Goal: Task Accomplishment & Management: Use online tool/utility

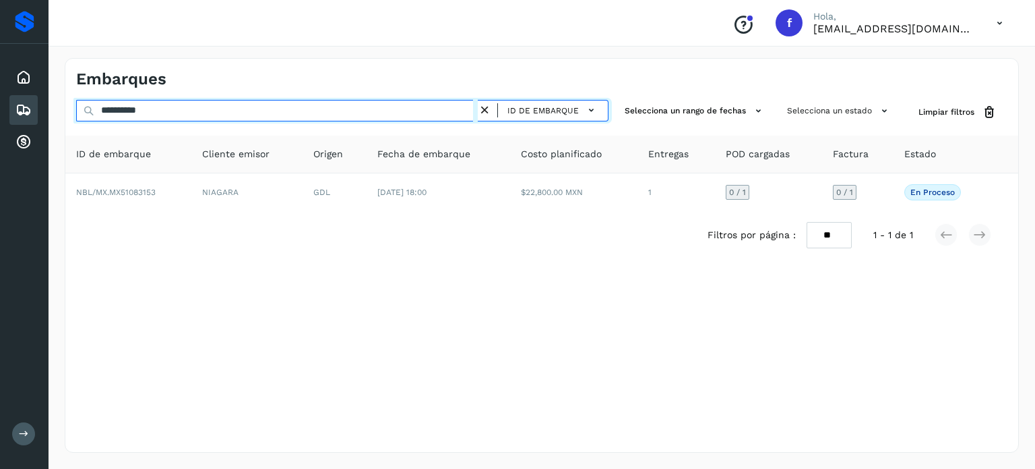
drag, startPoint x: 73, startPoint y: 111, endPoint x: 15, endPoint y: 111, distance: 58.0
click at [0, 111] on div "**********" at bounding box center [517, 234] width 1035 height 469
paste input "text"
type input "**********"
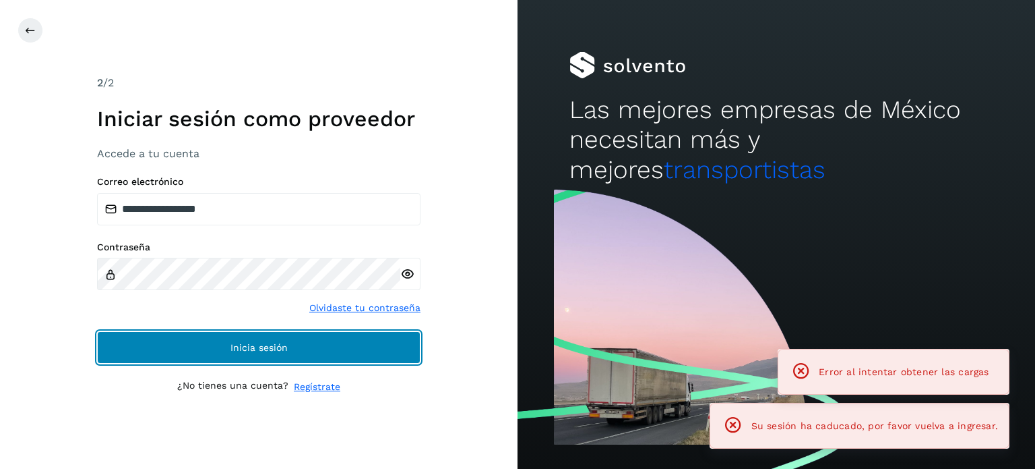
click at [355, 358] on button "Inicia sesión" at bounding box center [259, 347] width 324 height 32
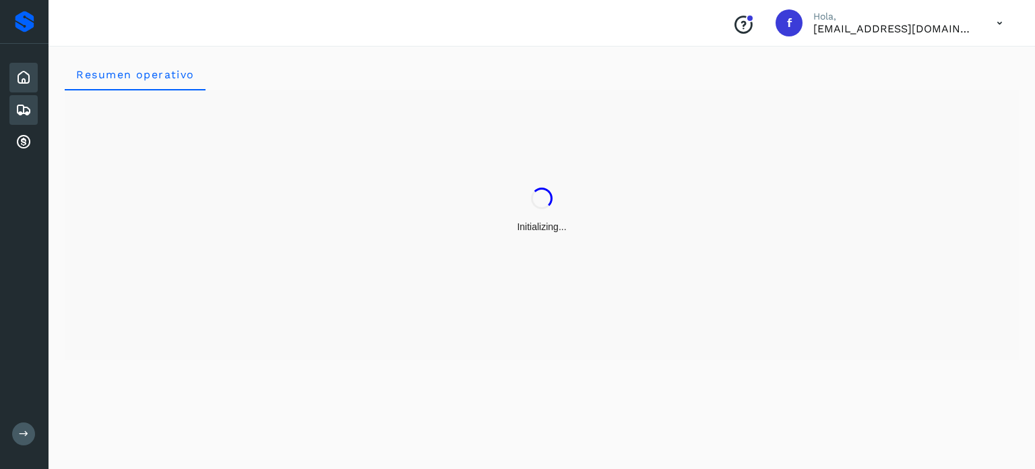
click at [23, 109] on icon at bounding box center [24, 110] width 16 height 16
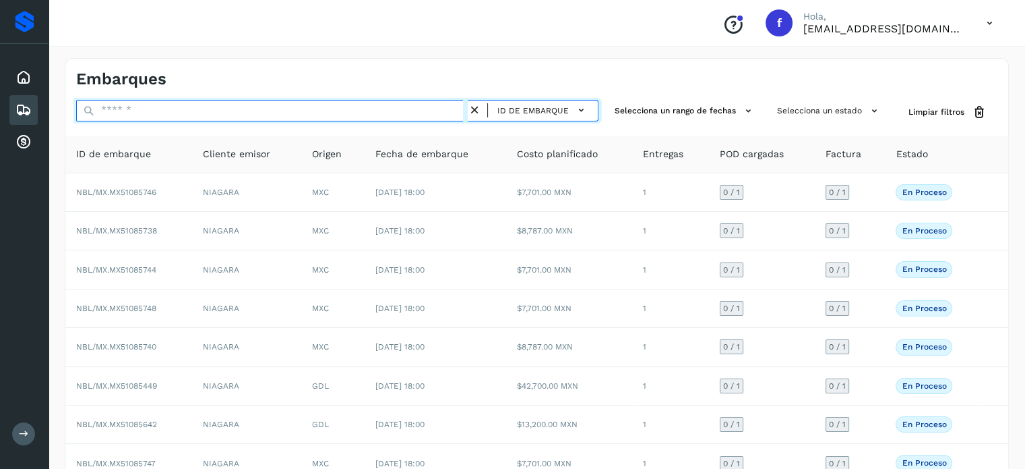
click at [348, 107] on input "text" at bounding box center [272, 111] width 392 height 22
paste input "**********"
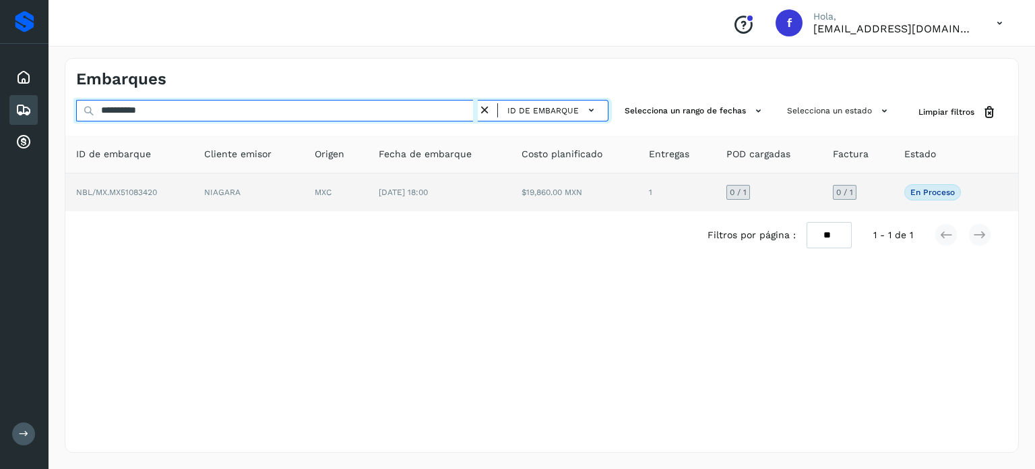
type input "**********"
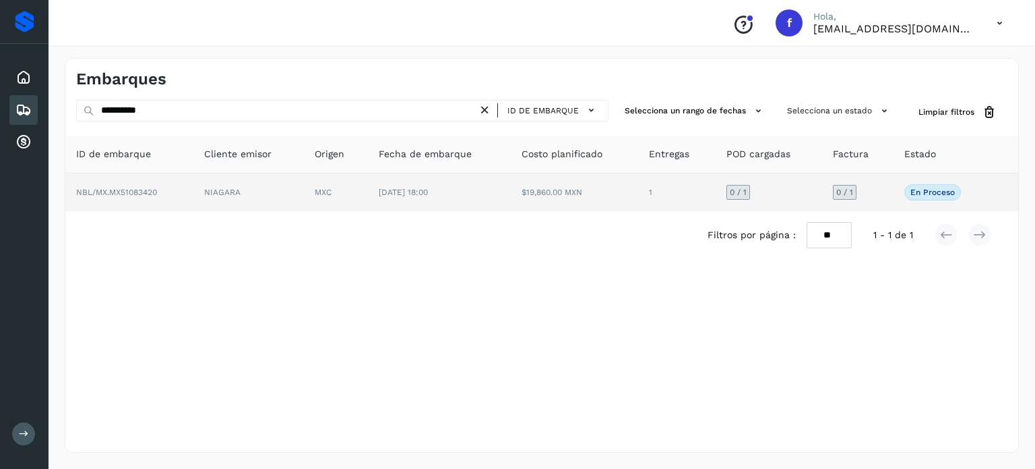
click at [459, 193] on td "[DATE] 18:00" at bounding box center [439, 192] width 143 height 38
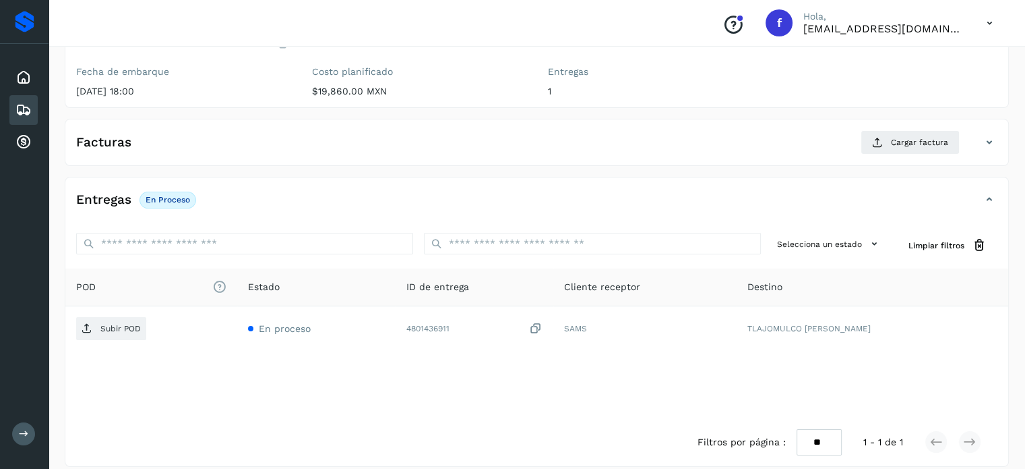
scroll to position [171, 0]
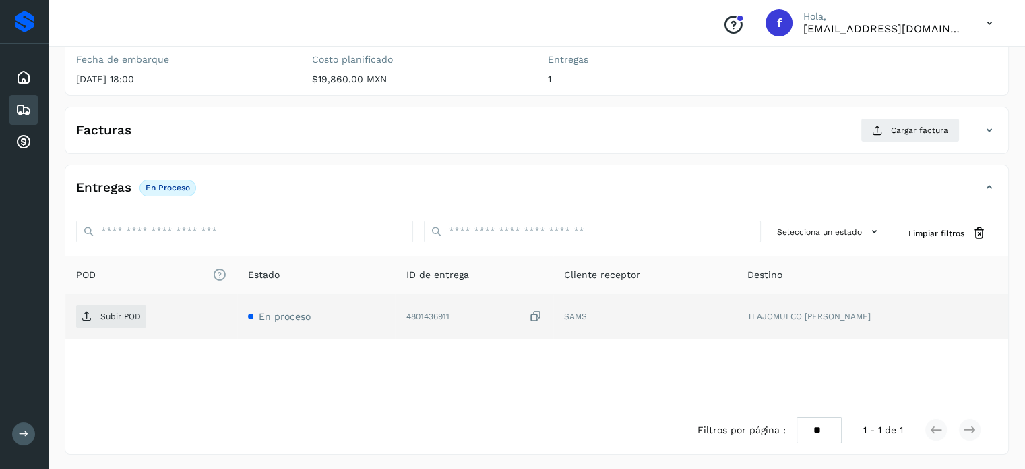
click at [543, 313] on icon at bounding box center [535, 316] width 13 height 14
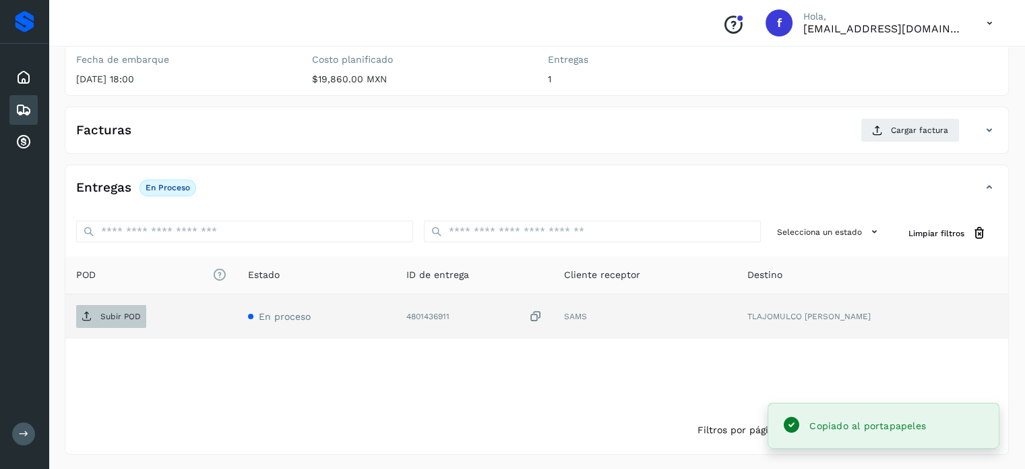
click at [134, 315] on p "Subir POD" at bounding box center [120, 315] width 40 height 9
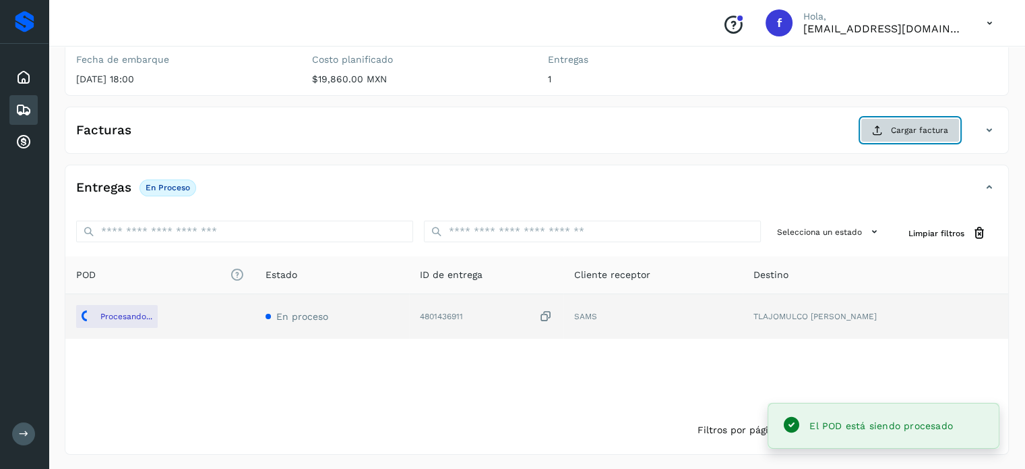
click at [894, 132] on span "Cargar factura" at bounding box center [919, 130] width 57 height 12
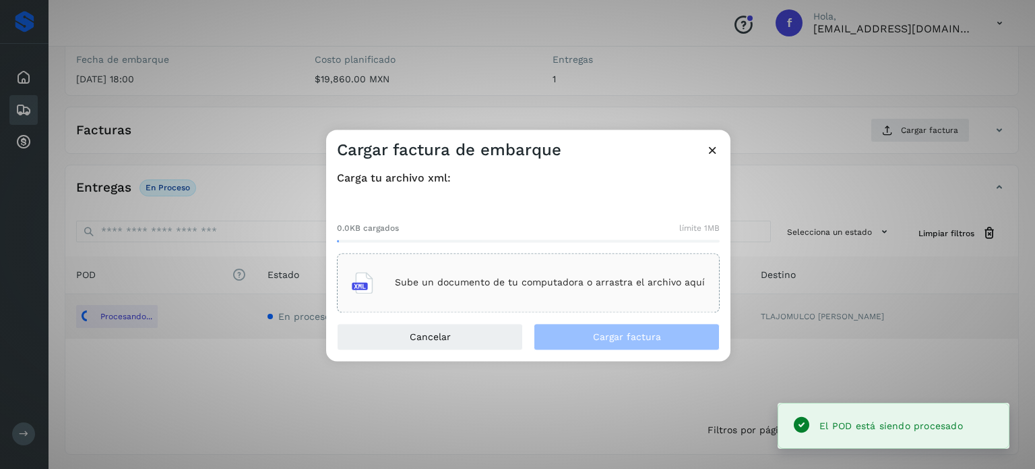
click at [522, 291] on div "Sube un documento de tu computadora o arrastra el archivo aquí" at bounding box center [528, 282] width 353 height 36
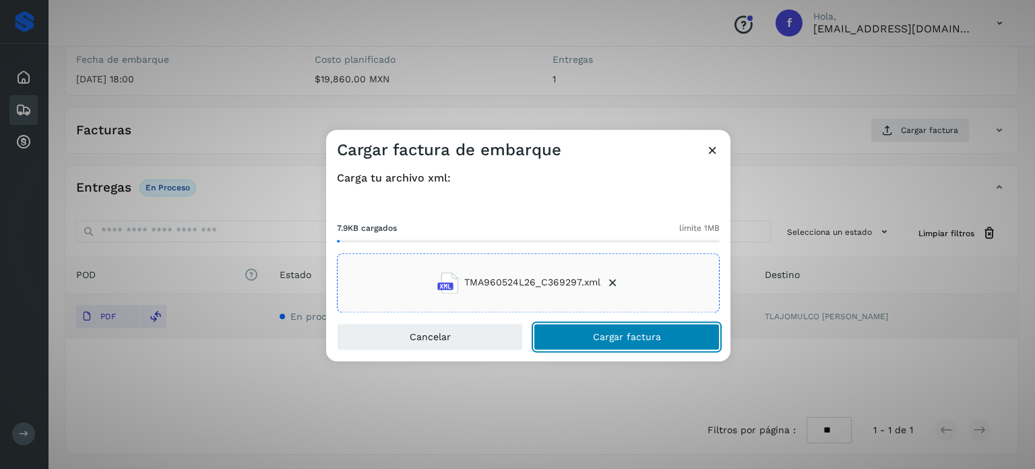
click at [576, 336] on button "Cargar factura" at bounding box center [627, 336] width 186 height 27
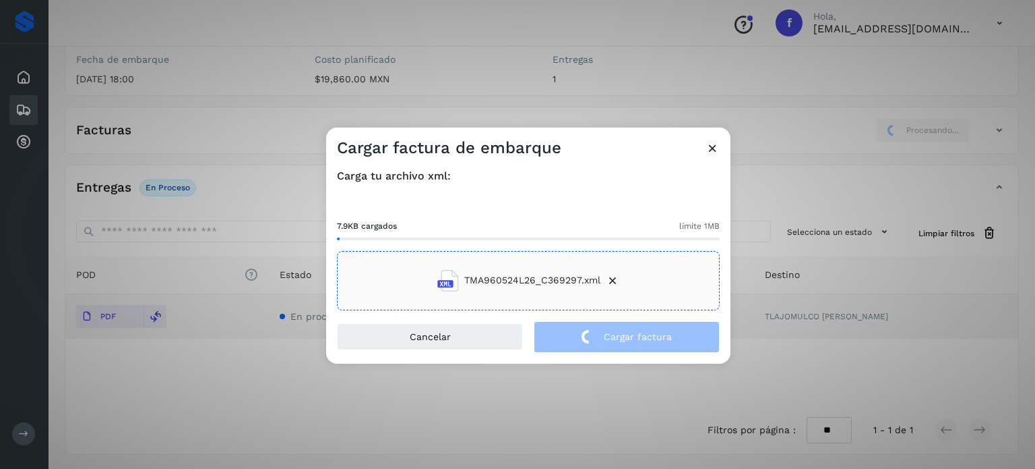
click at [307, 75] on div "Cargar factura de embarque Carga tu archivo xml: 7.9KB cargados límite 1MB TMA9…" at bounding box center [517, 234] width 1035 height 469
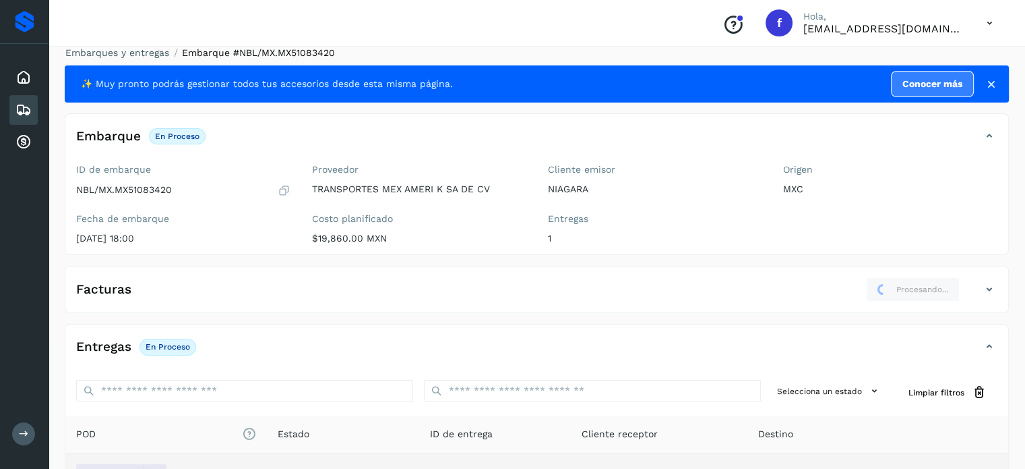
scroll to position [0, 0]
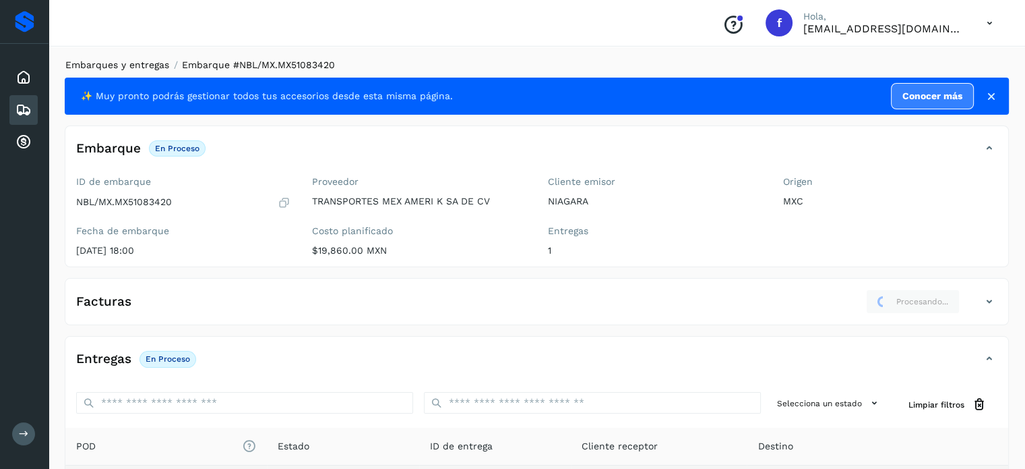
click at [140, 61] on link "Embarques y entregas" at bounding box center [117, 64] width 104 height 11
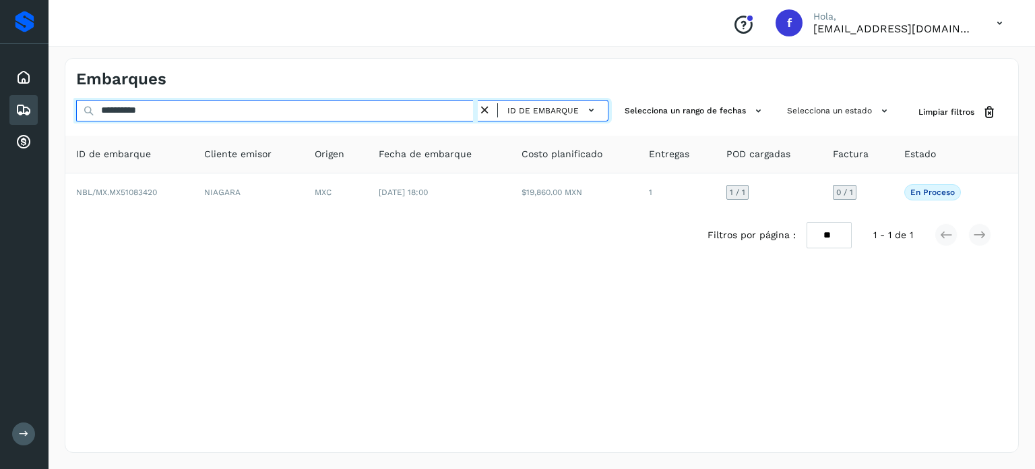
click at [141, 107] on input "**********" at bounding box center [277, 111] width 402 height 22
paste input "text"
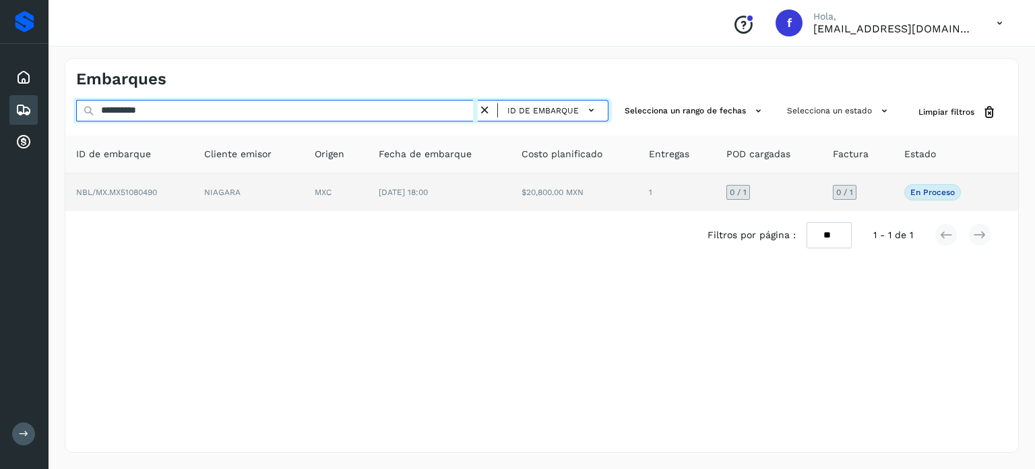
type input "**********"
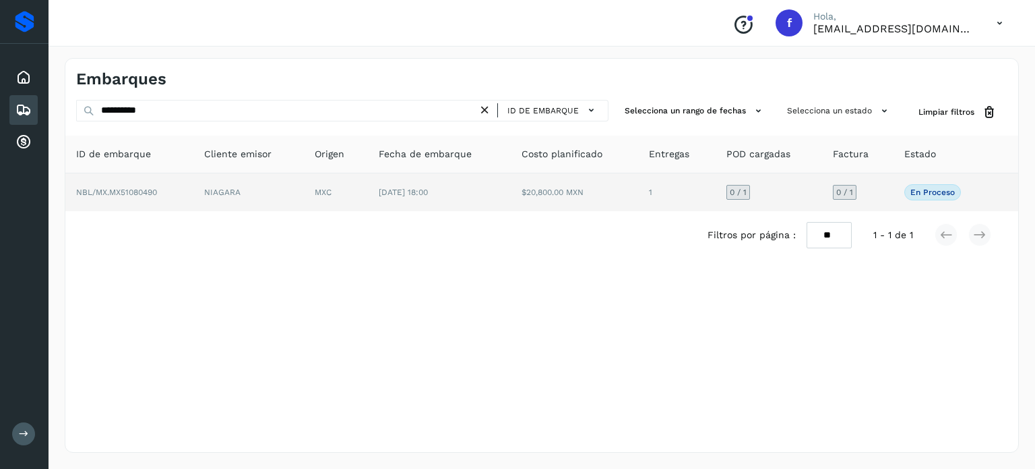
click at [503, 198] on td "[DATE] 18:00" at bounding box center [439, 192] width 143 height 38
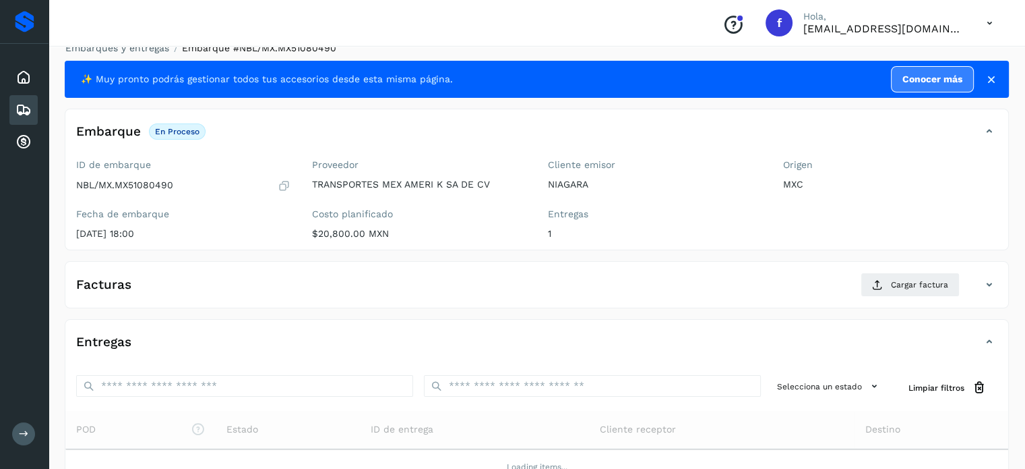
scroll to position [162, 0]
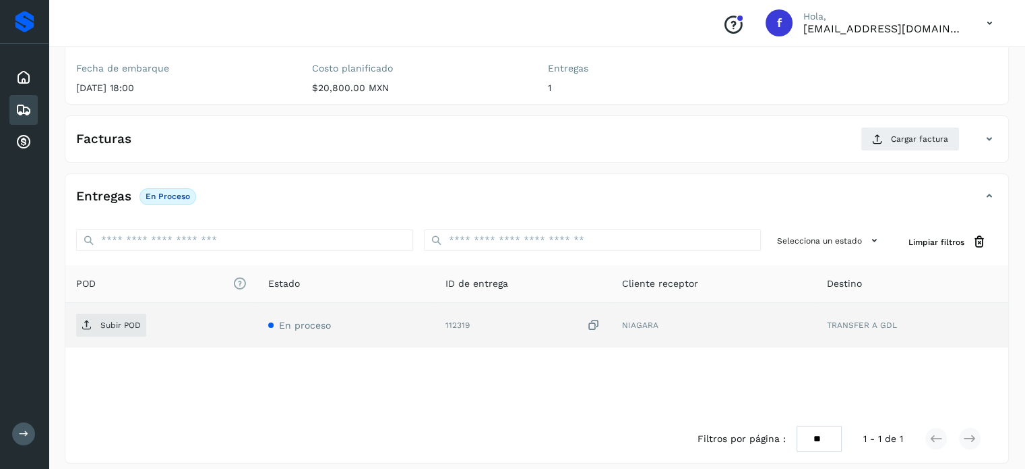
click at [597, 323] on icon at bounding box center [593, 325] width 13 height 14
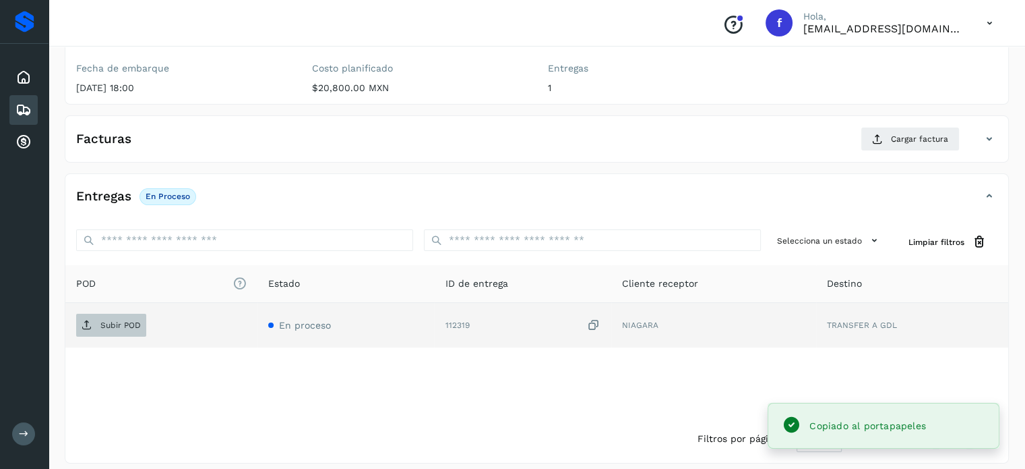
click at [114, 329] on span "Subir POD" at bounding box center [111, 325] width 70 height 22
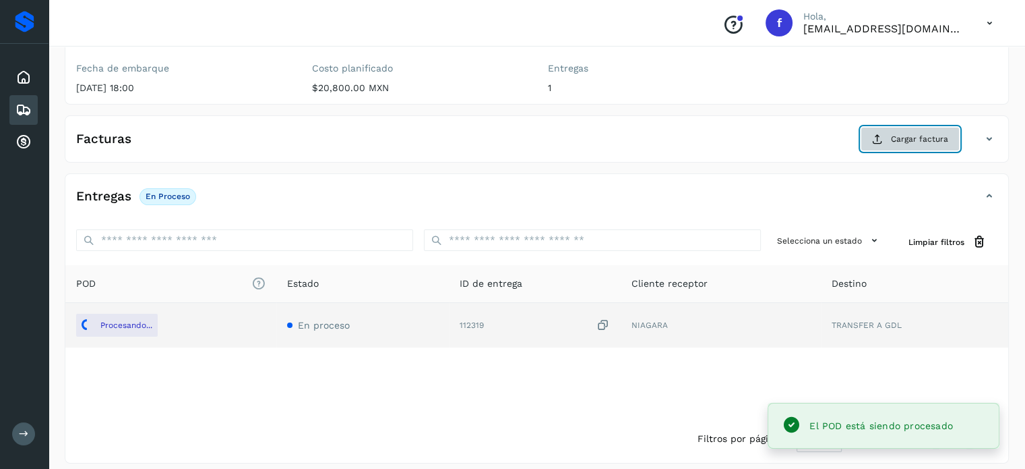
click at [892, 132] on button "Cargar factura" at bounding box center [910, 139] width 99 height 24
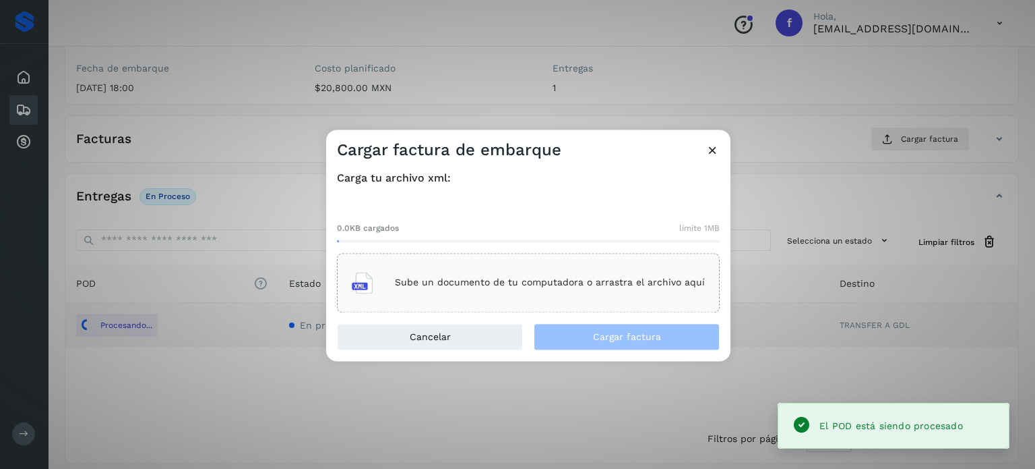
click at [498, 280] on p "Sube un documento de tu computadora o arrastra el archivo aquí" at bounding box center [550, 282] width 310 height 11
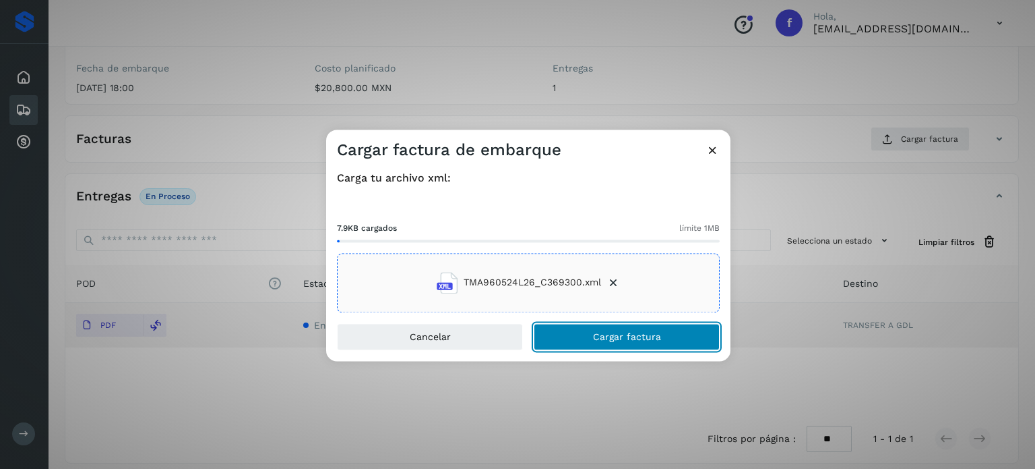
drag, startPoint x: 619, startPoint y: 342, endPoint x: 601, endPoint y: 326, distance: 23.9
click at [618, 342] on button "Cargar factura" at bounding box center [627, 336] width 186 height 27
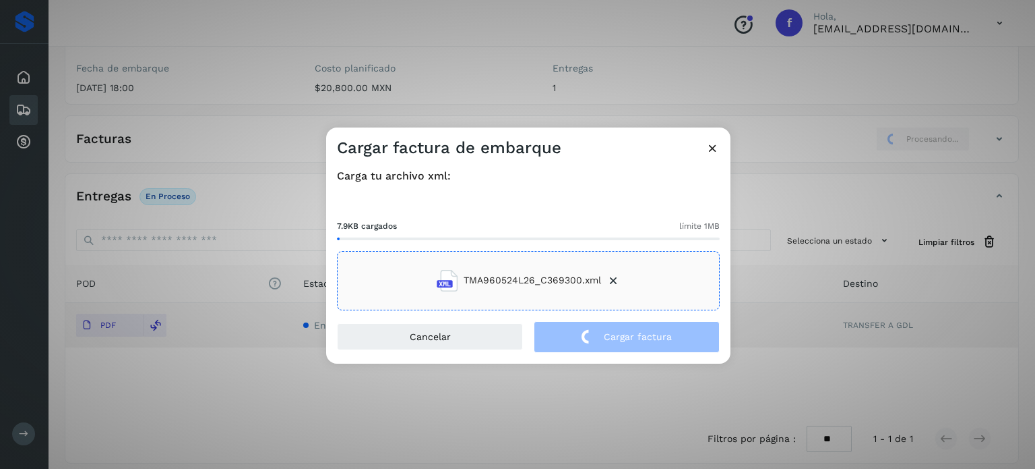
click at [214, 83] on div "Cargar factura de embarque Carga tu archivo xml: 7.9KB cargados límite 1MB TMA9…" at bounding box center [517, 234] width 1035 height 469
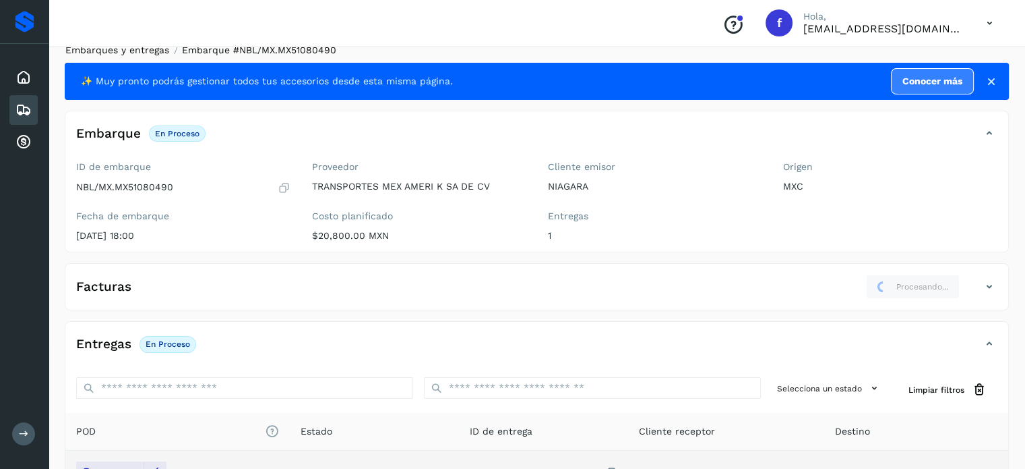
scroll to position [0, 0]
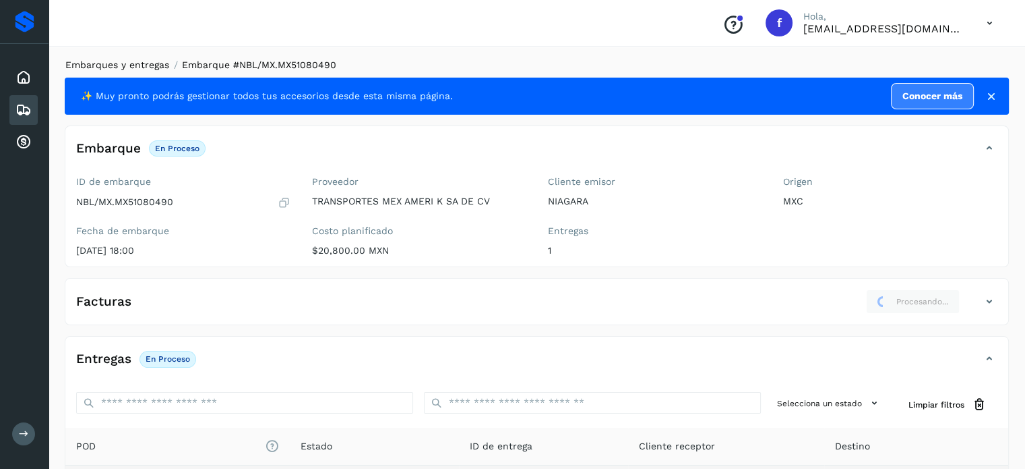
click at [138, 65] on link "Embarques y entregas" at bounding box center [117, 64] width 104 height 11
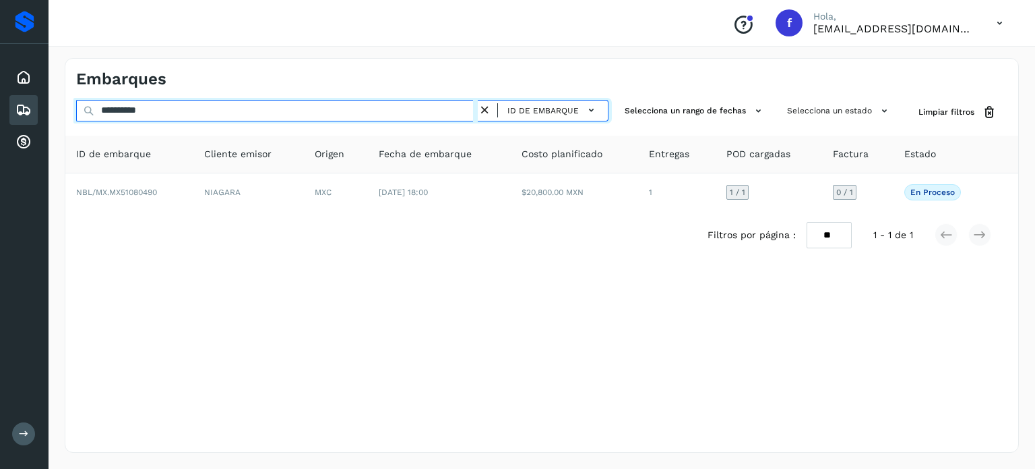
click at [144, 110] on input "**********" at bounding box center [277, 111] width 402 height 22
paste input "text"
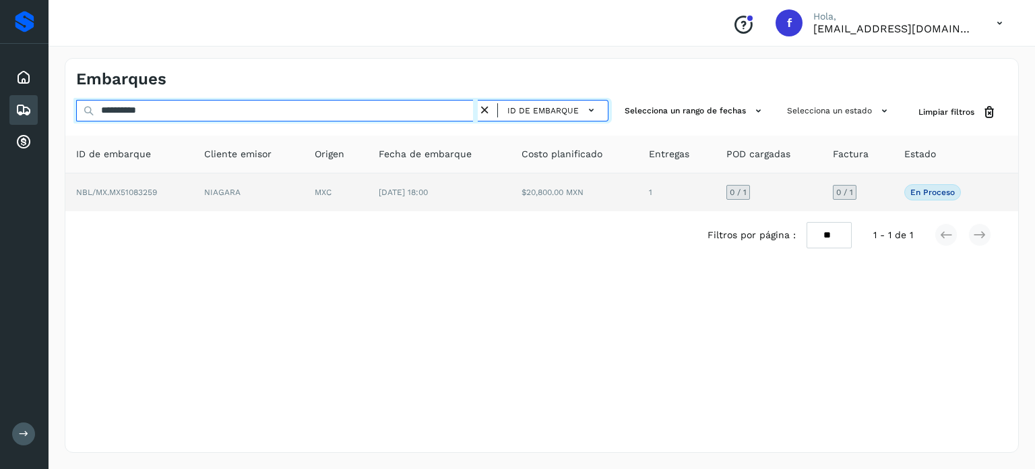
type input "**********"
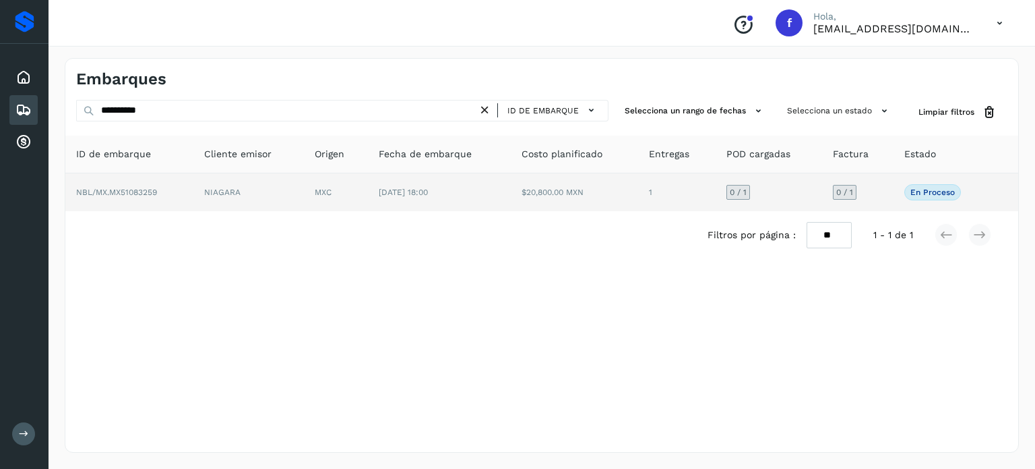
click at [361, 203] on td "MXC" at bounding box center [336, 192] width 64 height 38
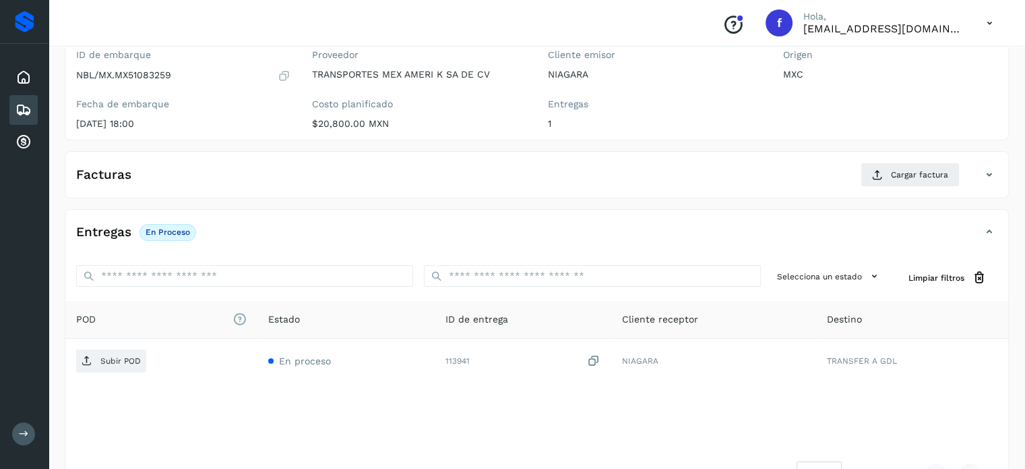
scroll to position [162, 0]
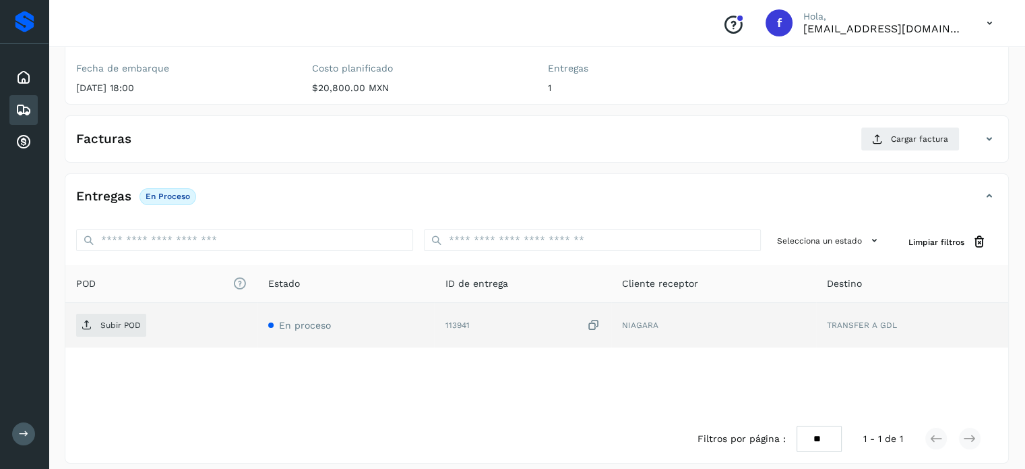
drag, startPoint x: 593, startPoint y: 323, endPoint x: 275, endPoint y: 323, distance: 318.2
click at [593, 323] on icon at bounding box center [593, 325] width 13 height 14
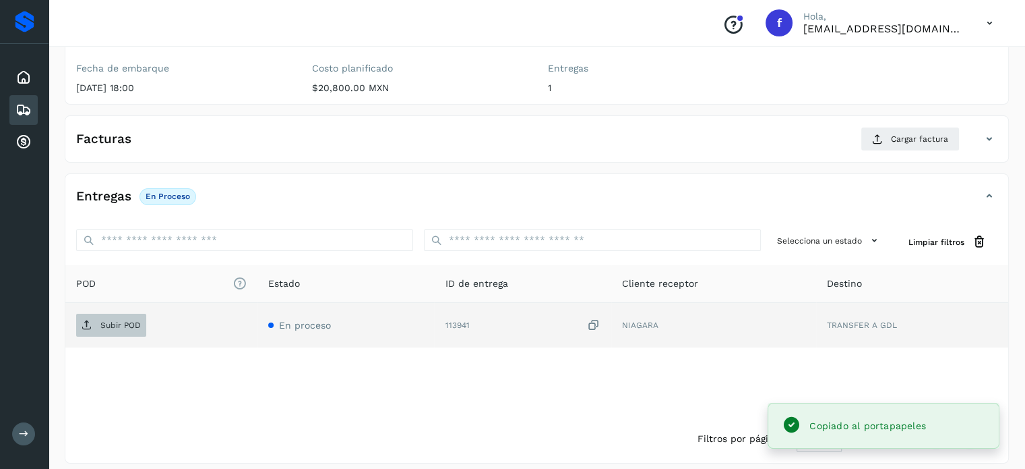
click at [120, 323] on p "Subir POD" at bounding box center [120, 324] width 40 height 9
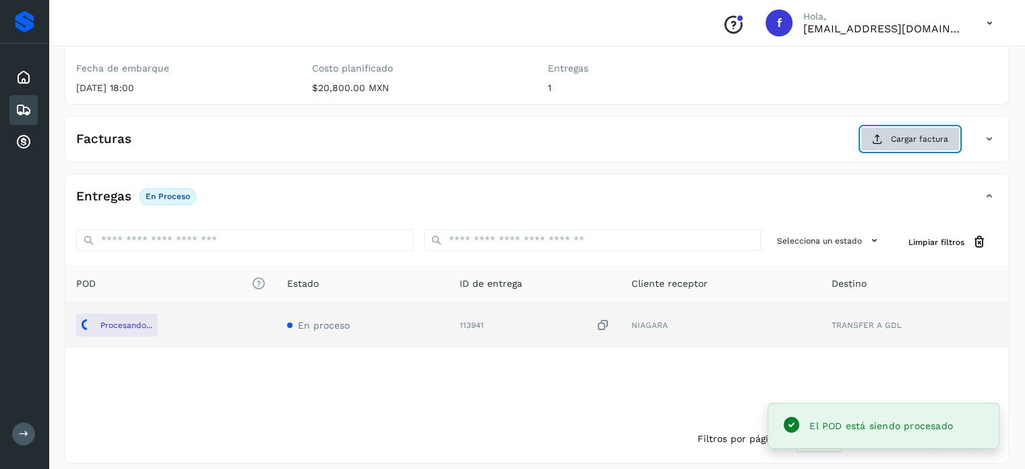
click at [893, 142] on span "Cargar factura" at bounding box center [919, 139] width 57 height 12
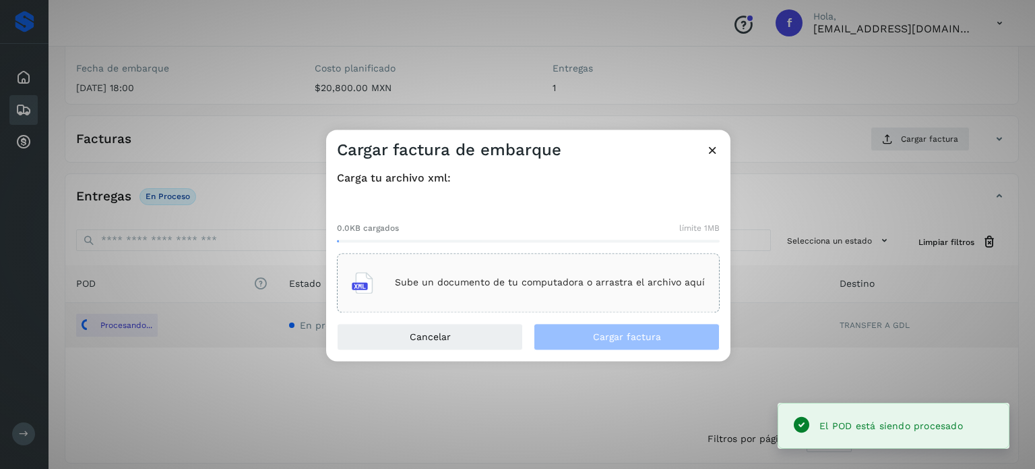
click at [493, 291] on div "Sube un documento de tu computadora o arrastra el archivo aquí" at bounding box center [528, 282] width 353 height 36
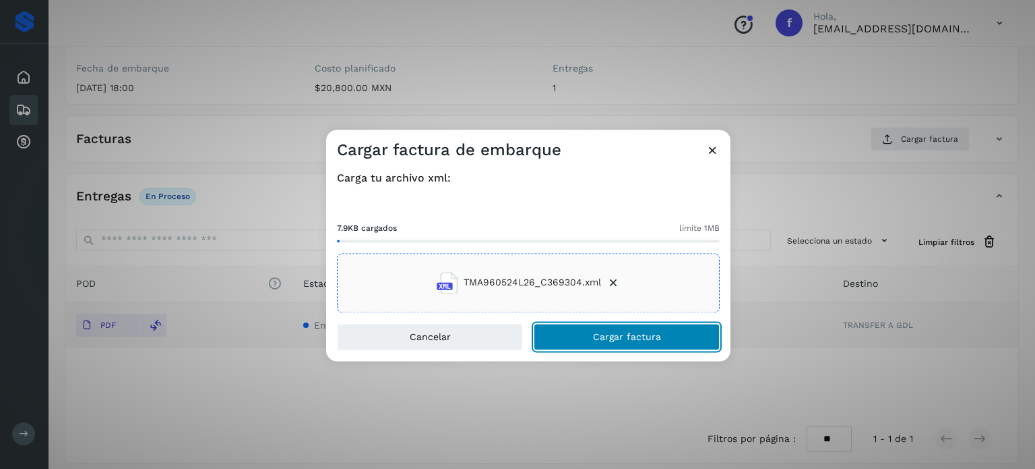
click at [567, 337] on button "Cargar factura" at bounding box center [627, 336] width 186 height 27
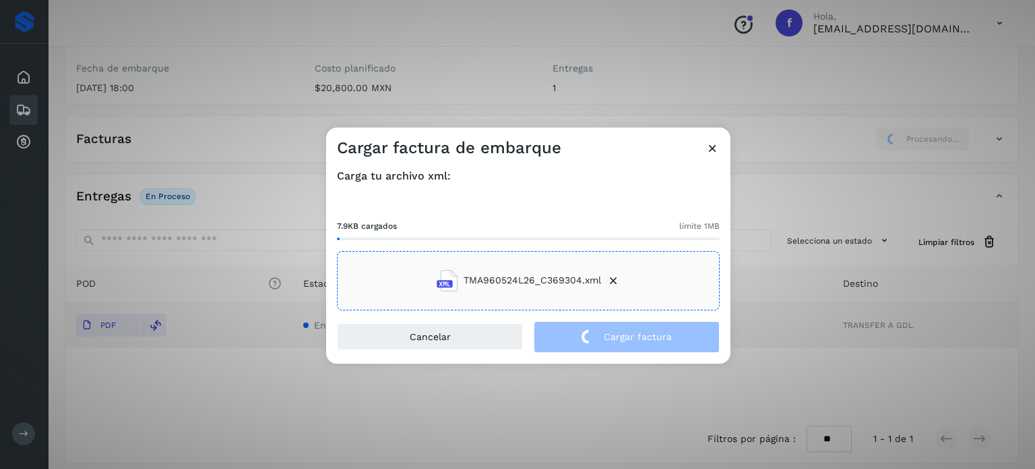
click at [227, 107] on div "Cargar factura de embarque Carga tu archivo xml: 7.9KB cargados límite 1MB TMA9…" at bounding box center [517, 234] width 1035 height 469
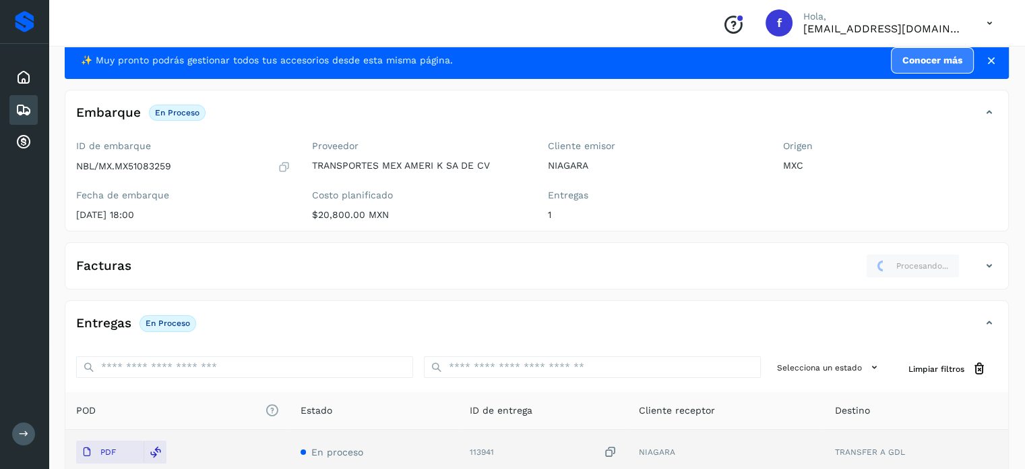
scroll to position [0, 0]
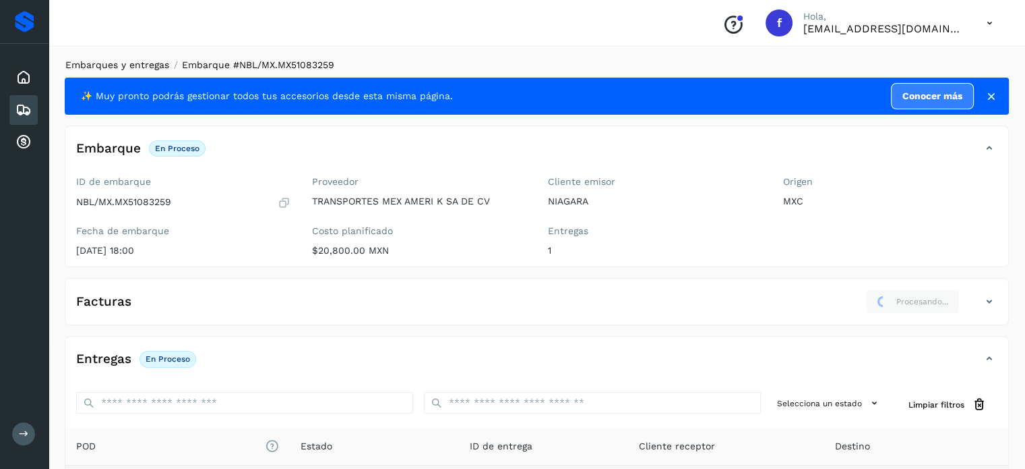
click at [132, 59] on link "Embarques y entregas" at bounding box center [117, 64] width 104 height 11
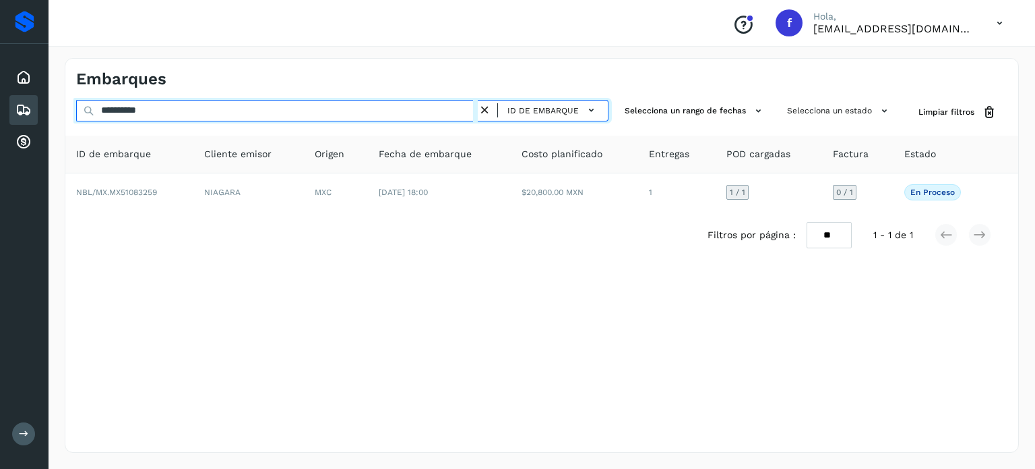
click at [147, 104] on input "**********" at bounding box center [277, 111] width 402 height 22
paste input "text"
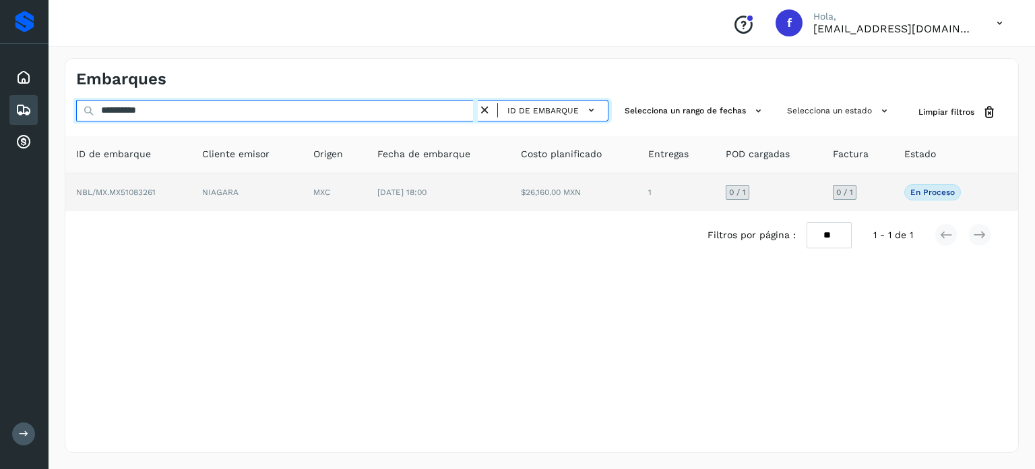
type input "**********"
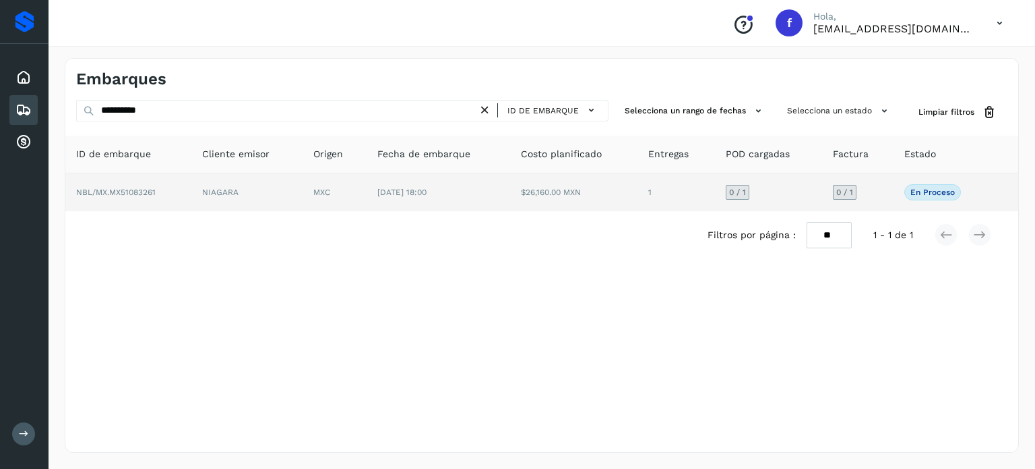
click at [251, 198] on td "NIAGARA" at bounding box center [246, 192] width 111 height 38
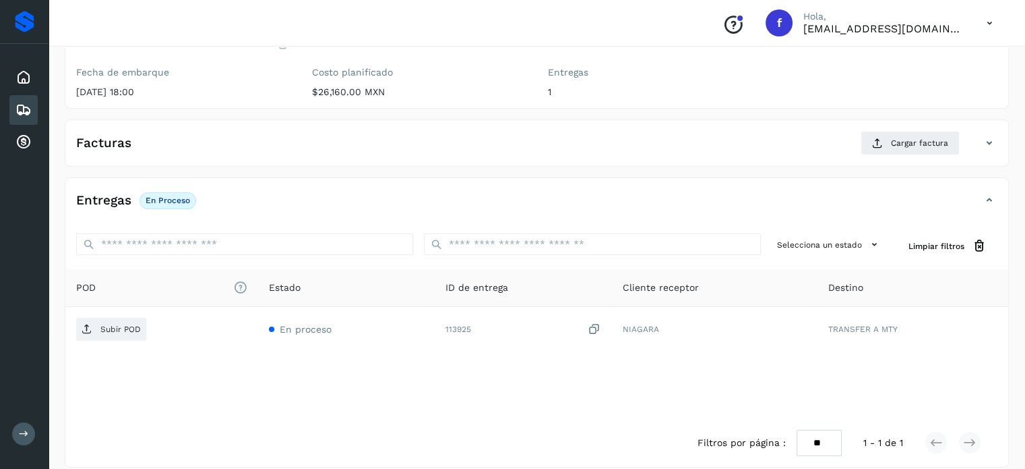
scroll to position [171, 0]
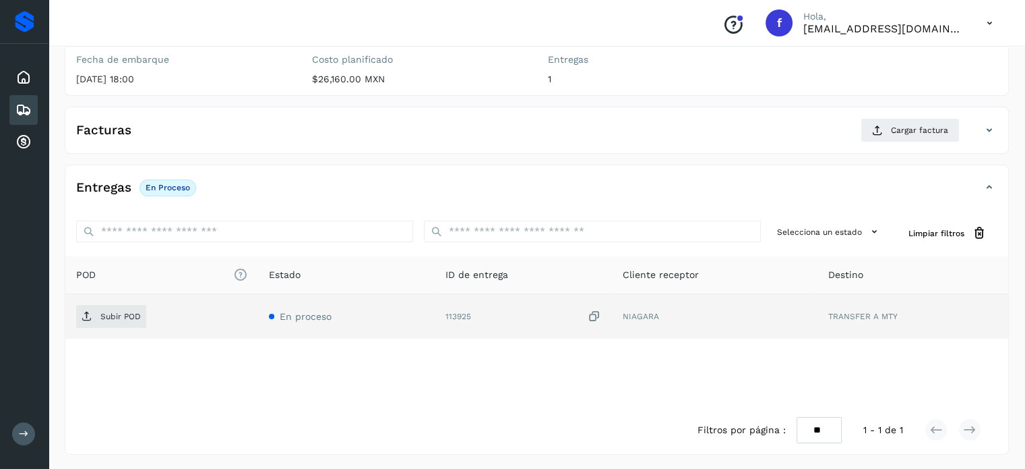
click at [596, 311] on icon at bounding box center [594, 316] width 13 height 14
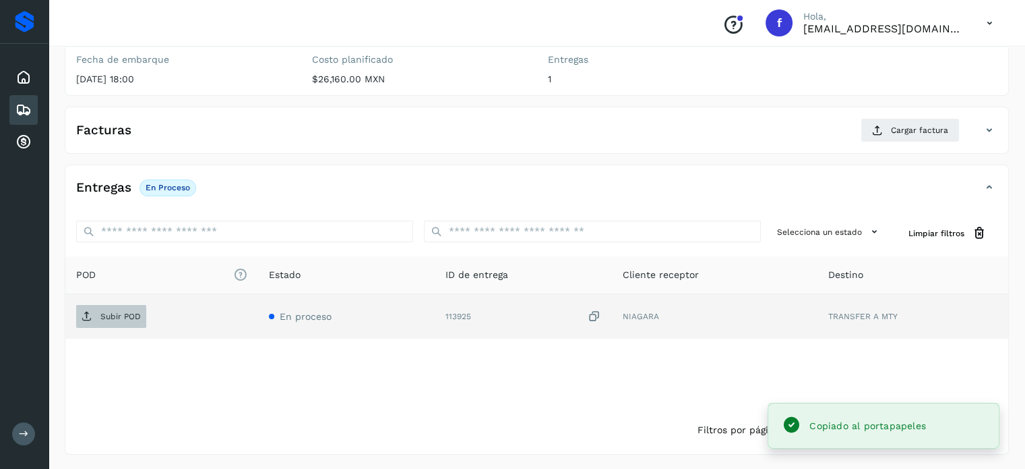
click at [87, 317] on icon at bounding box center [87, 316] width 11 height 11
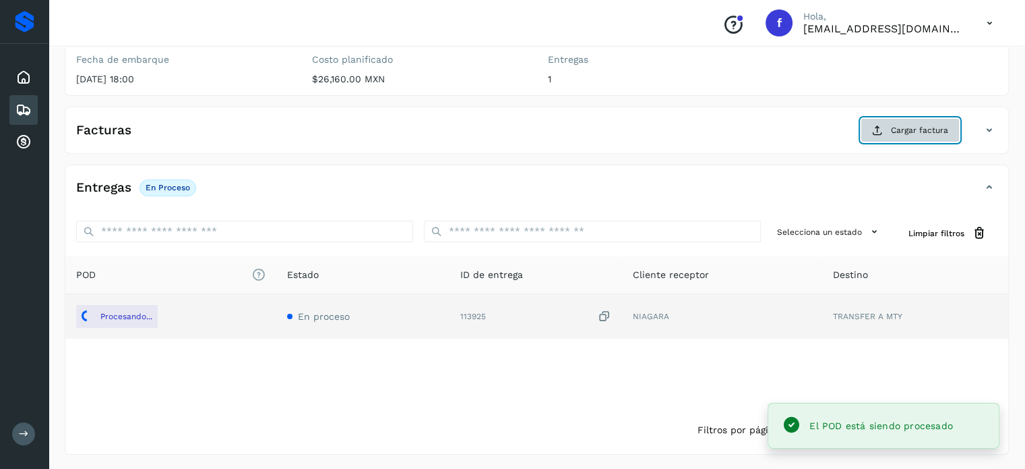
click at [922, 127] on span "Cargar factura" at bounding box center [919, 130] width 57 height 12
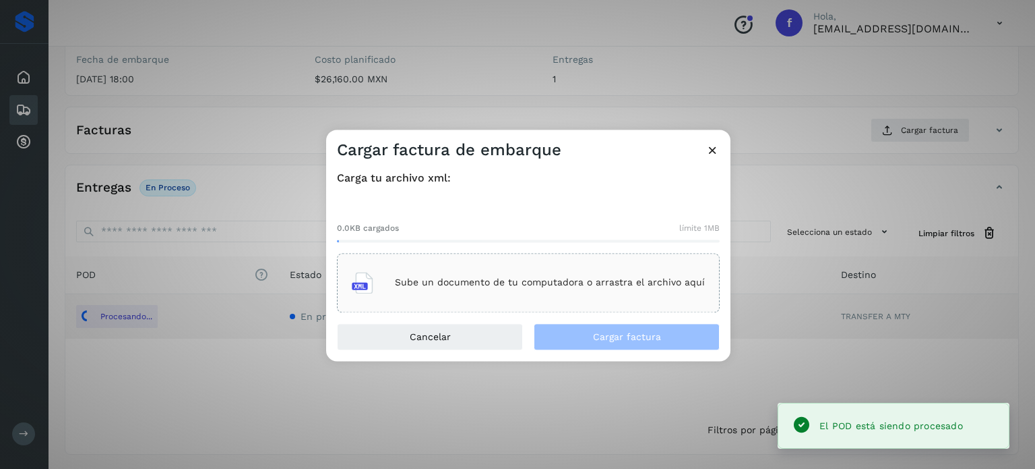
click at [532, 288] on p "Sube un documento de tu computadora o arrastra el archivo aquí" at bounding box center [550, 282] width 310 height 11
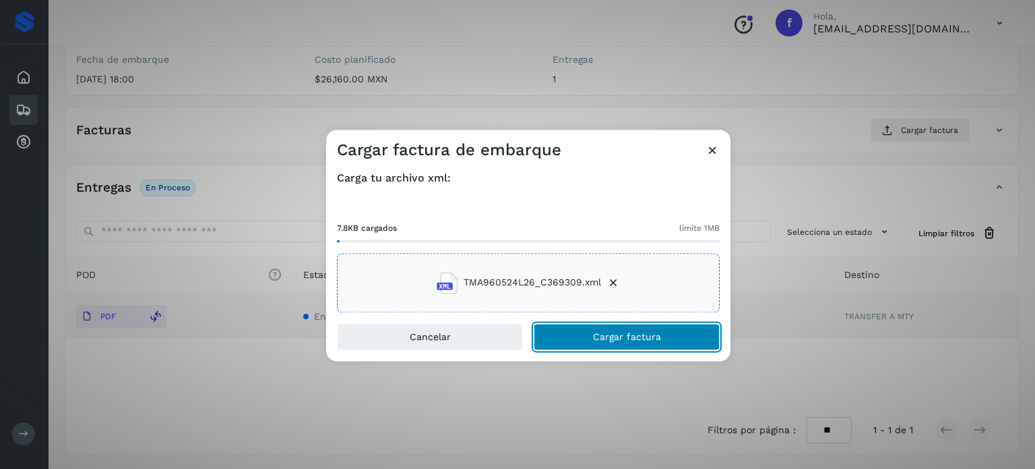
click at [606, 336] on span "Cargar factura" at bounding box center [627, 336] width 68 height 9
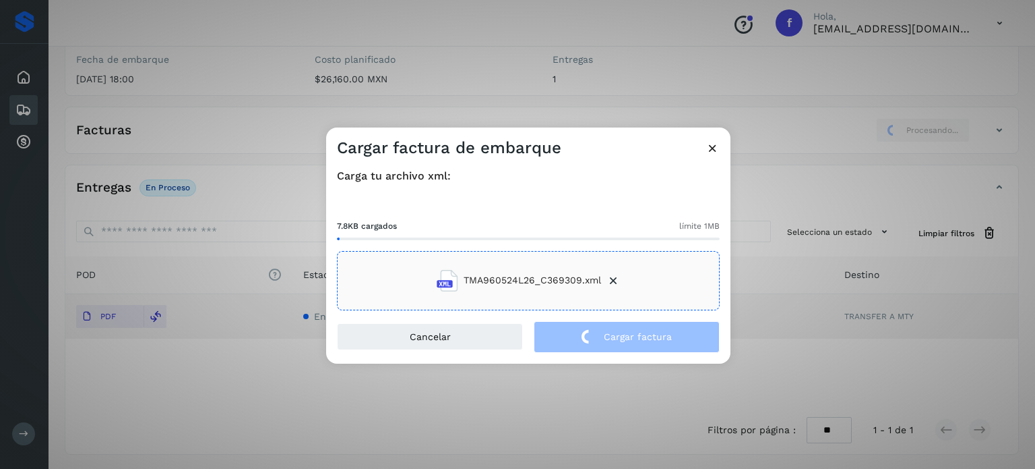
click at [289, 53] on div "Cargar factura de embarque Carga tu archivo xml: 7.8KB cargados límite 1MB TMA9…" at bounding box center [517, 234] width 1035 height 469
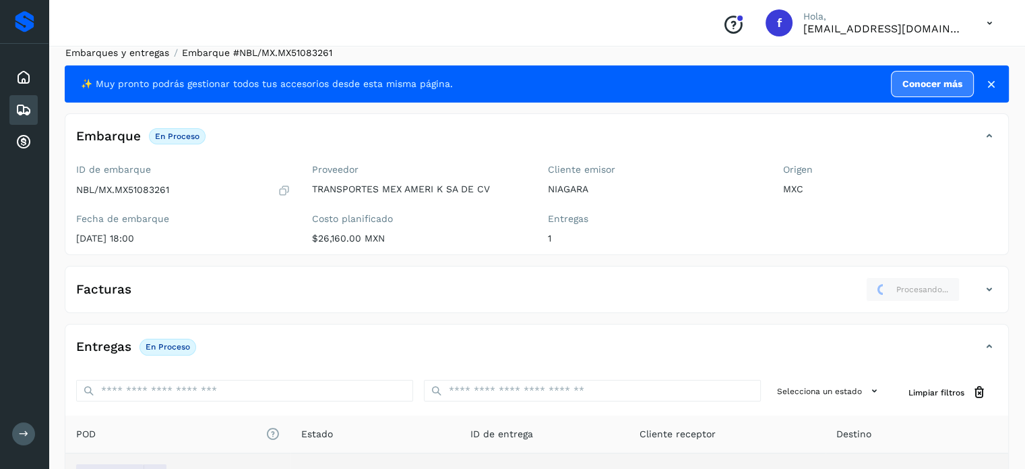
scroll to position [0, 0]
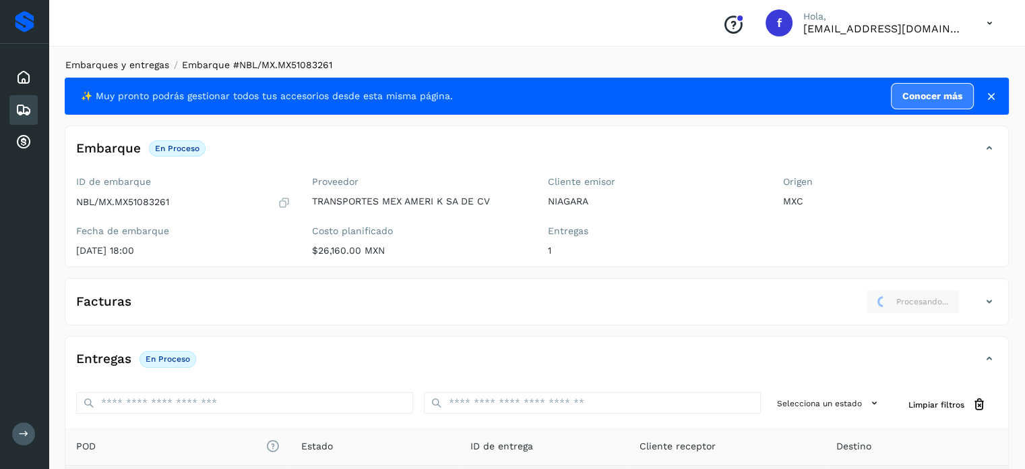
click at [133, 67] on link "Embarques y entregas" at bounding box center [117, 64] width 104 height 11
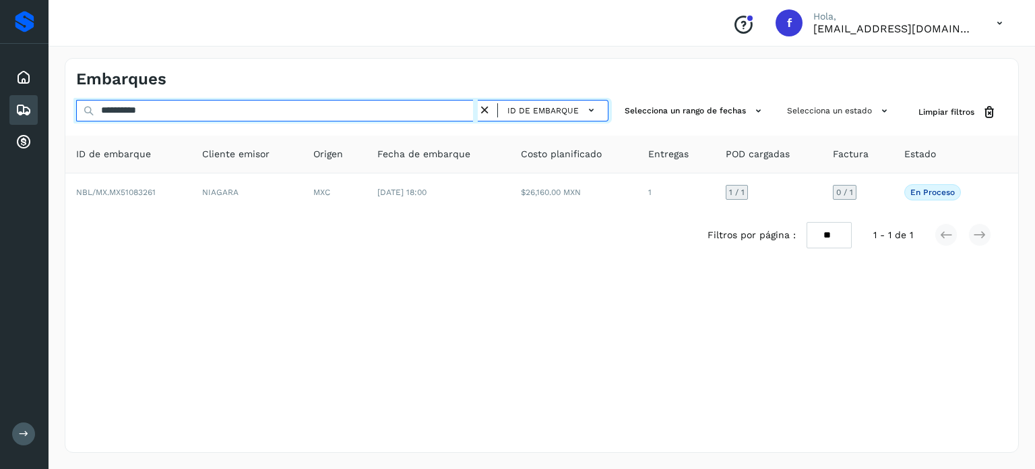
click at [146, 110] on input "**********" at bounding box center [277, 111] width 402 height 22
paste input "text"
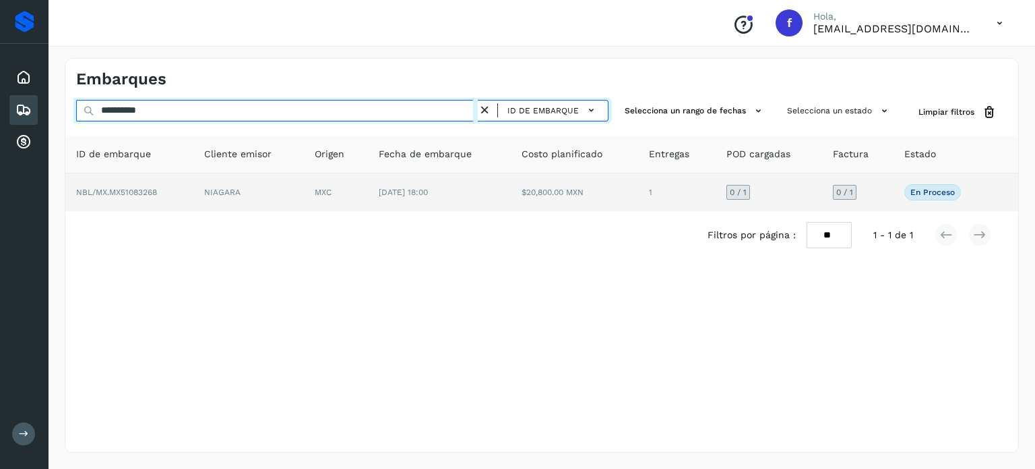
type input "**********"
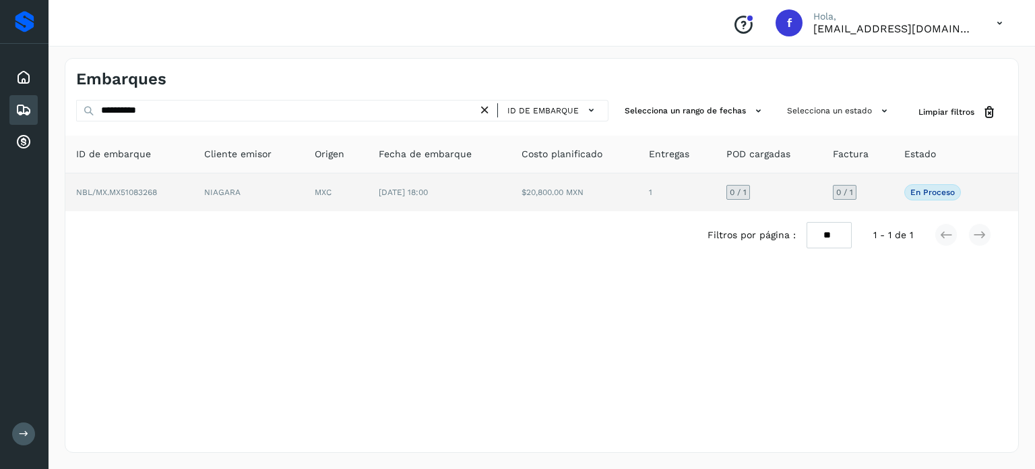
click at [452, 195] on td "[DATE] 18:00" at bounding box center [439, 192] width 143 height 38
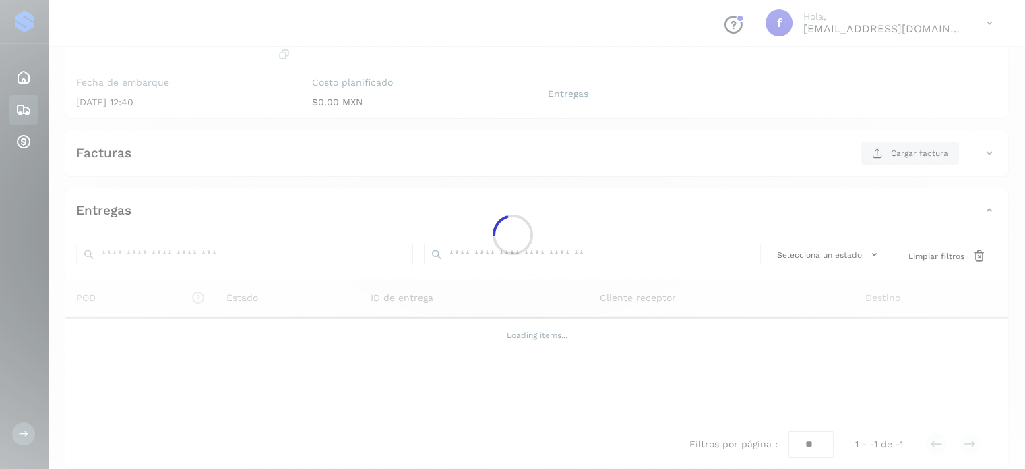
scroll to position [162, 0]
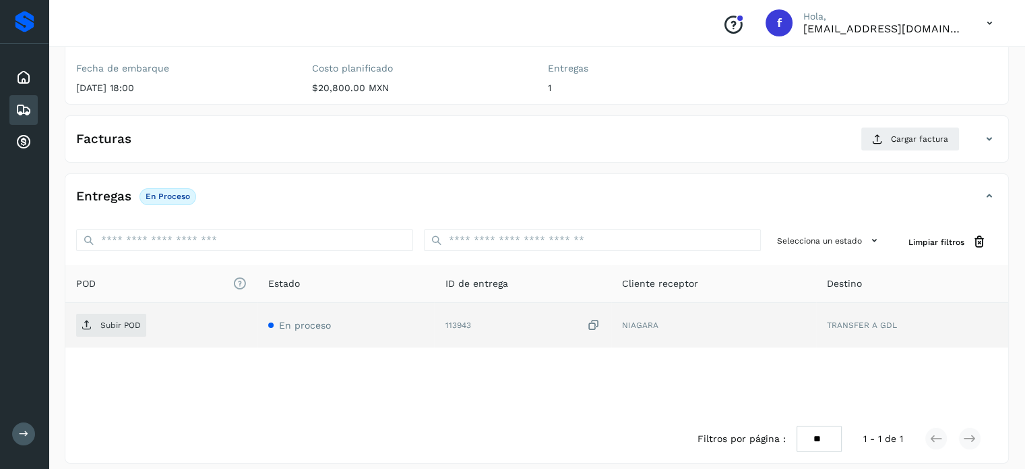
click at [598, 324] on icon at bounding box center [593, 325] width 13 height 14
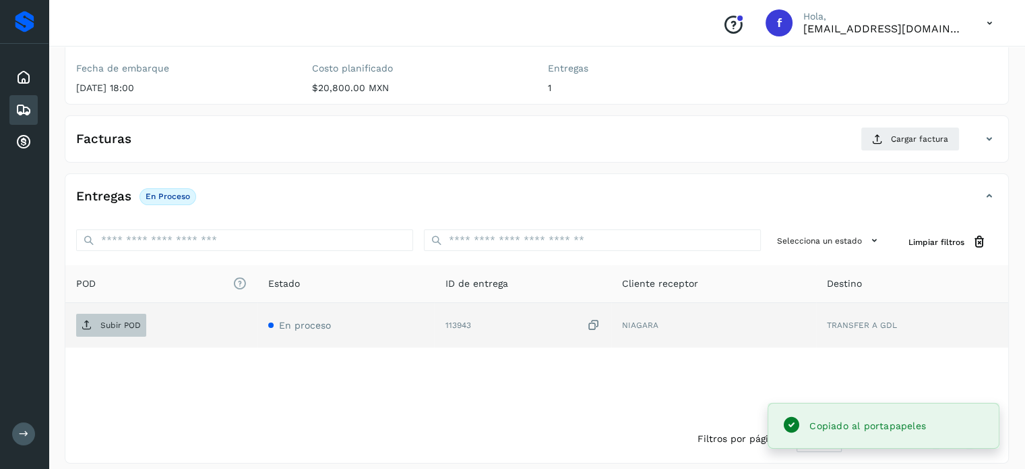
click at [87, 324] on icon at bounding box center [87, 325] width 11 height 11
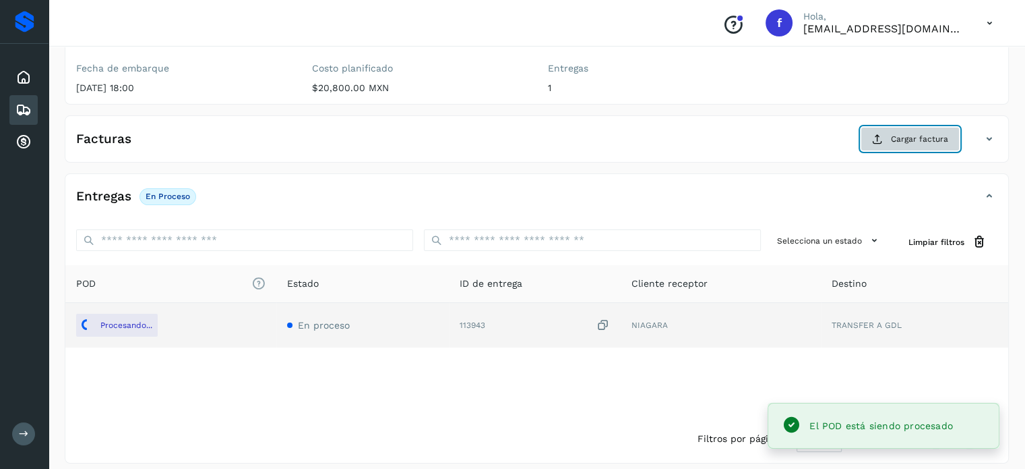
click at [905, 138] on span "Cargar factura" at bounding box center [919, 139] width 57 height 12
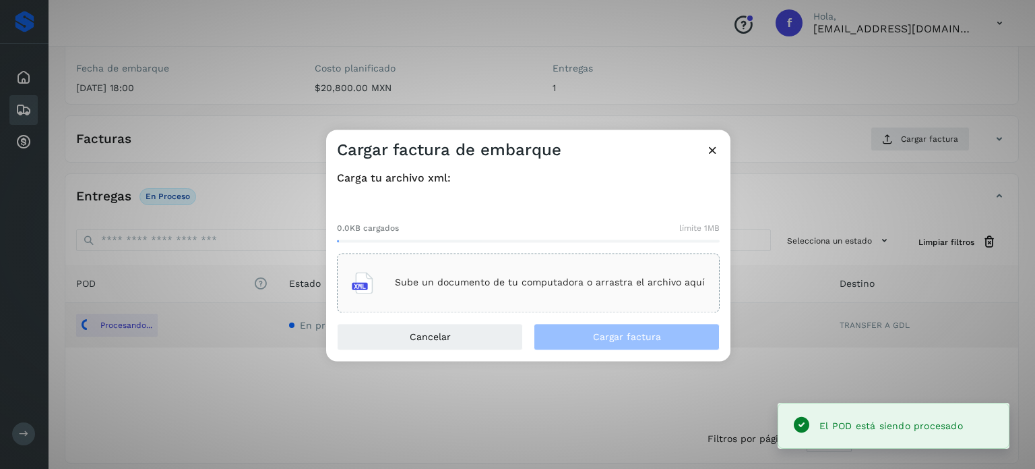
click at [541, 269] on div "Sube un documento de tu computadora o arrastra el archivo aquí" at bounding box center [528, 282] width 353 height 36
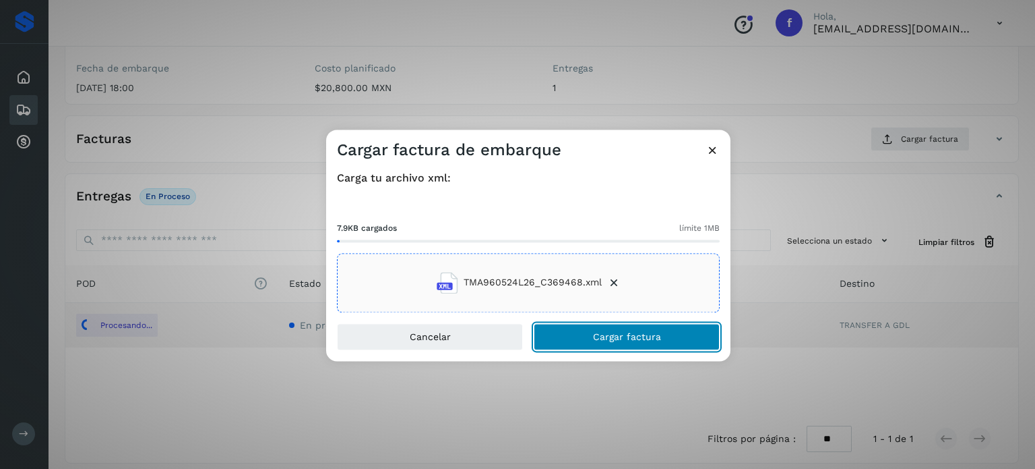
click at [597, 337] on span "Cargar factura" at bounding box center [627, 336] width 68 height 9
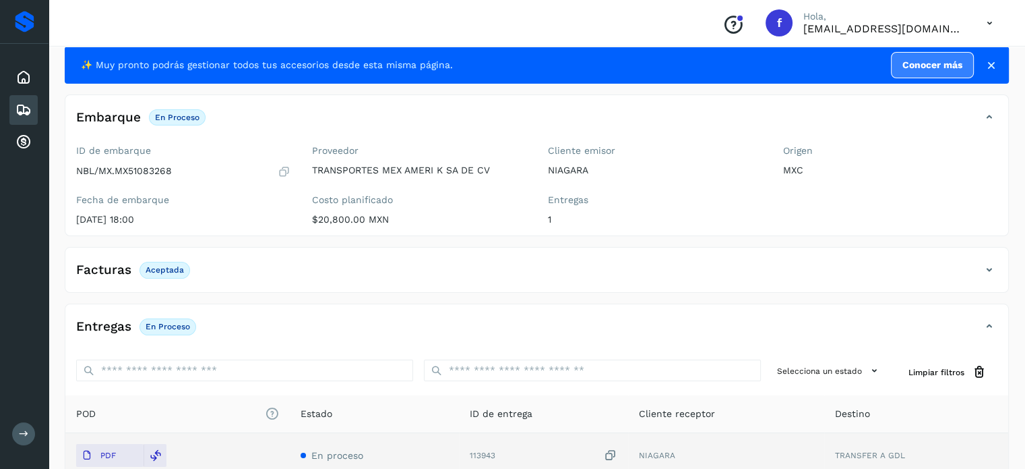
scroll to position [0, 0]
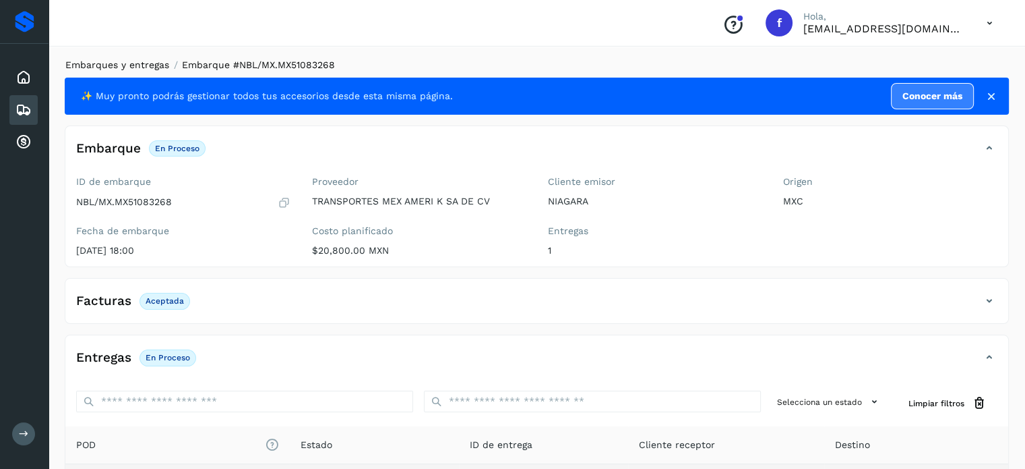
click at [146, 67] on link "Embarques y entregas" at bounding box center [117, 64] width 104 height 11
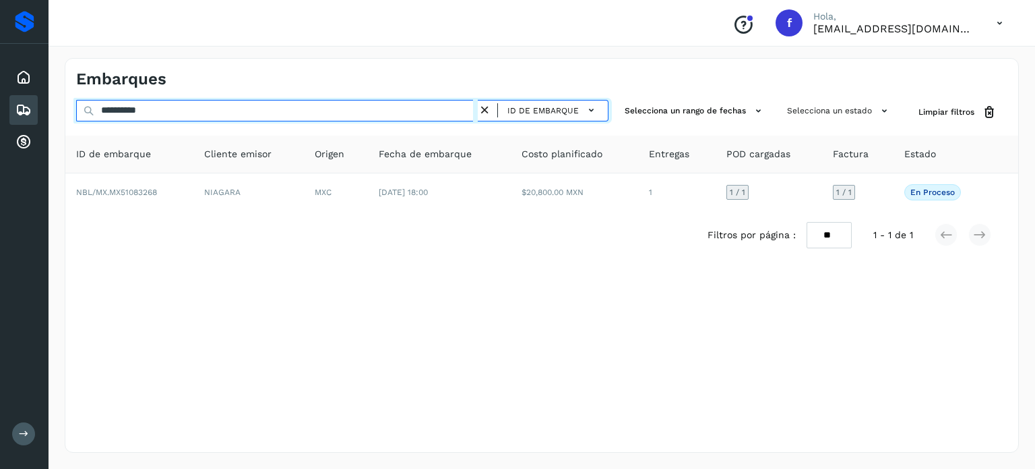
click at [138, 110] on input "**********" at bounding box center [277, 111] width 402 height 22
paste input "text"
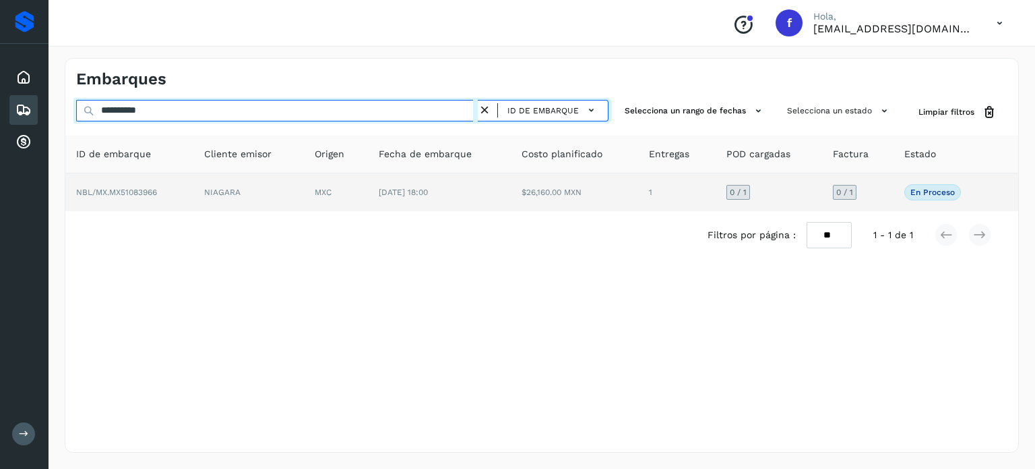
type input "**********"
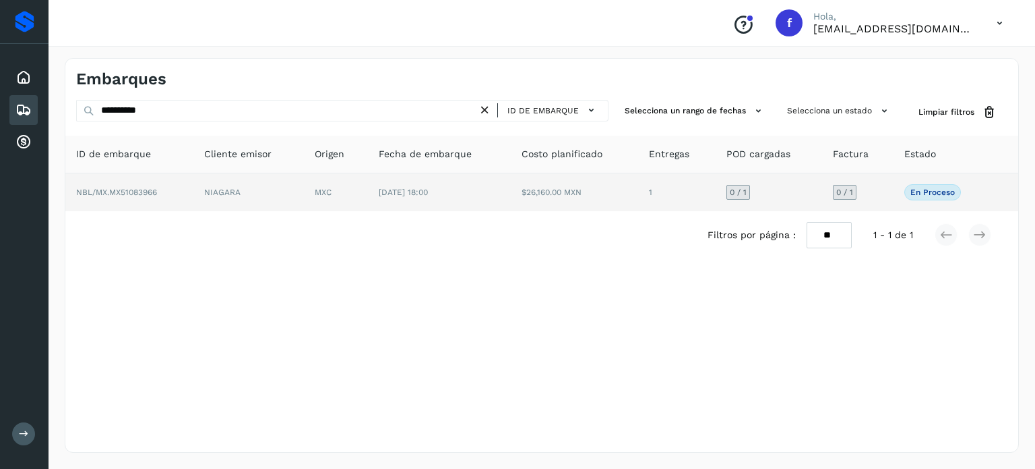
click at [306, 187] on td "MXC" at bounding box center [336, 192] width 64 height 38
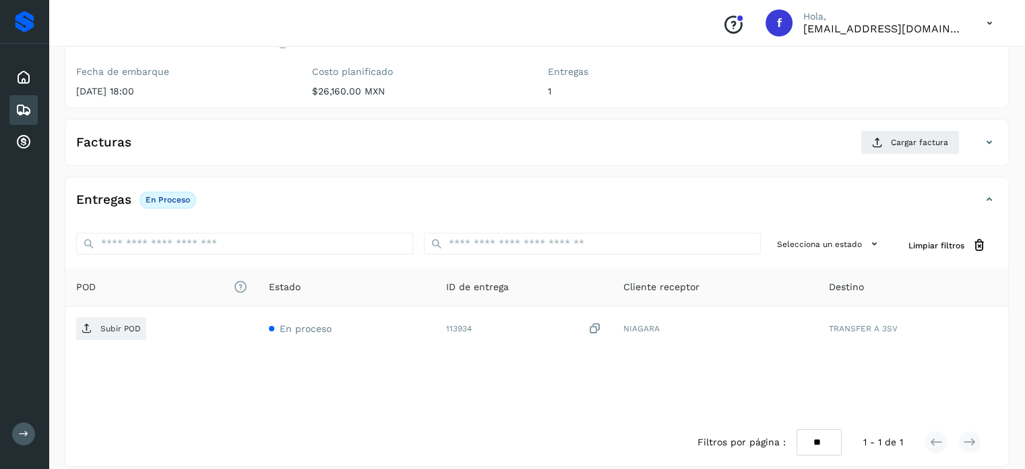
scroll to position [171, 0]
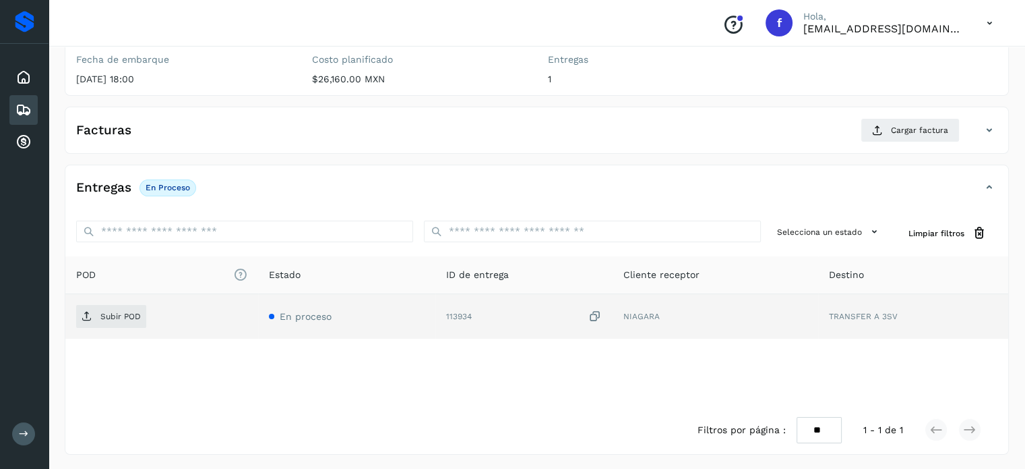
click at [589, 313] on div "113934" at bounding box center [524, 316] width 156 height 14
click at [121, 301] on td "Subir POD" at bounding box center [161, 316] width 193 height 44
click at [125, 307] on span "Subir POD" at bounding box center [111, 316] width 70 height 22
click at [596, 315] on icon at bounding box center [595, 316] width 13 height 14
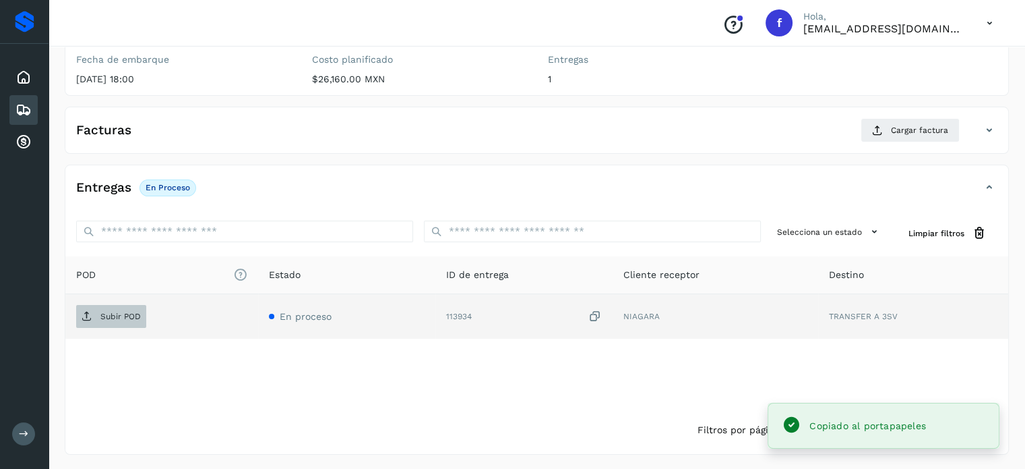
click at [127, 314] on p "Subir POD" at bounding box center [120, 315] width 40 height 9
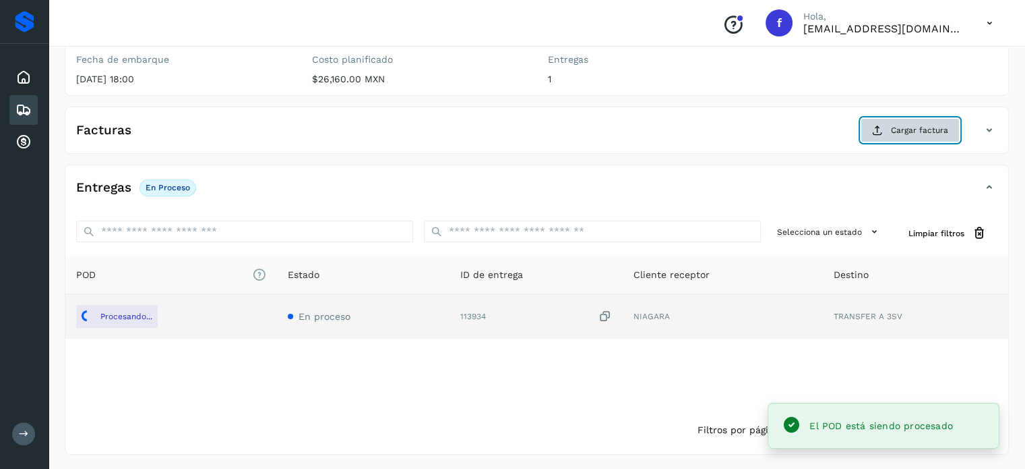
click at [891, 134] on button "Cargar factura" at bounding box center [910, 130] width 99 height 24
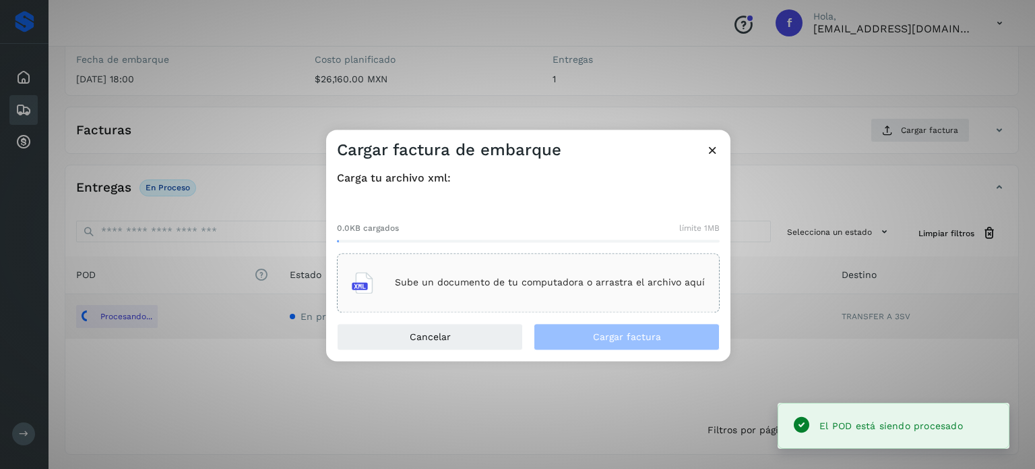
click at [531, 283] on p "Sube un documento de tu computadora o arrastra el archivo aquí" at bounding box center [550, 282] width 310 height 11
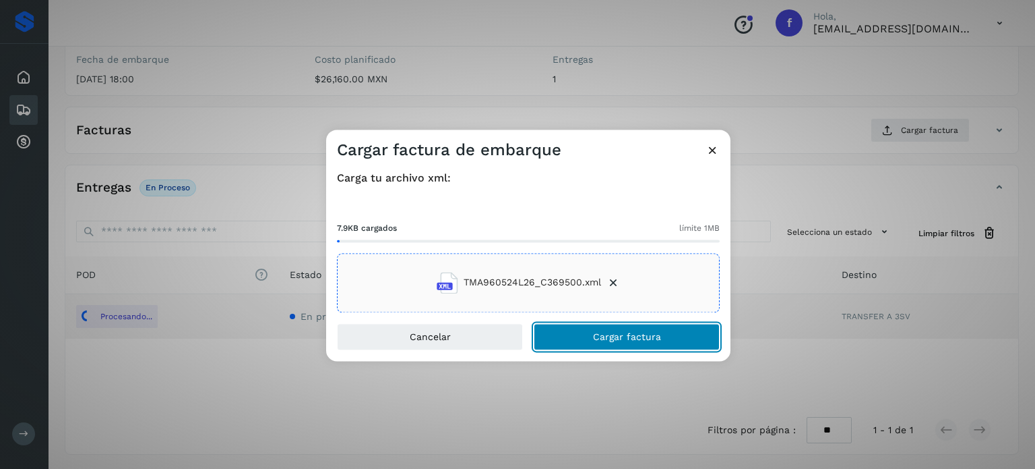
click at [671, 336] on button "Cargar factura" at bounding box center [627, 336] width 186 height 27
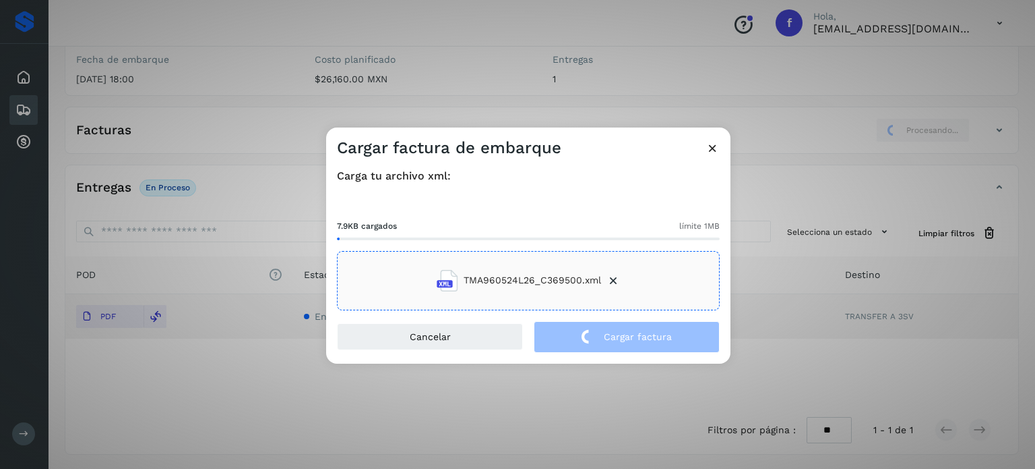
click at [216, 99] on div "Cargar factura de embarque Carga tu archivo xml: 7.9KB cargados límite 1MB TMA9…" at bounding box center [517, 234] width 1035 height 469
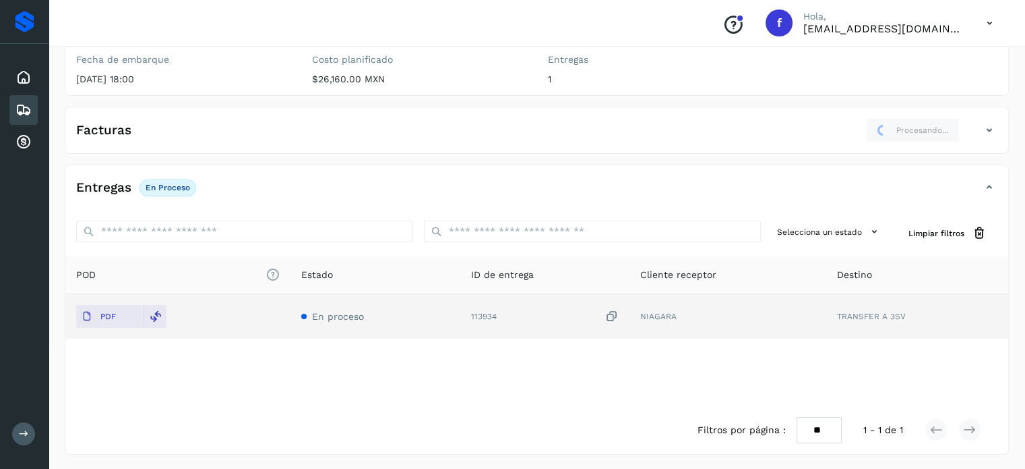
scroll to position [0, 0]
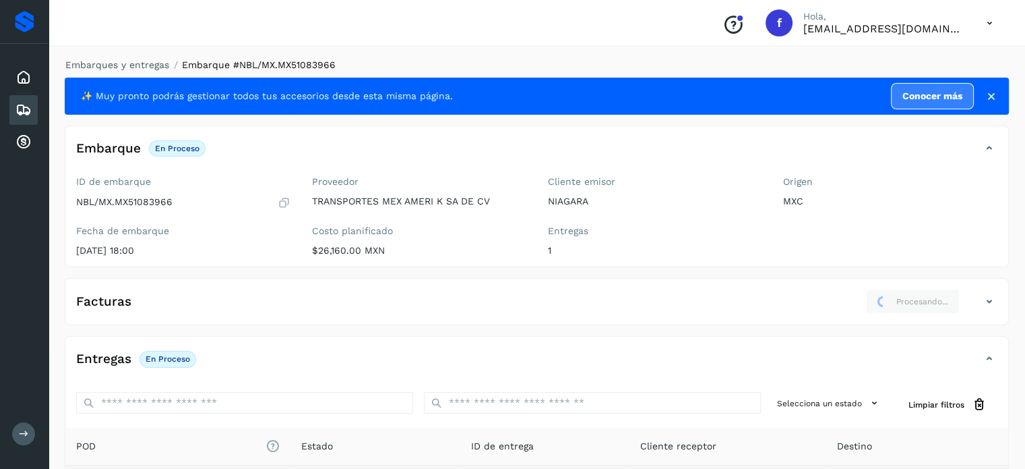
click at [141, 55] on div "Embarques y entregas Embarque #NBL/MX.MX51083966 ✨ Muy pronto podrás gestionar …" at bounding box center [537, 342] width 977 height 600
click at [144, 66] on link "Embarques y entregas" at bounding box center [117, 64] width 104 height 11
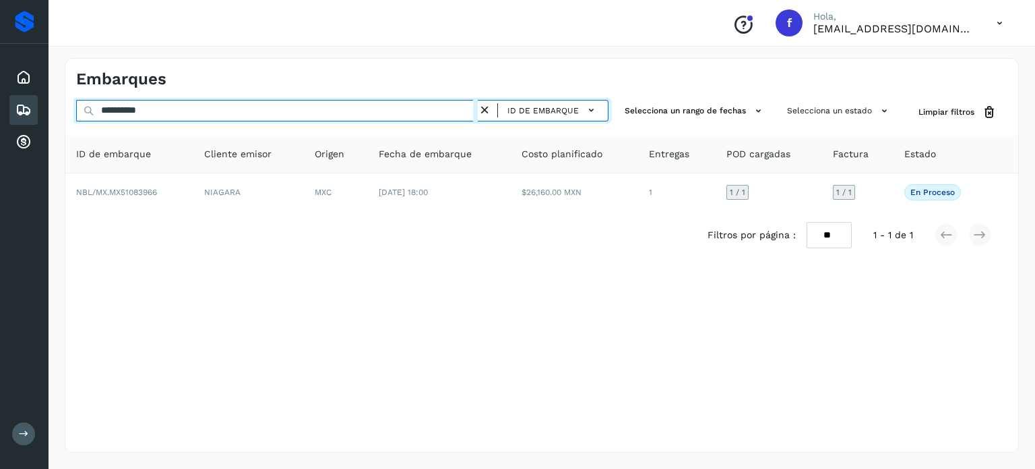
click at [161, 115] on input "**********" at bounding box center [277, 111] width 402 height 22
paste input "text"
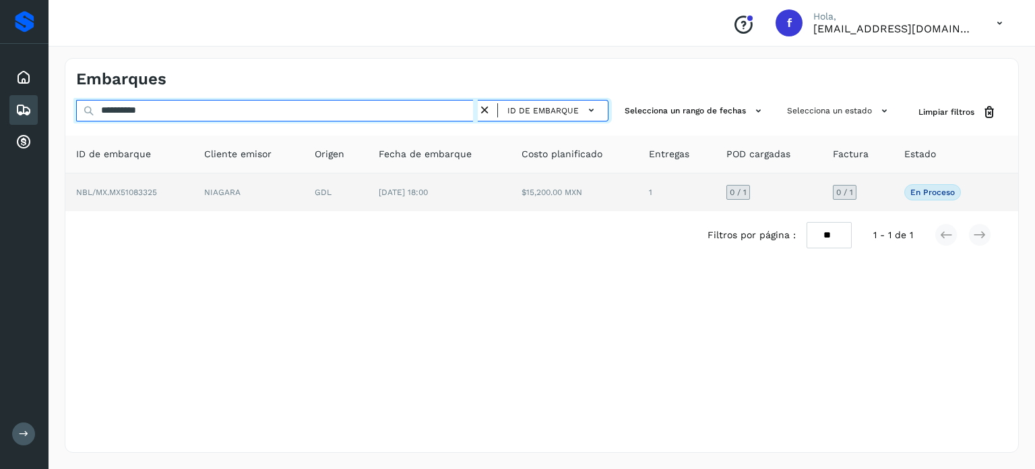
type input "**********"
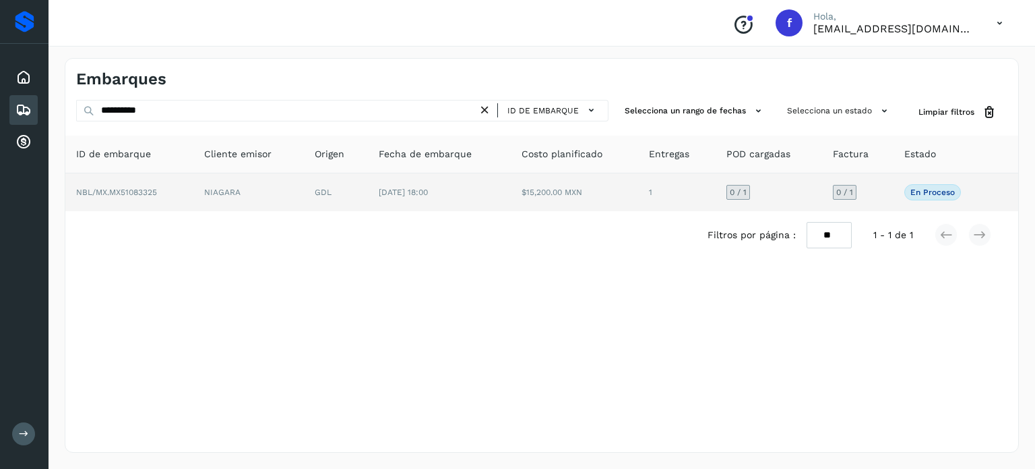
click at [418, 200] on td "[DATE] 18:00" at bounding box center [439, 192] width 143 height 38
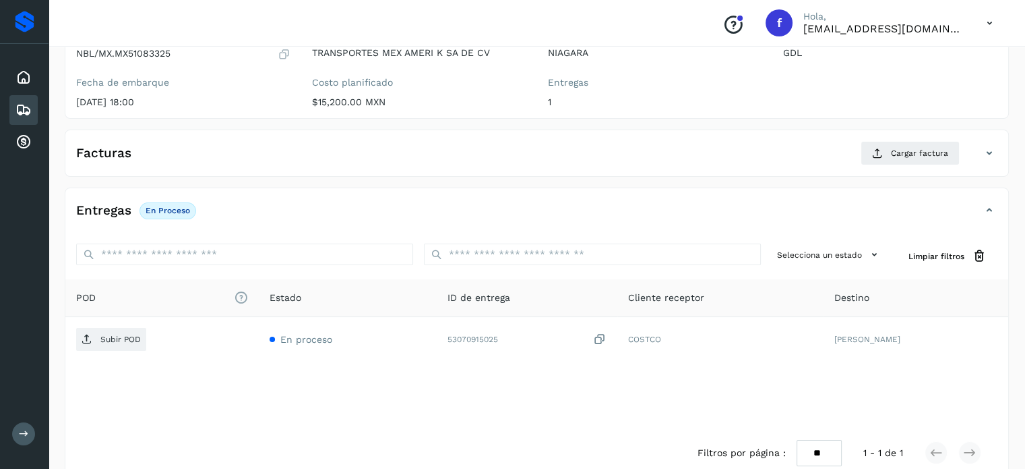
scroll to position [162, 0]
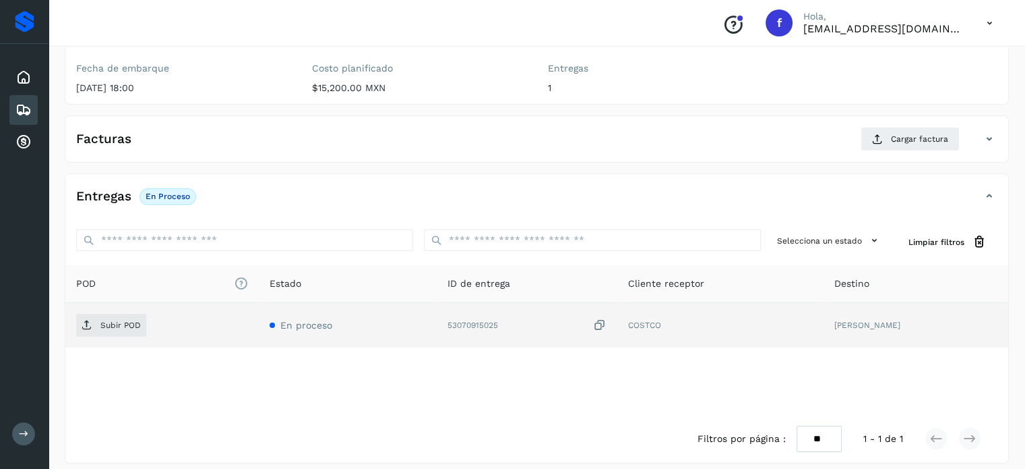
click at [607, 322] on icon at bounding box center [599, 325] width 13 height 14
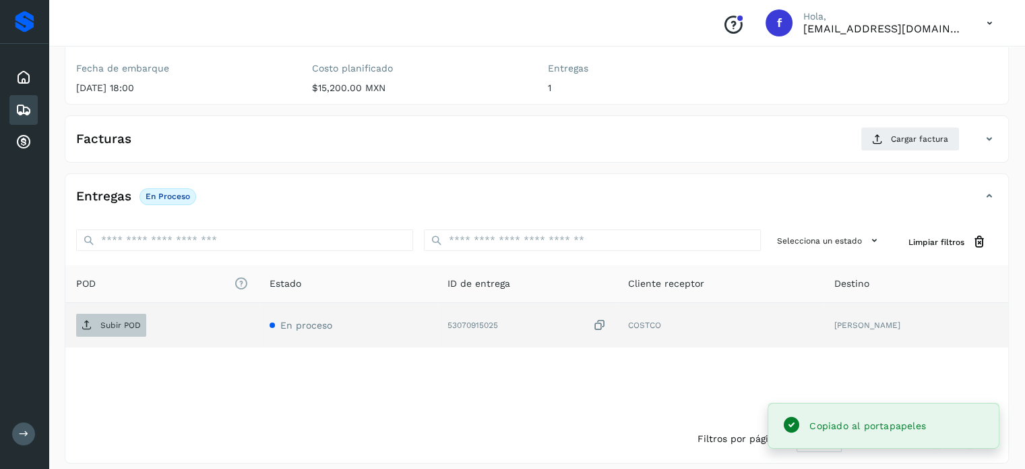
click at [112, 322] on p "Subir POD" at bounding box center [120, 324] width 40 height 9
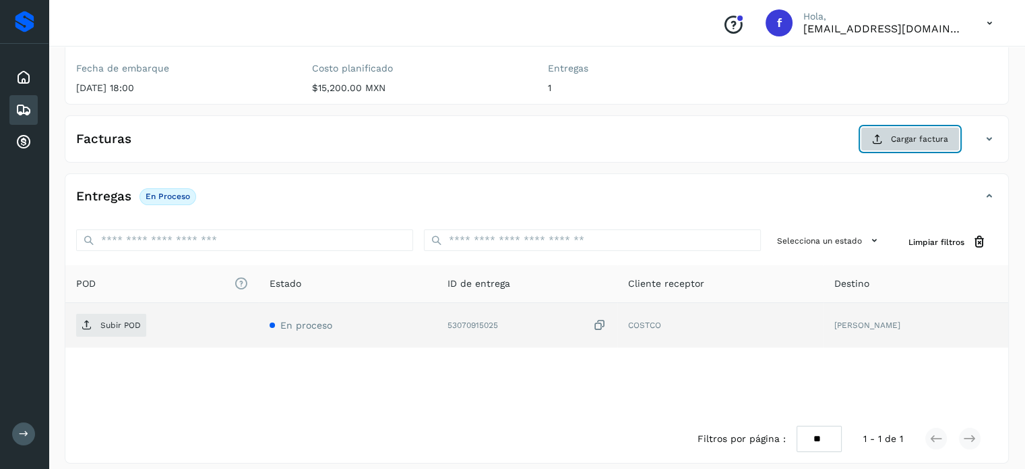
click at [887, 140] on button "Cargar factura" at bounding box center [910, 139] width 99 height 24
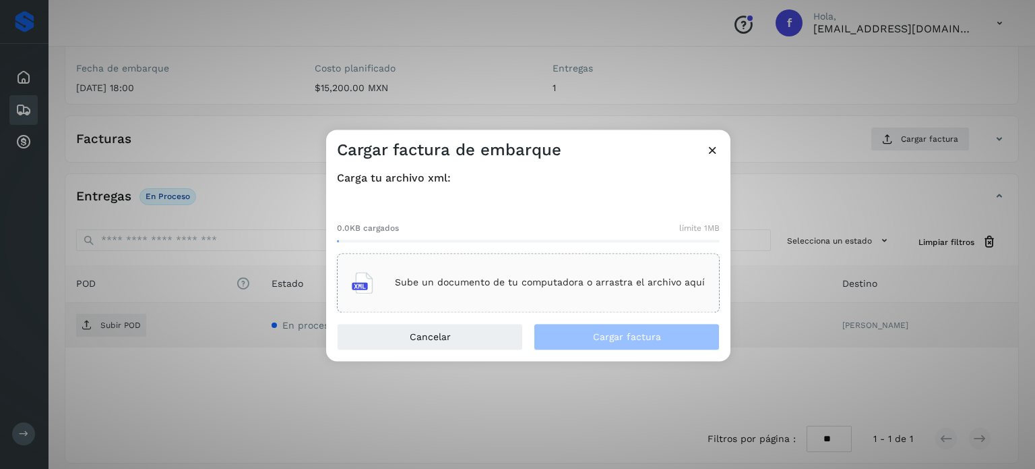
click at [585, 284] on p "Sube un documento de tu computadora o arrastra el archivo aquí" at bounding box center [550, 282] width 310 height 11
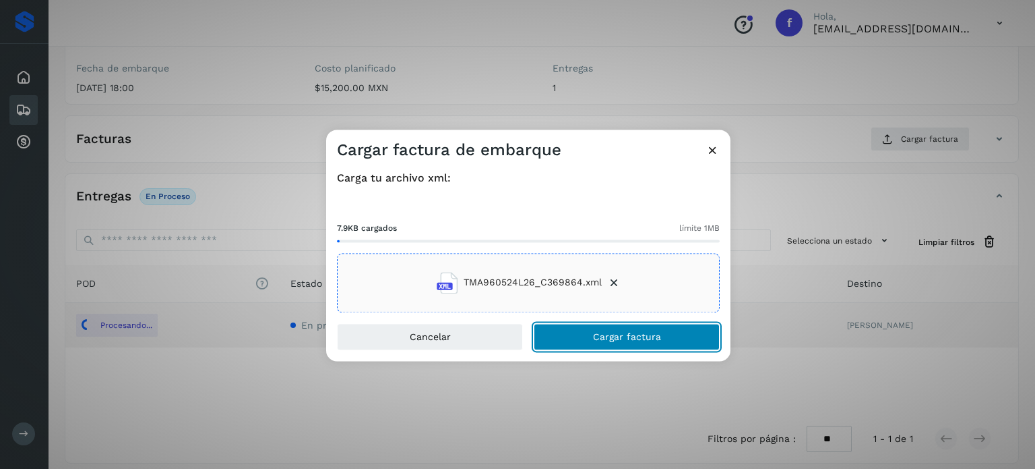
click at [578, 334] on button "Cargar factura" at bounding box center [627, 336] width 186 height 27
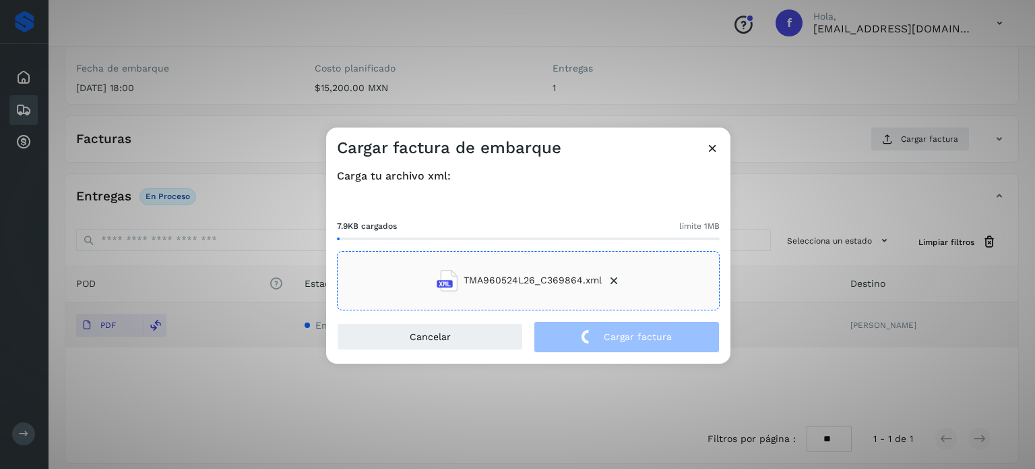
click at [216, 99] on div "Cargar factura de embarque Carga tu archivo xml: 7.9KB cargados límite 1MB TMA9…" at bounding box center [517, 234] width 1035 height 469
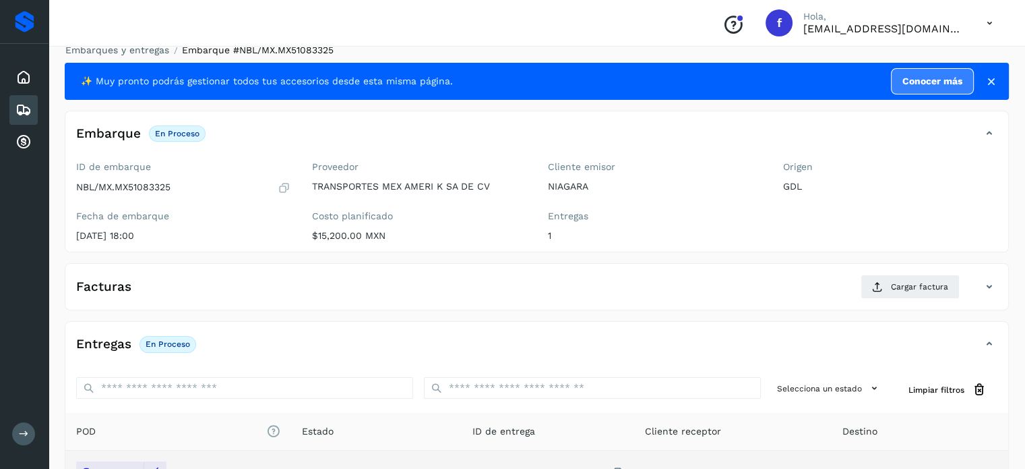
scroll to position [0, 0]
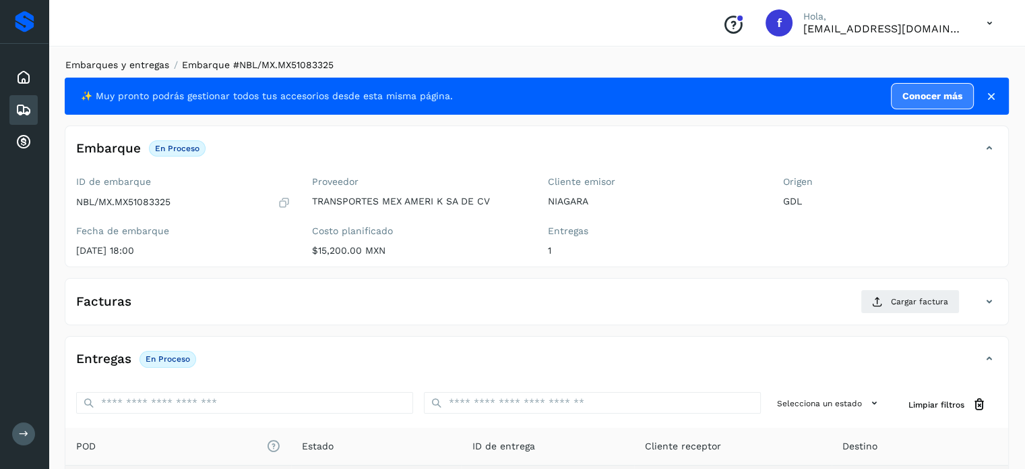
click at [129, 65] on link "Embarques y entregas" at bounding box center [117, 64] width 104 height 11
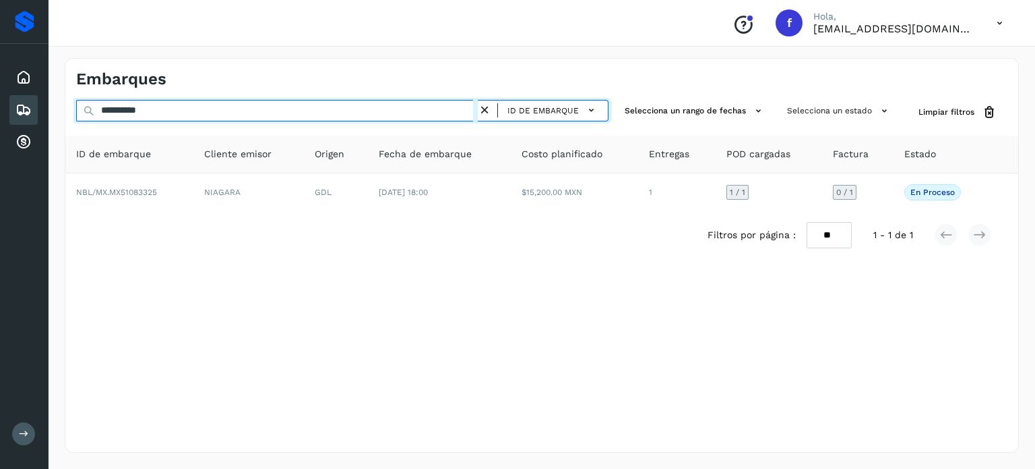
click at [143, 110] on input "**********" at bounding box center [277, 111] width 402 height 22
click at [143, 111] on input "**********" at bounding box center [277, 111] width 402 height 22
paste input "text"
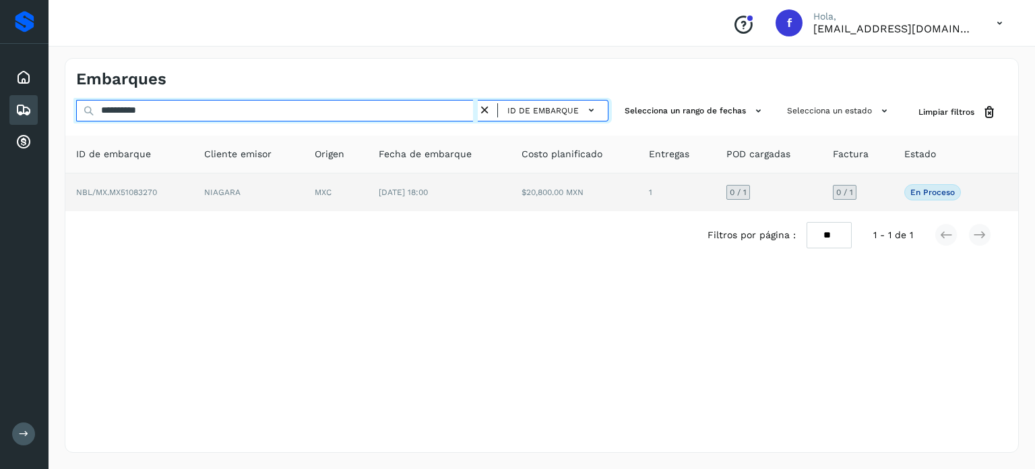
type input "**********"
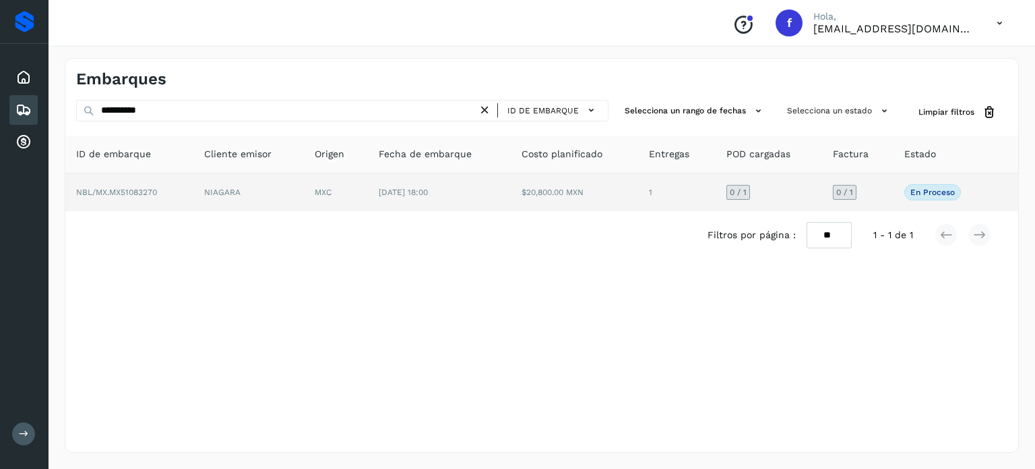
click at [372, 193] on td "[DATE] 18:00" at bounding box center [439, 192] width 143 height 38
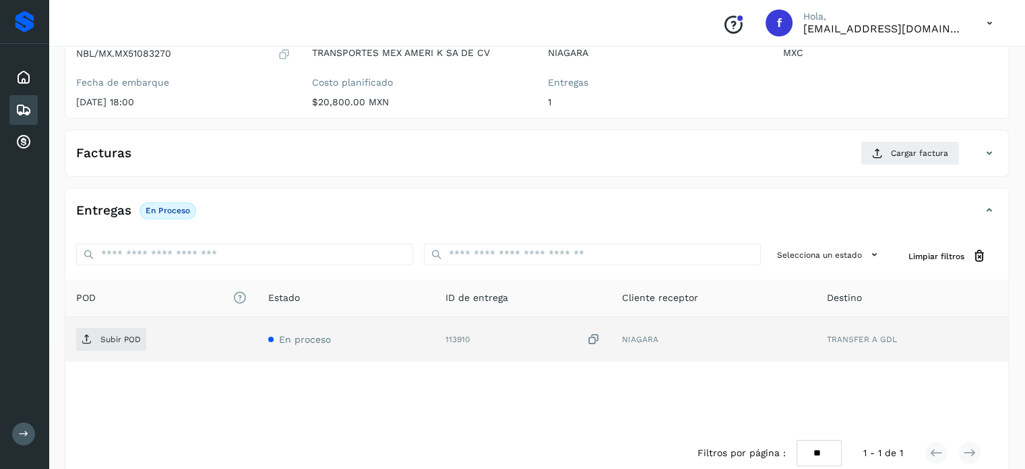
scroll to position [162, 0]
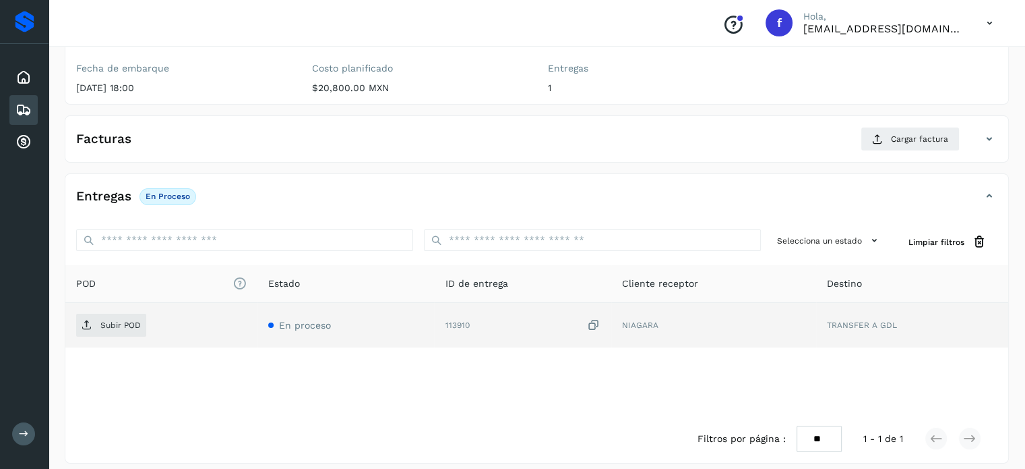
drag, startPoint x: 597, startPoint y: 327, endPoint x: 488, endPoint y: 333, distance: 109.4
click at [596, 327] on icon at bounding box center [593, 325] width 13 height 14
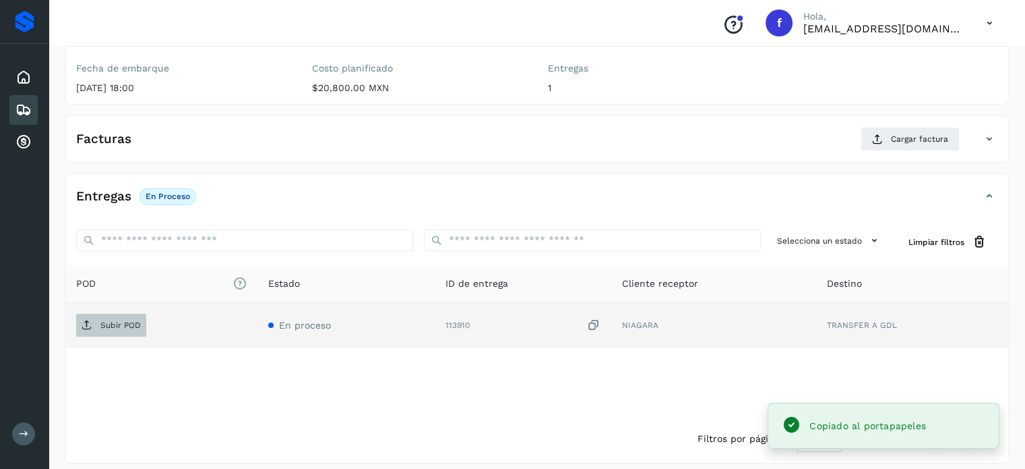
click at [133, 323] on p "Subir POD" at bounding box center [120, 324] width 40 height 9
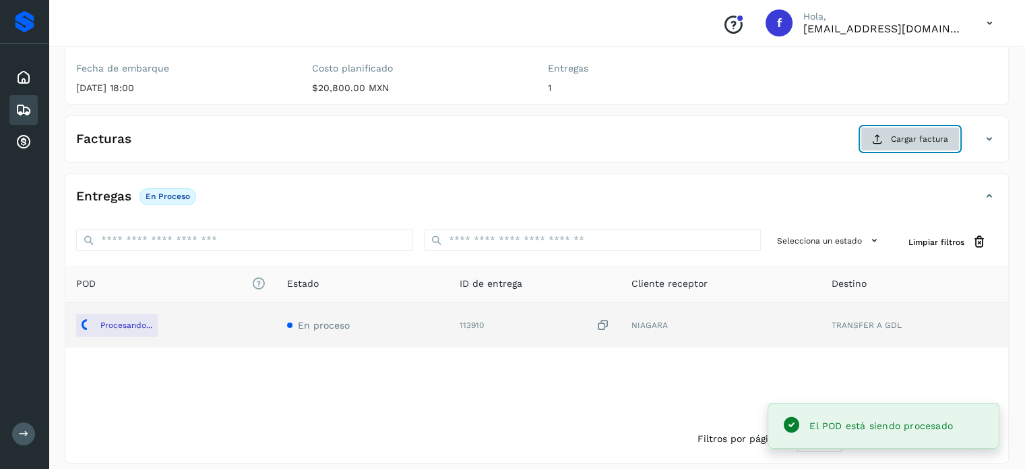
click at [866, 135] on button "Cargar factura" at bounding box center [910, 139] width 99 height 24
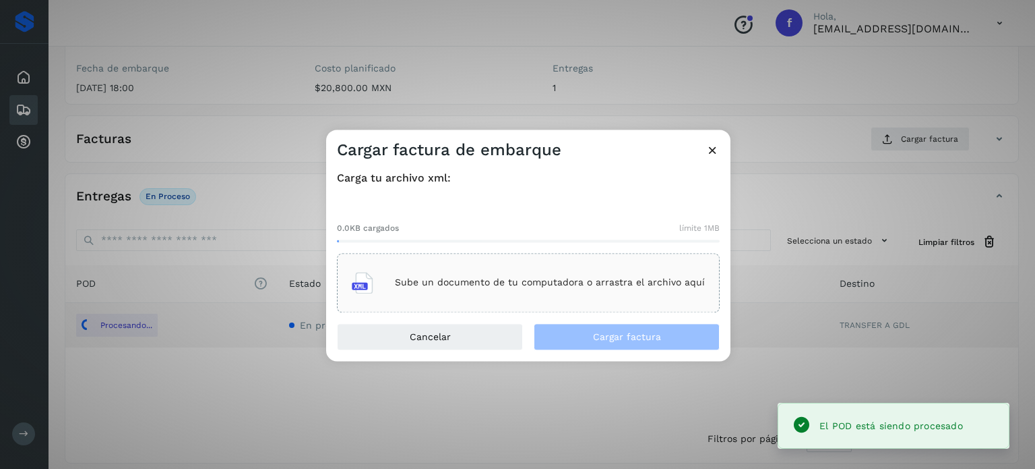
click at [543, 280] on p "Sube un documento de tu computadora o arrastra el archivo aquí" at bounding box center [550, 282] width 310 height 11
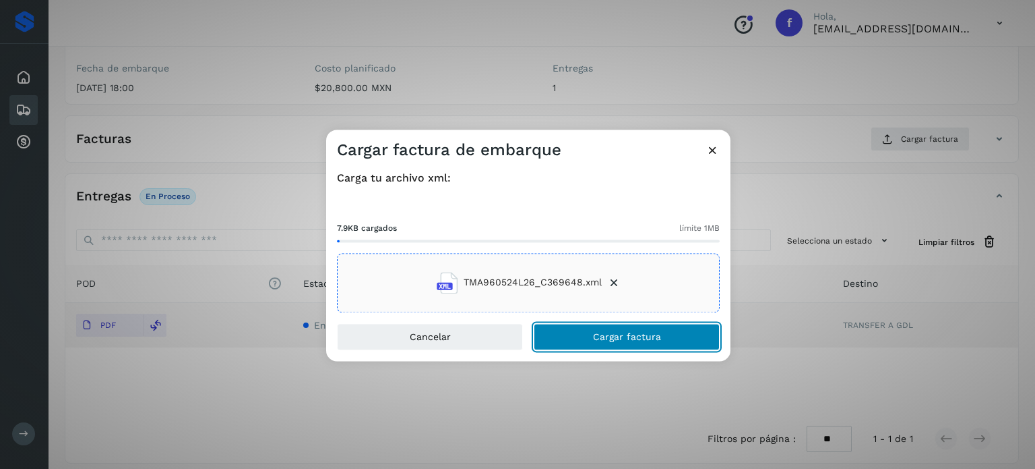
click at [638, 339] on span "Cargar factura" at bounding box center [627, 336] width 68 height 9
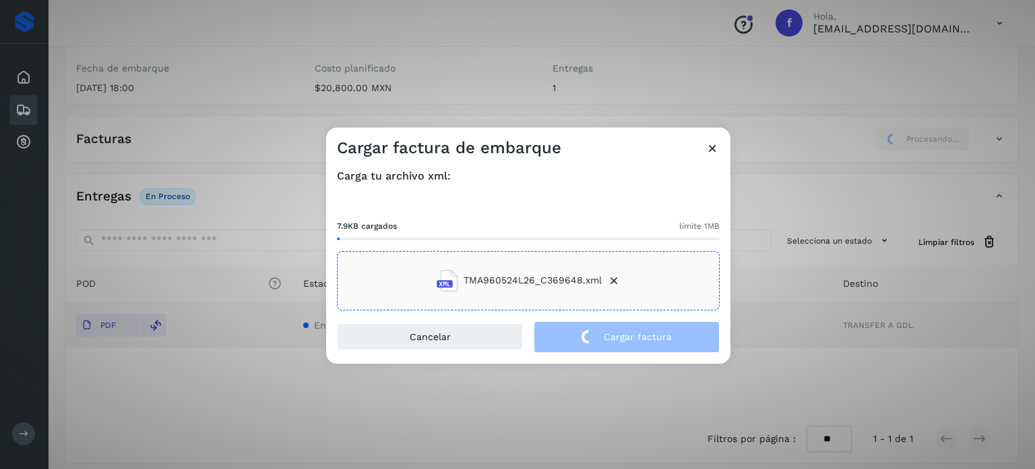
click at [222, 137] on div "Cargar factura de embarque Carga tu archivo xml: 7.9KB cargados límite 1MB TMA9…" at bounding box center [517, 234] width 1035 height 469
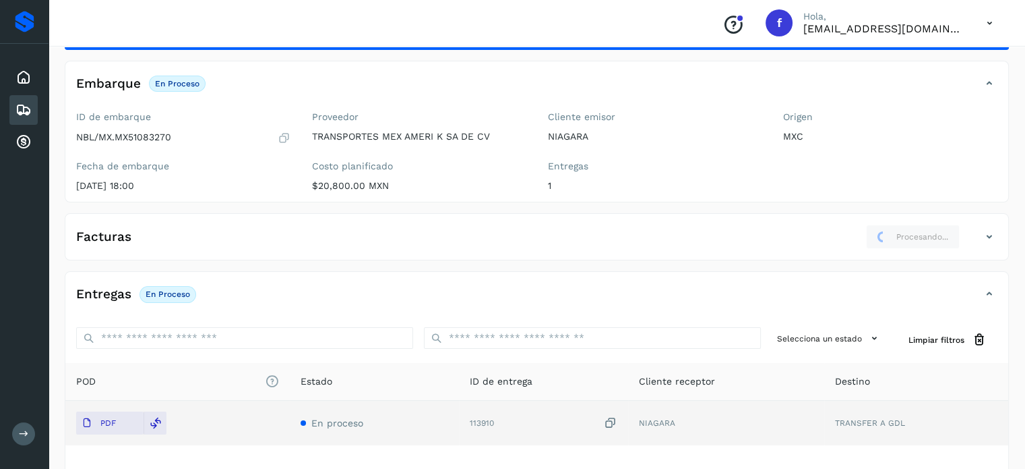
scroll to position [0, 0]
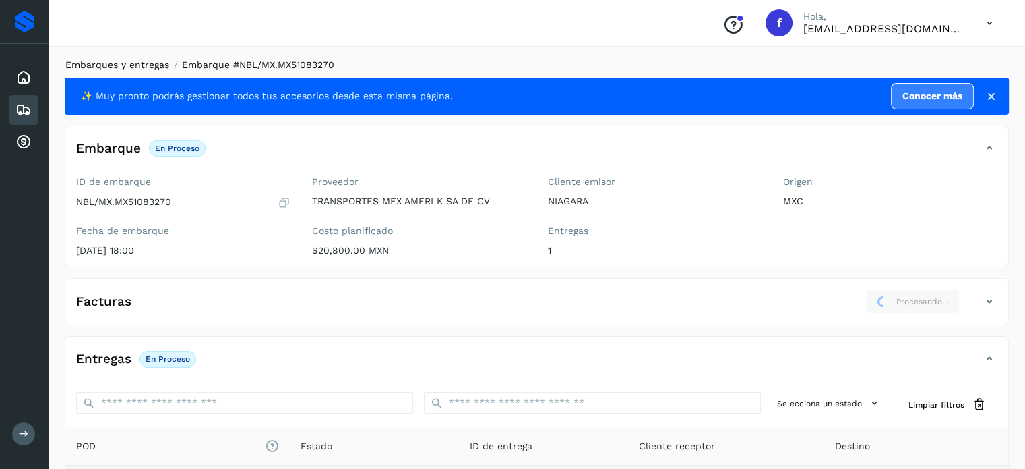
click at [123, 69] on link "Embarques y entregas" at bounding box center [117, 64] width 104 height 11
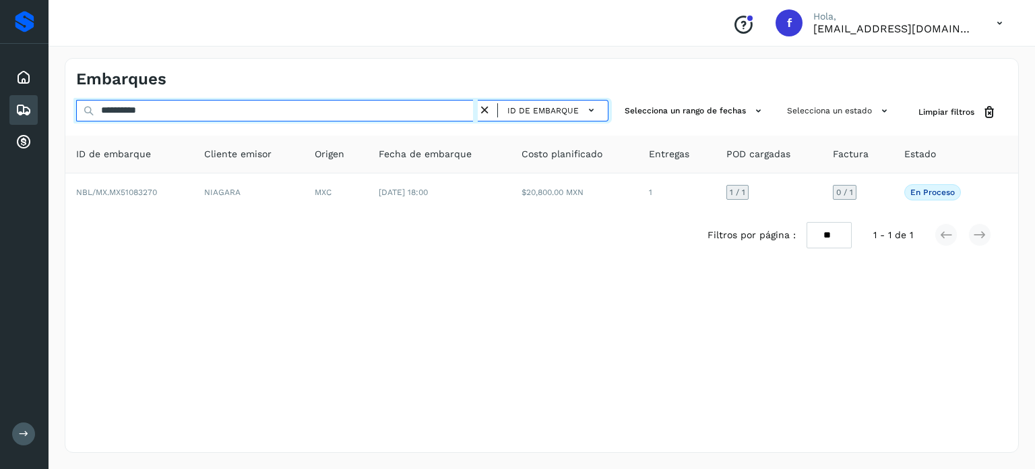
click at [138, 107] on input "**********" at bounding box center [277, 111] width 402 height 22
paste input "text"
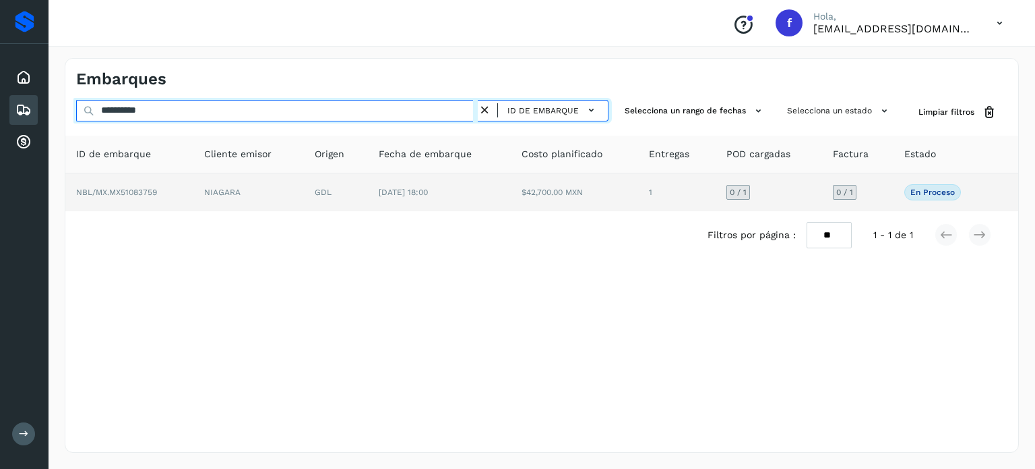
type input "**********"
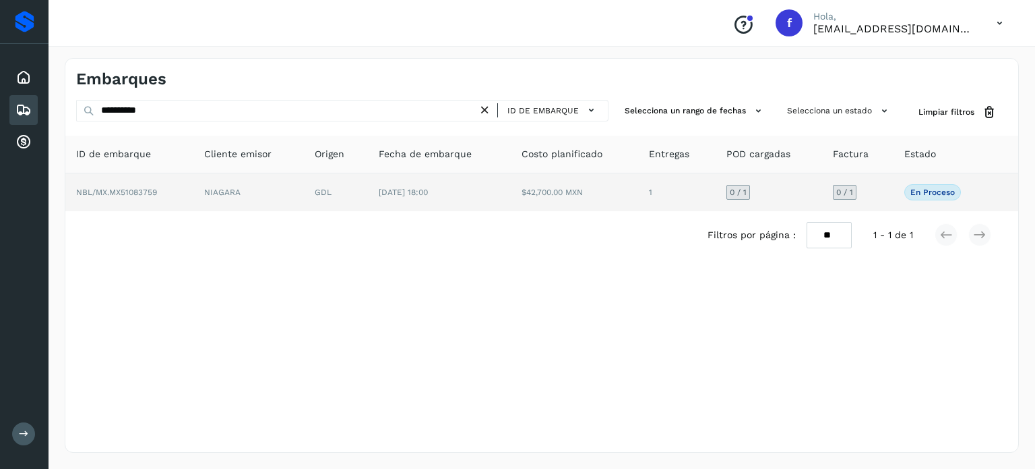
click at [360, 195] on td "GDL" at bounding box center [336, 192] width 64 height 38
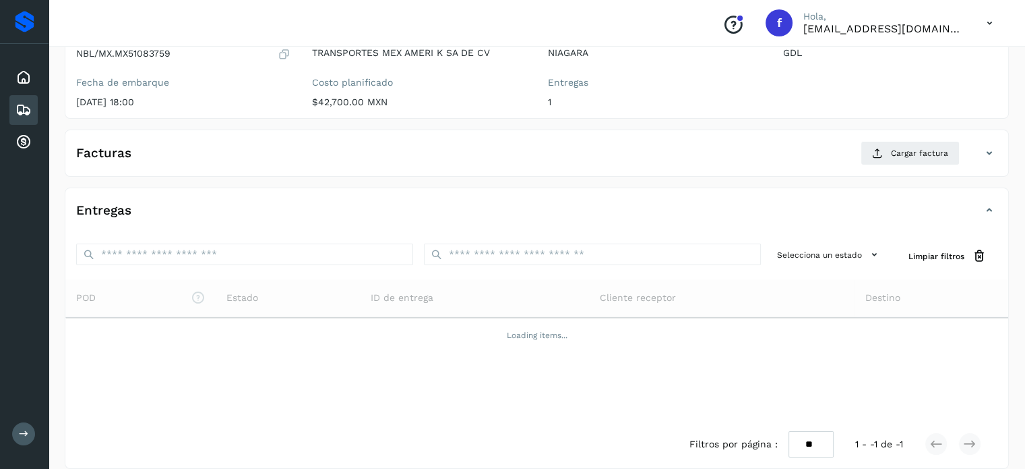
scroll to position [162, 0]
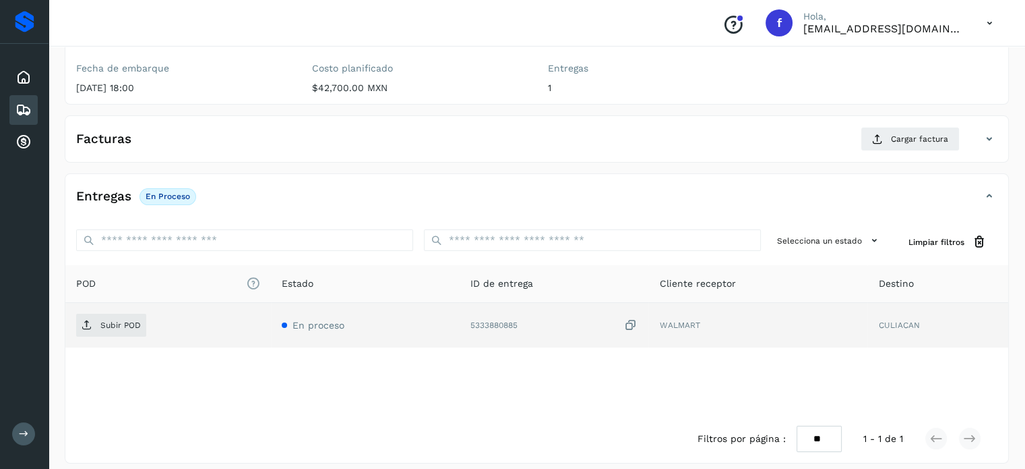
click at [632, 321] on icon at bounding box center [630, 325] width 13 height 14
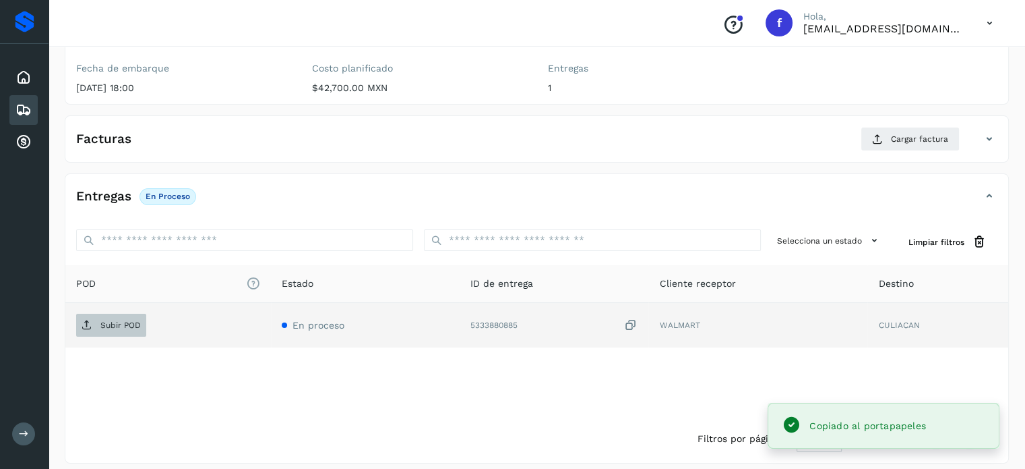
click at [96, 331] on span "Subir POD" at bounding box center [111, 325] width 70 height 22
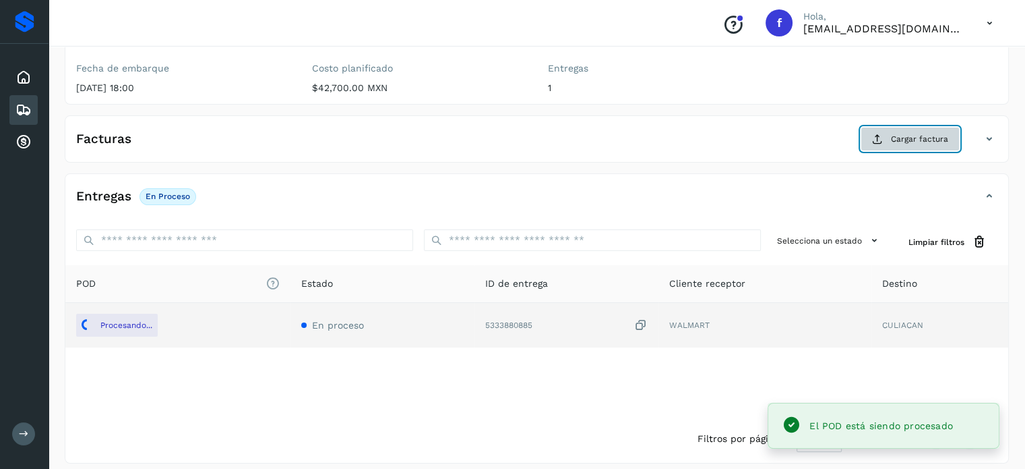
click at [904, 140] on span "Cargar factura" at bounding box center [919, 139] width 57 height 12
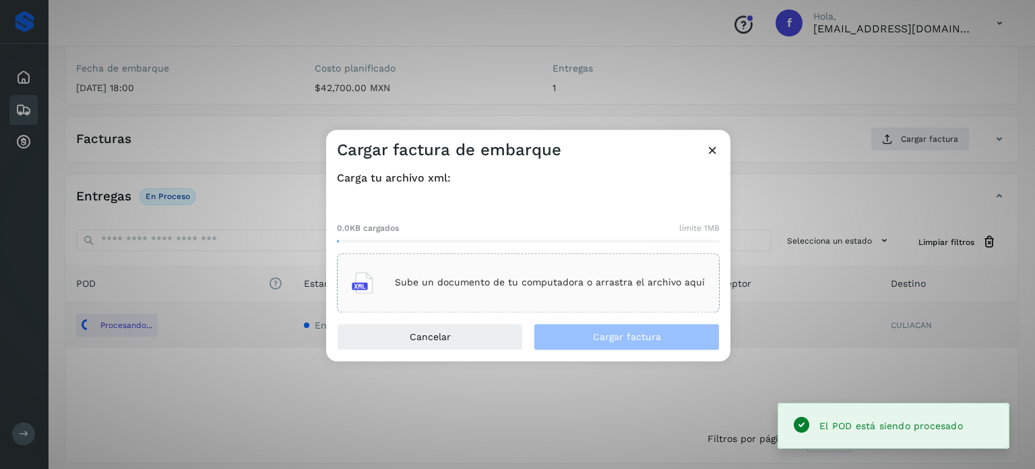
click at [534, 288] on div "Sube un documento de tu computadora o arrastra el archivo aquí" at bounding box center [528, 282] width 353 height 36
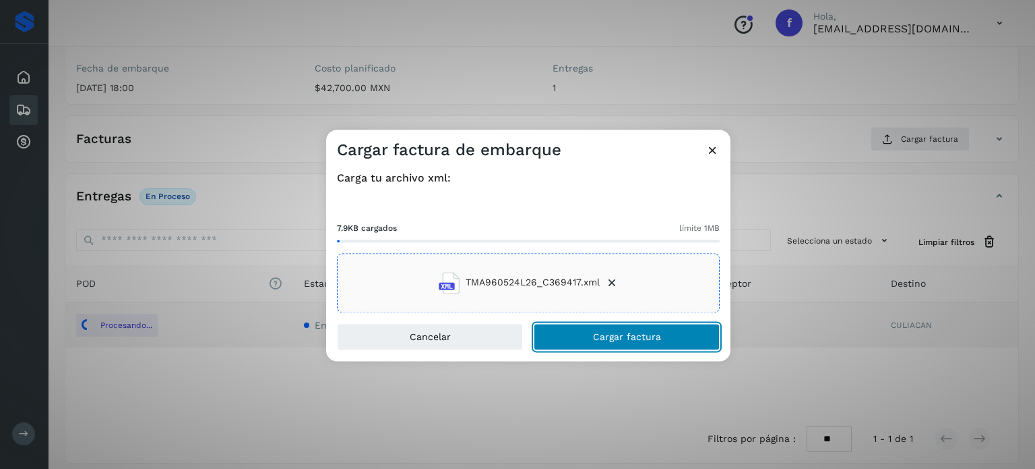
click at [607, 343] on button "Cargar factura" at bounding box center [627, 336] width 186 height 27
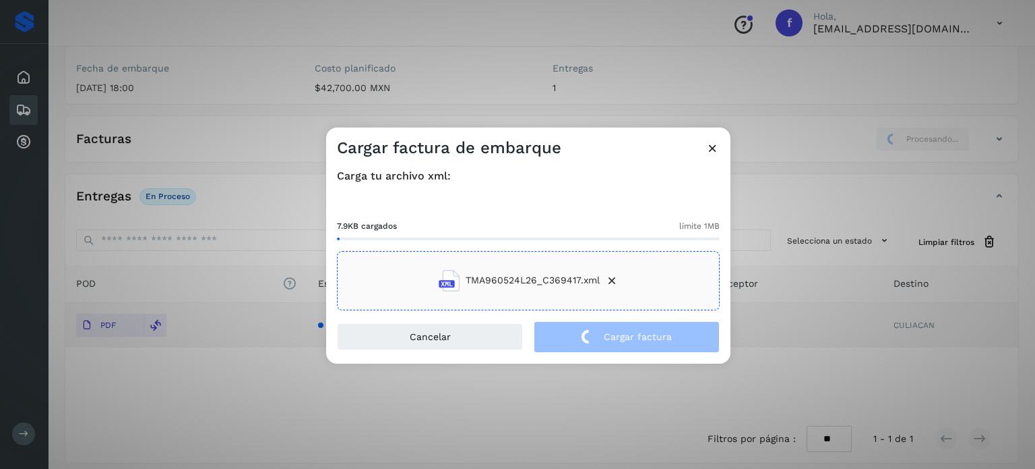
click at [124, 99] on div "Cargar factura de embarque Carga tu archivo xml: 7.9KB cargados límite 1MB TMA9…" at bounding box center [517, 234] width 1035 height 469
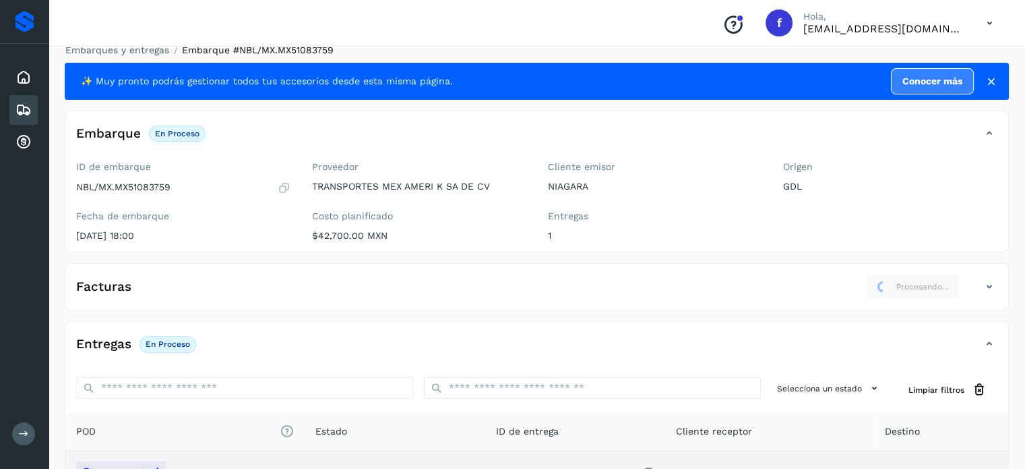
scroll to position [0, 0]
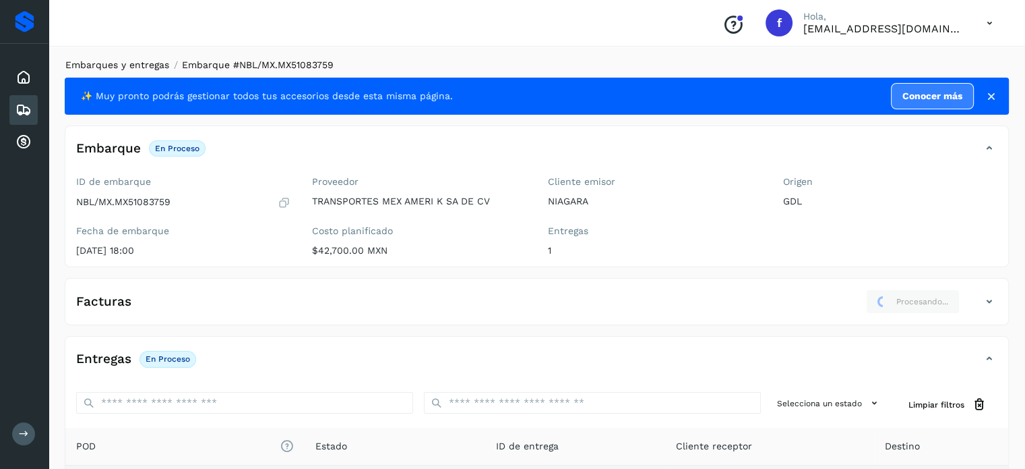
click at [132, 64] on link "Embarques y entregas" at bounding box center [117, 64] width 104 height 11
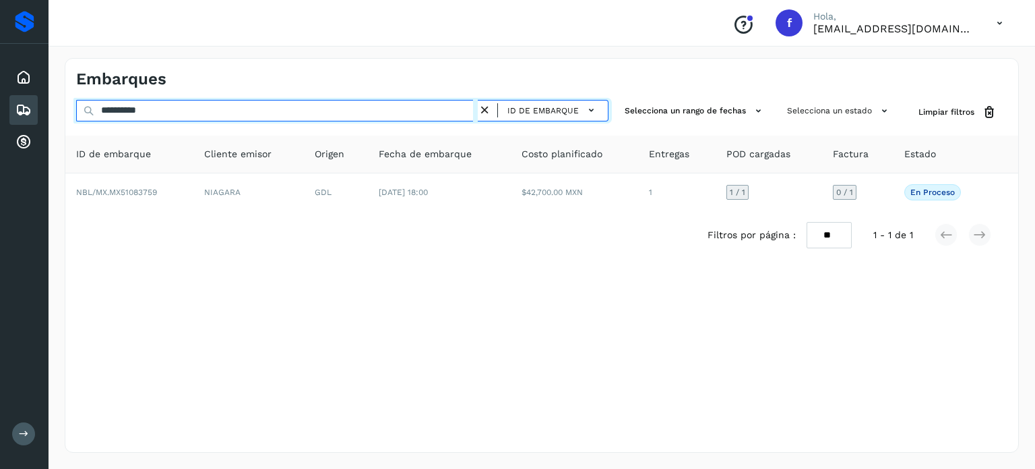
click at [137, 107] on input "**********" at bounding box center [277, 111] width 402 height 22
paste input "text"
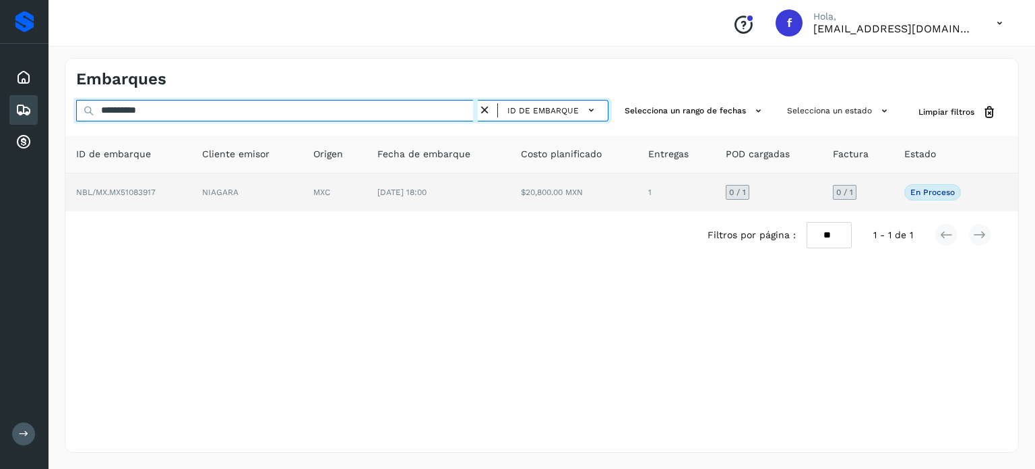
type input "**********"
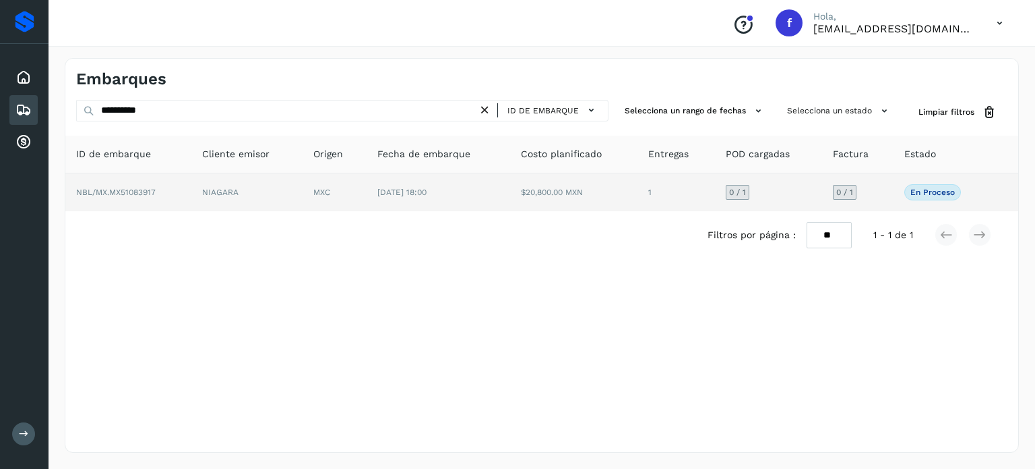
click at [388, 199] on td "[DATE] 18:00" at bounding box center [438, 192] width 143 height 38
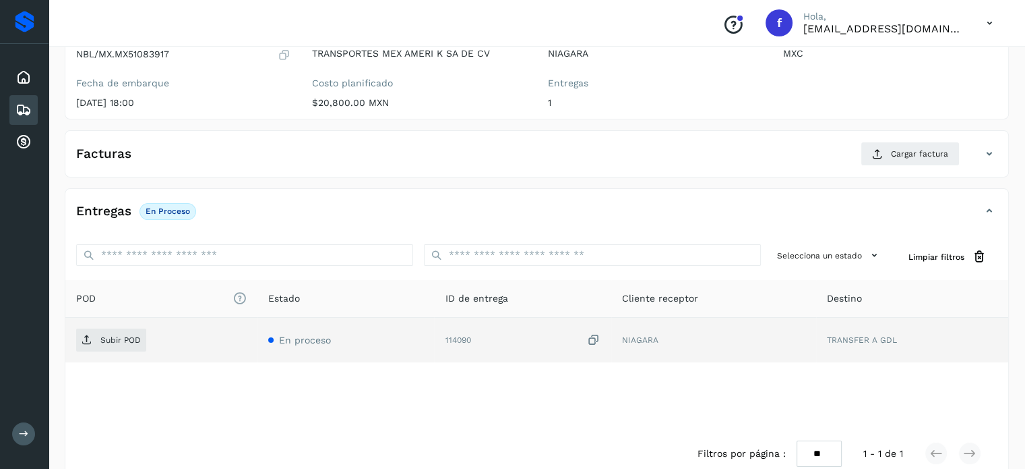
scroll to position [162, 0]
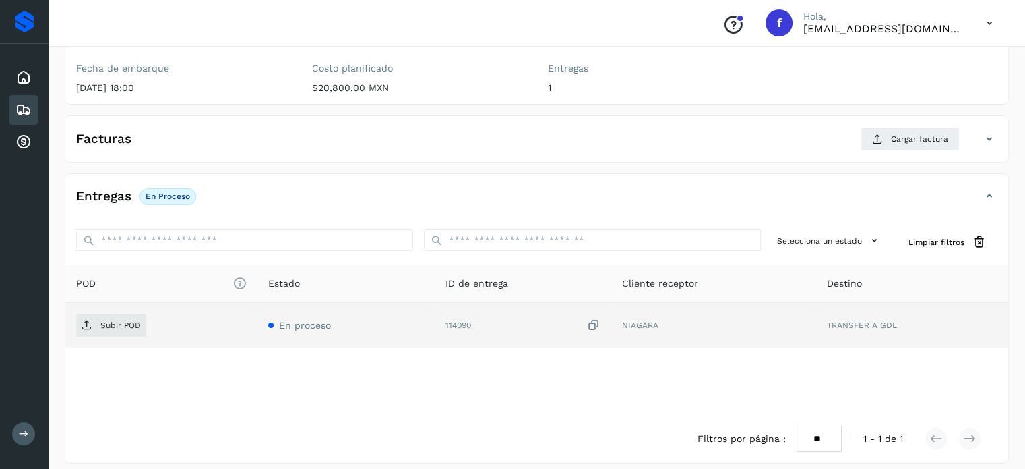
drag, startPoint x: 592, startPoint y: 323, endPoint x: 494, endPoint y: 323, distance: 97.7
click at [593, 323] on icon at bounding box center [593, 325] width 13 height 14
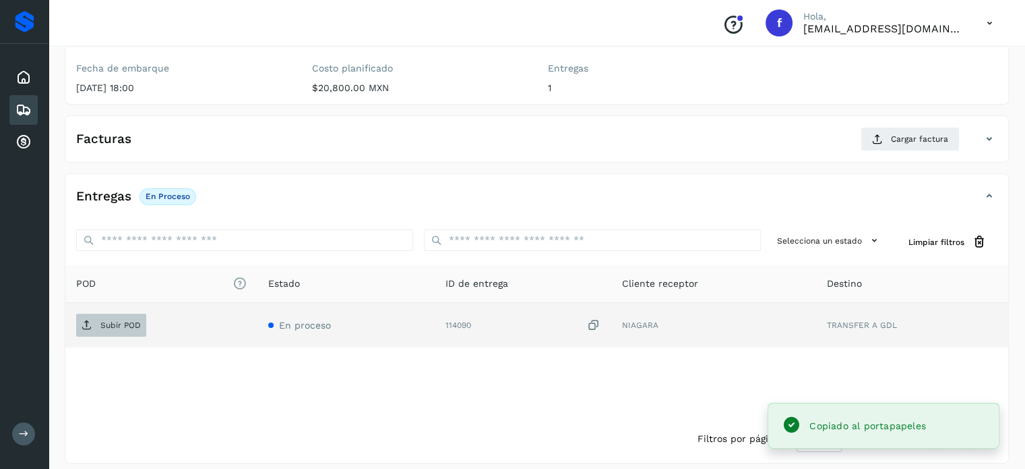
click at [116, 314] on span "Subir POD" at bounding box center [111, 325] width 70 height 22
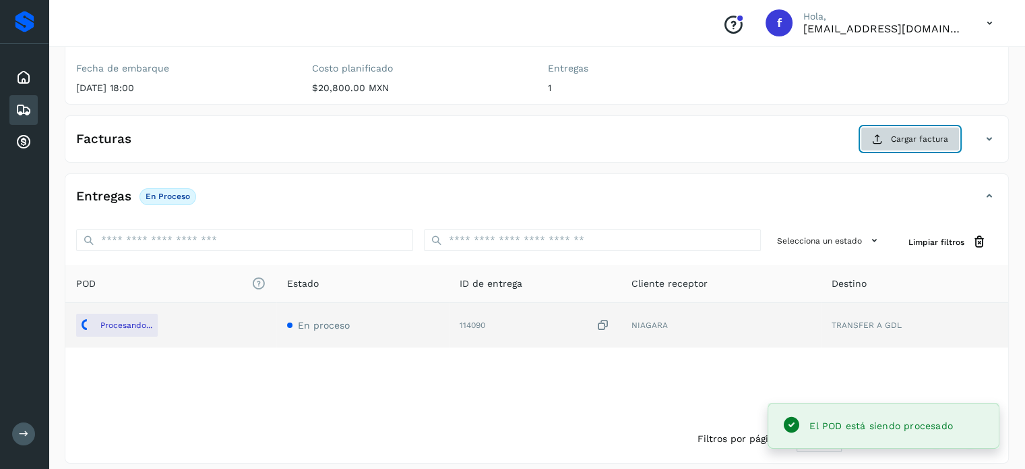
click at [868, 133] on button "Cargar factura" at bounding box center [910, 139] width 99 height 24
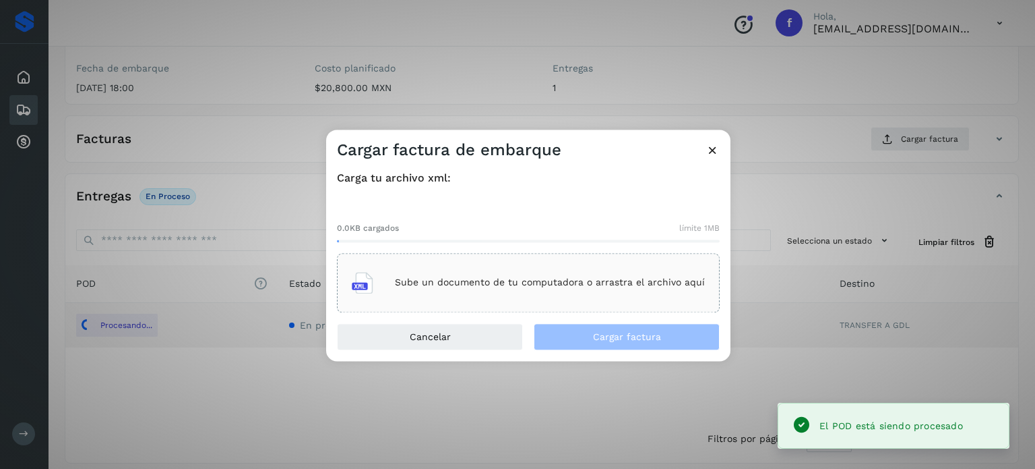
click at [481, 279] on p "Sube un documento de tu computadora o arrastra el archivo aquí" at bounding box center [550, 282] width 310 height 11
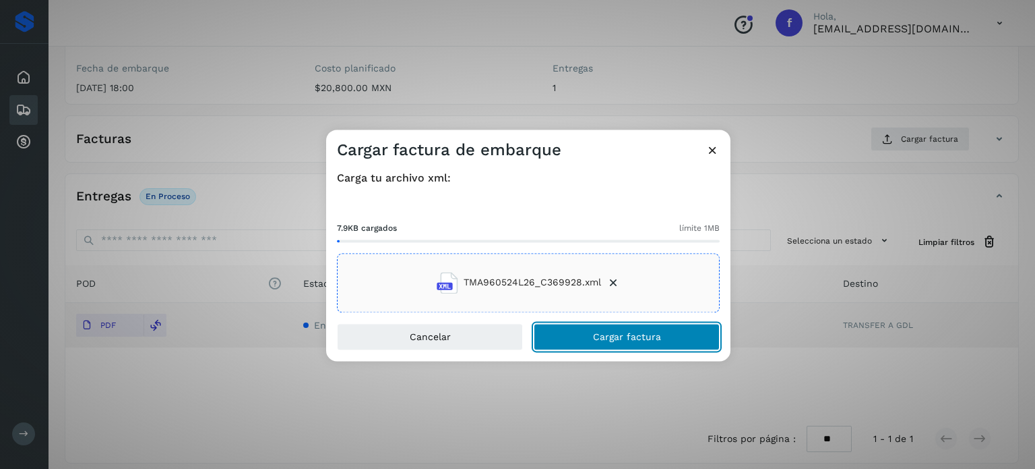
click at [638, 334] on span "Cargar factura" at bounding box center [627, 336] width 68 height 9
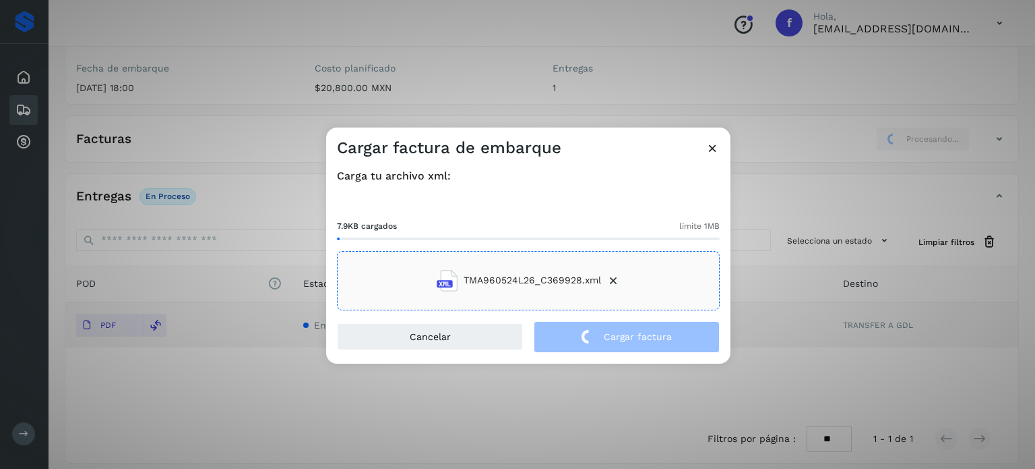
drag, startPoint x: 288, startPoint y: 83, endPoint x: 222, endPoint y: 102, distance: 68.9
click at [282, 83] on div "Cargar factura de embarque Carga tu archivo xml: 7.9KB cargados límite 1MB TMA9…" at bounding box center [517, 234] width 1035 height 469
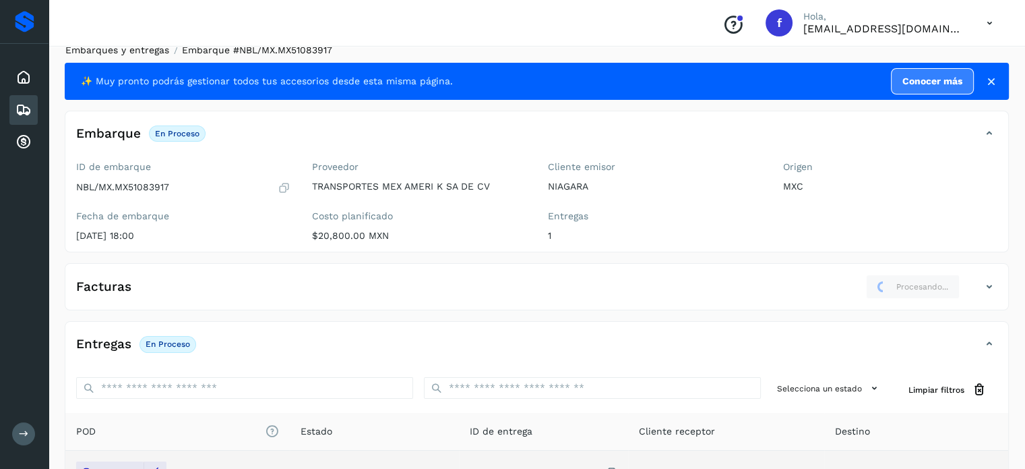
scroll to position [0, 0]
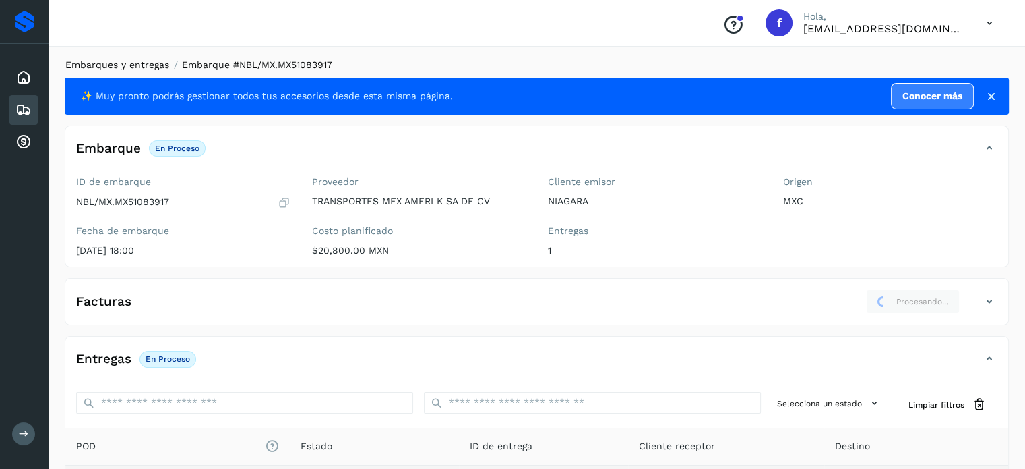
click at [139, 63] on link "Embarques y entregas" at bounding box center [117, 64] width 104 height 11
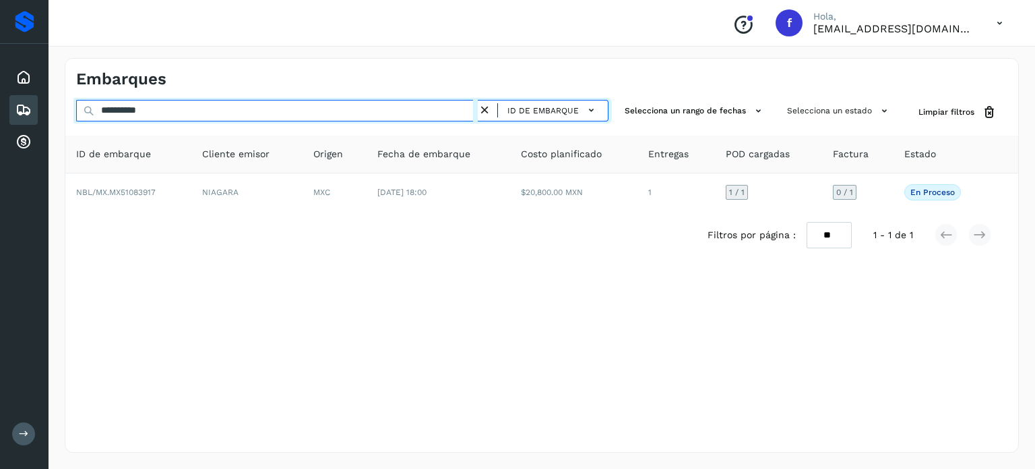
click at [148, 113] on input "**********" at bounding box center [277, 111] width 402 height 22
paste input "text"
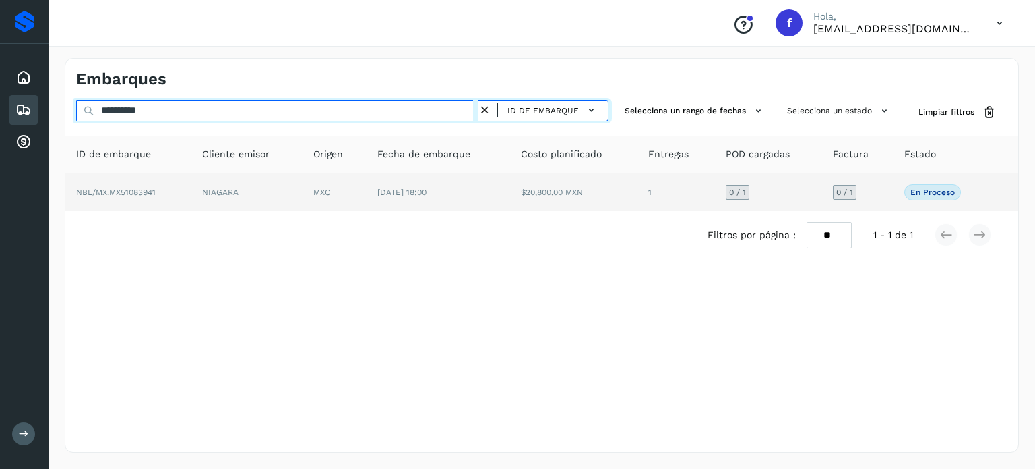
type input "**********"
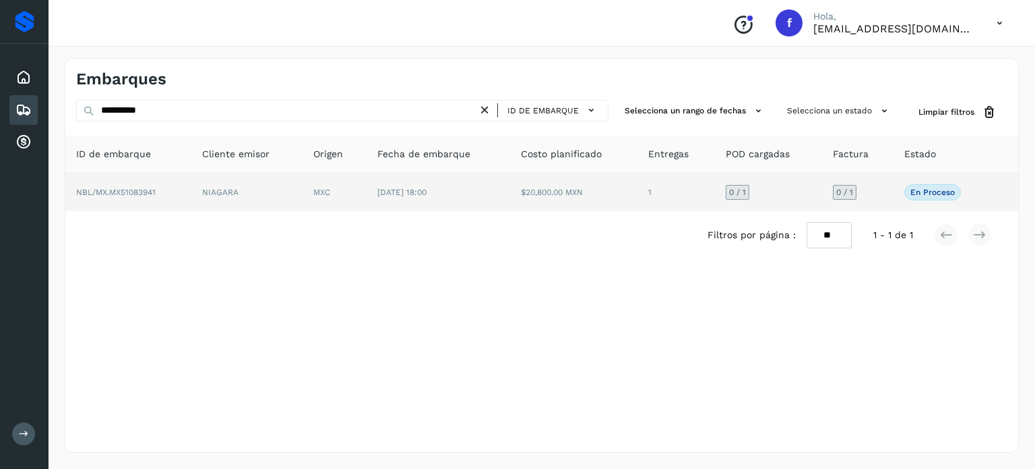
click at [305, 197] on td "MXC" at bounding box center [335, 192] width 64 height 38
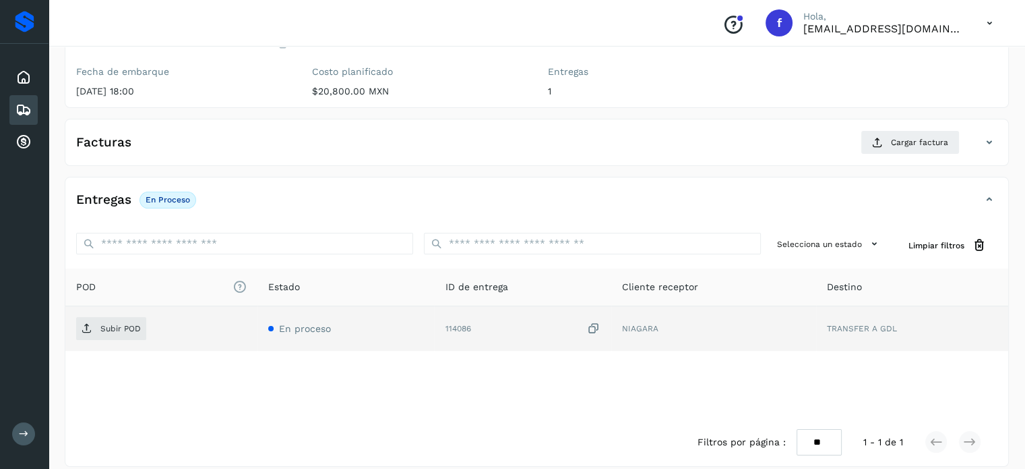
scroll to position [171, 0]
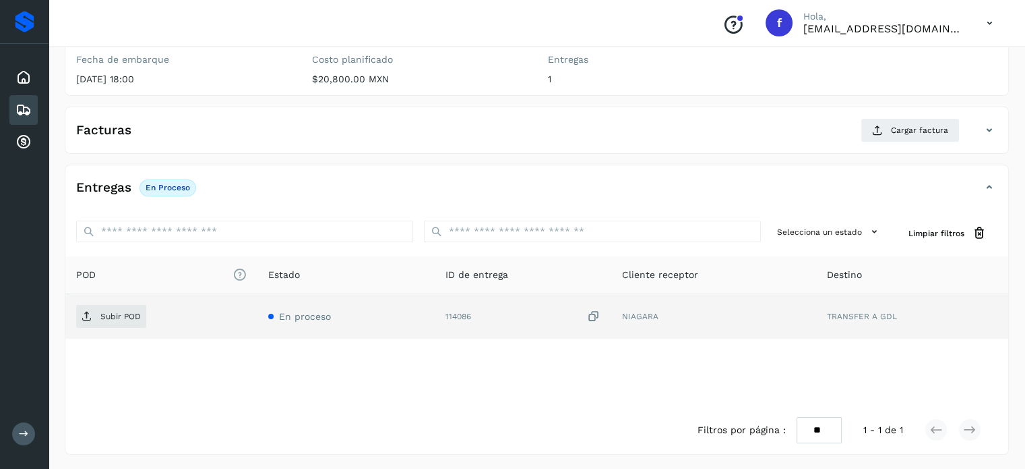
click at [593, 311] on icon at bounding box center [593, 316] width 13 height 14
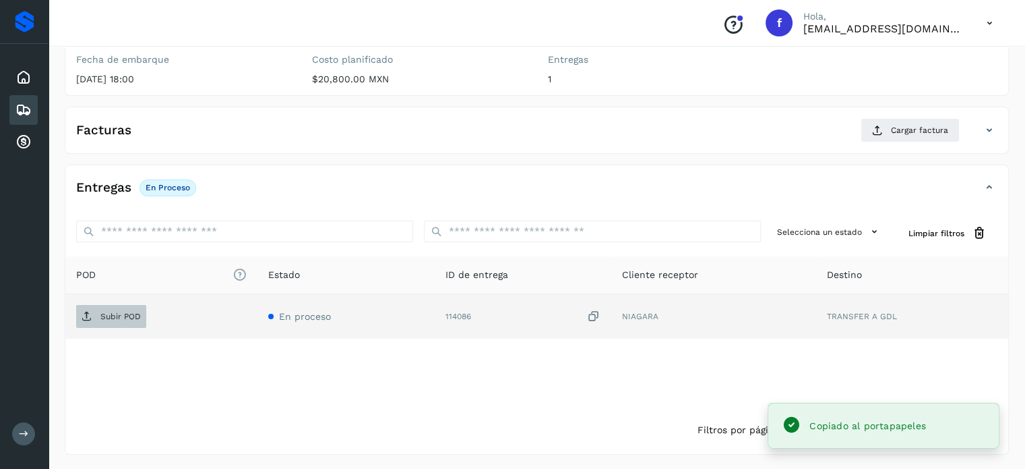
click at [116, 315] on p "Subir POD" at bounding box center [120, 315] width 40 height 9
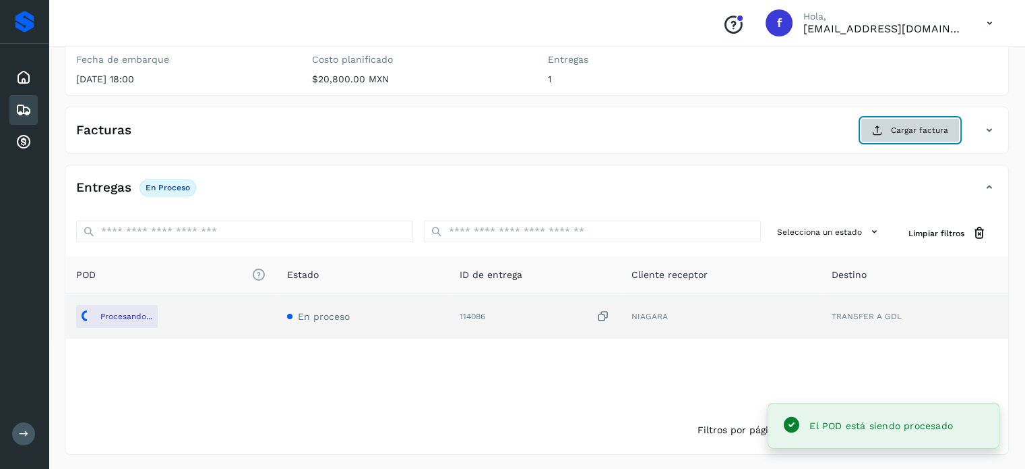
click at [926, 122] on button "Cargar factura" at bounding box center [910, 130] width 99 height 24
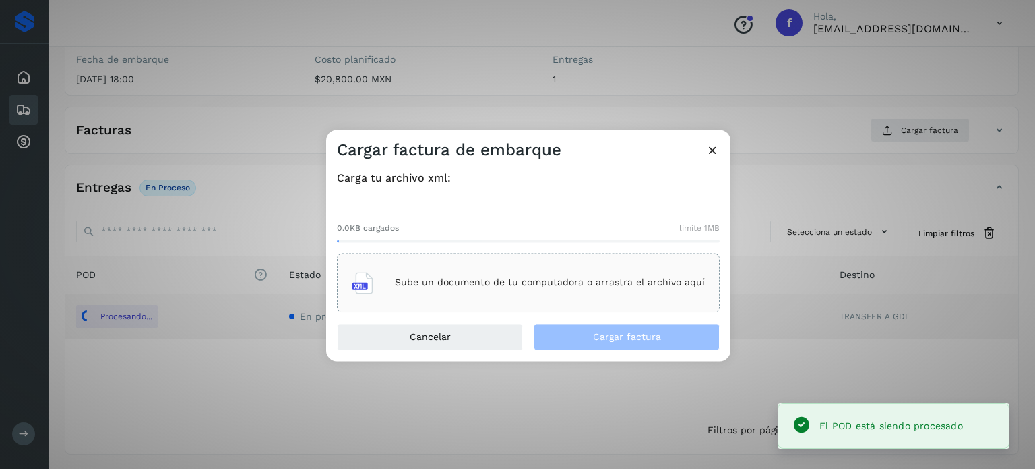
click at [512, 280] on p "Sube un documento de tu computadora o arrastra el archivo aquí" at bounding box center [550, 282] width 310 height 11
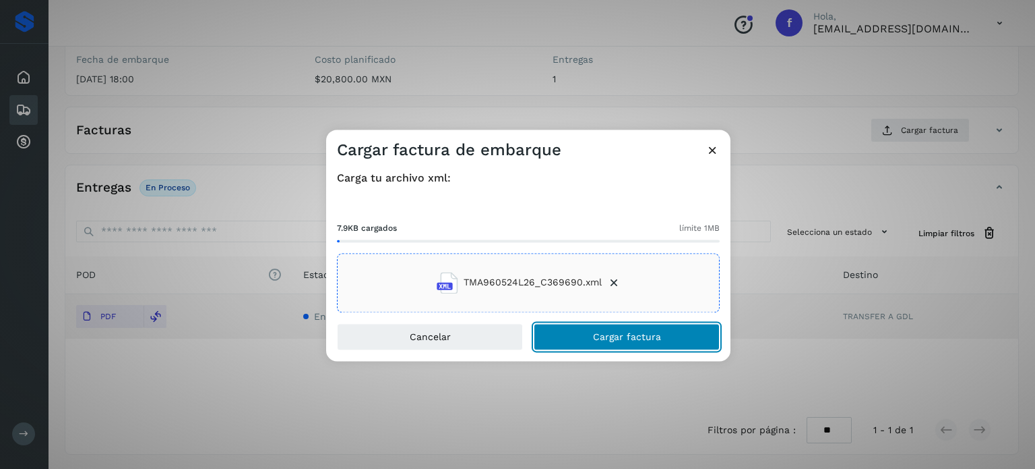
click at [578, 344] on button "Cargar factura" at bounding box center [627, 336] width 186 height 27
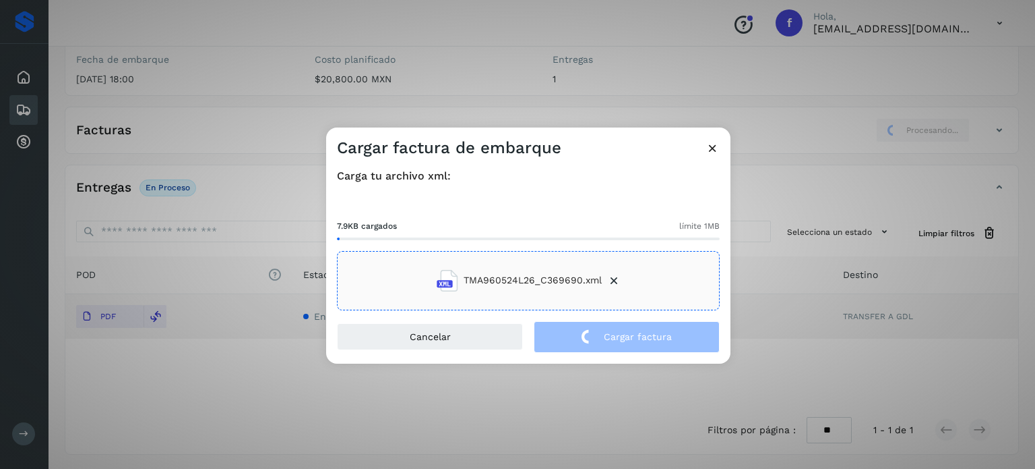
click at [307, 82] on div "Cargar factura de embarque Carga tu archivo xml: 7.9KB cargados límite 1MB TMA9…" at bounding box center [517, 234] width 1035 height 469
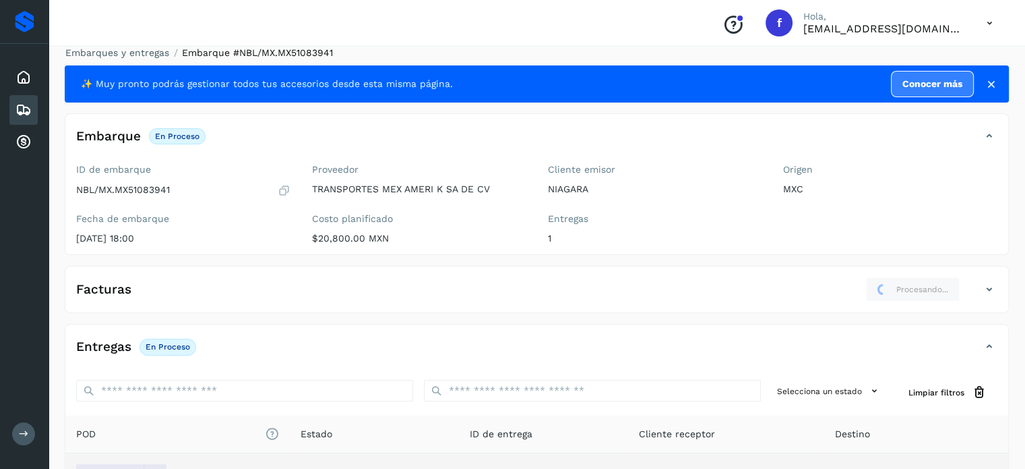
scroll to position [0, 0]
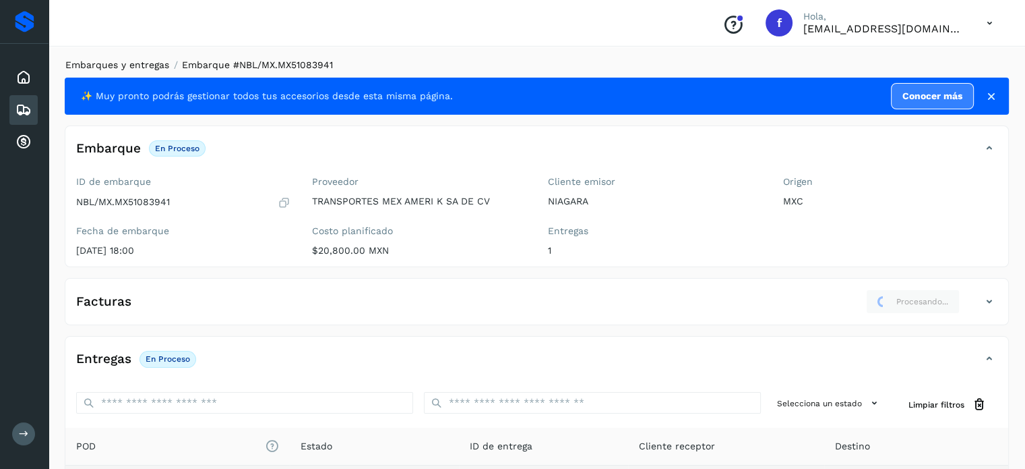
click at [140, 68] on link "Embarques y entregas" at bounding box center [117, 64] width 104 height 11
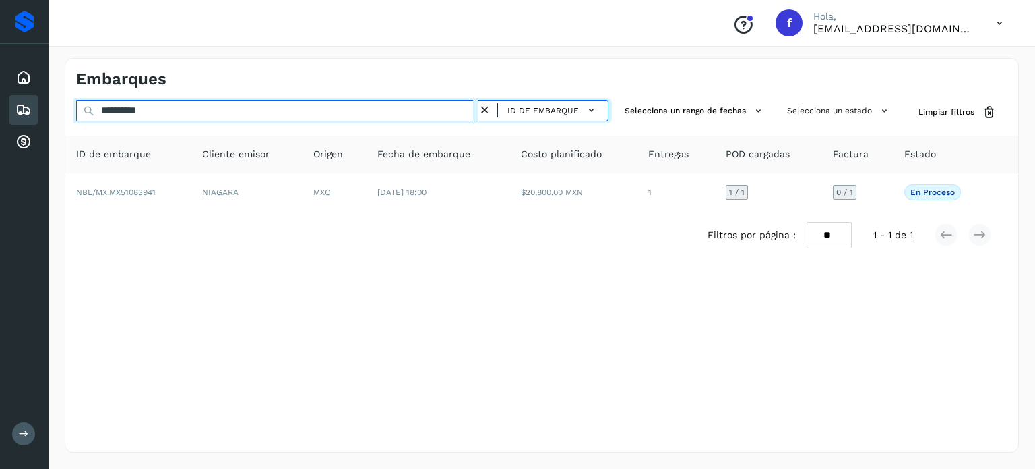
click at [142, 111] on input "**********" at bounding box center [277, 111] width 402 height 22
paste input "text"
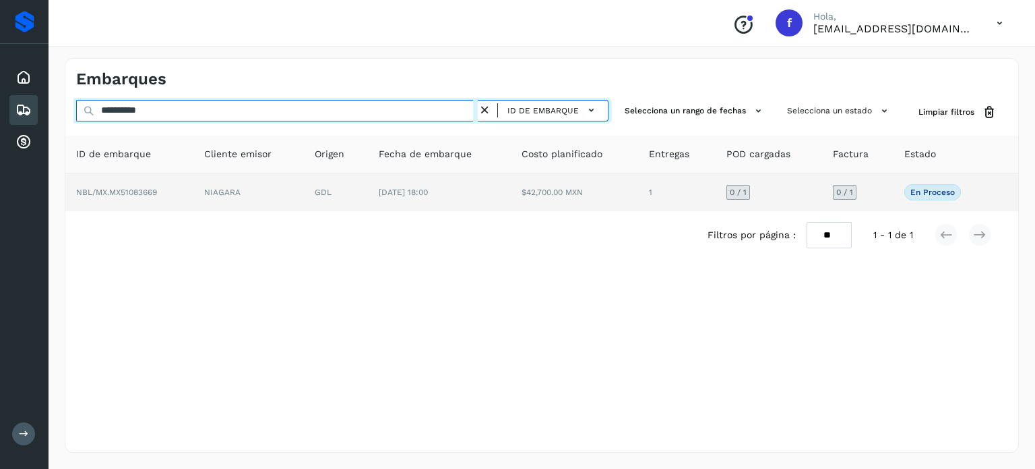
type input "**********"
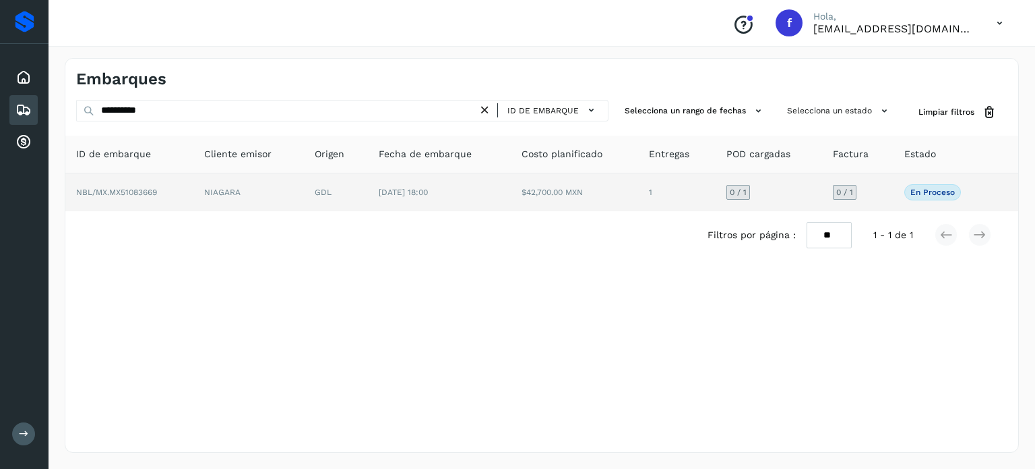
click at [401, 207] on td "[DATE] 18:00" at bounding box center [439, 192] width 143 height 38
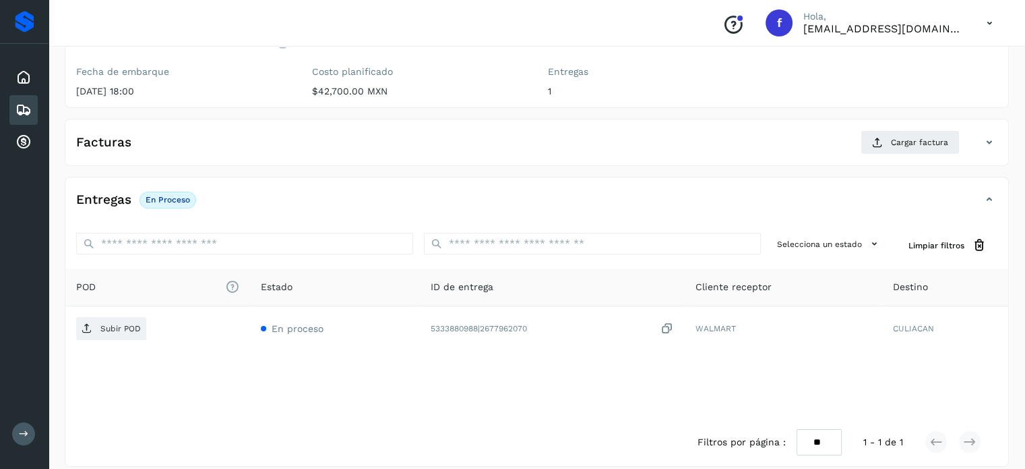
scroll to position [171, 0]
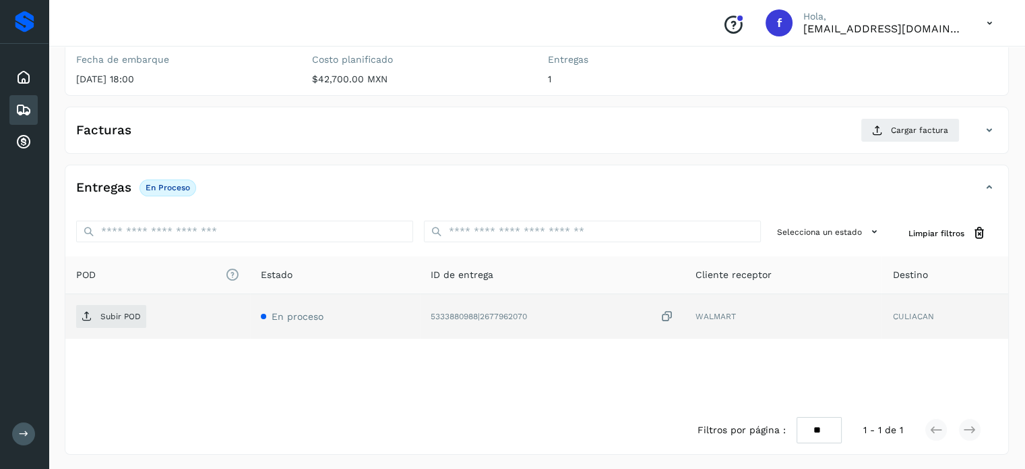
drag, startPoint x: 673, startPoint y: 315, endPoint x: 566, endPoint y: 326, distance: 107.8
click at [671, 315] on icon at bounding box center [667, 316] width 13 height 14
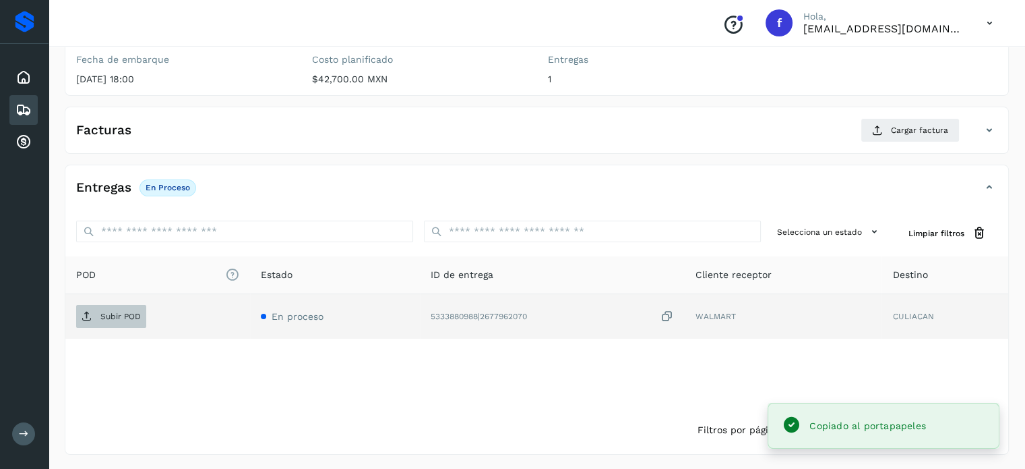
click at [109, 319] on p "Subir POD" at bounding box center [120, 315] width 40 height 9
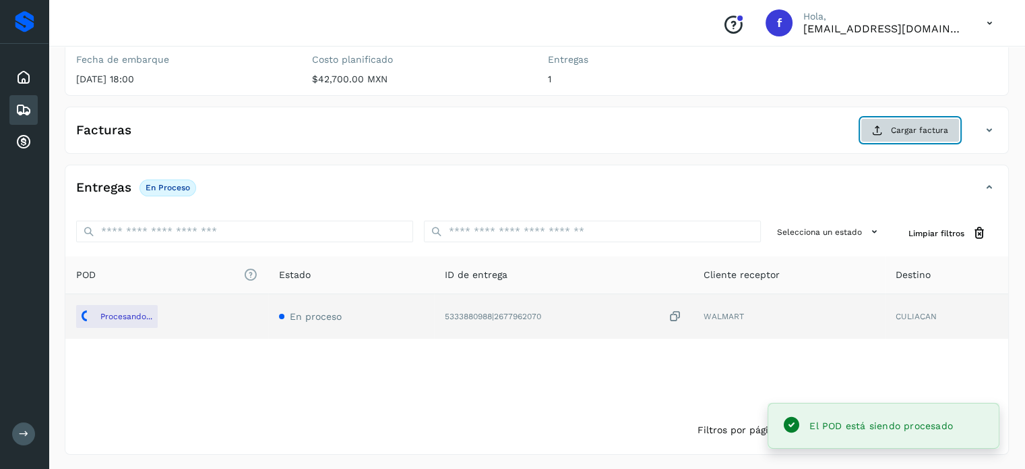
click at [903, 125] on span "Cargar factura" at bounding box center [919, 130] width 57 height 12
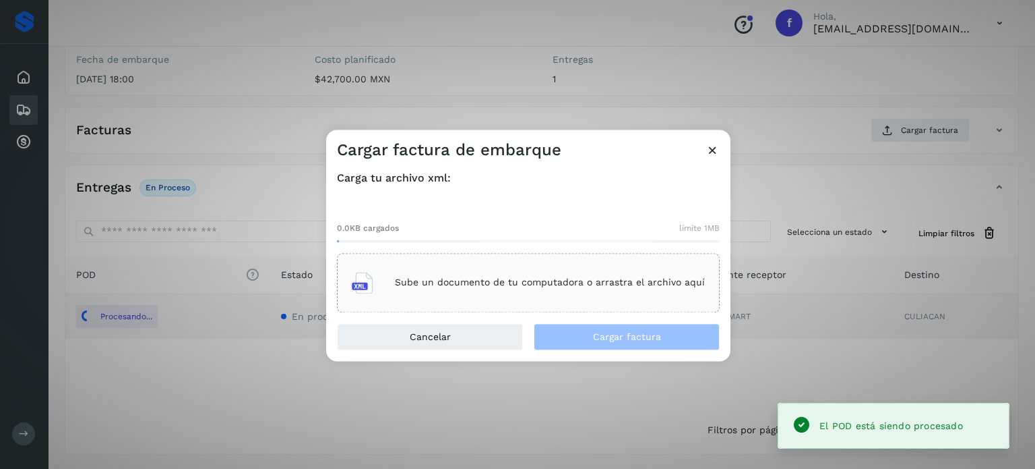
click at [518, 275] on div "Sube un documento de tu computadora o arrastra el archivo aquí" at bounding box center [528, 282] width 353 height 36
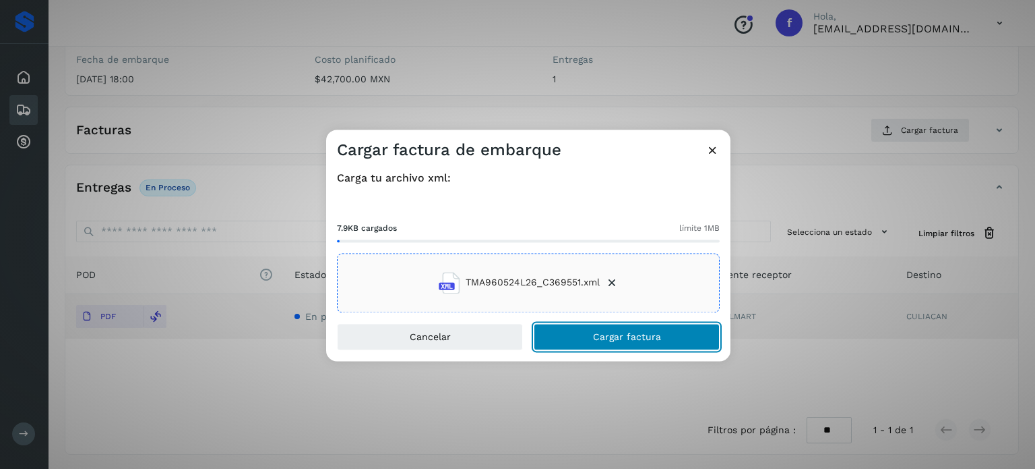
click at [571, 342] on button "Cargar factura" at bounding box center [627, 336] width 186 height 27
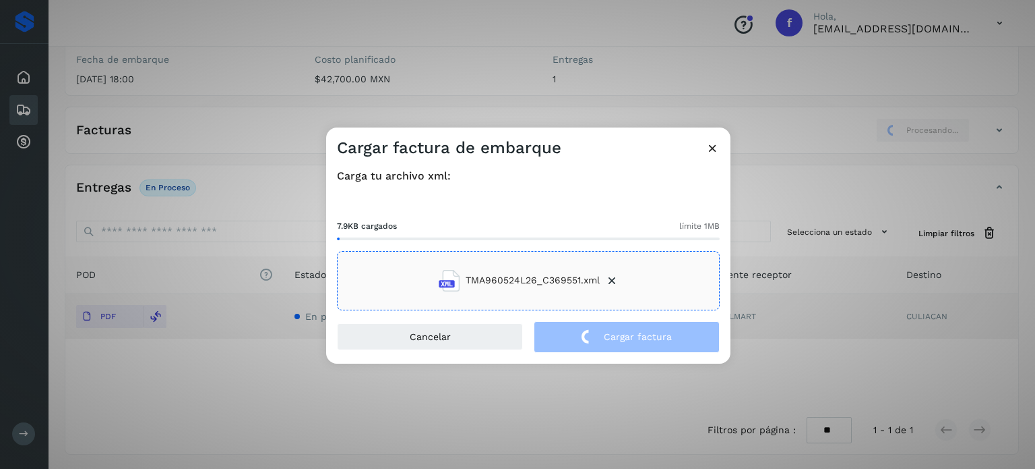
click at [224, 48] on div "Cargar factura de embarque Carga tu archivo xml: 7.9KB cargados límite 1MB TMA9…" at bounding box center [517, 234] width 1035 height 469
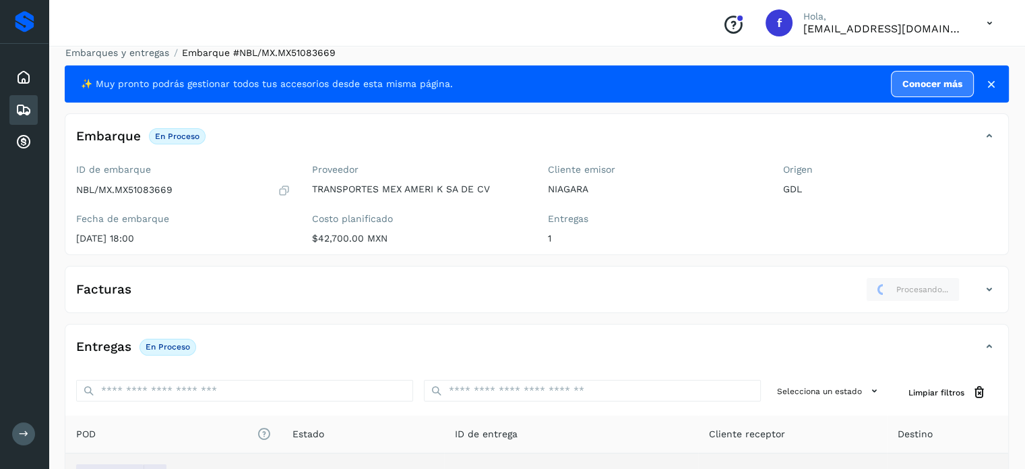
scroll to position [0, 0]
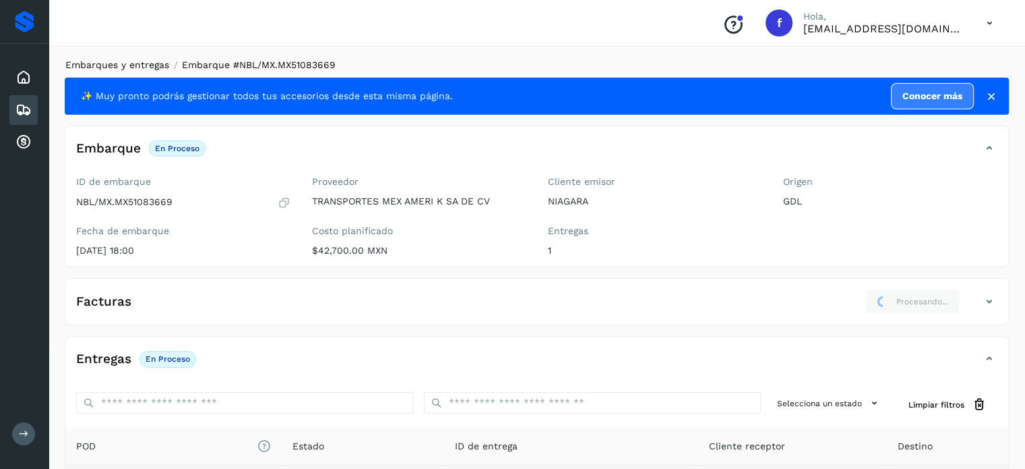
click at [132, 62] on link "Embarques y entregas" at bounding box center [117, 64] width 104 height 11
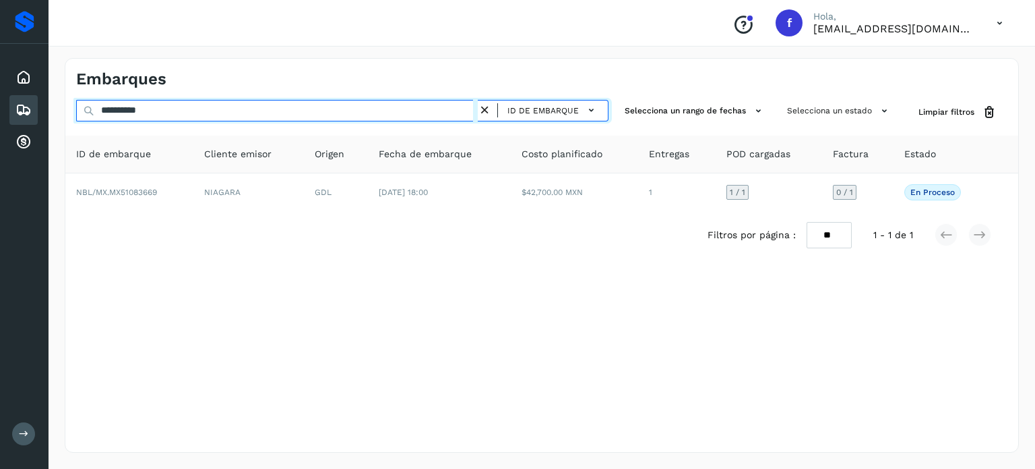
click at [131, 102] on input "**********" at bounding box center [277, 111] width 402 height 22
paste input "text"
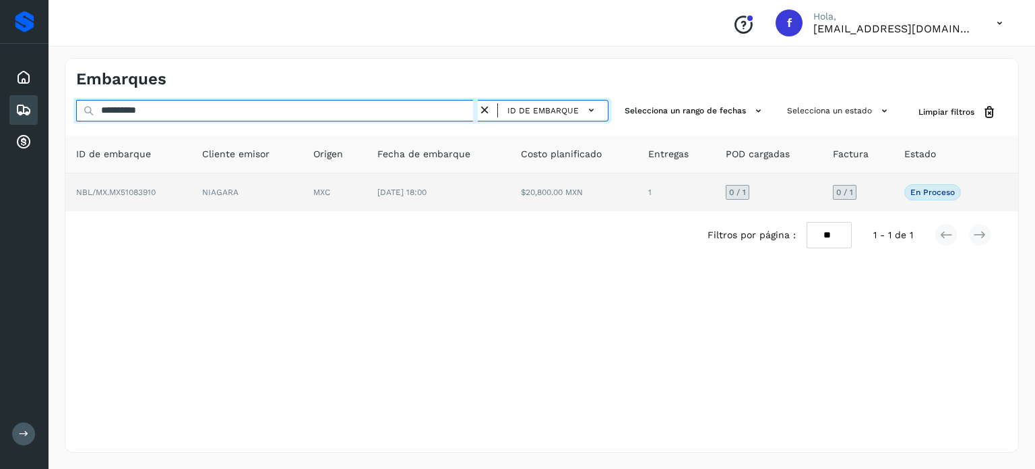
type input "**********"
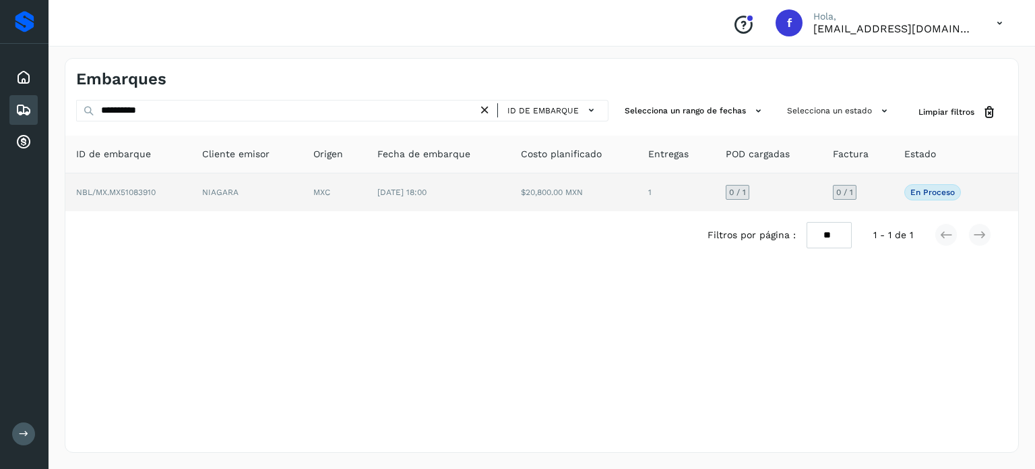
click at [337, 202] on td "MXC" at bounding box center [335, 192] width 64 height 38
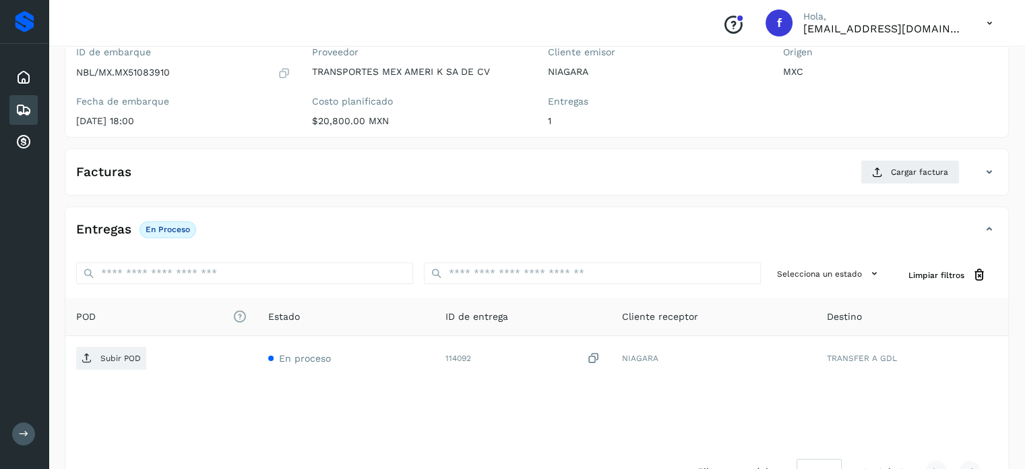
scroll to position [171, 0]
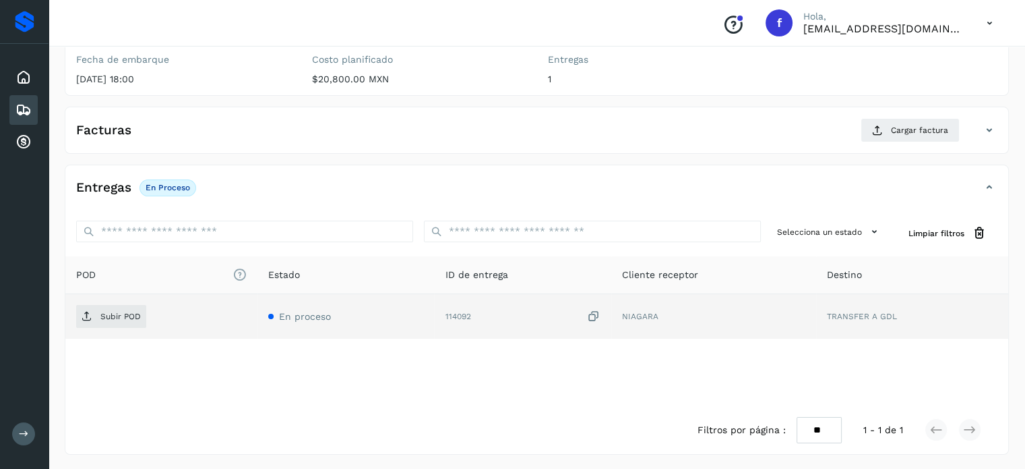
drag, startPoint x: 599, startPoint y: 318, endPoint x: 571, endPoint y: 318, distance: 27.6
click at [598, 318] on icon at bounding box center [593, 316] width 13 height 14
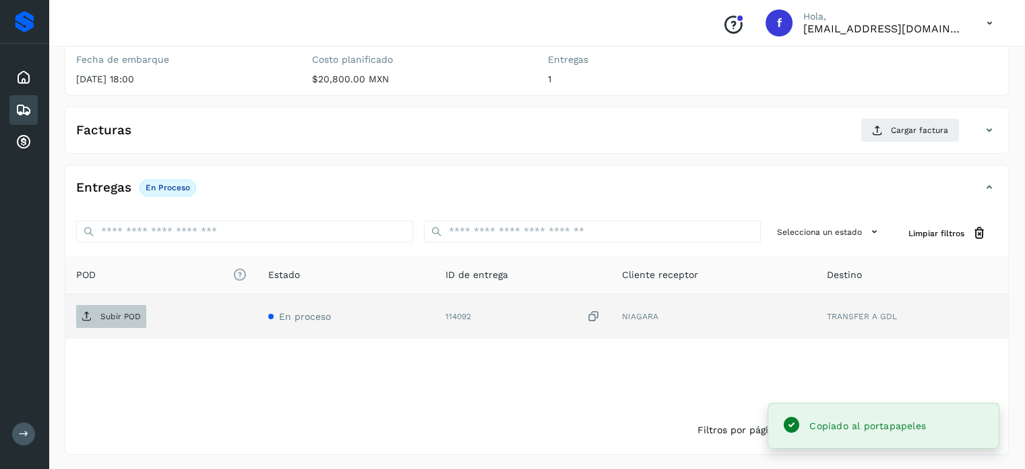
click at [143, 315] on span "Subir POD" at bounding box center [111, 316] width 70 height 22
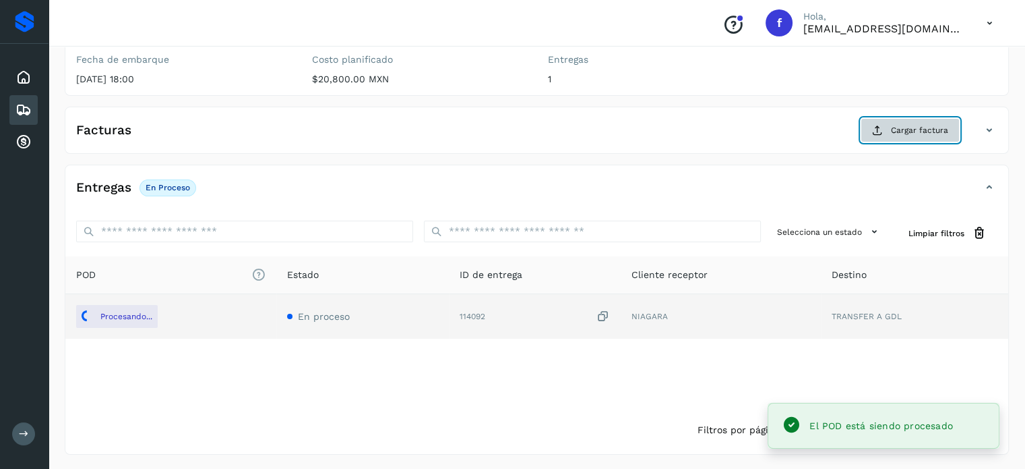
click at [866, 131] on button "Cargar factura" at bounding box center [910, 130] width 99 height 24
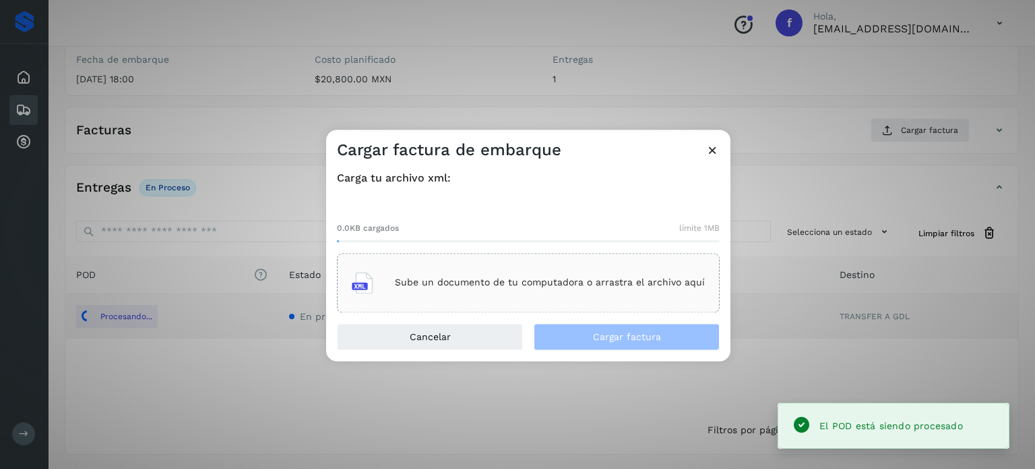
click at [549, 272] on div "Sube un documento de tu computadora o arrastra el archivo aquí" at bounding box center [528, 282] width 353 height 36
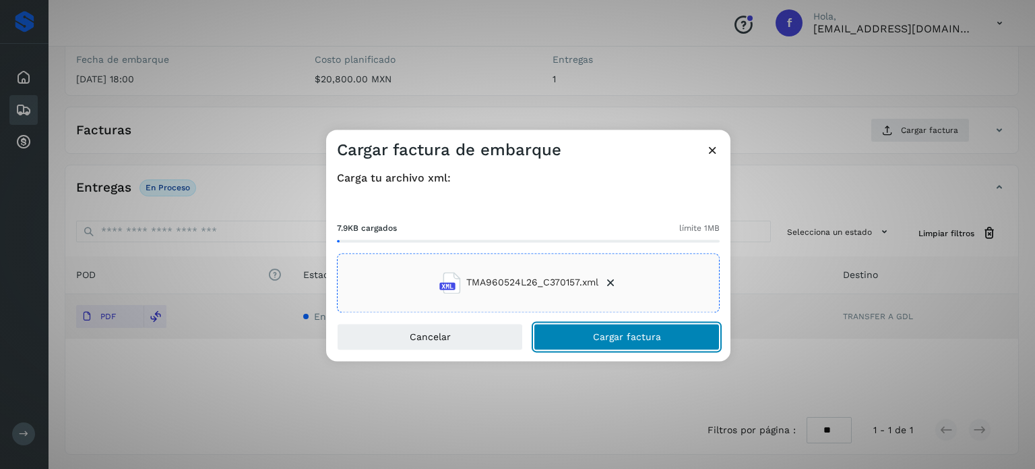
drag, startPoint x: 634, startPoint y: 342, endPoint x: 595, endPoint y: 264, distance: 88.0
click at [632, 342] on button "Cargar factura" at bounding box center [627, 336] width 186 height 27
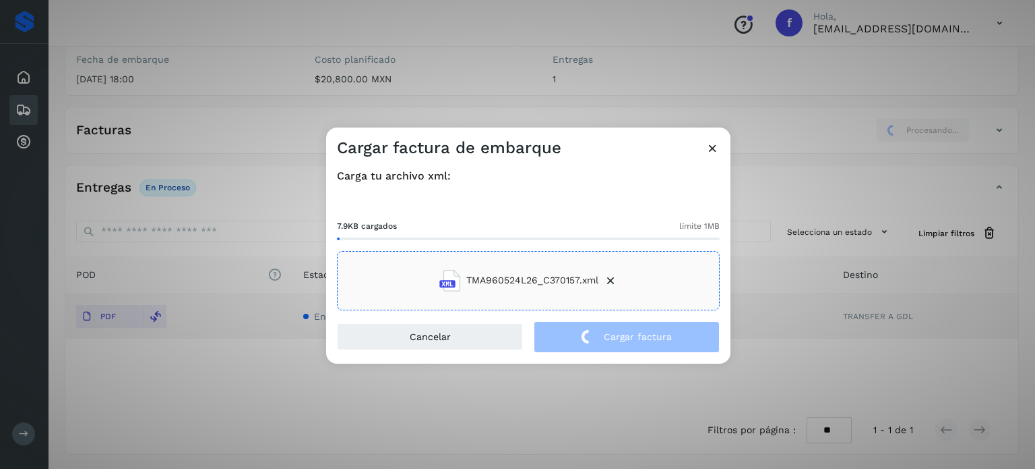
click at [145, 134] on div "Cargar factura de embarque Carga tu archivo xml: 7.9KB cargados límite 1MB TMA9…" at bounding box center [517, 234] width 1035 height 469
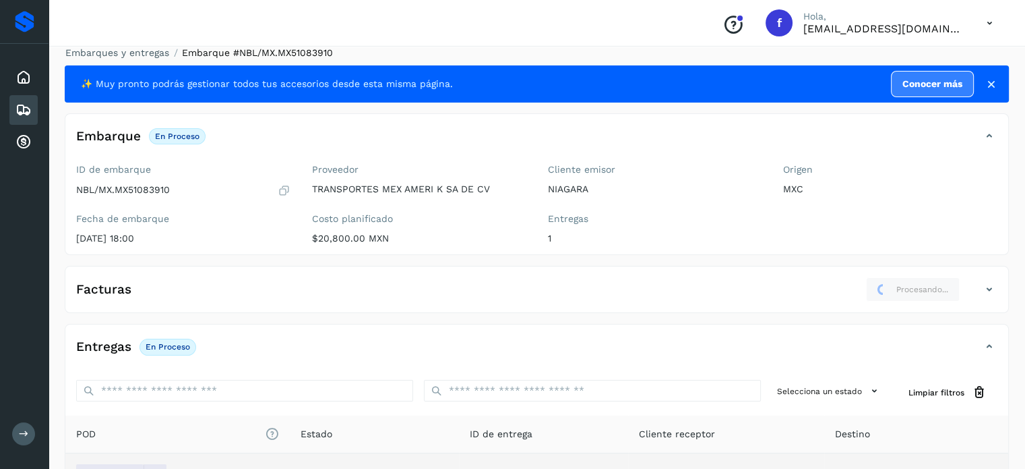
scroll to position [0, 0]
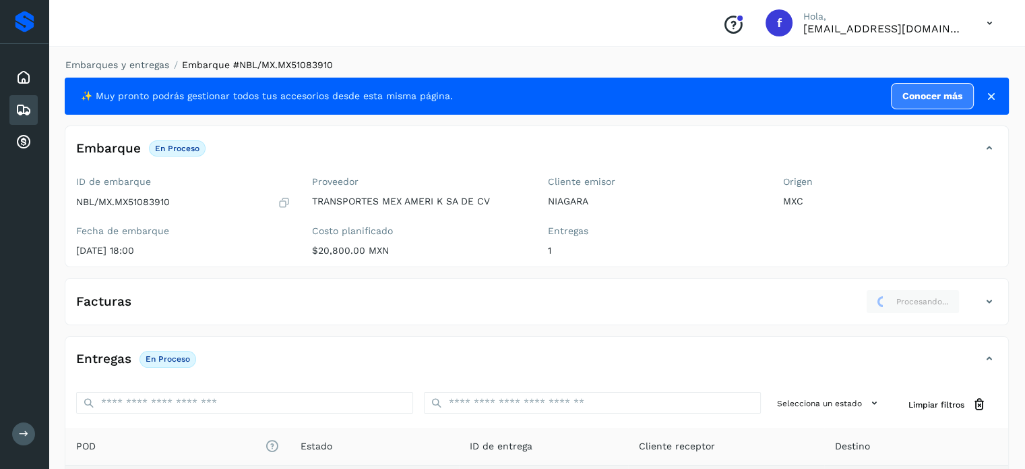
click at [129, 71] on li "Embarques y entregas" at bounding box center [113, 65] width 113 height 14
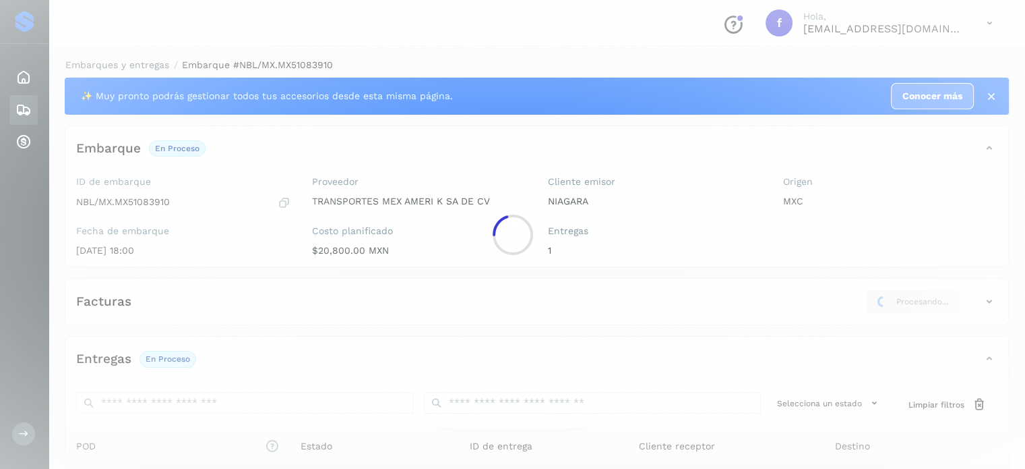
click at [128, 64] on div at bounding box center [512, 234] width 1025 height 469
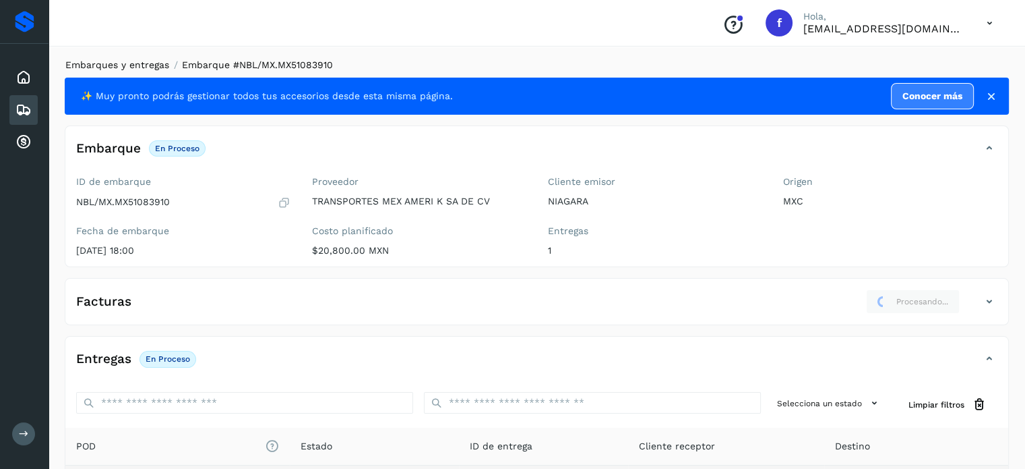
click at [151, 67] on link "Embarques y entregas" at bounding box center [117, 64] width 104 height 11
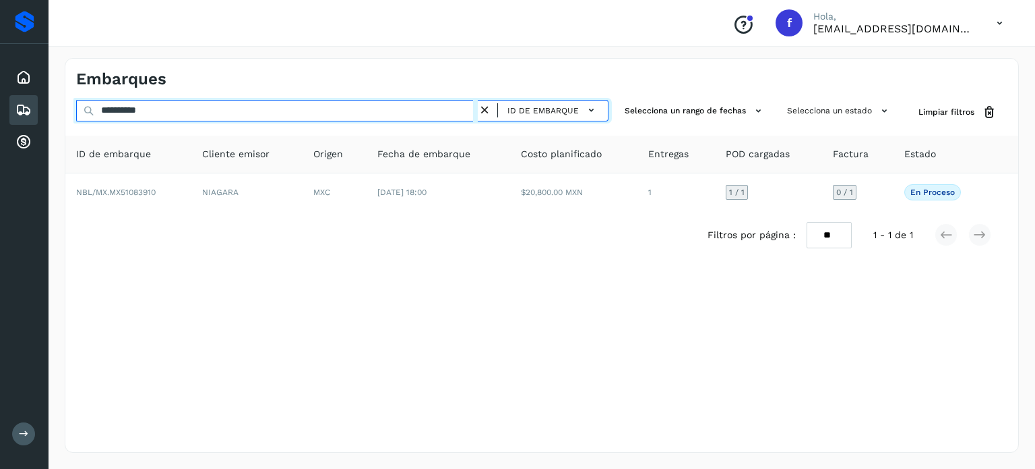
click at [214, 106] on input "**********" at bounding box center [277, 111] width 402 height 22
paste input "text"
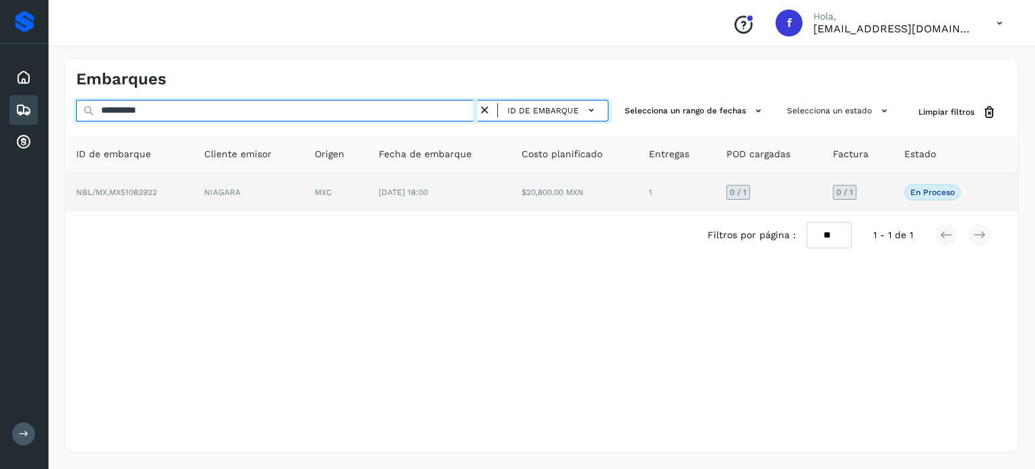
type input "**********"
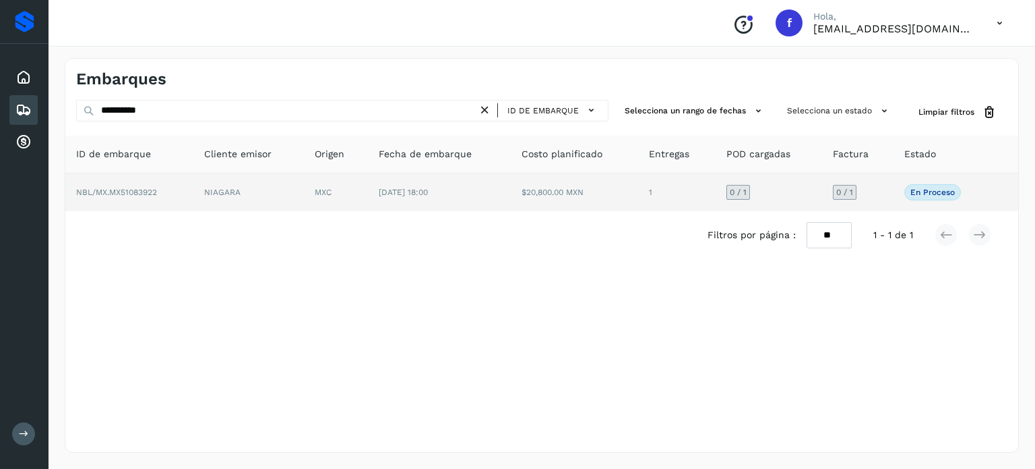
click at [340, 183] on td "MXC" at bounding box center [336, 192] width 64 height 38
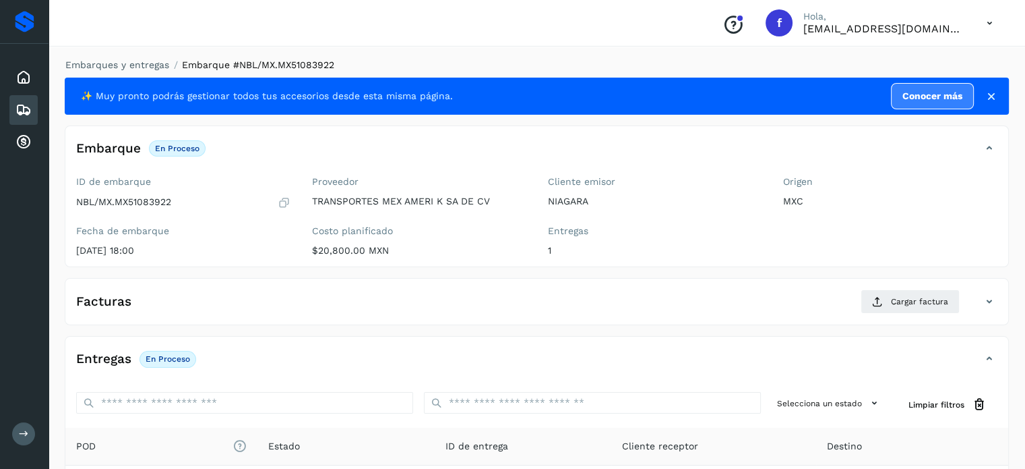
scroll to position [171, 0]
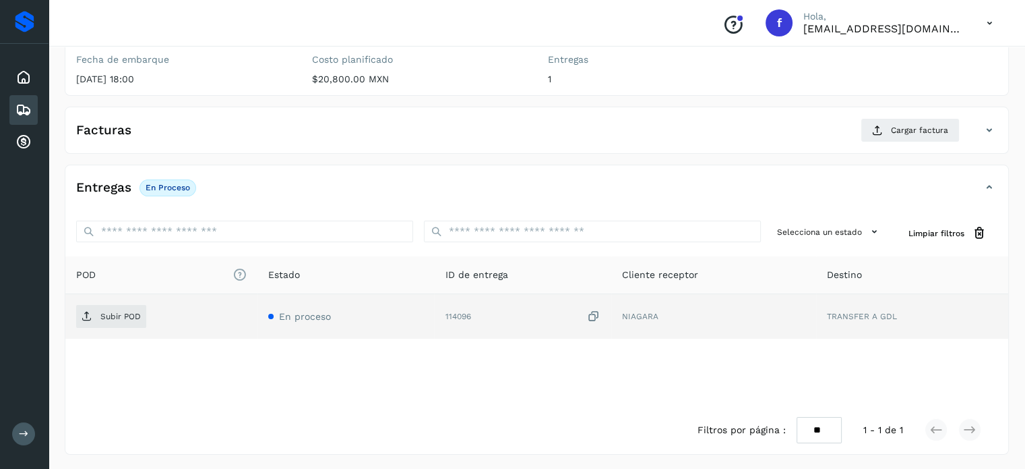
click at [591, 315] on icon at bounding box center [593, 316] width 13 height 14
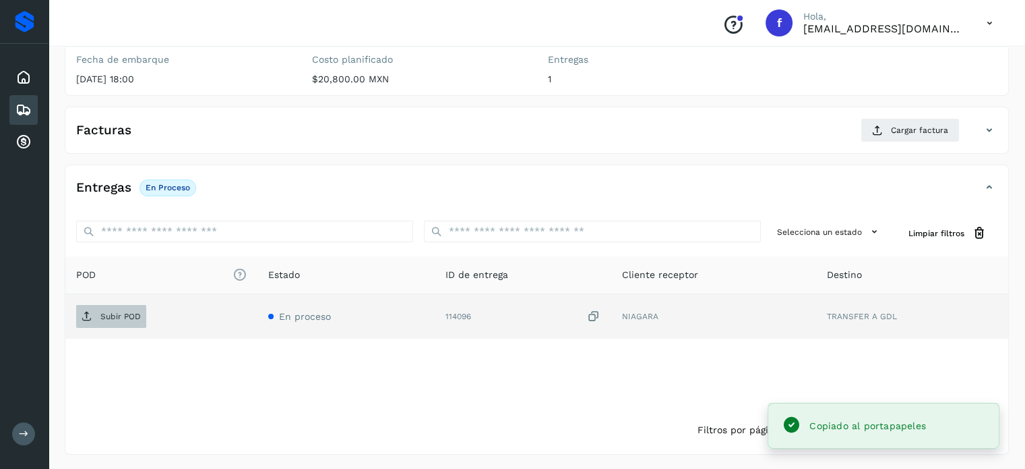
click at [107, 316] on p "Subir POD" at bounding box center [120, 315] width 40 height 9
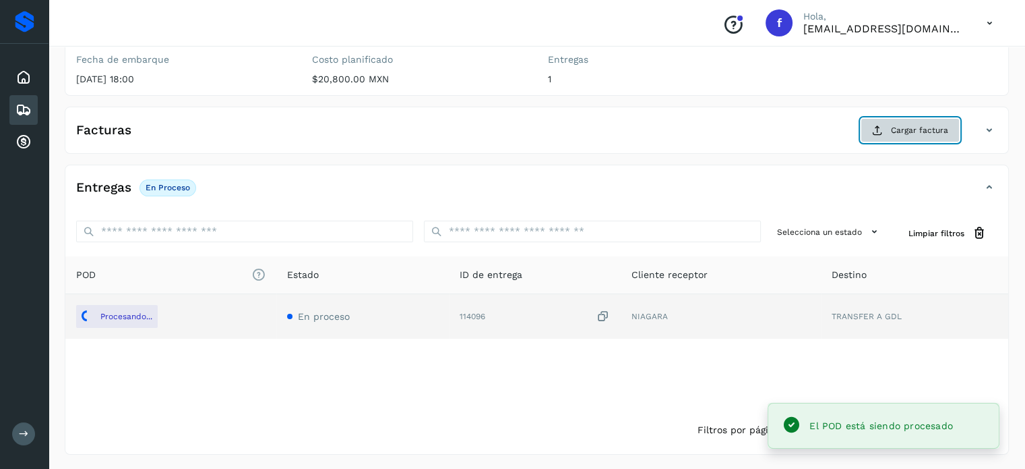
click at [884, 135] on button "Cargar factura" at bounding box center [910, 130] width 99 height 24
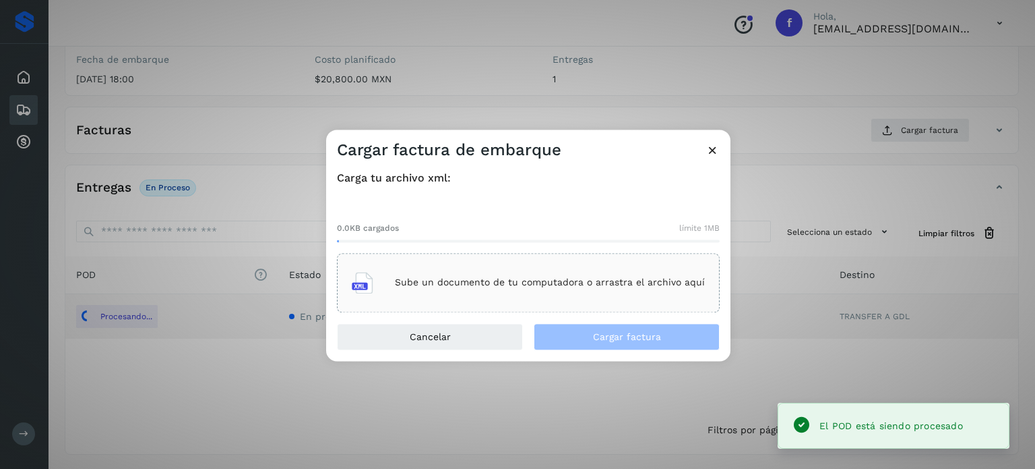
click at [570, 276] on div "Sube un documento de tu computadora o arrastra el archivo aquí" at bounding box center [528, 282] width 353 height 36
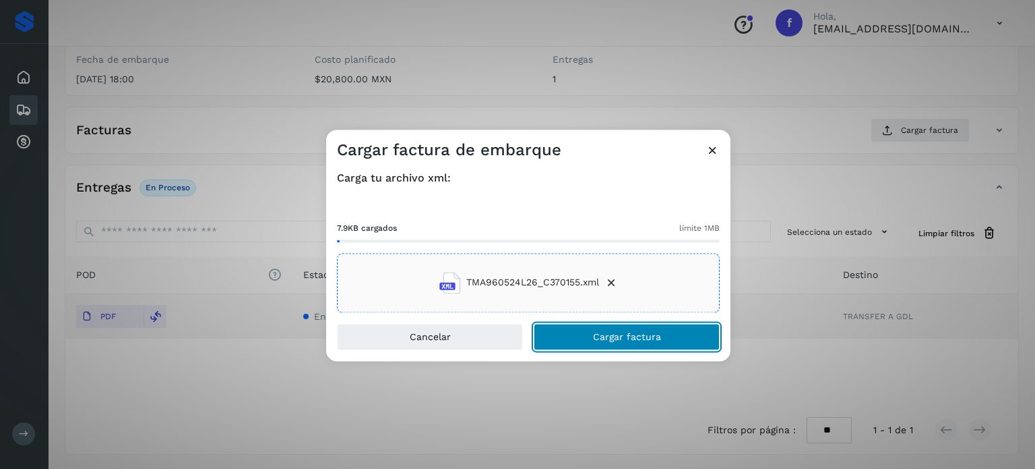
drag, startPoint x: 601, startPoint y: 342, endPoint x: 558, endPoint y: 245, distance: 105.6
click at [599, 342] on button "Cargar factura" at bounding box center [627, 336] width 186 height 27
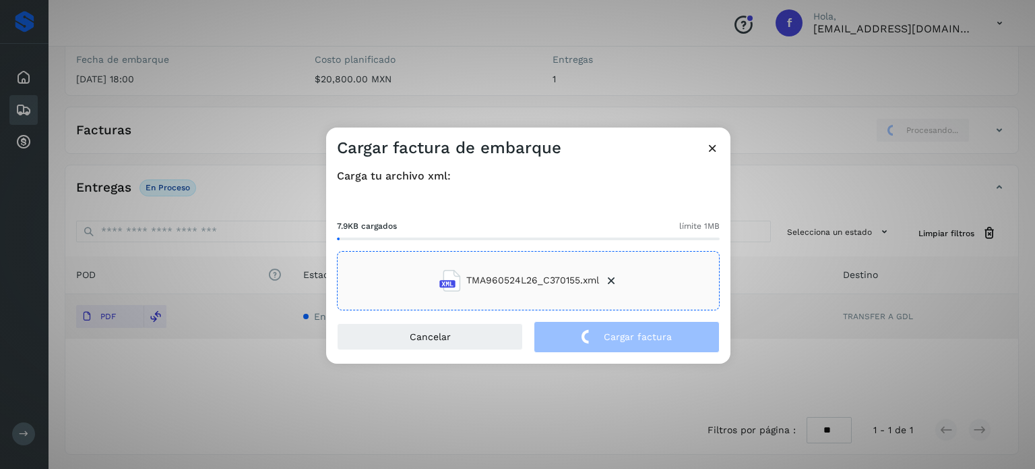
click at [289, 89] on div "Cargar factura de embarque Carga tu archivo xml: 7.9KB cargados límite 1MB TMA9…" at bounding box center [517, 234] width 1035 height 469
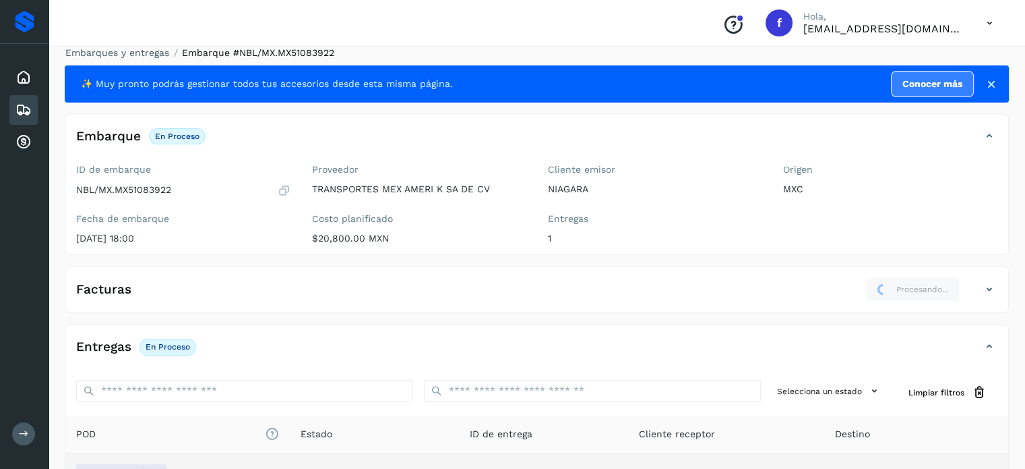
scroll to position [0, 0]
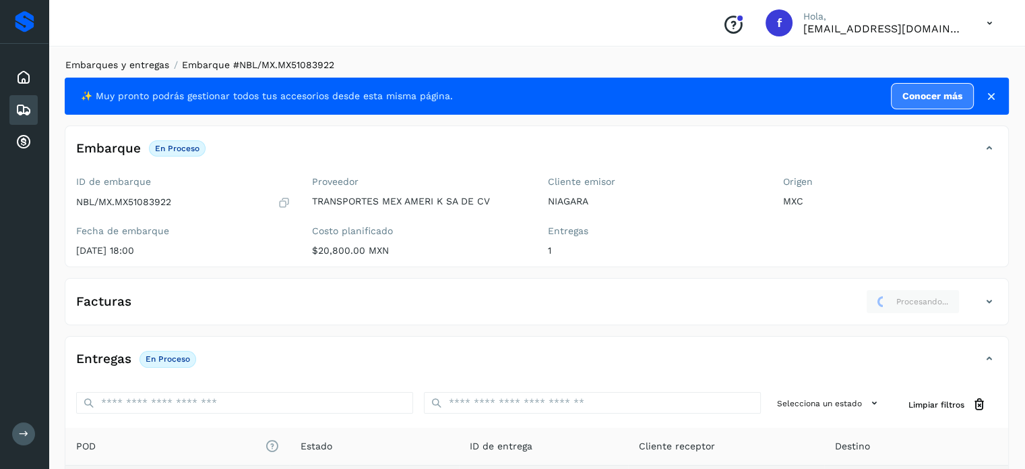
click at [149, 69] on link "Embarques y entregas" at bounding box center [117, 64] width 104 height 11
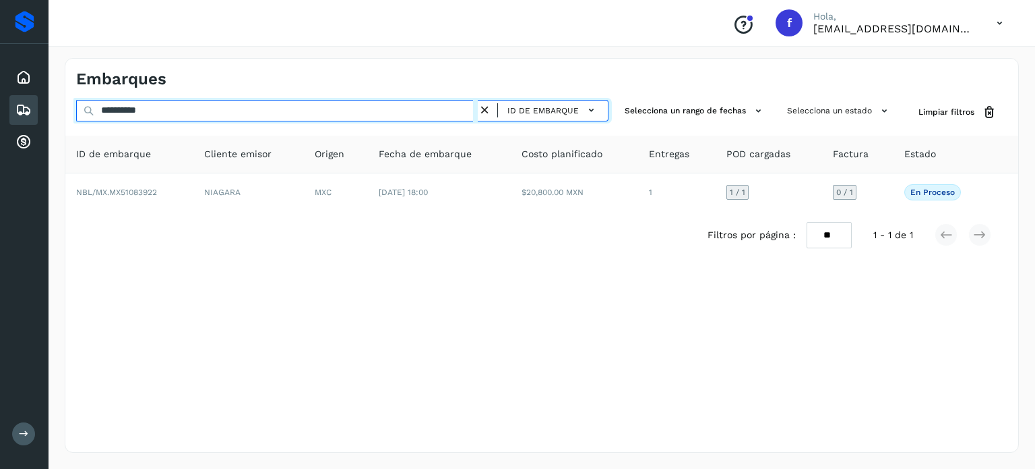
click at [151, 113] on input "**********" at bounding box center [277, 111] width 402 height 22
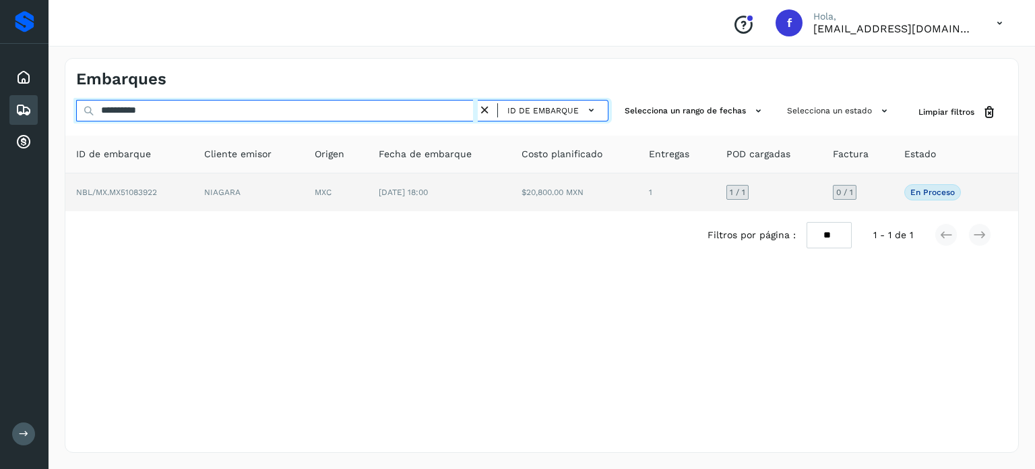
paste input "text"
type input "**********"
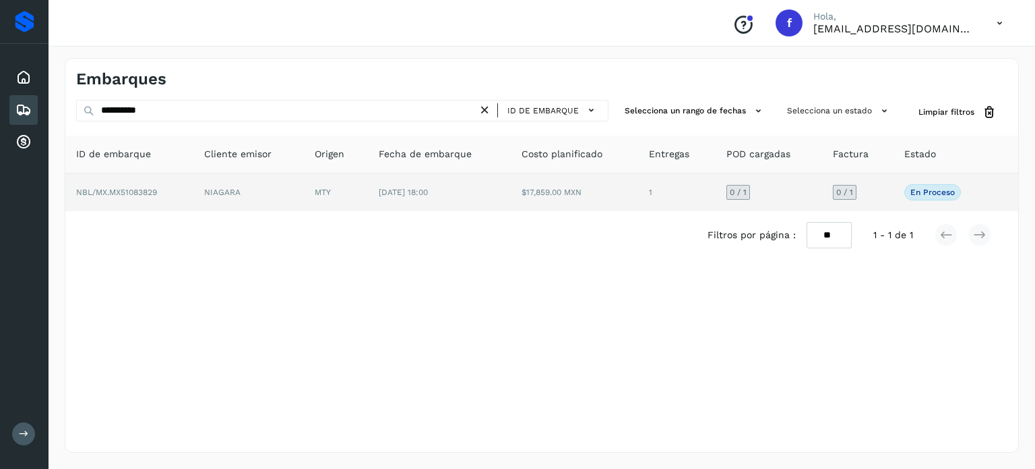
click at [428, 191] on span "[DATE] 18:00" at bounding box center [403, 191] width 49 height 9
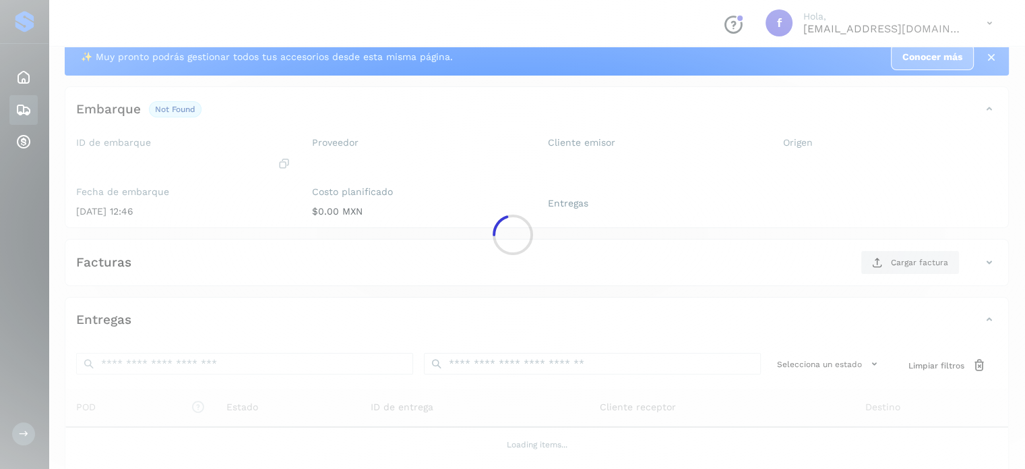
scroll to position [162, 0]
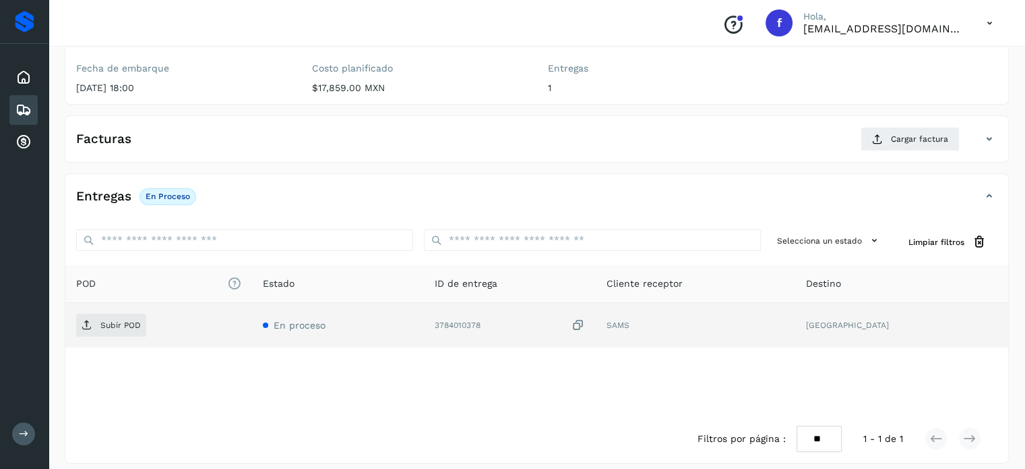
click at [596, 321] on td "3784010378" at bounding box center [510, 325] width 172 height 44
click at [585, 325] on icon at bounding box center [578, 325] width 13 height 14
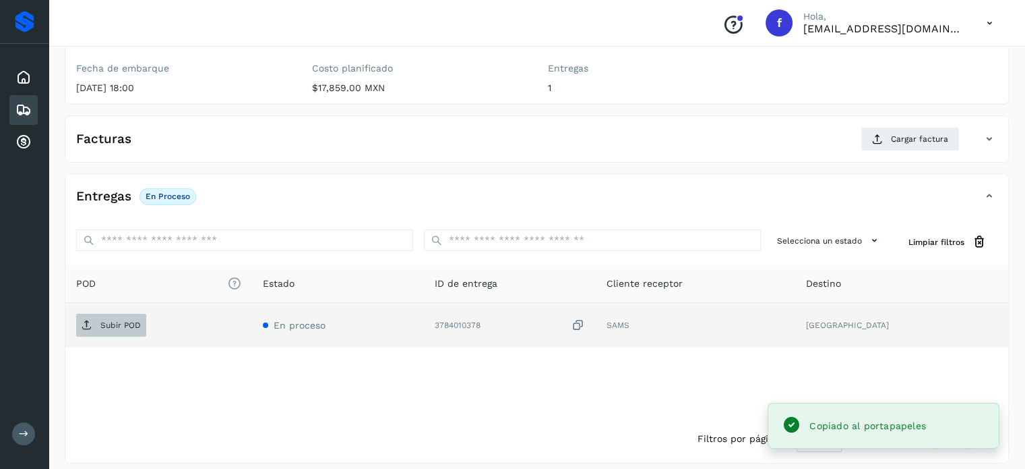
click at [111, 323] on p "Subir POD" at bounding box center [120, 324] width 40 height 9
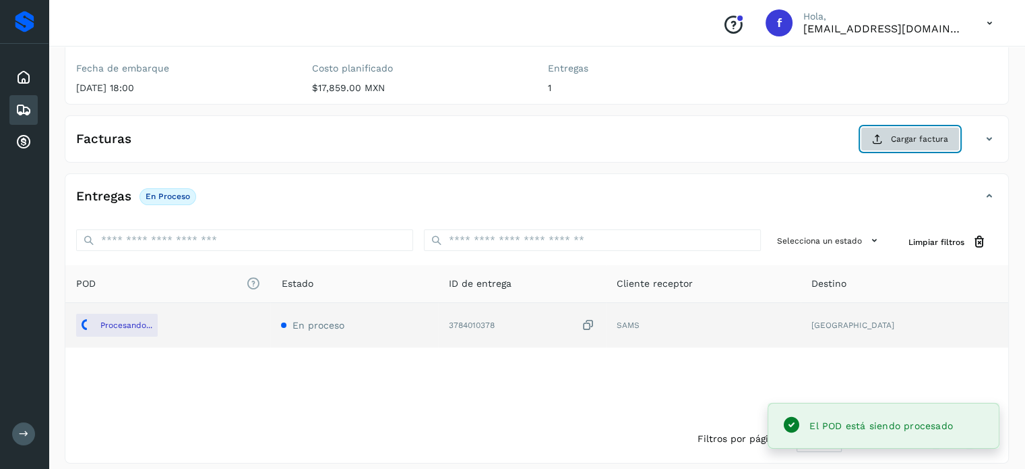
click at [892, 138] on button "Cargar factura" at bounding box center [910, 139] width 99 height 24
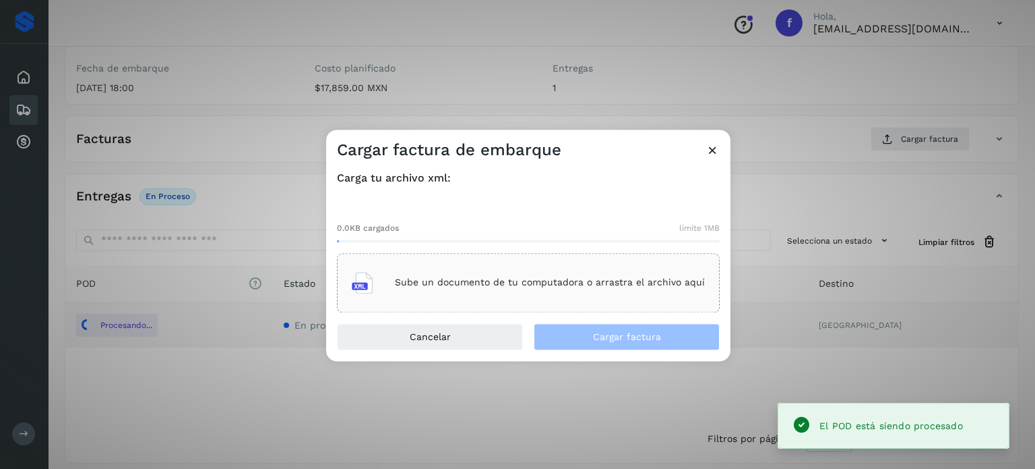
click at [557, 264] on div "Sube un documento de tu computadora o arrastra el archivo aquí" at bounding box center [528, 282] width 353 height 36
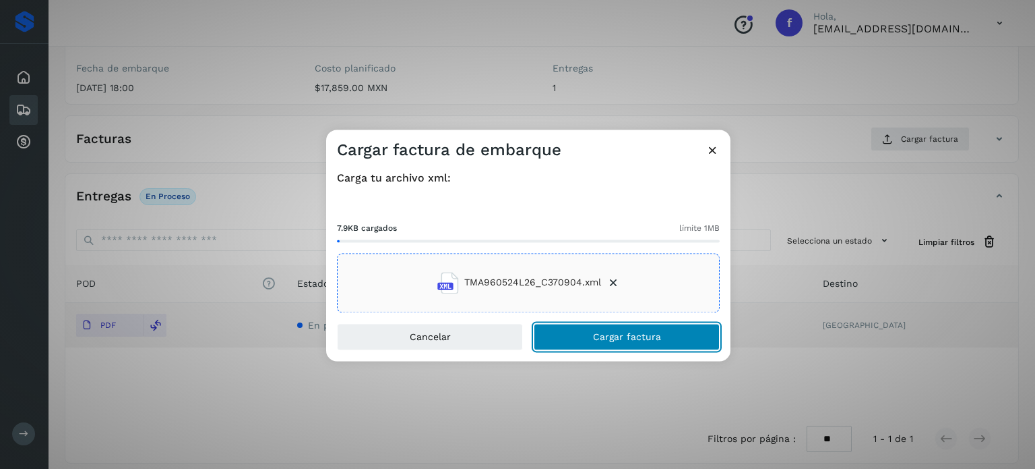
click at [609, 336] on span "Cargar factura" at bounding box center [627, 336] width 68 height 9
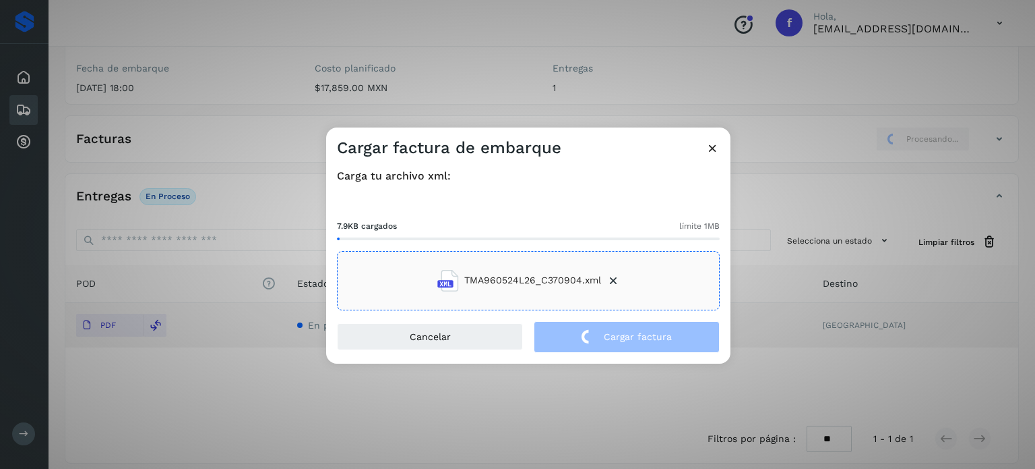
click at [280, 75] on div "Cargar factura de embarque Carga tu archivo xml: 7.9KB cargados límite 1MB TMA9…" at bounding box center [517, 234] width 1035 height 469
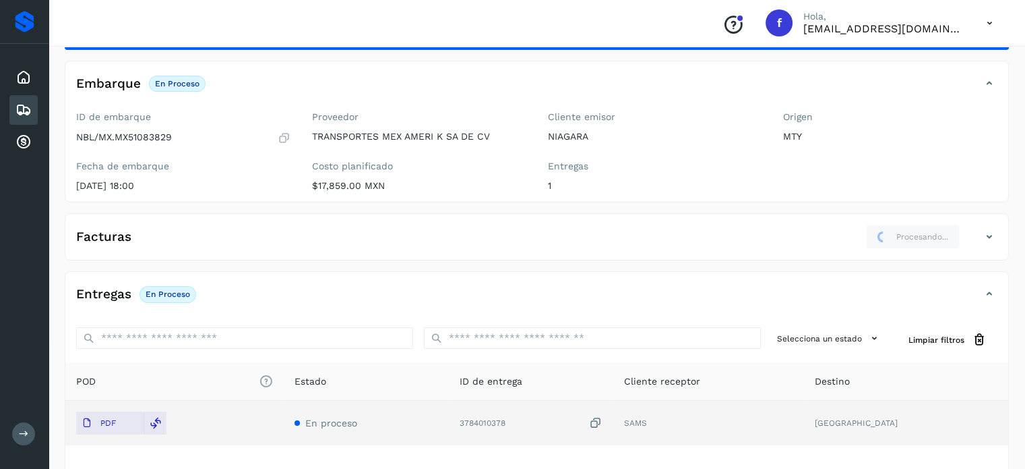
scroll to position [0, 0]
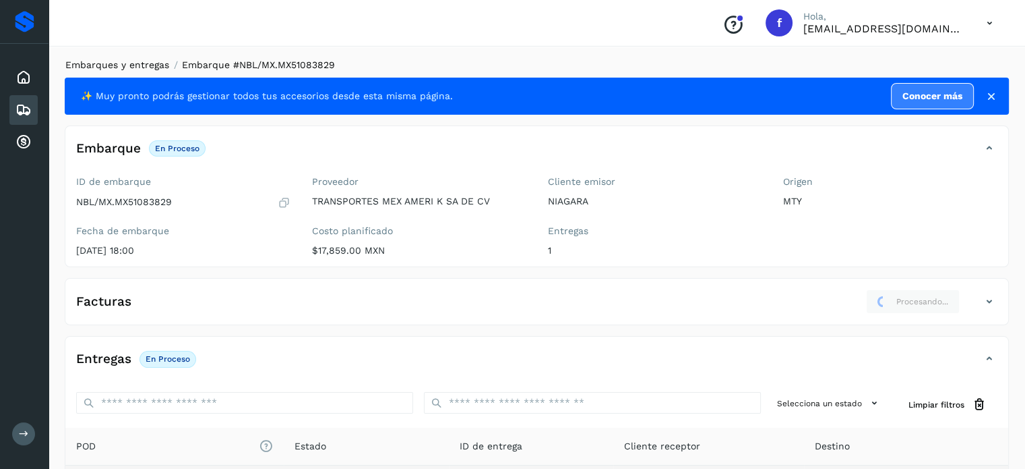
click at [140, 65] on link "Embarques y entregas" at bounding box center [117, 64] width 104 height 11
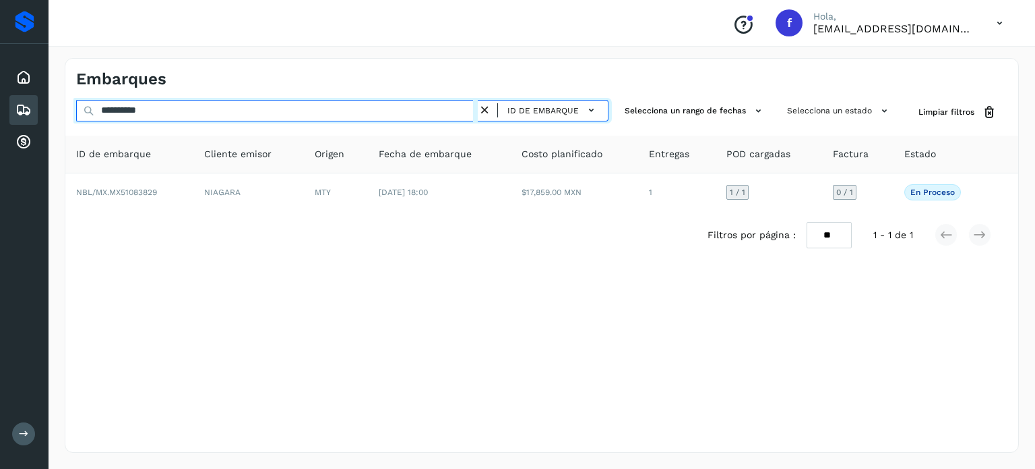
click at [138, 113] on input "**********" at bounding box center [277, 111] width 402 height 22
click at [138, 114] on input "**********" at bounding box center [277, 111] width 402 height 22
paste input "text"
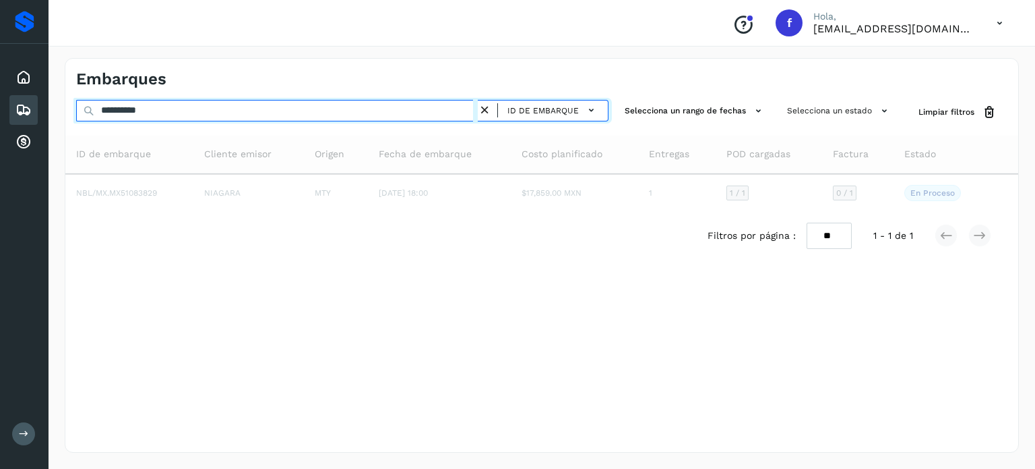
type input "**********"
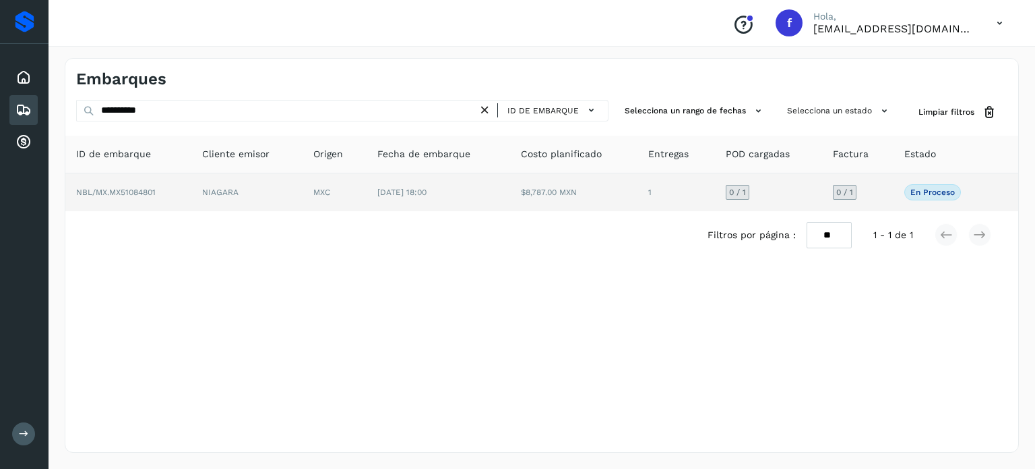
click at [208, 202] on td "NIAGARA" at bounding box center [246, 192] width 111 height 38
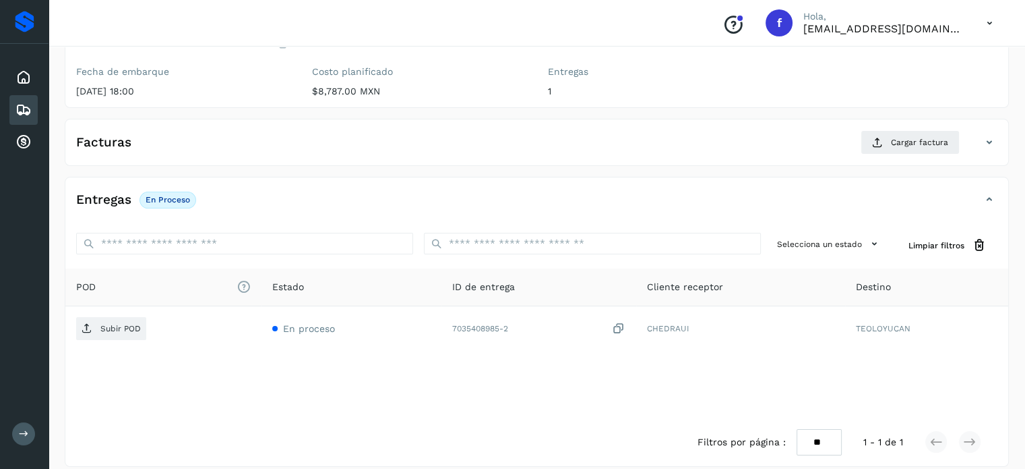
scroll to position [171, 0]
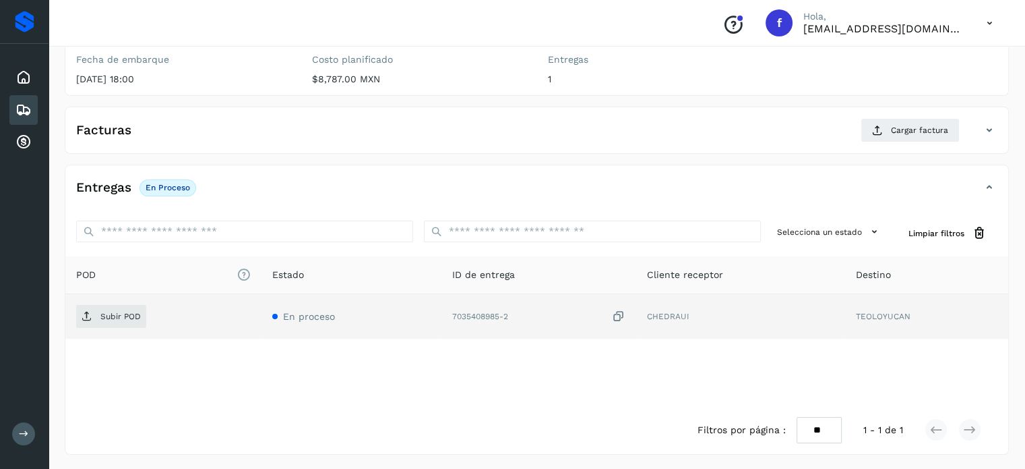
click at [619, 317] on icon at bounding box center [618, 316] width 13 height 14
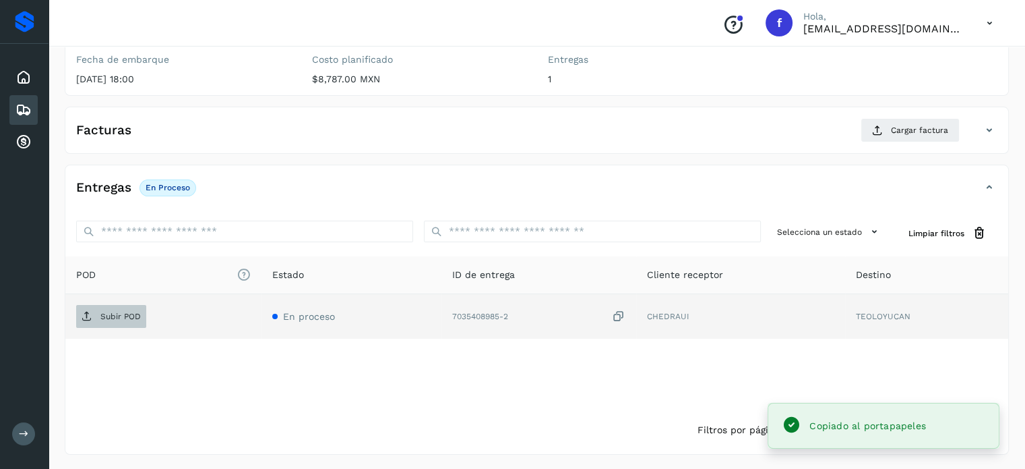
click at [114, 315] on p "Subir POD" at bounding box center [120, 315] width 40 height 9
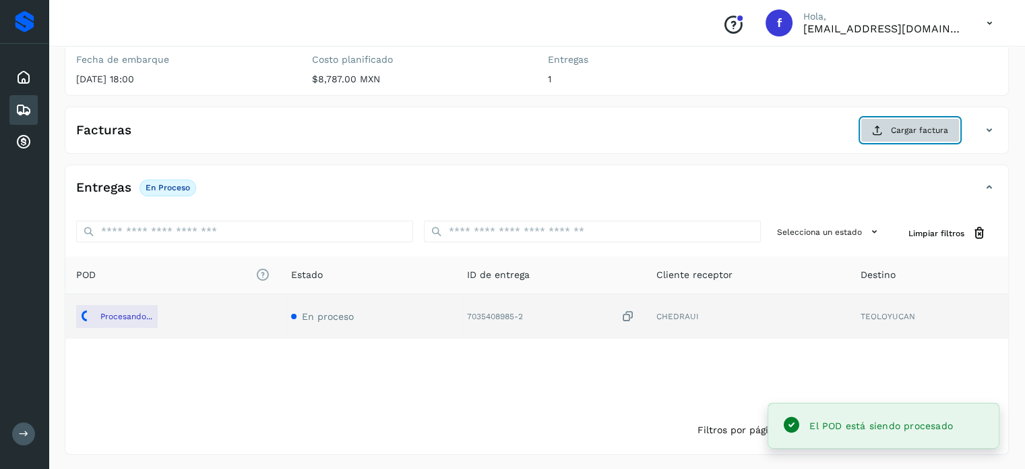
click at [874, 127] on icon at bounding box center [877, 130] width 11 height 11
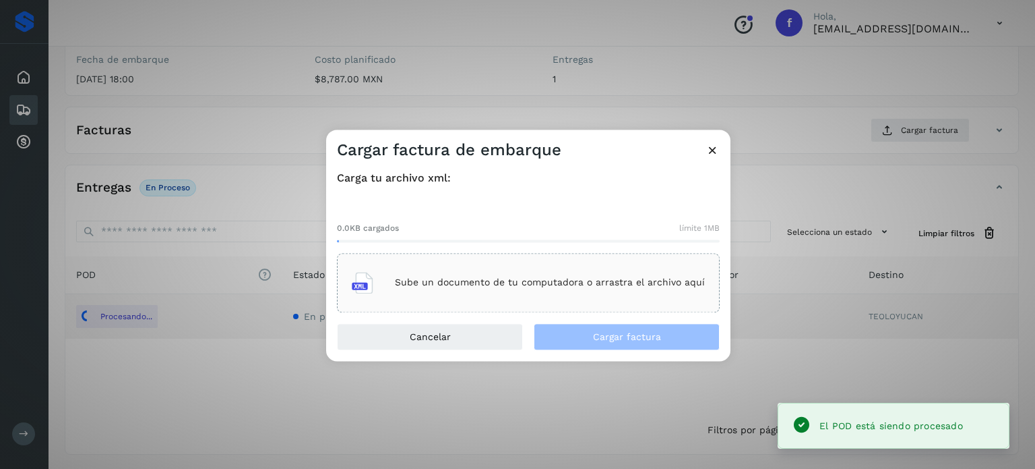
click at [499, 291] on div "Sube un documento de tu computadora o arrastra el archivo aquí" at bounding box center [528, 282] width 353 height 36
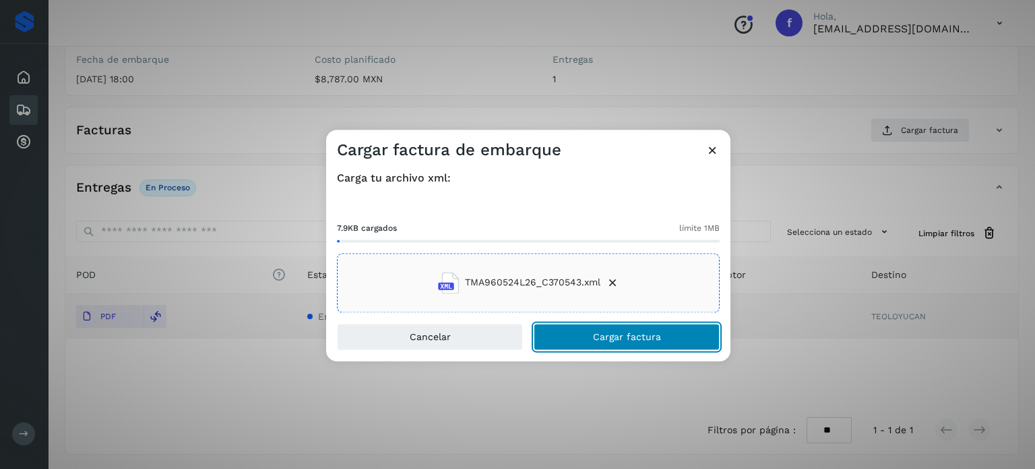
click at [613, 333] on span "Cargar factura" at bounding box center [627, 336] width 68 height 9
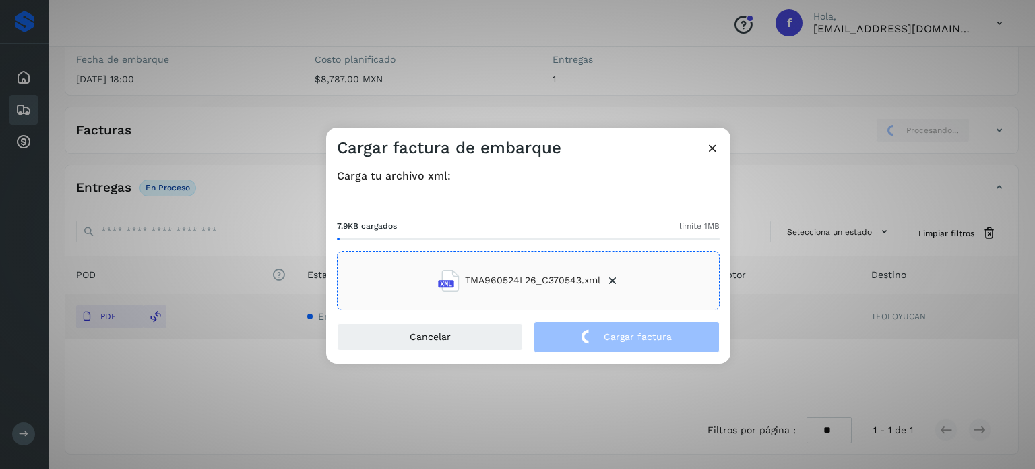
click at [186, 84] on div "Cargar factura de embarque Carga tu archivo xml: 7.9KB cargados límite 1MB TMA9…" at bounding box center [517, 234] width 1035 height 469
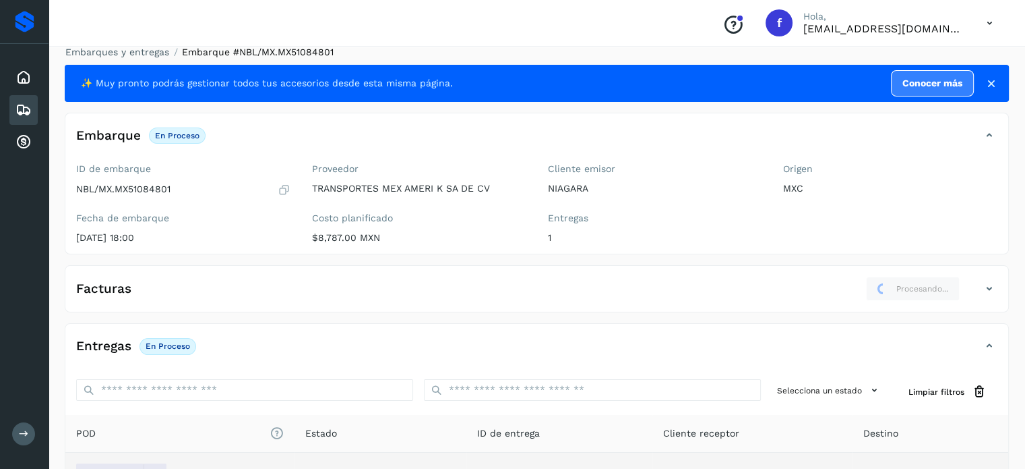
scroll to position [0, 0]
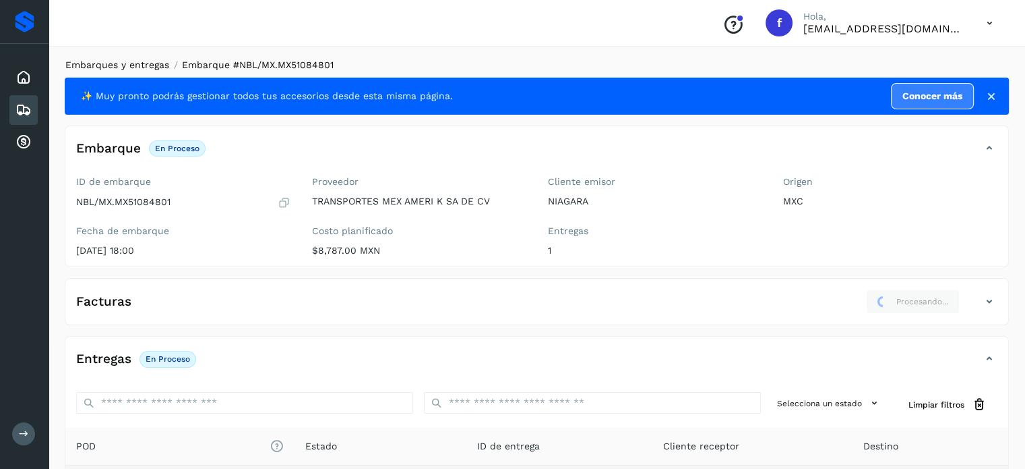
click at [125, 59] on link "Embarques y entregas" at bounding box center [117, 64] width 104 height 11
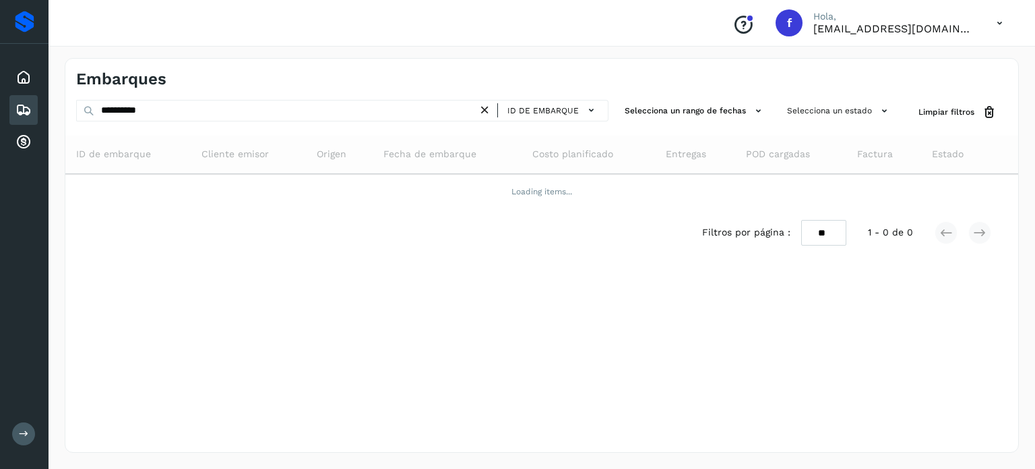
click at [128, 61] on div "Embarques" at bounding box center [541, 74] width 953 height 30
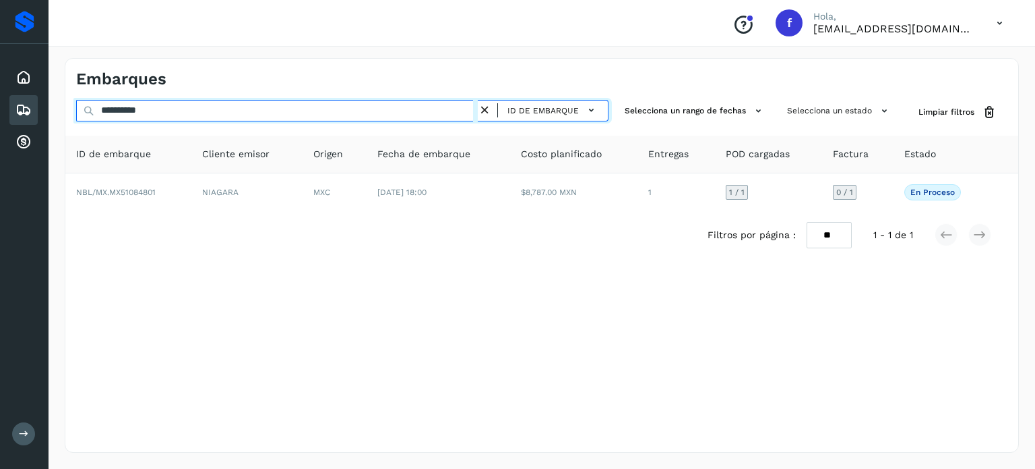
click at [141, 110] on input "**********" at bounding box center [277, 111] width 402 height 22
paste input "text"
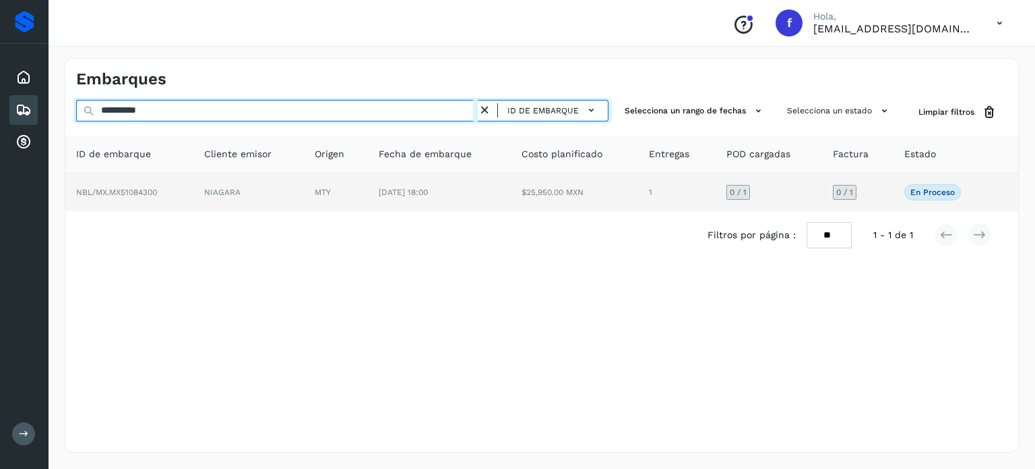
type input "**********"
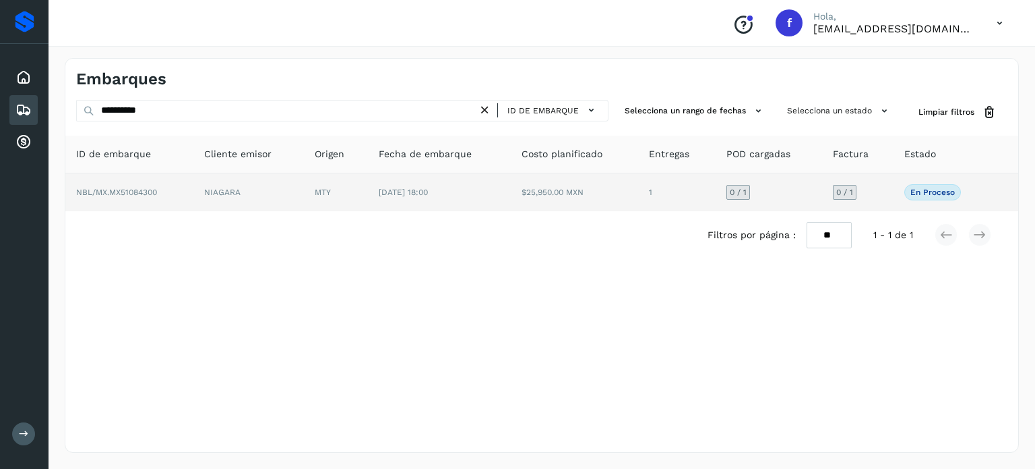
click at [423, 191] on span "[DATE] 18:00" at bounding box center [403, 191] width 49 height 9
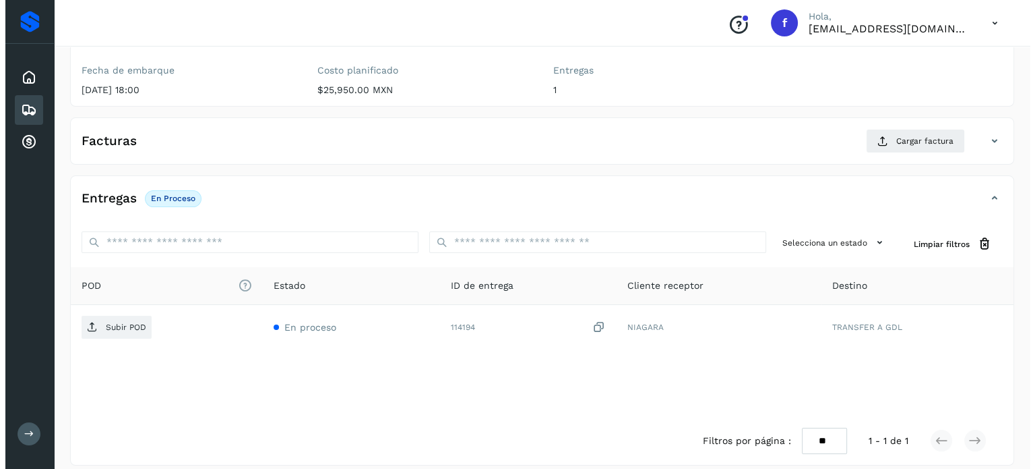
scroll to position [171, 0]
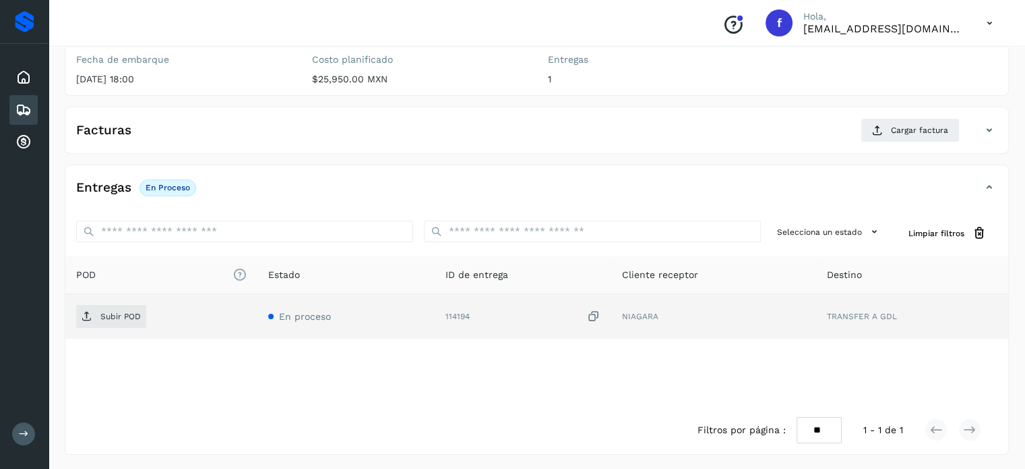
click at [593, 313] on icon at bounding box center [593, 316] width 13 height 14
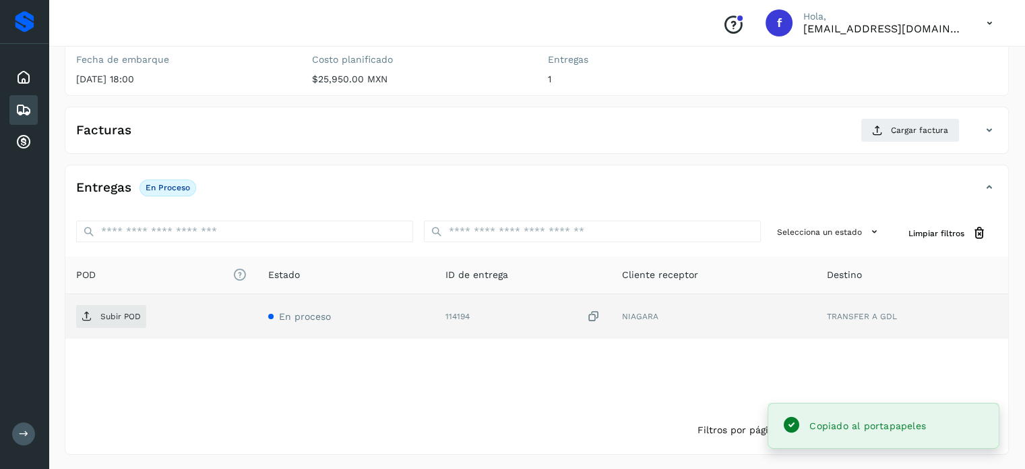
click at [67, 328] on td "Subir POD" at bounding box center [161, 316] width 192 height 44
click at [97, 323] on span "Subir POD" at bounding box center [111, 316] width 70 height 22
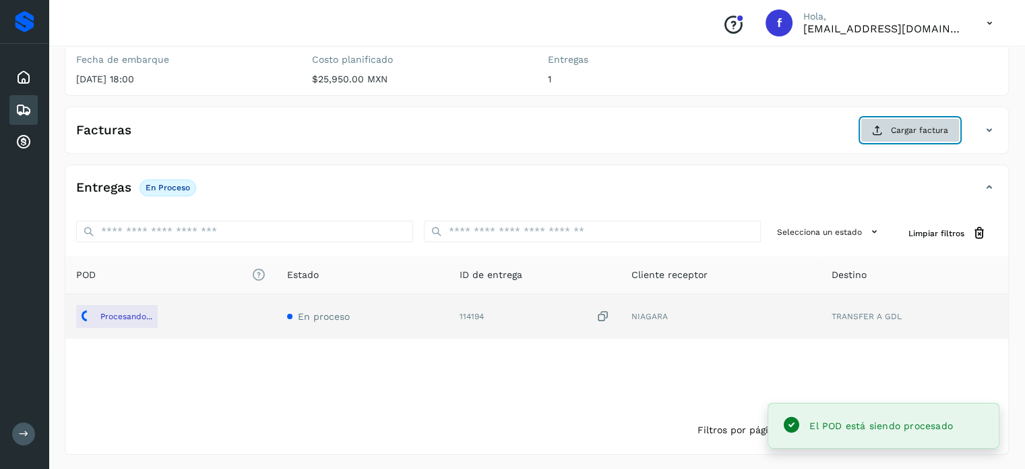
click at [901, 133] on span "Cargar factura" at bounding box center [919, 130] width 57 height 12
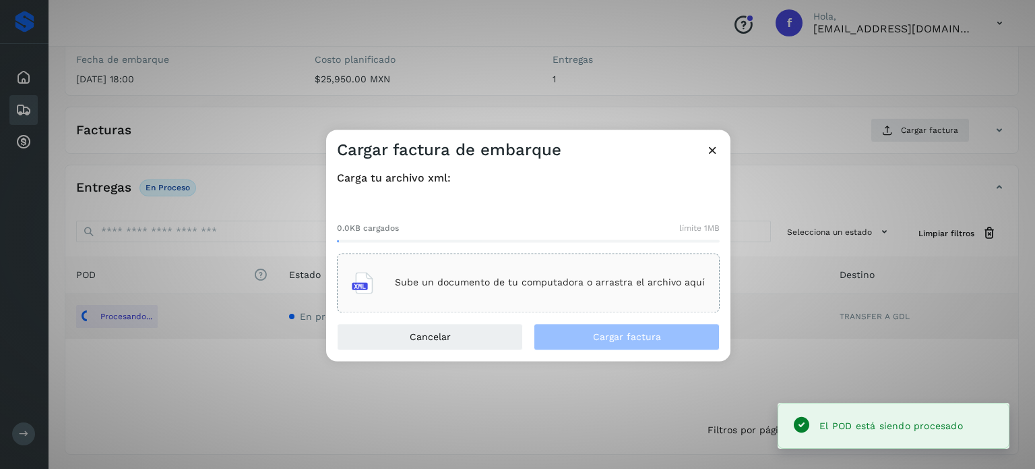
click at [607, 280] on p "Sube un documento de tu computadora o arrastra el archivo aquí" at bounding box center [550, 282] width 310 height 11
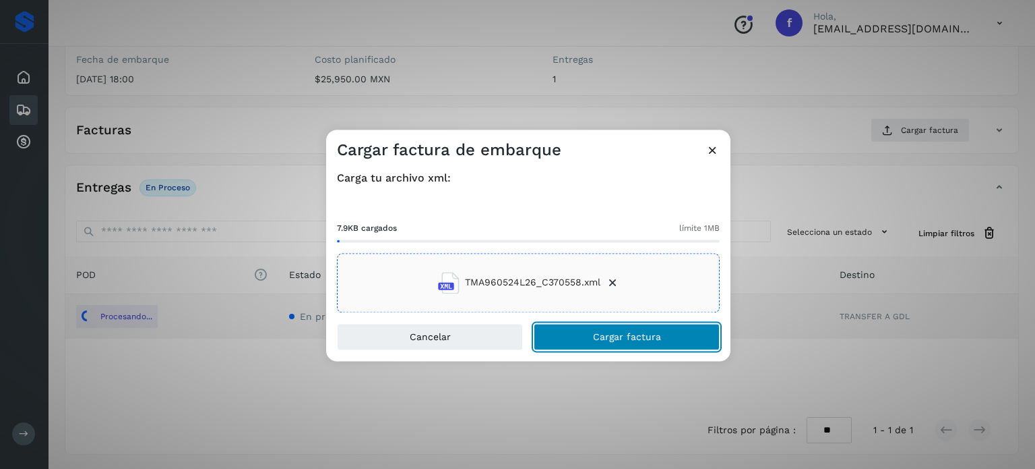
drag, startPoint x: 613, startPoint y: 340, endPoint x: 607, endPoint y: 334, distance: 9.5
click at [612, 340] on span "Cargar factura" at bounding box center [627, 336] width 68 height 9
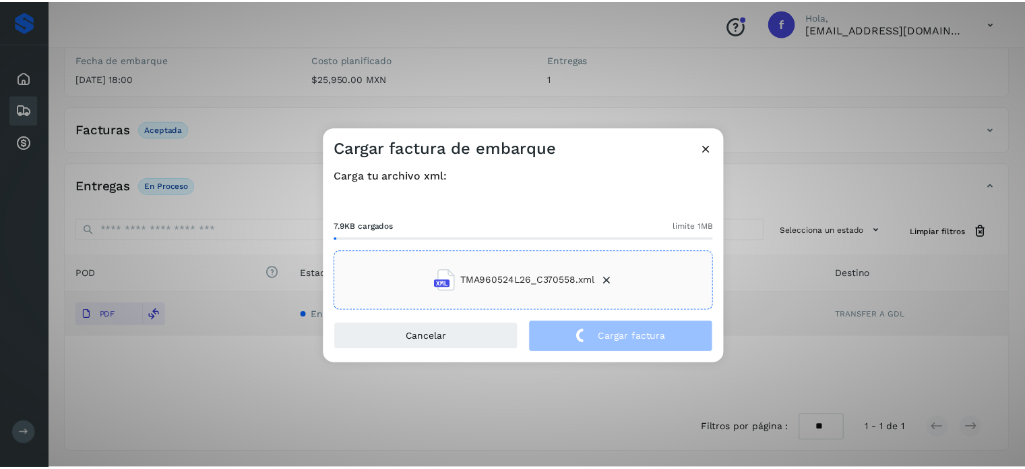
scroll to position [170, 0]
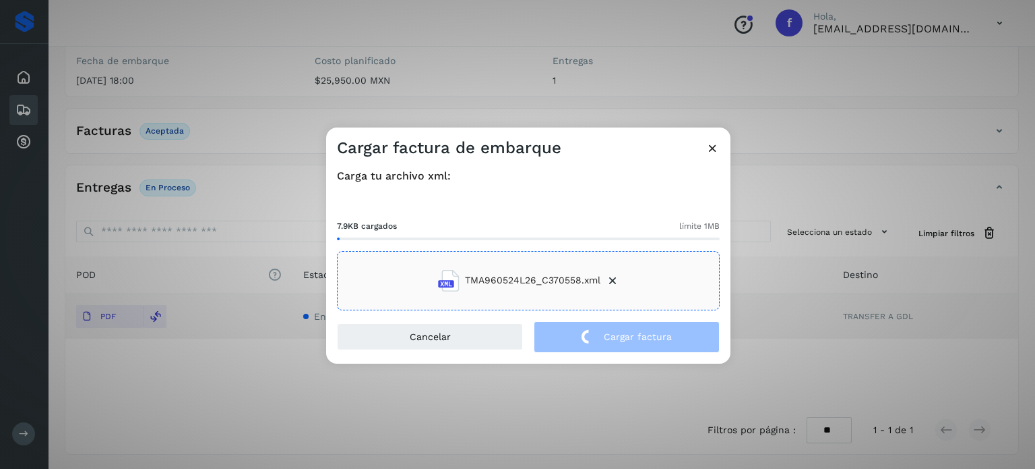
click at [171, 75] on div "Cargar factura de embarque Carga tu archivo xml: 7.9KB cargados límite 1MB TMA9…" at bounding box center [517, 234] width 1035 height 469
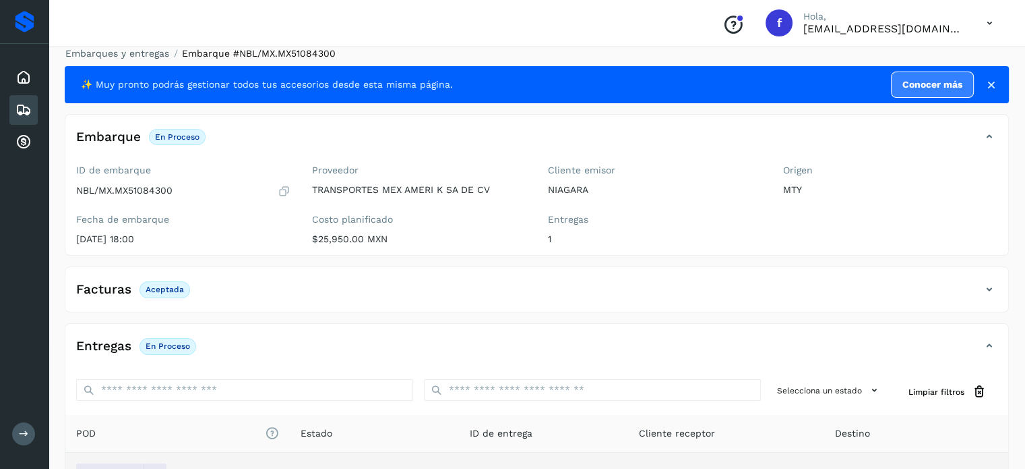
scroll to position [0, 0]
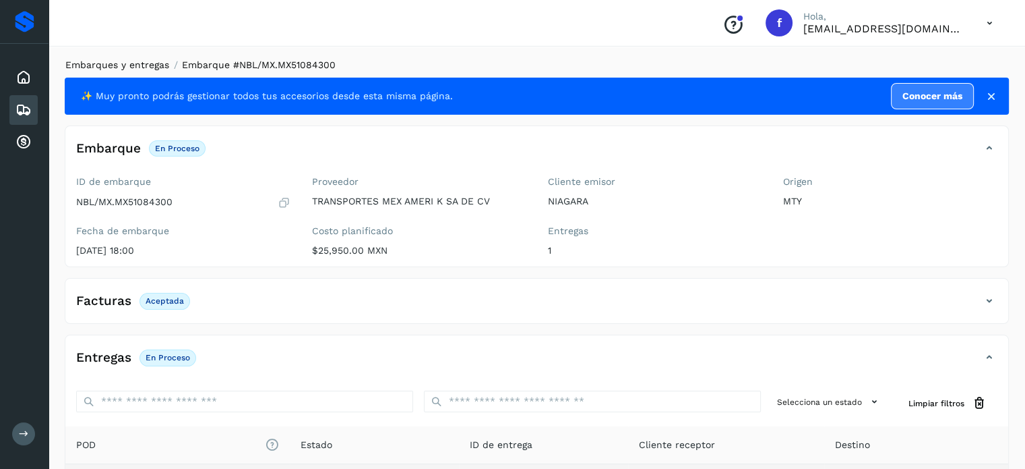
click at [133, 66] on link "Embarques y entregas" at bounding box center [117, 64] width 104 height 11
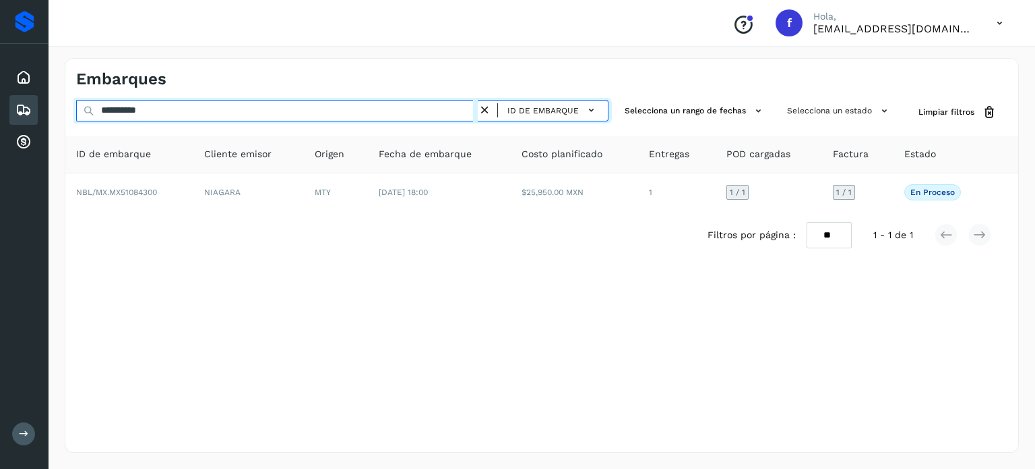
click at [142, 114] on input "**********" at bounding box center [277, 111] width 402 height 22
paste input "text"
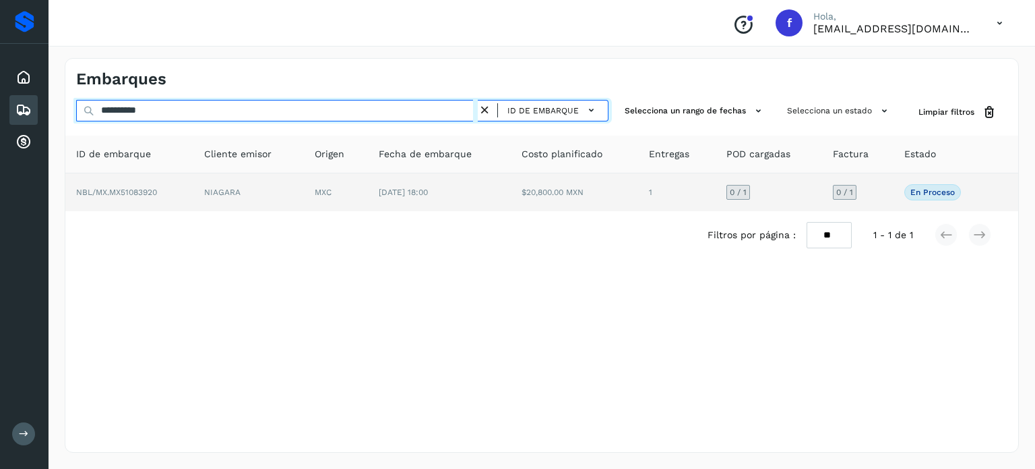
type input "**********"
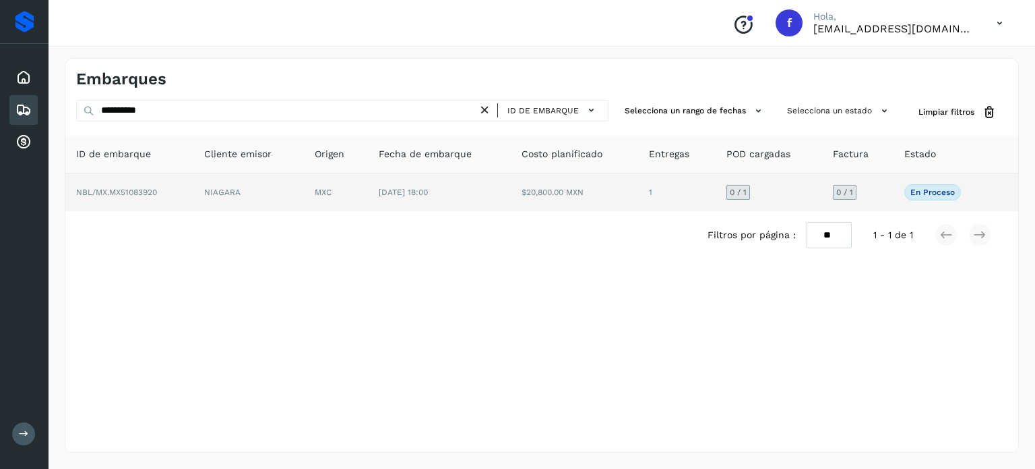
click at [385, 199] on td "[DATE] 18:00" at bounding box center [439, 192] width 143 height 38
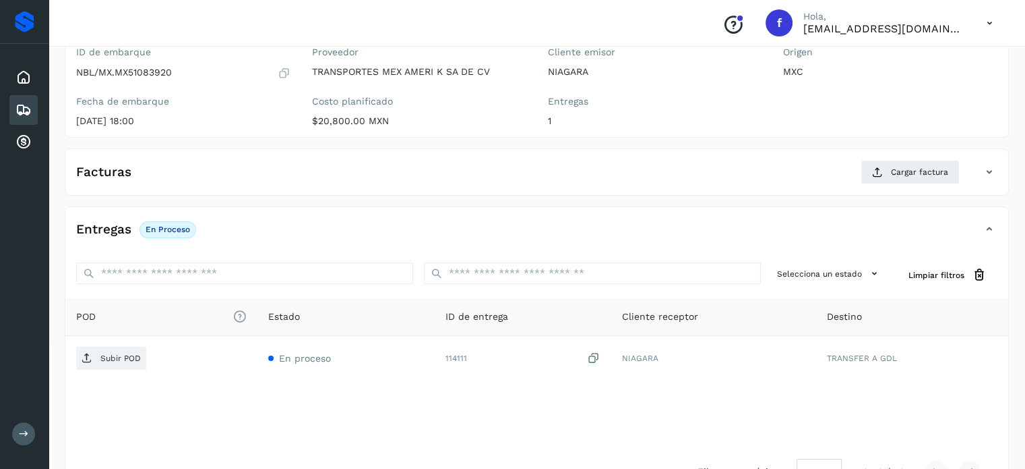
scroll to position [171, 0]
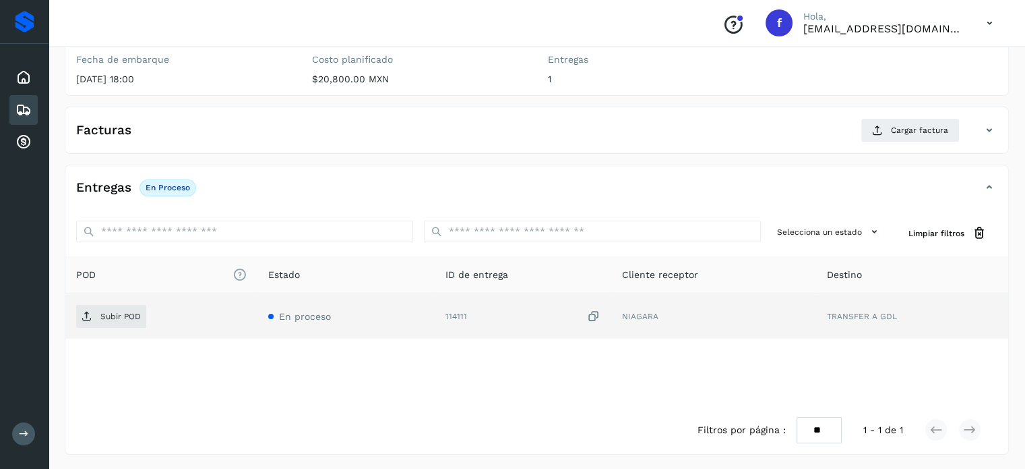
drag, startPoint x: 596, startPoint y: 318, endPoint x: 466, endPoint y: 332, distance: 130.2
click at [595, 318] on icon at bounding box center [593, 316] width 13 height 14
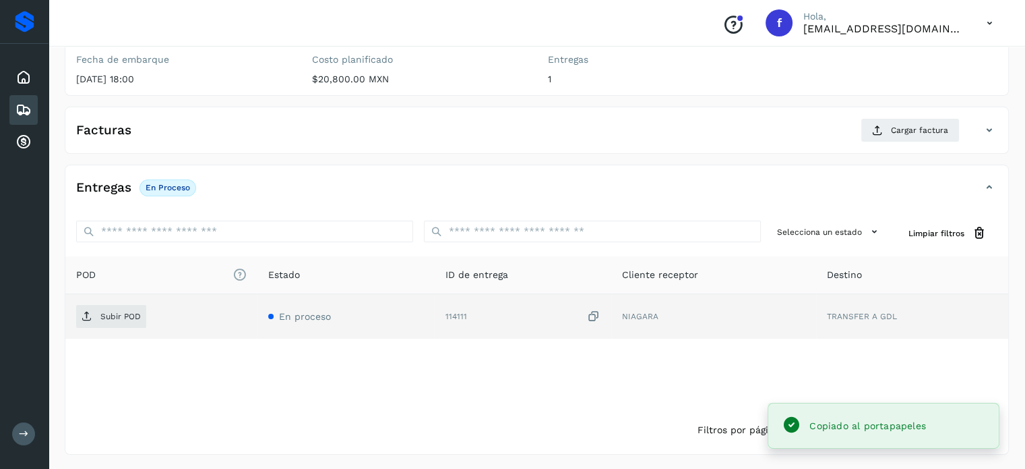
click at [92, 332] on td "Subir POD" at bounding box center [161, 316] width 192 height 44
click at [98, 320] on span "Subir POD" at bounding box center [111, 316] width 70 height 22
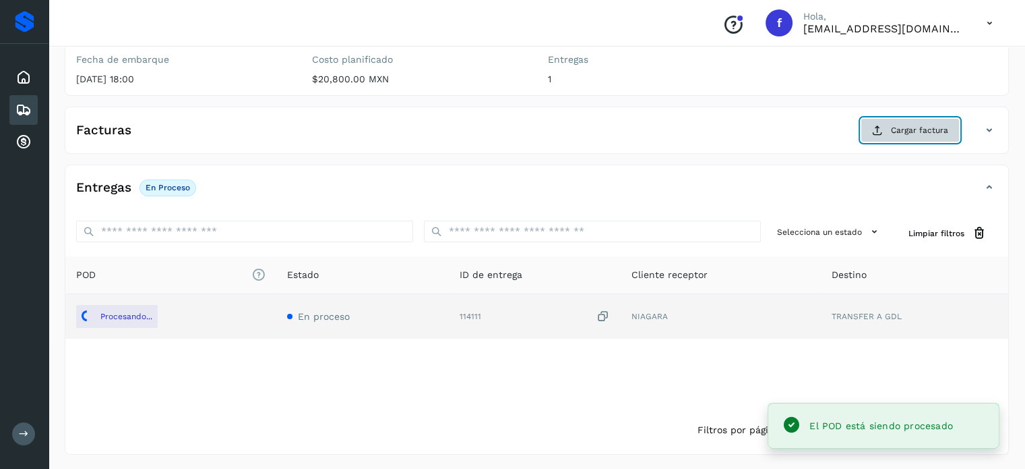
click at [900, 140] on button "Cargar factura" at bounding box center [910, 130] width 99 height 24
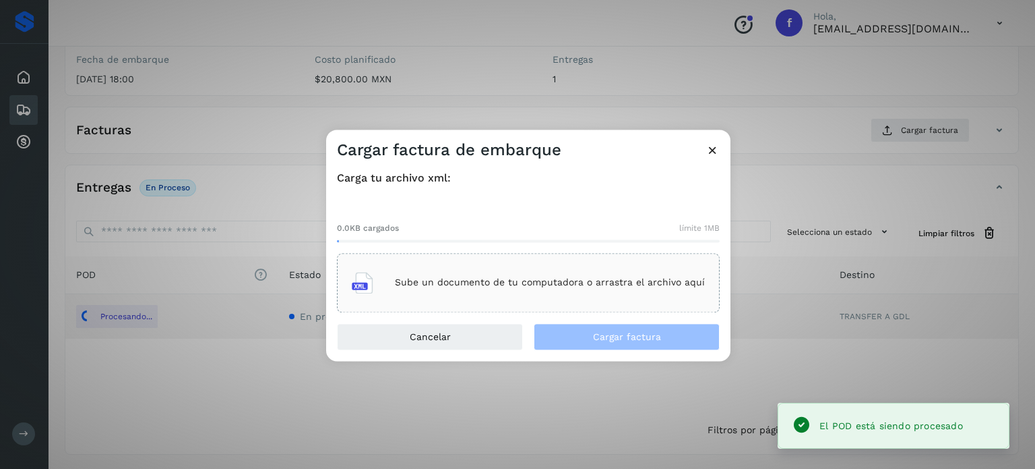
click at [545, 303] on div "Sube un documento de tu computadora o arrastra el archivo aquí" at bounding box center [528, 282] width 383 height 59
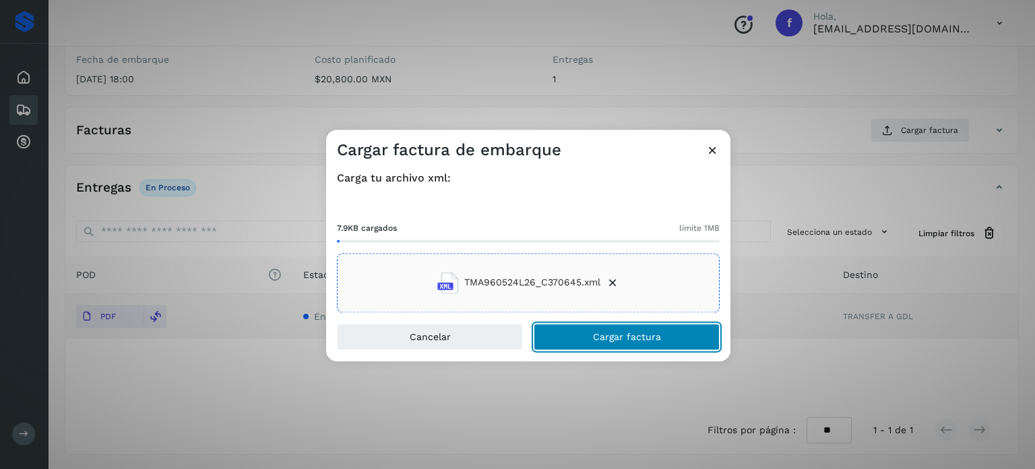
click at [602, 329] on button "Cargar factura" at bounding box center [627, 336] width 186 height 27
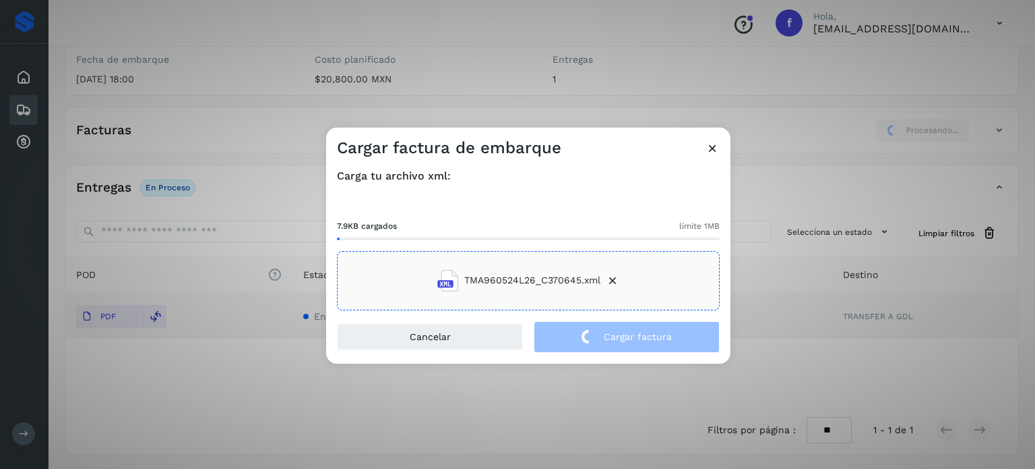
click at [341, 77] on div "Cargar factura de embarque Carga tu archivo xml: 7.9KB cargados límite 1MB TMA9…" at bounding box center [517, 234] width 1035 height 469
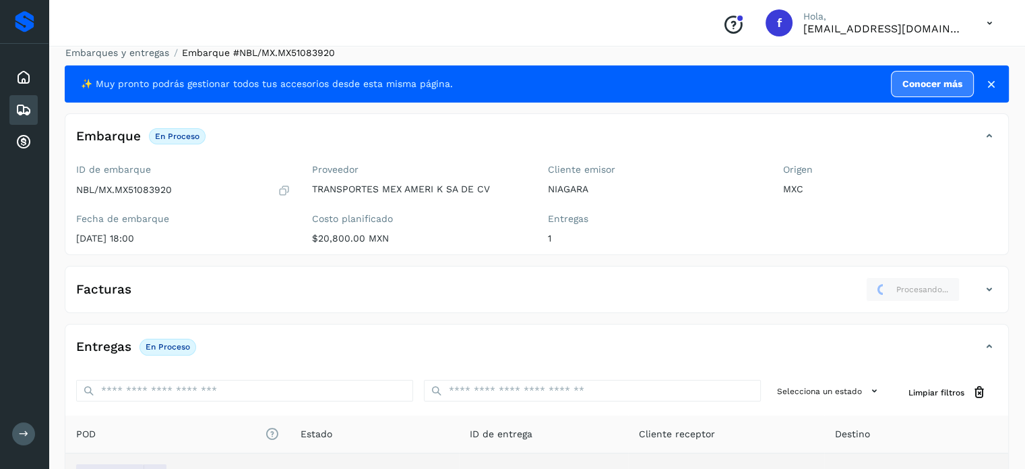
scroll to position [0, 0]
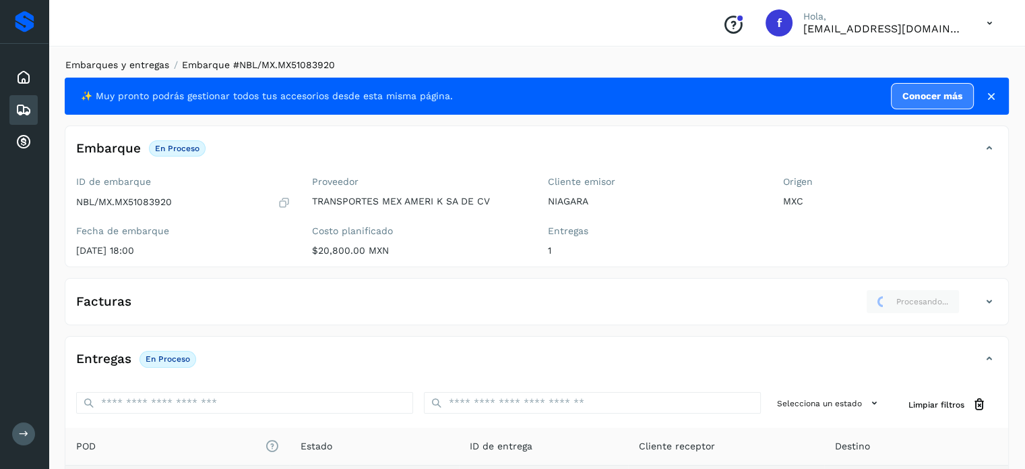
click at [99, 65] on link "Embarques y entregas" at bounding box center [117, 64] width 104 height 11
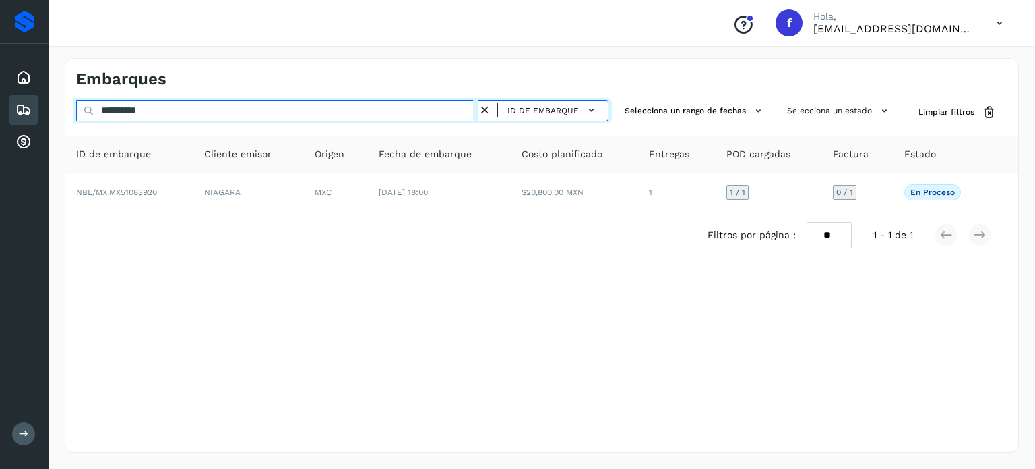
click at [138, 107] on input "**********" at bounding box center [277, 111] width 402 height 22
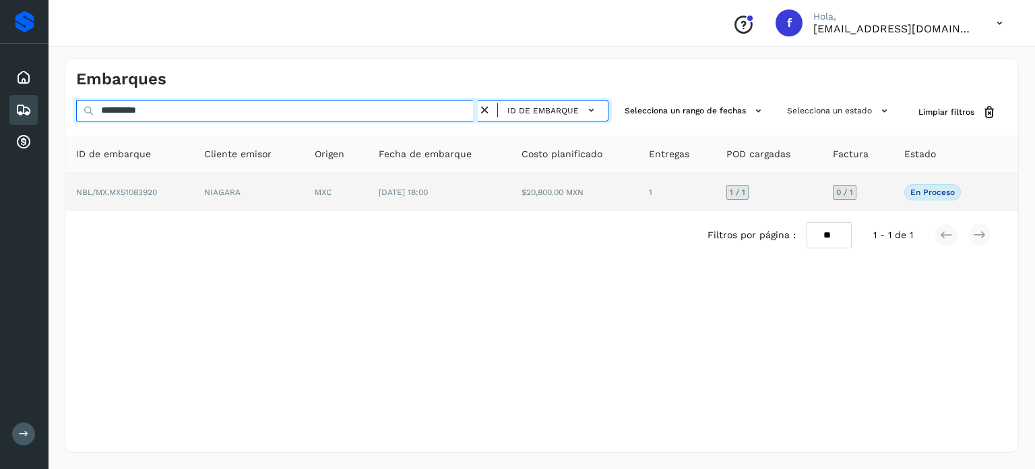
paste input "text"
type input "**********"
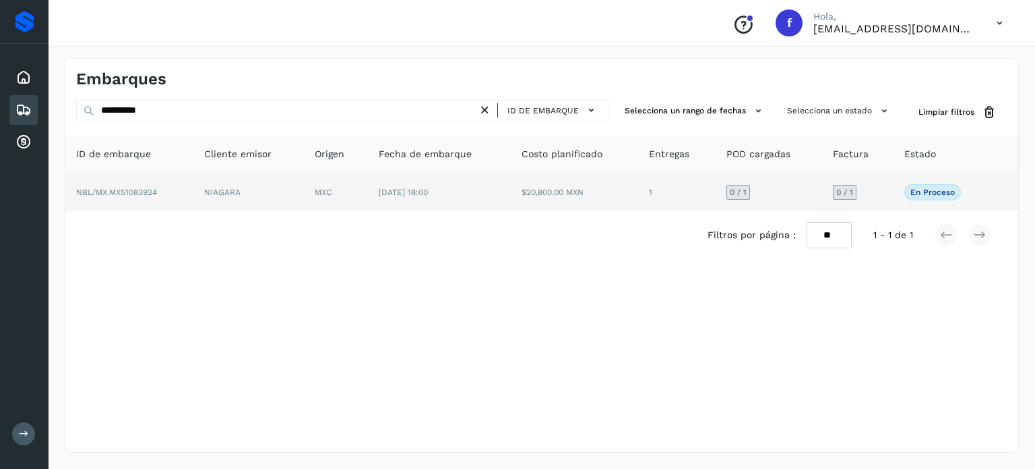
click at [396, 207] on td "[DATE] 18:00" at bounding box center [439, 192] width 143 height 38
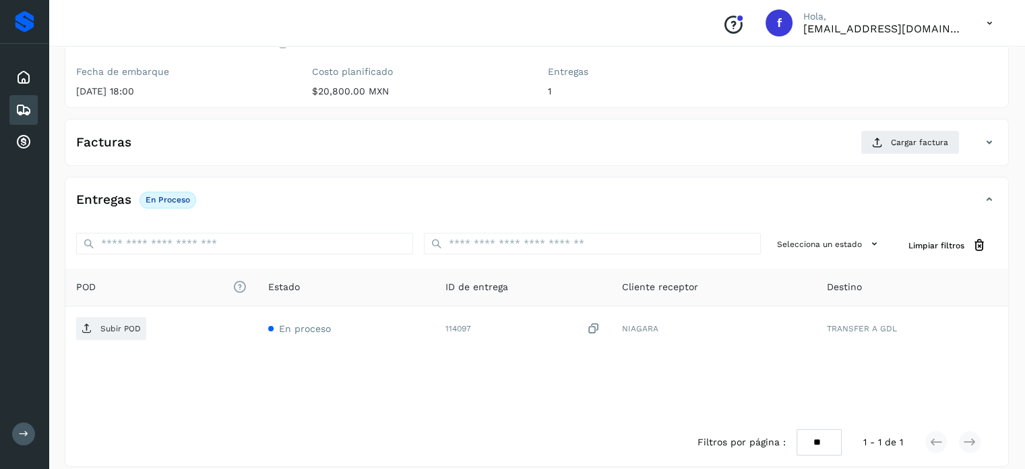
scroll to position [171, 0]
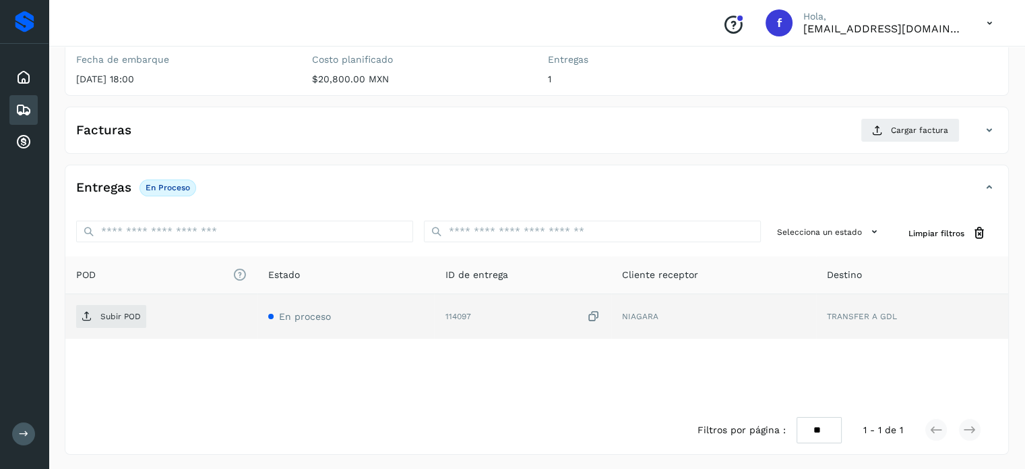
click at [595, 314] on icon at bounding box center [593, 316] width 13 height 14
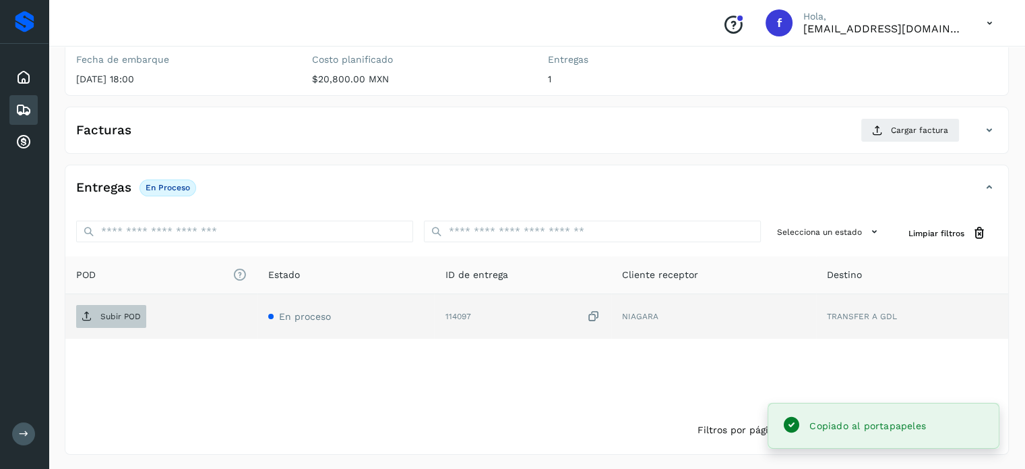
click at [111, 320] on span "Subir POD" at bounding box center [111, 316] width 70 height 22
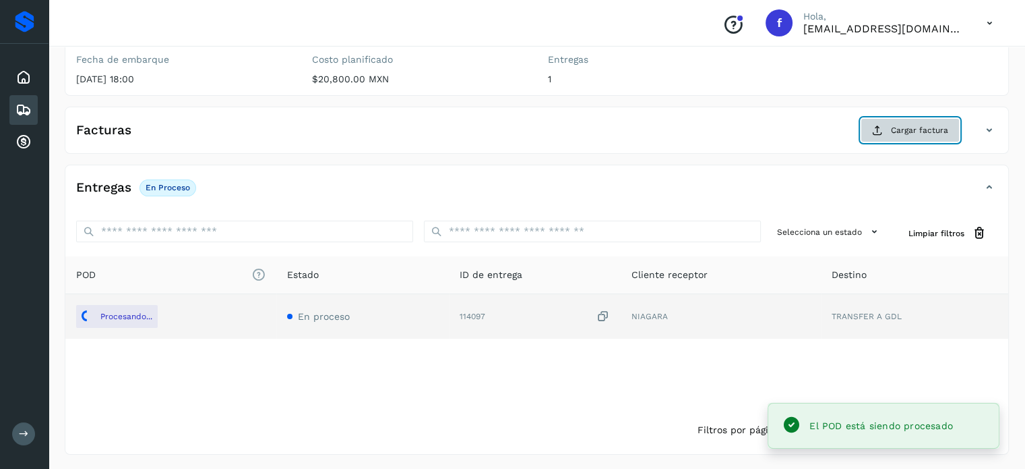
click at [883, 135] on button "Cargar factura" at bounding box center [910, 130] width 99 height 24
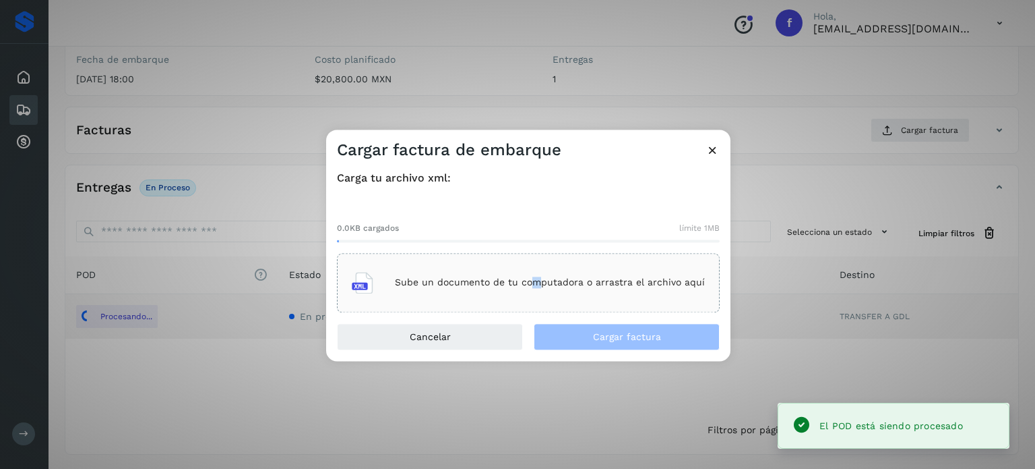
click at [537, 285] on p "Sube un documento de tu computadora o arrastra el archivo aquí" at bounding box center [550, 282] width 310 height 11
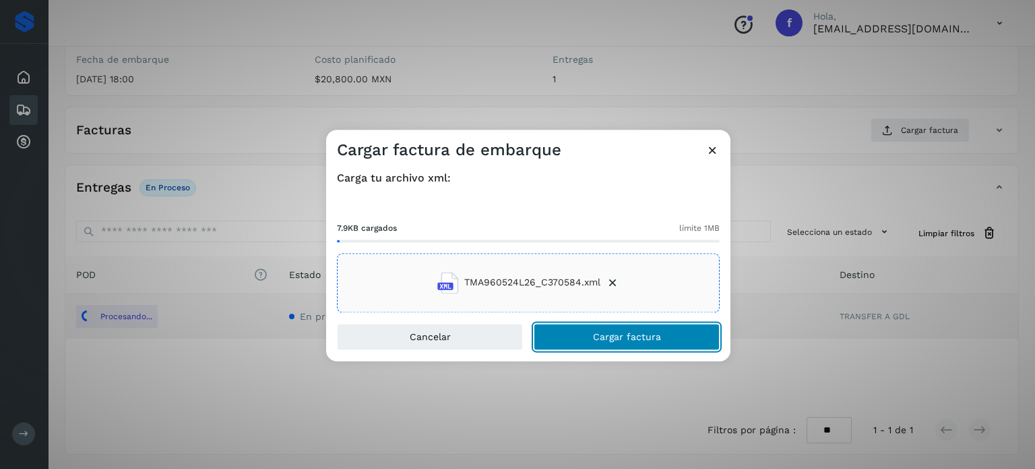
click at [639, 342] on button "Cargar factura" at bounding box center [627, 336] width 186 height 27
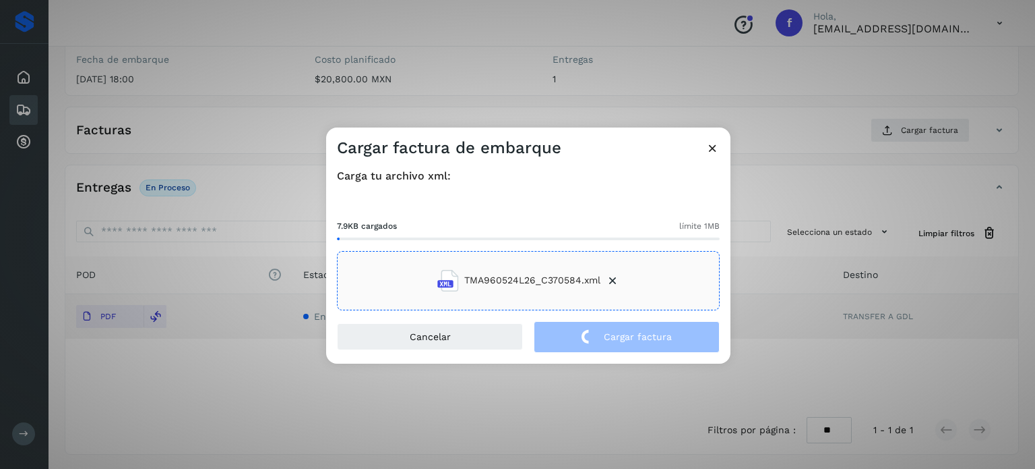
click at [275, 67] on div "Cargar factura de embarque Carga tu archivo xml: 7.9KB cargados límite 1MB TMA9…" at bounding box center [517, 234] width 1035 height 469
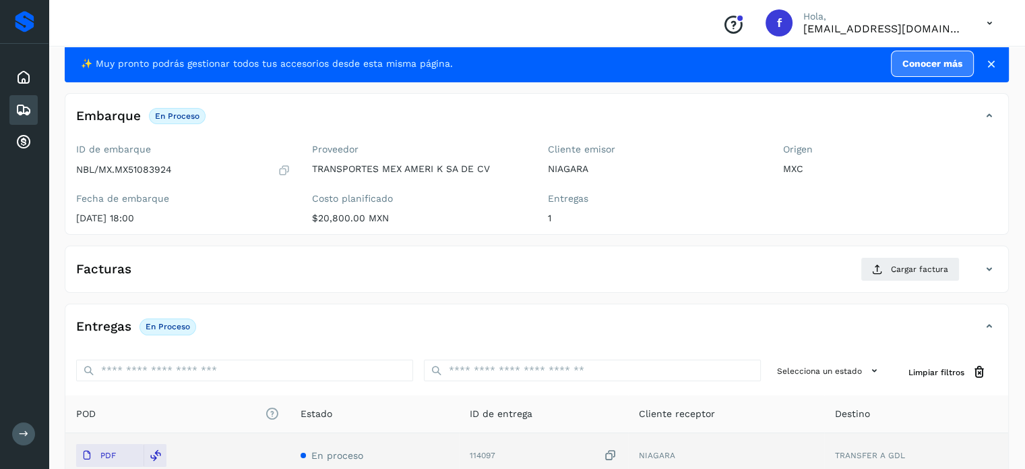
scroll to position [0, 0]
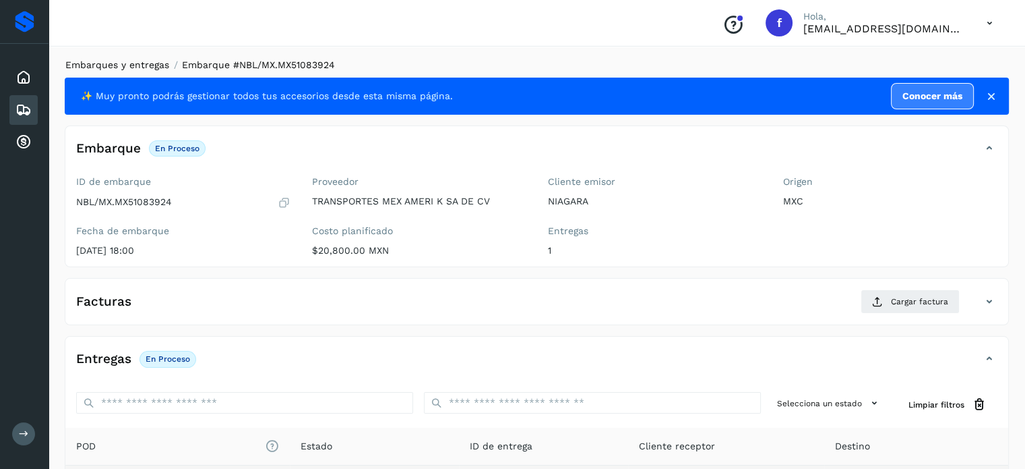
click at [149, 64] on link "Embarques y entregas" at bounding box center [117, 64] width 104 height 11
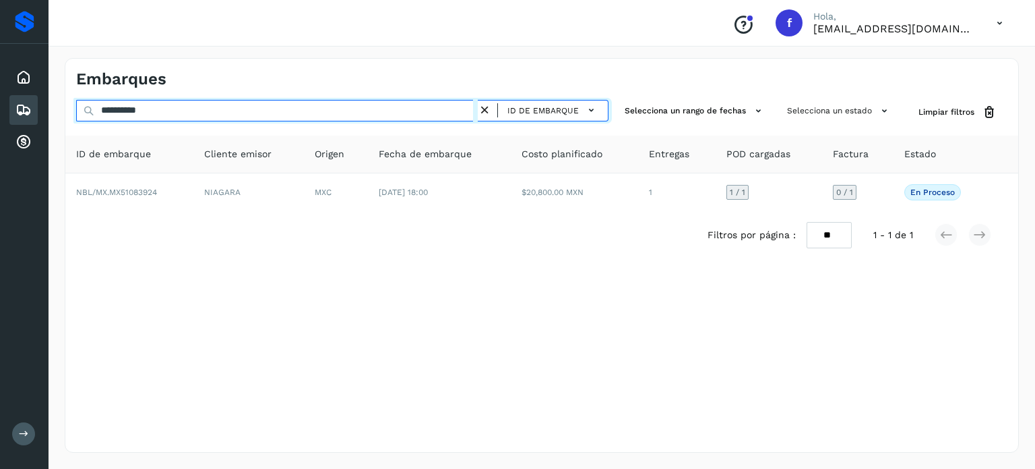
click at [146, 111] on input "**********" at bounding box center [277, 111] width 402 height 22
paste input "text"
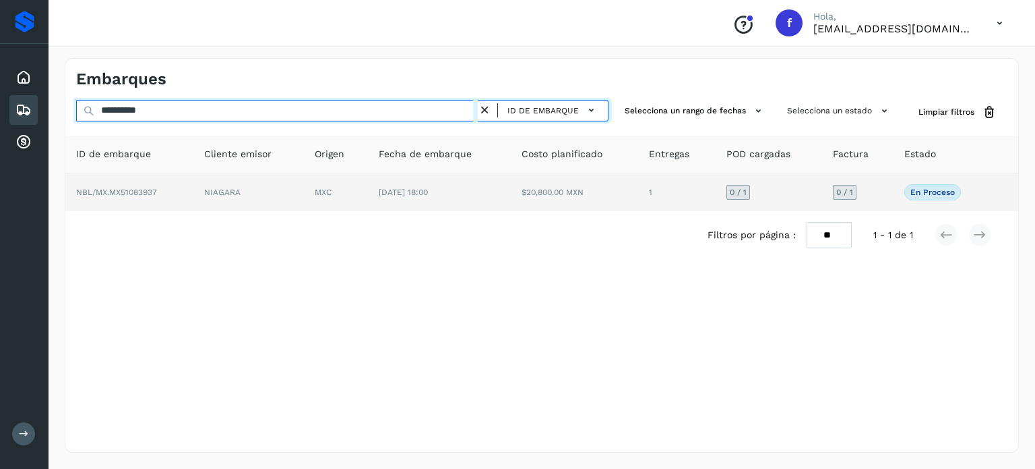
type input "**********"
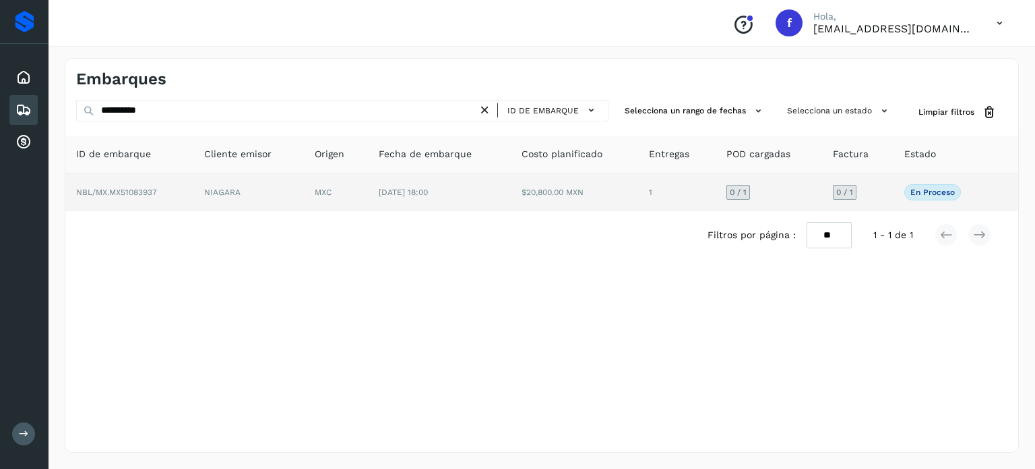
click at [371, 197] on td "[DATE] 18:00" at bounding box center [439, 192] width 143 height 38
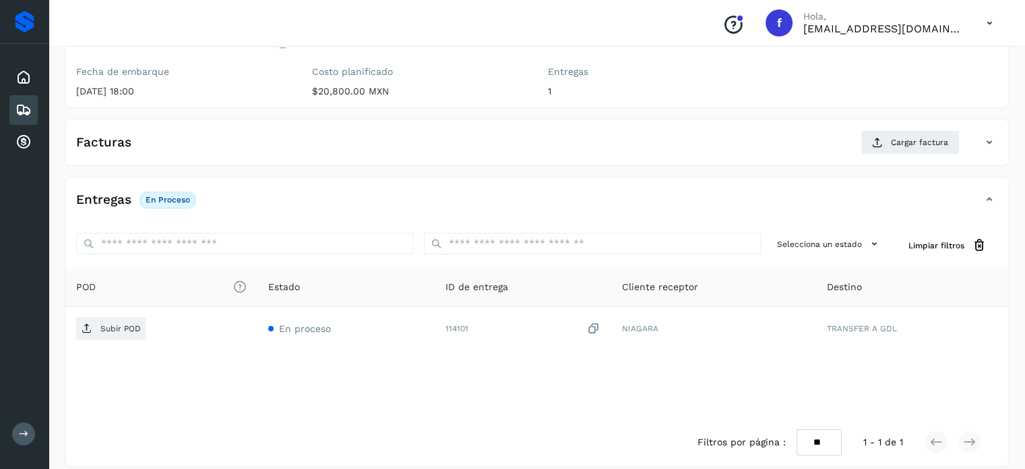
scroll to position [171, 0]
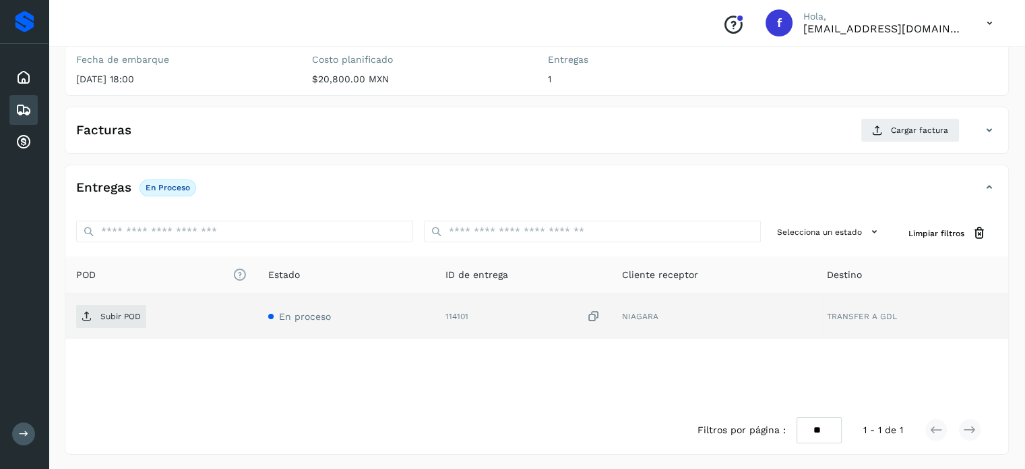
click at [594, 312] on icon at bounding box center [593, 316] width 13 height 14
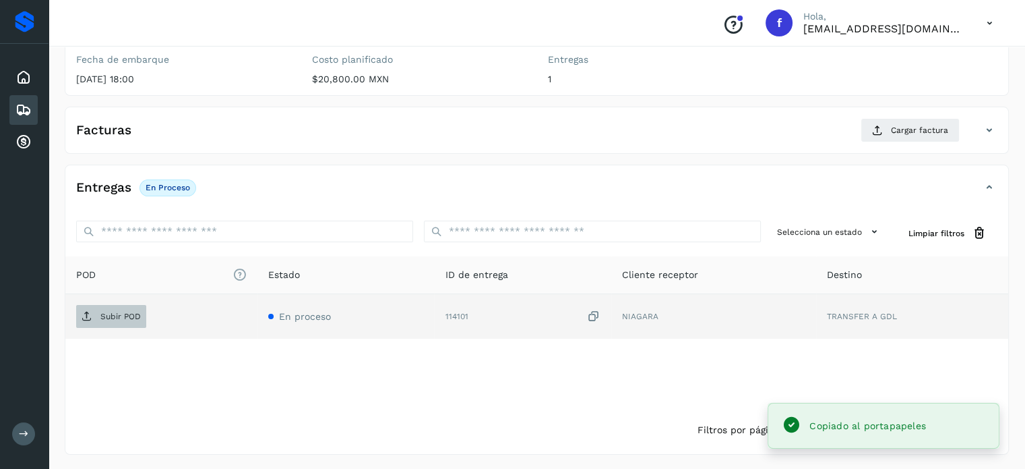
click at [110, 313] on p "Subir POD" at bounding box center [120, 315] width 40 height 9
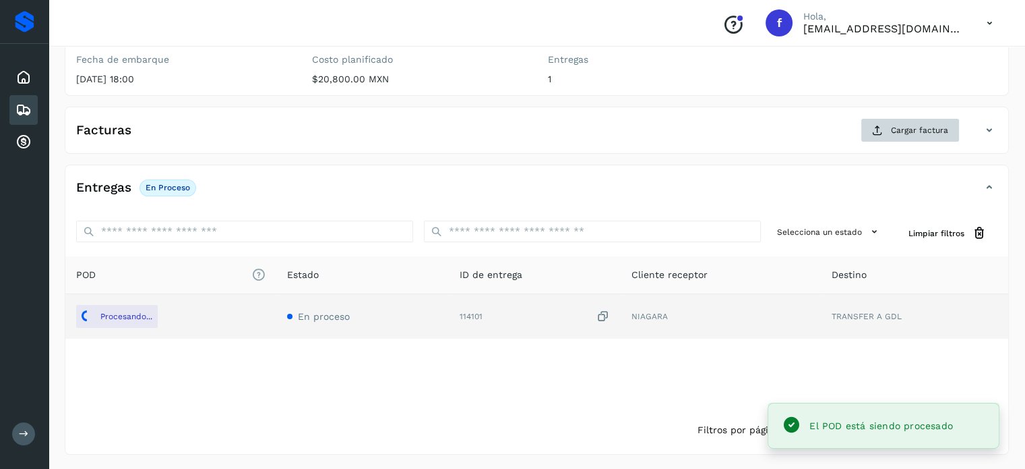
drag, startPoint x: 916, startPoint y: 146, endPoint x: 910, endPoint y: 129, distance: 18.5
click at [914, 144] on div "Facturas Cargar factura" at bounding box center [536, 135] width 943 height 35
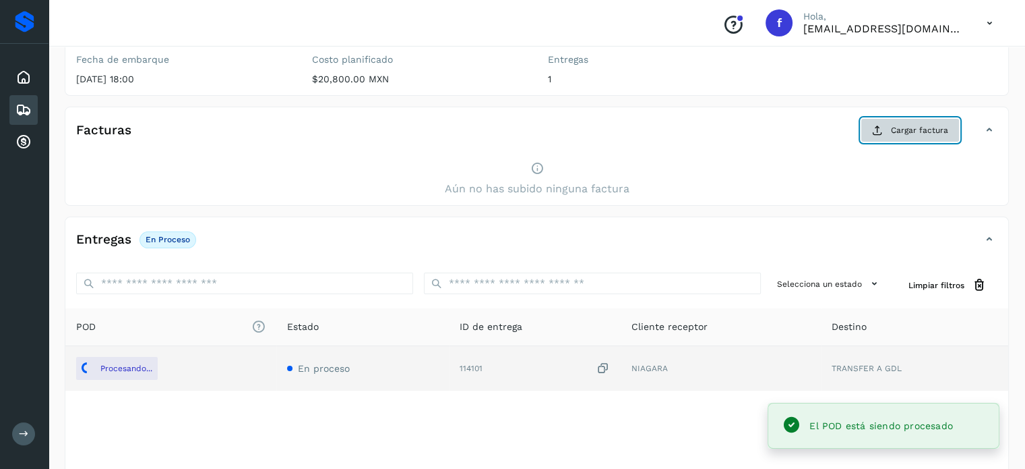
click at [910, 129] on span "Cargar factura" at bounding box center [919, 130] width 57 height 12
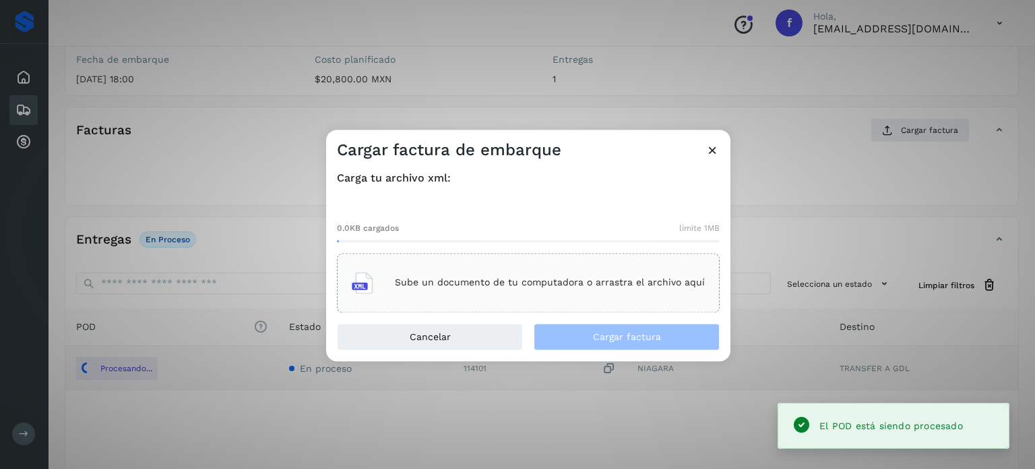
click at [534, 288] on p "Sube un documento de tu computadora o arrastra el archivo aquí" at bounding box center [550, 282] width 310 height 11
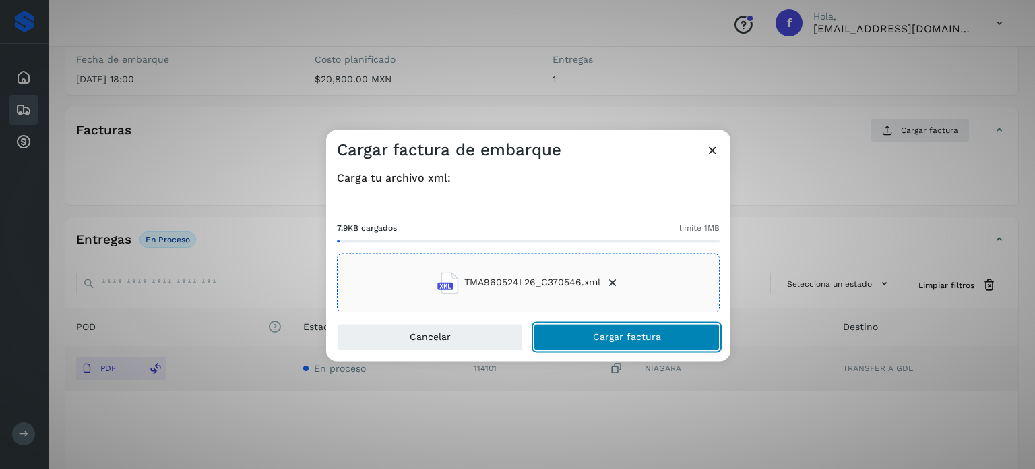
click at [601, 334] on span "Cargar factura" at bounding box center [627, 336] width 68 height 9
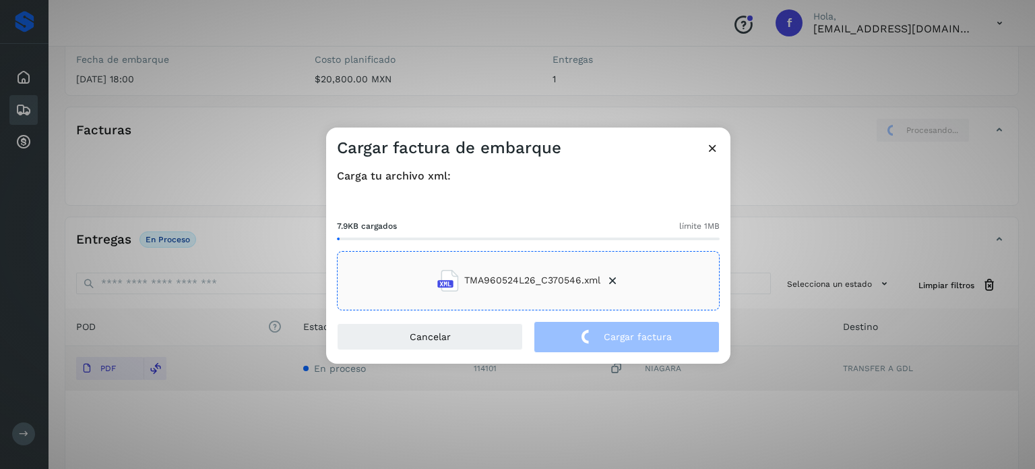
click at [206, 80] on div "Cargar factura de embarque Carga tu archivo xml: 7.9KB cargados límite 1MB TMA9…" at bounding box center [517, 234] width 1035 height 469
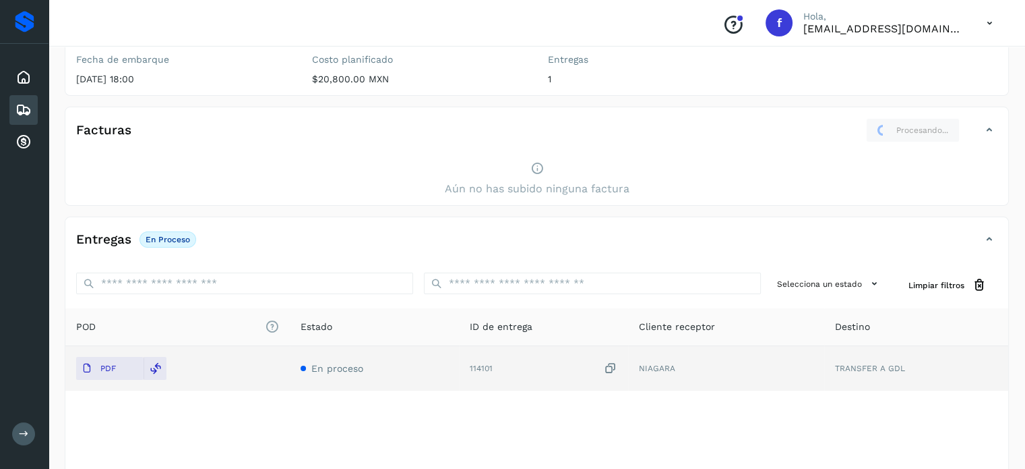
scroll to position [0, 0]
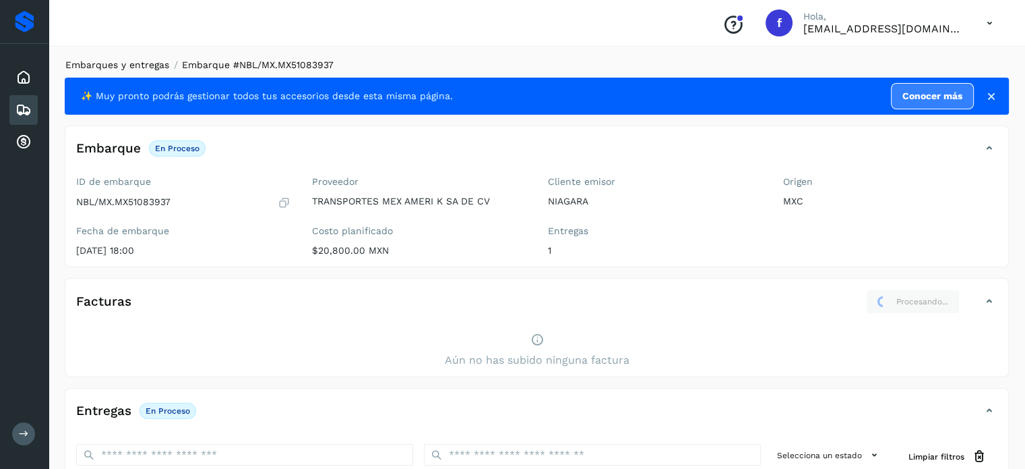
click at [152, 64] on link "Embarques y entregas" at bounding box center [117, 64] width 104 height 11
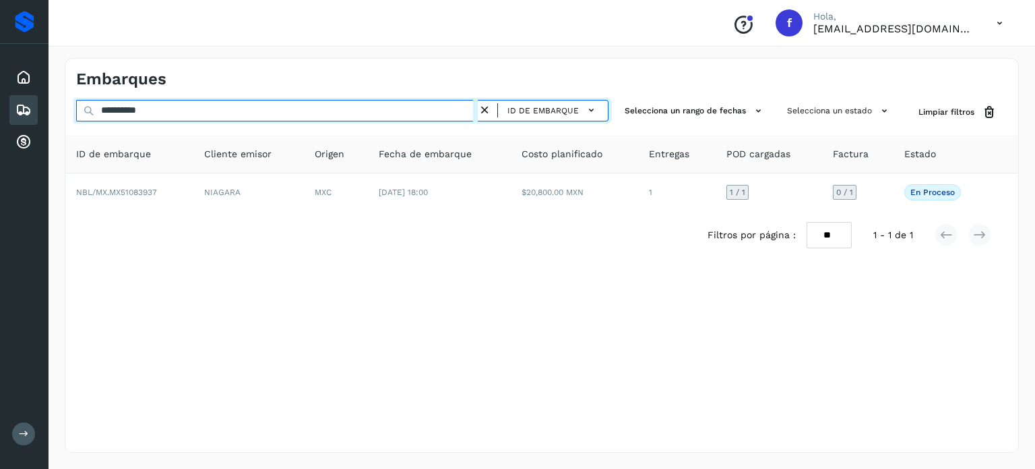
click at [153, 107] on input "**********" at bounding box center [277, 111] width 402 height 22
paste input "text"
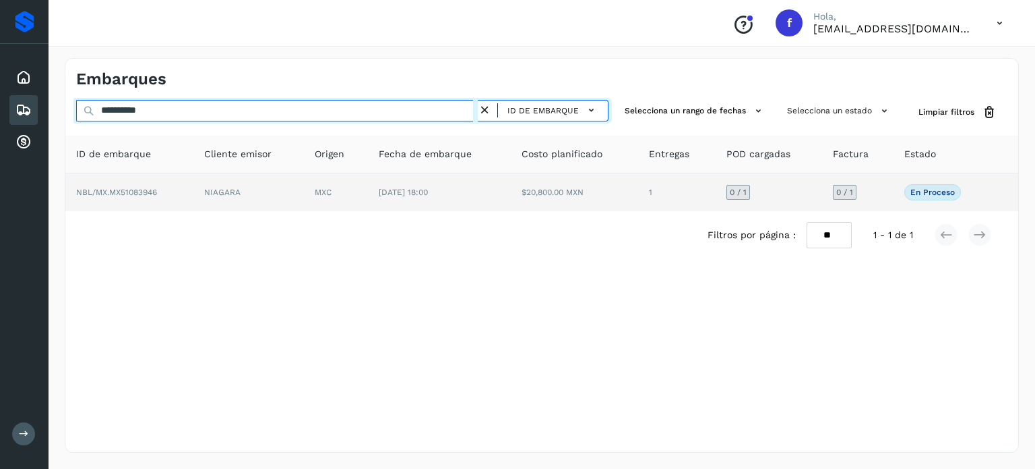
type input "**********"
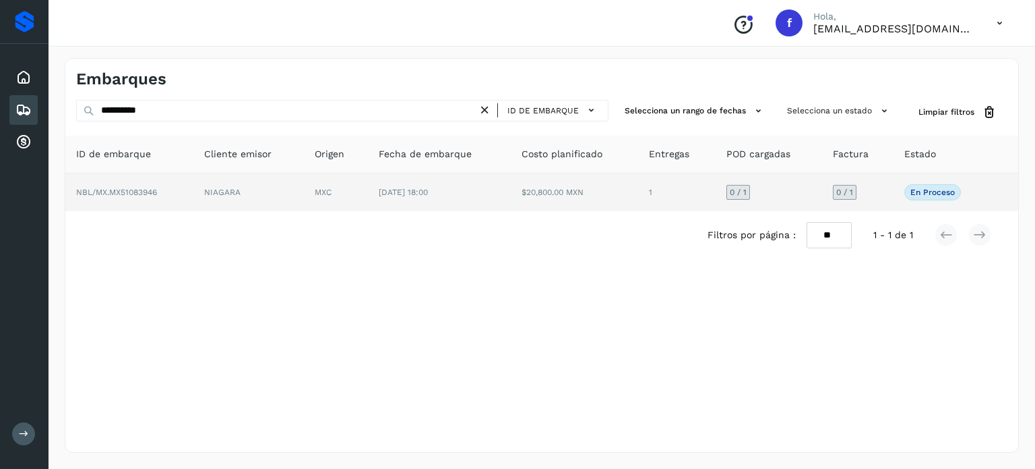
click at [512, 184] on td "$20,800.00 MXN" at bounding box center [575, 192] width 128 height 38
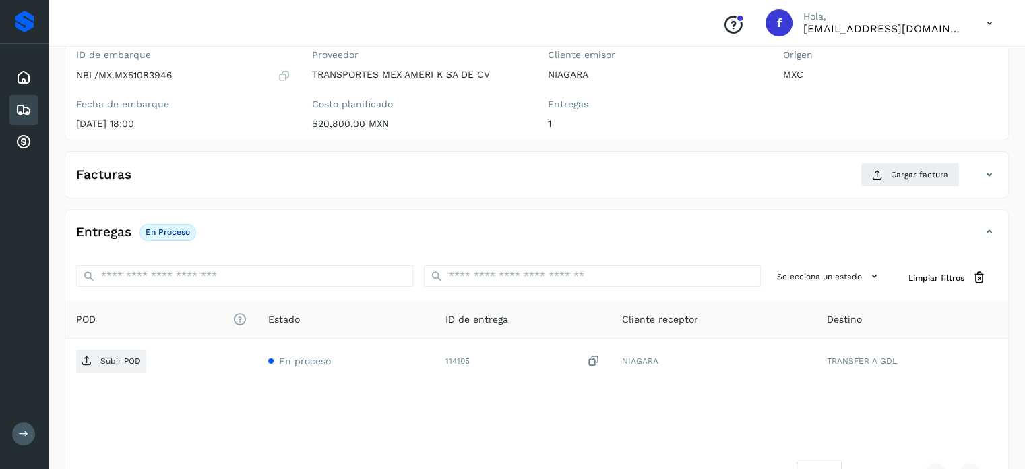
scroll to position [162, 0]
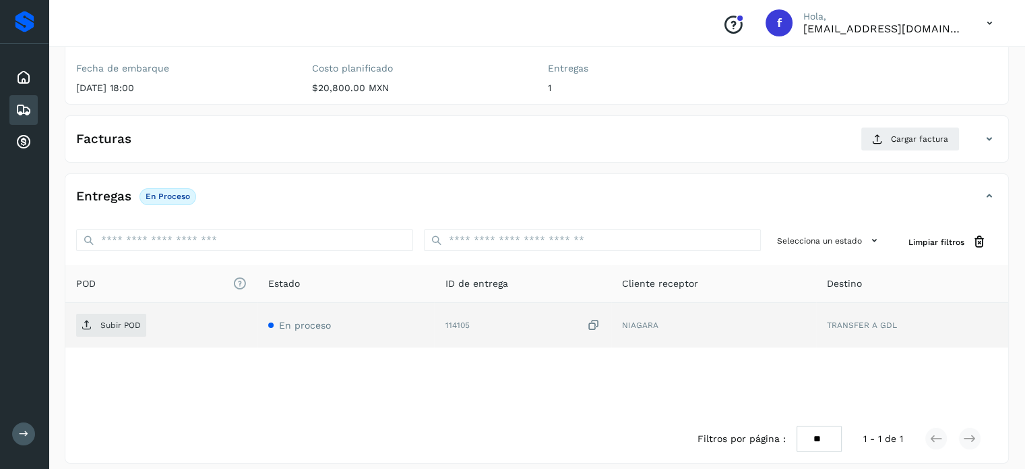
click at [591, 323] on icon at bounding box center [593, 325] width 13 height 14
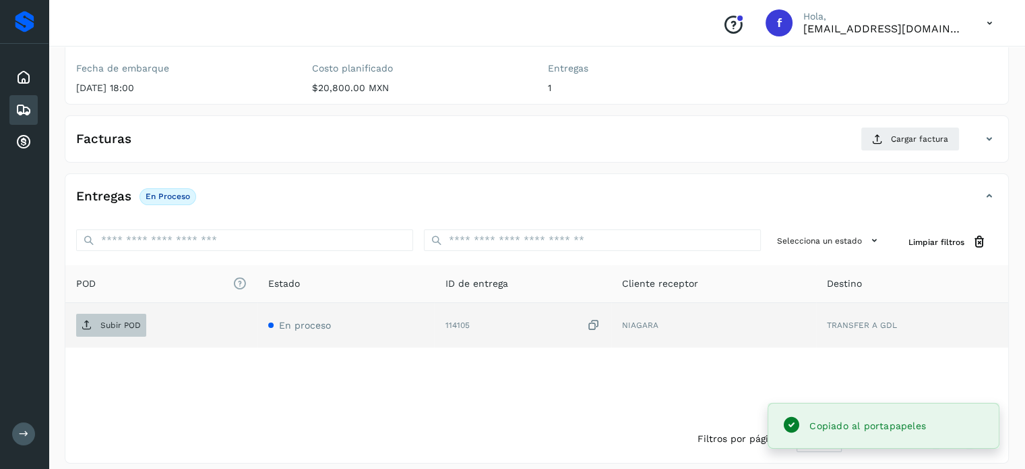
click at [125, 328] on span "Subir POD" at bounding box center [111, 325] width 70 height 22
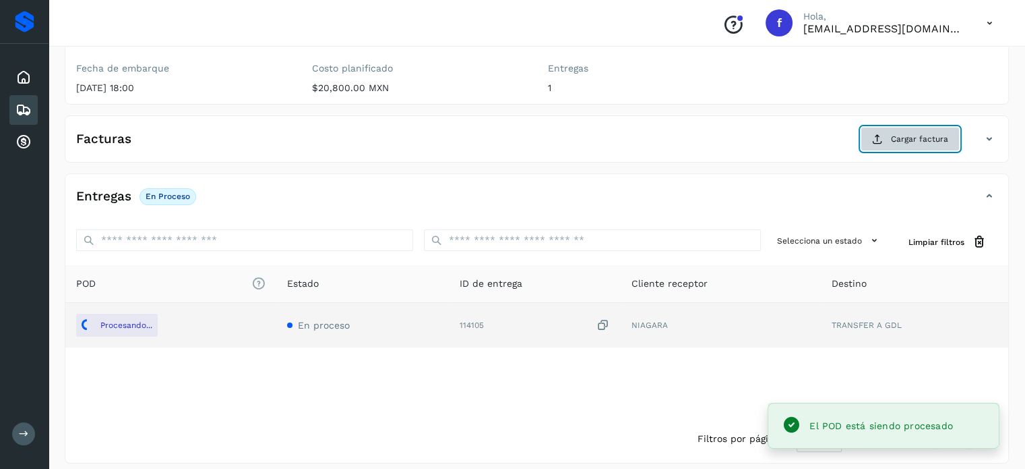
click at [874, 136] on icon at bounding box center [877, 138] width 11 height 11
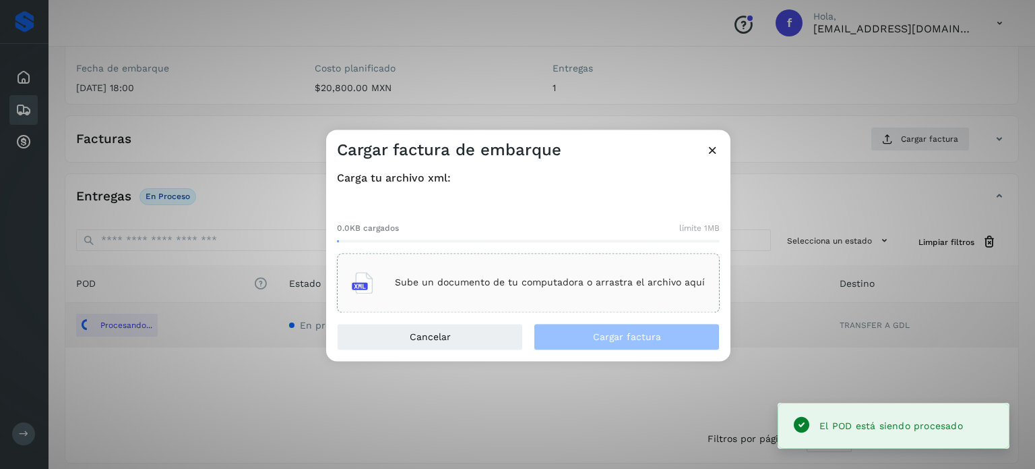
click at [537, 297] on div "Sube un documento de tu computadora o arrastra el archivo aquí" at bounding box center [528, 282] width 353 height 36
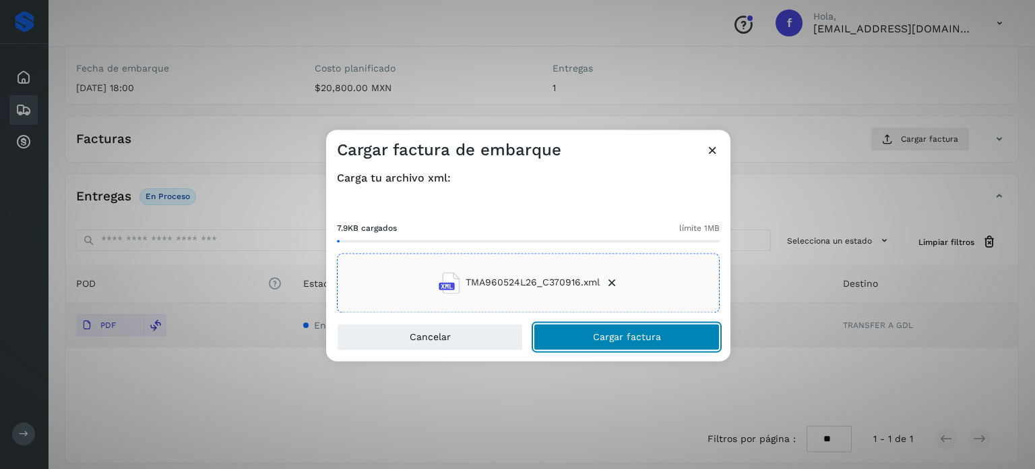
click at [636, 339] on span "Cargar factura" at bounding box center [627, 336] width 68 height 9
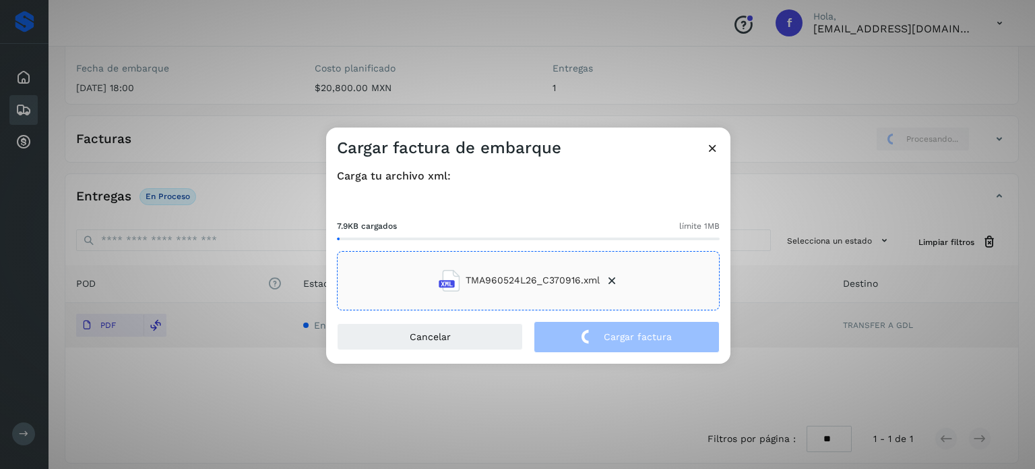
click at [180, 57] on div "Cargar factura de embarque Carga tu archivo xml: 7.9KB cargados límite 1MB TMA9…" at bounding box center [517, 234] width 1035 height 469
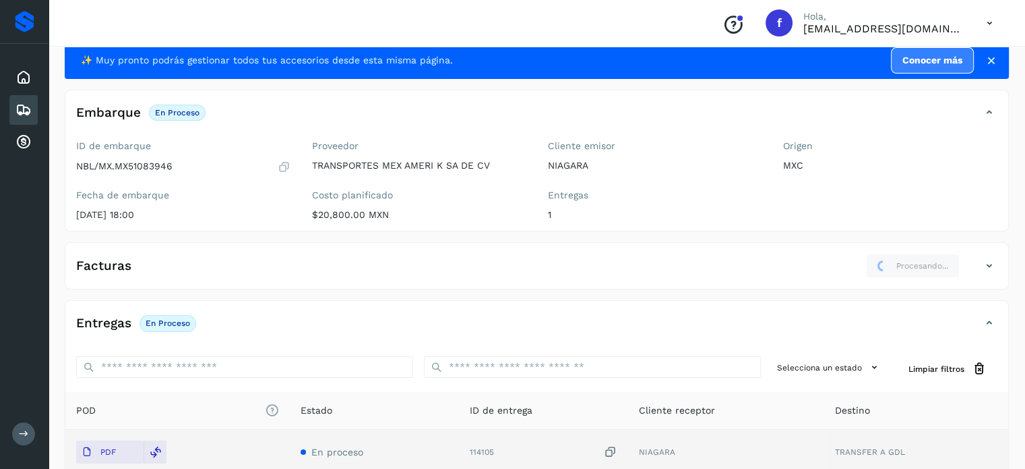
scroll to position [0, 0]
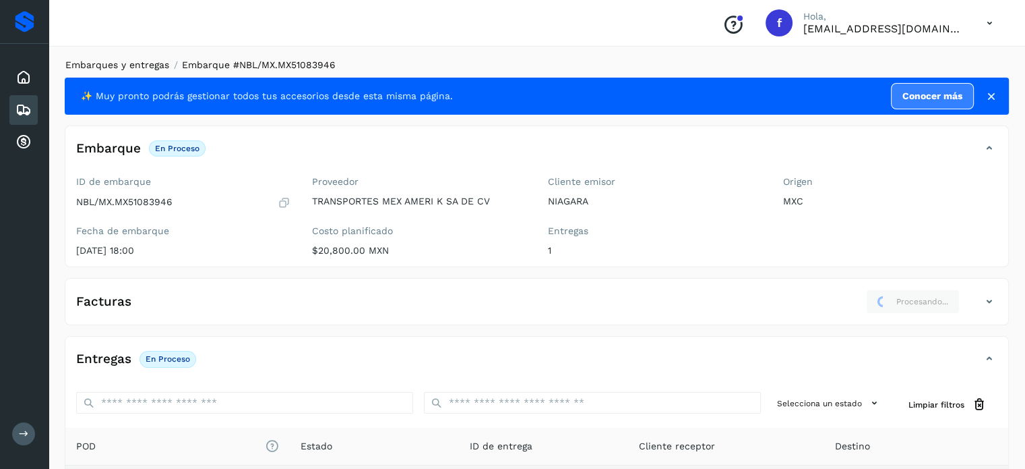
click at [135, 63] on link "Embarques y entregas" at bounding box center [117, 64] width 104 height 11
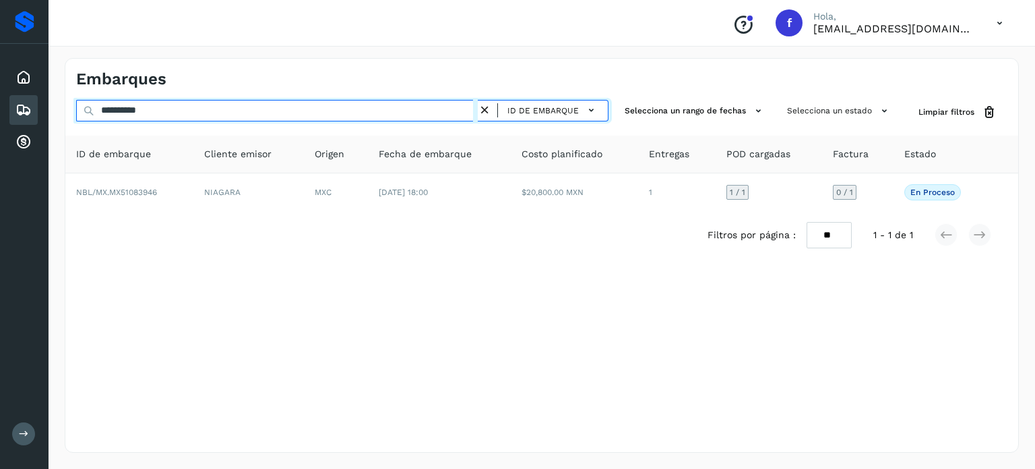
drag, startPoint x: 142, startPoint y: 102, endPoint x: 151, endPoint y: 116, distance: 17.0
click at [142, 102] on input "**********" at bounding box center [277, 111] width 402 height 22
click at [151, 116] on input "**********" at bounding box center [277, 111] width 402 height 22
paste input "text"
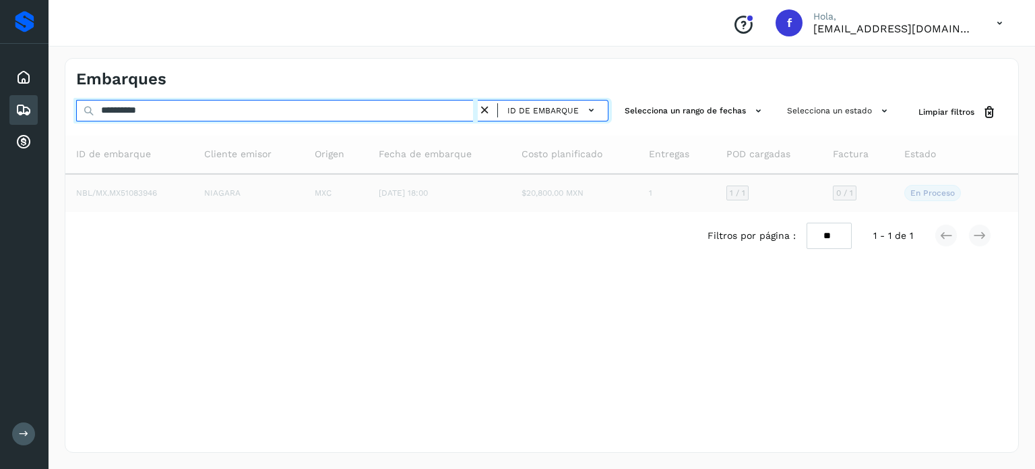
type input "**********"
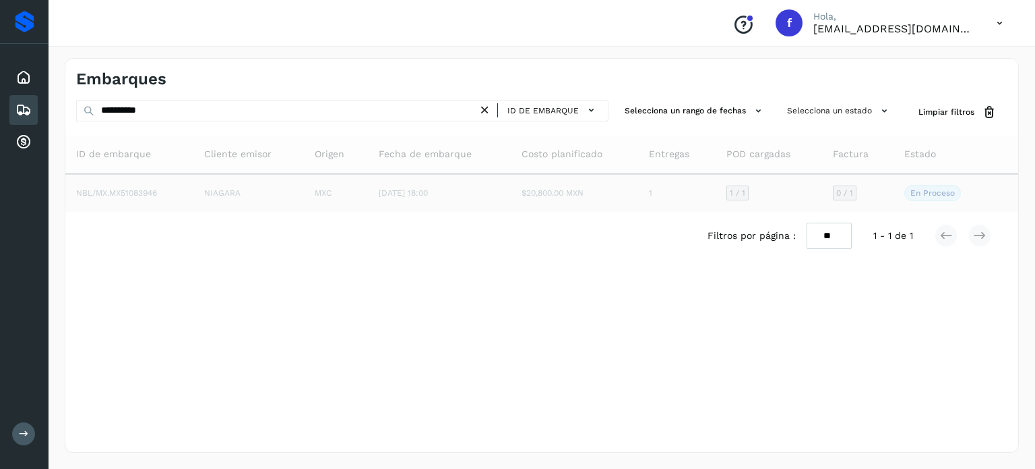
click at [325, 195] on td "MXC" at bounding box center [336, 193] width 64 height 38
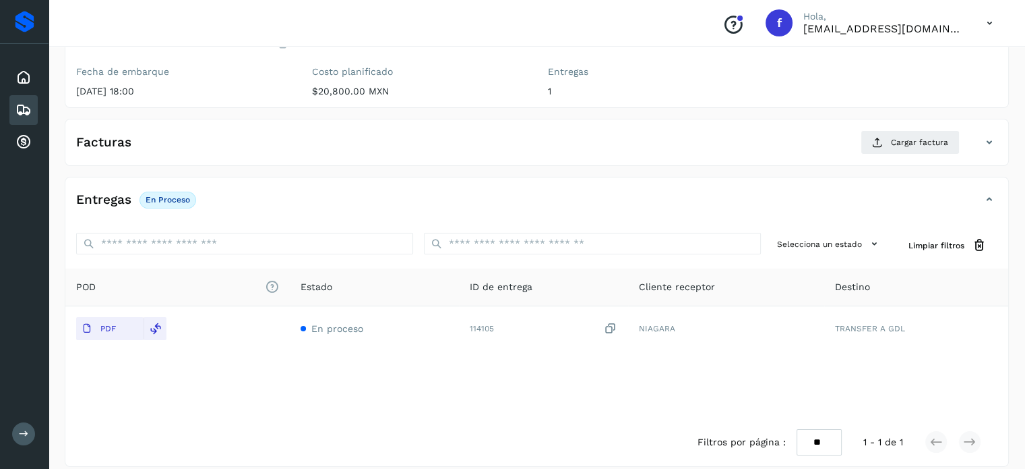
scroll to position [171, 0]
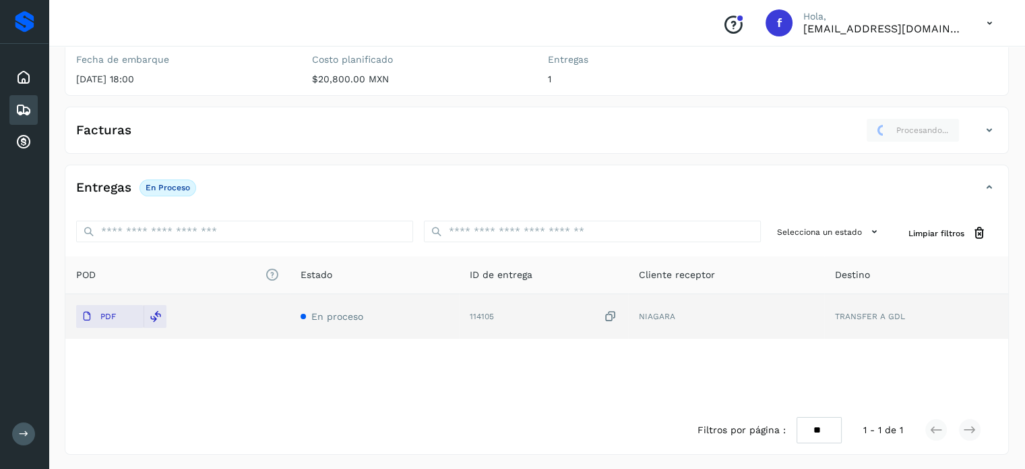
click at [617, 313] on icon at bounding box center [610, 316] width 13 height 14
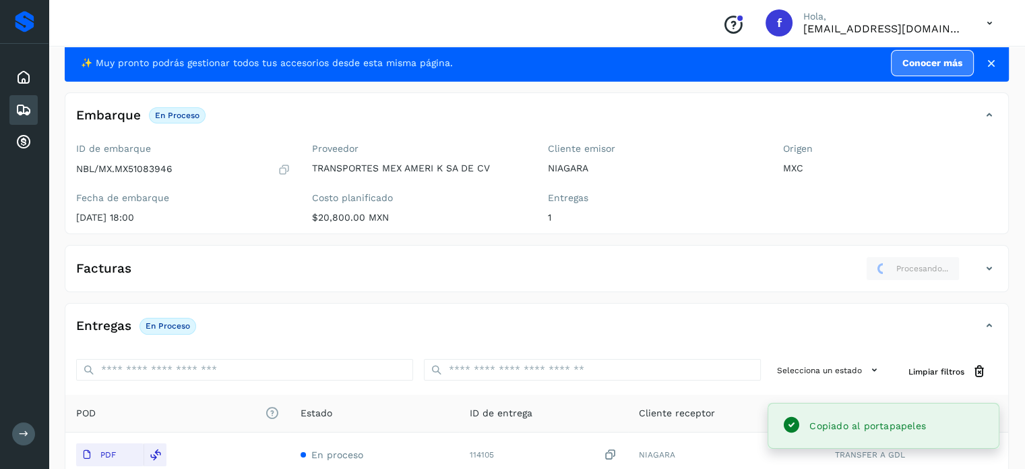
scroll to position [0, 0]
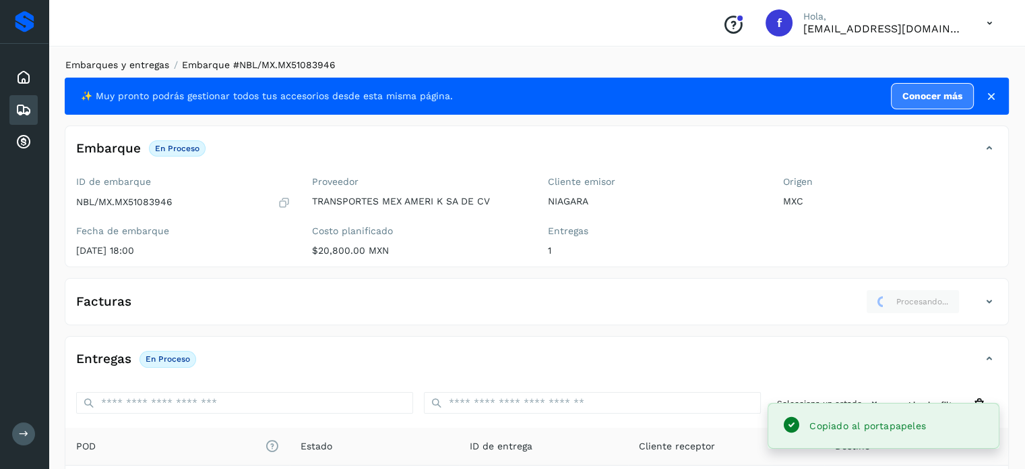
click at [130, 59] on link "Embarques y entregas" at bounding box center [117, 64] width 104 height 11
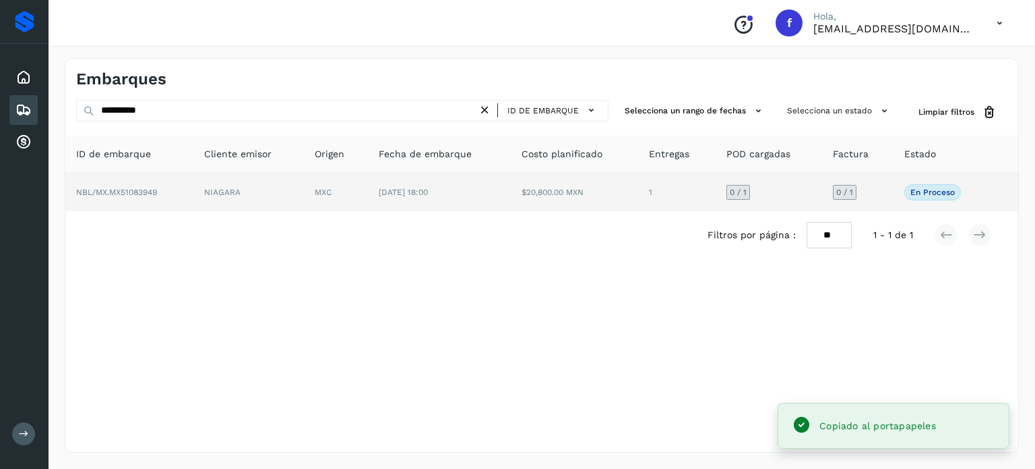
click at [256, 196] on td "NIAGARA" at bounding box center [248, 192] width 111 height 38
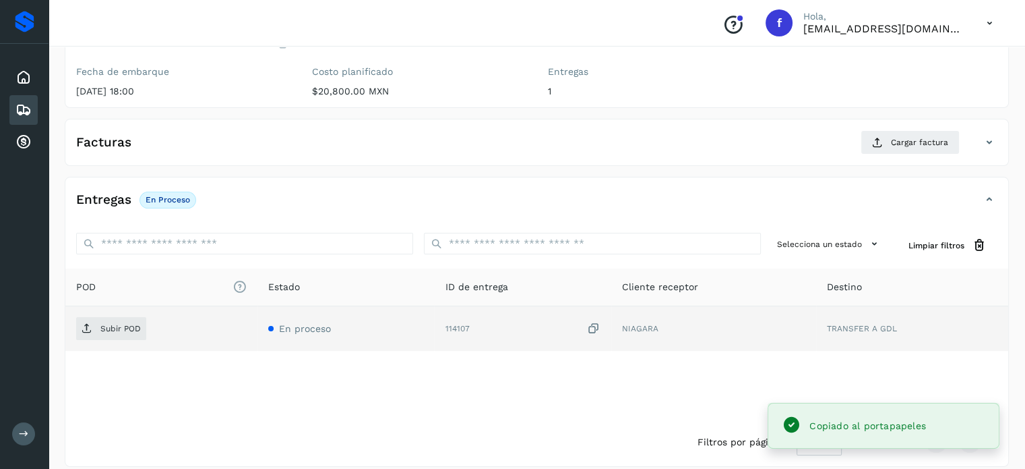
scroll to position [171, 0]
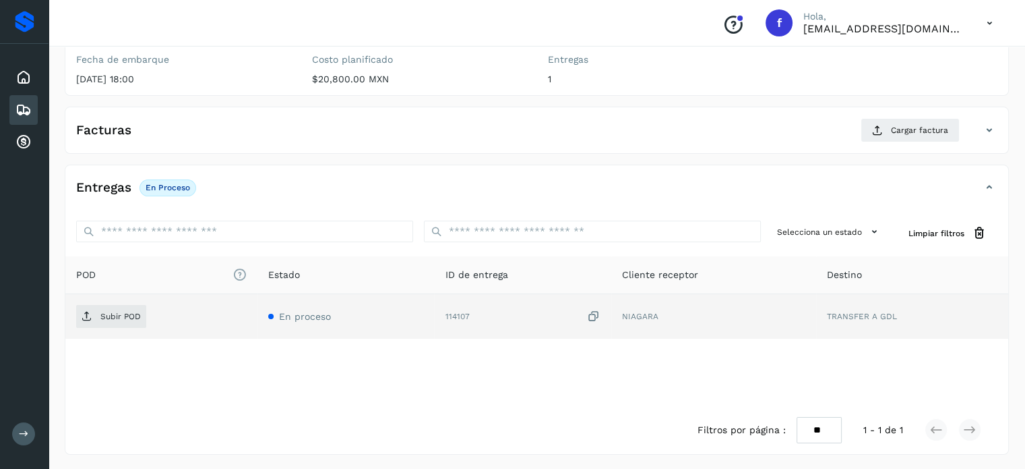
click at [595, 312] on icon at bounding box center [593, 316] width 13 height 14
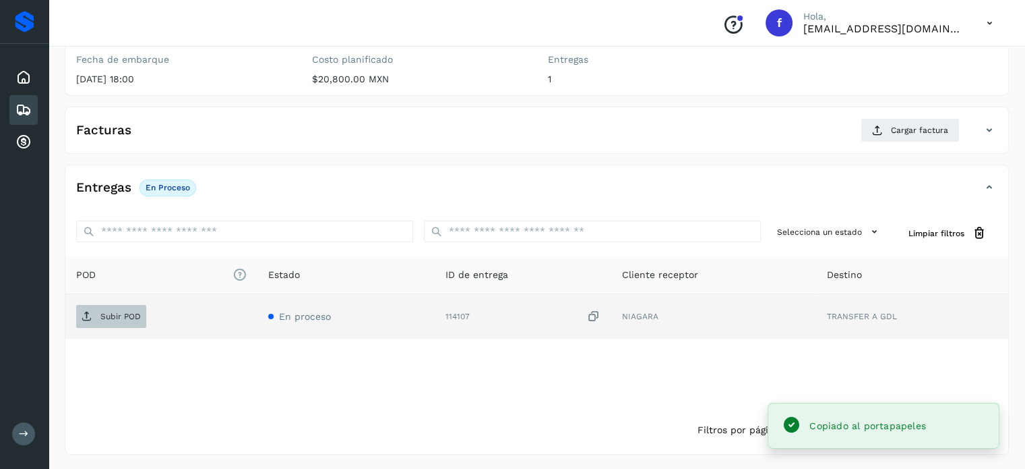
click at [119, 317] on p "Subir POD" at bounding box center [120, 315] width 40 height 9
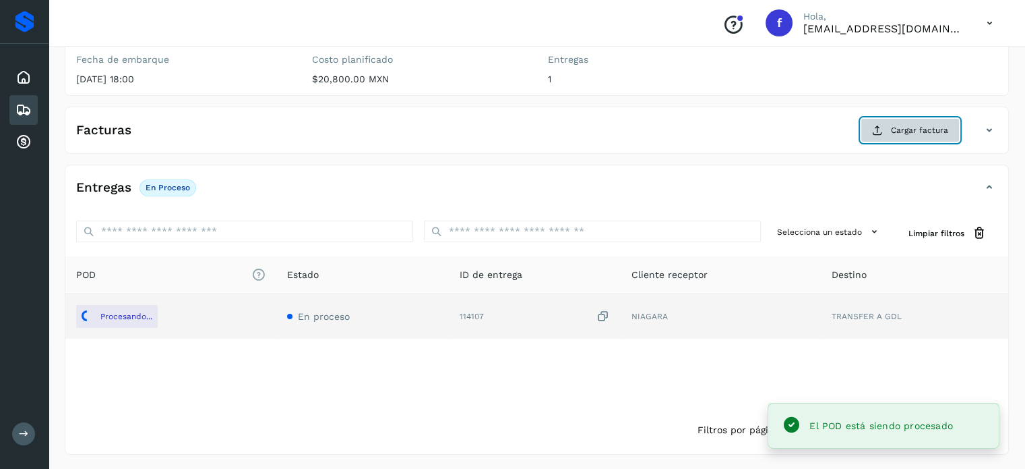
click at [901, 126] on span "Cargar factura" at bounding box center [919, 130] width 57 height 12
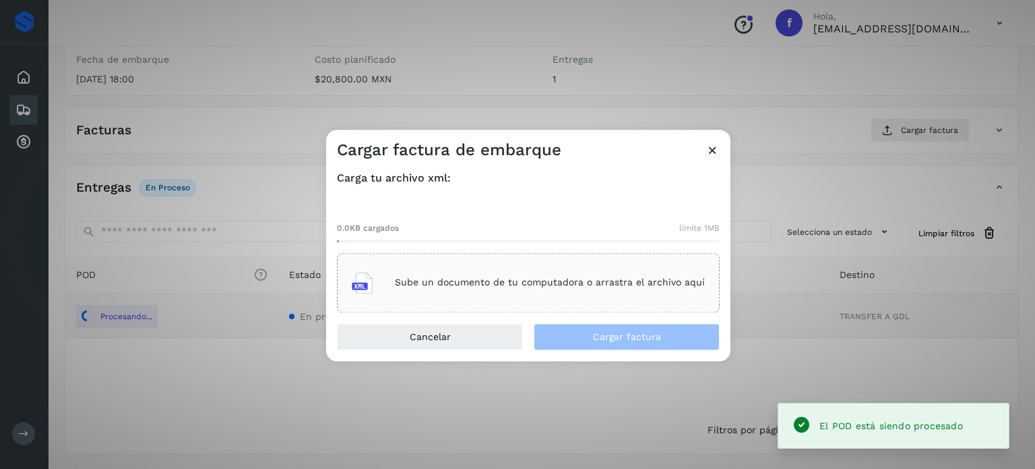
click at [547, 286] on p "Sube un documento de tu computadora o arrastra el archivo aquí" at bounding box center [550, 282] width 310 height 11
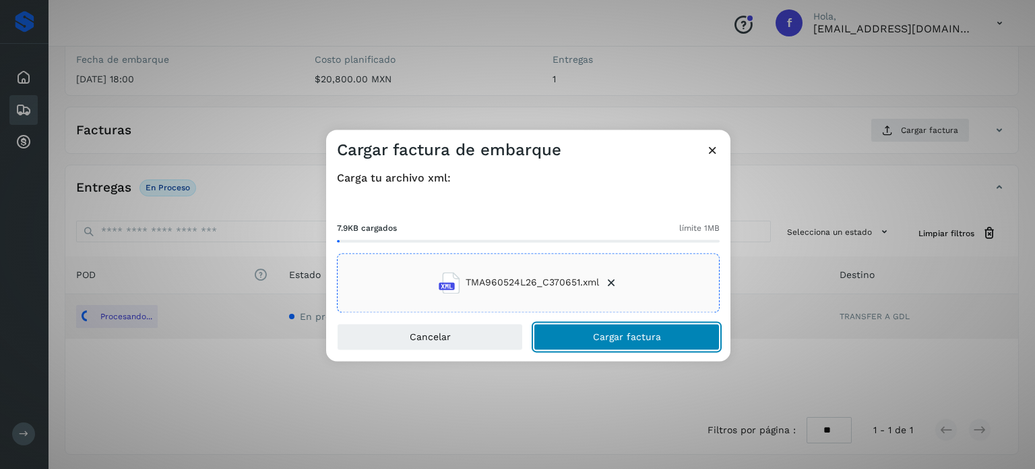
click at [597, 335] on span "Cargar factura" at bounding box center [627, 336] width 68 height 9
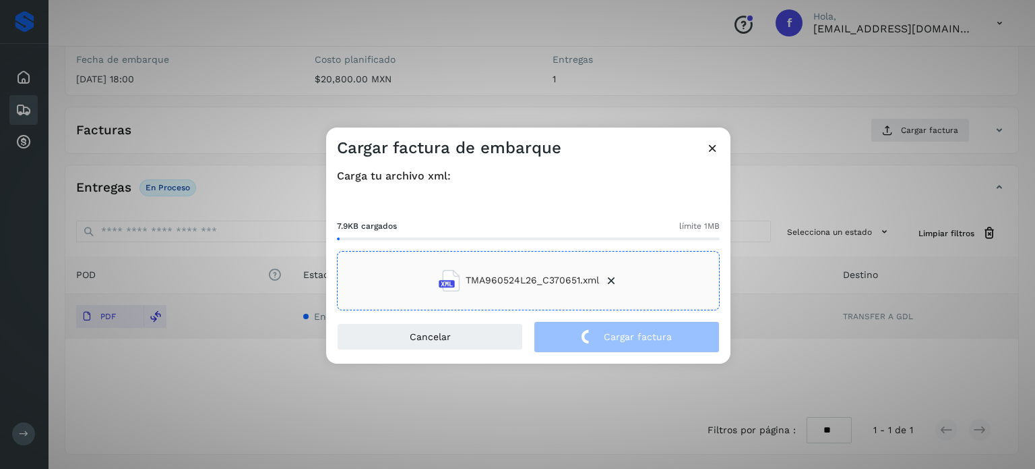
click at [284, 80] on div "Cargar factura de embarque Carga tu archivo xml: 7.9KB cargados límite 1MB TMA9…" at bounding box center [517, 234] width 1035 height 469
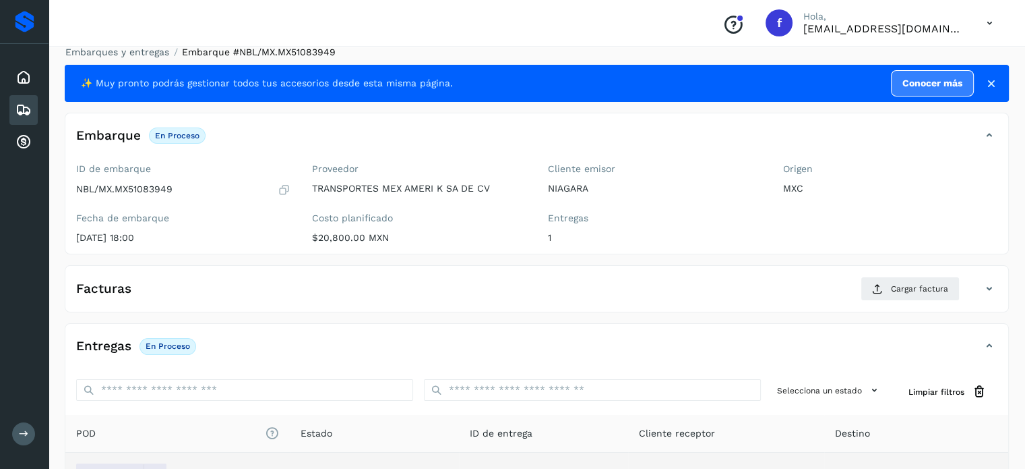
scroll to position [0, 0]
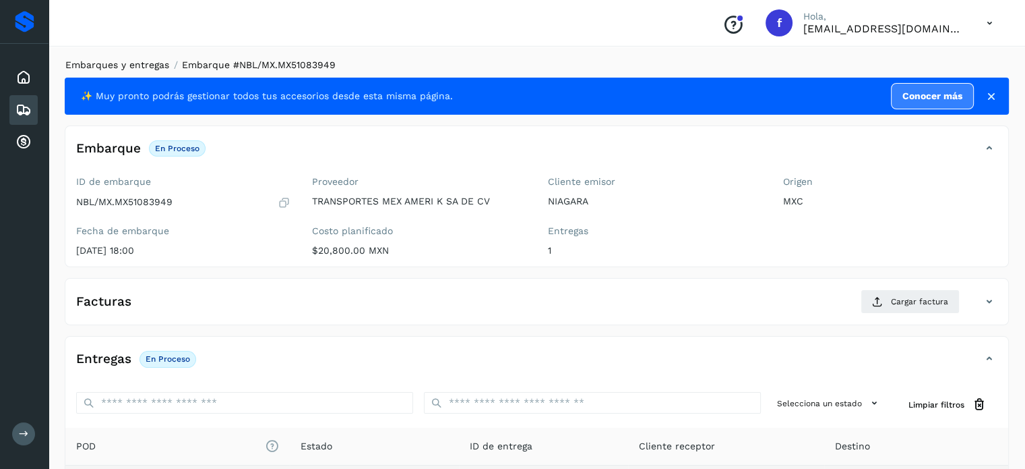
click at [134, 67] on link "Embarques y entregas" at bounding box center [117, 64] width 104 height 11
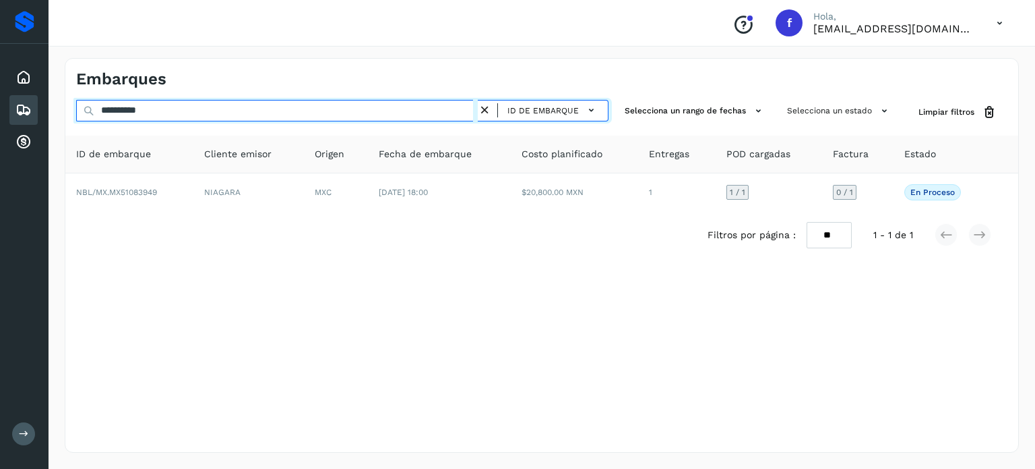
click at [146, 113] on input "**********" at bounding box center [277, 111] width 402 height 22
click at [145, 113] on input "**********" at bounding box center [277, 111] width 402 height 22
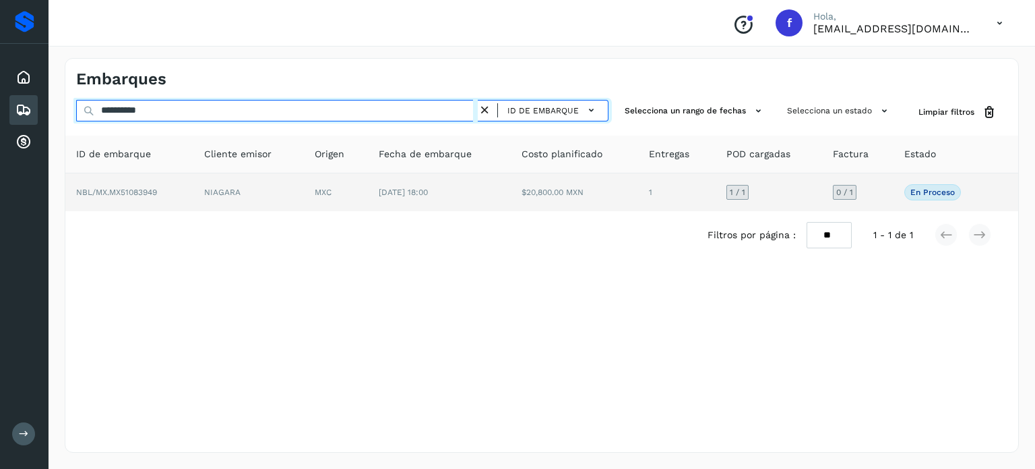
paste input "text"
type input "**********"
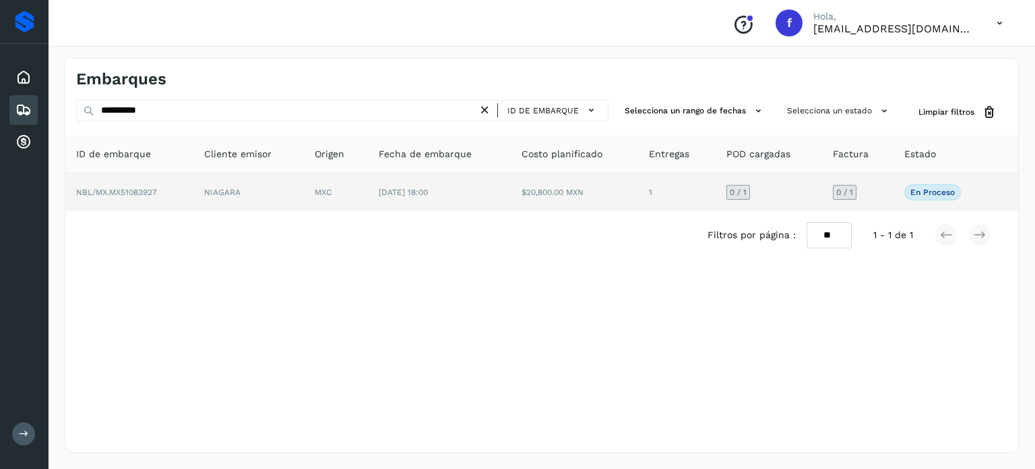
click at [558, 196] on td "$20,800.00 MXN" at bounding box center [575, 192] width 128 height 38
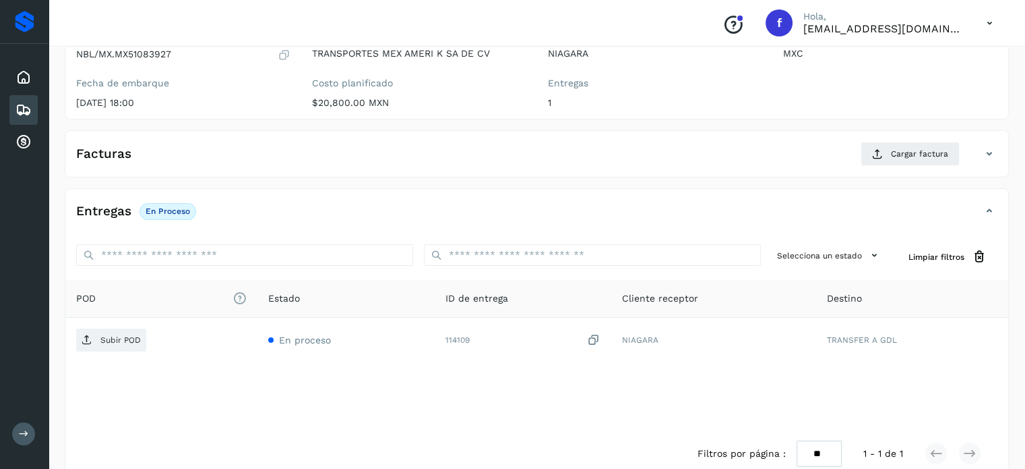
scroll to position [162, 0]
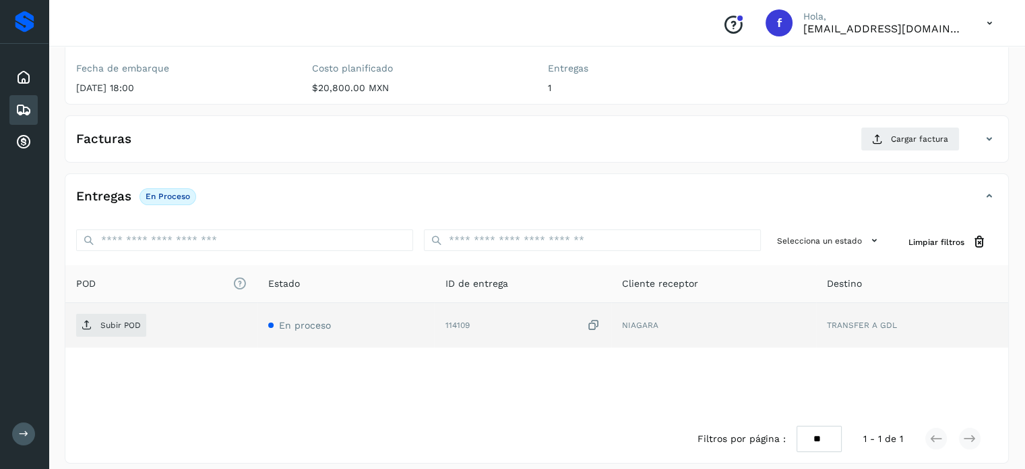
drag, startPoint x: 598, startPoint y: 326, endPoint x: 537, endPoint y: 342, distance: 63.4
click at [596, 326] on icon at bounding box center [593, 325] width 13 height 14
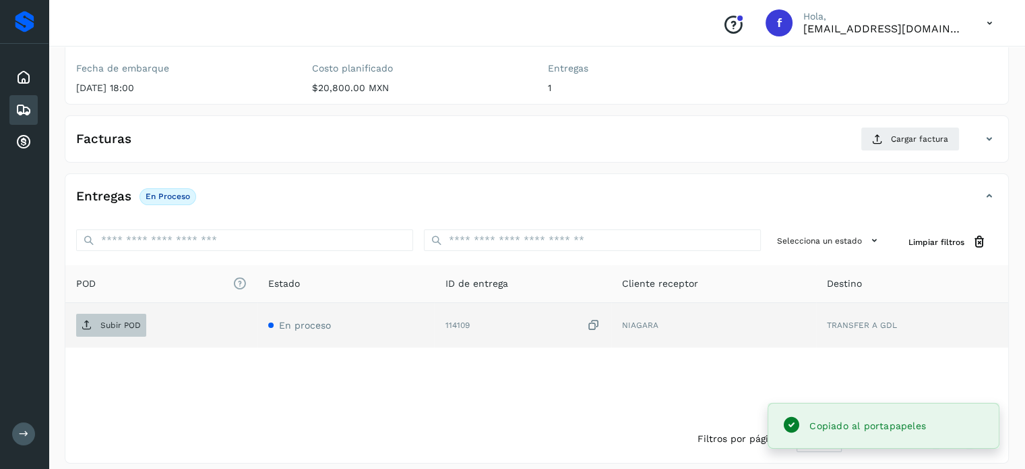
click at [131, 323] on p "Subir POD" at bounding box center [120, 324] width 40 height 9
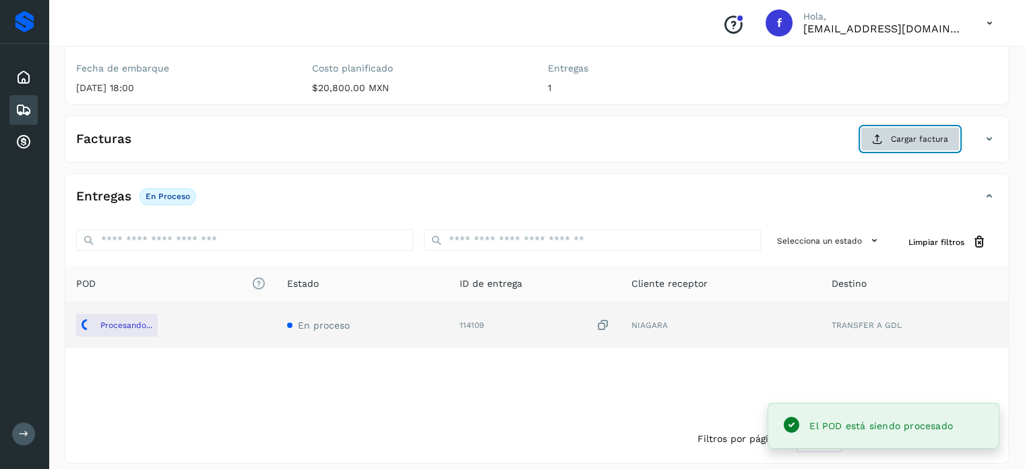
click at [889, 134] on button "Cargar factura" at bounding box center [910, 139] width 99 height 24
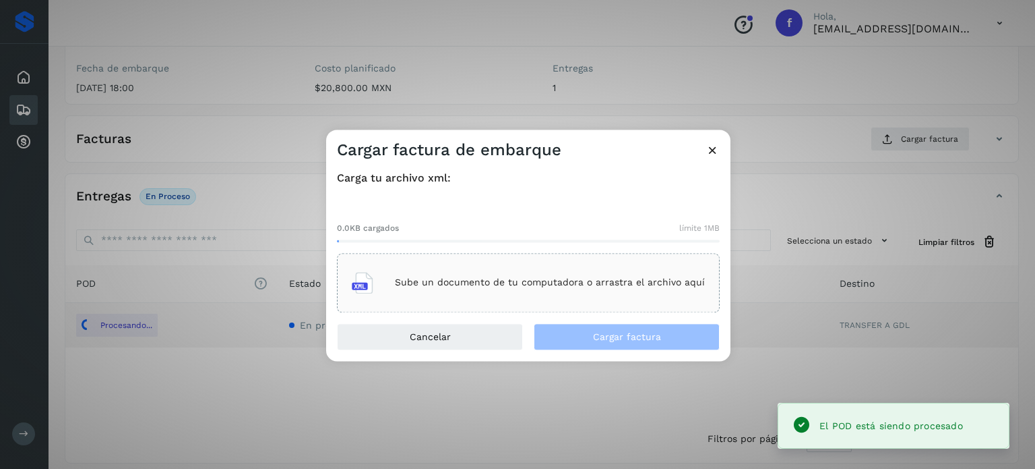
click at [486, 276] on div "Sube un documento de tu computadora o arrastra el archivo aquí" at bounding box center [528, 282] width 353 height 36
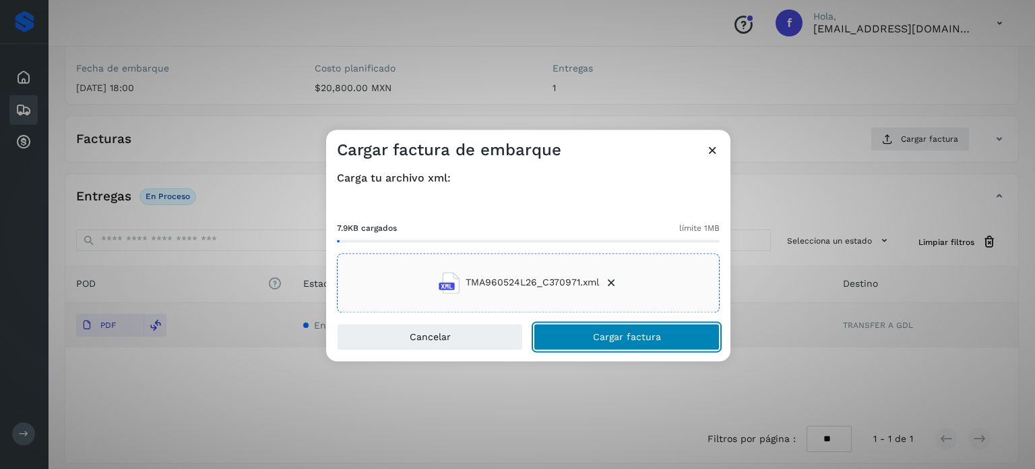
click at [588, 336] on button "Cargar factura" at bounding box center [627, 336] width 186 height 27
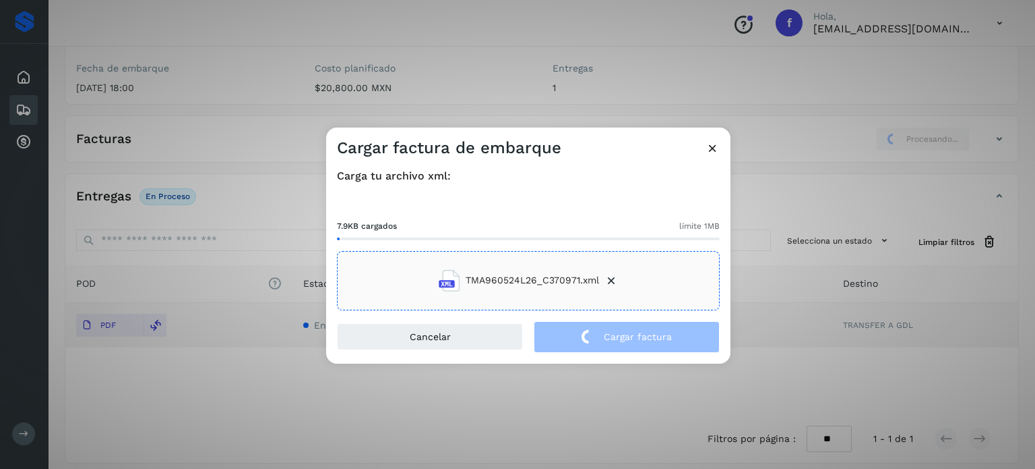
click at [237, 79] on div "Cargar factura de embarque Carga tu archivo xml: 7.9KB cargados límite 1MB TMA9…" at bounding box center [517, 234] width 1035 height 469
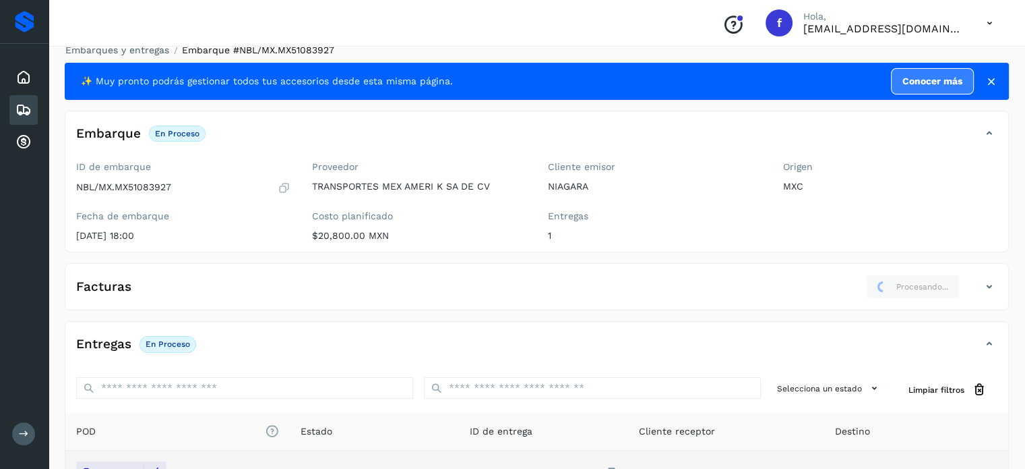
scroll to position [0, 0]
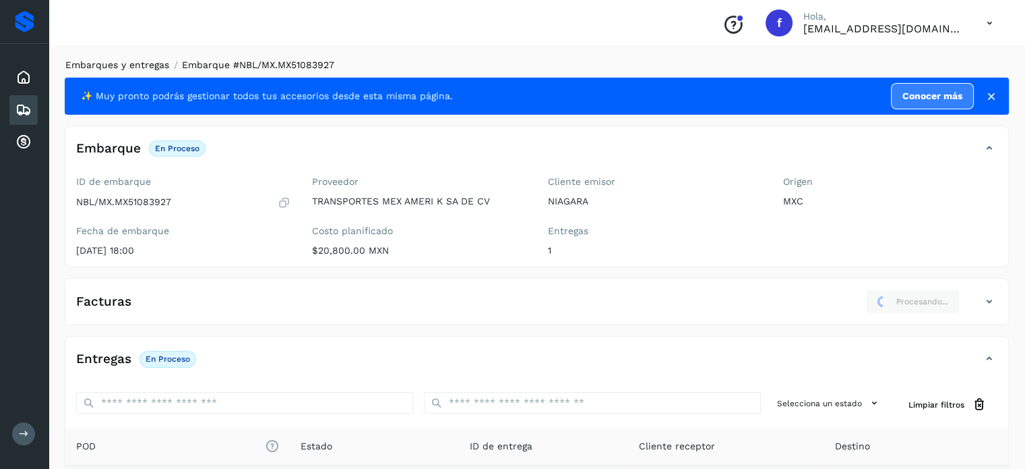
click at [127, 64] on link "Embarques y entregas" at bounding box center [117, 64] width 104 height 11
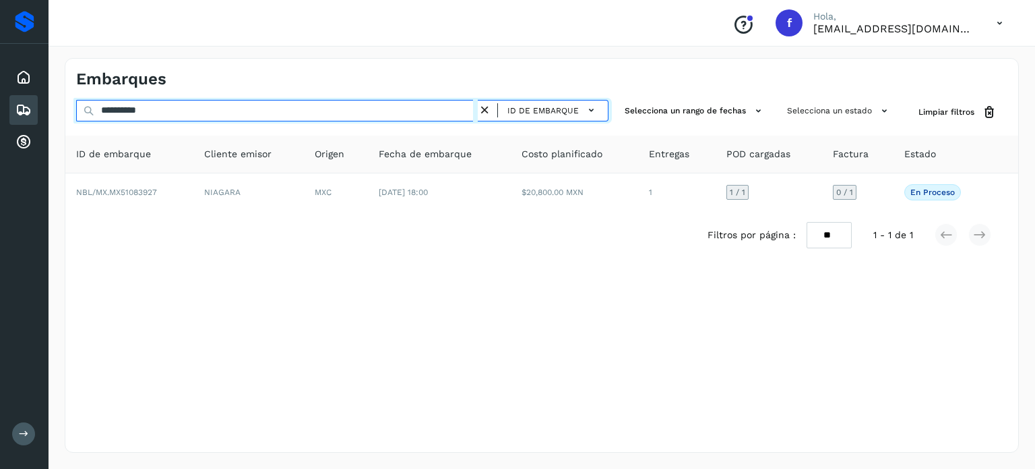
click at [143, 113] on input "**********" at bounding box center [277, 111] width 402 height 22
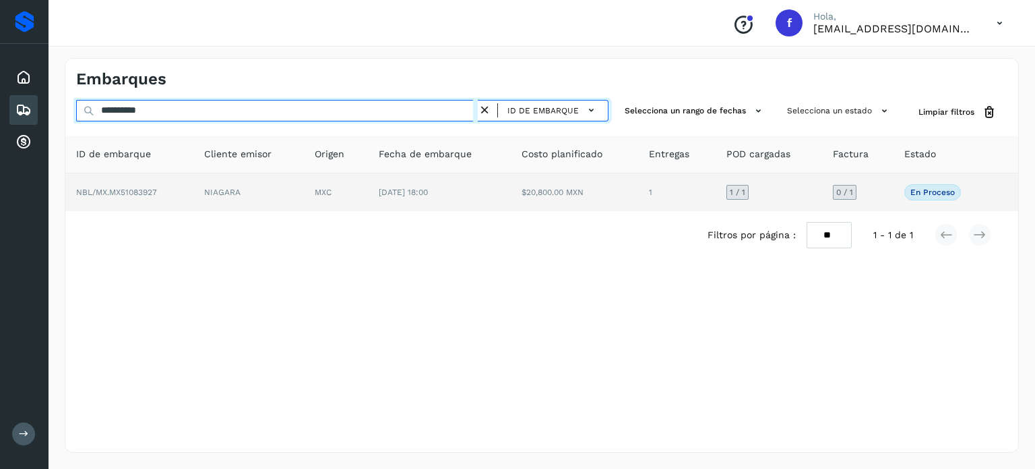
paste input "text"
type input "**********"
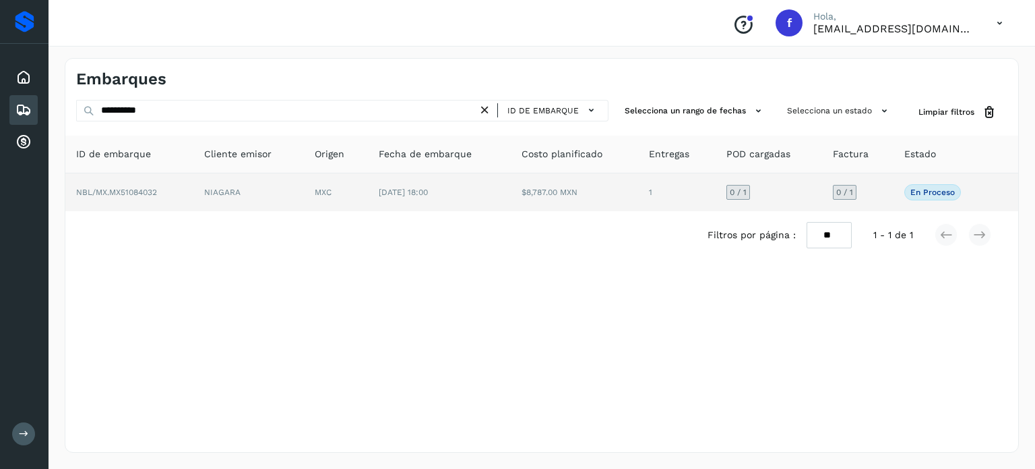
click at [446, 202] on td "[DATE] 18:00" at bounding box center [439, 192] width 143 height 38
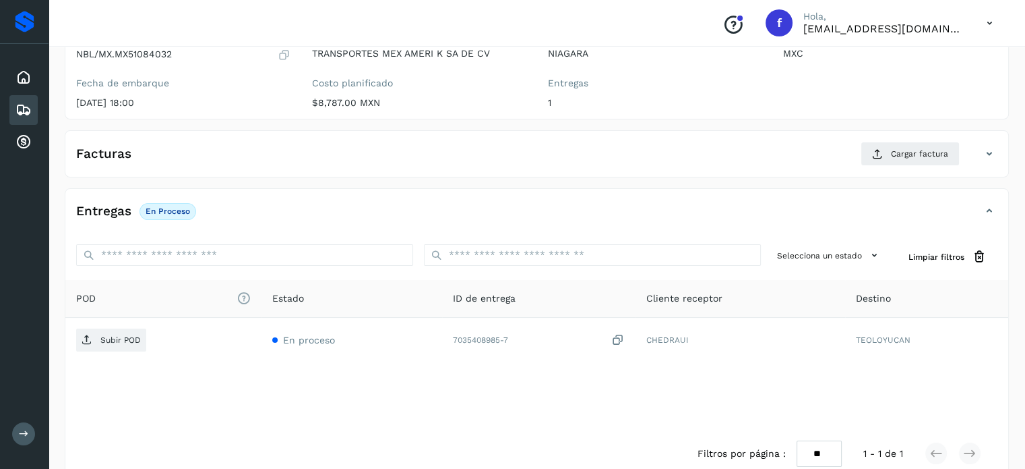
scroll to position [162, 0]
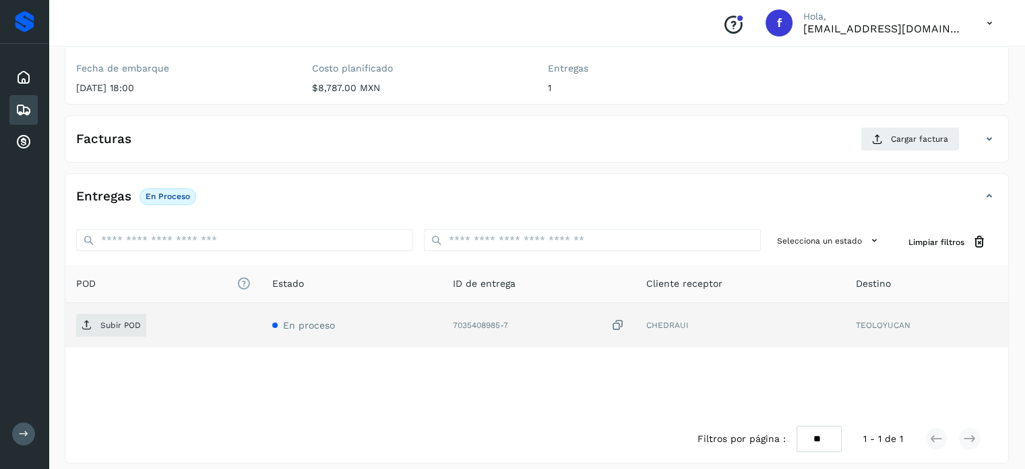
click at [618, 323] on icon at bounding box center [617, 325] width 13 height 14
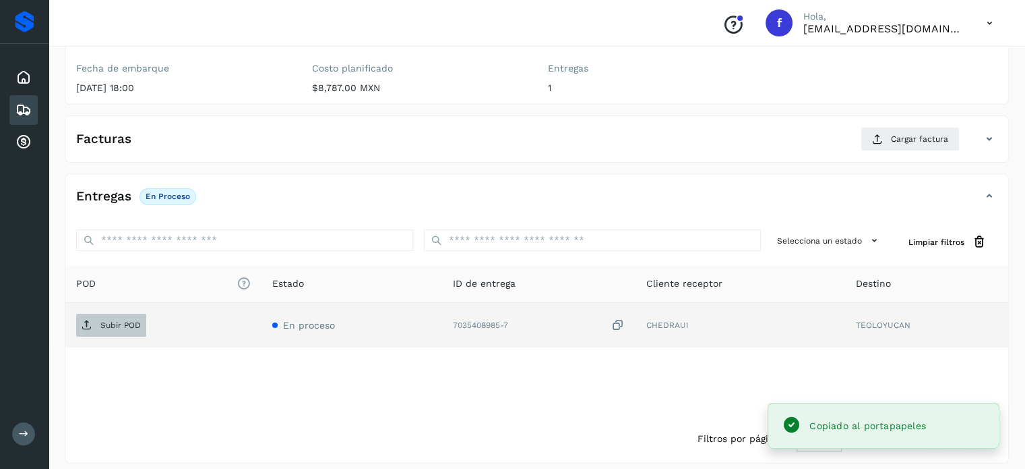
click at [111, 326] on p "Subir POD" at bounding box center [120, 324] width 40 height 9
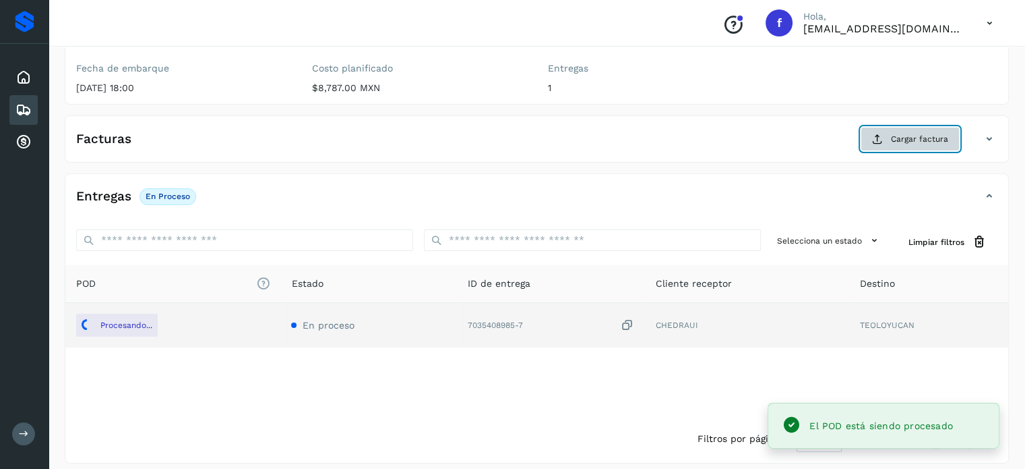
click at [899, 143] on span "Cargar factura" at bounding box center [919, 139] width 57 height 12
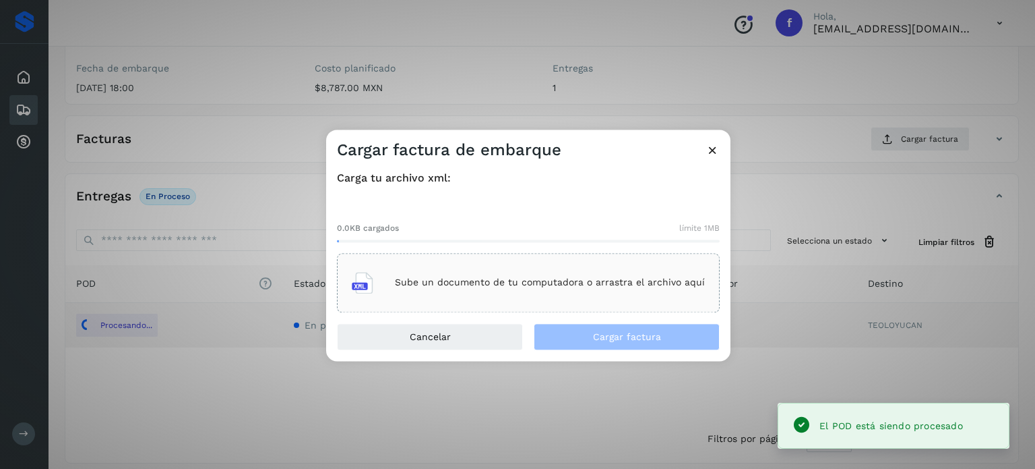
click at [629, 293] on div "Sube un documento de tu computadora o arrastra el archivo aquí" at bounding box center [528, 282] width 353 height 36
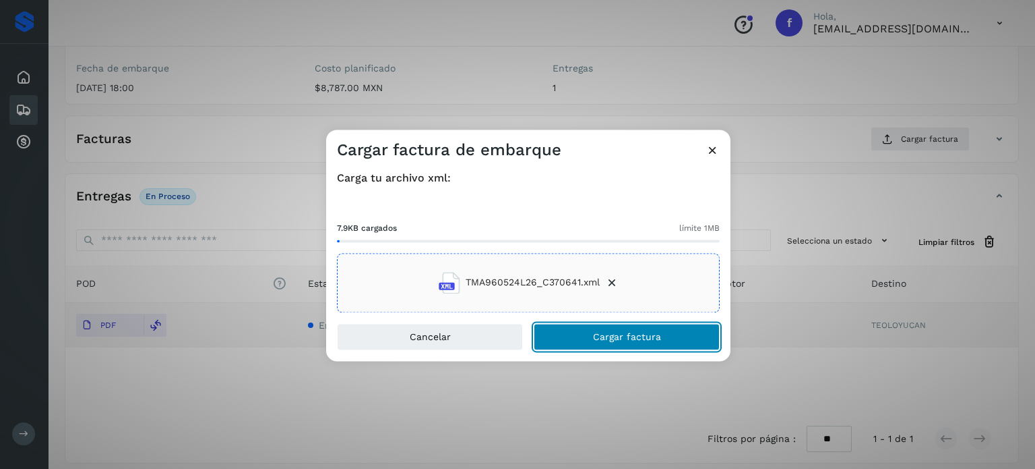
click at [601, 339] on span "Cargar factura" at bounding box center [627, 336] width 68 height 9
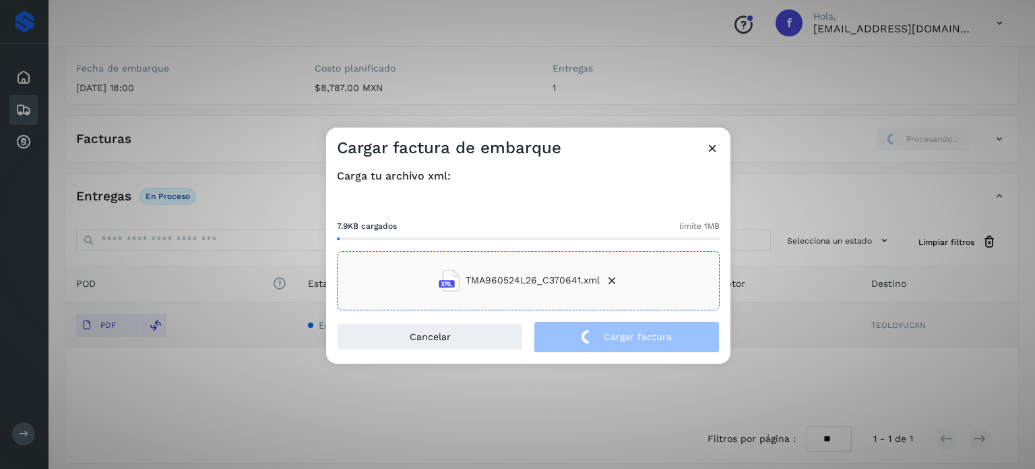
click at [245, 117] on div "Cargar factura de embarque Carga tu archivo xml: 7.9KB cargados límite 1MB TMA9…" at bounding box center [517, 234] width 1035 height 469
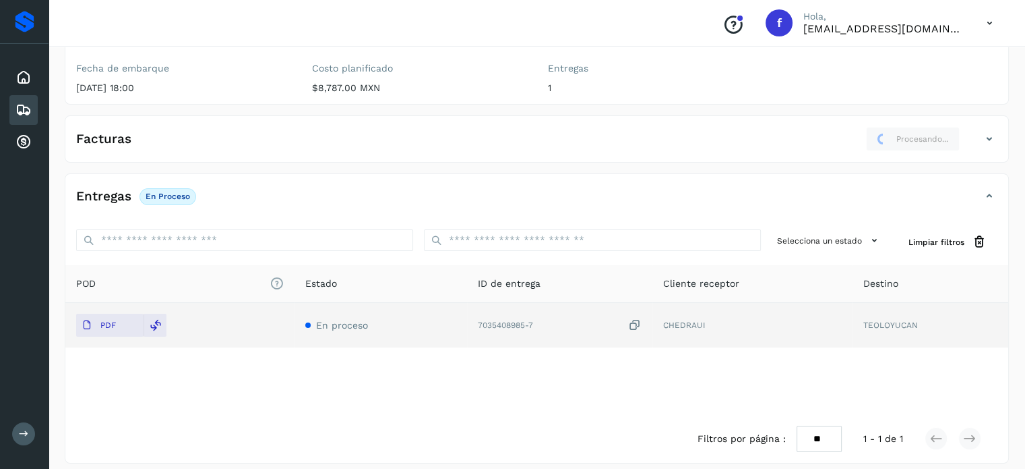
scroll to position [0, 0]
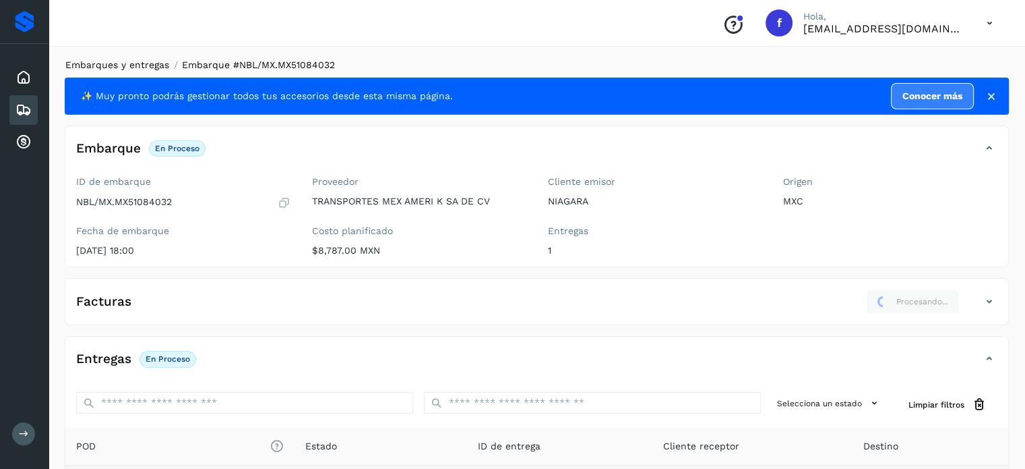
click at [154, 61] on link "Embarques y entregas" at bounding box center [117, 64] width 104 height 11
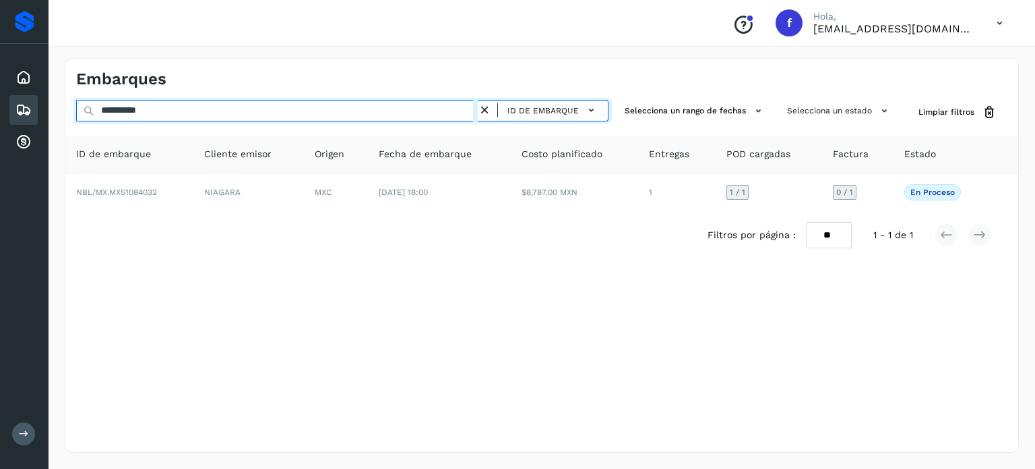
click at [156, 106] on input "**********" at bounding box center [277, 111] width 402 height 22
paste input "text"
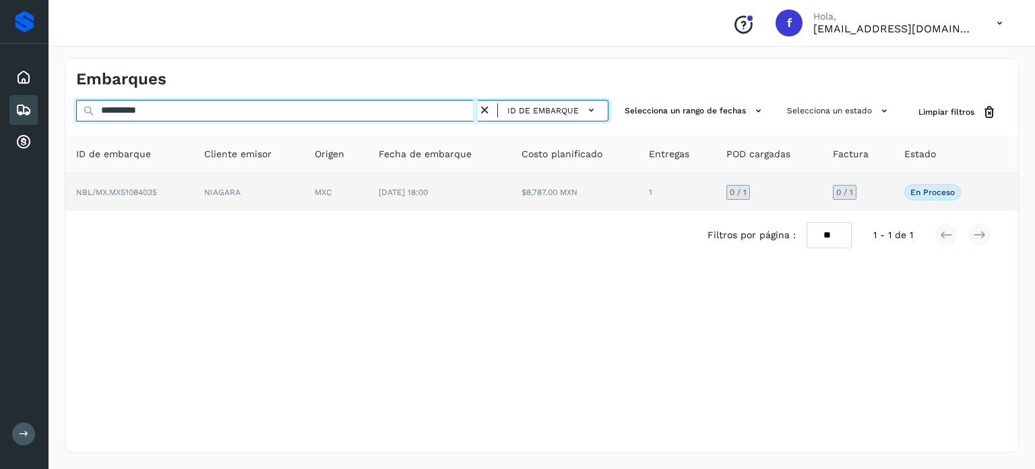
type input "**********"
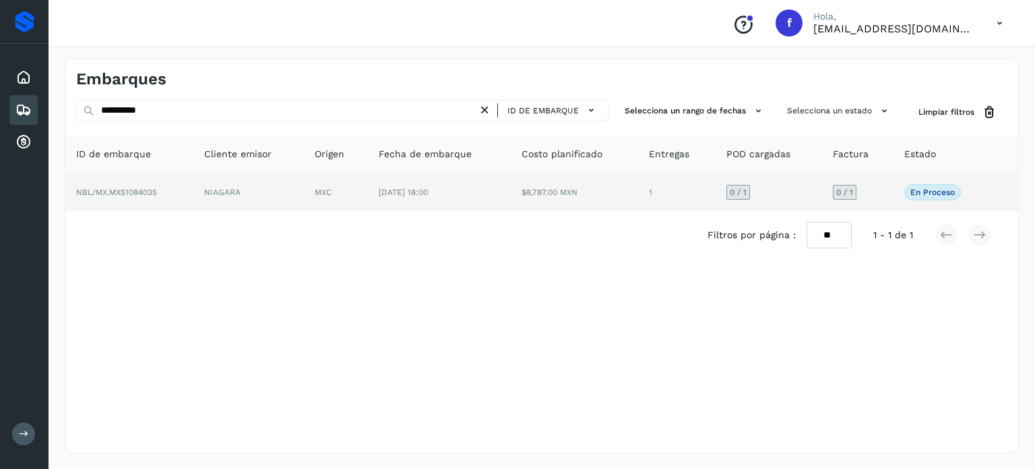
click at [630, 196] on td "$8,787.00 MXN" at bounding box center [575, 192] width 128 height 38
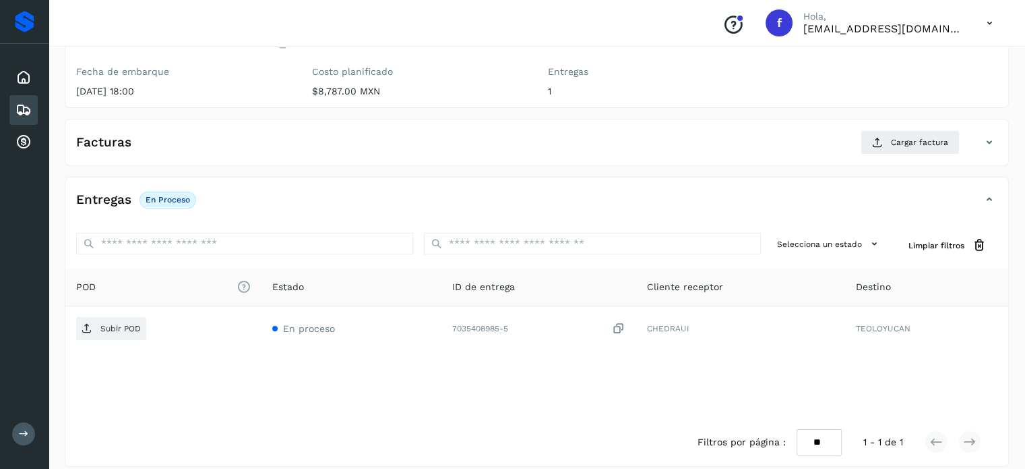
scroll to position [162, 0]
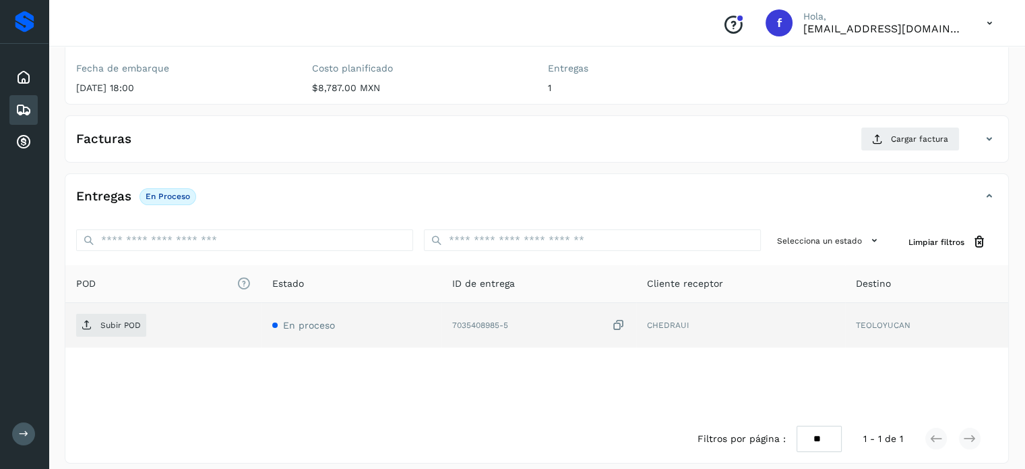
click at [619, 324] on icon at bounding box center [618, 325] width 13 height 14
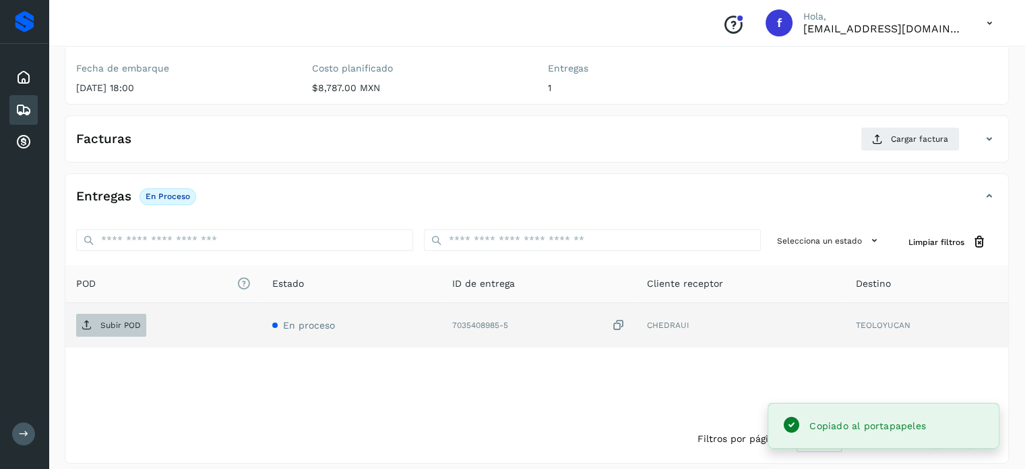
click at [141, 326] on span "Subir POD" at bounding box center [111, 325] width 70 height 22
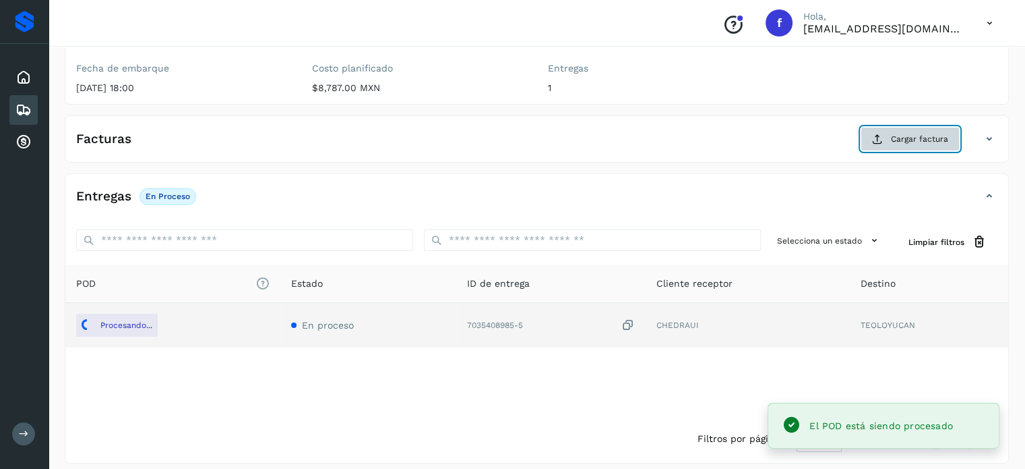
click at [901, 135] on span "Cargar factura" at bounding box center [919, 139] width 57 height 12
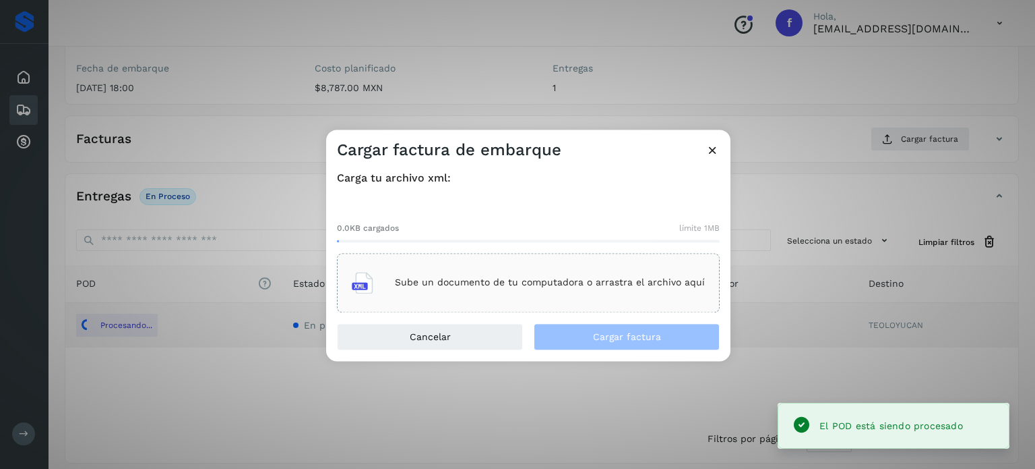
click at [531, 291] on div "Sube un documento de tu computadora o arrastra el archivo aquí" at bounding box center [528, 282] width 353 height 36
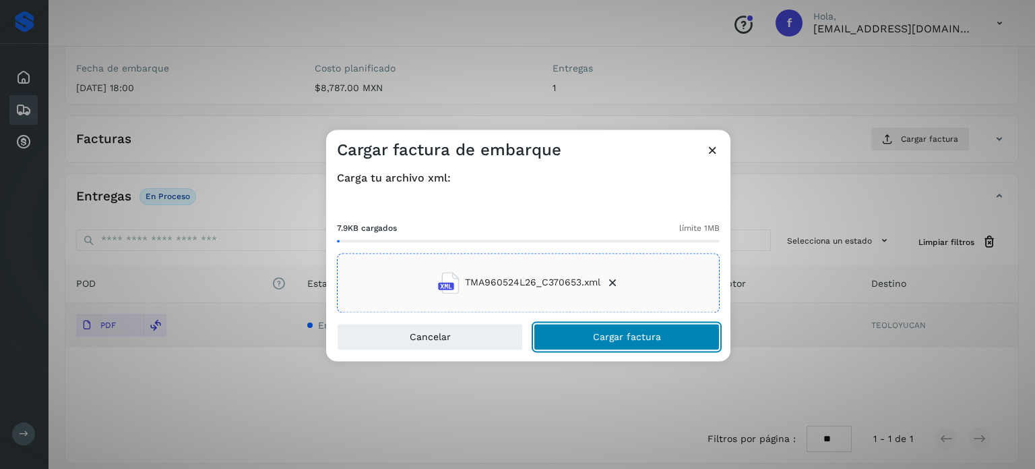
click at [662, 336] on main "Proveedores Inicio Embarques Cuentas por cobrar Salir Conoce nuestros beneficio…" at bounding box center [517, 159] width 1035 height 642
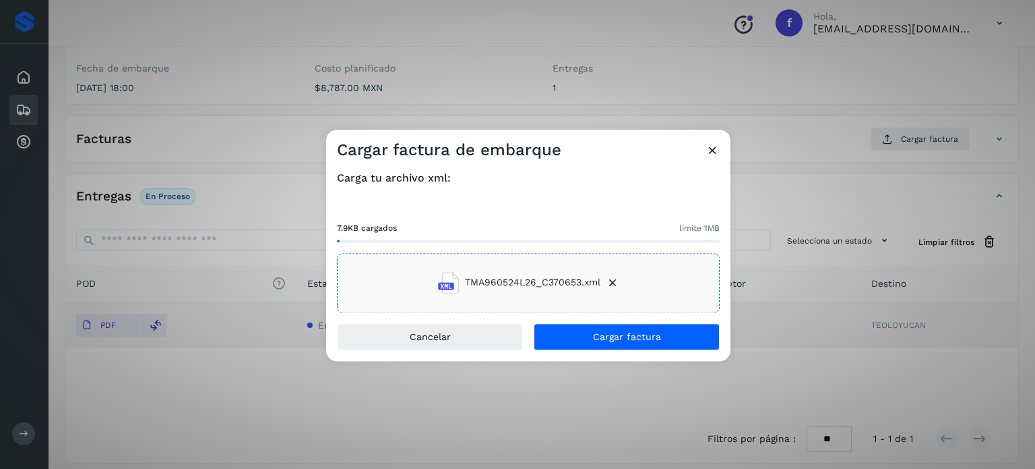
click at [183, 42] on div "Cargar factura de embarque Carga tu archivo xml: 7.9KB cargados límite 1MB TMA9…" at bounding box center [517, 234] width 1035 height 469
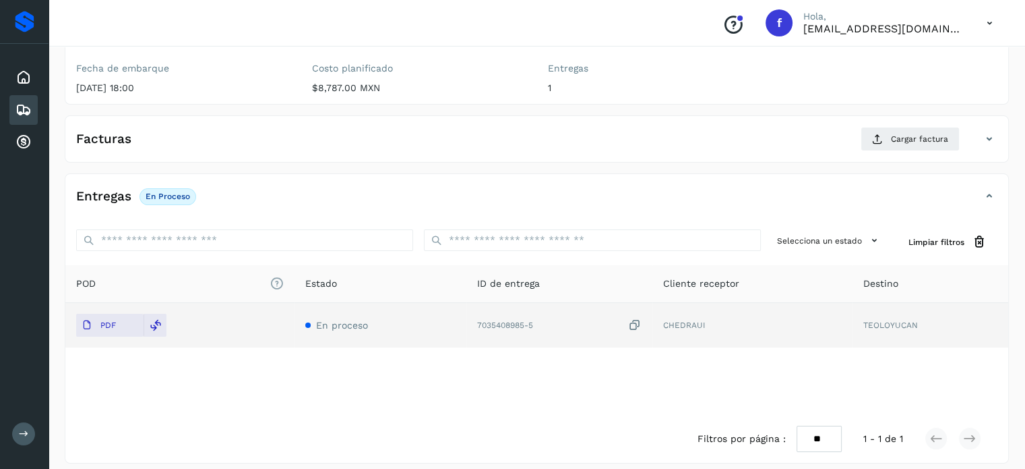
scroll to position [0, 0]
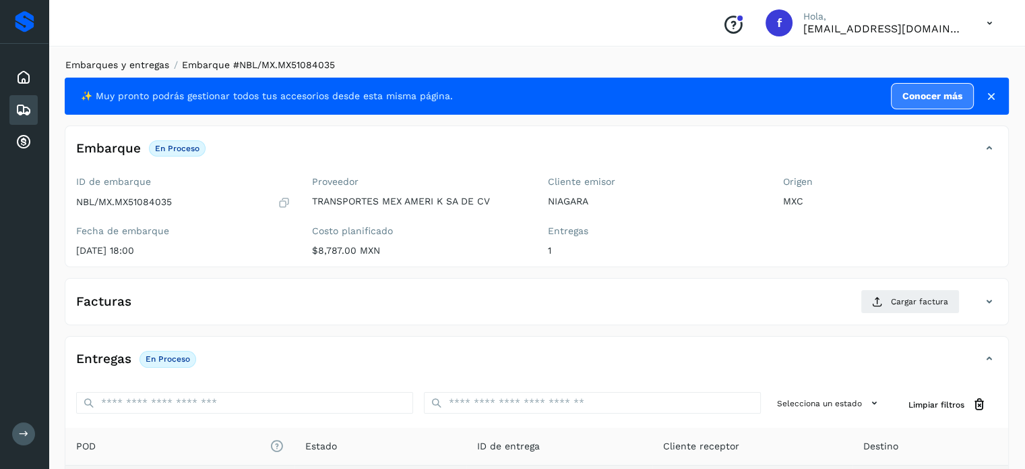
click at [133, 64] on link "Embarques y entregas" at bounding box center [117, 64] width 104 height 11
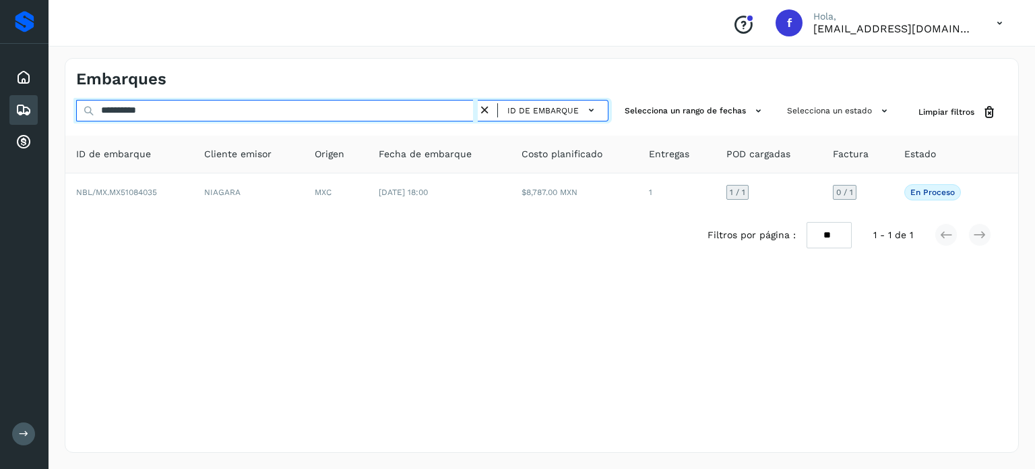
click at [143, 109] on input "**********" at bounding box center [277, 111] width 402 height 22
paste input "text"
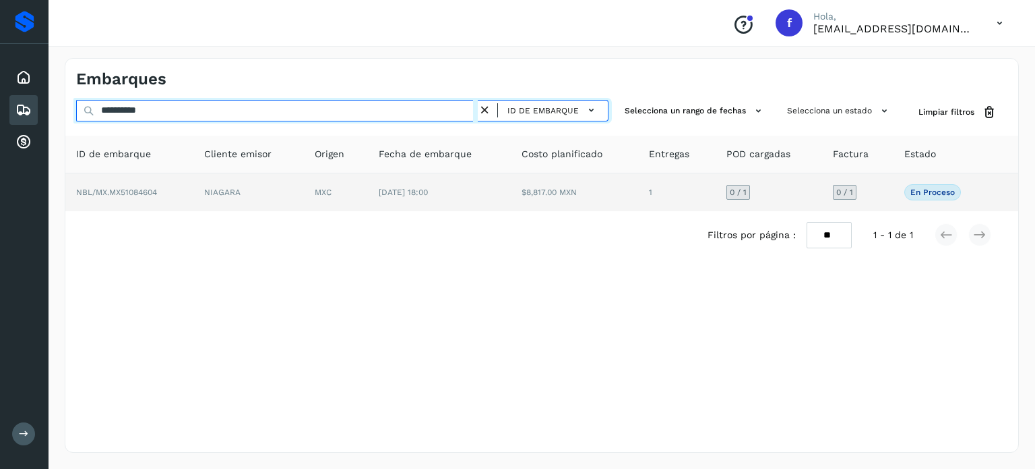
type input "**********"
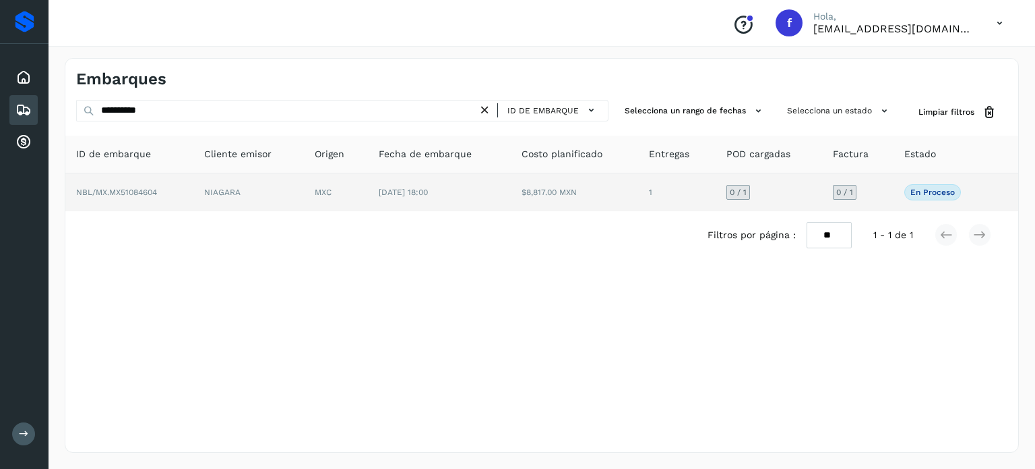
click at [428, 193] on span "[DATE] 18:00" at bounding box center [403, 191] width 49 height 9
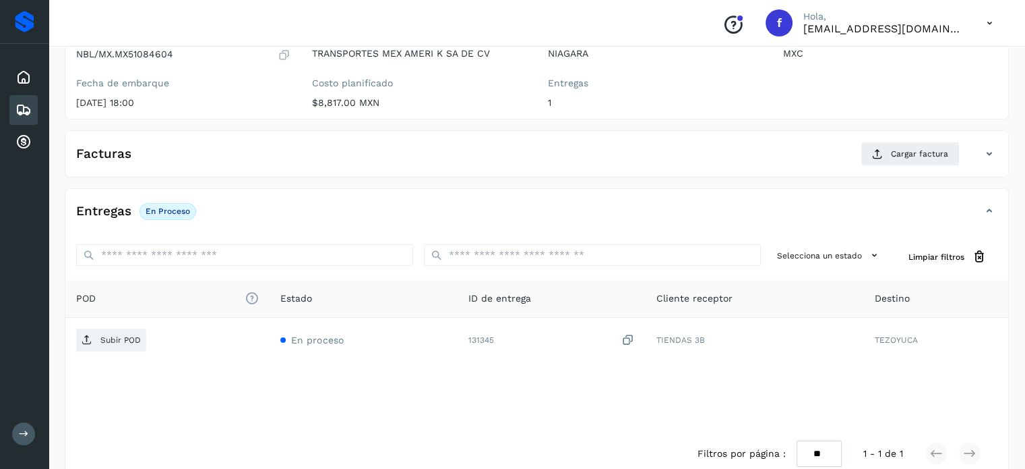
scroll to position [162, 0]
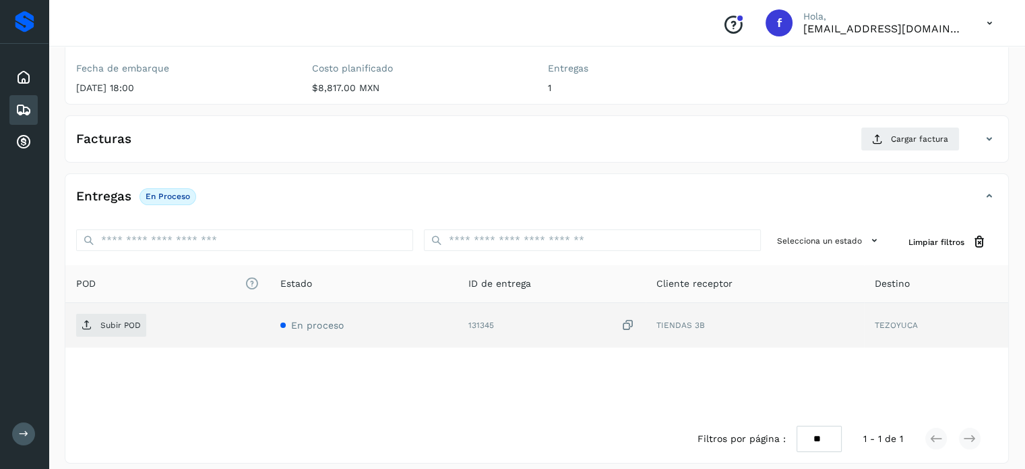
click at [626, 319] on icon at bounding box center [628, 325] width 13 height 14
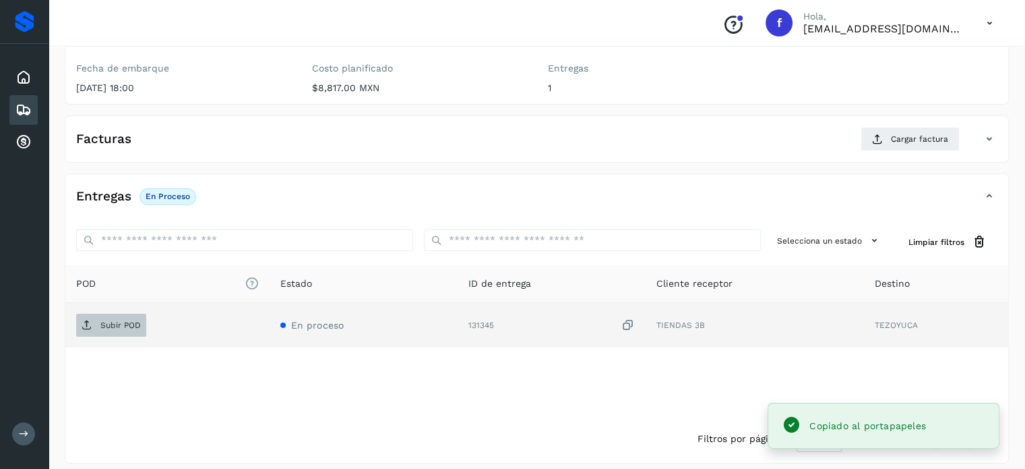
click at [78, 328] on span "Subir POD" at bounding box center [111, 325] width 70 height 22
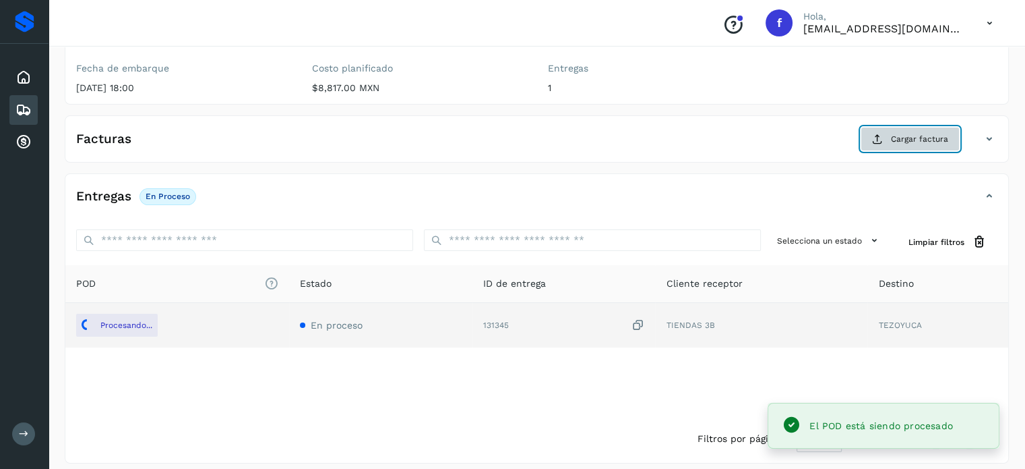
click at [927, 144] on button "Cargar factura" at bounding box center [910, 139] width 99 height 24
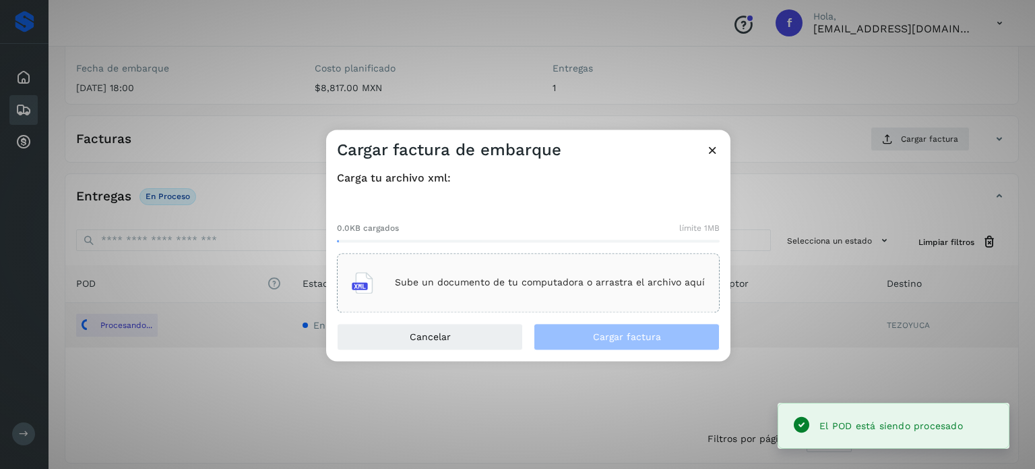
click at [471, 278] on p "Sube un documento de tu computadora o arrastra el archivo aquí" at bounding box center [550, 282] width 310 height 11
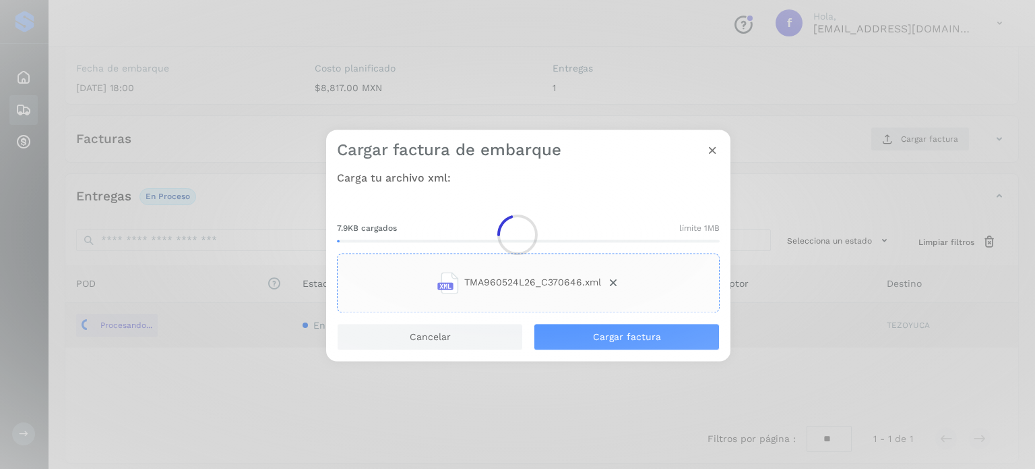
click at [612, 331] on div at bounding box center [517, 234] width 1035 height 469
click at [623, 341] on div at bounding box center [517, 234] width 1035 height 469
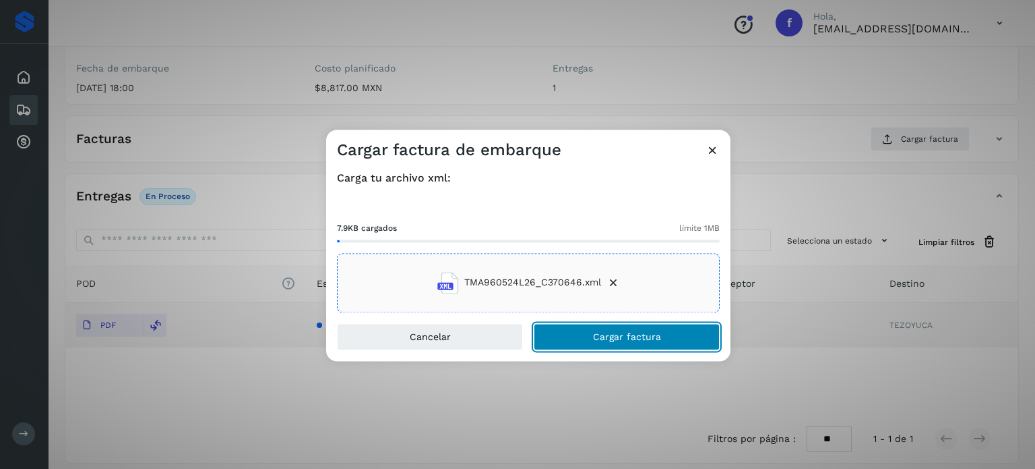
click at [611, 326] on button "Cargar factura" at bounding box center [627, 336] width 186 height 27
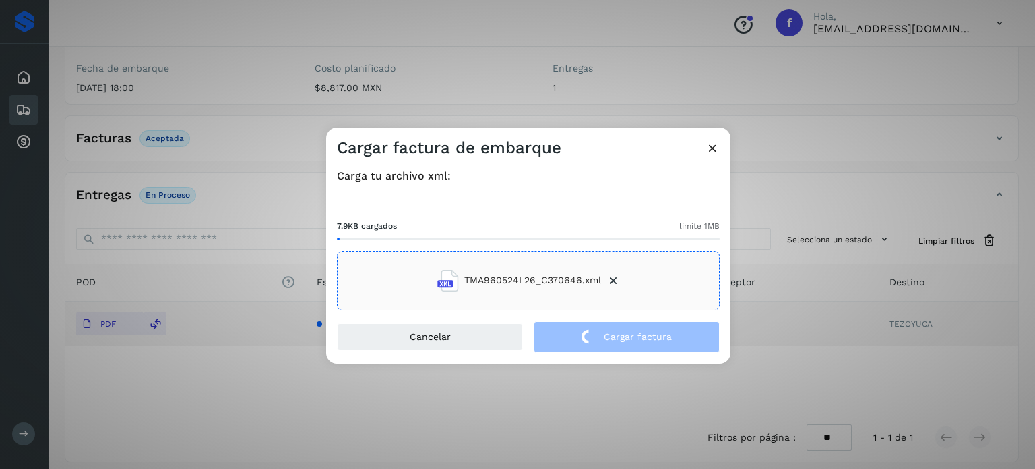
click at [245, 90] on div "Cargar factura de embarque Carga tu archivo xml: 7.9KB cargados límite 1MB TMA9…" at bounding box center [517, 234] width 1035 height 469
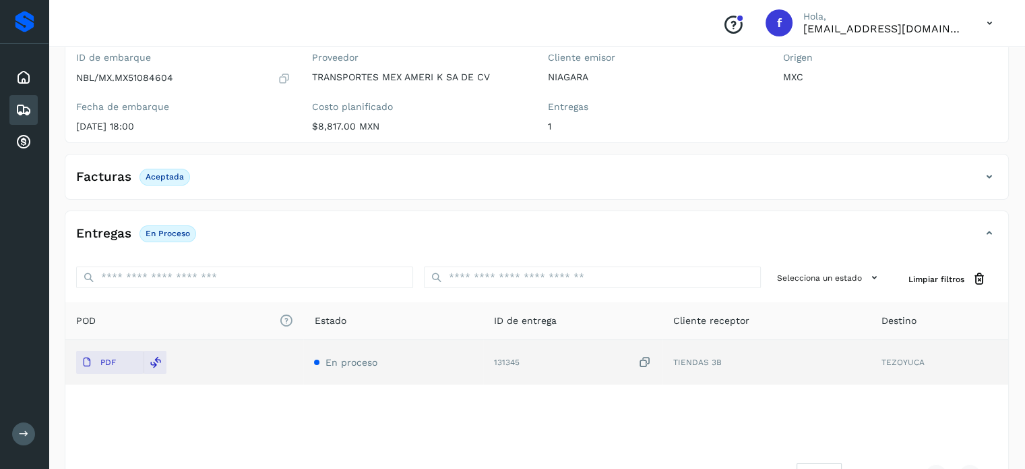
scroll to position [0, 0]
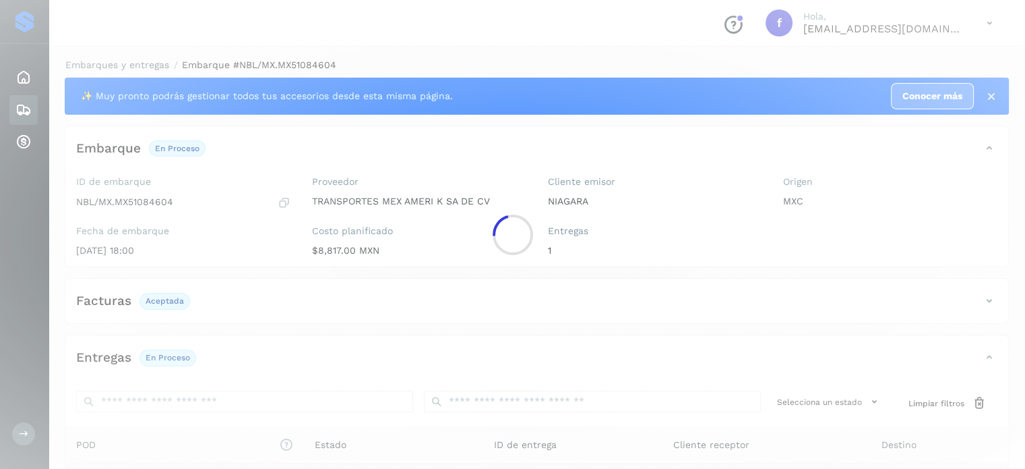
click at [117, 63] on div at bounding box center [512, 234] width 1025 height 469
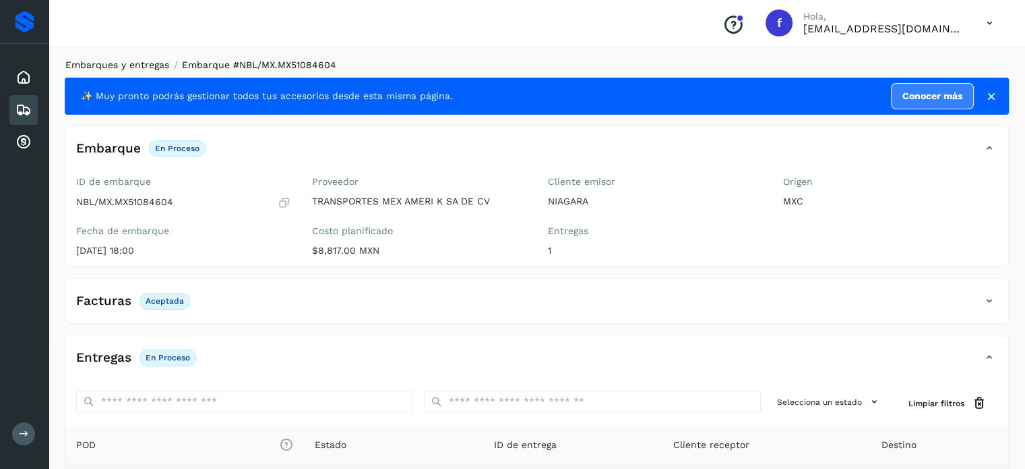
click at [140, 62] on link "Embarques y entregas" at bounding box center [117, 64] width 104 height 11
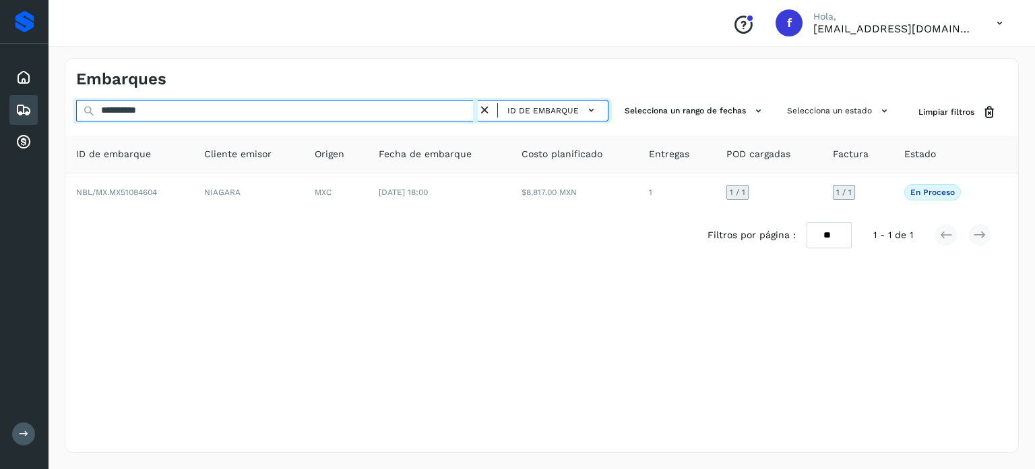
click at [143, 115] on input "**********" at bounding box center [277, 111] width 402 height 22
paste input "text"
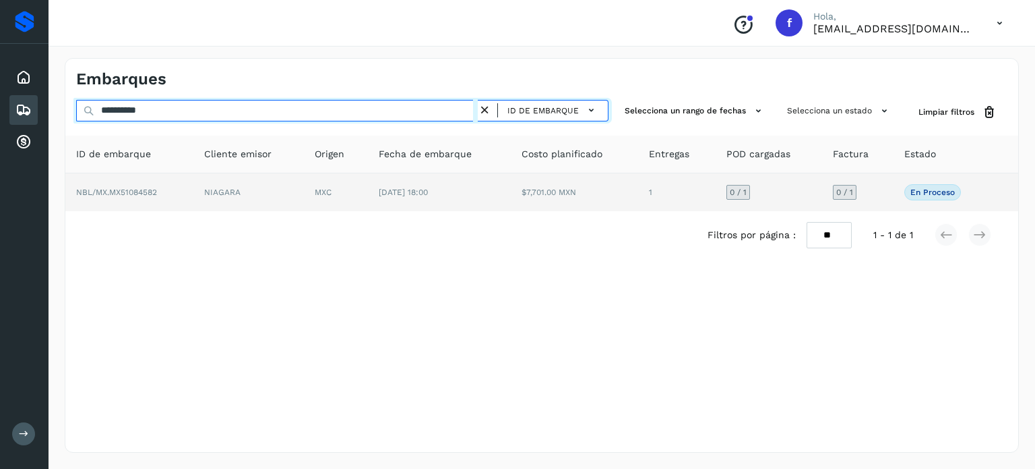
type input "**********"
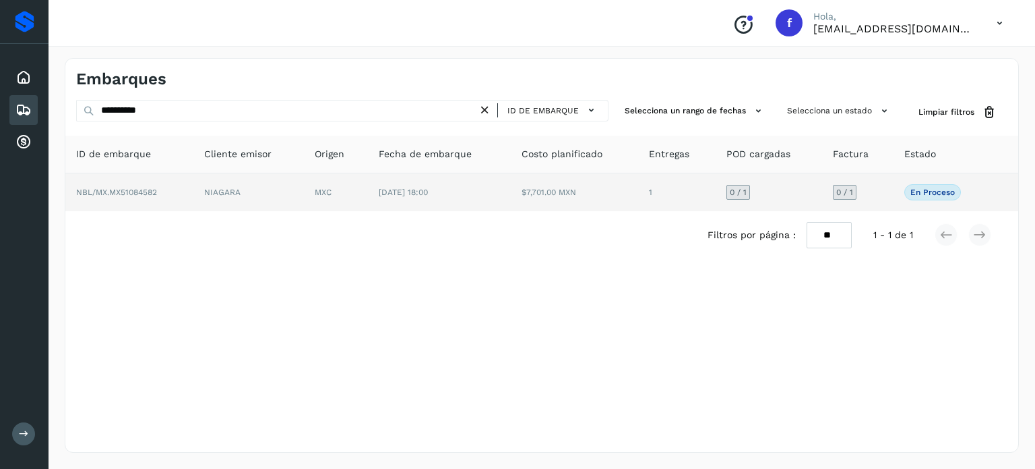
click at [243, 203] on td "NIAGARA" at bounding box center [248, 192] width 111 height 38
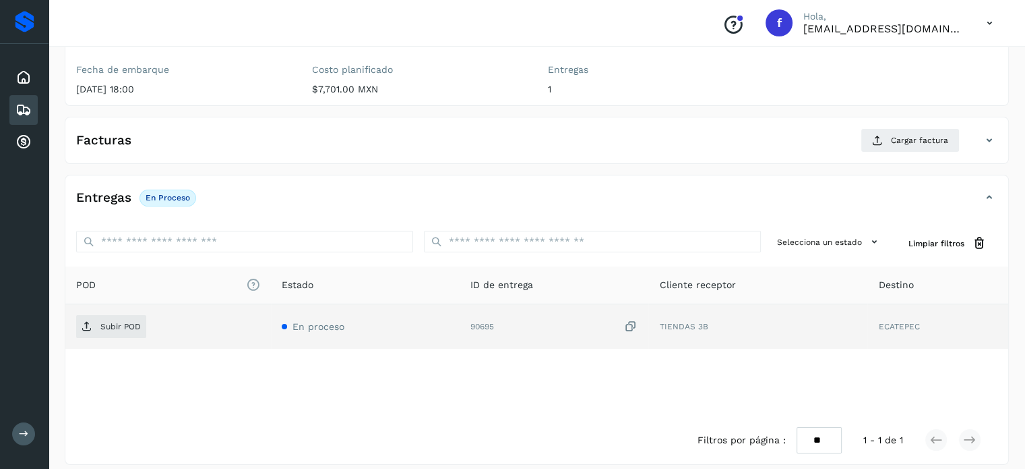
scroll to position [171, 0]
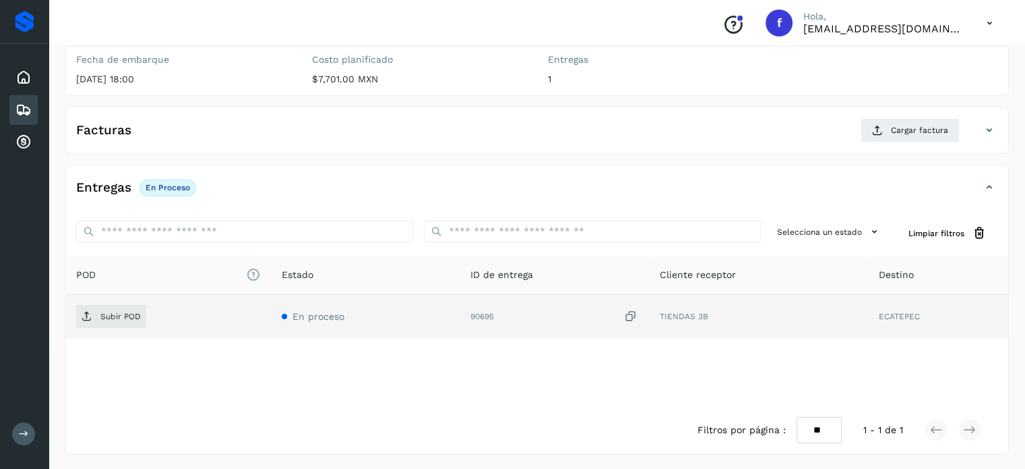
drag, startPoint x: 629, startPoint y: 316, endPoint x: 266, endPoint y: 322, distance: 362.7
click at [628, 315] on icon at bounding box center [630, 316] width 13 height 14
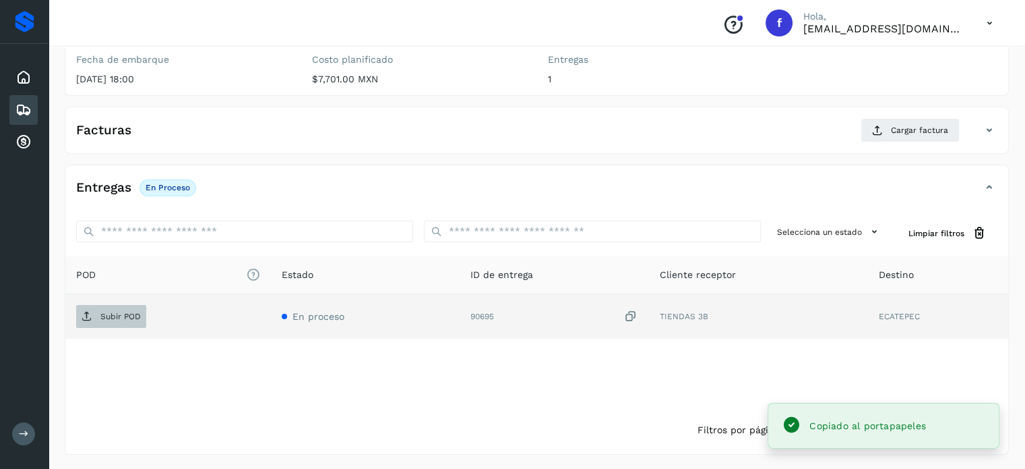
click at [121, 318] on p "Subir POD" at bounding box center [120, 315] width 40 height 9
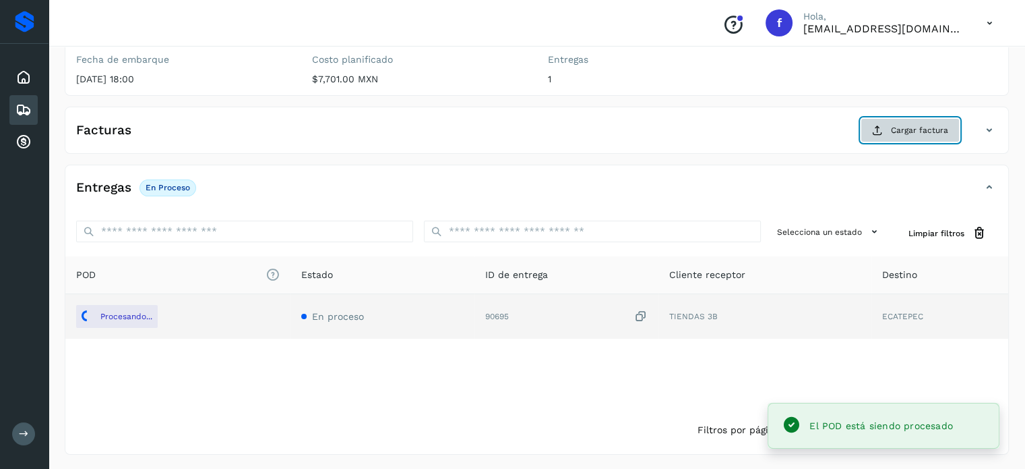
click at [896, 121] on button "Cargar factura" at bounding box center [910, 130] width 99 height 24
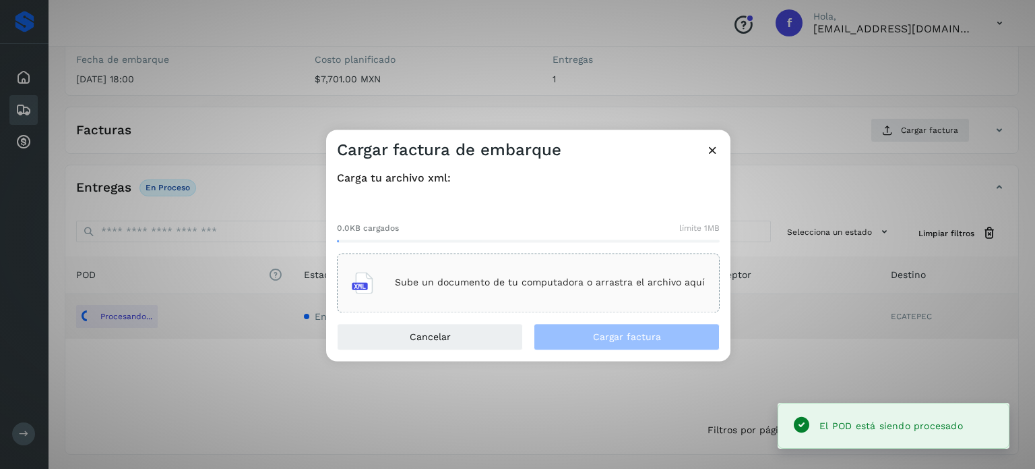
click at [522, 278] on p "Sube un documento de tu computadora o arrastra el archivo aquí" at bounding box center [550, 282] width 310 height 11
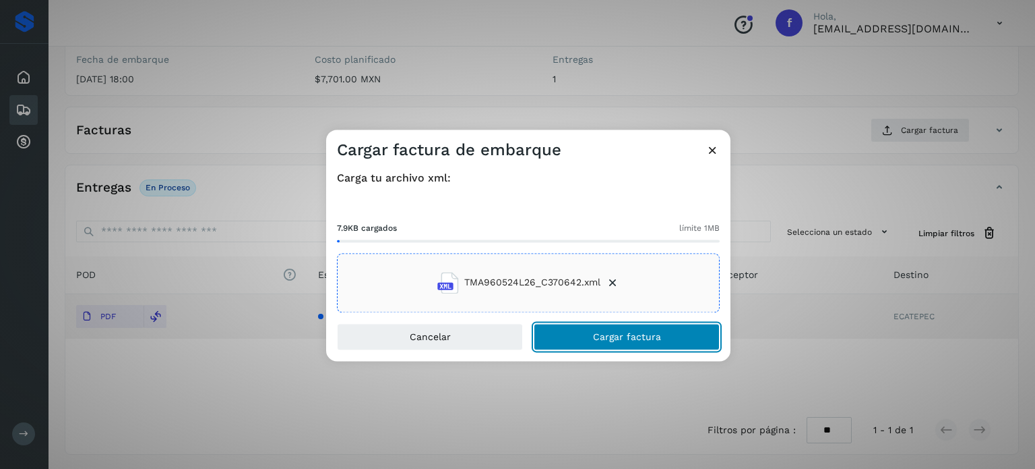
click at [633, 342] on button "Cargar factura" at bounding box center [627, 336] width 186 height 27
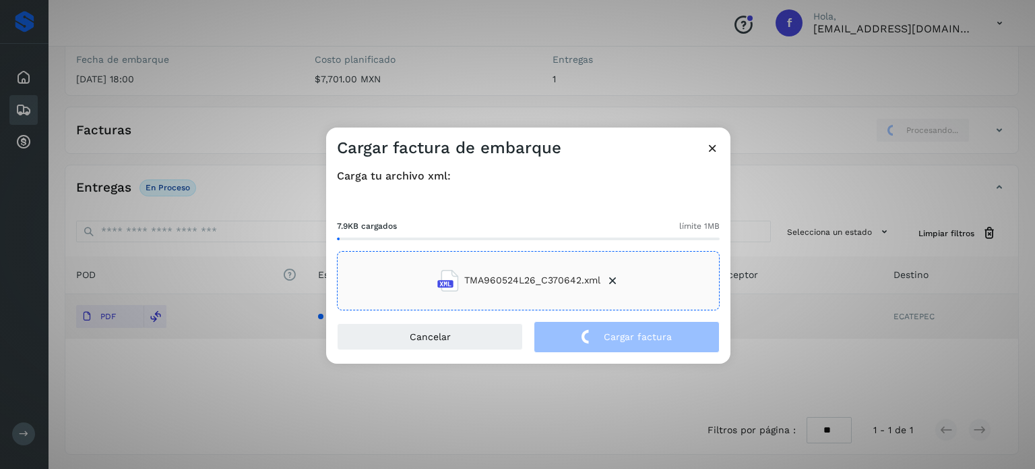
click at [243, 121] on div "Cargar factura de embarque Carga tu archivo xml: 7.9KB cargados límite 1MB TMA9…" at bounding box center [517, 234] width 1035 height 469
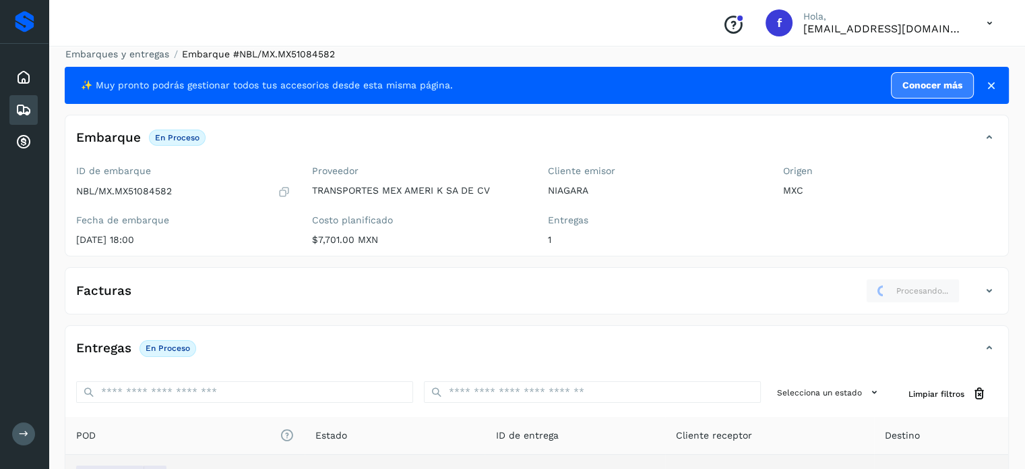
scroll to position [0, 0]
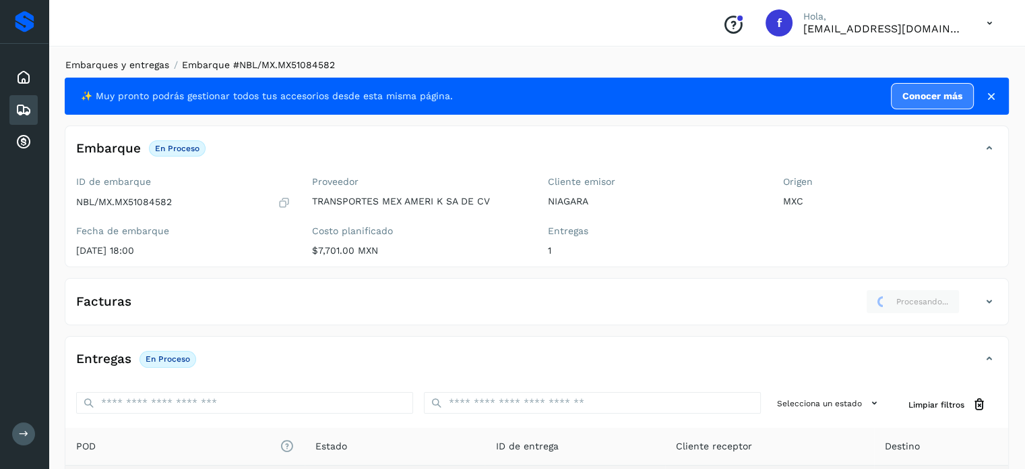
click at [124, 66] on link "Embarques y entregas" at bounding box center [117, 64] width 104 height 11
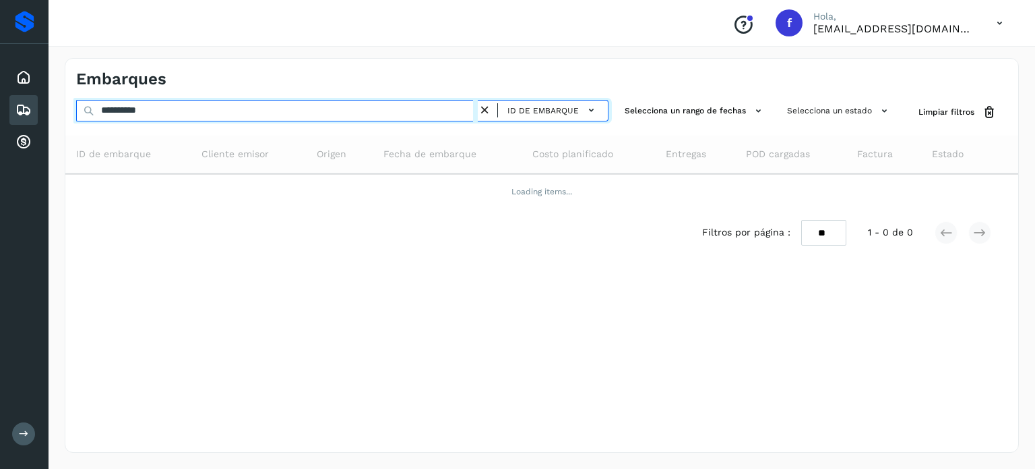
click at [140, 114] on input "**********" at bounding box center [277, 111] width 402 height 22
paste input "text"
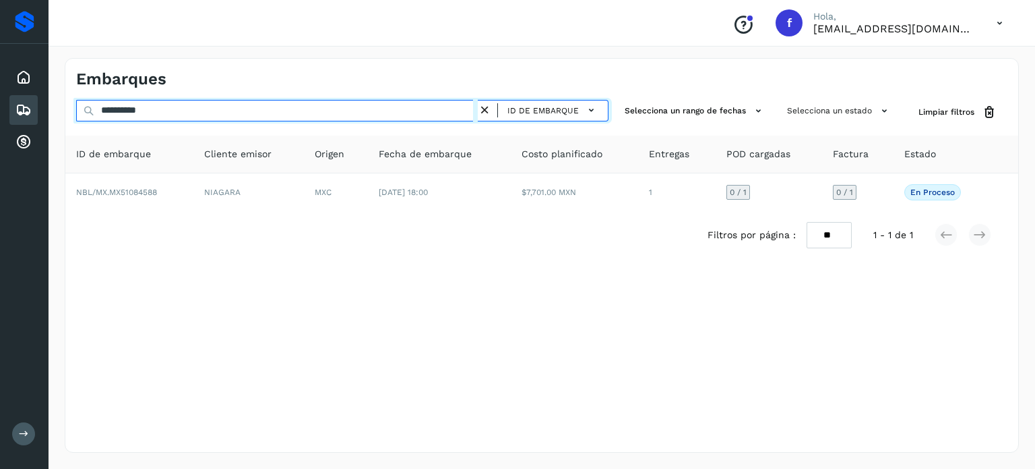
type input "**********"
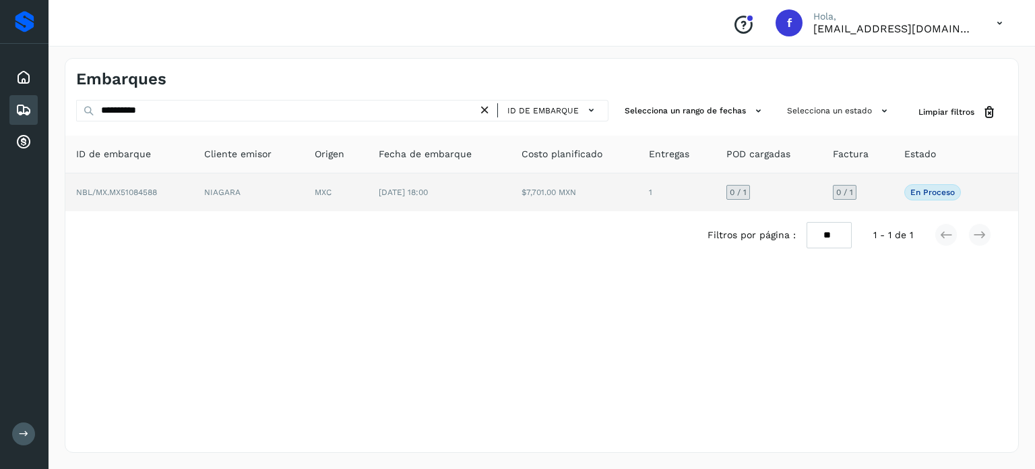
click at [344, 198] on td "MXC" at bounding box center [336, 192] width 64 height 38
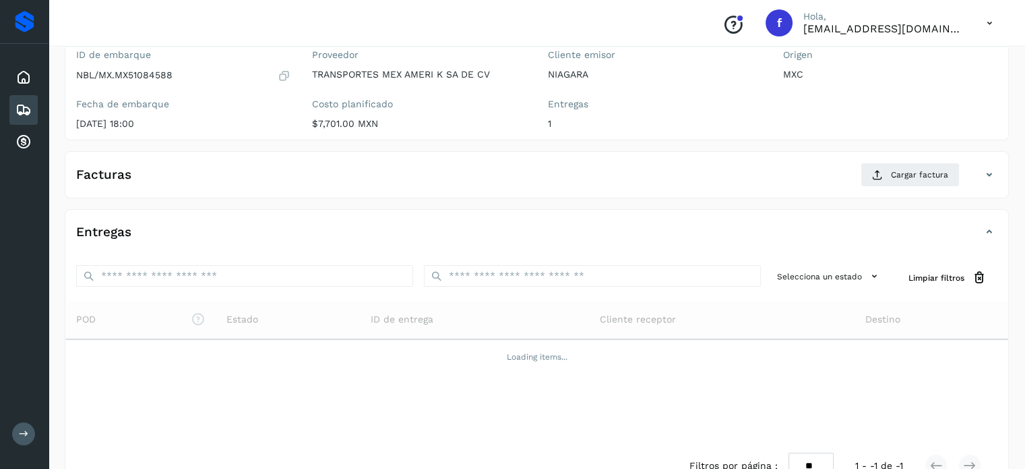
scroll to position [162, 0]
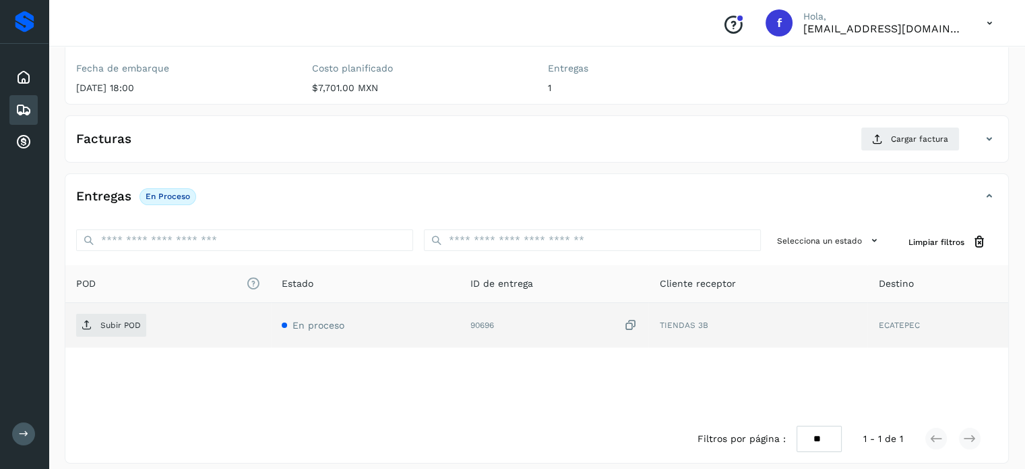
click at [630, 328] on icon at bounding box center [630, 325] width 13 height 14
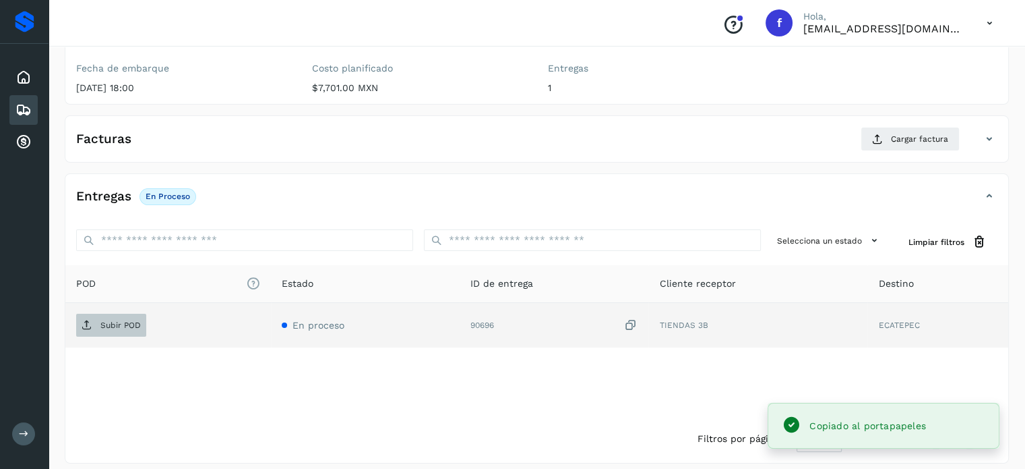
click at [126, 328] on span "Subir POD" at bounding box center [111, 325] width 70 height 22
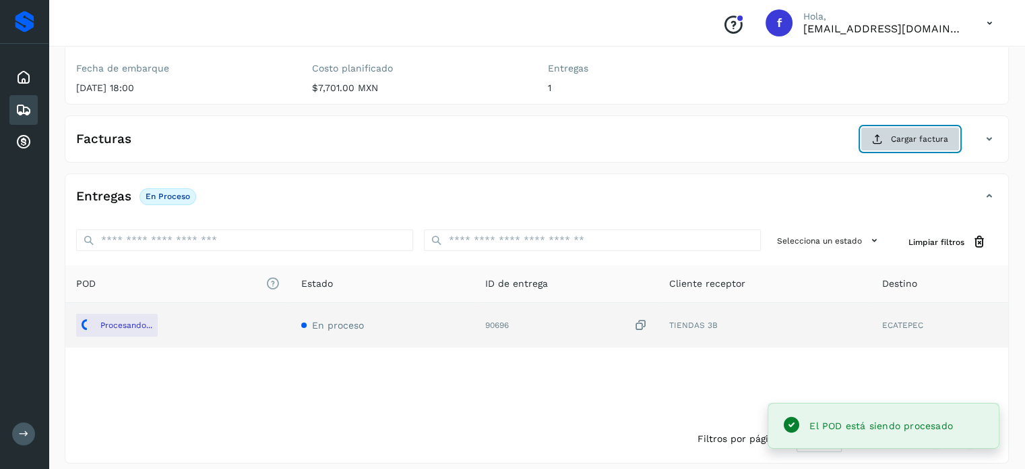
click at [905, 148] on button "Cargar factura" at bounding box center [910, 139] width 99 height 24
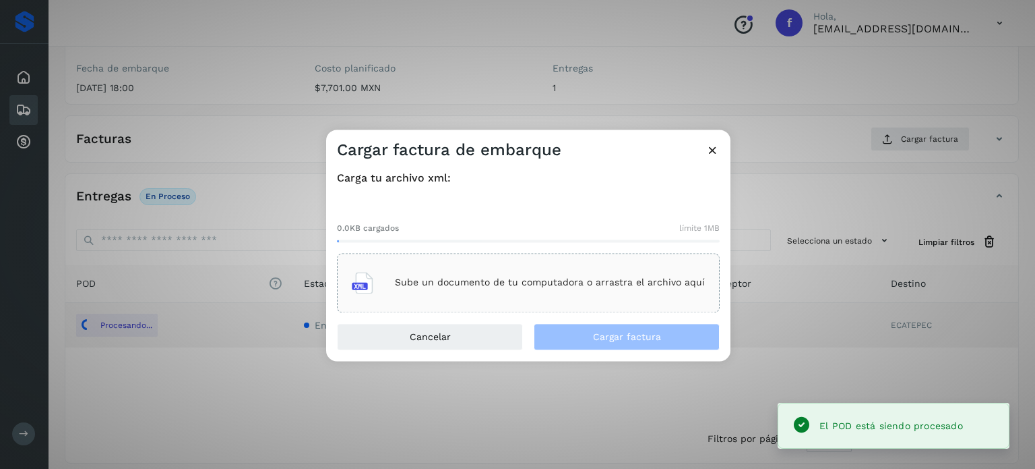
click at [530, 282] on p "Sube un documento de tu computadora o arrastra el archivo aquí" at bounding box center [550, 282] width 310 height 11
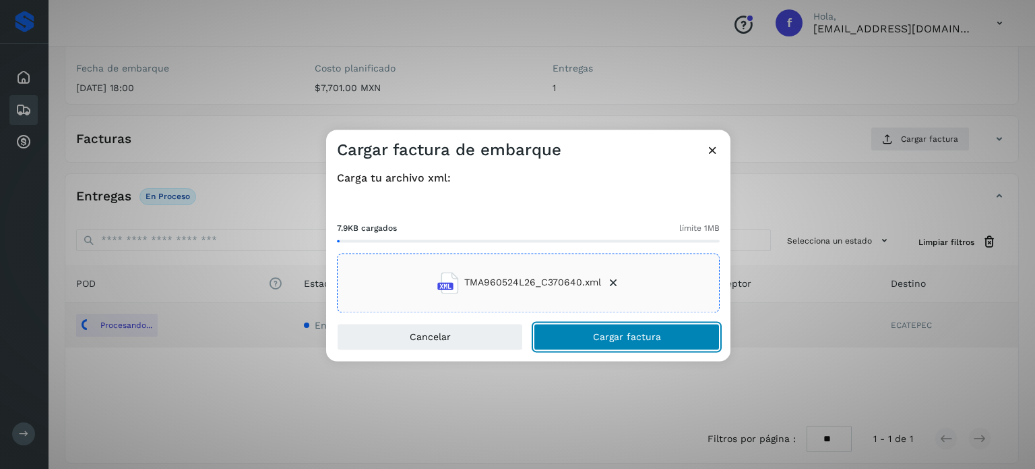
click at [589, 330] on button "Cargar factura" at bounding box center [627, 336] width 186 height 27
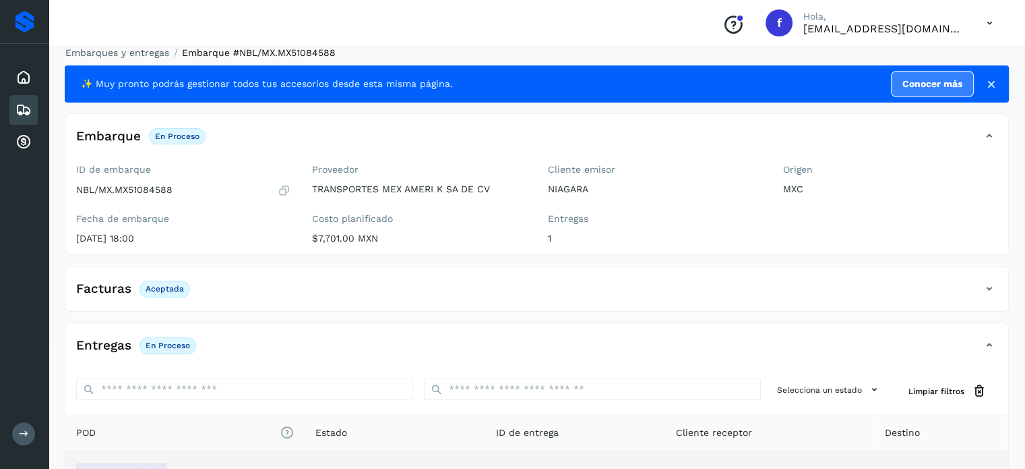
scroll to position [0, 0]
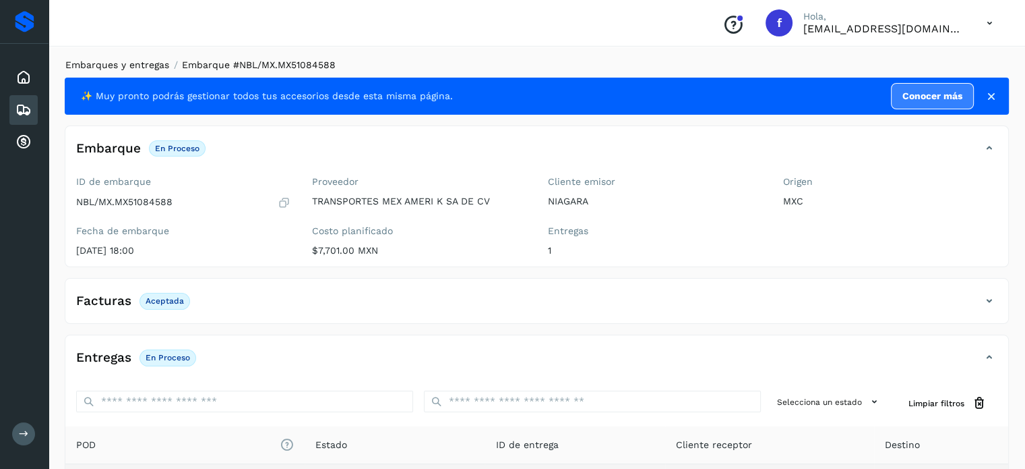
click at [127, 65] on link "Embarques y entregas" at bounding box center [117, 64] width 104 height 11
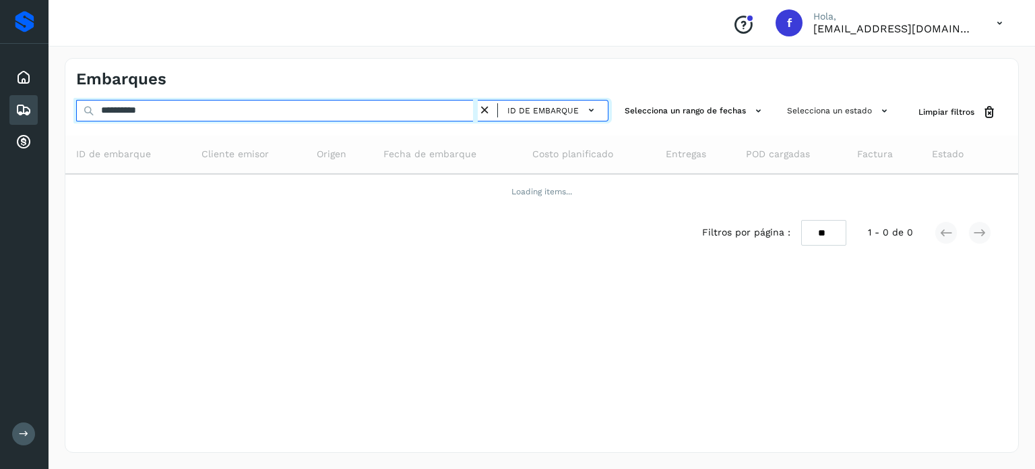
click at [139, 107] on input "**********" at bounding box center [277, 111] width 402 height 22
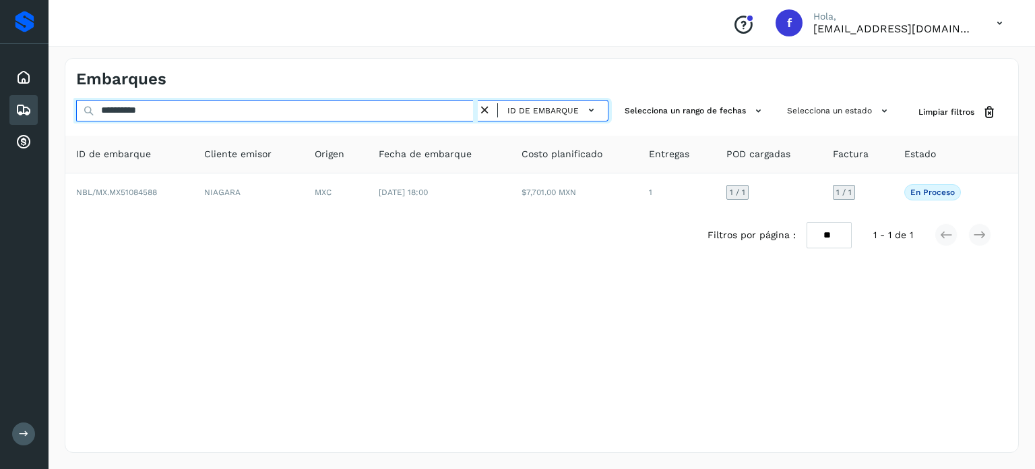
paste input "text"
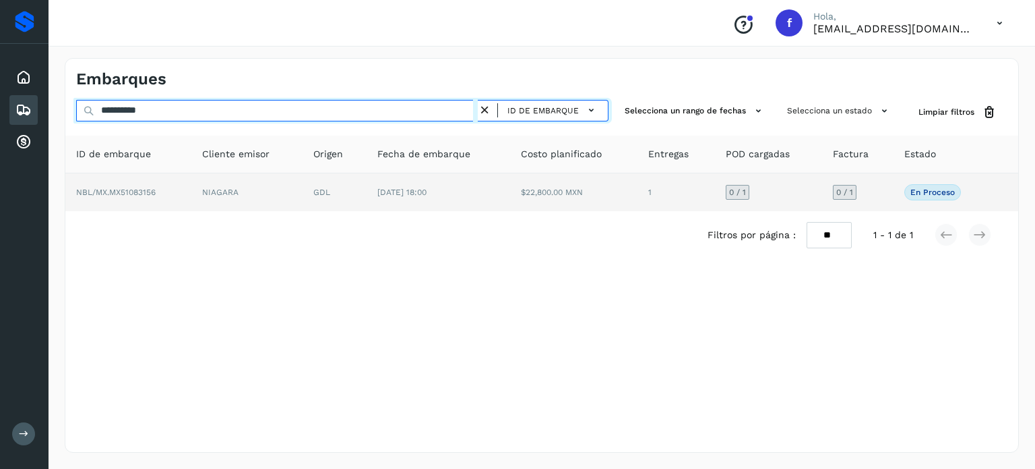
type input "**********"
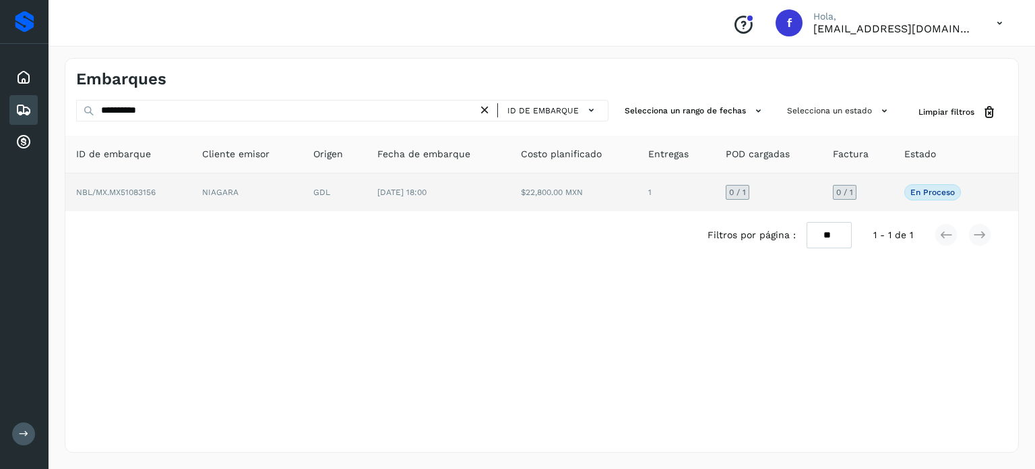
click at [473, 195] on td "[DATE] 18:00" at bounding box center [438, 192] width 143 height 38
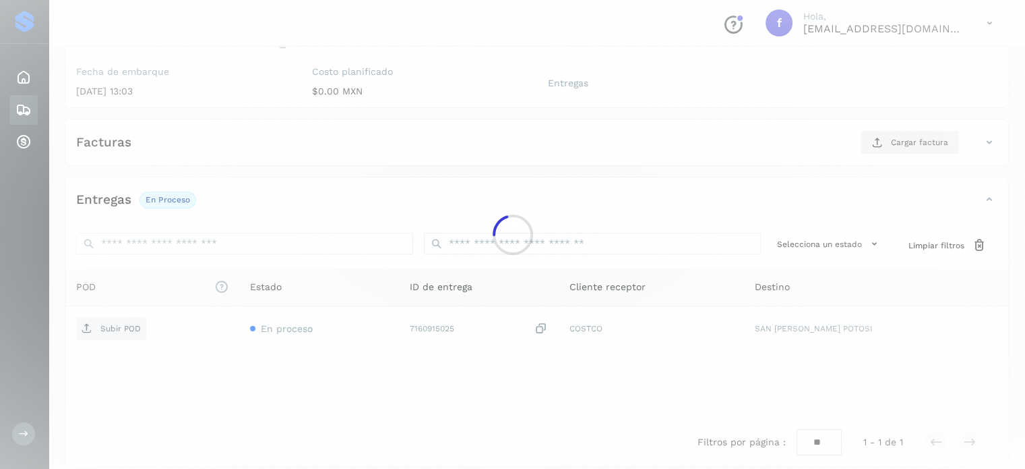
scroll to position [171, 0]
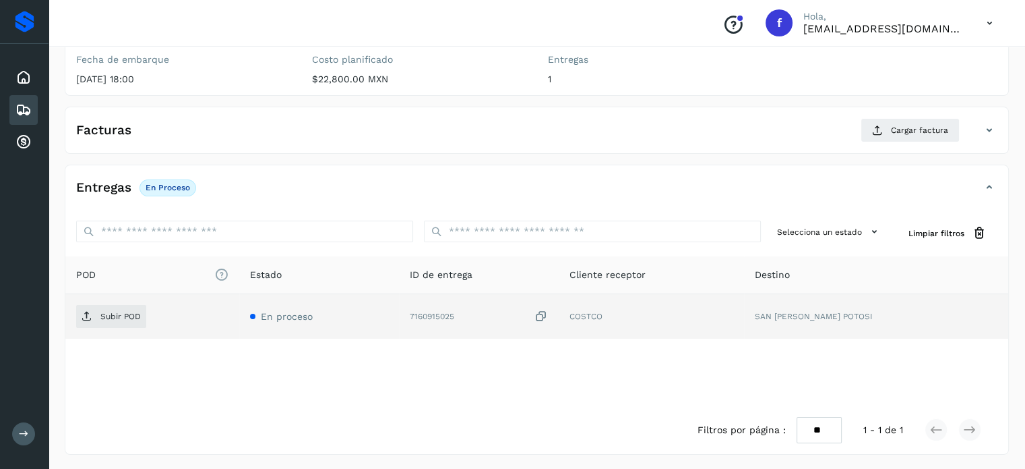
click at [548, 313] on icon at bounding box center [541, 316] width 13 height 14
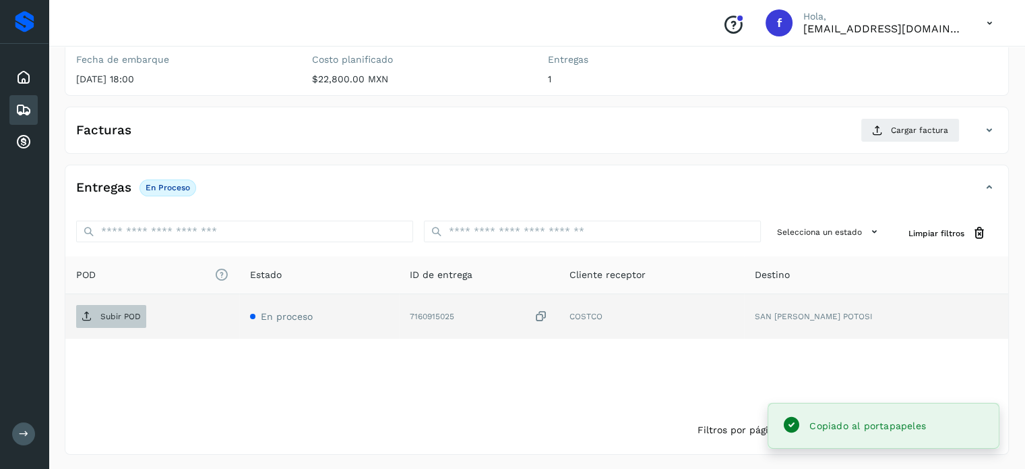
click at [111, 313] on p "Subir POD" at bounding box center [120, 315] width 40 height 9
click at [919, 111] on div "Facturas Cargar factura Aún no has subido ninguna factura" at bounding box center [537, 130] width 944 height 47
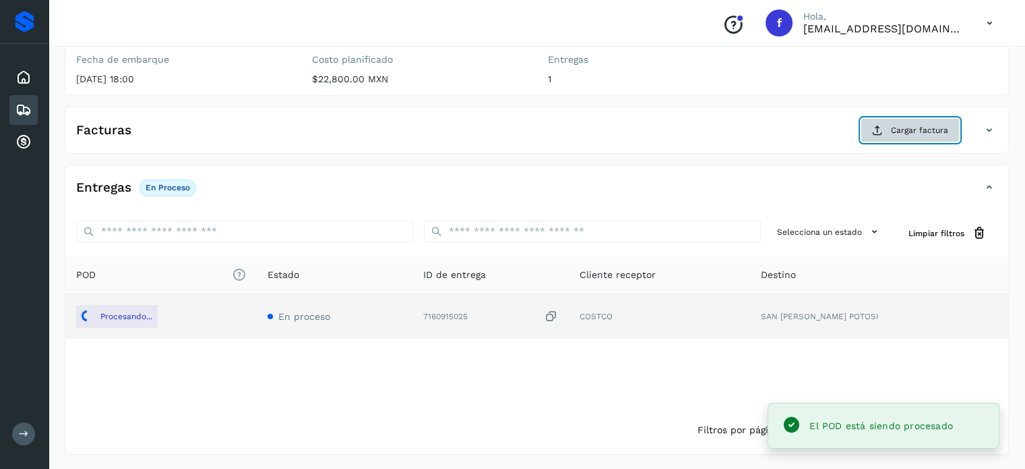
click at [897, 135] on span "Cargar factura" at bounding box center [919, 130] width 57 height 12
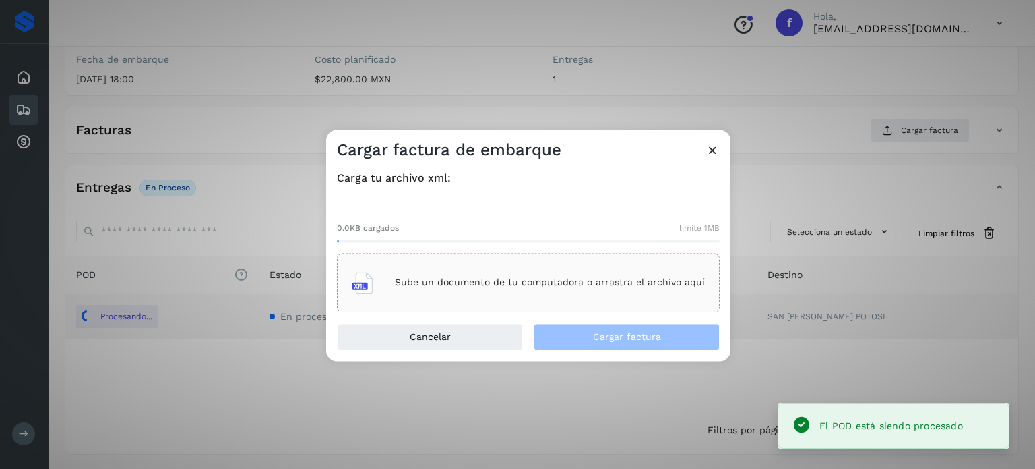
click at [648, 285] on p "Sube un documento de tu computadora o arrastra el archivo aquí" at bounding box center [550, 282] width 310 height 11
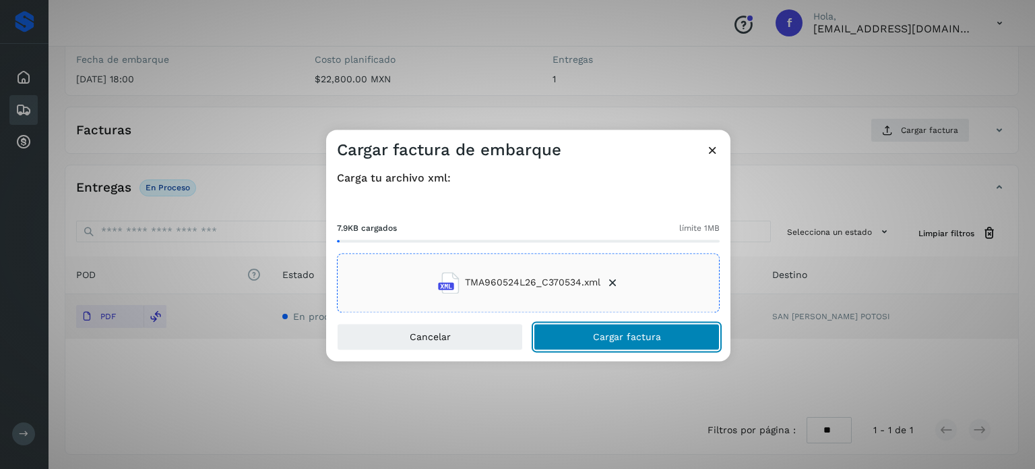
click at [649, 336] on span "Cargar factura" at bounding box center [627, 336] width 68 height 9
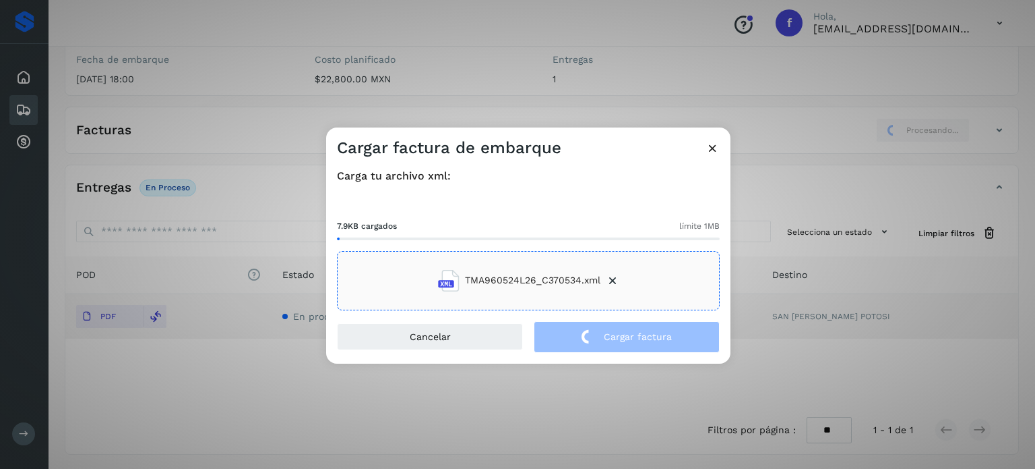
click at [307, 69] on div "Cargar factura de embarque Carga tu archivo xml: 7.9KB cargados límite 1MB TMA9…" at bounding box center [517, 234] width 1035 height 469
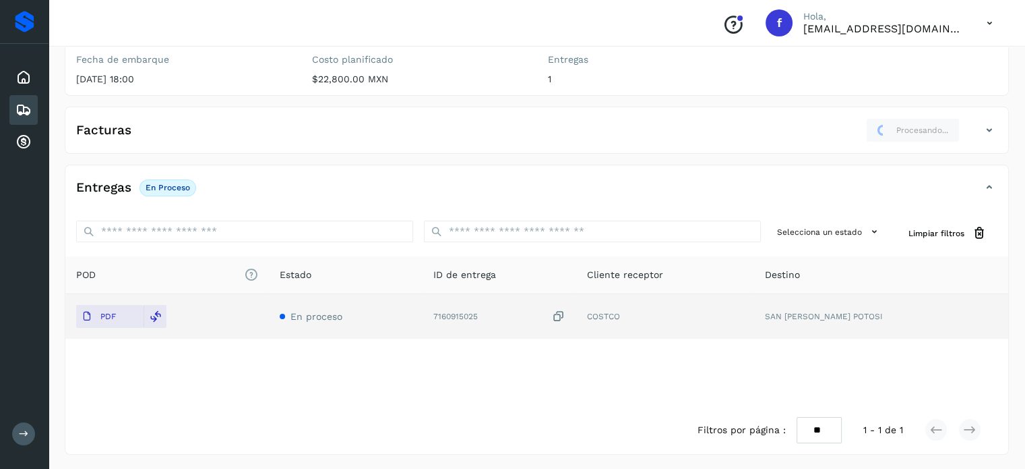
scroll to position [0, 0]
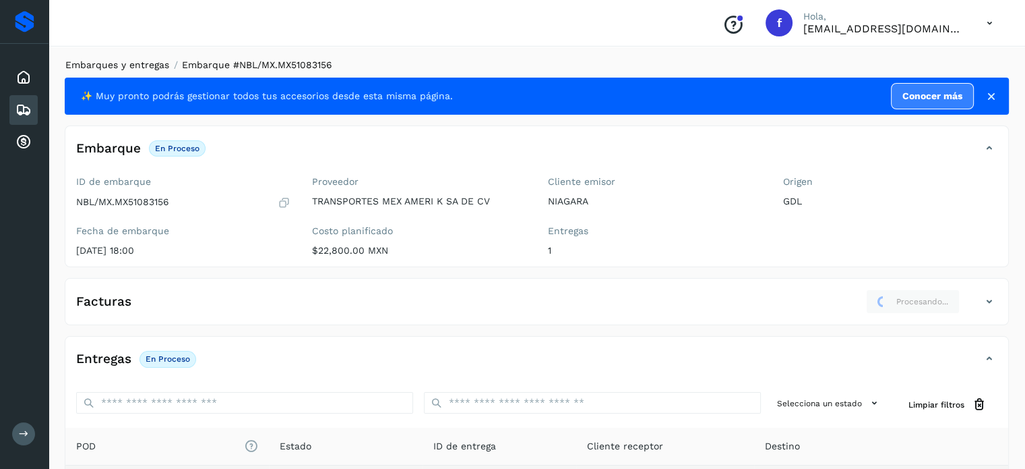
click at [132, 69] on link "Embarques y entregas" at bounding box center [117, 64] width 104 height 11
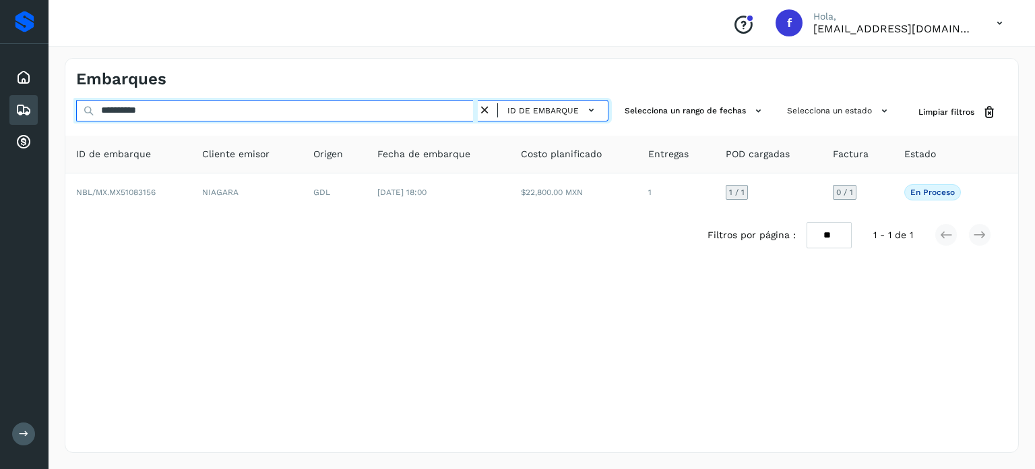
click at [148, 104] on input "**********" at bounding box center [277, 111] width 402 height 22
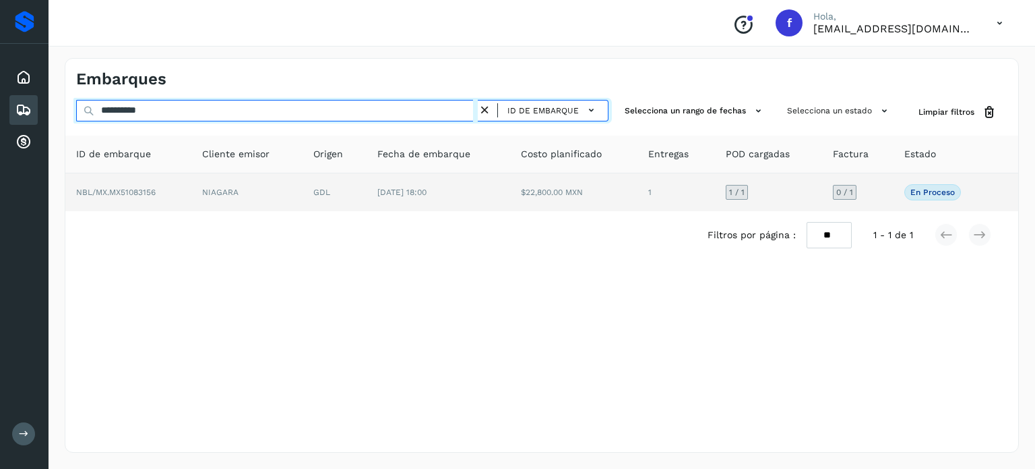
paste input "text"
type input "**********"
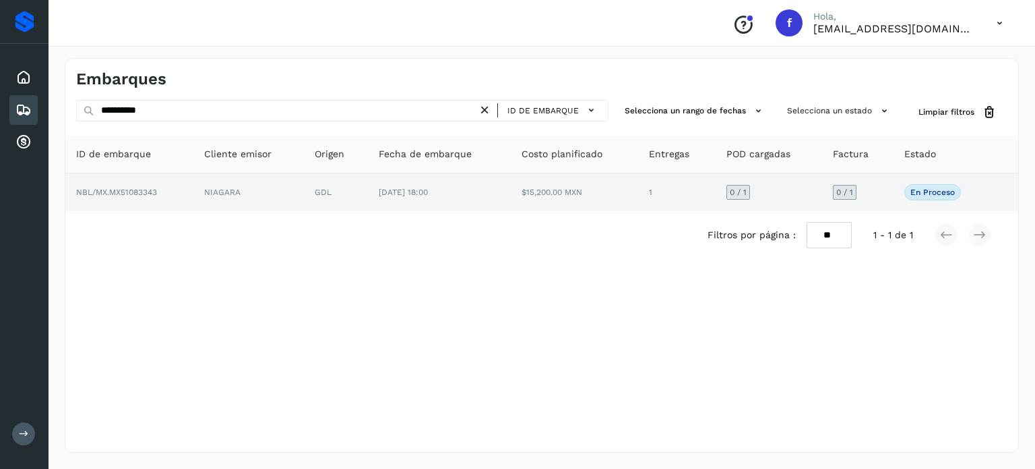
click at [557, 195] on td "$15,200.00 MXN" at bounding box center [575, 192] width 128 height 38
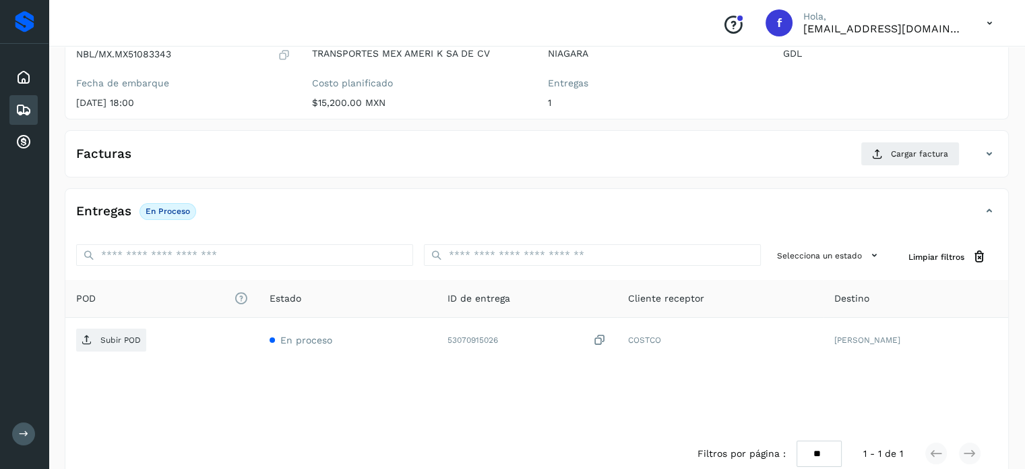
scroll to position [162, 0]
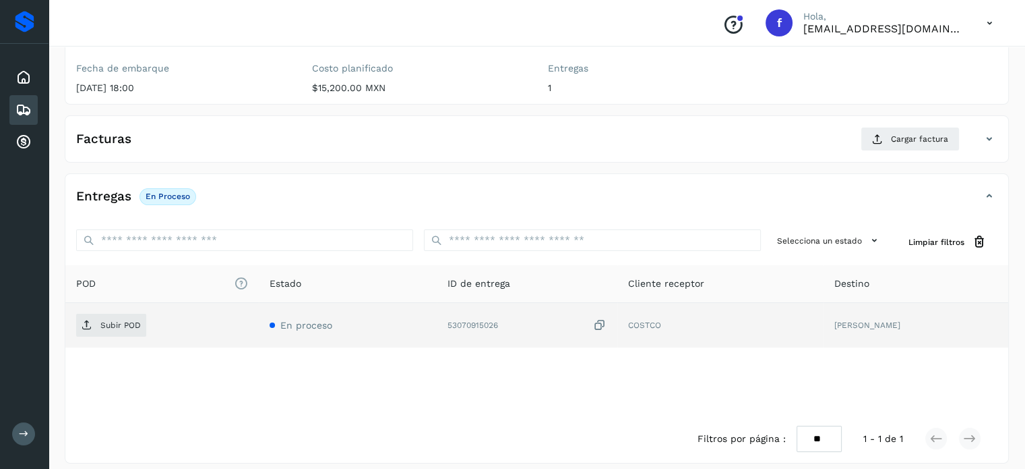
click at [607, 326] on icon at bounding box center [599, 325] width 13 height 14
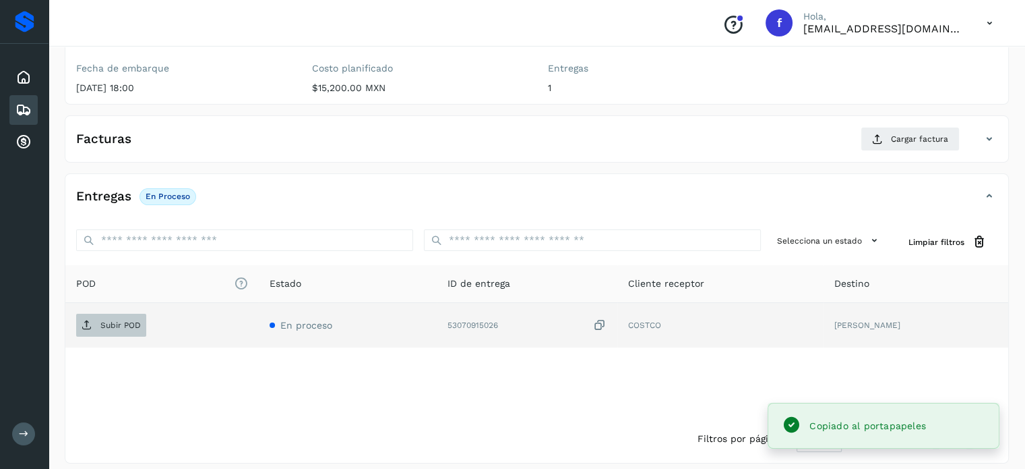
click at [98, 323] on span "Subir POD" at bounding box center [111, 325] width 70 height 22
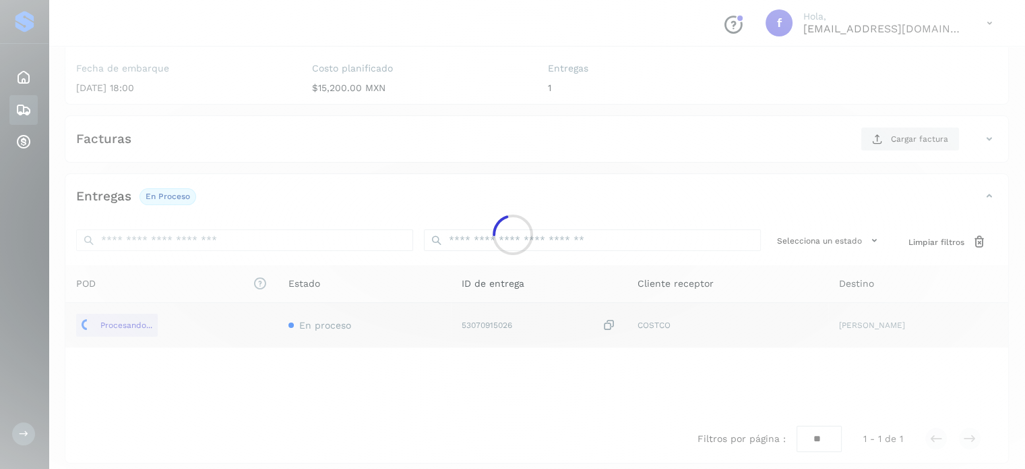
click at [887, 144] on div at bounding box center [512, 234] width 1025 height 469
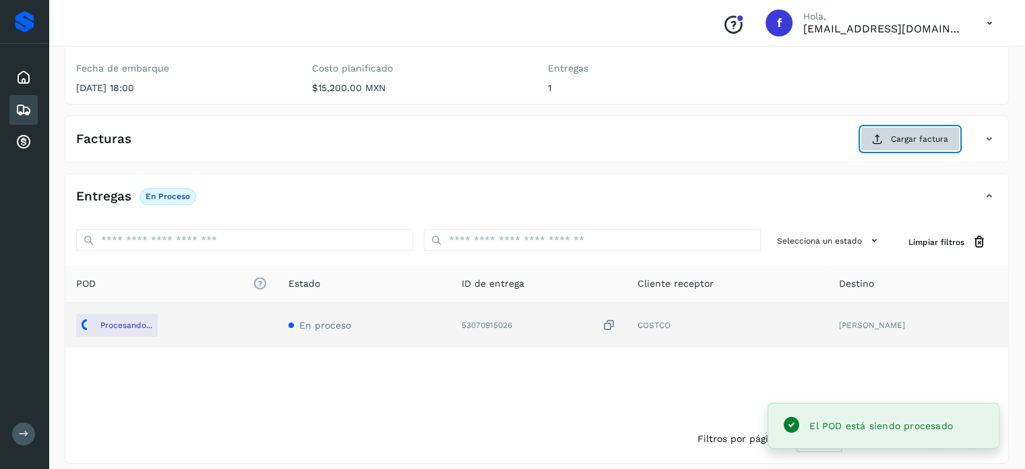
click at [897, 141] on span "Cargar factura" at bounding box center [919, 139] width 57 height 12
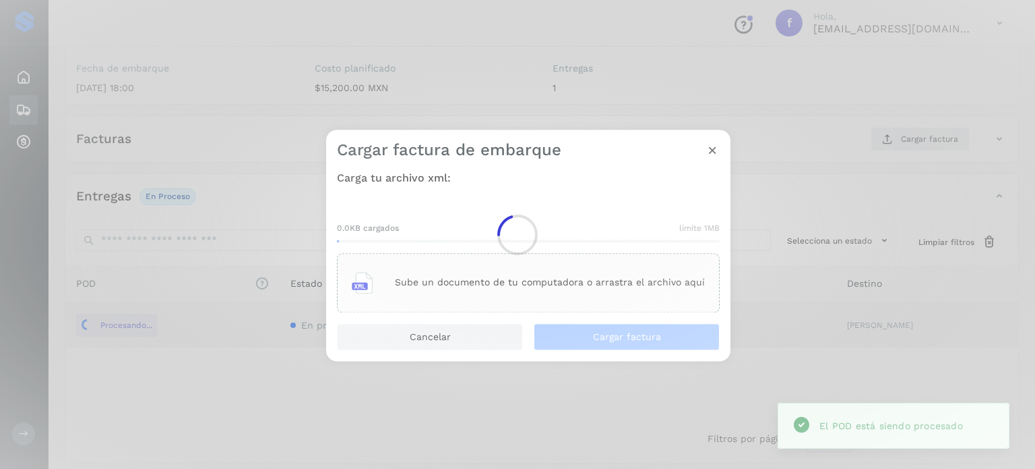
click at [592, 276] on div at bounding box center [517, 234] width 1035 height 469
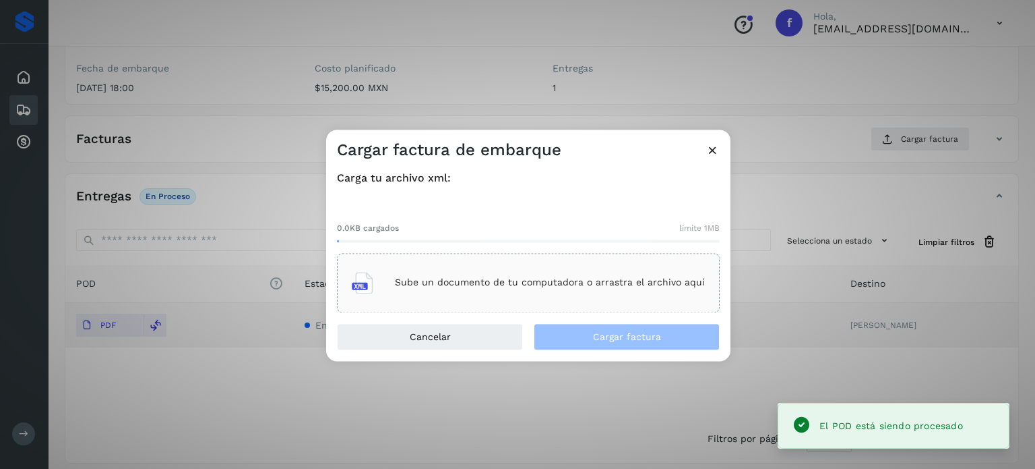
click at [561, 273] on div "Sube un documento de tu computadora o arrastra el archivo aquí" at bounding box center [528, 282] width 353 height 36
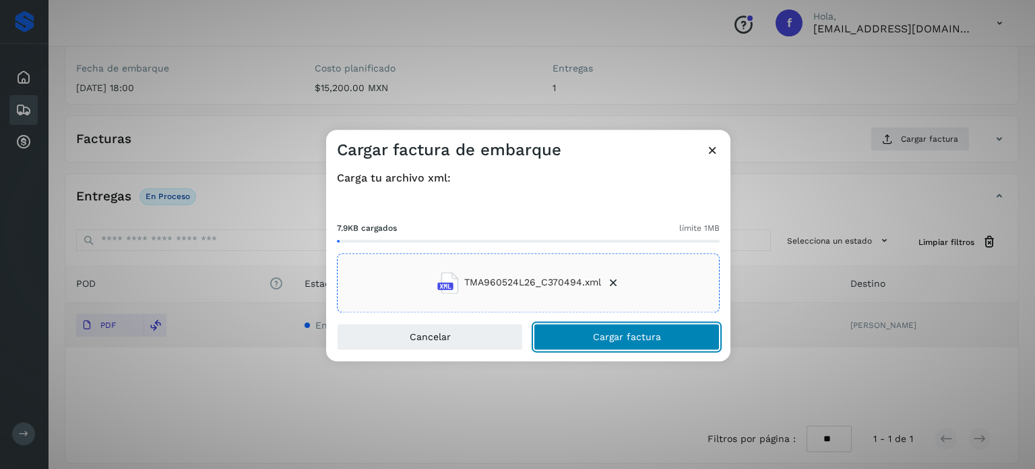
click at [584, 342] on button "Cargar factura" at bounding box center [627, 336] width 186 height 27
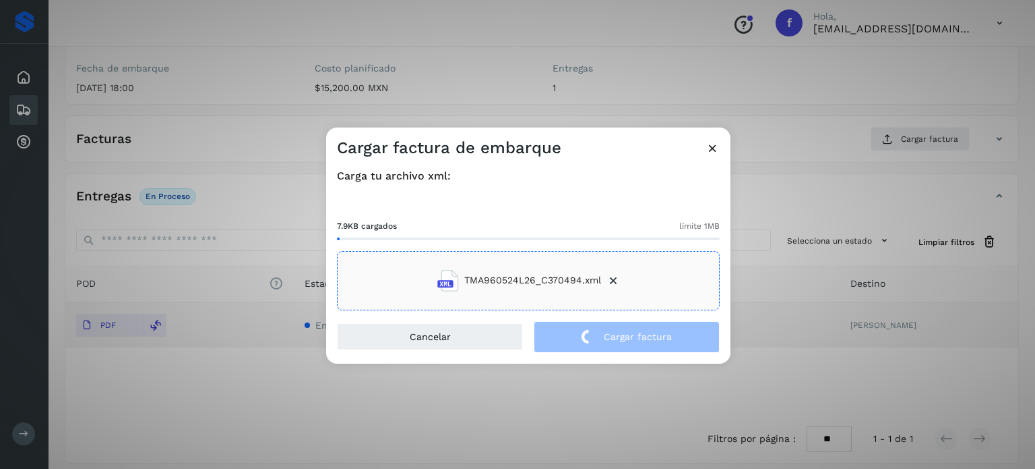
click at [227, 83] on div "Cargar factura de embarque Carga tu archivo xml: 7.9KB cargados límite 1MB TMA9…" at bounding box center [517, 234] width 1035 height 469
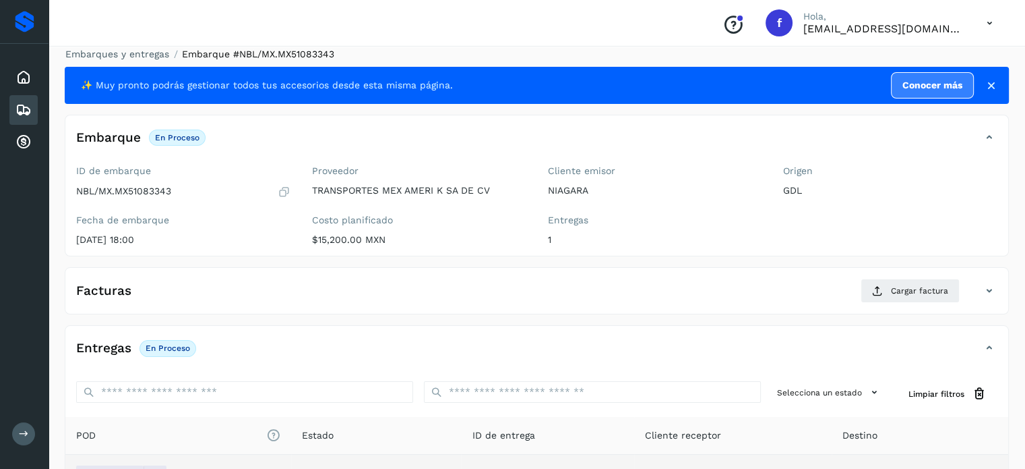
scroll to position [0, 0]
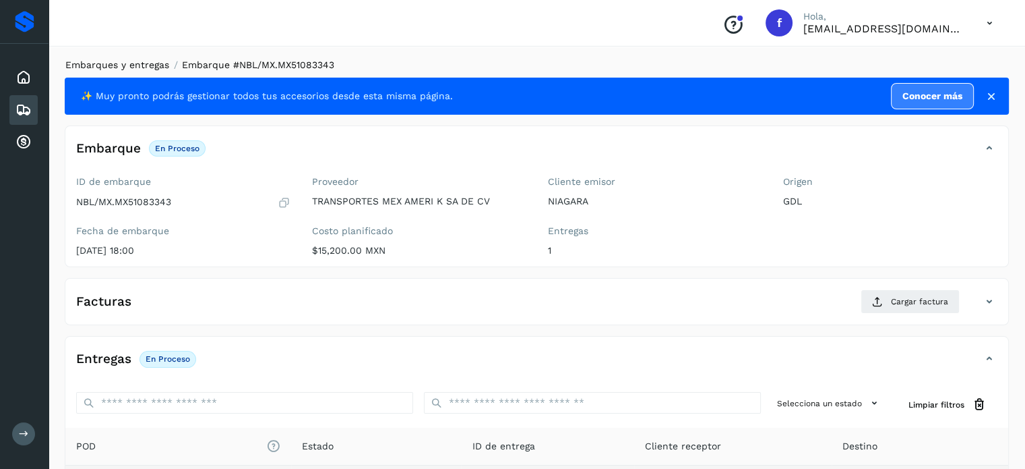
click at [144, 67] on link "Embarques y entregas" at bounding box center [117, 64] width 104 height 11
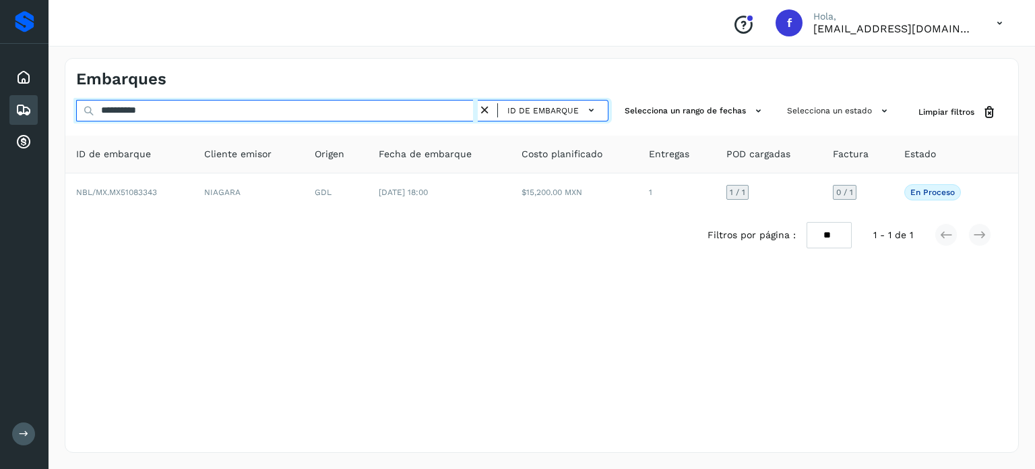
click at [151, 109] on input "**********" at bounding box center [277, 111] width 402 height 22
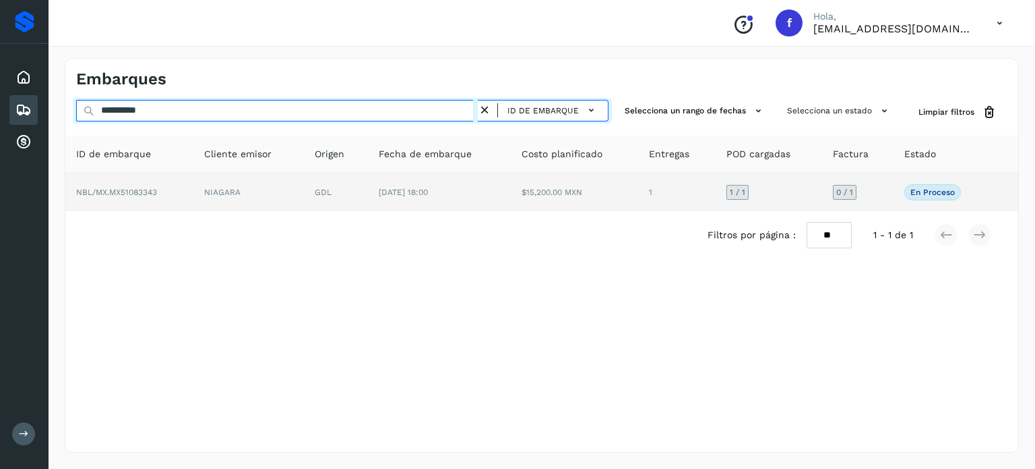
paste input "text"
type input "**********"
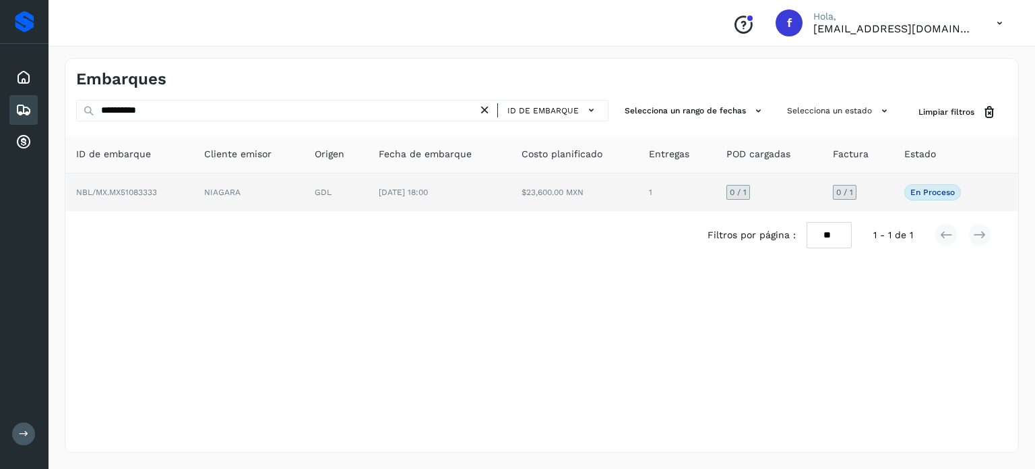
click at [428, 191] on span "[DATE] 18:00" at bounding box center [403, 191] width 49 height 9
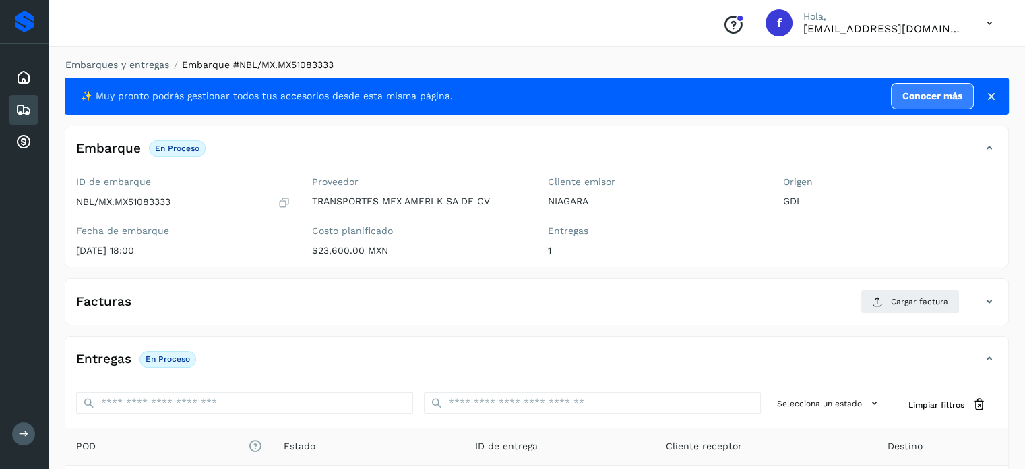
scroll to position [171, 0]
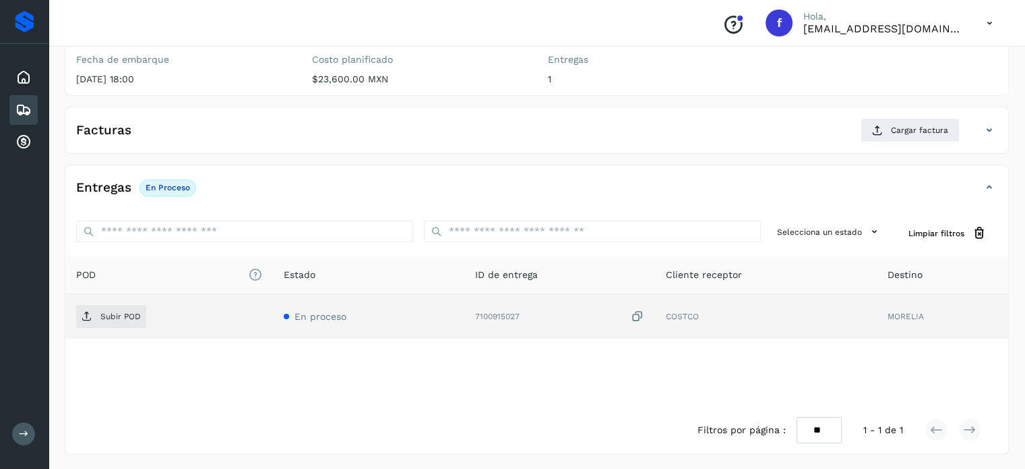
click at [636, 315] on icon at bounding box center [637, 316] width 13 height 14
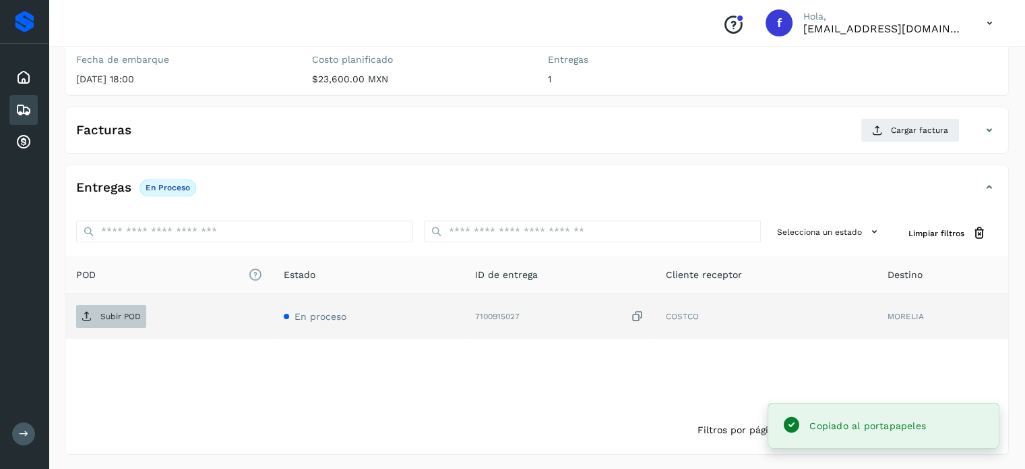
click at [121, 312] on p "Subir POD" at bounding box center [120, 315] width 40 height 9
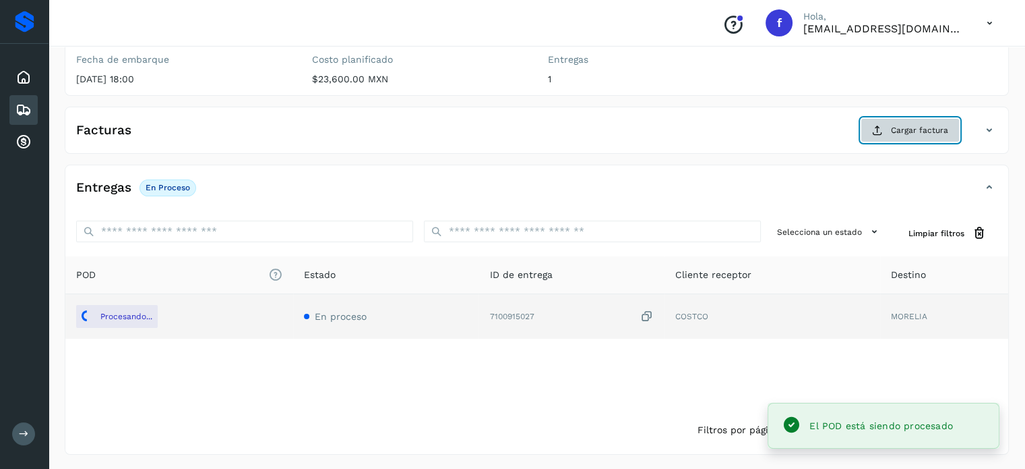
click at [888, 121] on button "Cargar factura" at bounding box center [910, 130] width 99 height 24
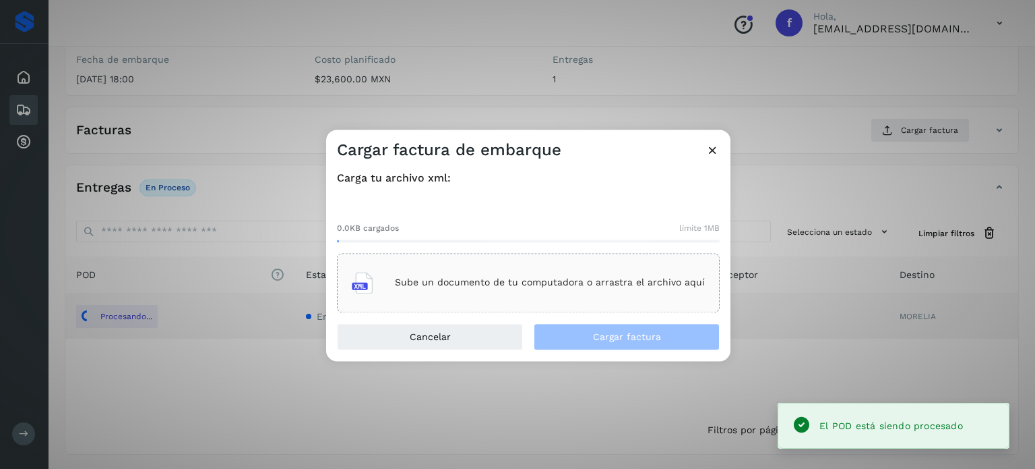
click at [539, 290] on div "Sube un documento de tu computadora o arrastra el archivo aquí" at bounding box center [528, 282] width 353 height 36
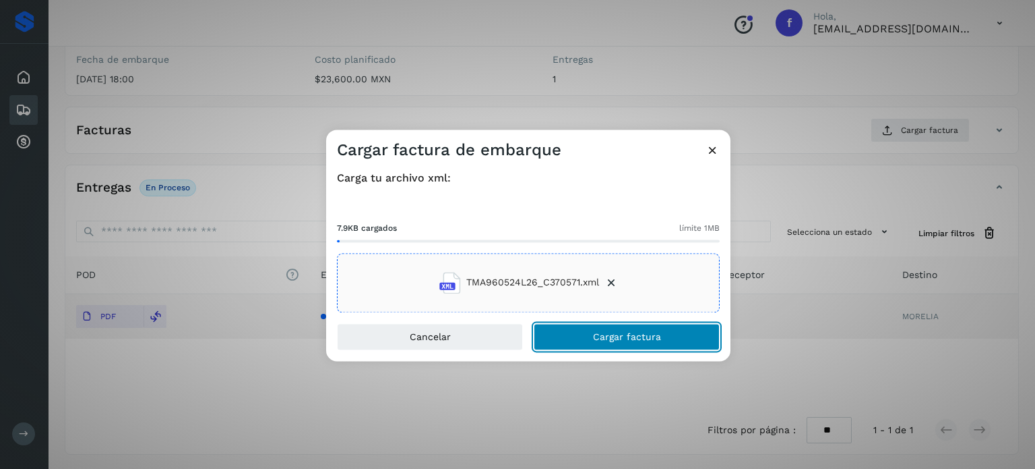
drag, startPoint x: 617, startPoint y: 339, endPoint x: 603, endPoint y: 321, distance: 23.5
click at [617, 340] on span "Cargar factura" at bounding box center [627, 336] width 68 height 9
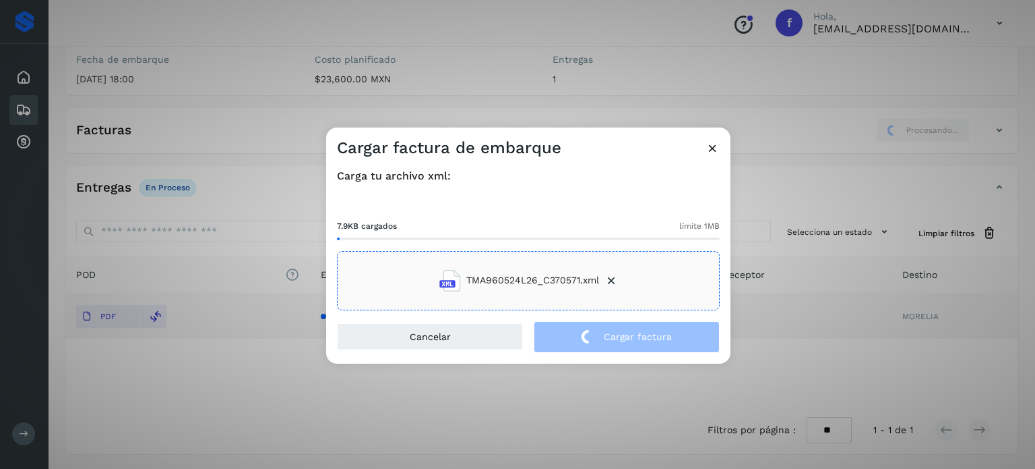
click at [270, 67] on div "Cargar factura de embarque Carga tu archivo xml: 7.9KB cargados límite 1MB TMA9…" at bounding box center [517, 234] width 1035 height 469
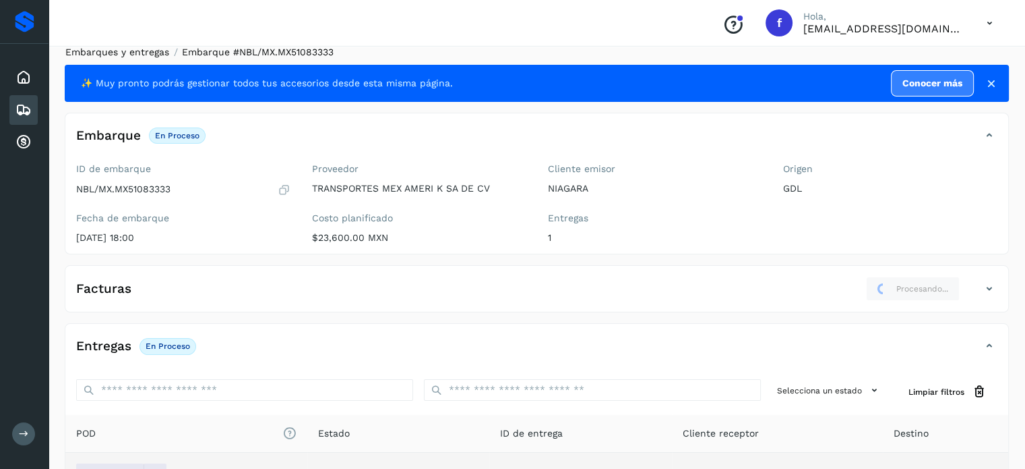
scroll to position [0, 0]
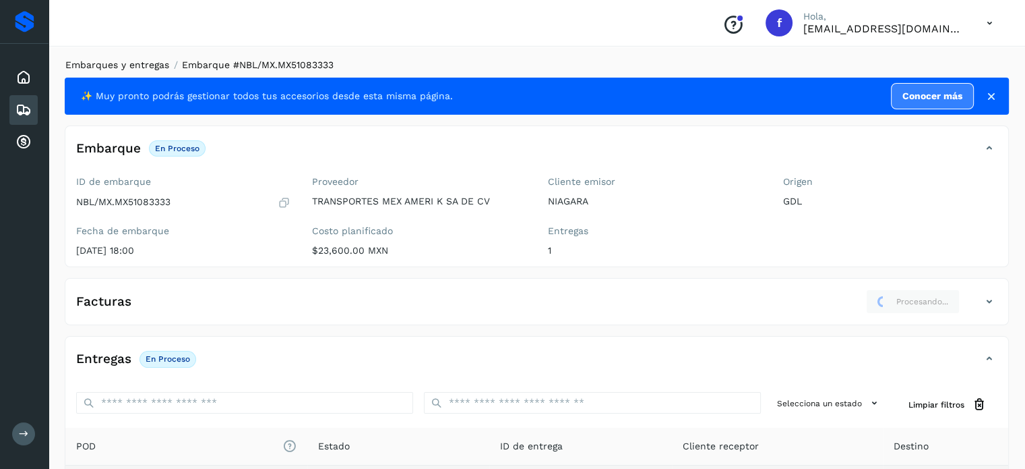
click at [144, 69] on link "Embarques y entregas" at bounding box center [117, 64] width 104 height 11
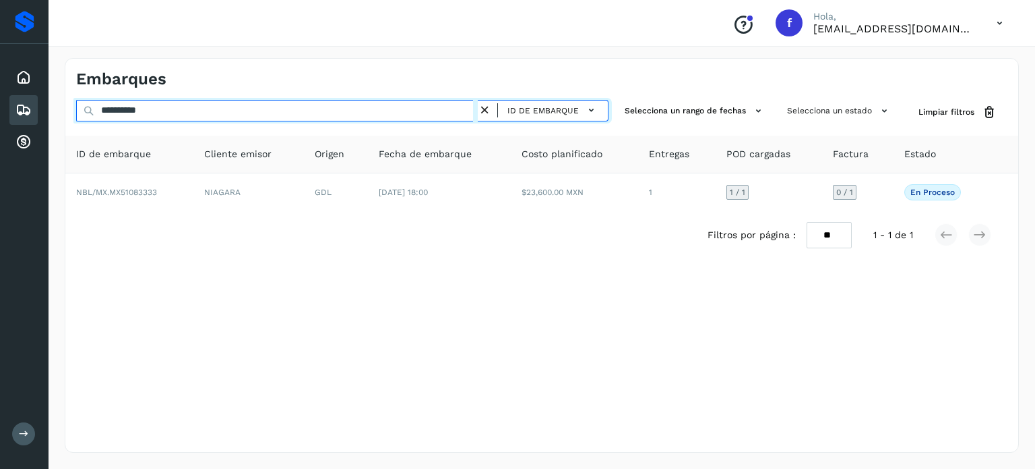
click at [150, 107] on input "**********" at bounding box center [277, 111] width 402 height 22
paste input "text"
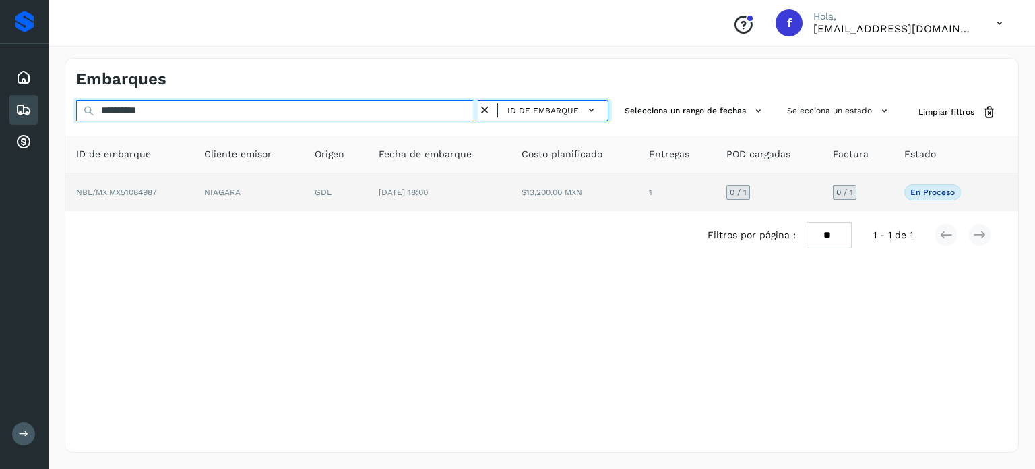
type input "**********"
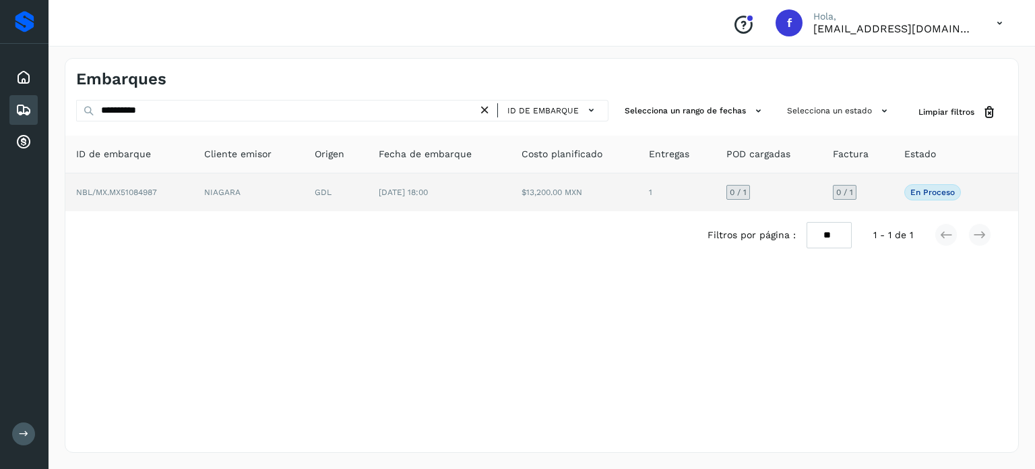
click at [360, 194] on td "GDL" at bounding box center [336, 192] width 64 height 38
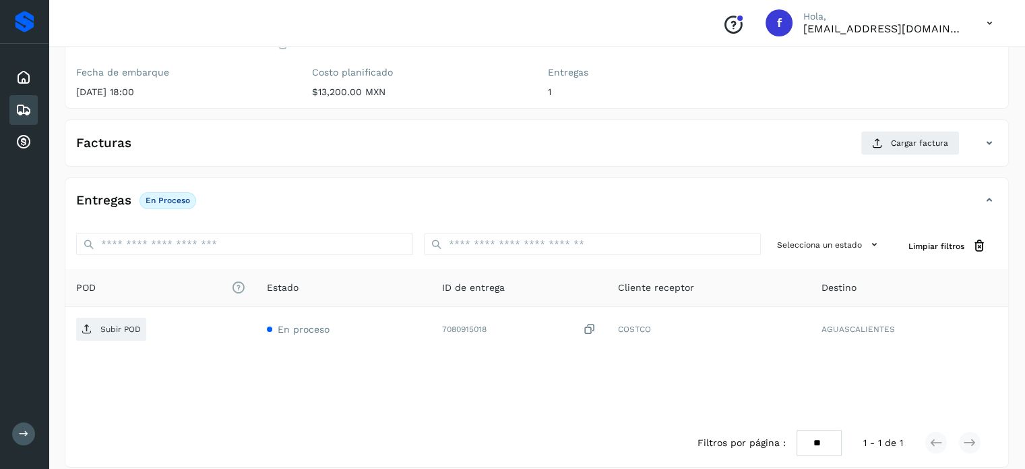
scroll to position [171, 0]
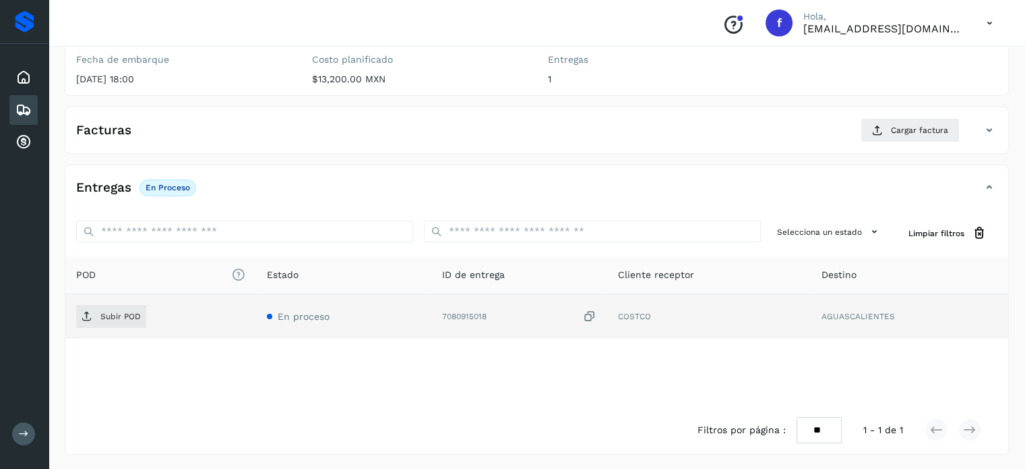
click at [591, 315] on icon at bounding box center [589, 316] width 13 height 14
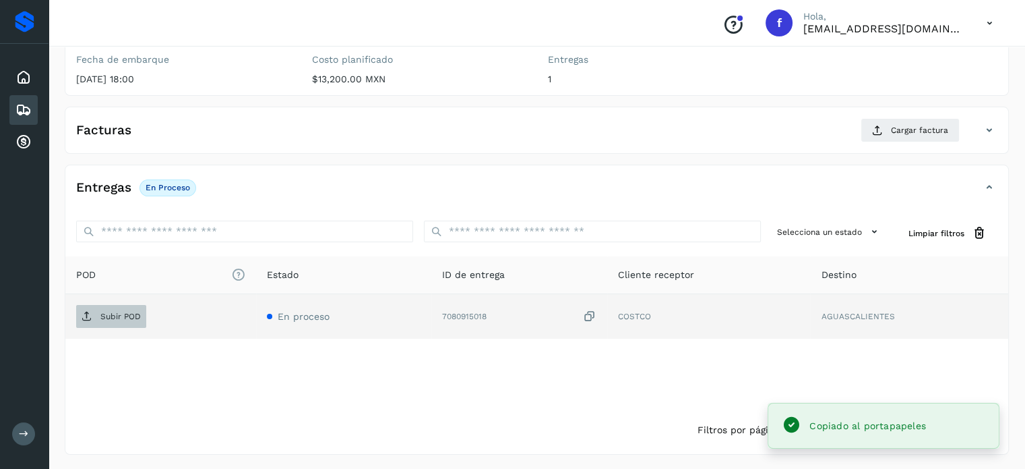
click at [122, 316] on p "Subir POD" at bounding box center [120, 315] width 40 height 9
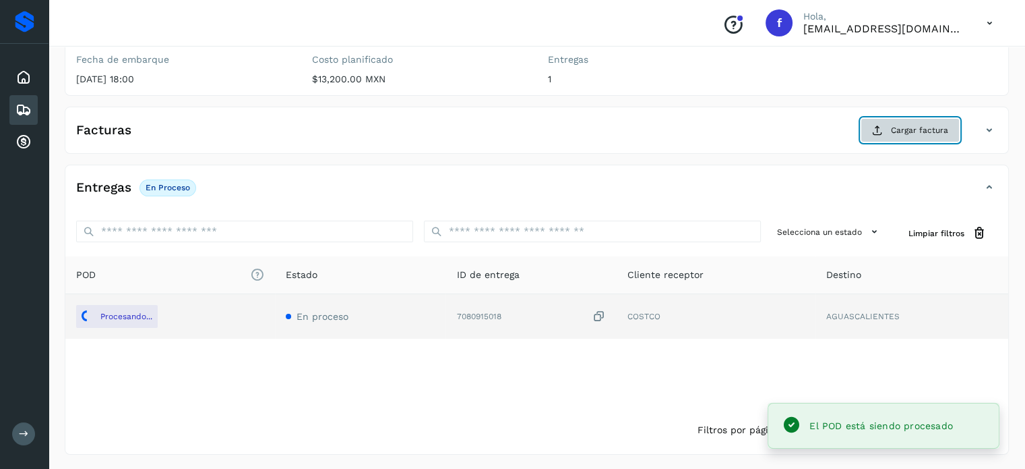
click at [907, 133] on span "Cargar factura" at bounding box center [919, 130] width 57 height 12
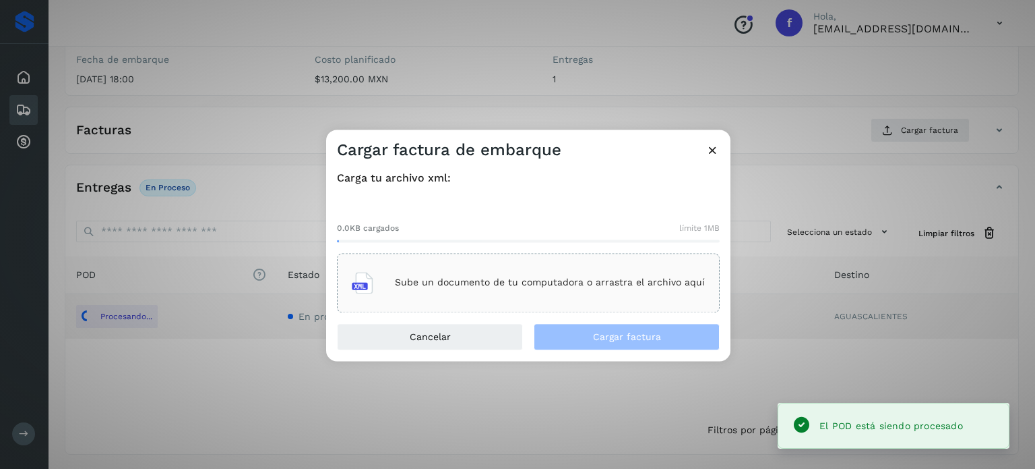
click at [545, 282] on p "Sube un documento de tu computadora o arrastra el archivo aquí" at bounding box center [550, 282] width 310 height 11
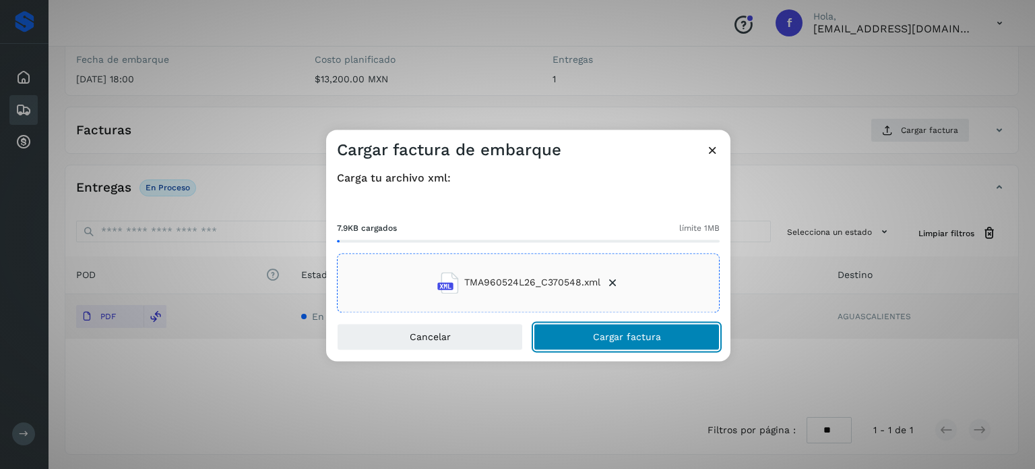
click at [613, 332] on span "Cargar factura" at bounding box center [627, 336] width 68 height 9
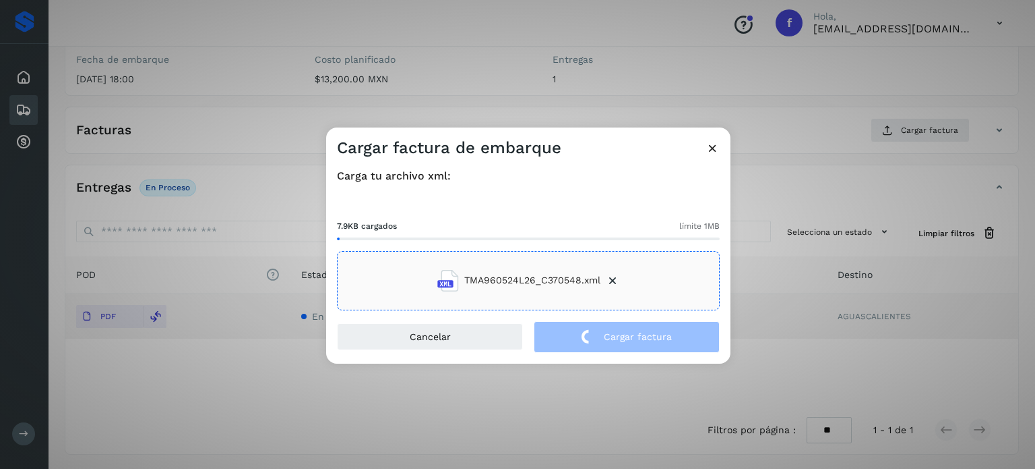
drag, startPoint x: 247, startPoint y: 107, endPoint x: 237, endPoint y: 102, distance: 11.8
click at [243, 107] on div "Cargar factura de embarque Carga tu archivo xml: 7.9KB cargados límite 1MB TMA9…" at bounding box center [517, 234] width 1035 height 469
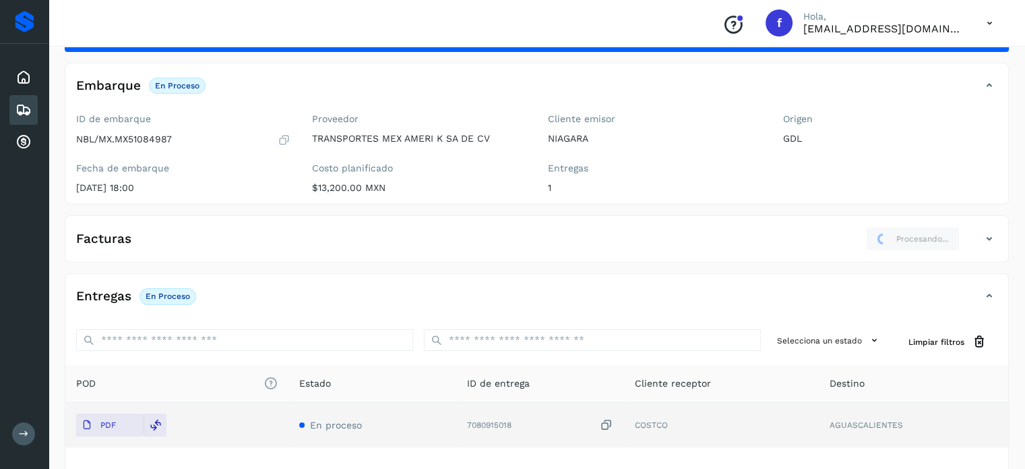
scroll to position [0, 0]
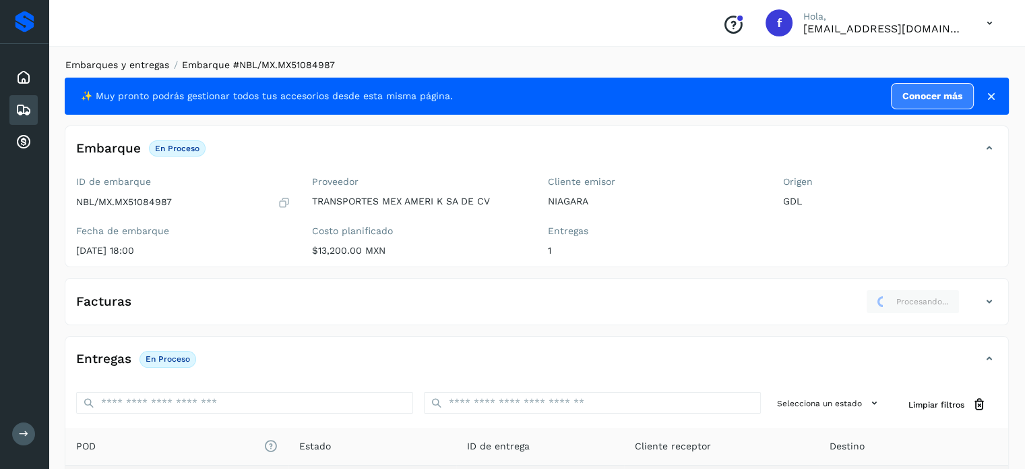
click at [132, 61] on link "Embarques y entregas" at bounding box center [117, 64] width 104 height 11
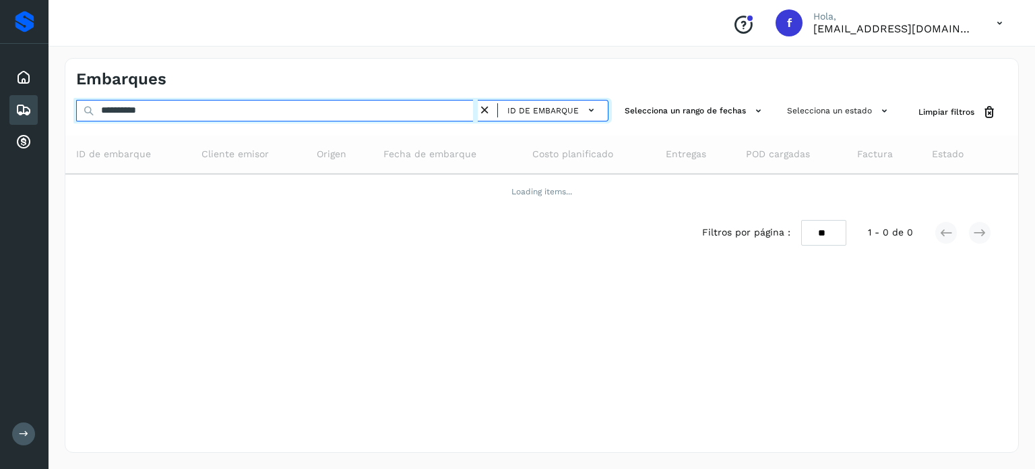
click at [142, 104] on input "**********" at bounding box center [277, 111] width 402 height 22
paste input "text"
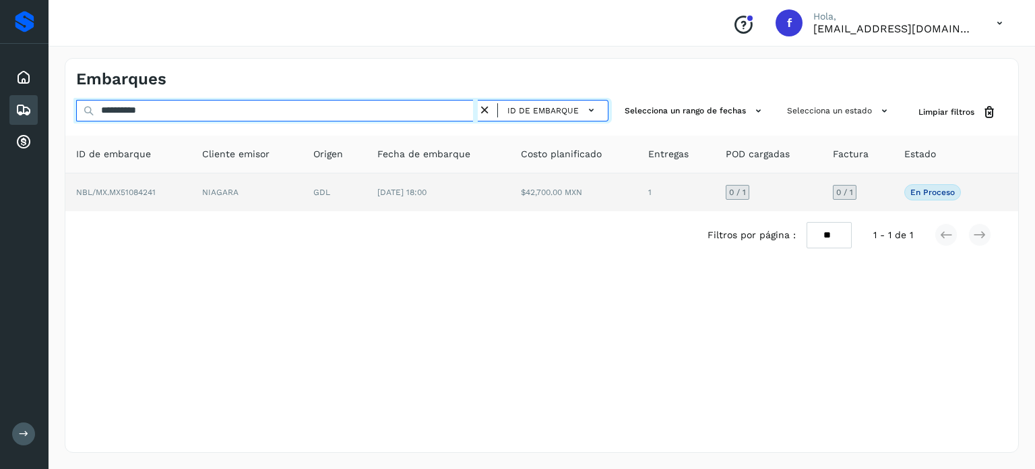
type input "**********"
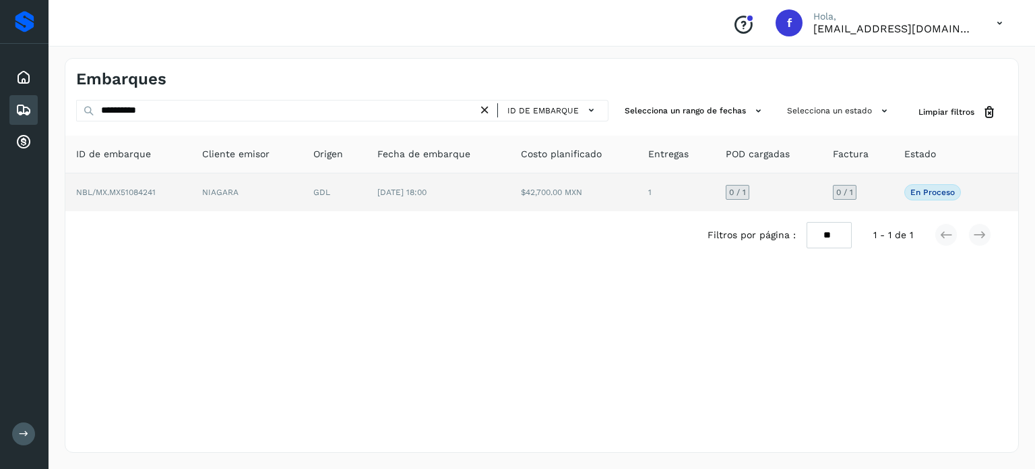
click at [487, 194] on td "[DATE] 18:00" at bounding box center [438, 192] width 143 height 38
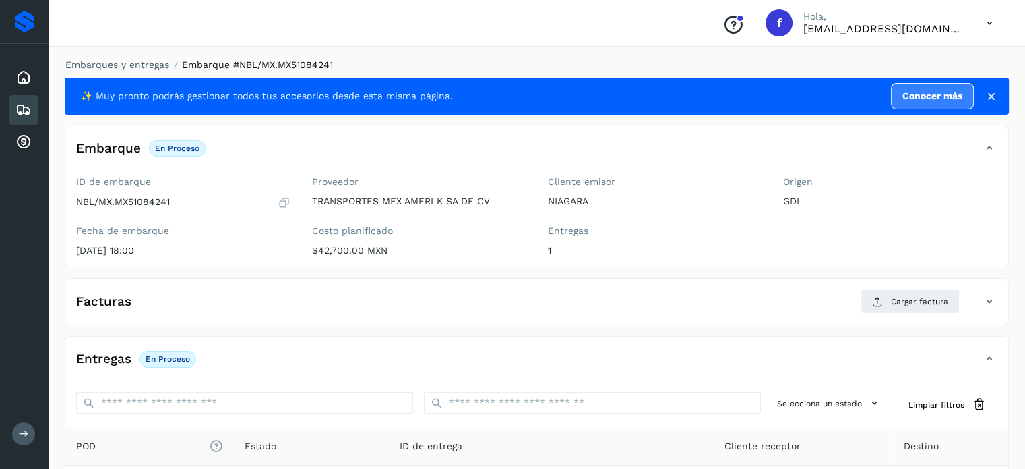
scroll to position [171, 0]
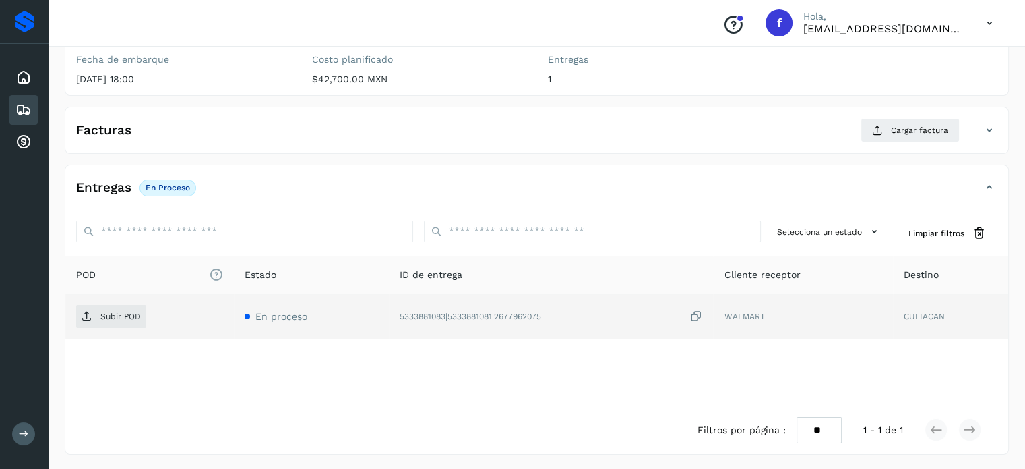
click at [696, 315] on icon at bounding box center [695, 316] width 13 height 14
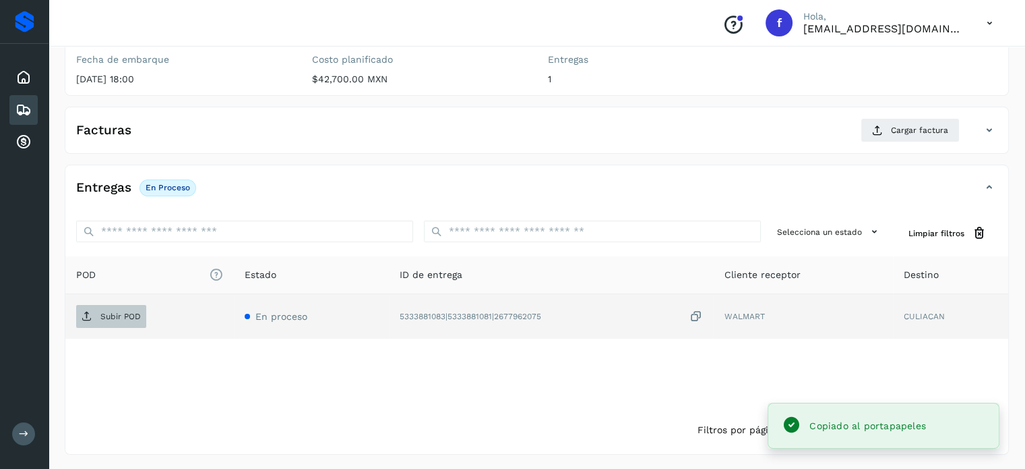
click at [118, 308] on span "Subir POD" at bounding box center [111, 316] width 70 height 22
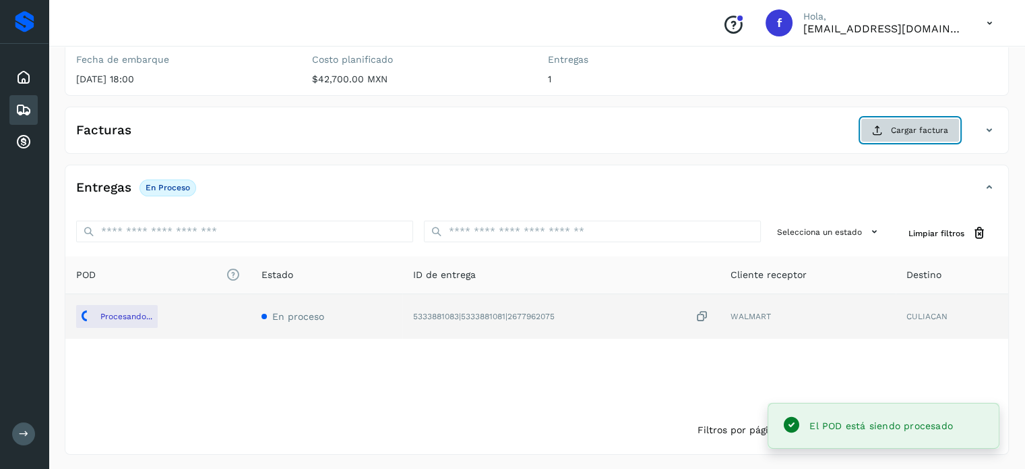
click at [883, 139] on button "Cargar factura" at bounding box center [910, 130] width 99 height 24
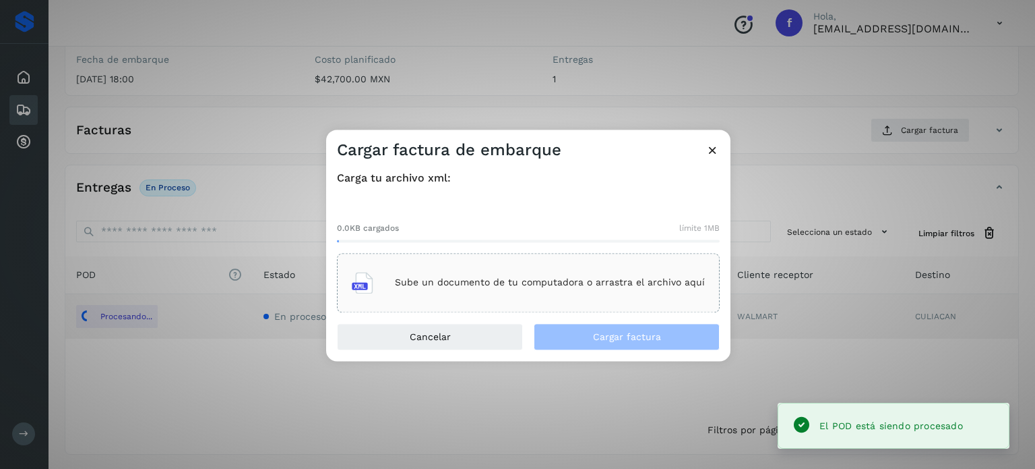
click at [574, 293] on div "Sube un documento de tu computadora o arrastra el archivo aquí" at bounding box center [528, 282] width 353 height 36
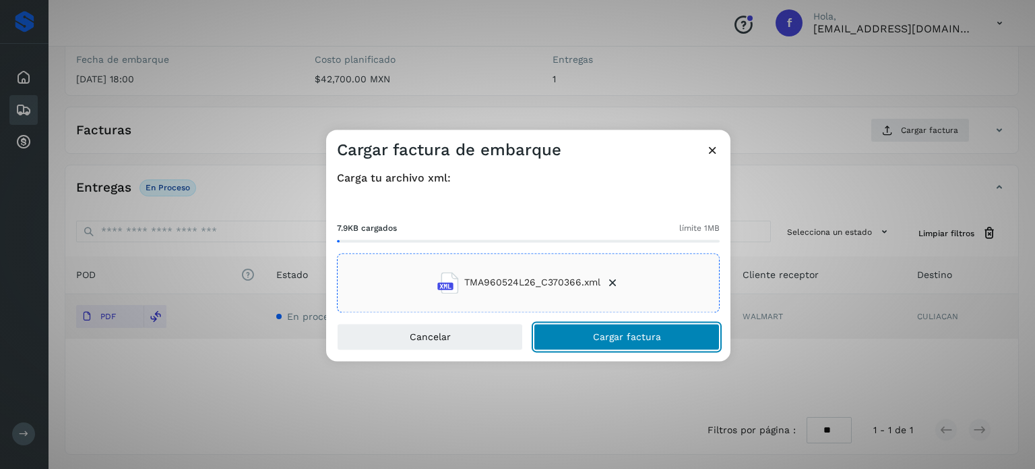
drag, startPoint x: 585, startPoint y: 334, endPoint x: 584, endPoint y: 312, distance: 22.3
click at [584, 334] on button "Cargar factura" at bounding box center [627, 336] width 186 height 27
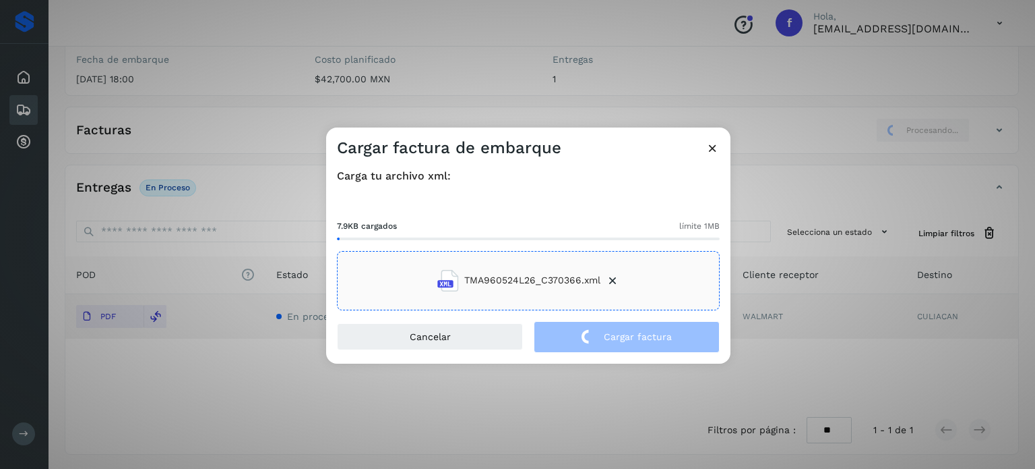
click at [266, 59] on div "Cargar factura de embarque Carga tu archivo xml: 7.9KB cargados límite 1MB TMA9…" at bounding box center [517, 234] width 1035 height 469
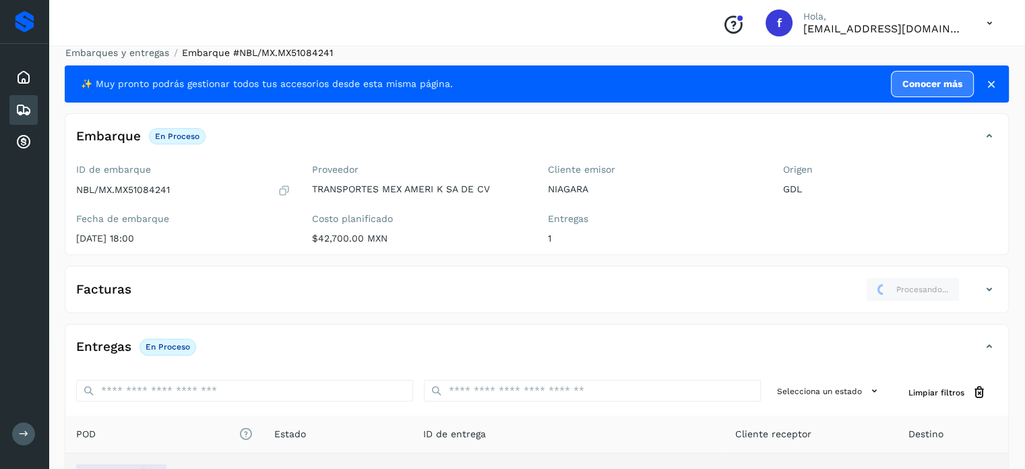
scroll to position [0, 0]
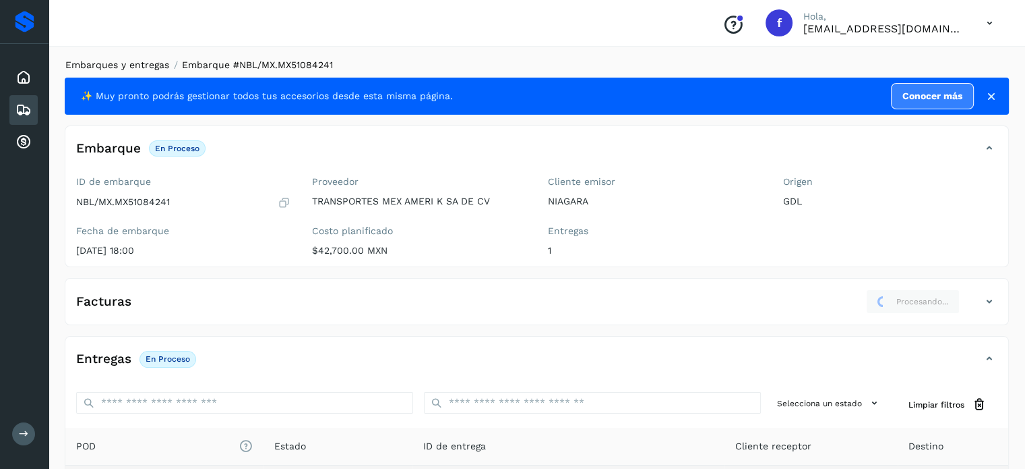
click at [146, 62] on link "Embarques y entregas" at bounding box center [117, 64] width 104 height 11
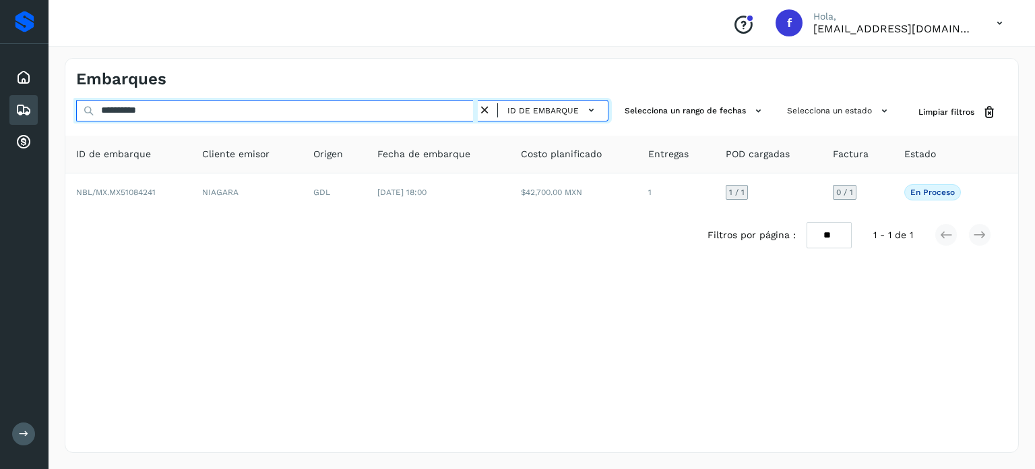
click at [150, 110] on input "**********" at bounding box center [277, 111] width 402 height 22
paste input "text"
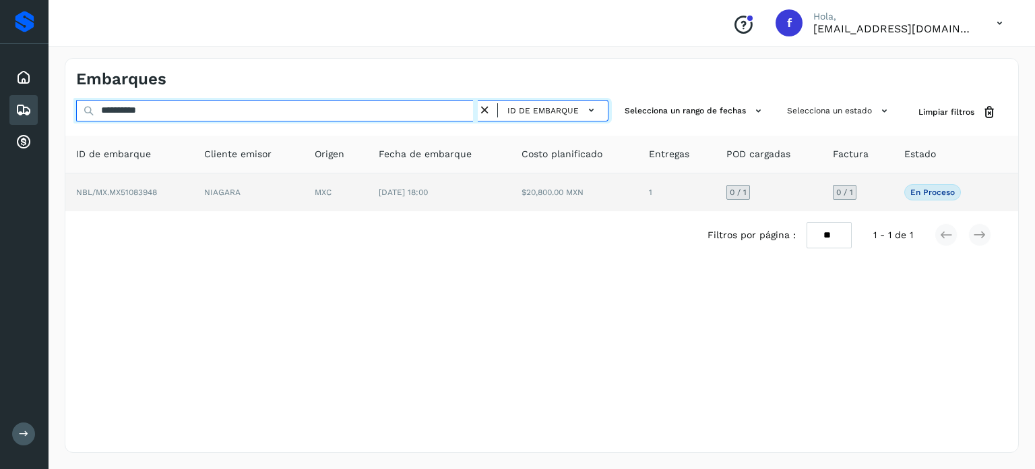
type input "**********"
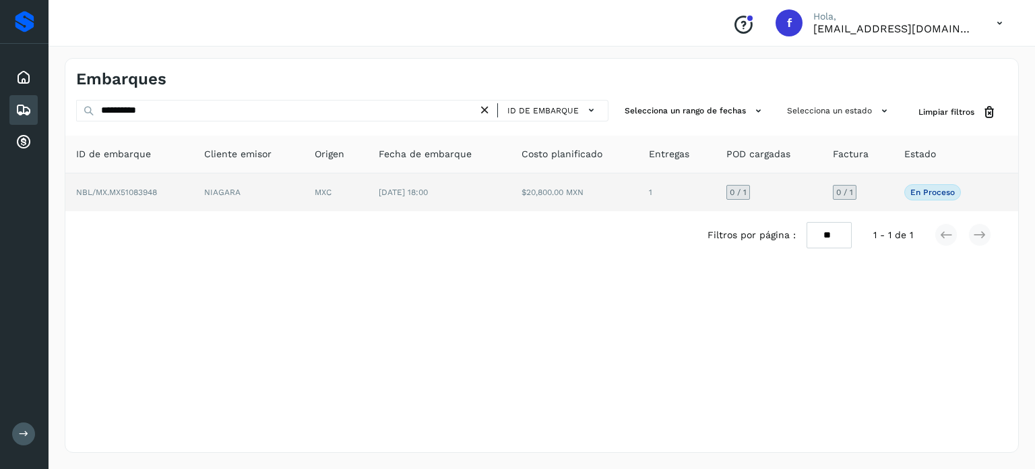
click at [375, 196] on td "[DATE] 18:00" at bounding box center [439, 192] width 143 height 38
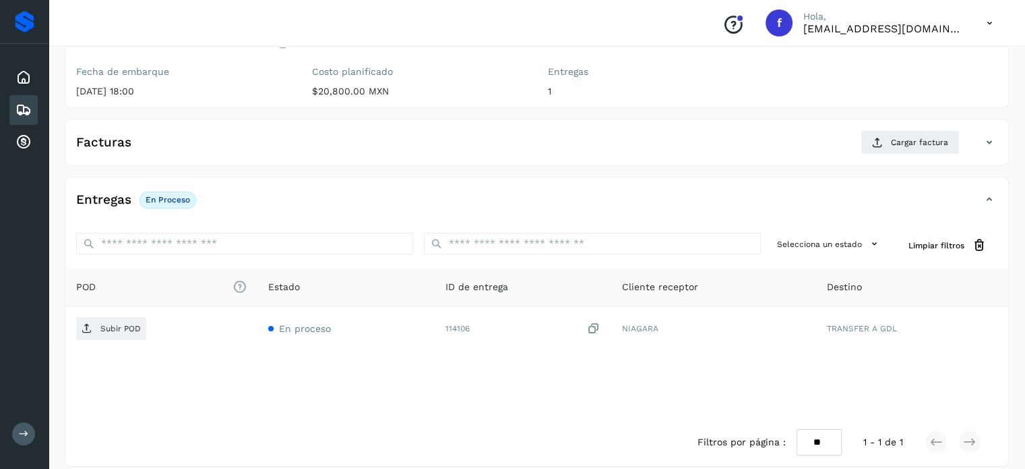
scroll to position [171, 0]
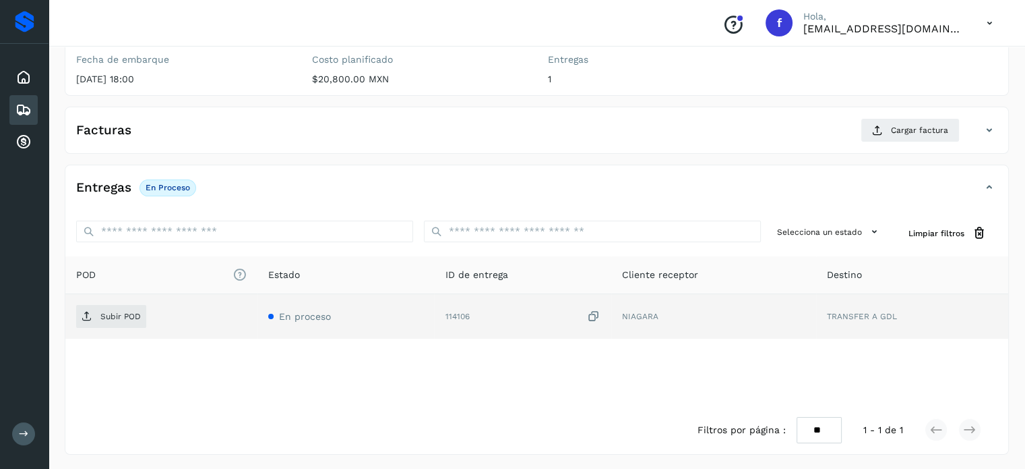
click at [594, 318] on icon at bounding box center [593, 316] width 13 height 14
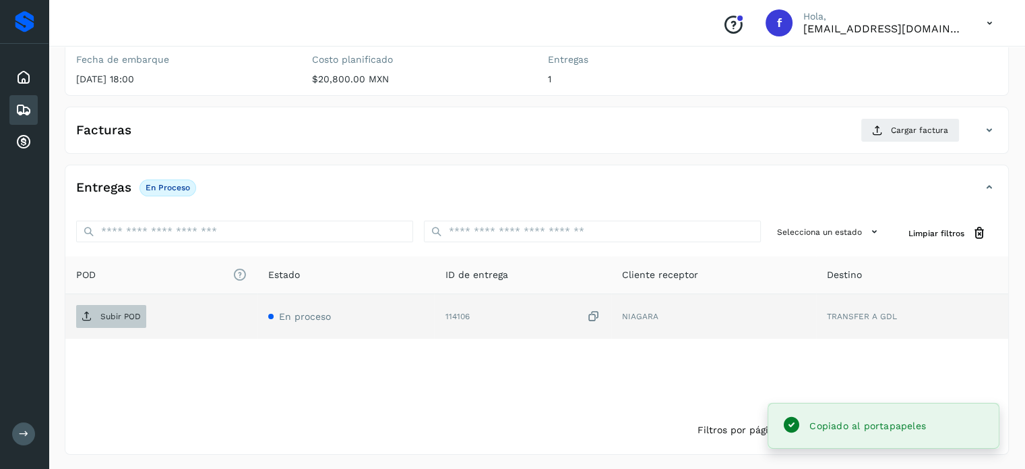
click at [123, 321] on span "Subir POD" at bounding box center [111, 316] width 70 height 22
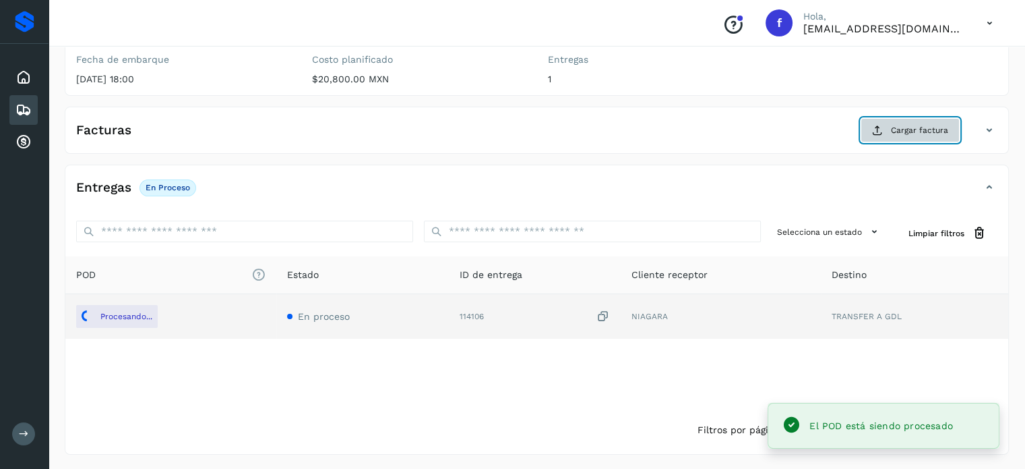
click at [890, 134] on button "Cargar factura" at bounding box center [910, 130] width 99 height 24
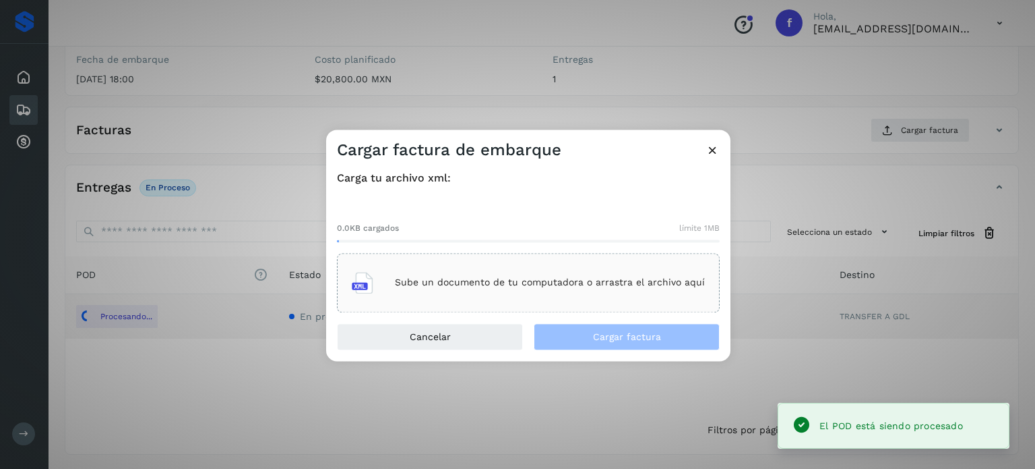
click at [574, 288] on div "Sube un documento de tu computadora o arrastra el archivo aquí" at bounding box center [528, 282] width 353 height 36
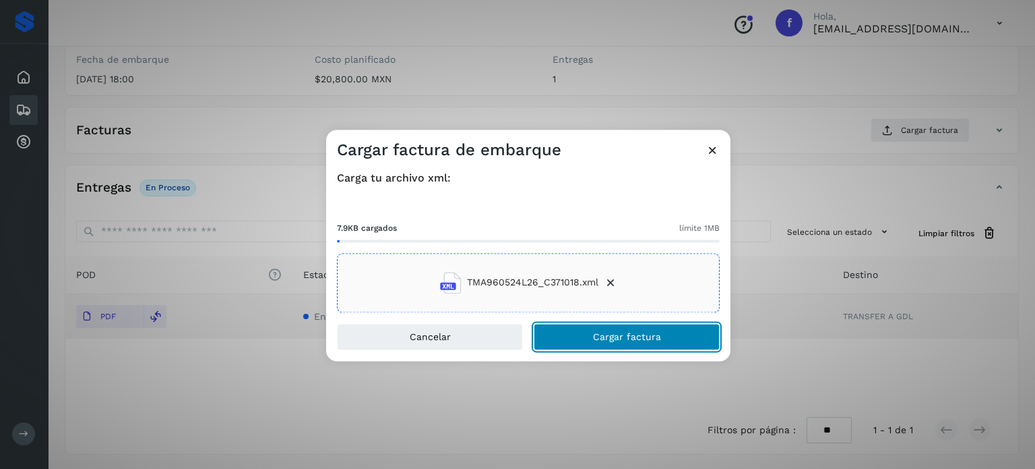
click at [591, 342] on button "Cargar factura" at bounding box center [627, 336] width 186 height 27
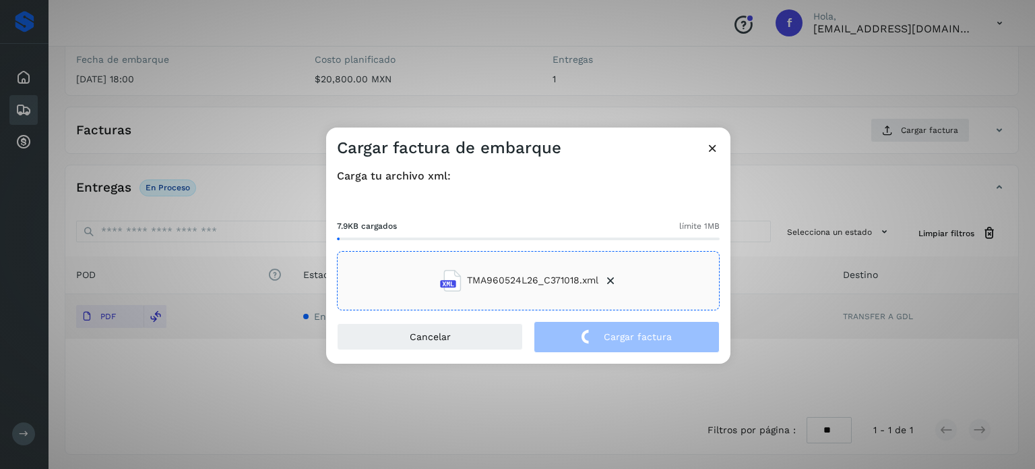
click at [214, 92] on div "Cargar factura de embarque Carga tu archivo xml: 7.9KB cargados límite 1MB TMA9…" at bounding box center [517, 234] width 1035 height 469
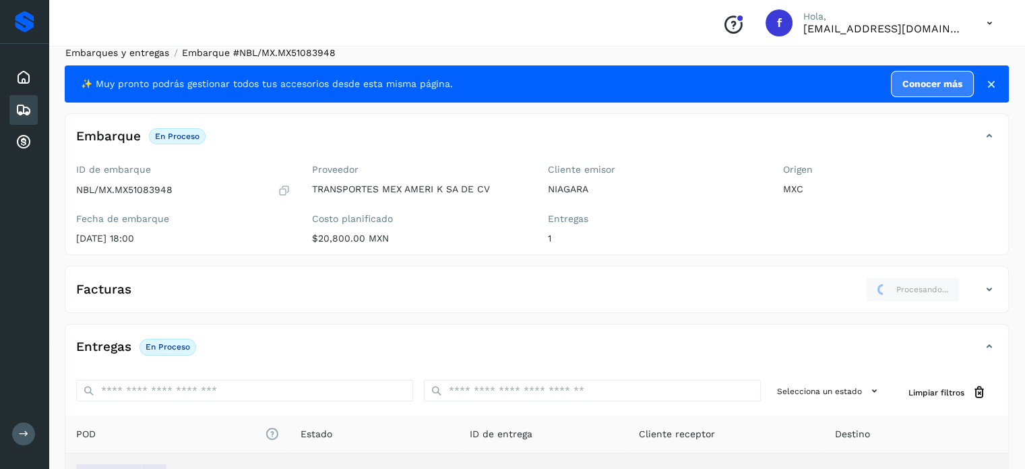
scroll to position [0, 0]
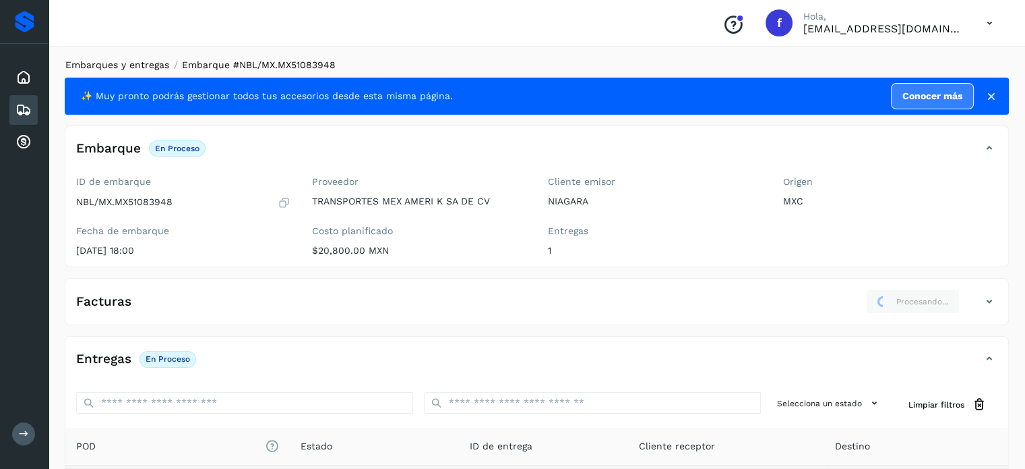
click at [144, 63] on link "Embarques y entregas" at bounding box center [117, 64] width 104 height 11
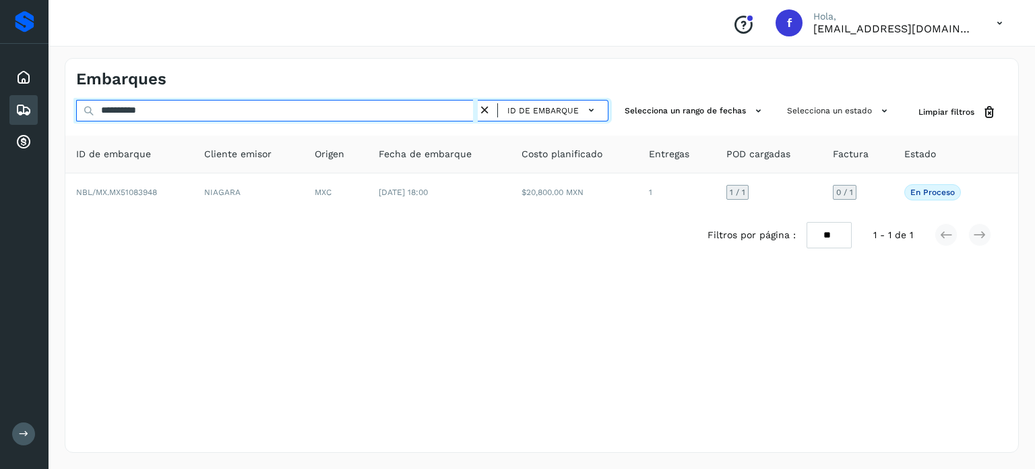
click at [145, 113] on input "**********" at bounding box center [277, 111] width 402 height 22
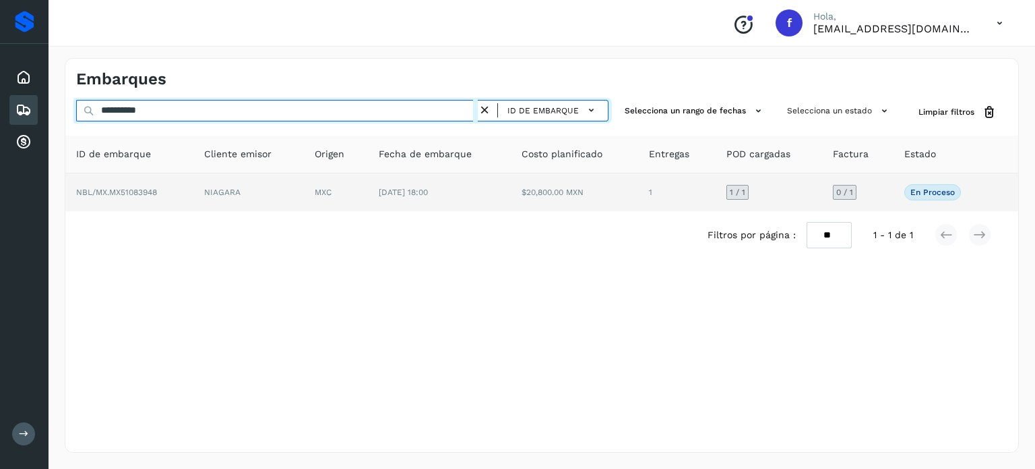
paste input "text"
type input "**********"
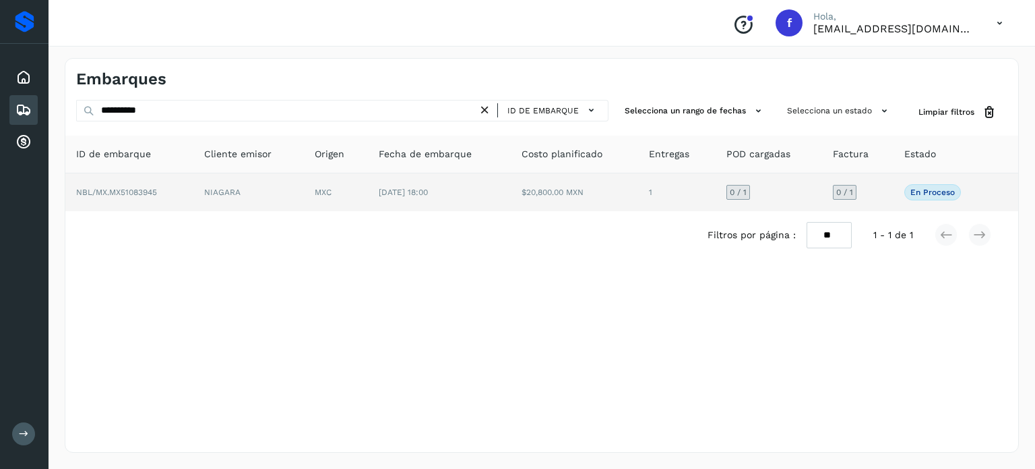
click at [510, 206] on td "[DATE] 18:00" at bounding box center [439, 192] width 143 height 38
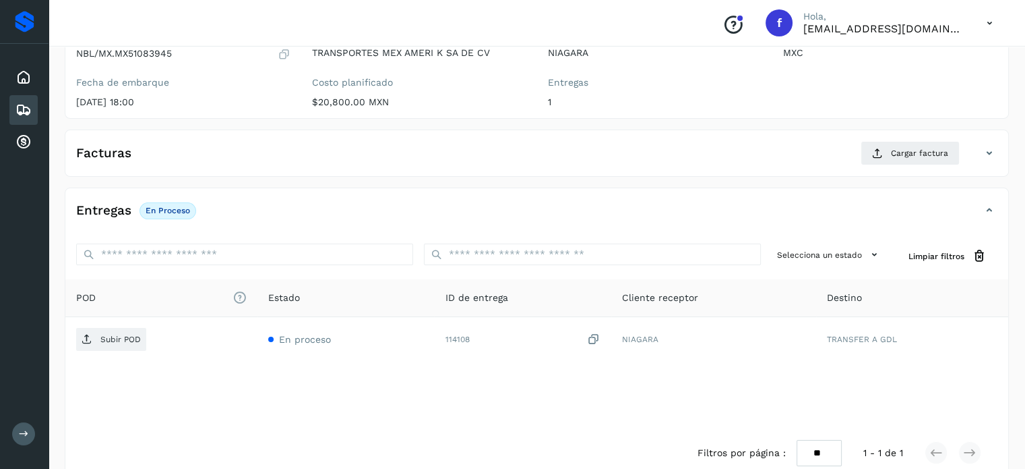
scroll to position [162, 0]
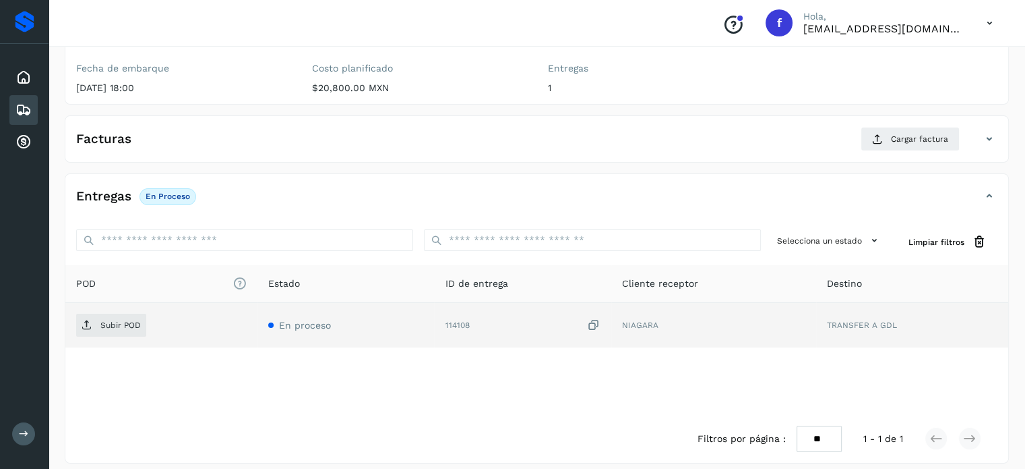
drag, startPoint x: 593, startPoint y: 320, endPoint x: 568, endPoint y: 320, distance: 25.0
click at [591, 320] on icon at bounding box center [593, 325] width 13 height 14
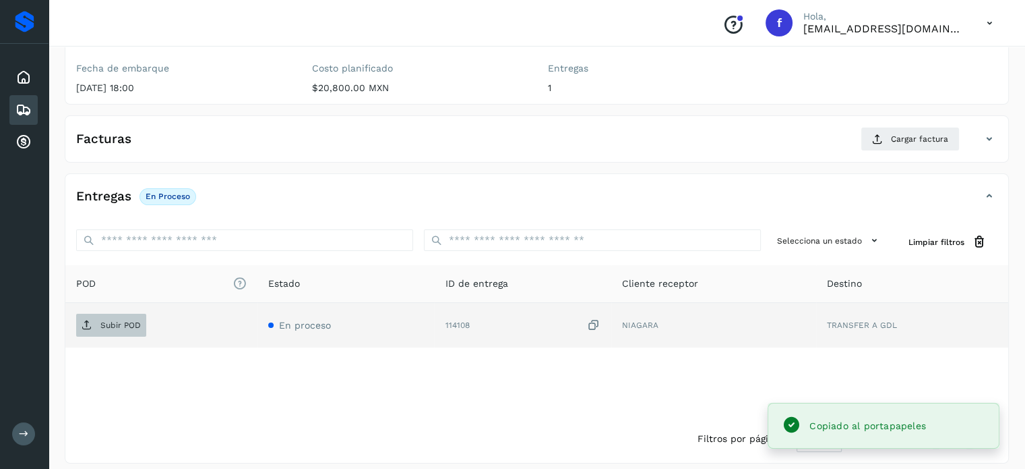
click at [113, 321] on p "Subir POD" at bounding box center [120, 324] width 40 height 9
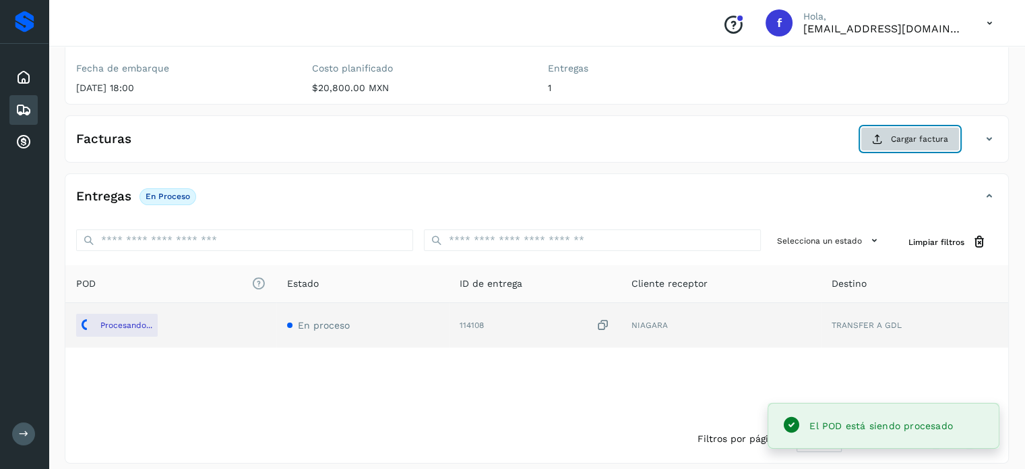
click at [883, 137] on icon at bounding box center [877, 138] width 11 height 11
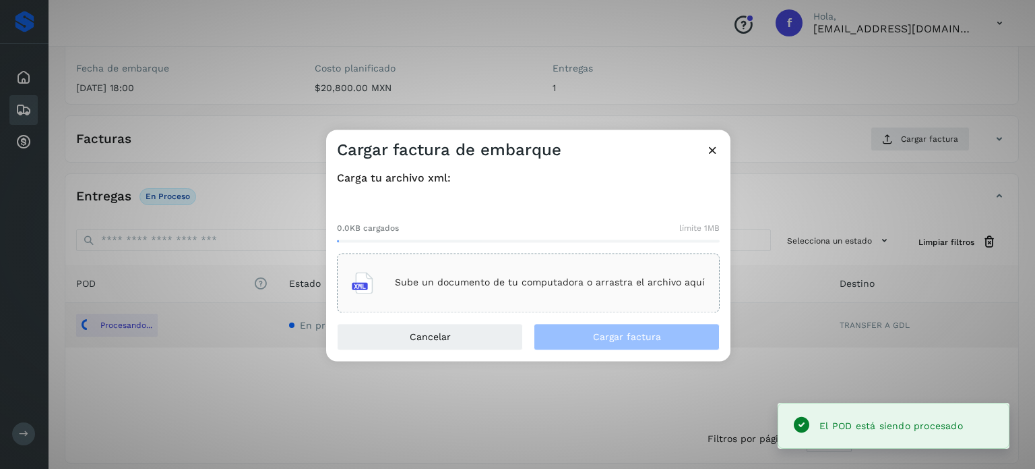
click at [536, 281] on p "Sube un documento de tu computadora o arrastra el archivo aquí" at bounding box center [550, 282] width 310 height 11
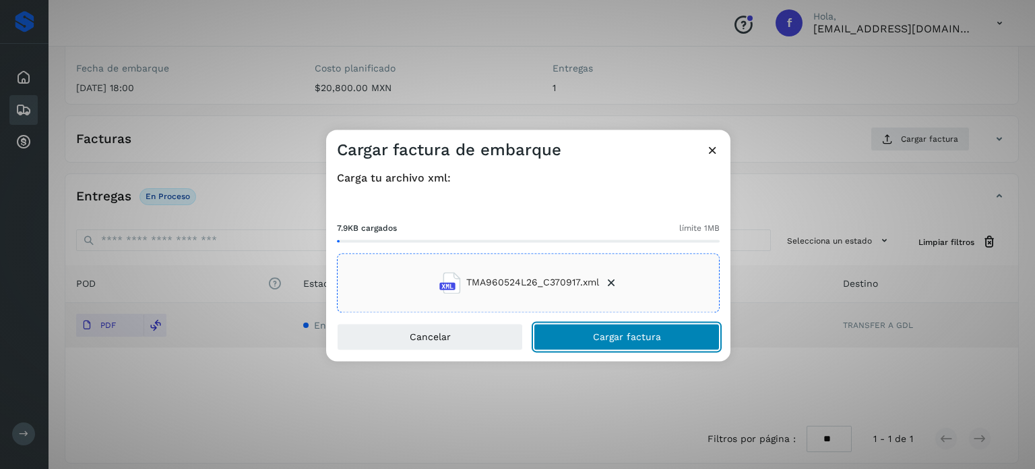
drag, startPoint x: 599, startPoint y: 341, endPoint x: 589, endPoint y: 320, distance: 22.9
click at [597, 341] on span "Cargar factura" at bounding box center [627, 336] width 68 height 9
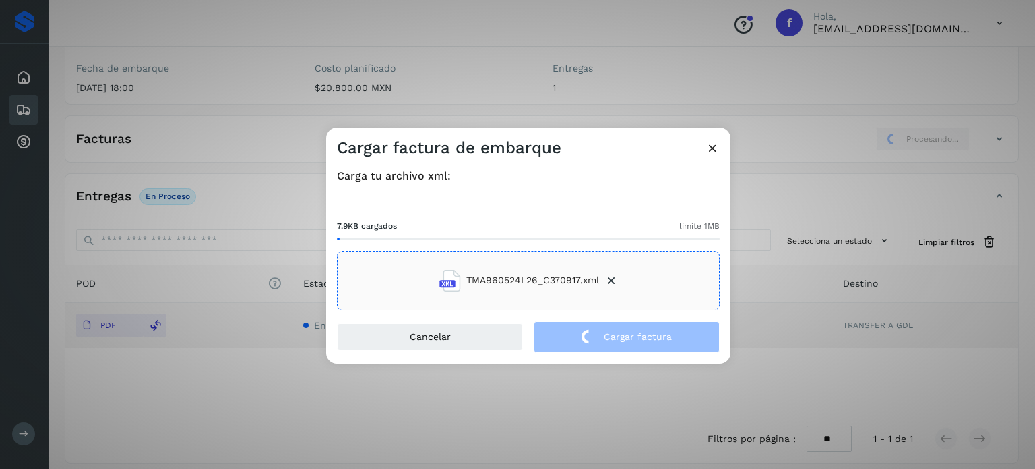
click at [222, 79] on div "Cargar factura de embarque Carga tu archivo xml: 7.9KB cargados límite 1MB TMA9…" at bounding box center [517, 234] width 1035 height 469
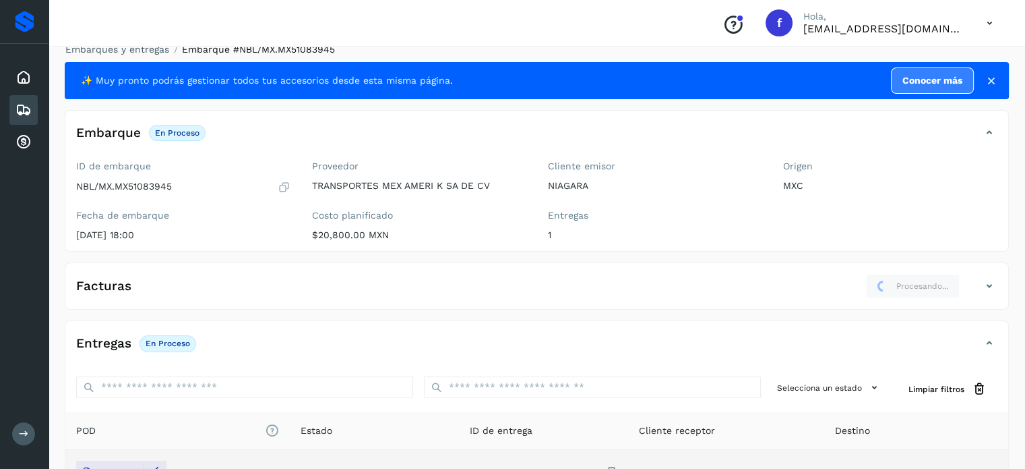
scroll to position [0, 0]
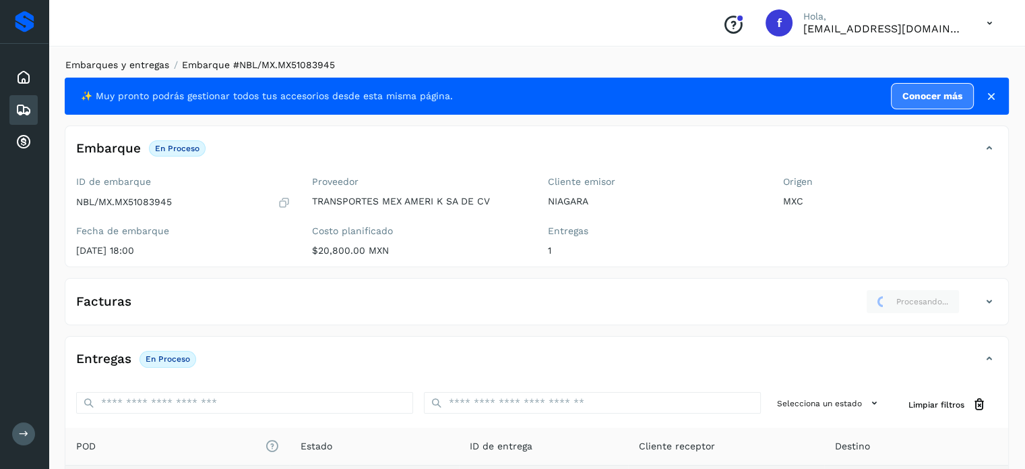
click at [158, 64] on link "Embarques y entregas" at bounding box center [117, 64] width 104 height 11
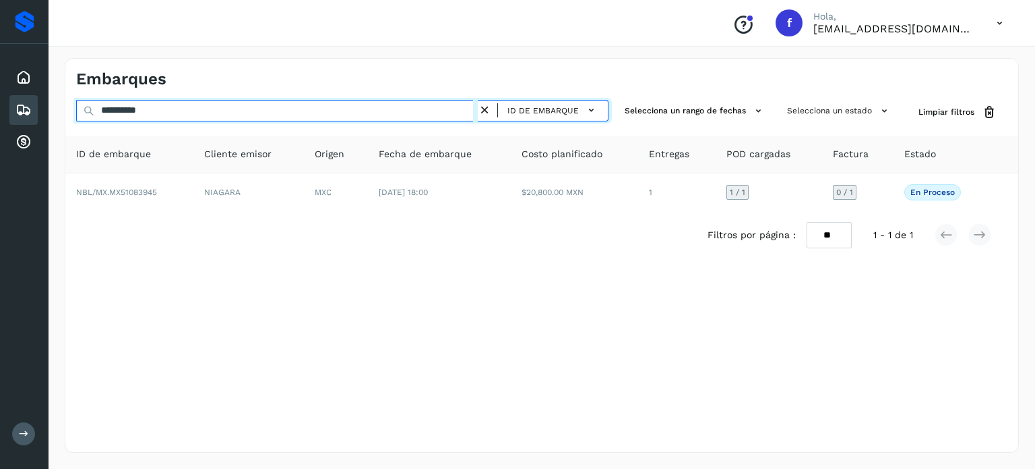
click at [158, 113] on input "**********" at bounding box center [277, 111] width 402 height 22
paste input "text"
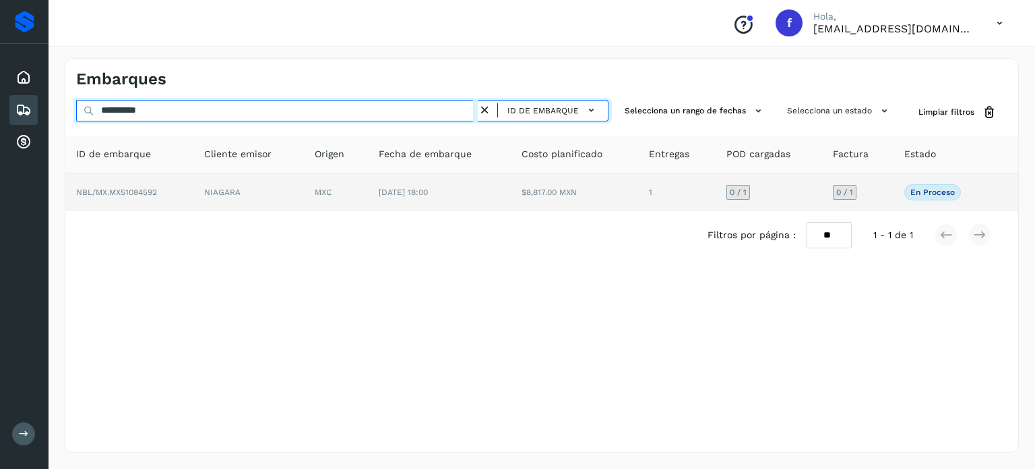
type input "**********"
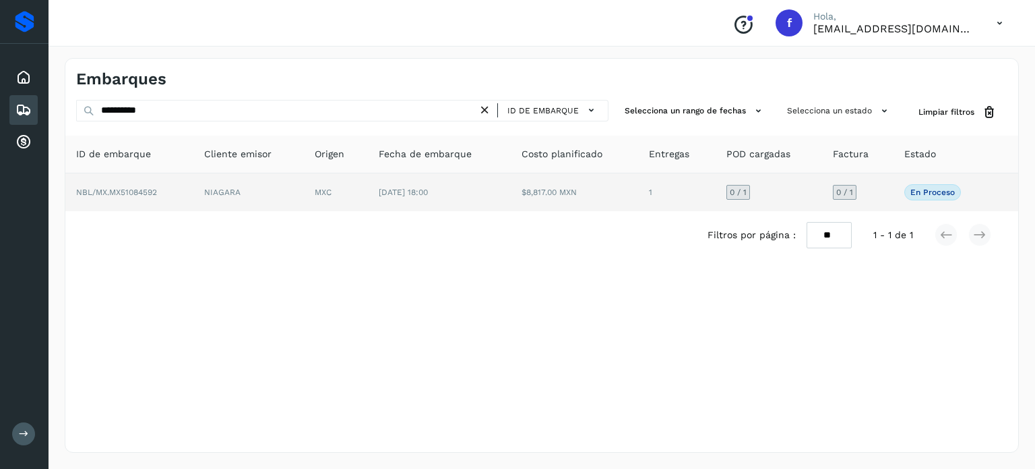
click at [586, 202] on td "$8,817.00 MXN" at bounding box center [575, 192] width 128 height 38
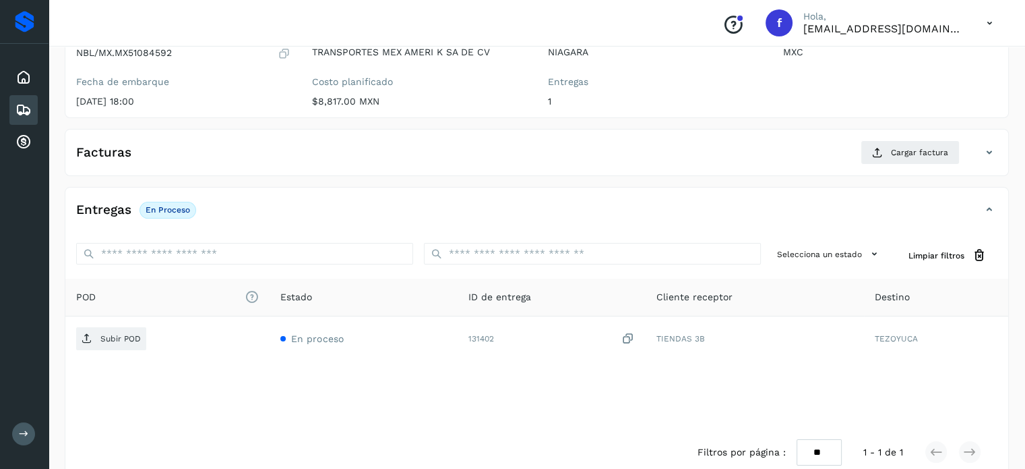
scroll to position [171, 0]
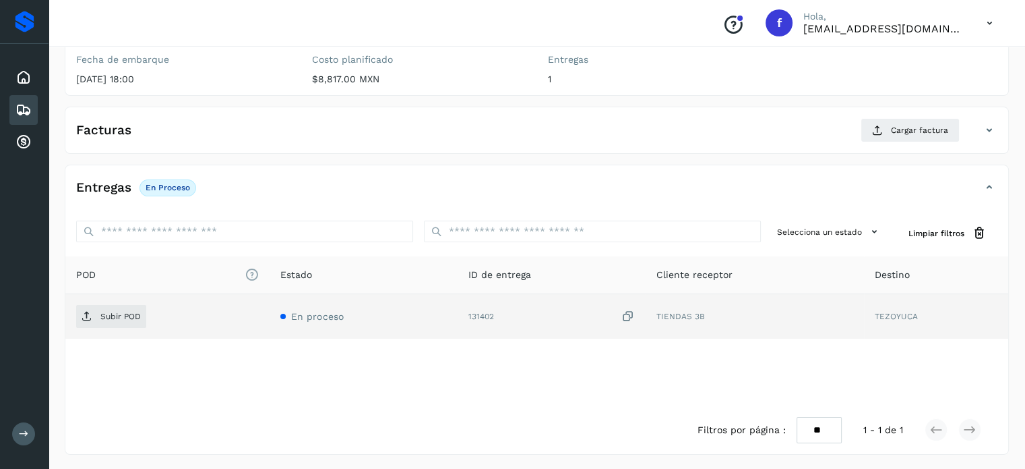
click at [626, 312] on icon at bounding box center [628, 316] width 13 height 14
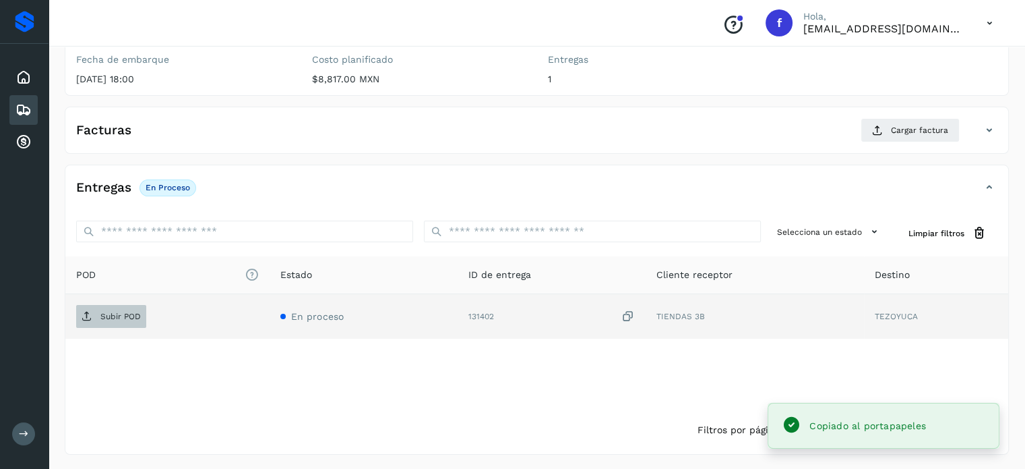
click at [117, 311] on p "Subir POD" at bounding box center [120, 315] width 40 height 9
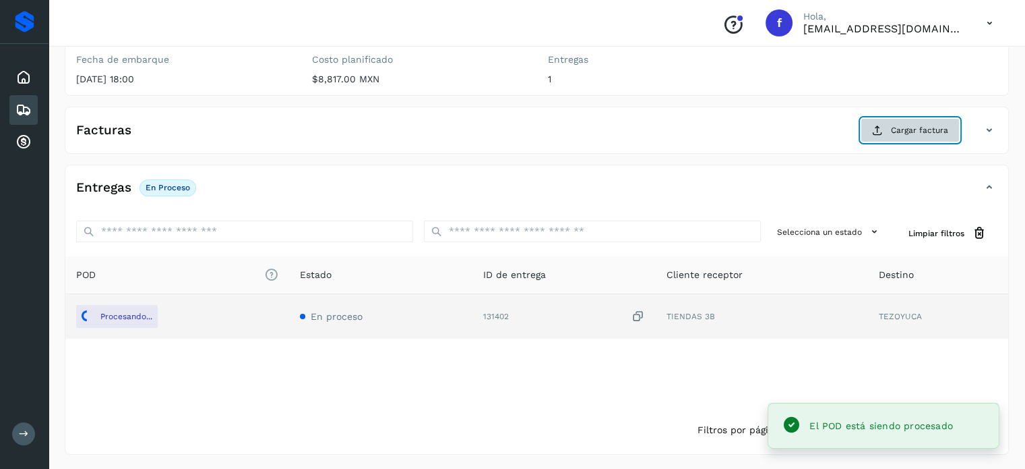
click at [901, 134] on span "Cargar factura" at bounding box center [919, 130] width 57 height 12
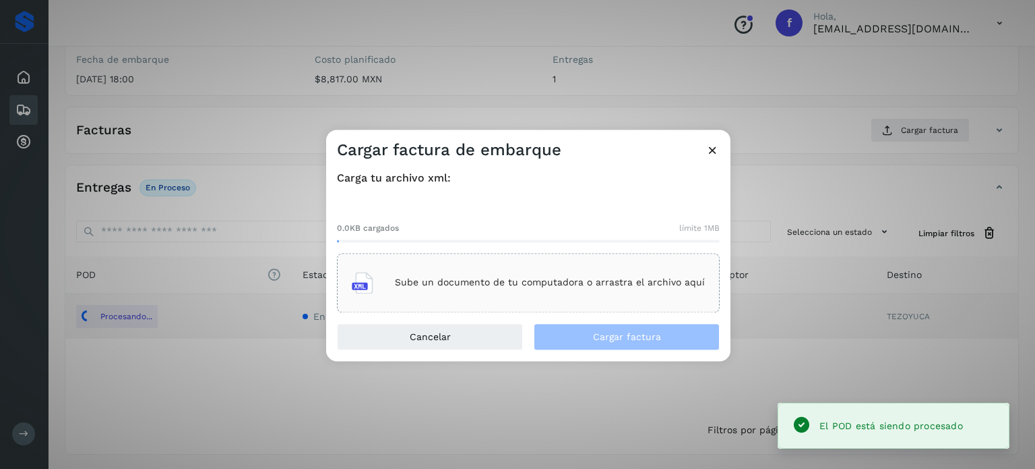
click at [558, 269] on div "Sube un documento de tu computadora o arrastra el archivo aquí" at bounding box center [528, 282] width 353 height 36
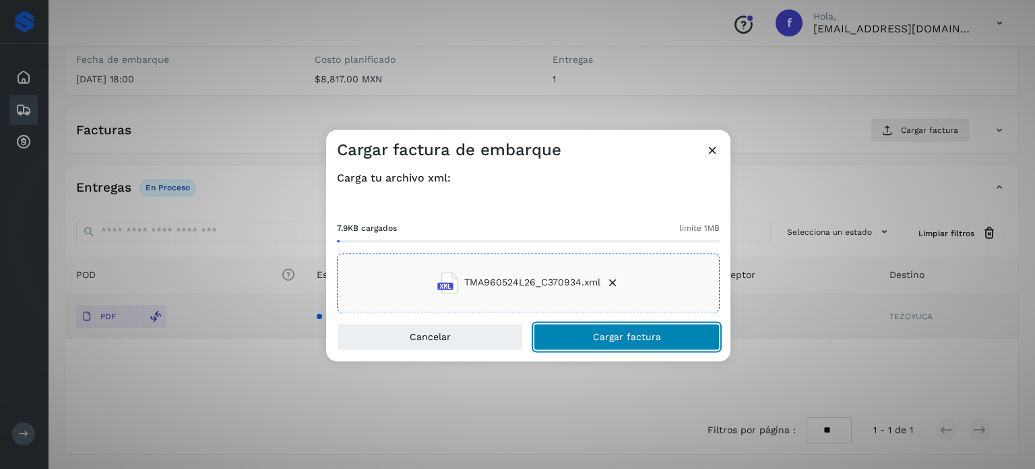
click at [569, 342] on button "Cargar factura" at bounding box center [627, 336] width 186 height 27
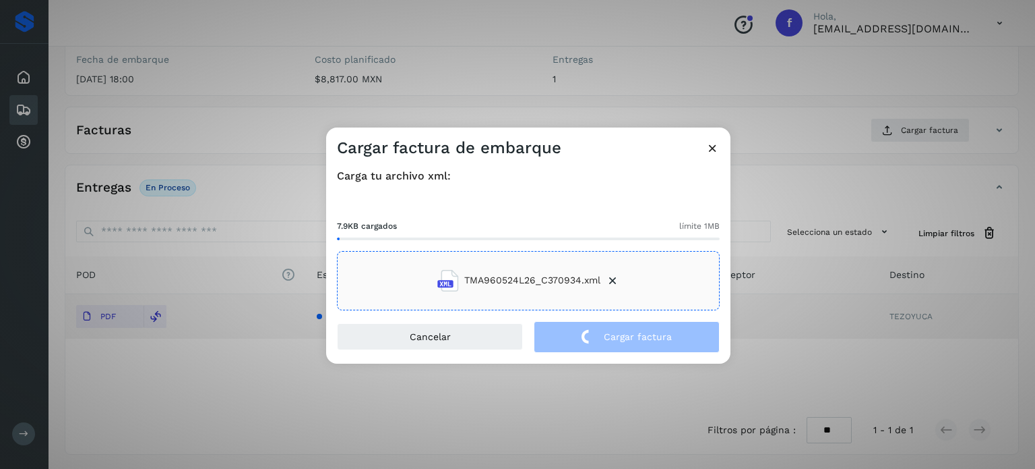
click at [243, 88] on div "Cargar factura de embarque Carga tu archivo xml: 7.9KB cargados límite 1MB TMA9…" at bounding box center [517, 234] width 1035 height 469
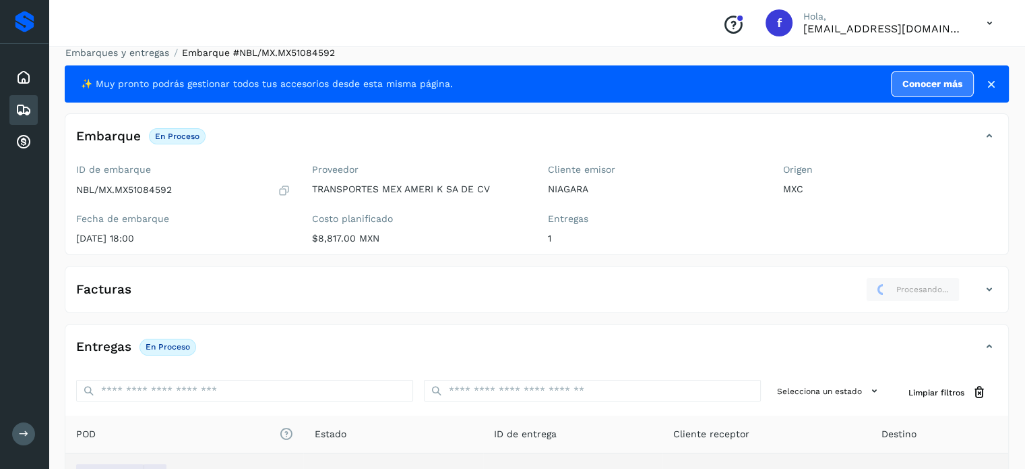
scroll to position [0, 0]
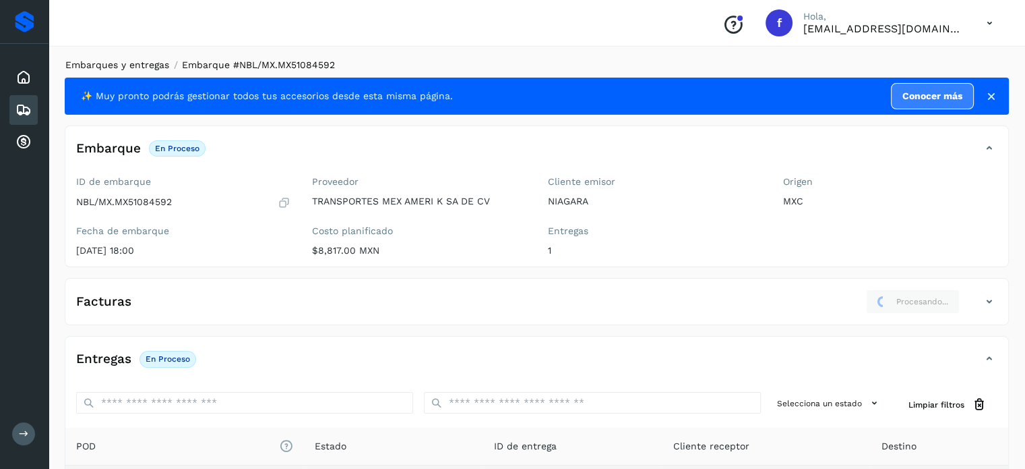
click at [124, 61] on link "Embarques y entregas" at bounding box center [117, 64] width 104 height 11
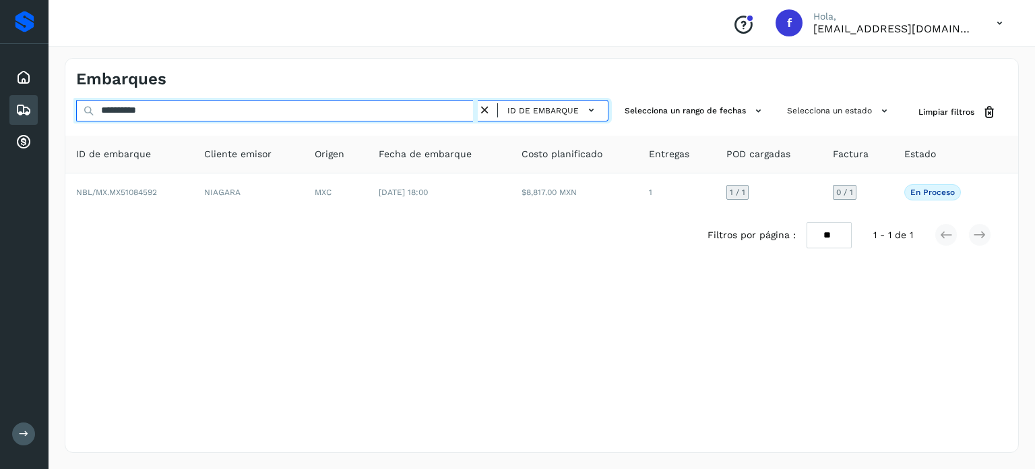
click at [156, 104] on input "**********" at bounding box center [277, 111] width 402 height 22
paste input "text"
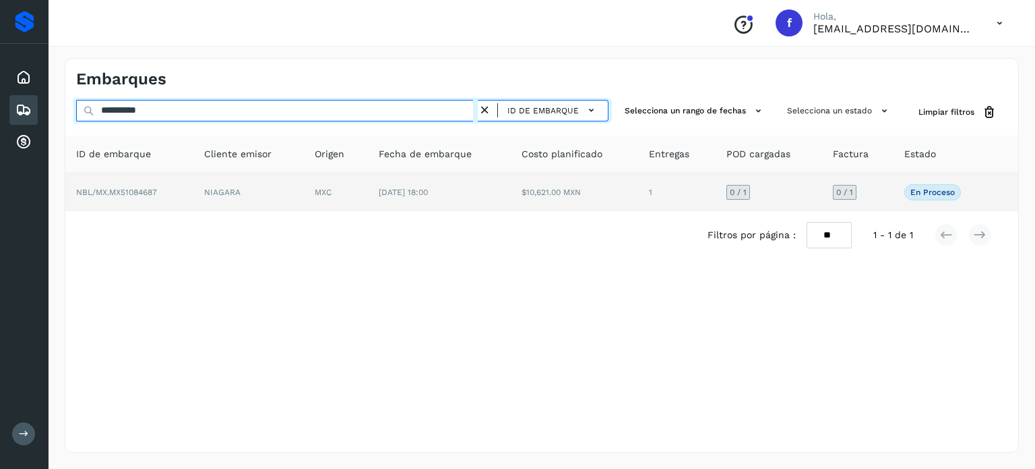
type input "**********"
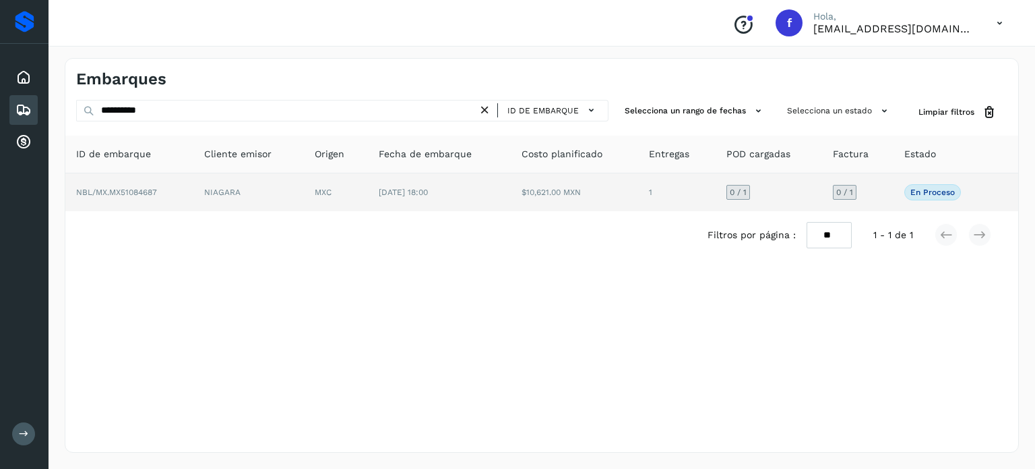
click at [483, 196] on td "[DATE] 18:00" at bounding box center [439, 192] width 143 height 38
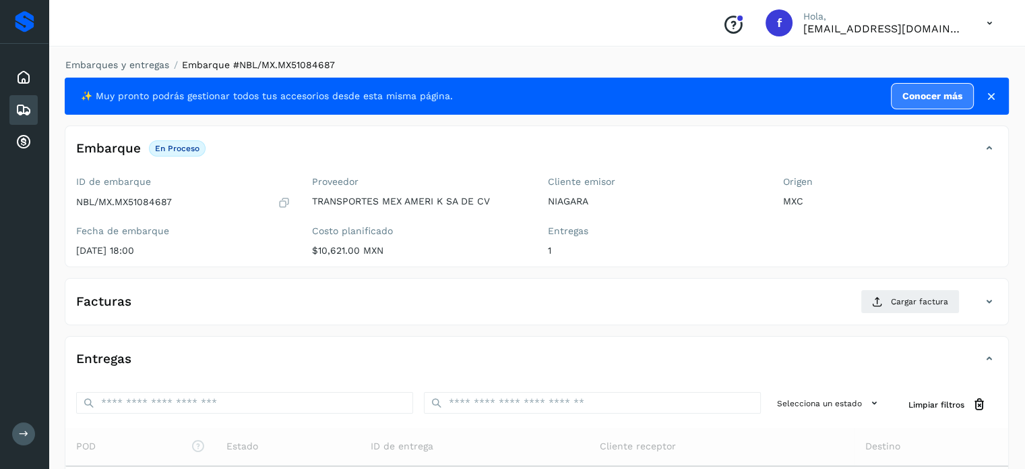
scroll to position [162, 0]
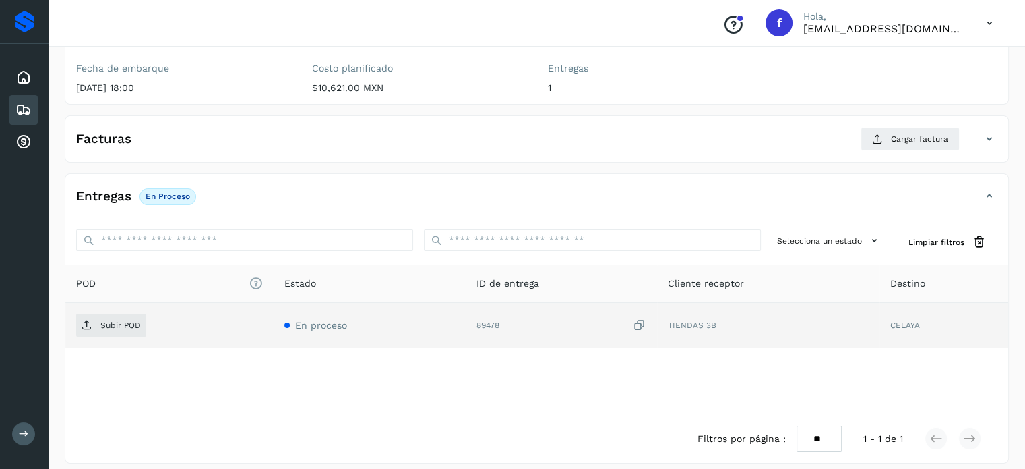
click at [641, 329] on icon at bounding box center [639, 325] width 13 height 14
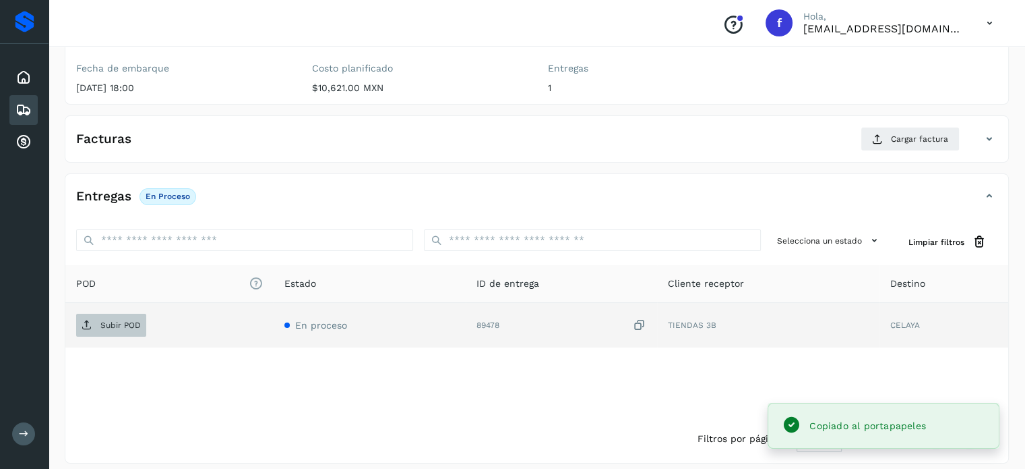
click at [121, 320] on p "Subir POD" at bounding box center [120, 324] width 40 height 9
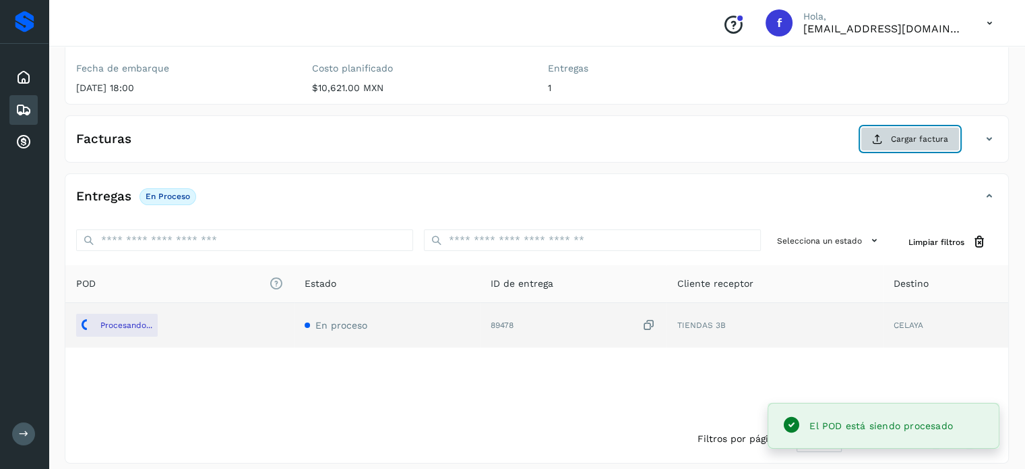
click at [895, 143] on span "Cargar factura" at bounding box center [919, 139] width 57 height 12
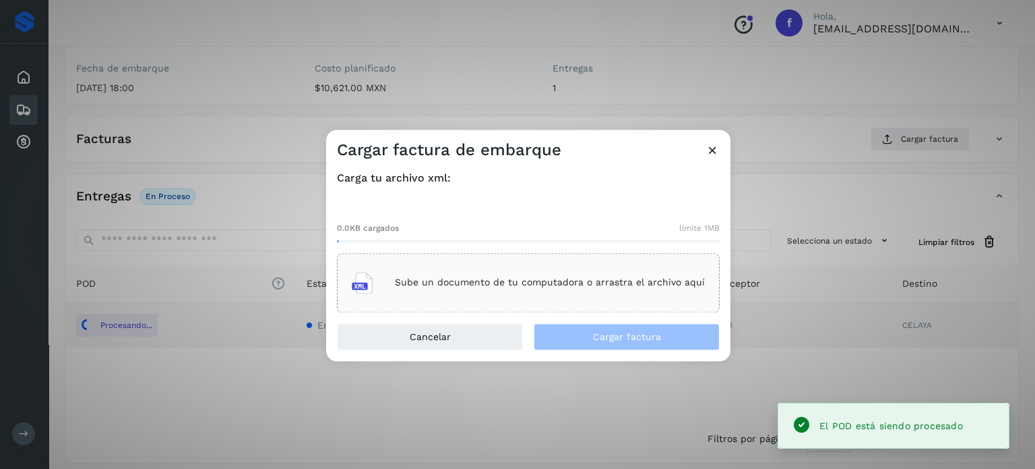
click at [429, 263] on div "Sube un documento de tu computadora o arrastra el archivo aquí" at bounding box center [528, 282] width 383 height 59
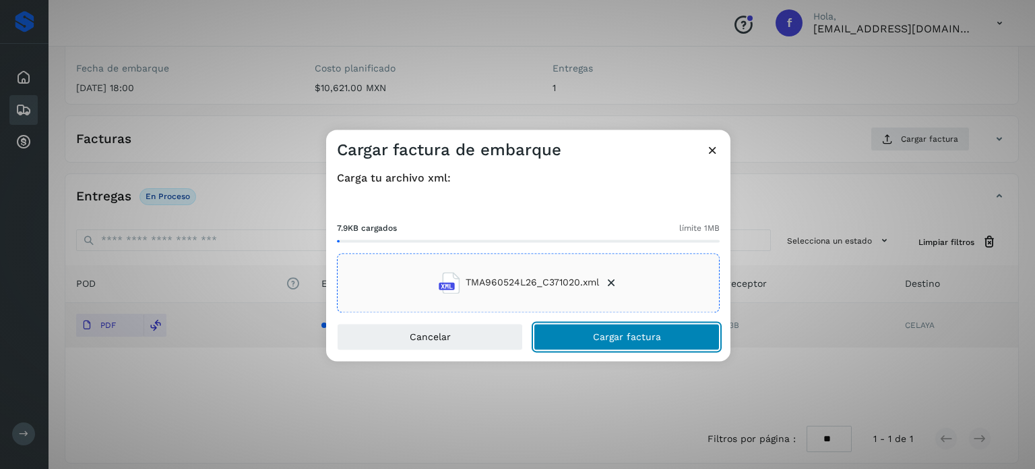
click at [630, 341] on button "Cargar factura" at bounding box center [627, 336] width 186 height 27
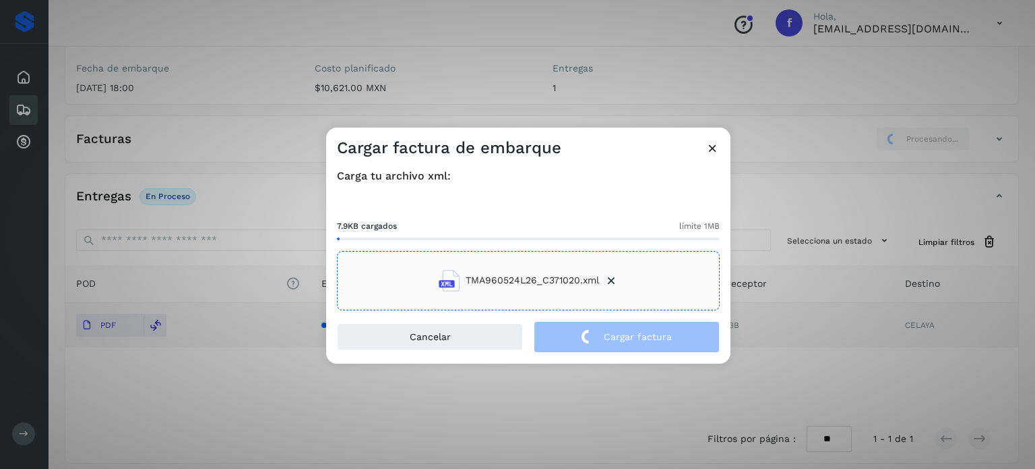
click at [270, 71] on div "Cargar factura de embarque Carga tu archivo xml: 7.9KB cargados límite 1MB TMA9…" at bounding box center [517, 234] width 1035 height 469
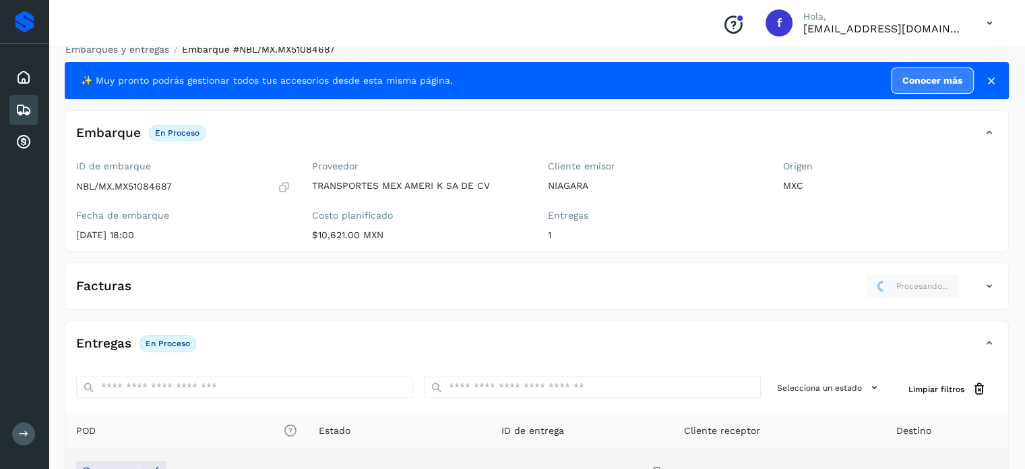
scroll to position [0, 0]
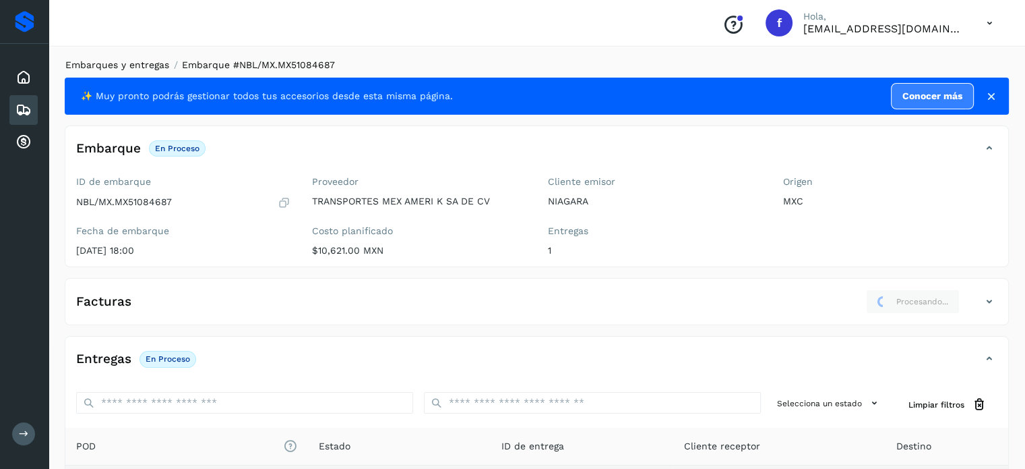
click at [143, 69] on link "Embarques y entregas" at bounding box center [117, 64] width 104 height 11
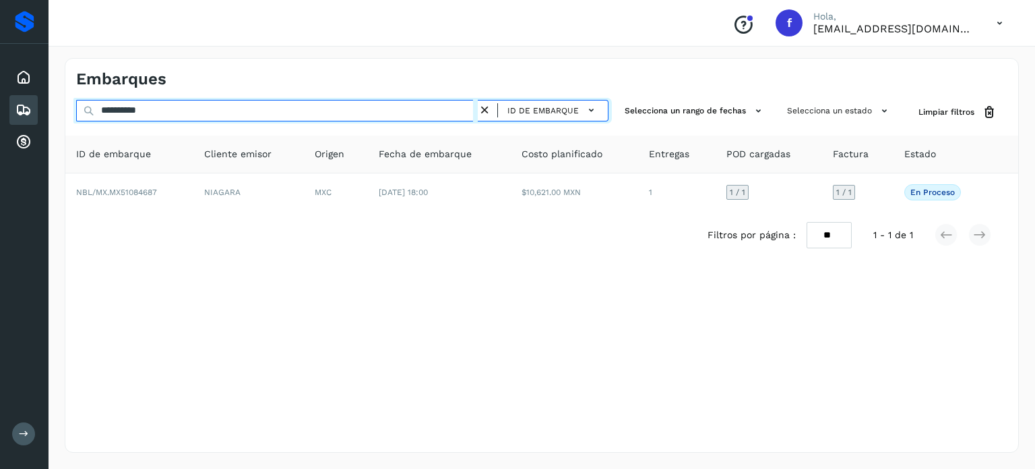
click at [160, 115] on input "**********" at bounding box center [277, 111] width 402 height 22
paste input "text"
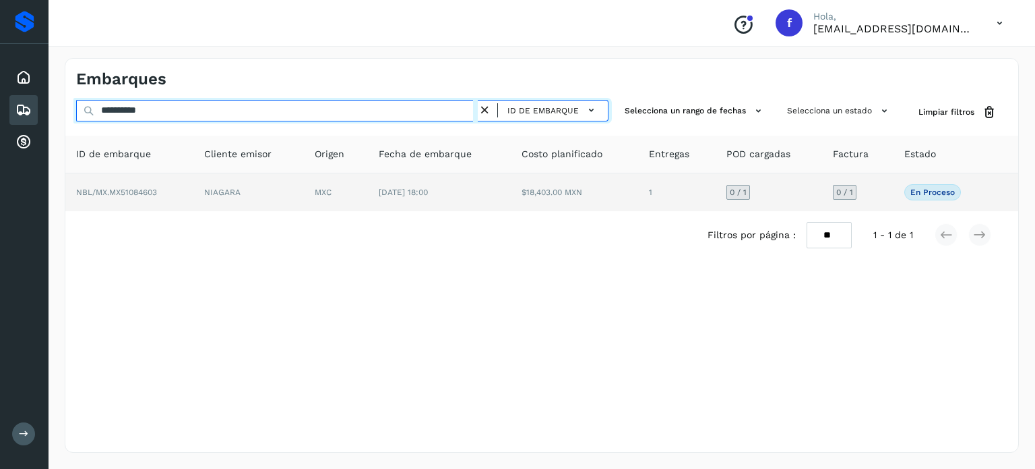
type input "**********"
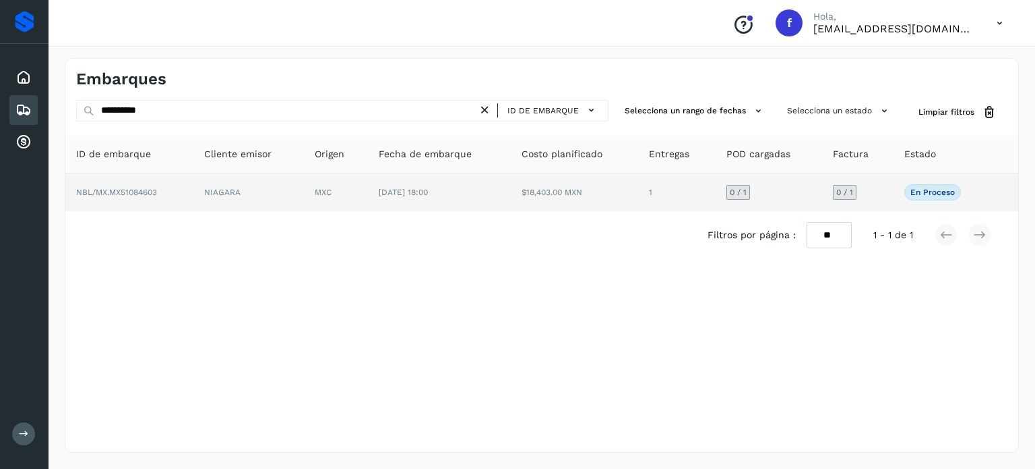
click at [410, 204] on td "[DATE] 18:00" at bounding box center [439, 192] width 143 height 38
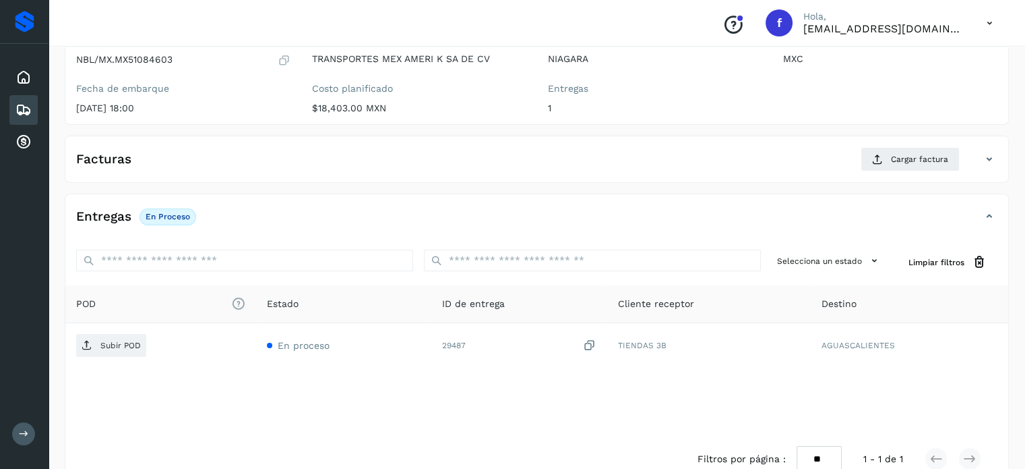
scroll to position [171, 0]
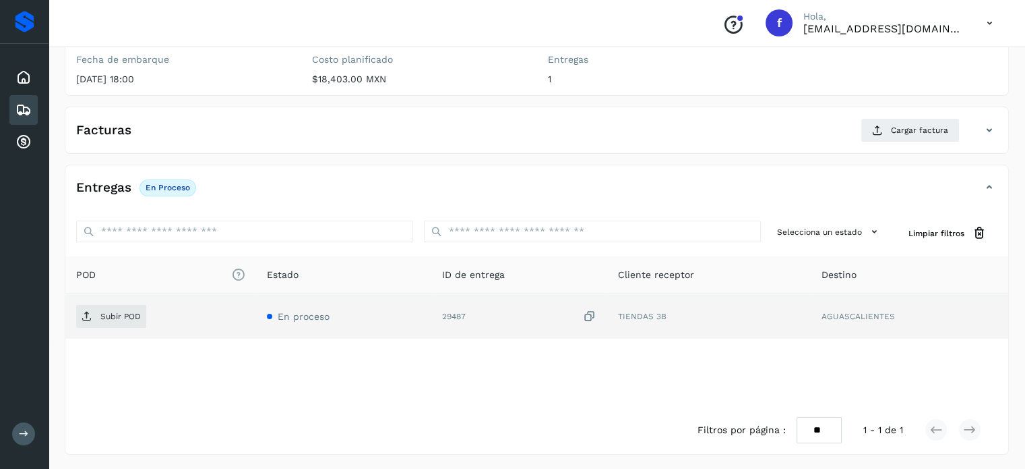
click at [588, 318] on icon at bounding box center [589, 316] width 13 height 14
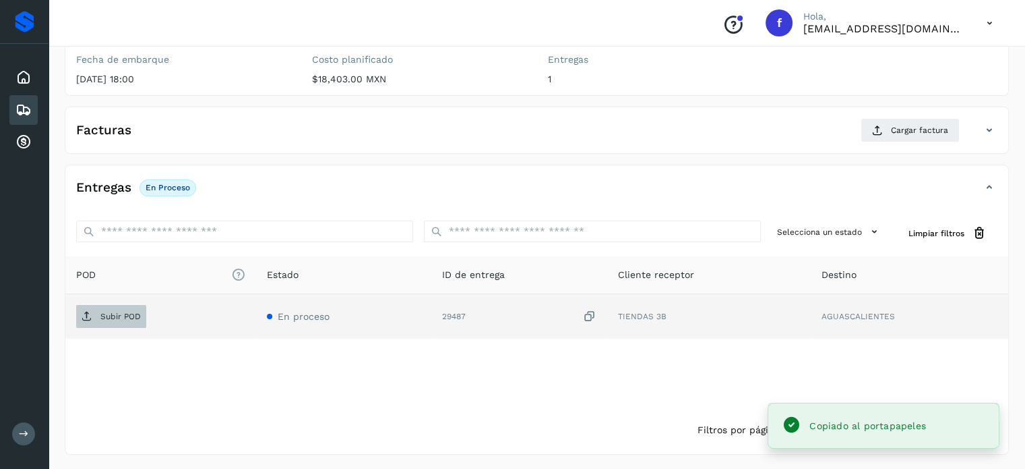
click at [114, 312] on p "Subir POD" at bounding box center [120, 315] width 40 height 9
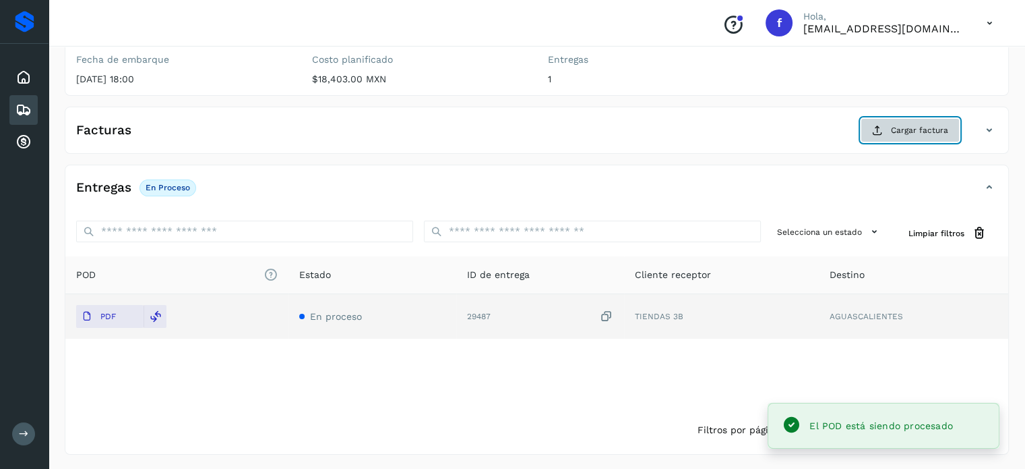
click at [897, 139] on button "Cargar factura" at bounding box center [910, 130] width 99 height 24
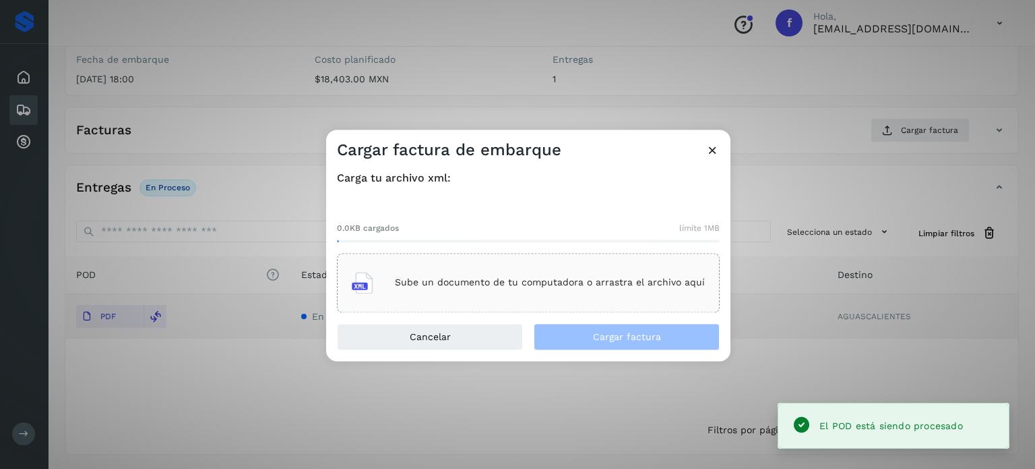
click at [430, 291] on div "Sube un documento de tu computadora o arrastra el archivo aquí" at bounding box center [528, 282] width 353 height 36
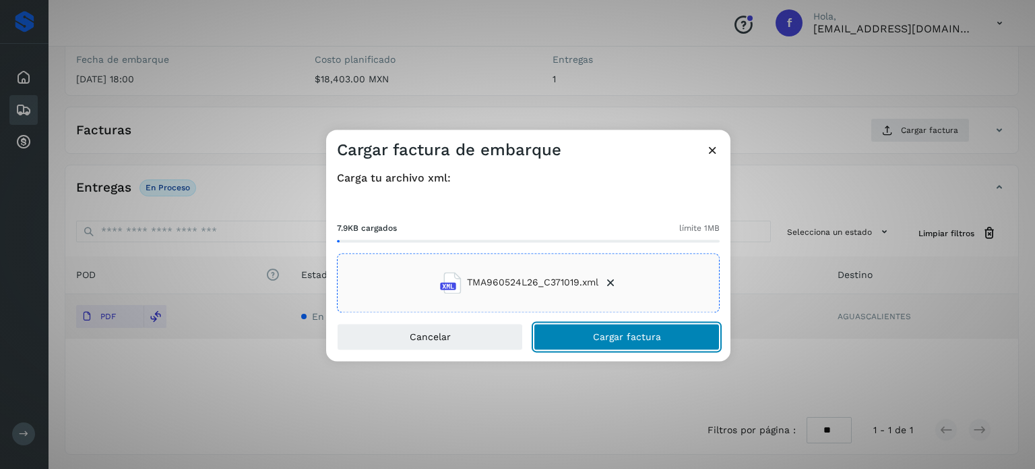
click at [580, 340] on button "Cargar factura" at bounding box center [627, 336] width 186 height 27
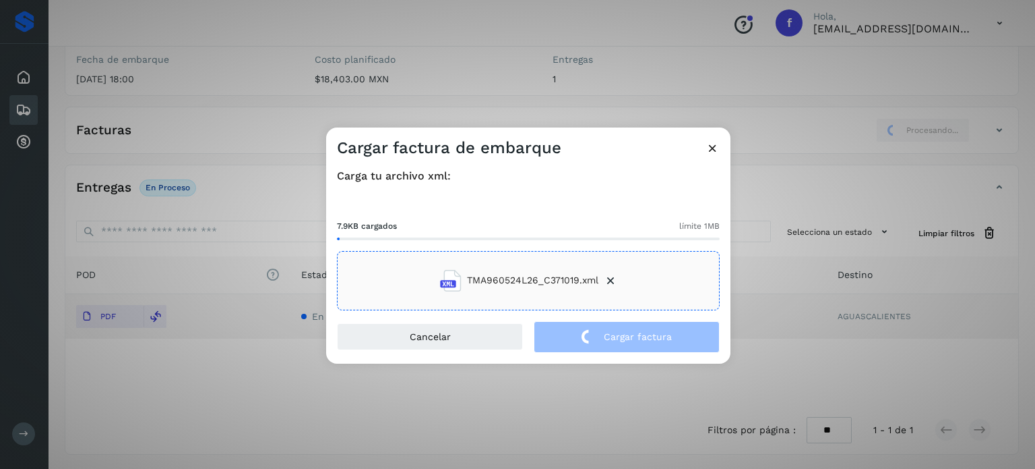
click at [326, 89] on div "Cargar factura de embarque Carga tu archivo xml: 7.9KB cargados límite 1MB TMA9…" at bounding box center [517, 234] width 1035 height 469
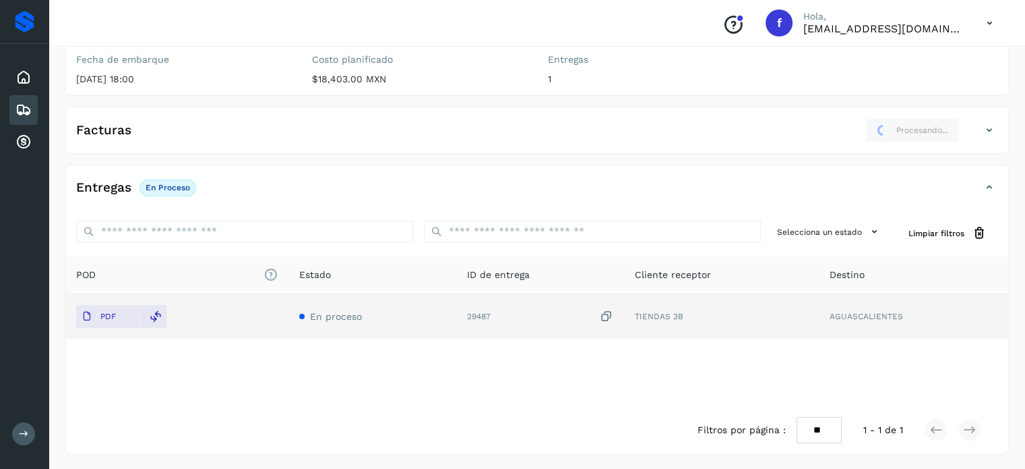
scroll to position [0, 0]
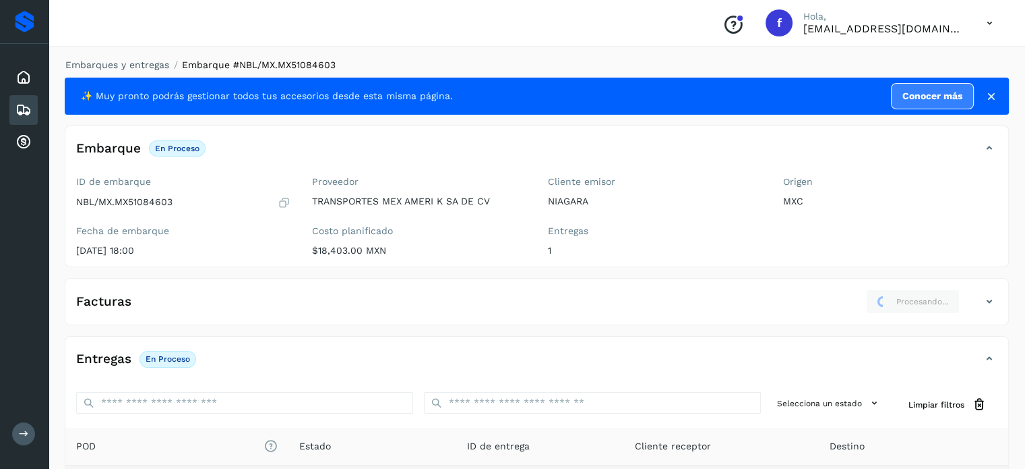
drag, startPoint x: 135, startPoint y: 59, endPoint x: 150, endPoint y: 71, distance: 19.6
click at [135, 59] on li "Embarques y entregas" at bounding box center [113, 65] width 113 height 14
click at [145, 69] on li "Embarques y entregas" at bounding box center [113, 65] width 113 height 14
click at [145, 69] on link "Embarques y entregas" at bounding box center [117, 64] width 104 height 11
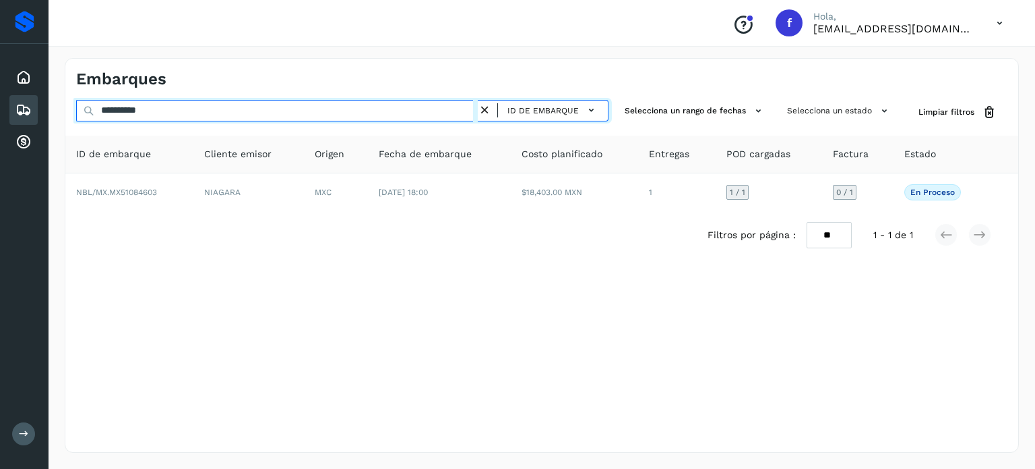
click at [146, 111] on input "**********" at bounding box center [277, 111] width 402 height 22
paste input "text"
type input "**********"
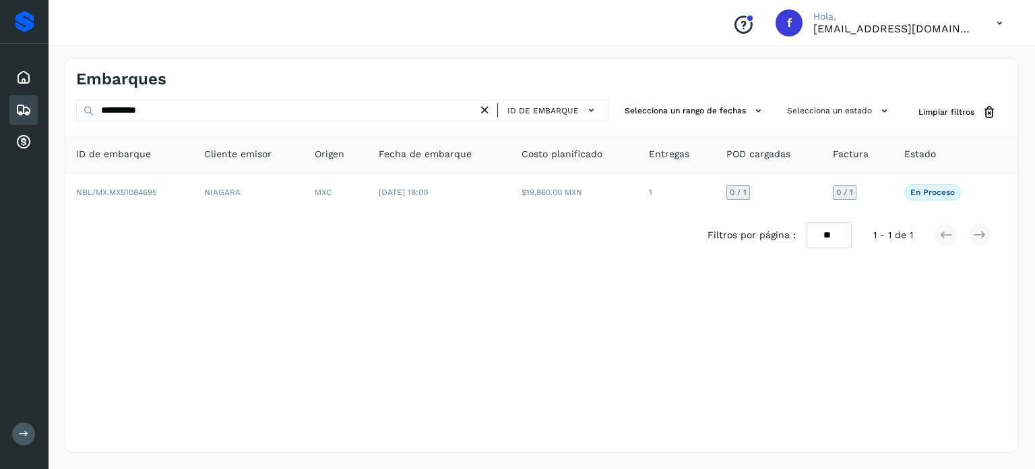
click at [559, 216] on div "Filtros por página : ** ** ** 1 - 1 de 1" at bounding box center [541, 235] width 953 height 48
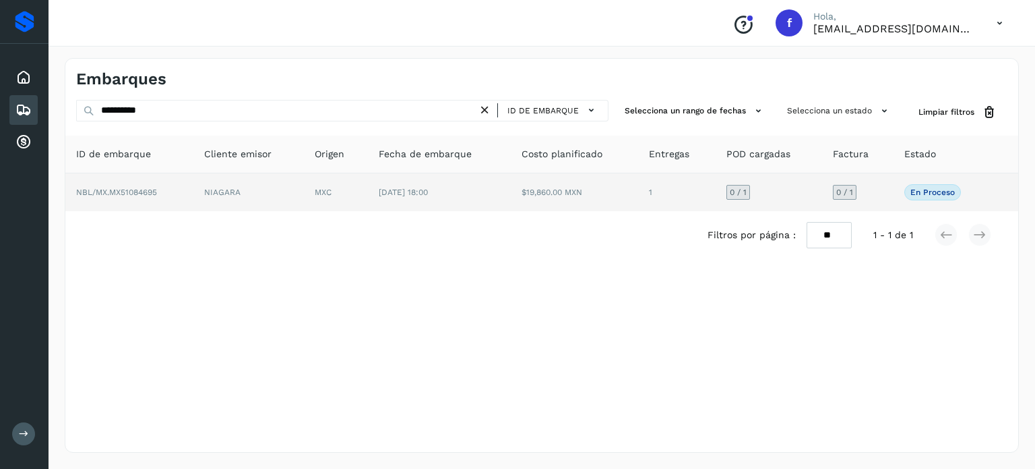
click at [555, 207] on td "$19,860.00 MXN" at bounding box center [575, 192] width 128 height 38
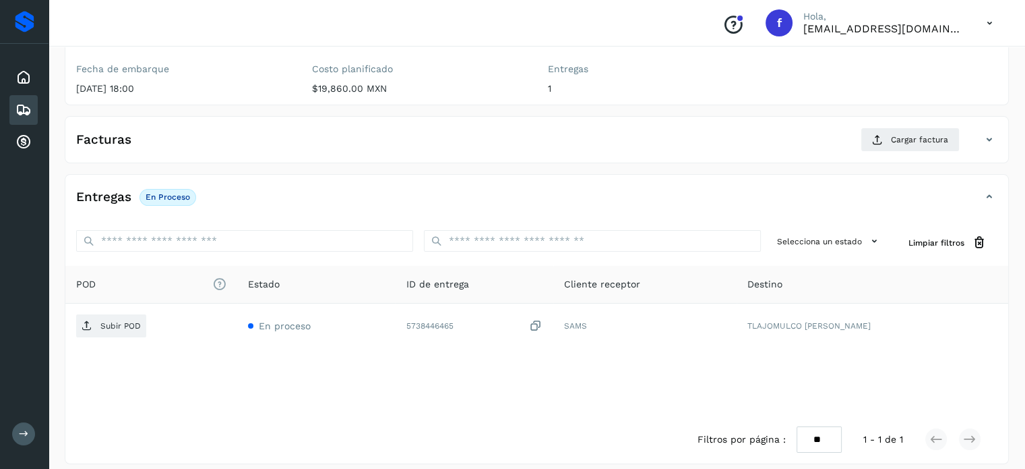
scroll to position [171, 0]
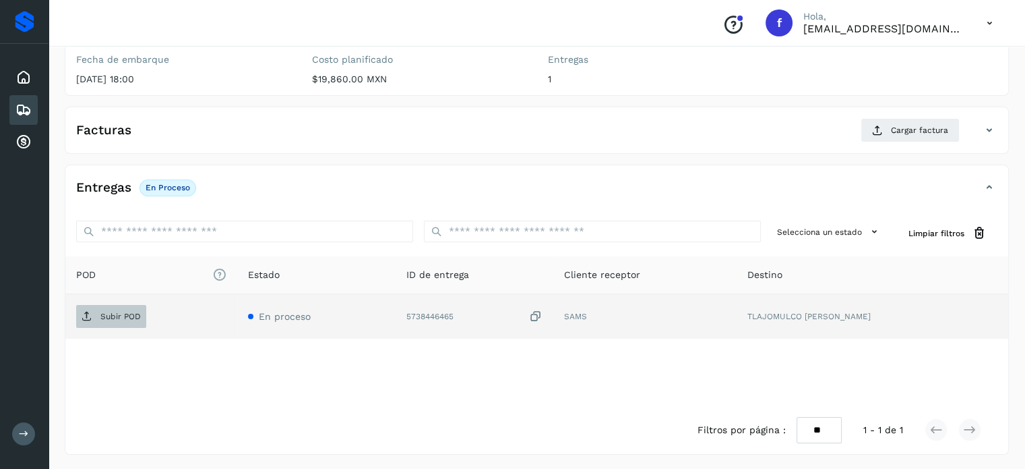
click at [108, 311] on p "Subir POD" at bounding box center [120, 315] width 40 height 9
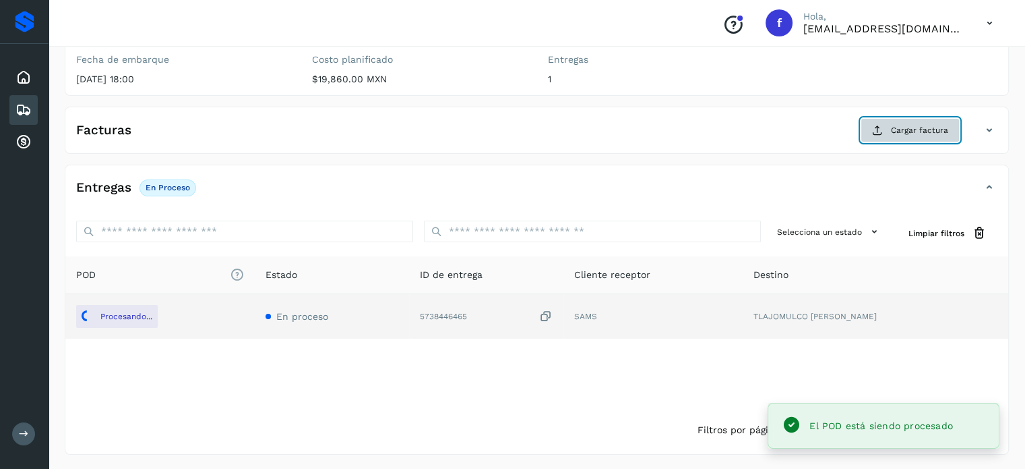
click at [880, 126] on icon at bounding box center [877, 130] width 11 height 11
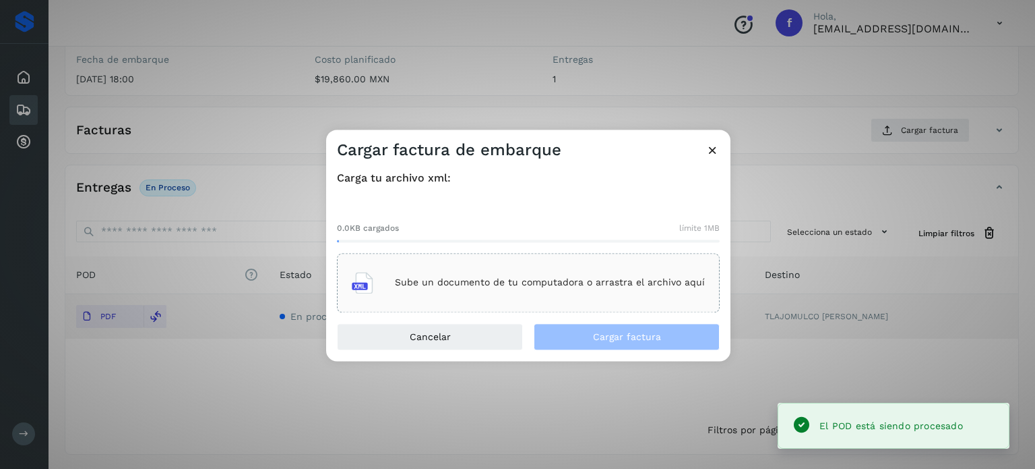
click at [458, 287] on p "Sube un documento de tu computadora o arrastra el archivo aquí" at bounding box center [550, 282] width 310 height 11
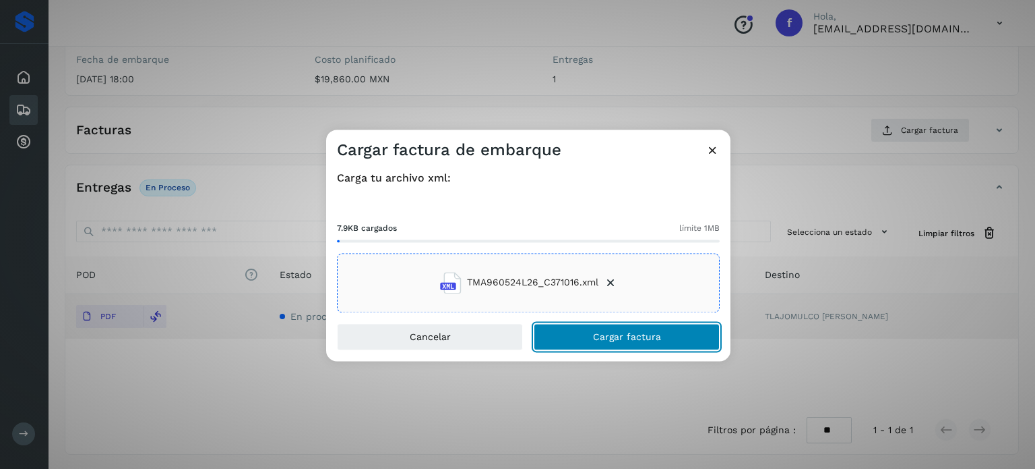
click at [655, 338] on span "Cargar factura" at bounding box center [627, 336] width 68 height 9
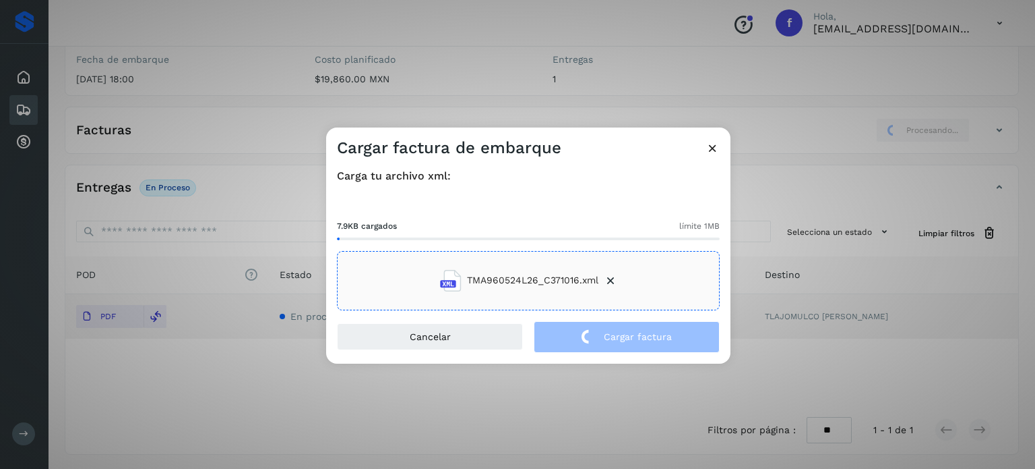
click at [313, 83] on div "Cargar factura de embarque Carga tu archivo xml: 7.9KB cargados límite 1MB TMA9…" at bounding box center [517, 234] width 1035 height 469
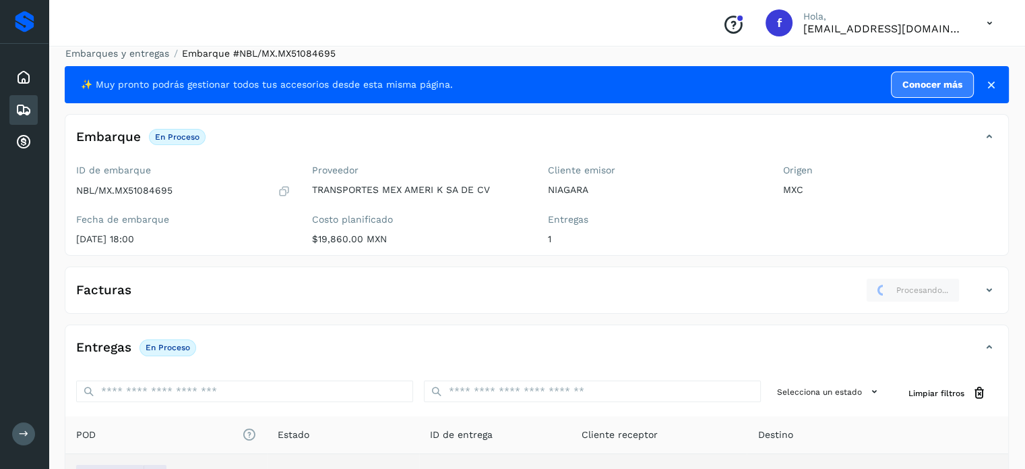
scroll to position [0, 0]
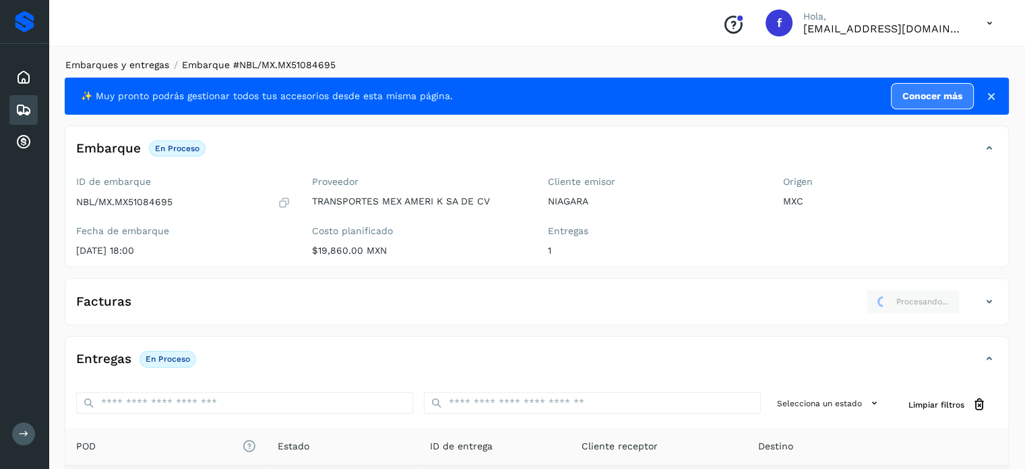
click at [140, 61] on link "Embarques y entregas" at bounding box center [117, 64] width 104 height 11
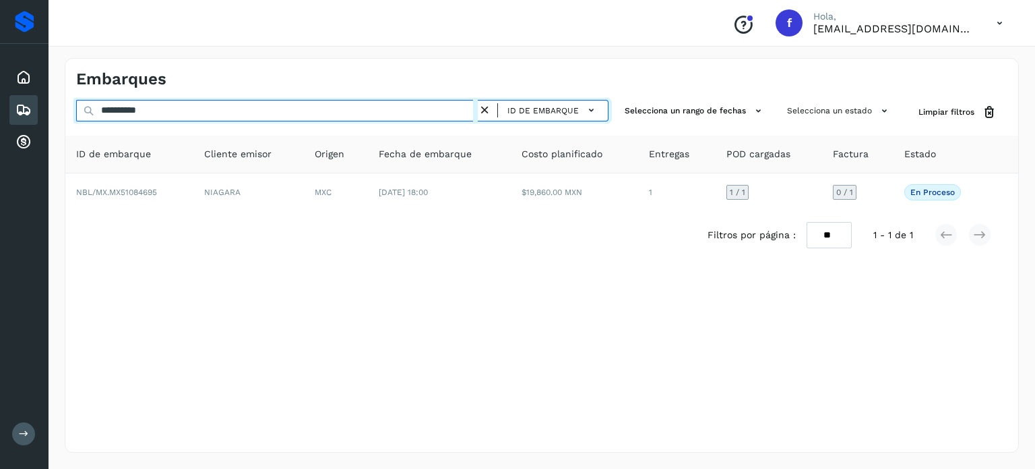
click at [148, 105] on input "**********" at bounding box center [277, 111] width 402 height 22
paste input "text"
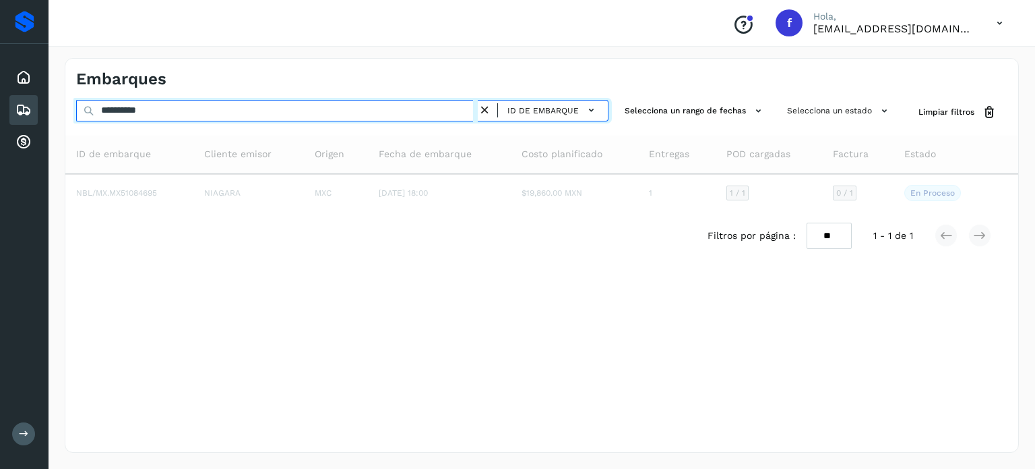
type input "**********"
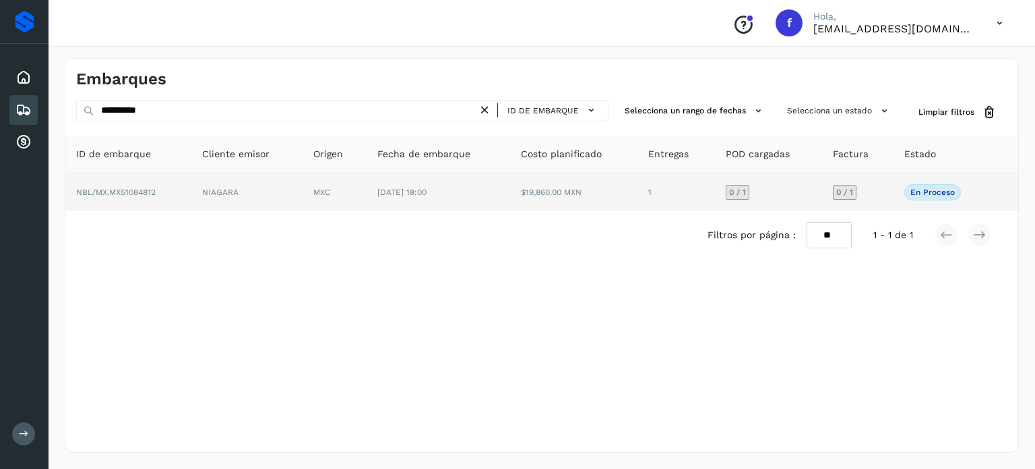
click at [693, 200] on td "1" at bounding box center [677, 192] width 78 height 38
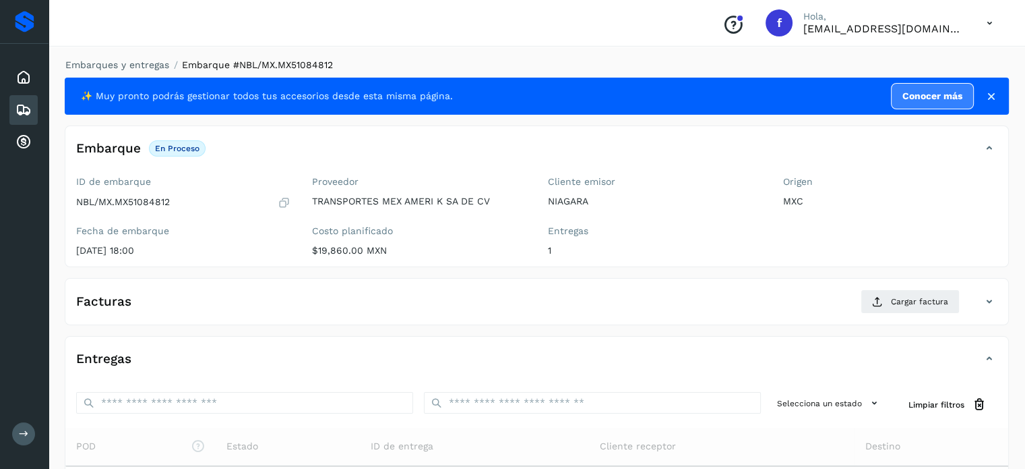
scroll to position [162, 0]
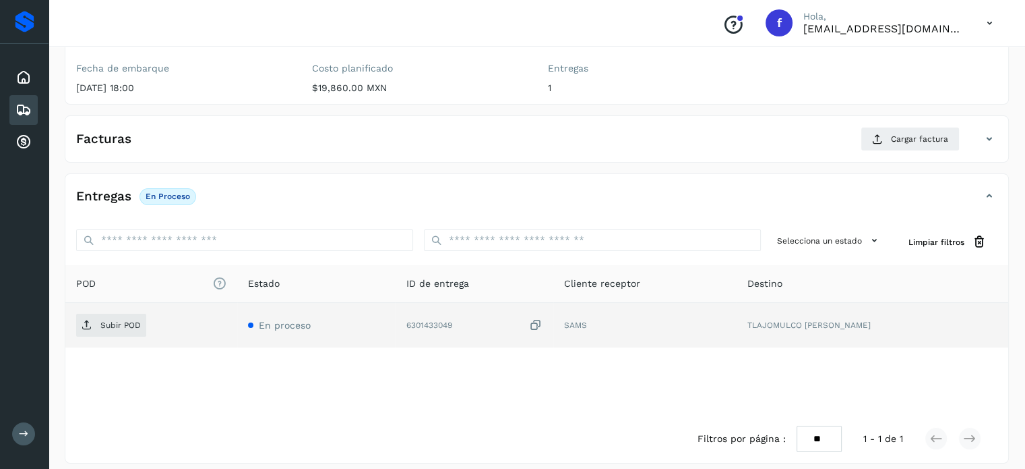
click at [543, 323] on icon at bounding box center [535, 325] width 13 height 14
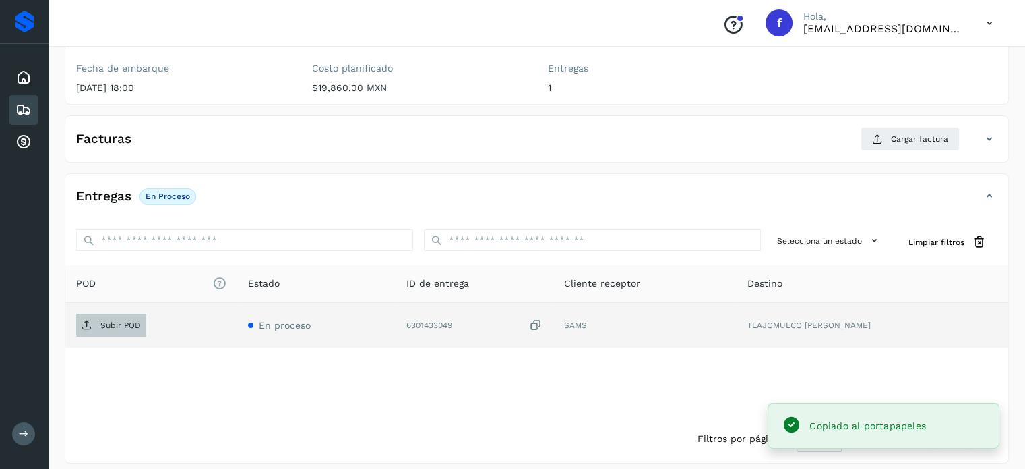
click at [121, 320] on p "Subir POD" at bounding box center [120, 324] width 40 height 9
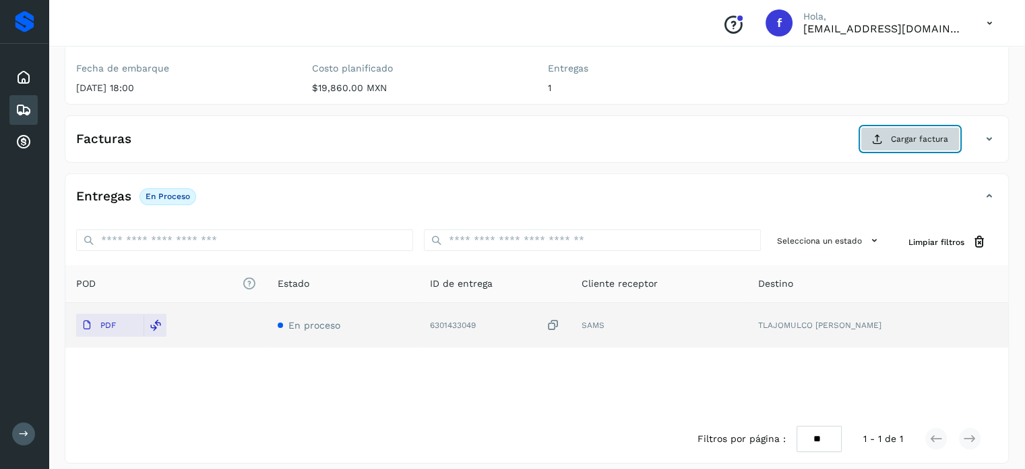
click at [923, 140] on span "Cargar factura" at bounding box center [919, 139] width 57 height 12
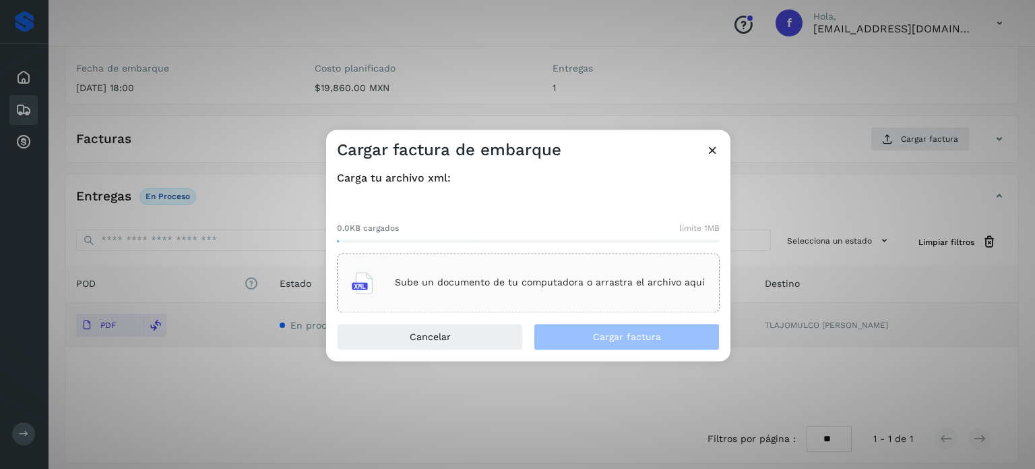
click at [586, 288] on p "Sube un documento de tu computadora o arrastra el archivo aquí" at bounding box center [550, 282] width 310 height 11
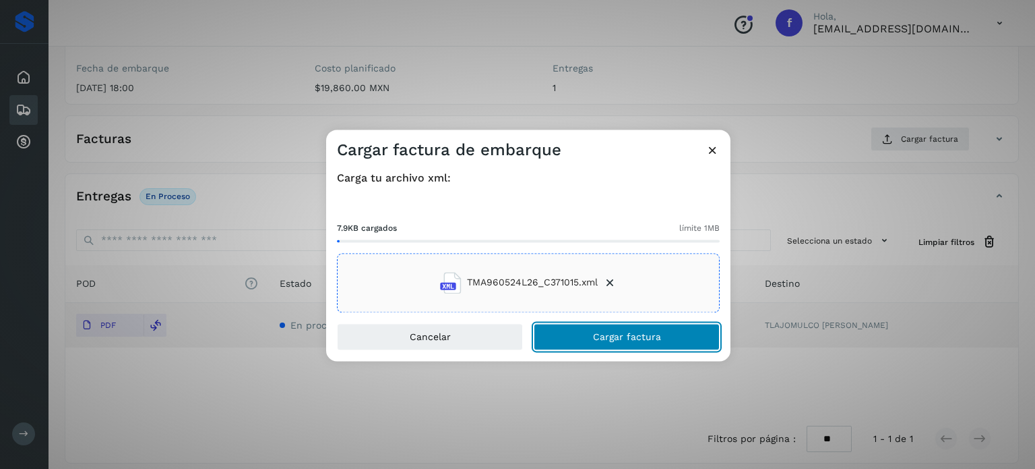
click at [573, 342] on button "Cargar factura" at bounding box center [627, 336] width 186 height 27
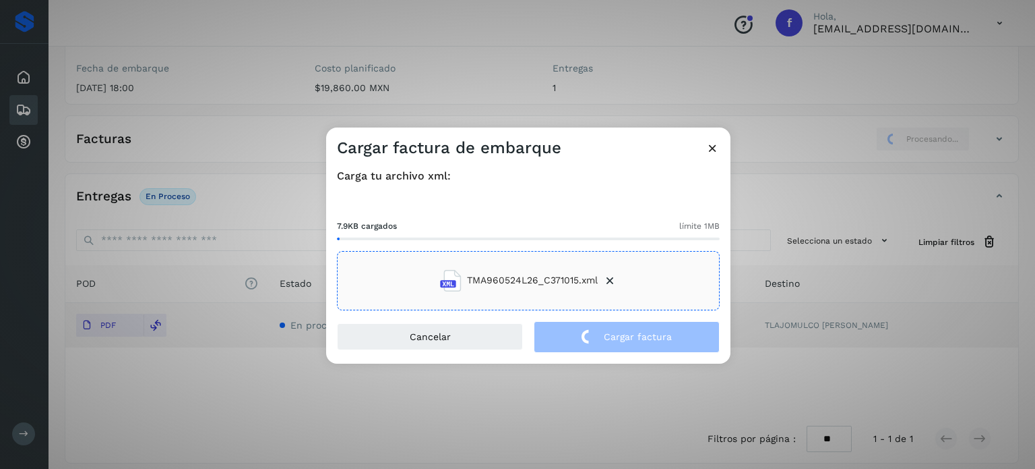
click at [251, 54] on div "Cargar factura de embarque Carga tu archivo xml: 7.9KB cargados límite 1MB TMA9…" at bounding box center [517, 234] width 1035 height 469
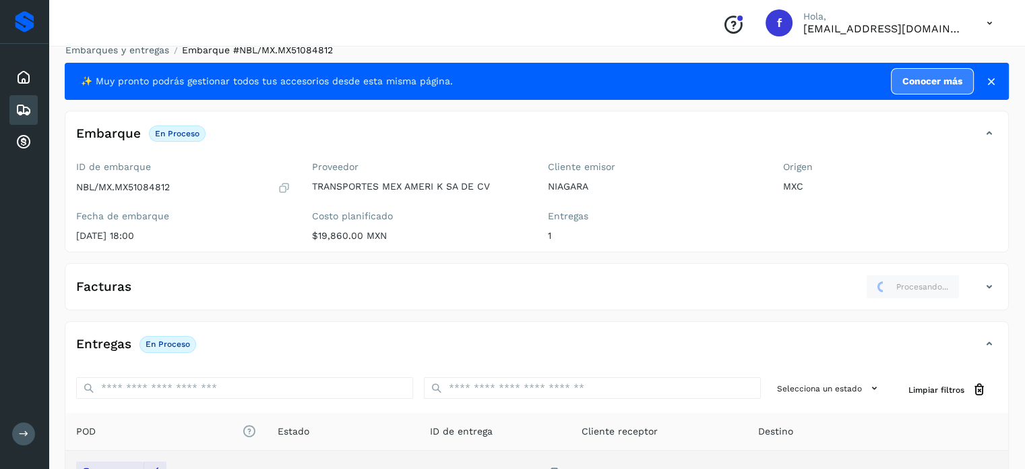
scroll to position [0, 0]
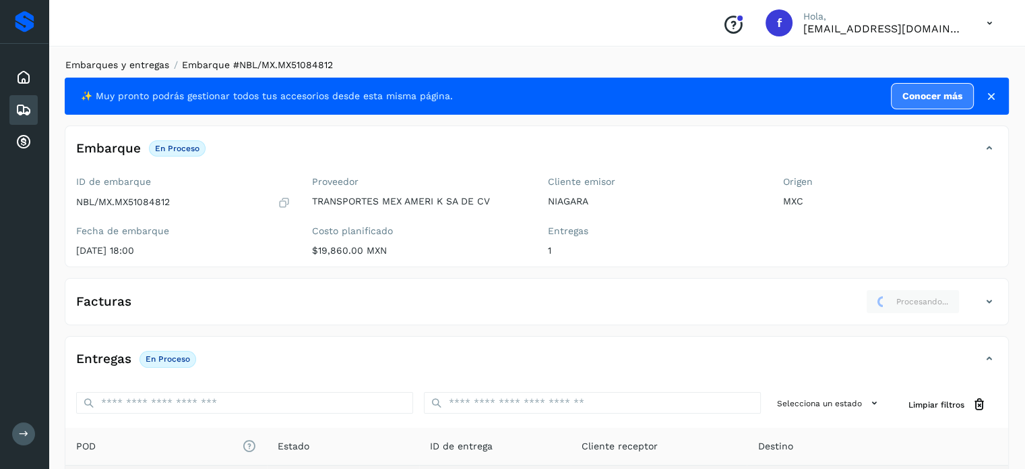
click at [152, 65] on link "Embarques y entregas" at bounding box center [117, 64] width 104 height 11
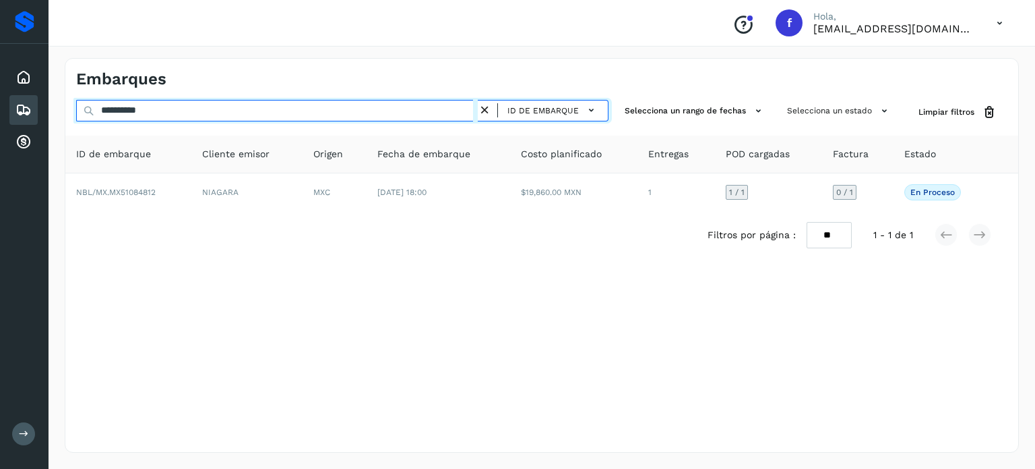
click at [146, 113] on input "**********" at bounding box center [277, 111] width 402 height 22
paste input "text"
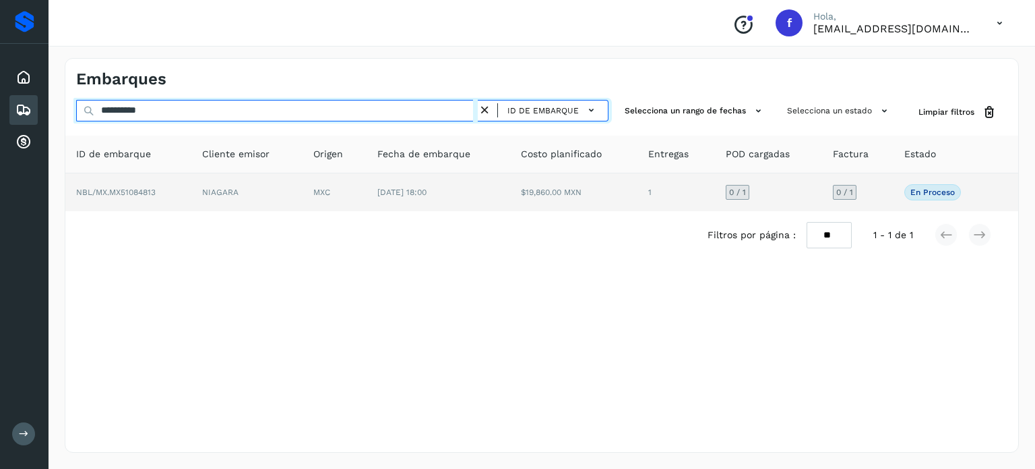
type input "**********"
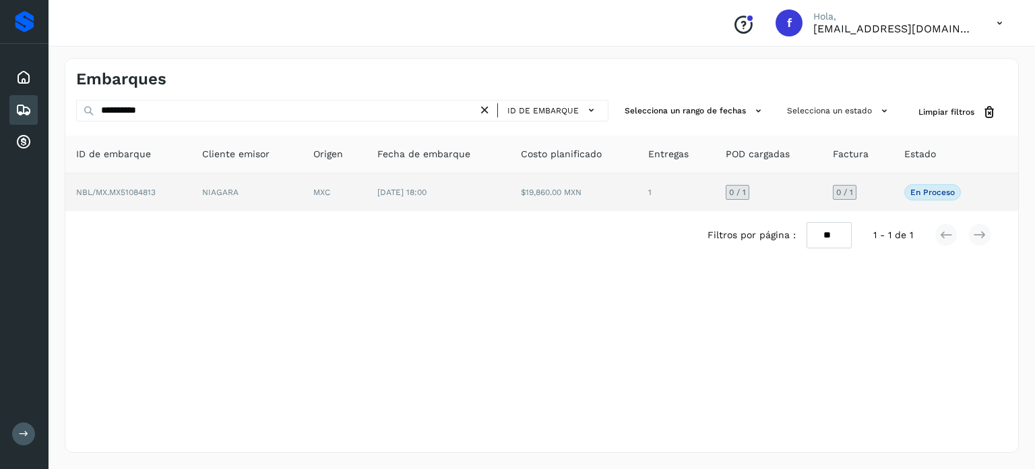
click at [345, 205] on td "MXC" at bounding box center [335, 192] width 64 height 38
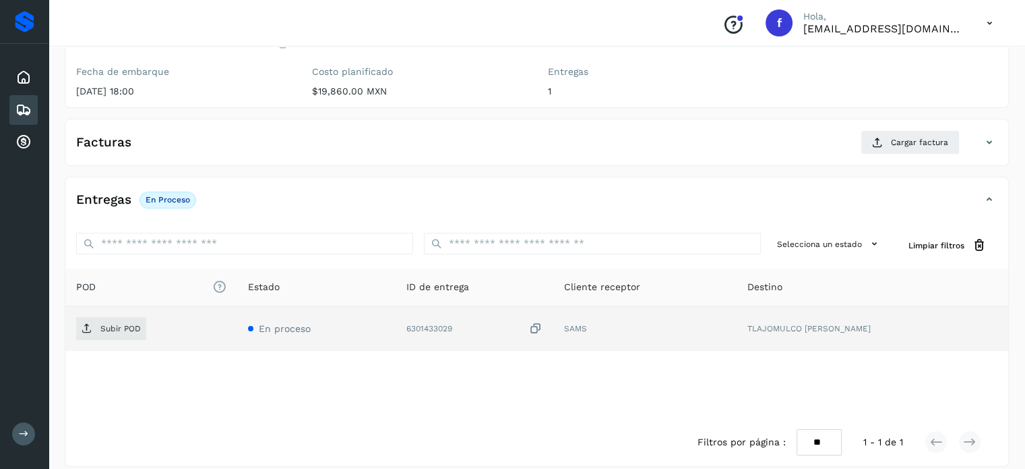
scroll to position [171, 0]
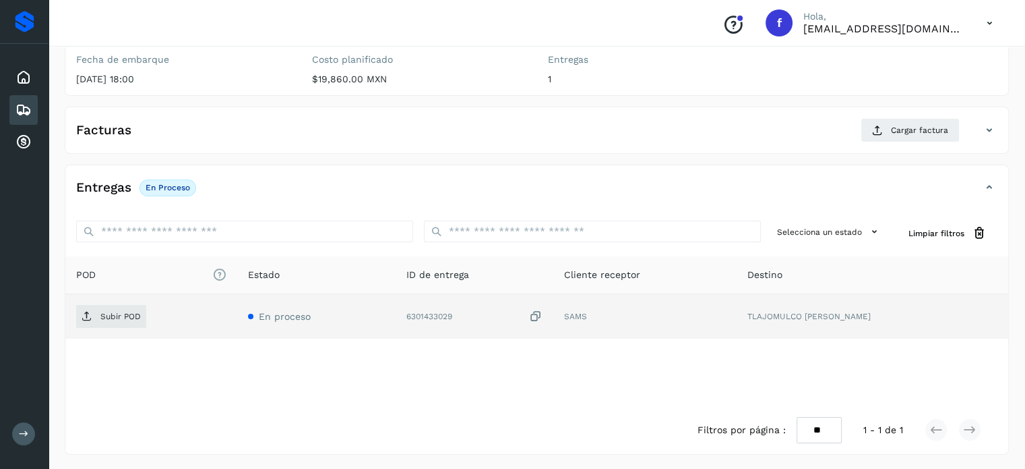
click at [543, 315] on icon at bounding box center [535, 316] width 13 height 14
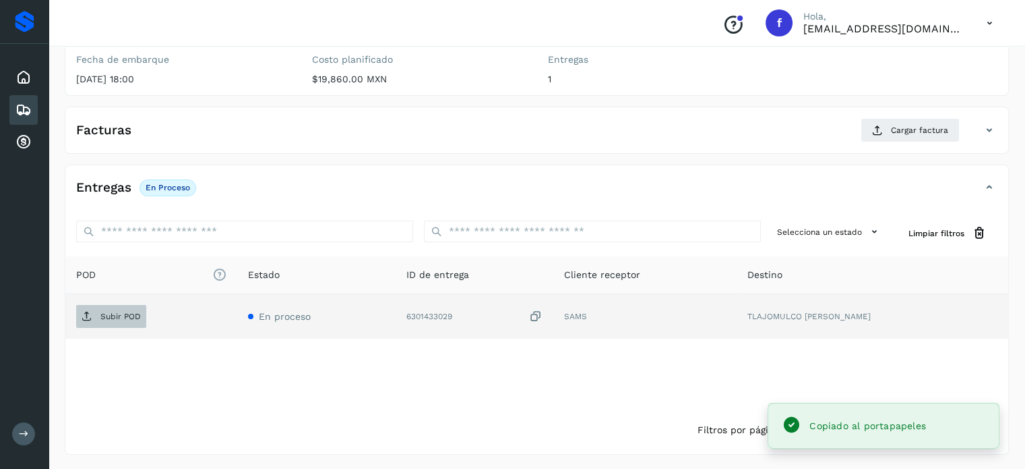
click at [104, 313] on p "Subir POD" at bounding box center [120, 315] width 40 height 9
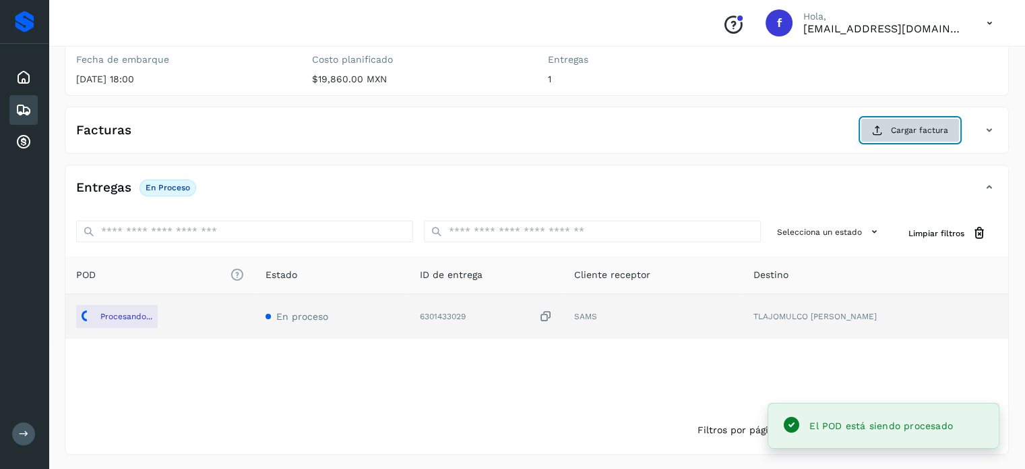
click at [887, 127] on button "Cargar factura" at bounding box center [910, 130] width 99 height 24
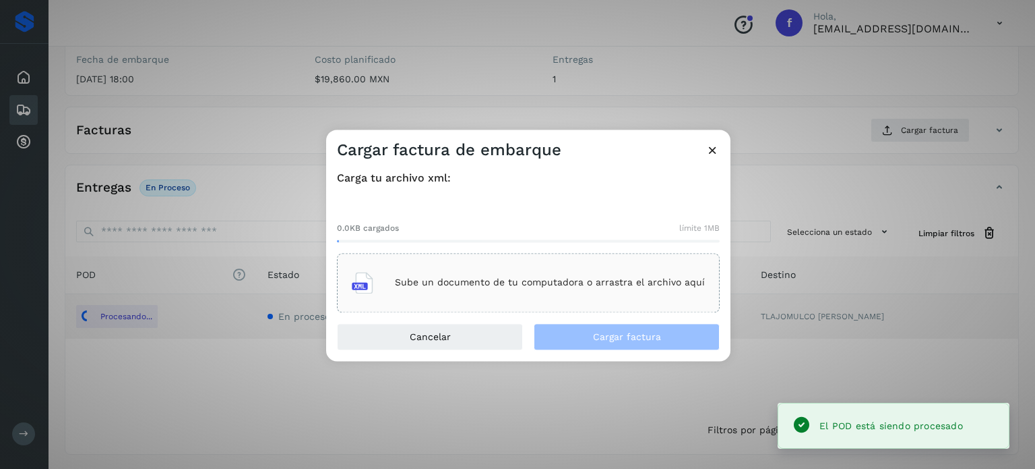
click at [567, 289] on div "Sube un documento de tu computadora o arrastra el archivo aquí" at bounding box center [528, 282] width 353 height 36
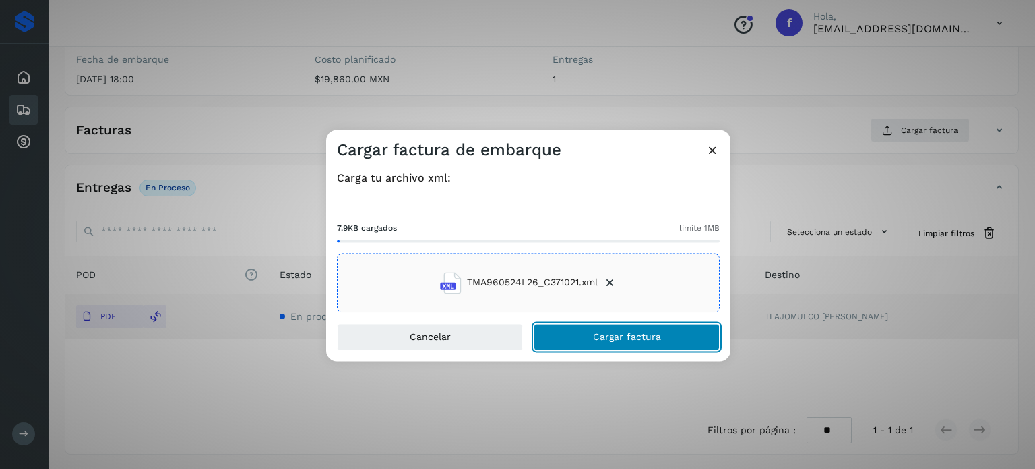
drag, startPoint x: 644, startPoint y: 342, endPoint x: 586, endPoint y: 255, distance: 104.1
click at [643, 342] on button "Cargar factura" at bounding box center [627, 336] width 186 height 27
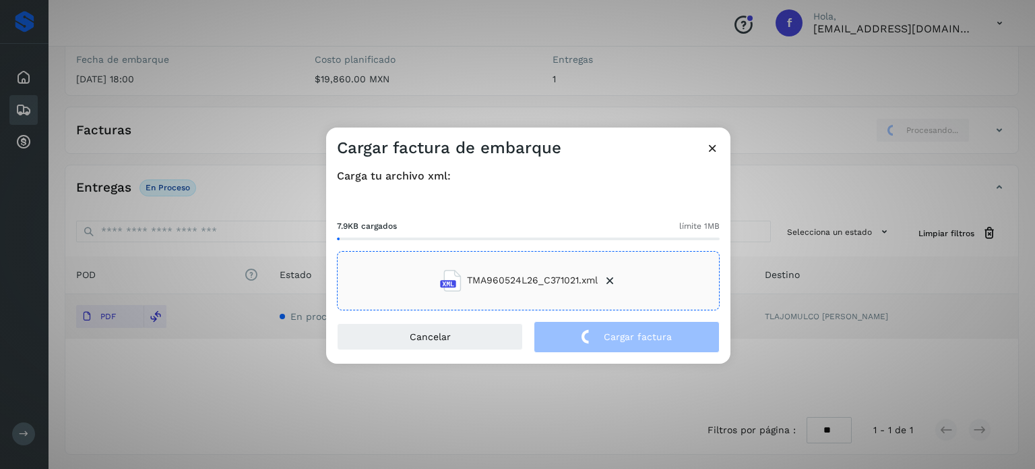
click at [237, 86] on div "Cargar factura de embarque Carga tu archivo xml: 7.9KB cargados límite 1MB TMA9…" at bounding box center [517, 234] width 1035 height 469
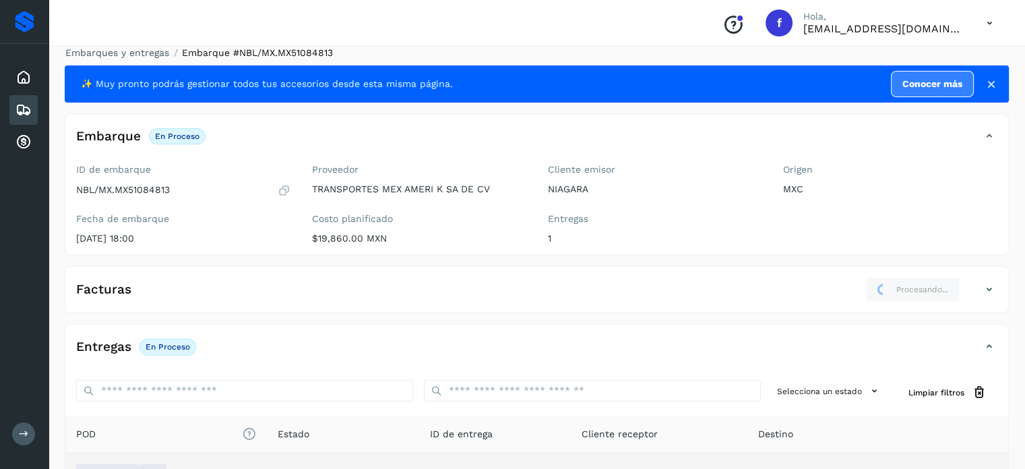
scroll to position [0, 0]
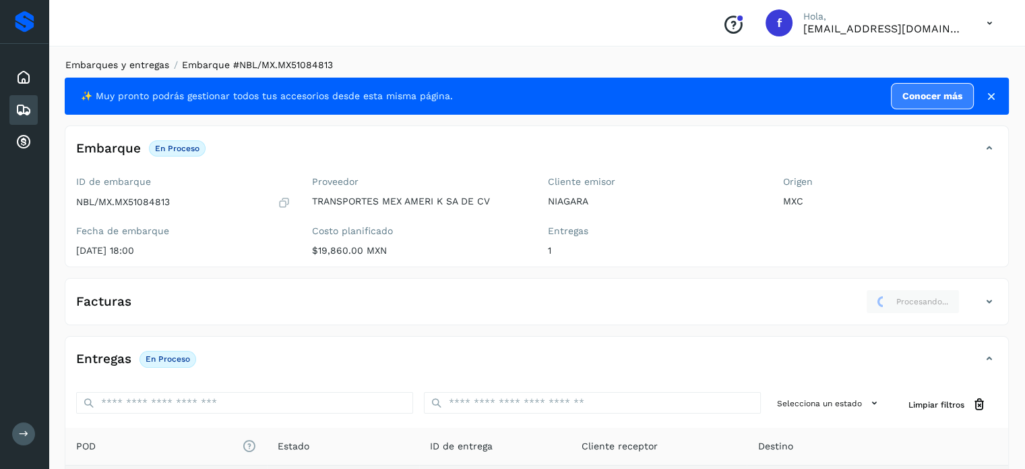
click at [136, 62] on link "Embarques y entregas" at bounding box center [117, 64] width 104 height 11
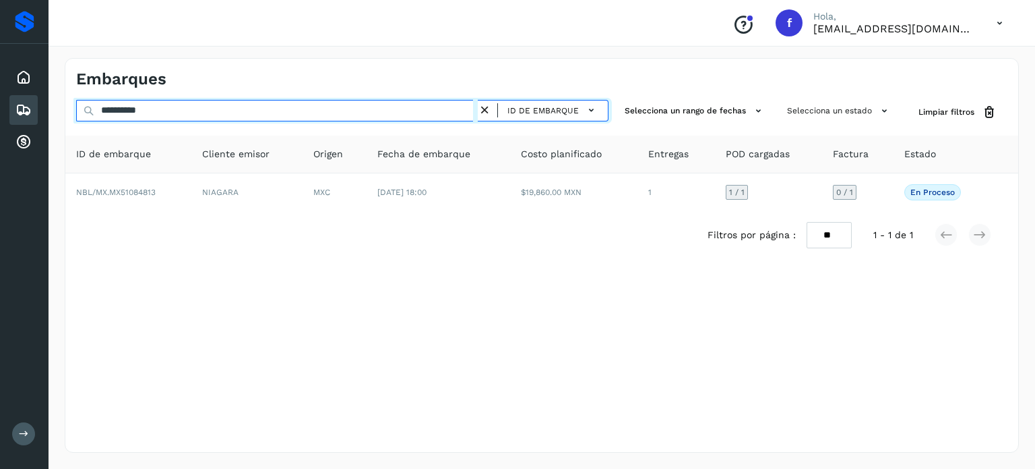
click at [154, 112] on input "**********" at bounding box center [277, 111] width 402 height 22
paste input "text"
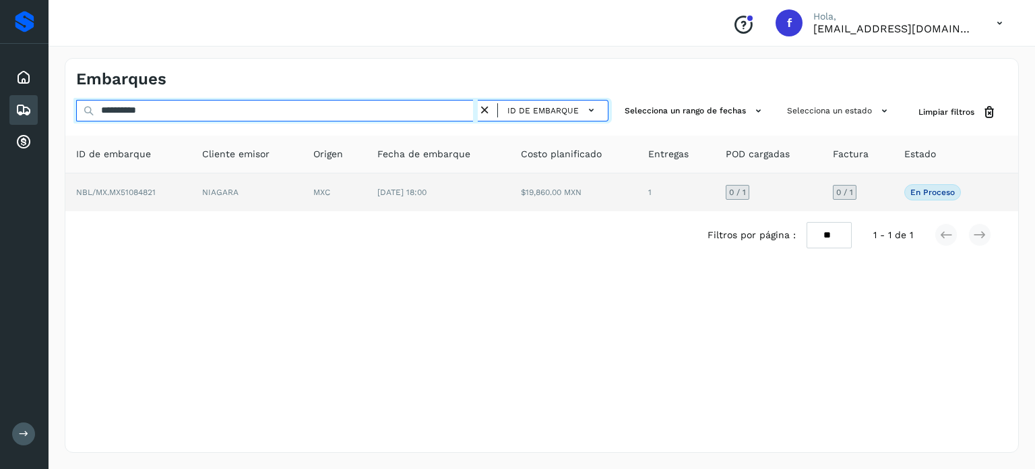
type input "**********"
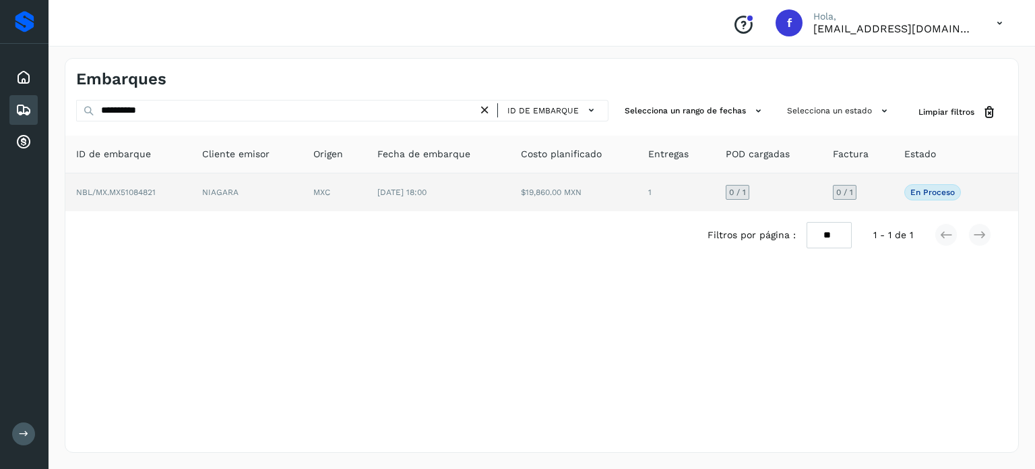
click at [347, 208] on td "MXC" at bounding box center [335, 192] width 64 height 38
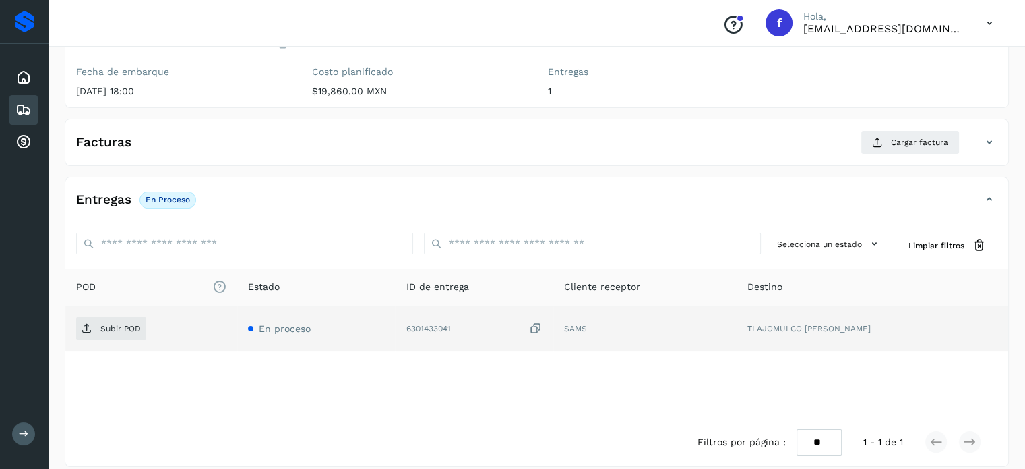
scroll to position [171, 0]
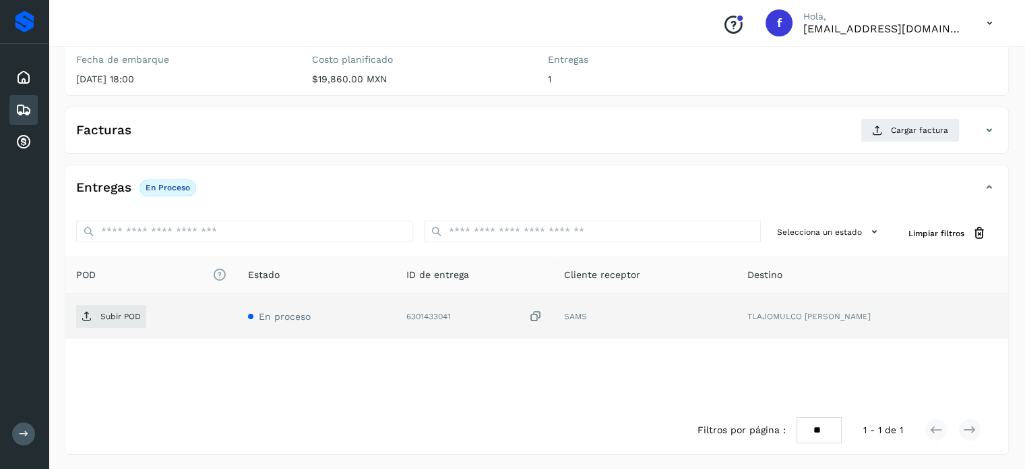
click at [543, 316] on icon at bounding box center [535, 316] width 13 height 14
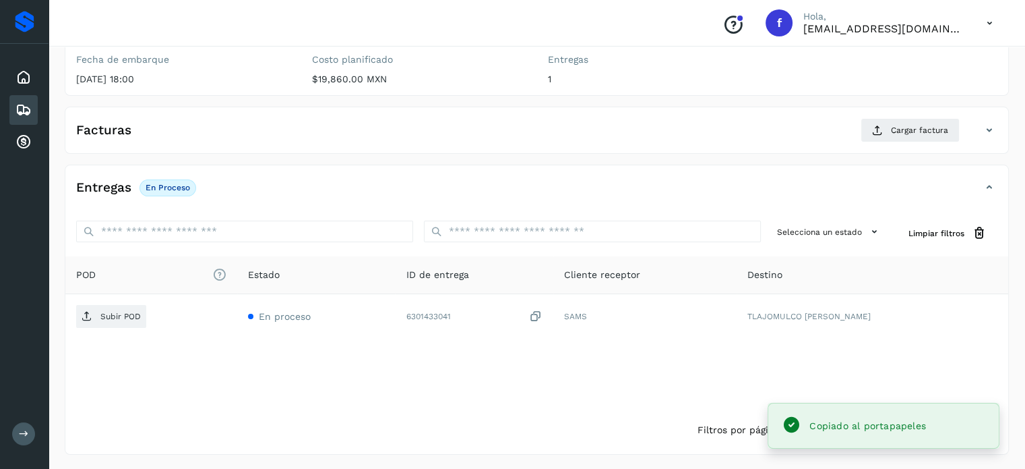
click at [63, 319] on div "Embarques y entregas Embarque #NBL/MX.MX51084821 ✨ Muy pronto podrás gestionar …" at bounding box center [537, 171] width 977 height 600
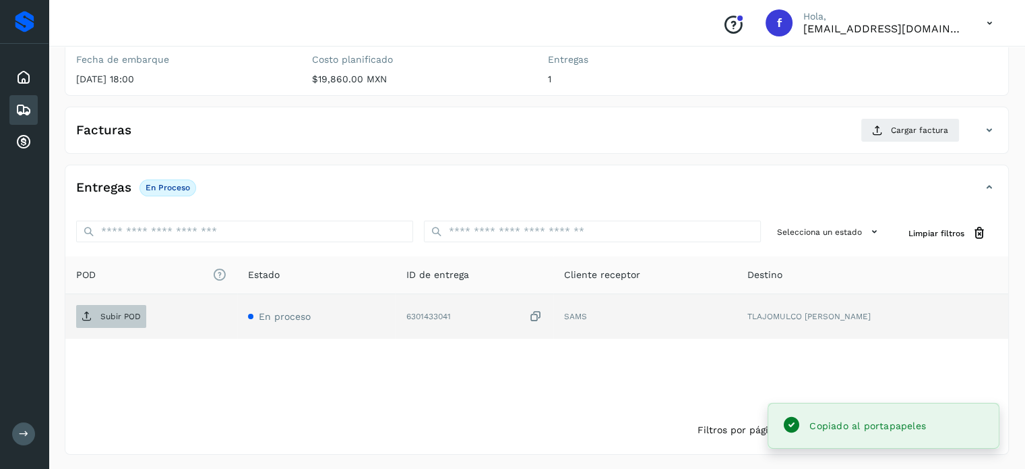
click at [104, 308] on span "Subir POD" at bounding box center [111, 316] width 70 height 22
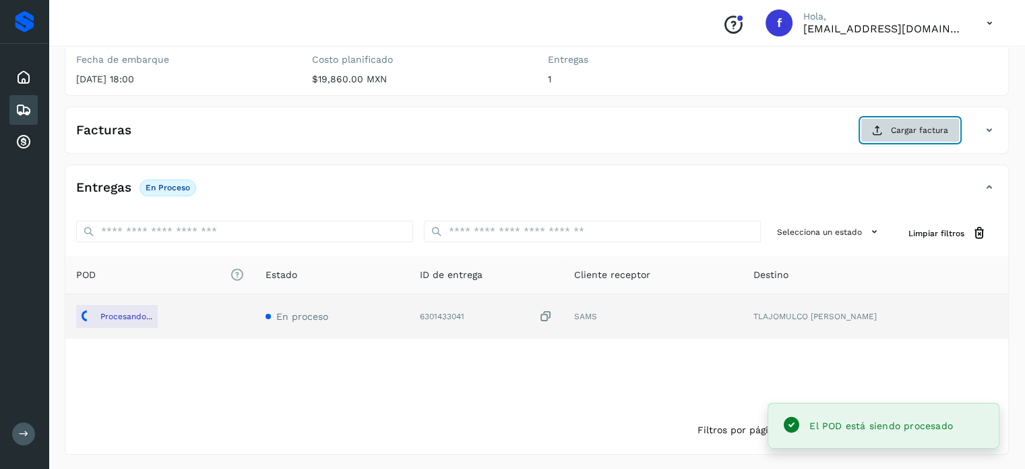
click at [882, 129] on icon at bounding box center [877, 130] width 11 height 11
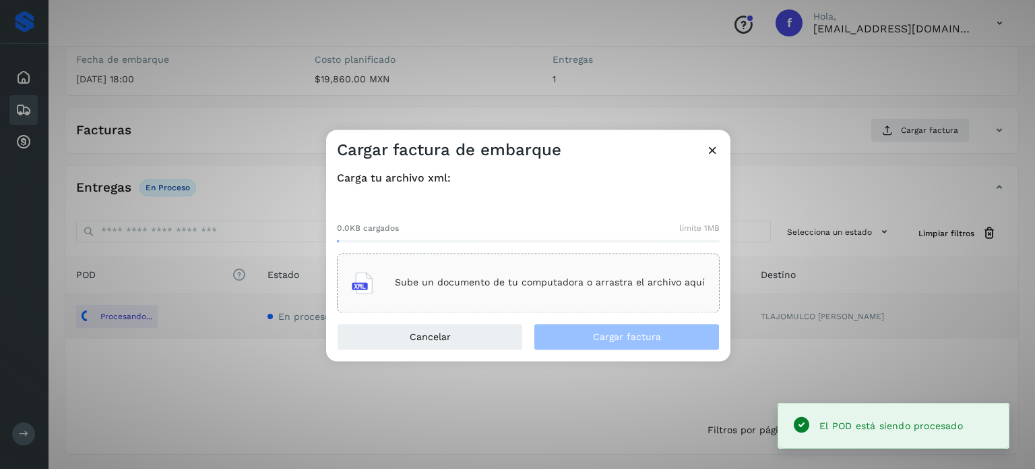
click at [607, 278] on p "Sube un documento de tu computadora o arrastra el archivo aquí" at bounding box center [550, 282] width 310 height 11
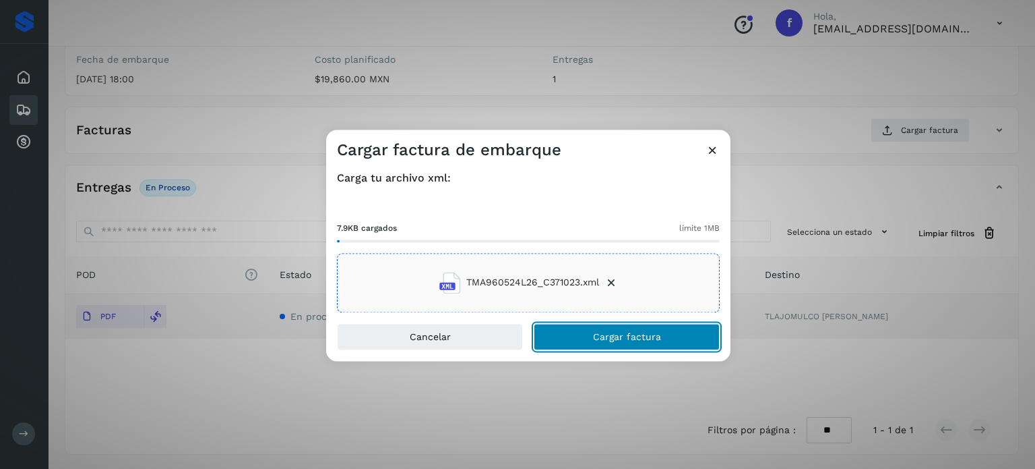
click at [595, 344] on button "Cargar factura" at bounding box center [627, 336] width 186 height 27
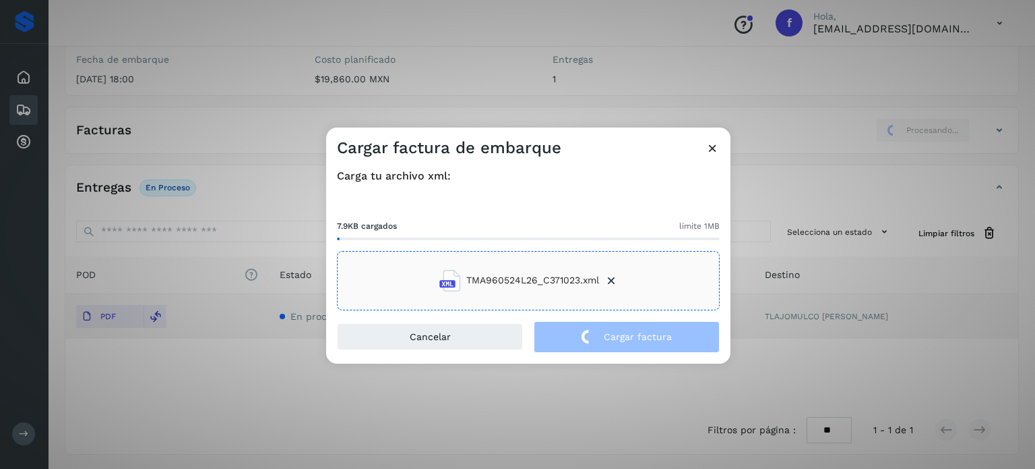
click at [274, 42] on div "Cargar factura de embarque Carga tu archivo xml: 7.9KB cargados límite 1MB TMA9…" at bounding box center [517, 234] width 1035 height 469
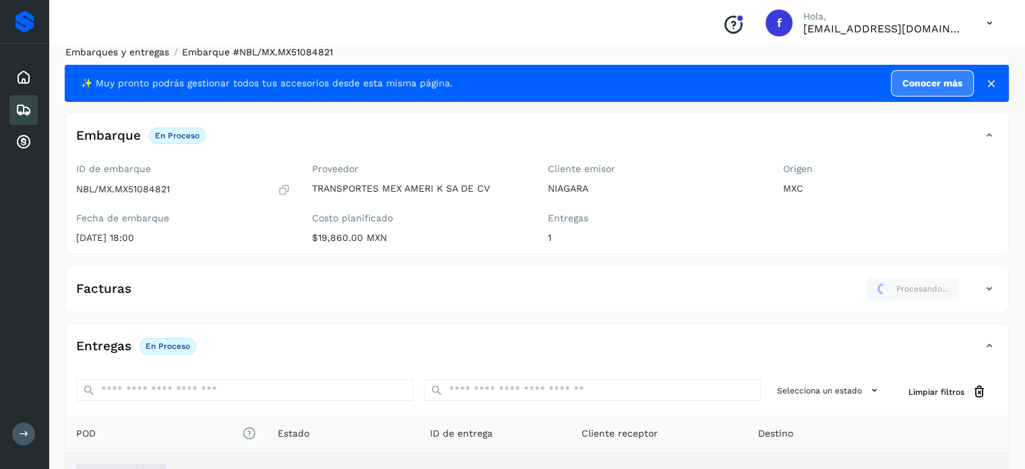
scroll to position [0, 0]
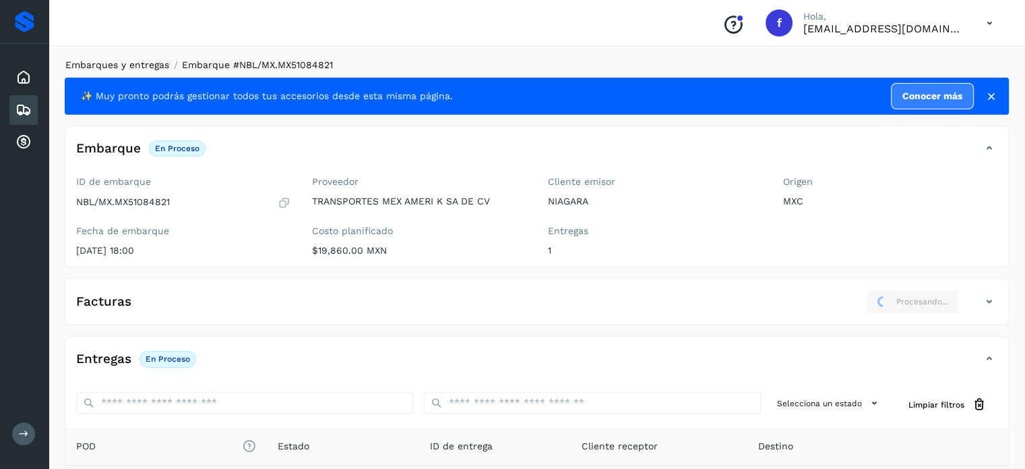
click at [134, 64] on main "Proveedores Inicio Embarques Cuentas por cobrar Salir Conoce nuestros beneficio…" at bounding box center [512, 321] width 1025 height 642
click at [135, 64] on link "Embarques y entregas" at bounding box center [117, 64] width 104 height 11
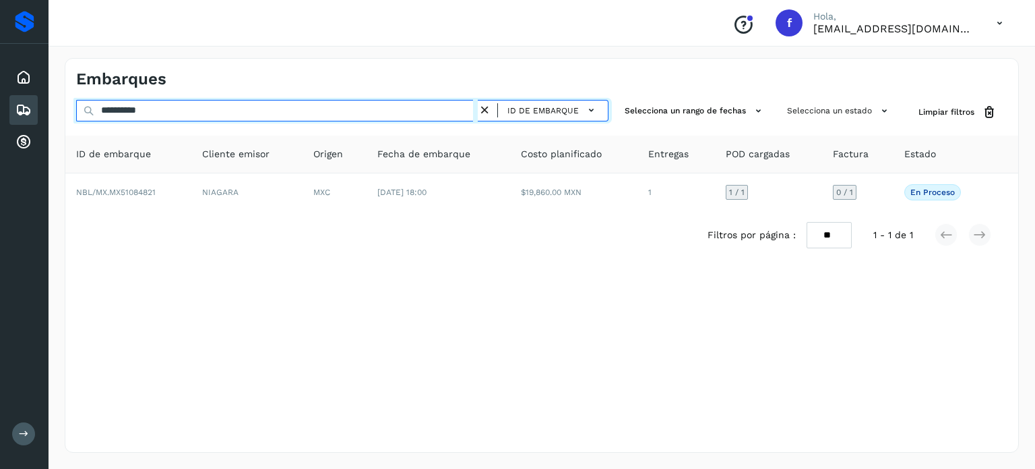
click at [142, 117] on input "**********" at bounding box center [277, 111] width 402 height 22
click at [141, 117] on input "**********" at bounding box center [277, 111] width 402 height 22
paste input "text"
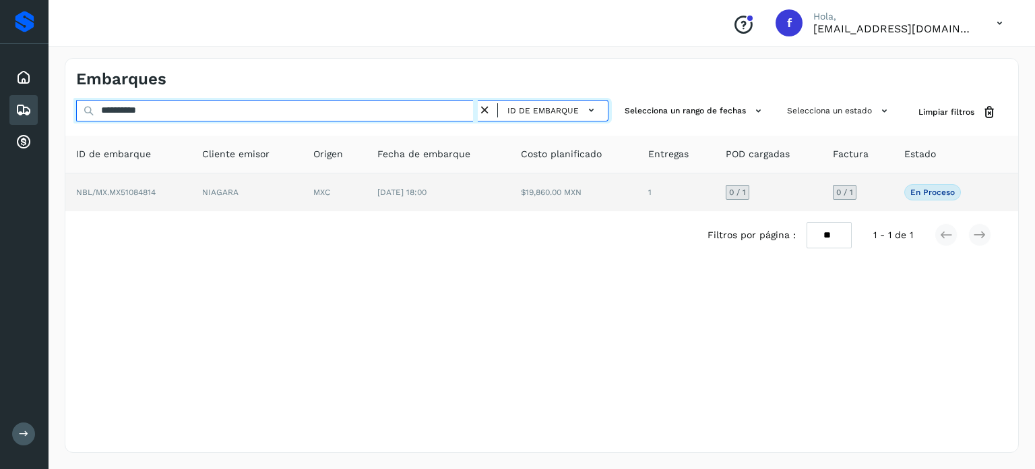
type input "**********"
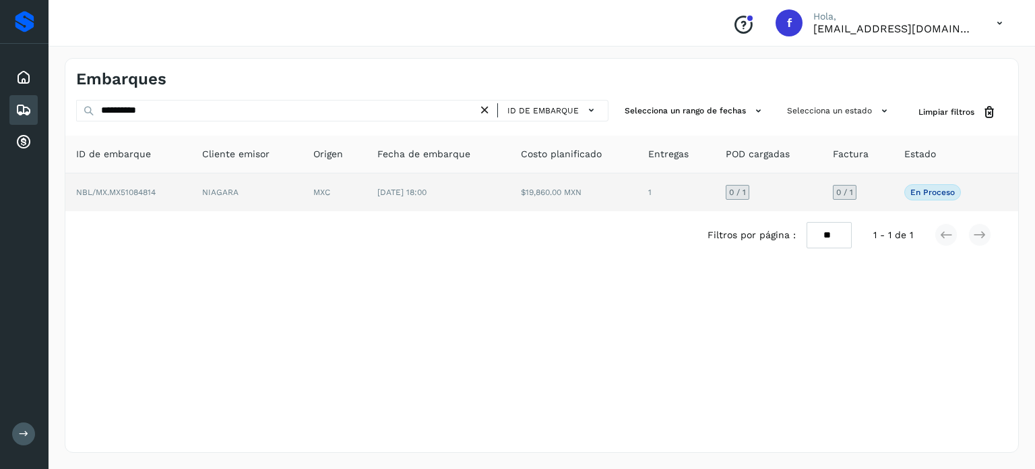
click at [416, 196] on span "[DATE] 18:00" at bounding box center [402, 191] width 49 height 9
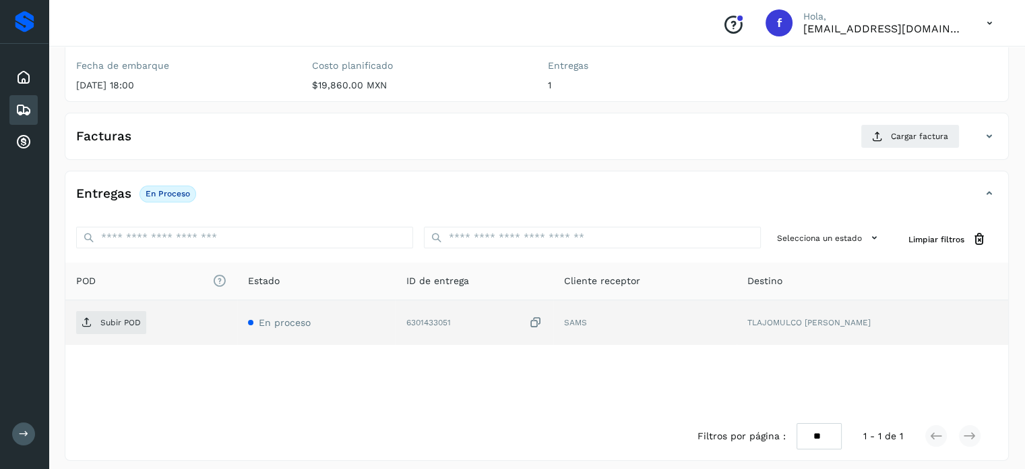
scroll to position [171, 0]
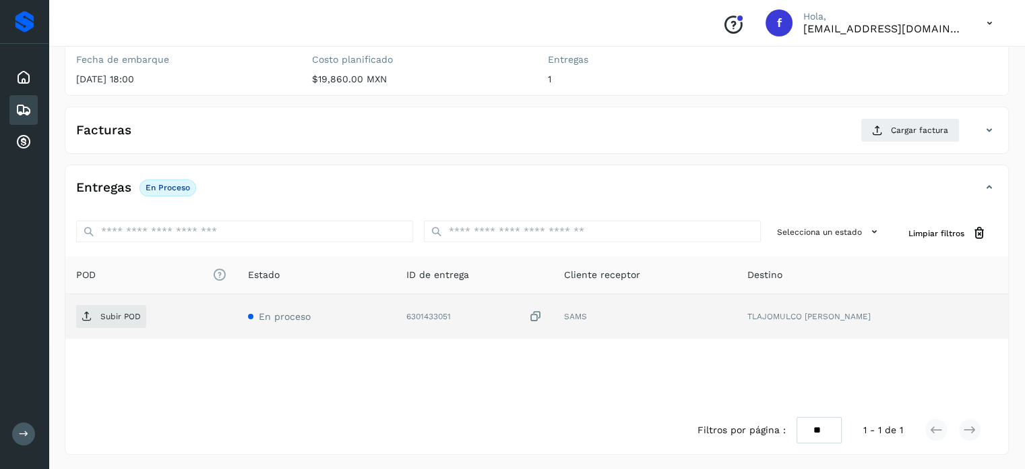
click at [543, 312] on icon at bounding box center [535, 316] width 13 height 14
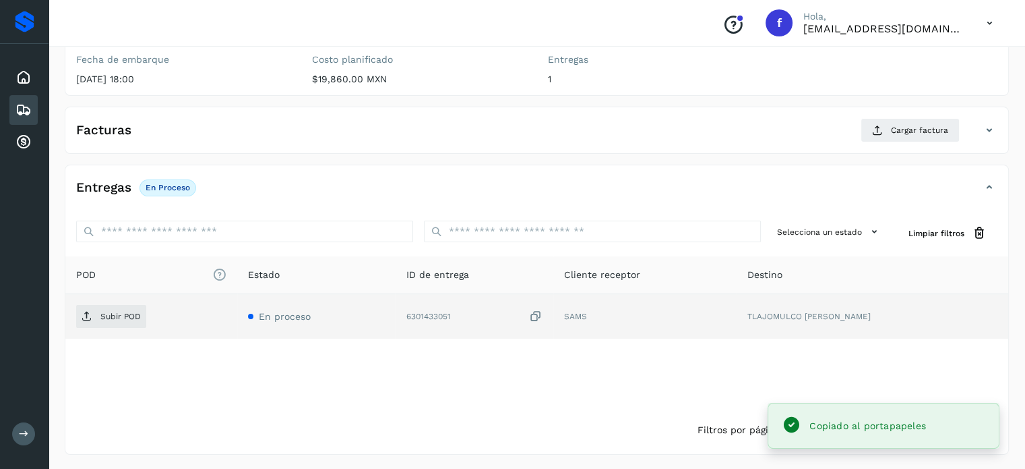
click at [543, 317] on icon at bounding box center [535, 316] width 13 height 14
click at [92, 321] on span "Subir POD" at bounding box center [111, 316] width 70 height 22
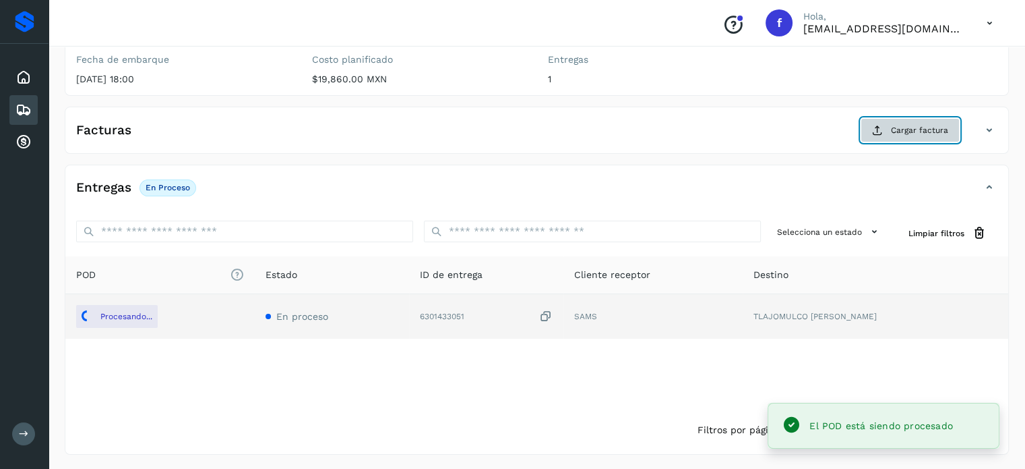
click at [878, 132] on icon at bounding box center [877, 130] width 11 height 11
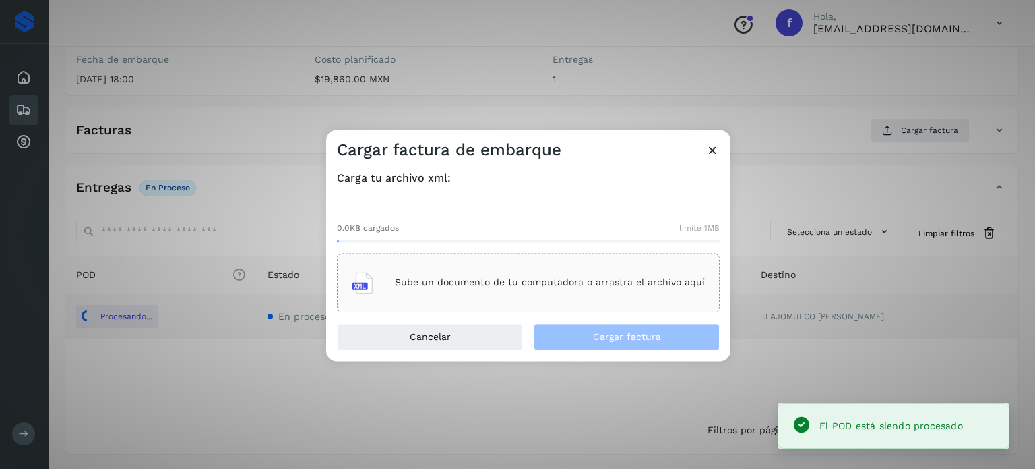
click at [506, 280] on p "Sube un documento de tu computadora o arrastra el archivo aquí" at bounding box center [550, 282] width 310 height 11
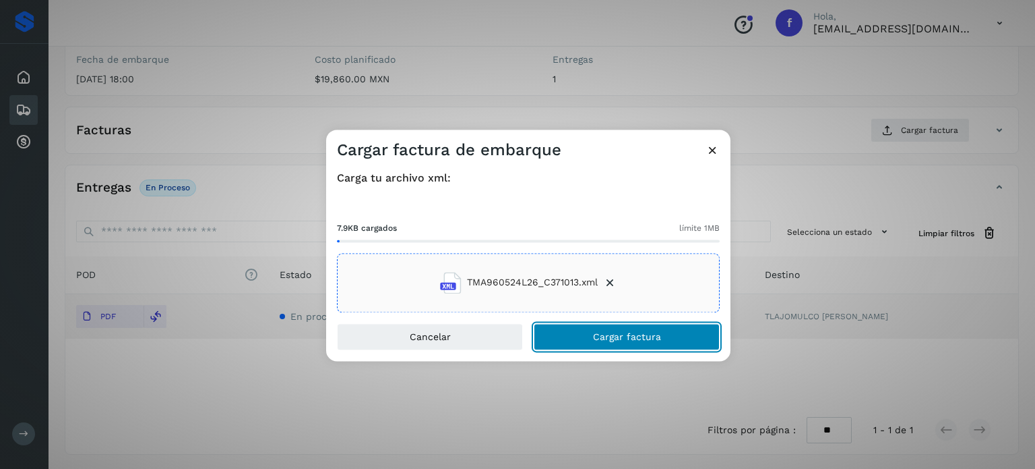
click at [606, 341] on span "Cargar factura" at bounding box center [627, 336] width 68 height 9
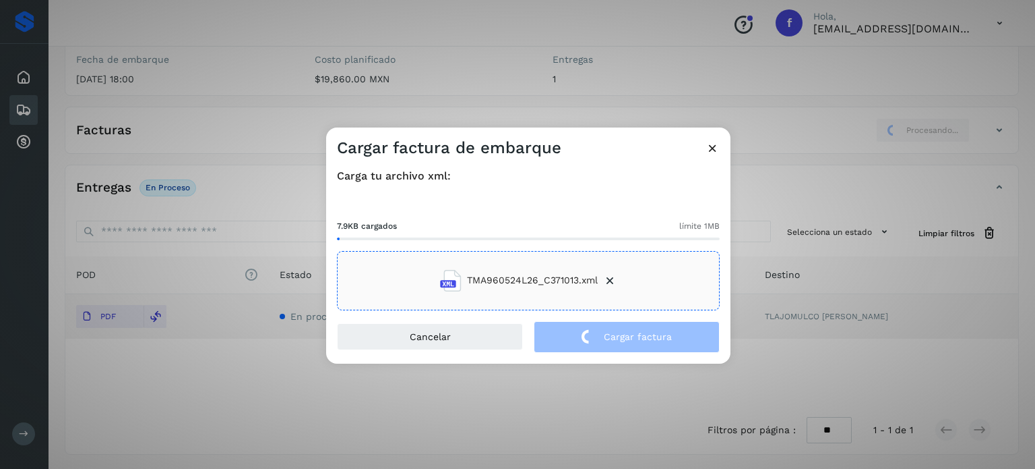
drag, startPoint x: 245, startPoint y: 160, endPoint x: 243, endPoint y: 183, distance: 23.7
click at [243, 161] on div "Cargar factura de embarque Carga tu archivo xml: 7.9KB cargados límite 1MB TMA9…" at bounding box center [517, 234] width 1035 height 469
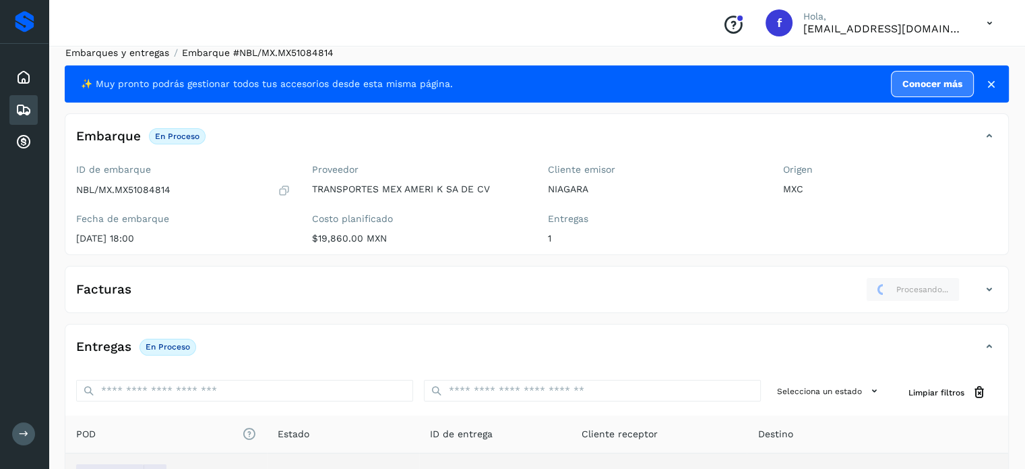
scroll to position [0, 0]
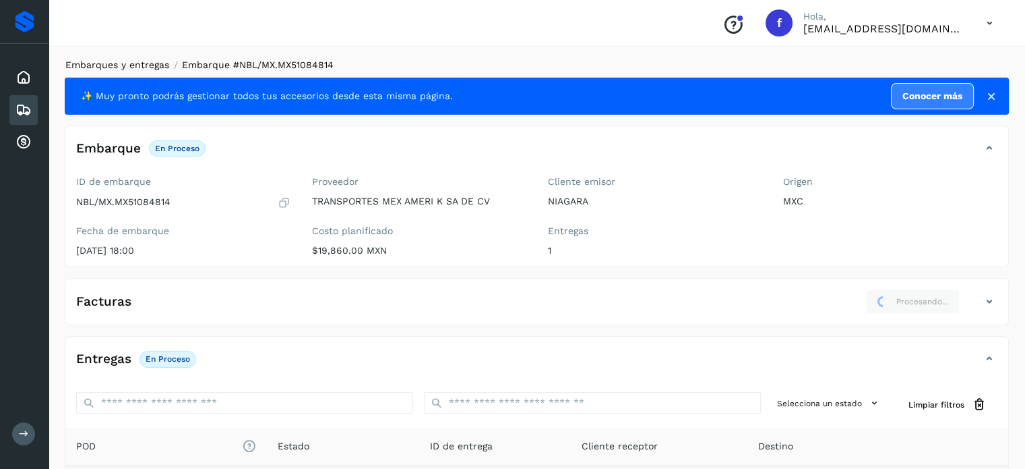
click at [121, 67] on link "Embarques y entregas" at bounding box center [117, 64] width 104 height 11
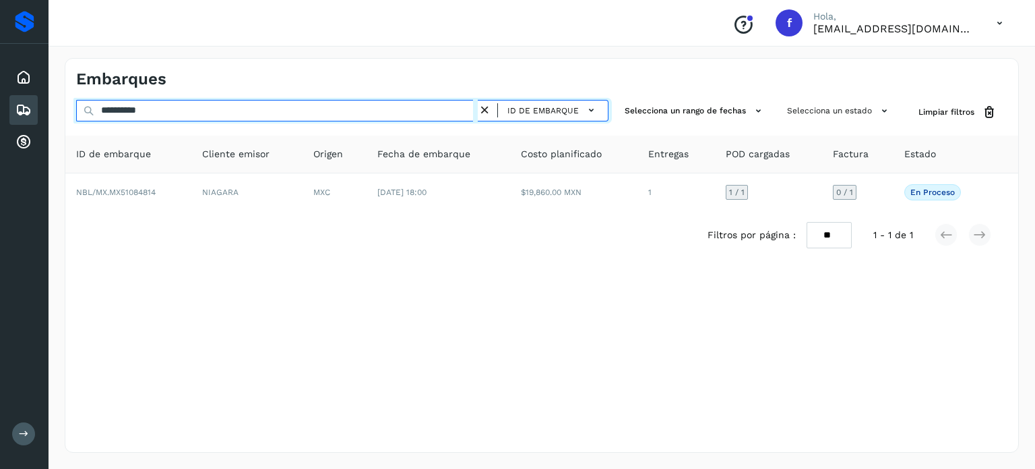
click at [136, 107] on input "**********" at bounding box center [277, 111] width 402 height 22
paste input "**********"
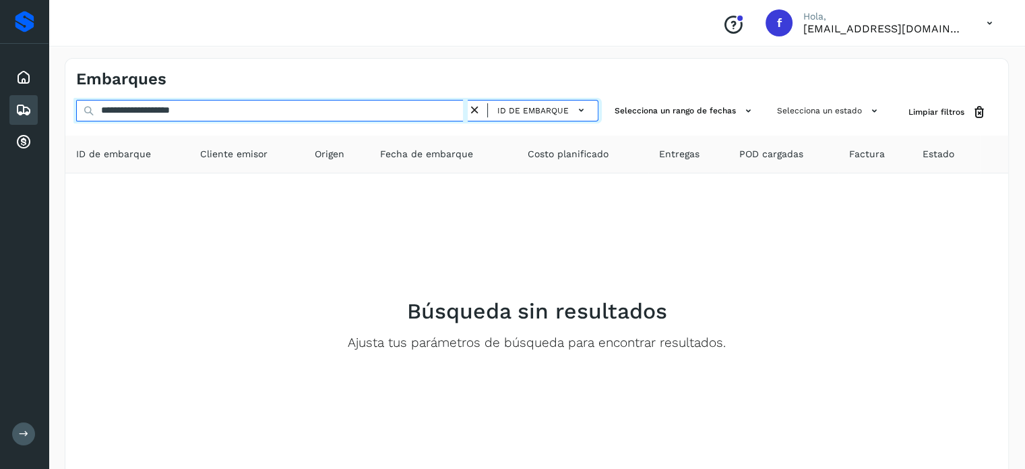
paste input "text"
drag, startPoint x: 240, startPoint y: 115, endPoint x: 0, endPoint y: 118, distance: 240.0
click at [0, 118] on div "**********" at bounding box center [512, 270] width 1025 height 540
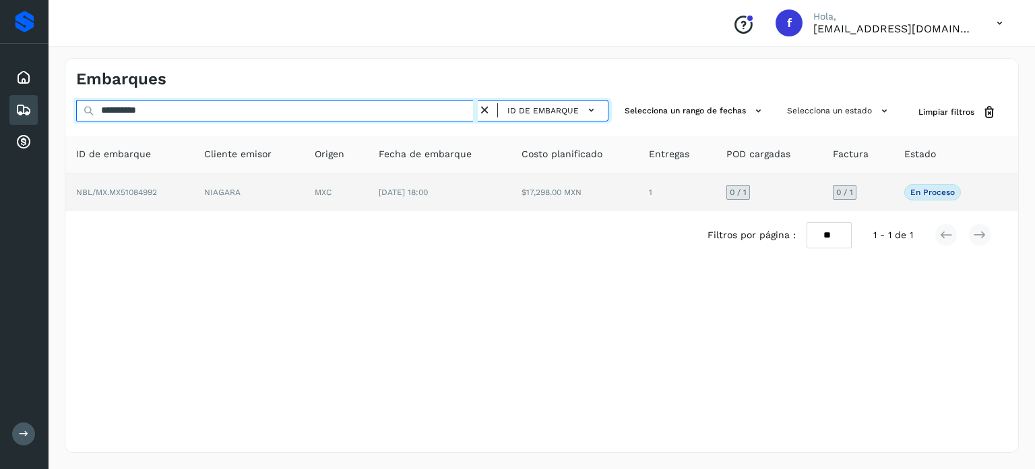
type input "**********"
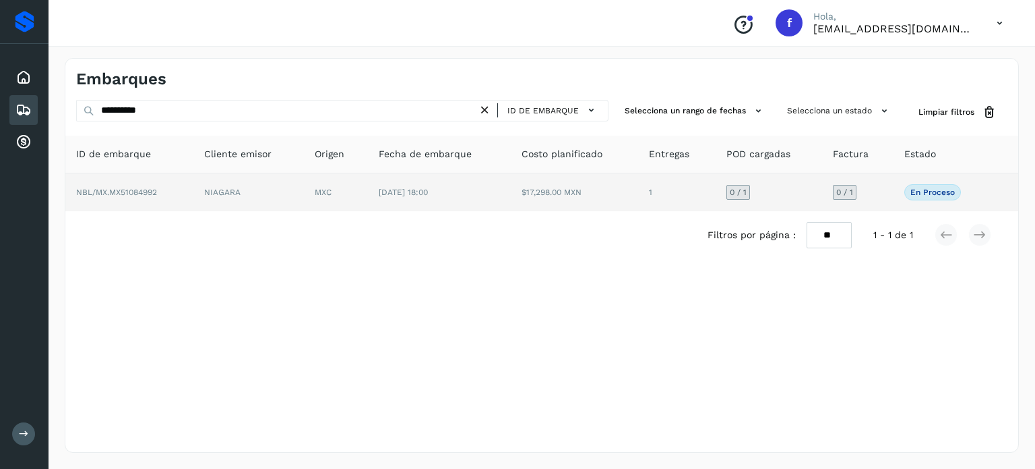
click at [527, 202] on td "$17,298.00 MXN" at bounding box center [575, 192] width 128 height 38
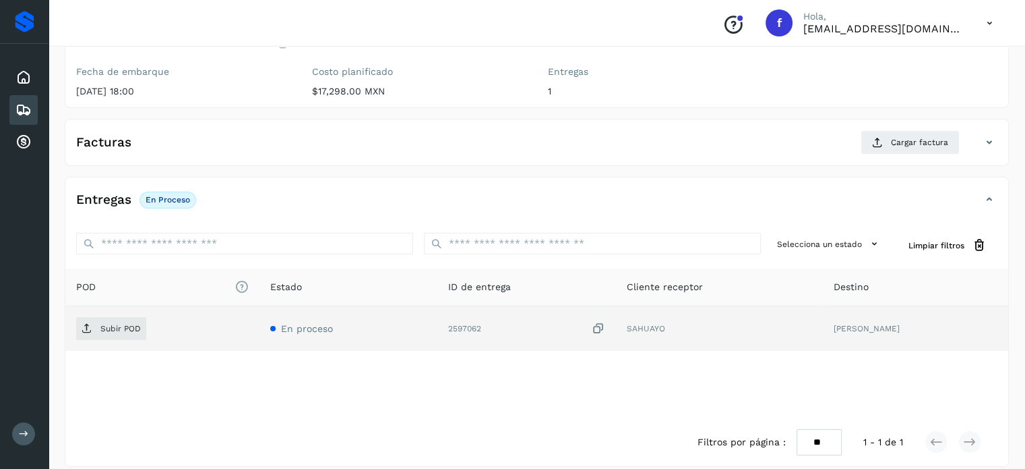
scroll to position [171, 0]
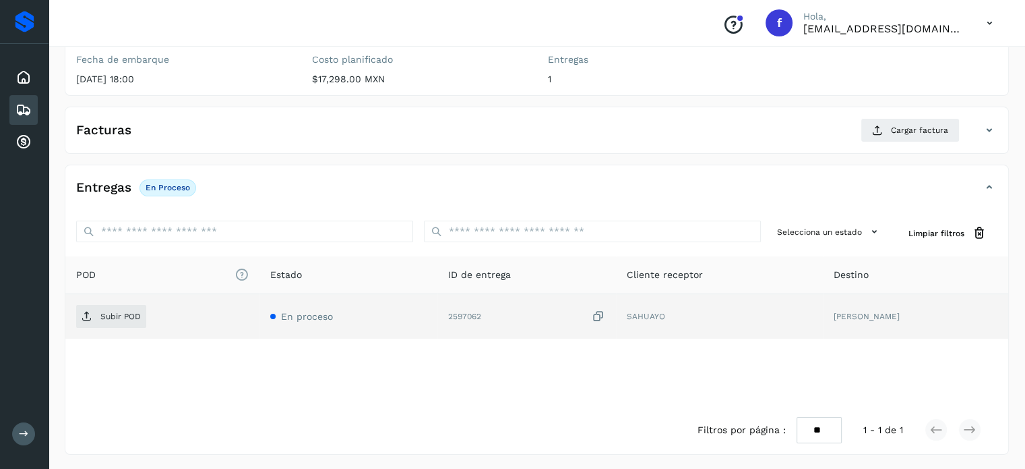
click at [605, 313] on icon at bounding box center [598, 316] width 13 height 14
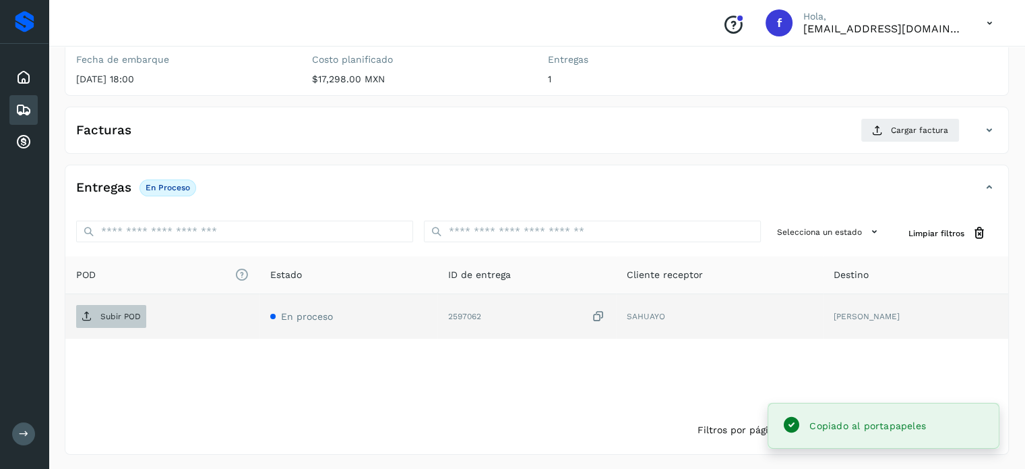
click at [132, 319] on span "Subir POD" at bounding box center [111, 316] width 70 height 22
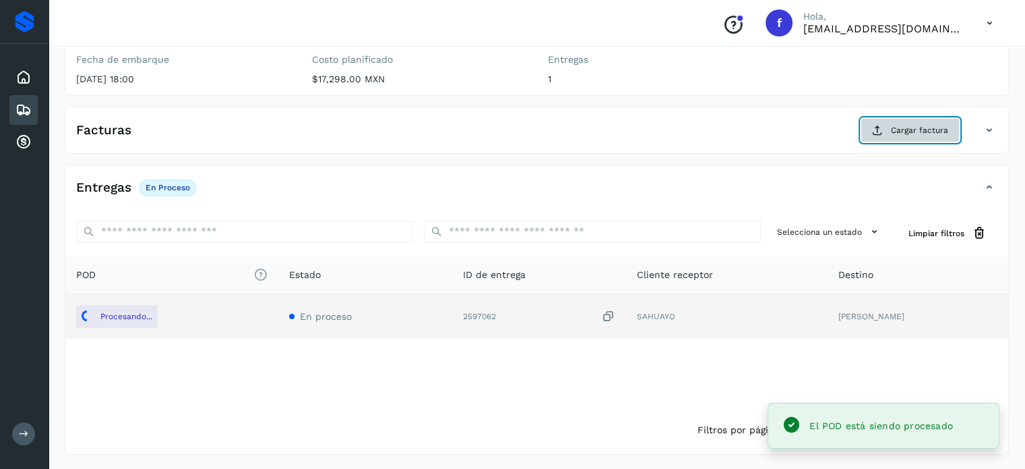
click at [916, 136] on button "Cargar factura" at bounding box center [910, 130] width 99 height 24
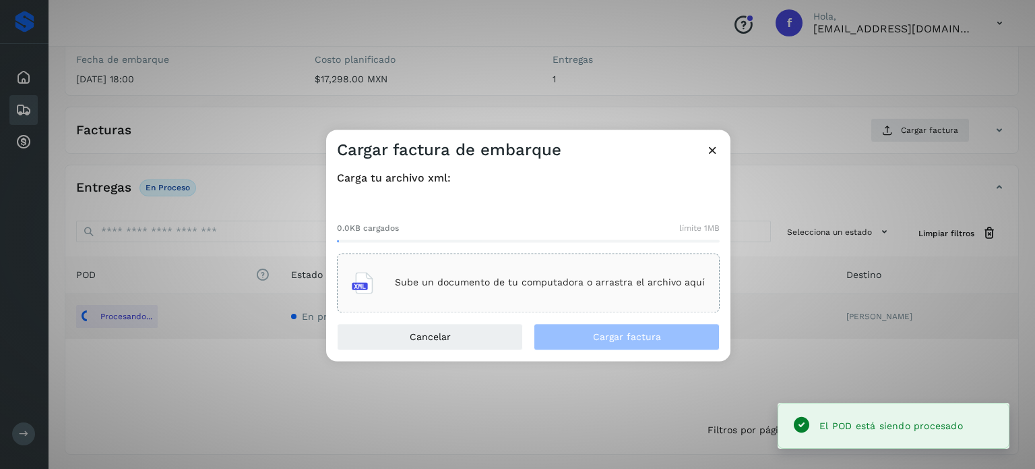
click at [544, 290] on div "Sube un documento de tu computadora o arrastra el archivo aquí" at bounding box center [528, 282] width 353 height 36
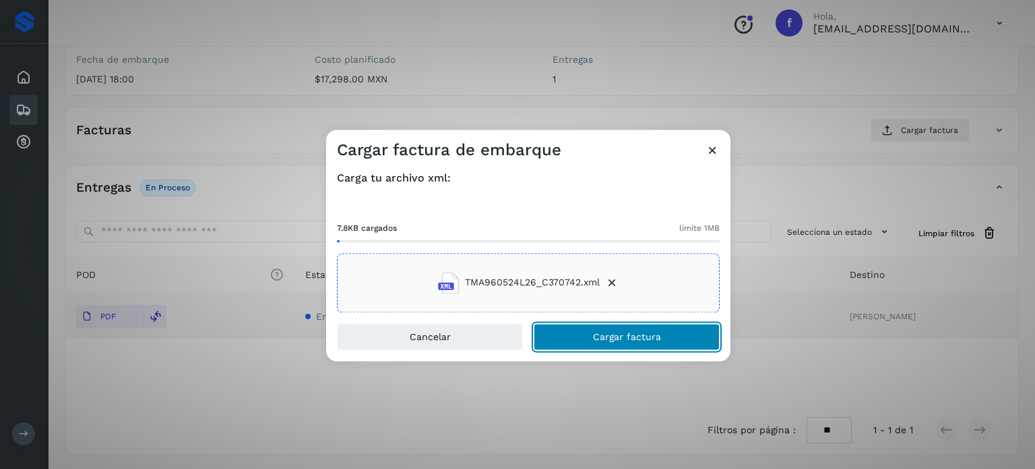
drag, startPoint x: 603, startPoint y: 333, endPoint x: 591, endPoint y: 322, distance: 16.7
click at [601, 333] on span "Cargar factura" at bounding box center [627, 336] width 68 height 9
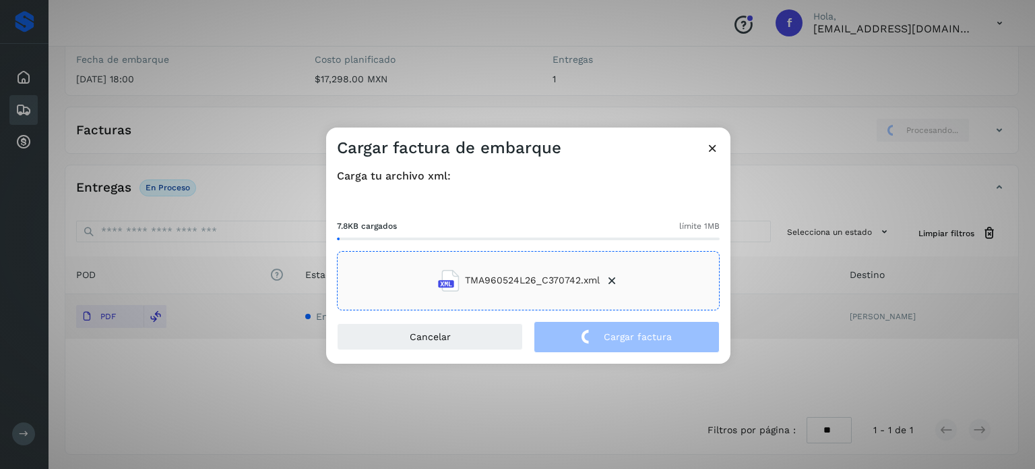
click at [233, 123] on div "Cargar factura de embarque Carga tu archivo xml: 7.8KB cargados límite 1MB TMA9…" at bounding box center [517, 234] width 1035 height 469
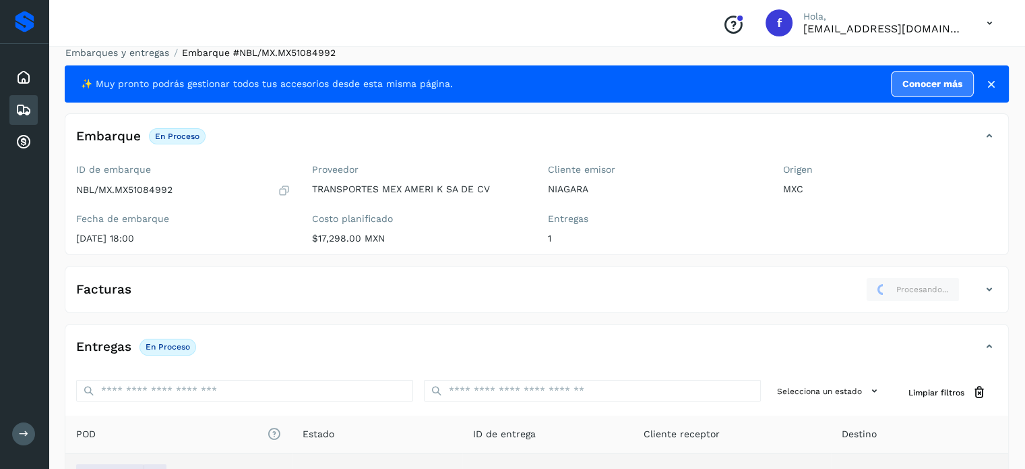
scroll to position [0, 0]
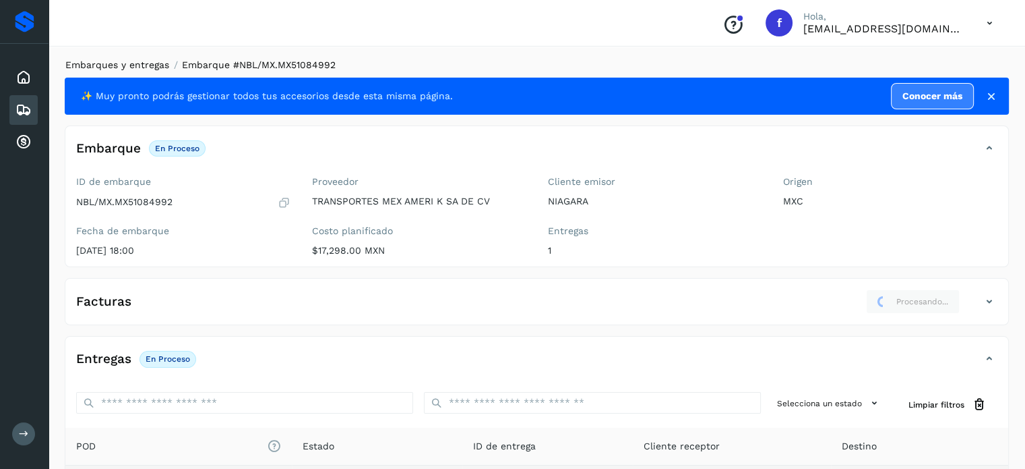
click at [115, 67] on link "Embarques y entregas" at bounding box center [117, 64] width 104 height 11
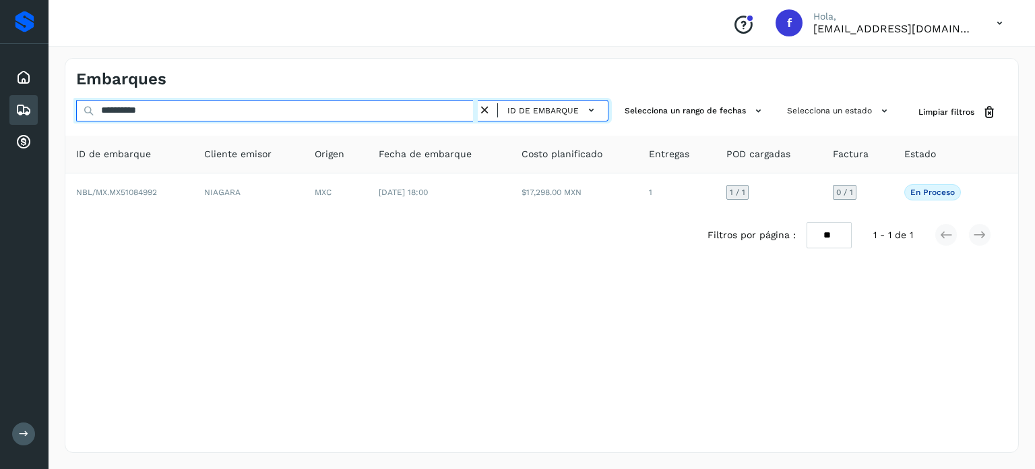
click at [125, 107] on input "**********" at bounding box center [277, 111] width 402 height 22
paste input "text"
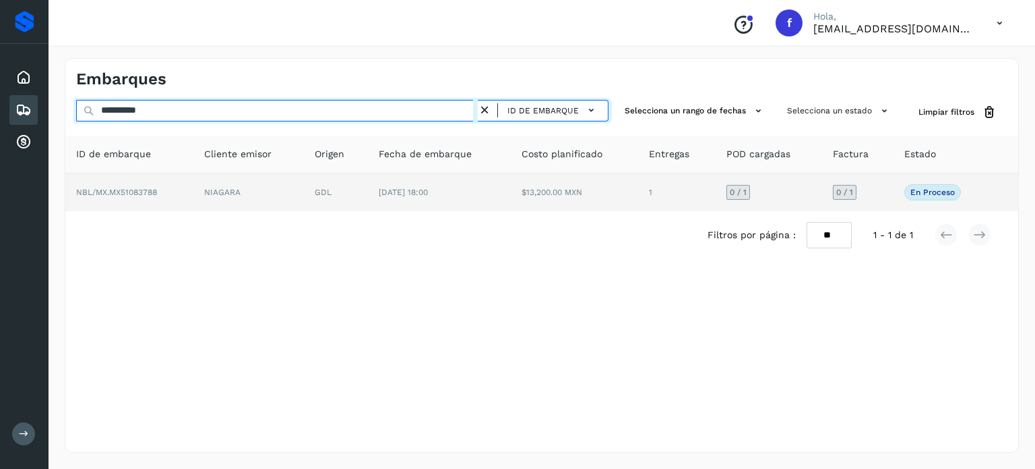
type input "**********"
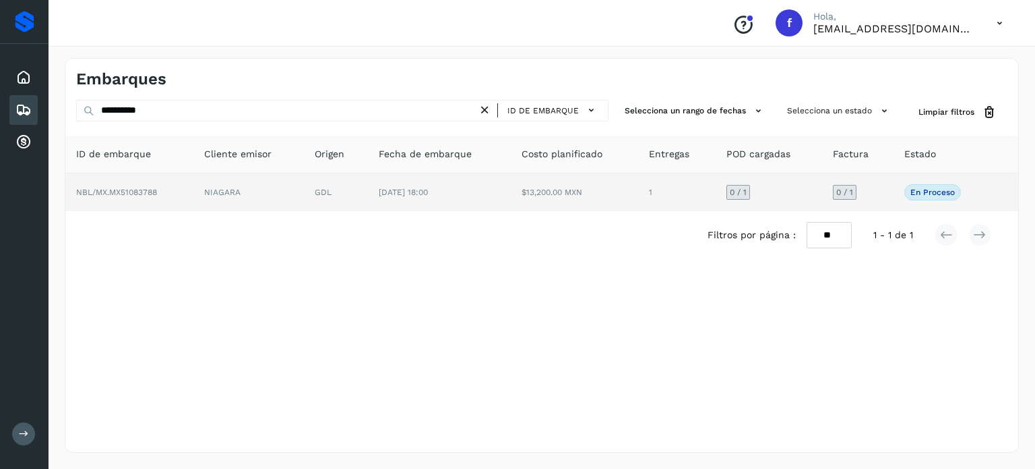
click at [461, 203] on td "[DATE] 18:00" at bounding box center [439, 192] width 143 height 38
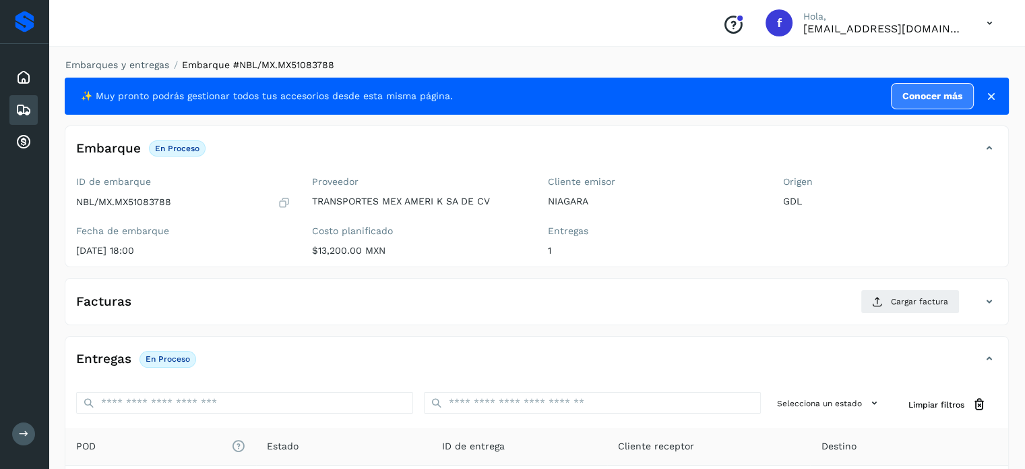
scroll to position [171, 0]
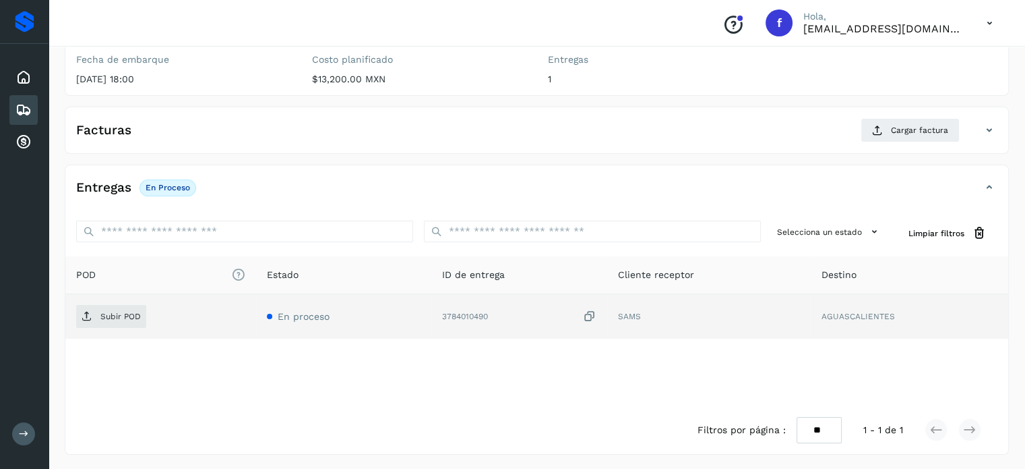
click at [591, 313] on icon at bounding box center [589, 316] width 13 height 14
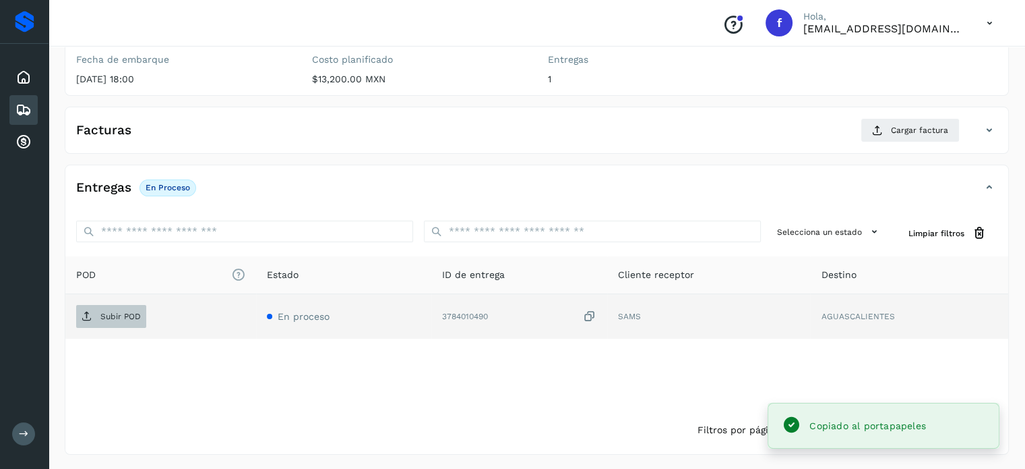
click at [105, 311] on p "Subir POD" at bounding box center [120, 315] width 40 height 9
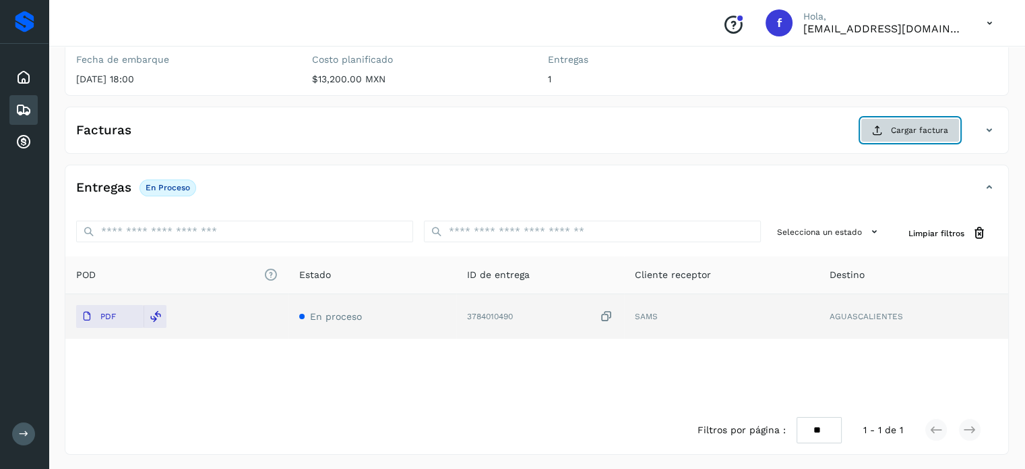
click at [898, 126] on span "Cargar factura" at bounding box center [919, 130] width 57 height 12
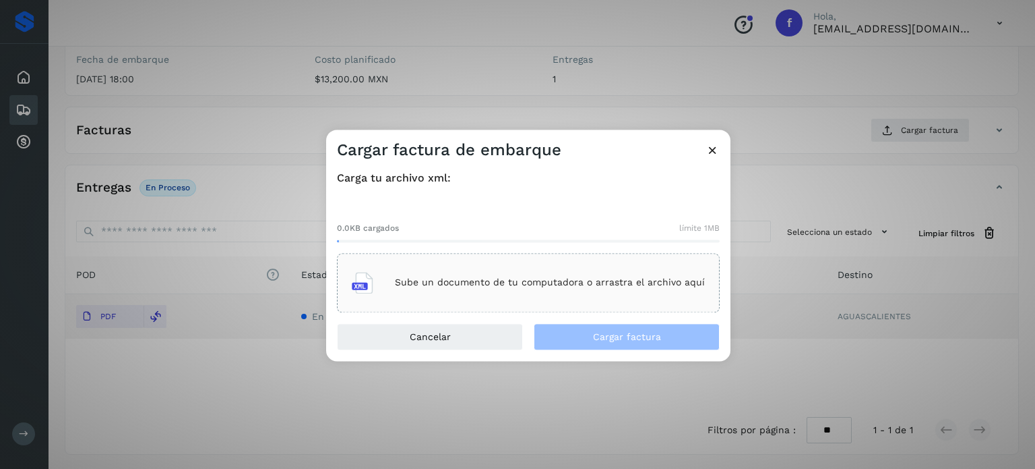
click at [470, 286] on p "Sube un documento de tu computadora o arrastra el archivo aquí" at bounding box center [550, 282] width 310 height 11
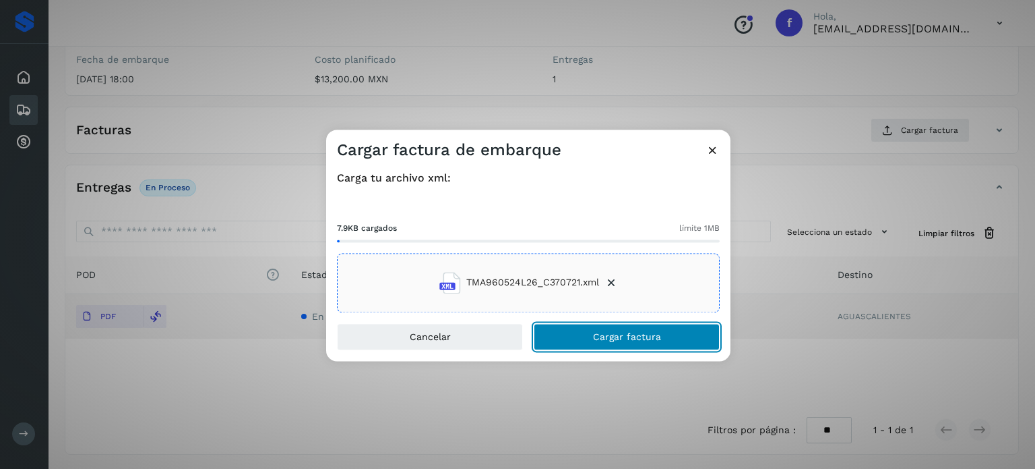
click at [593, 341] on button "Cargar factura" at bounding box center [627, 336] width 186 height 27
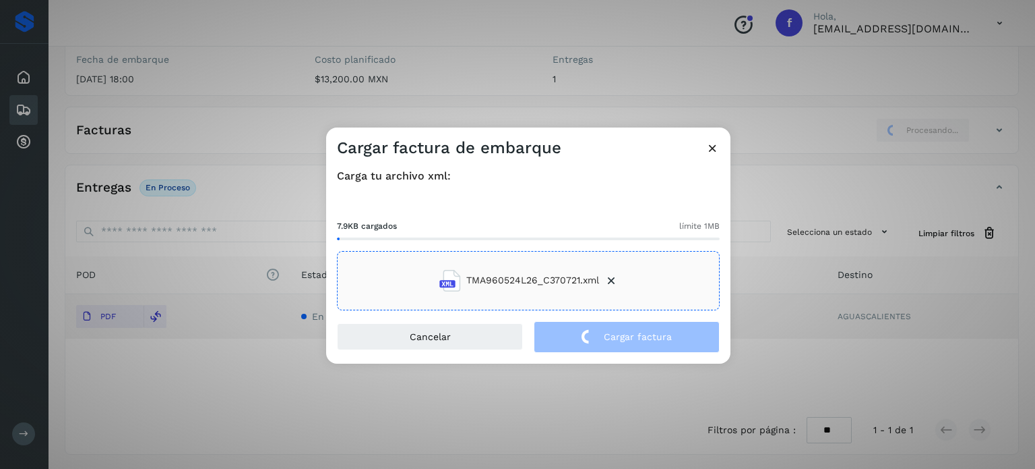
click at [295, 96] on div "Cargar factura de embarque Carga tu archivo xml: 7.9KB cargados límite 1MB TMA9…" at bounding box center [517, 234] width 1035 height 469
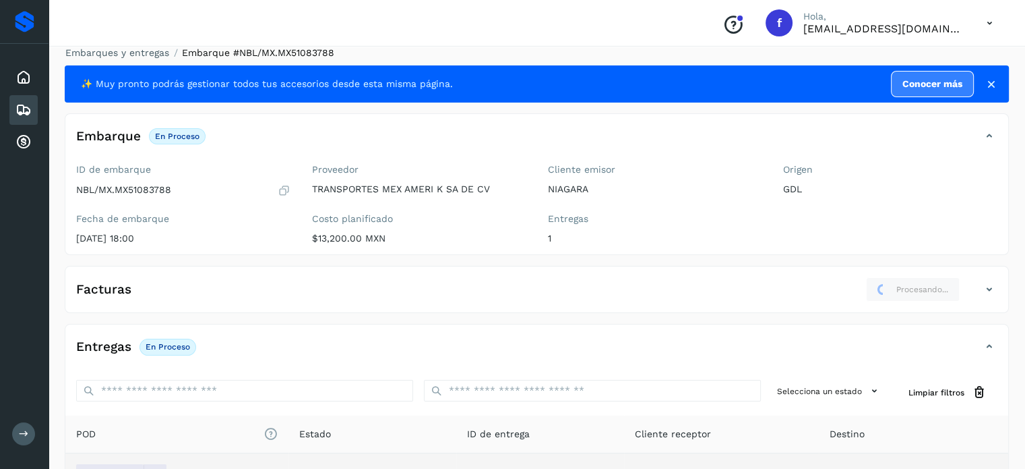
scroll to position [0, 0]
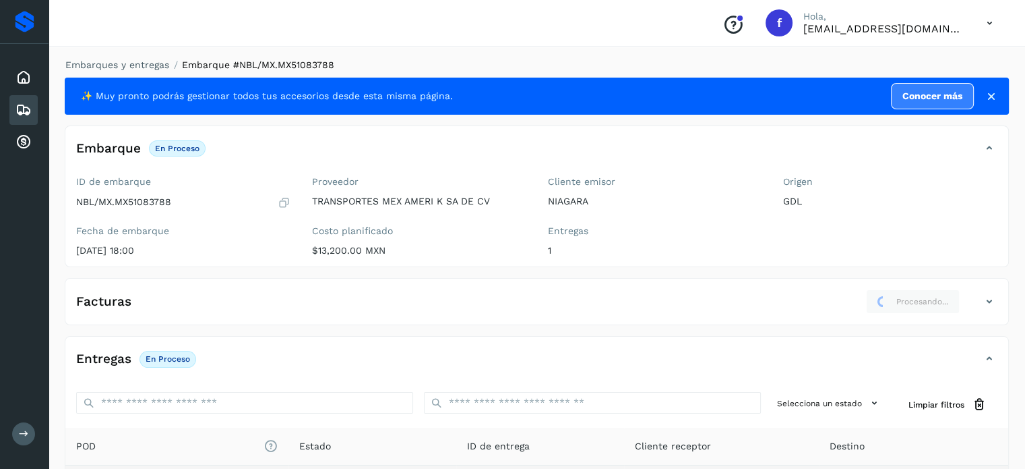
click at [138, 58] on li "Embarques y entregas" at bounding box center [113, 65] width 113 height 14
click at [140, 64] on link "Embarques y entregas" at bounding box center [117, 64] width 104 height 11
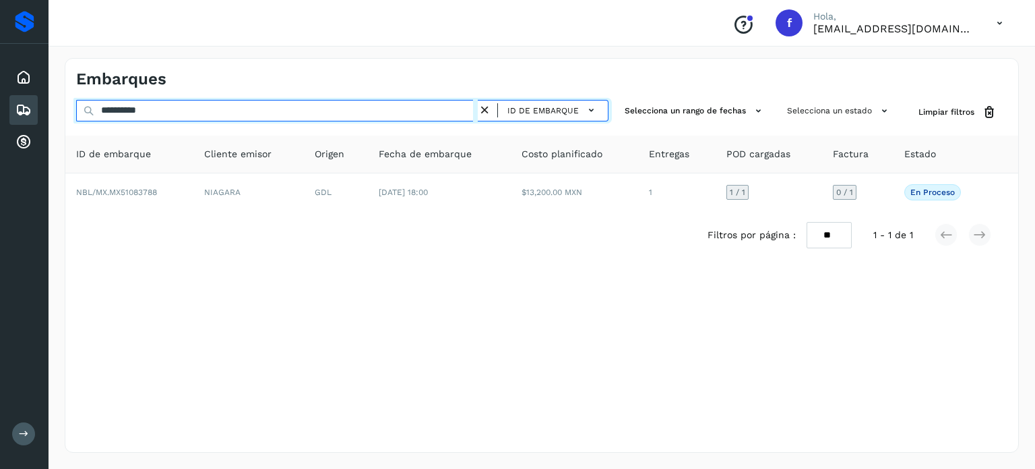
click at [140, 113] on input "**********" at bounding box center [277, 111] width 402 height 22
paste input "text"
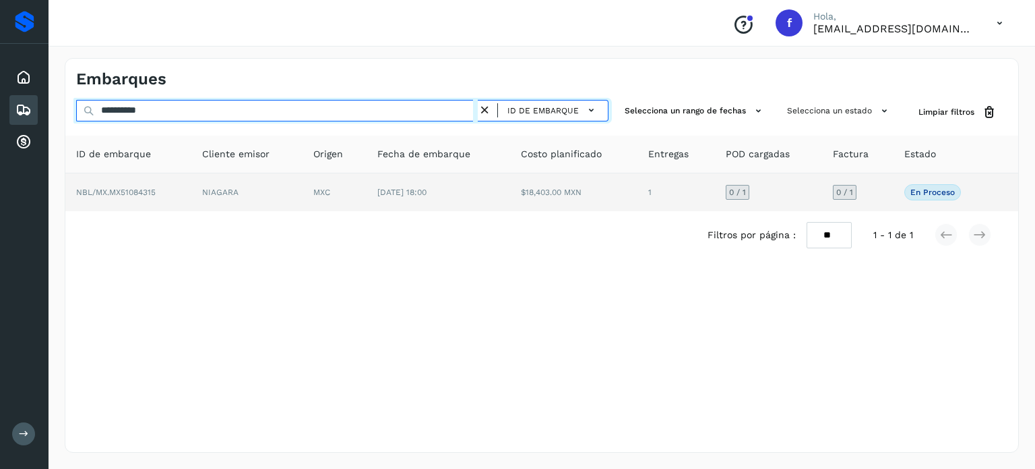
type input "**********"
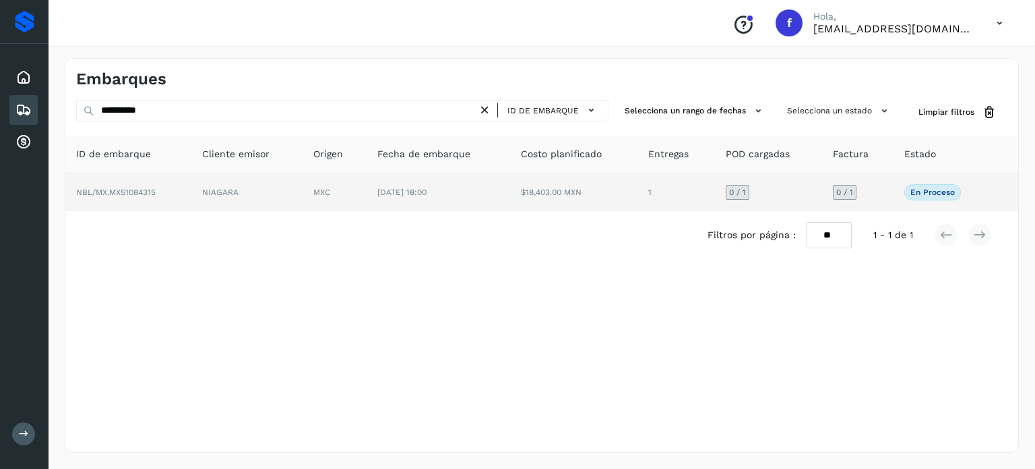
click at [427, 191] on span "[DATE] 18:00" at bounding box center [402, 191] width 49 height 9
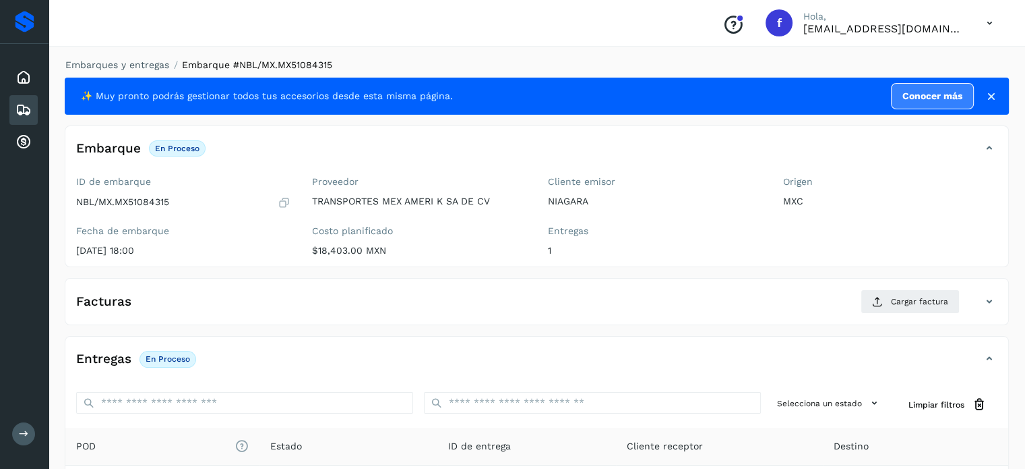
scroll to position [171, 0]
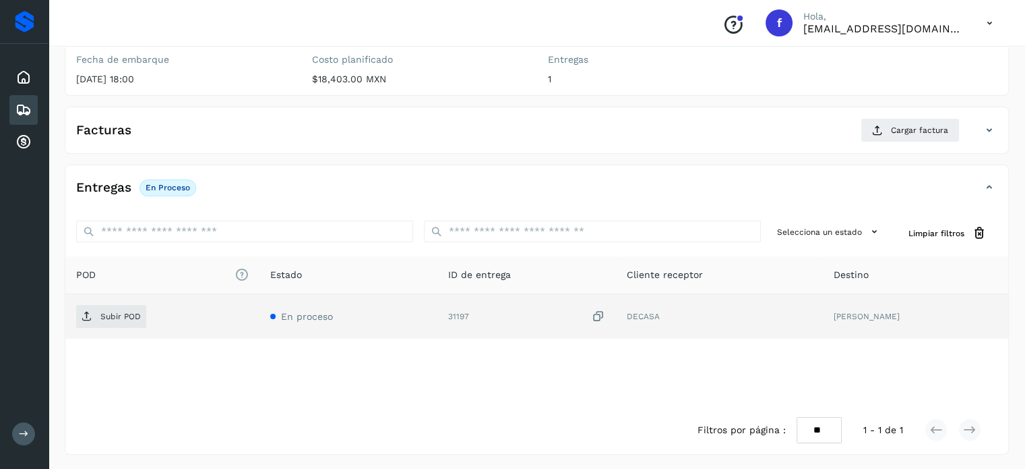
click at [605, 319] on icon at bounding box center [598, 316] width 13 height 14
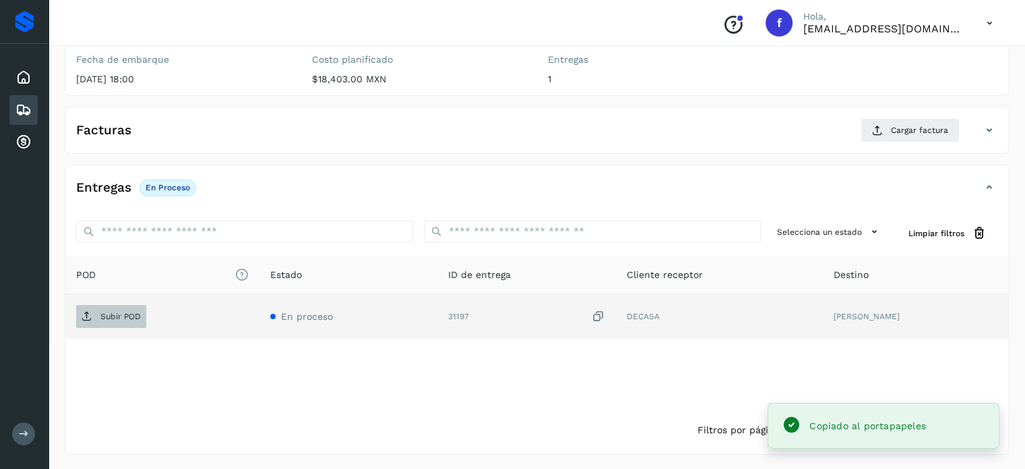
click at [88, 323] on span "Subir POD" at bounding box center [111, 316] width 70 height 22
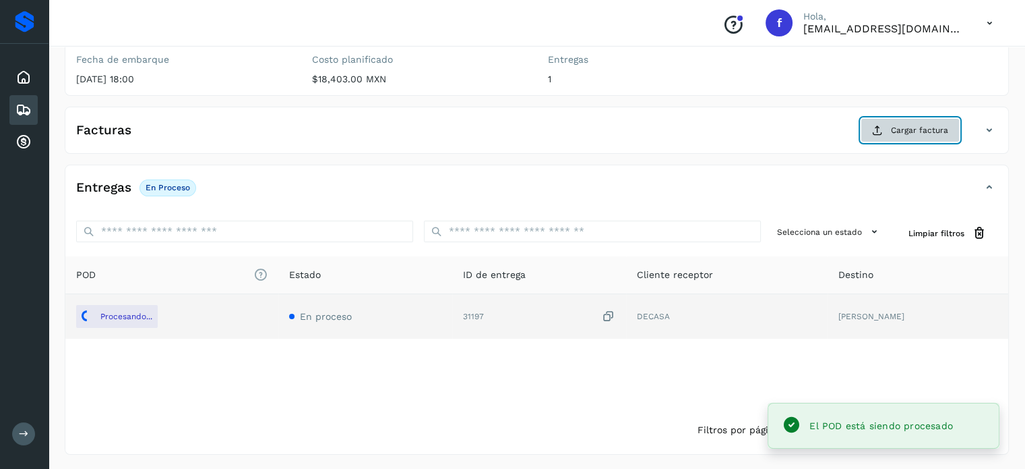
click at [899, 126] on span "Cargar factura" at bounding box center [919, 130] width 57 height 12
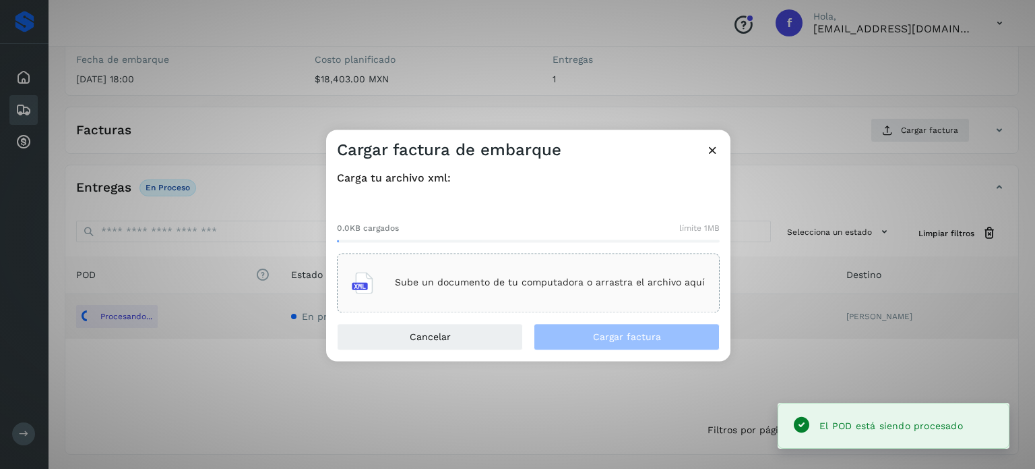
click at [559, 277] on p "Sube un documento de tu computadora o arrastra el archivo aquí" at bounding box center [550, 282] width 310 height 11
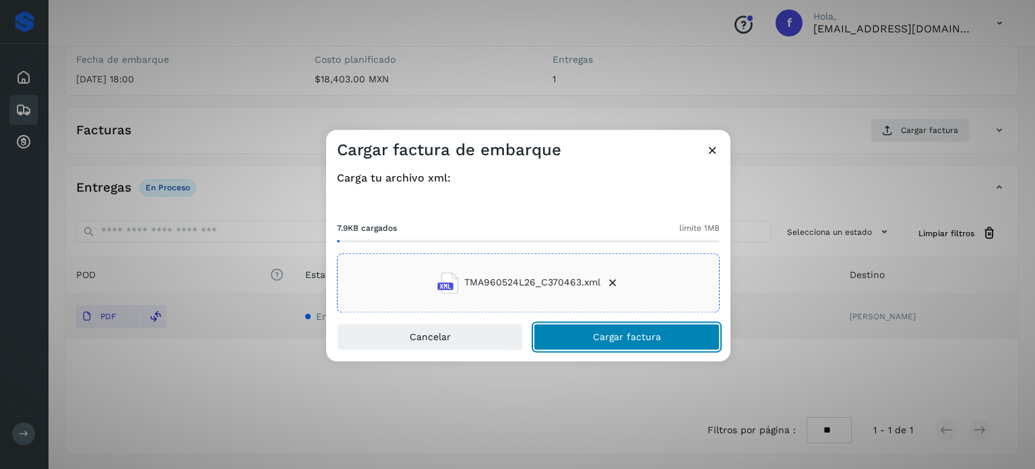
drag, startPoint x: 635, startPoint y: 331, endPoint x: 619, endPoint y: 284, distance: 49.9
click at [634, 332] on span "Cargar factura" at bounding box center [627, 336] width 68 height 9
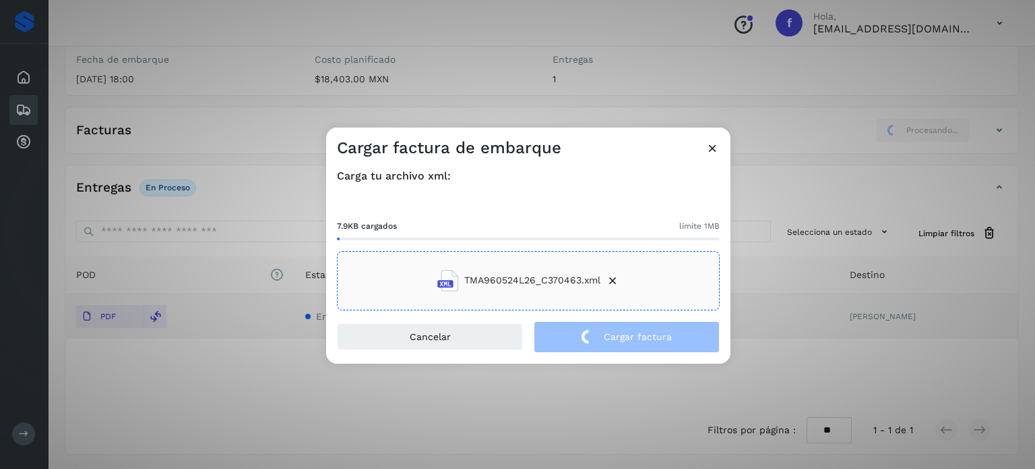
click at [192, 61] on div "Cargar factura de embarque Carga tu archivo xml: 7.9KB cargados límite 1MB TMA9…" at bounding box center [517, 234] width 1035 height 469
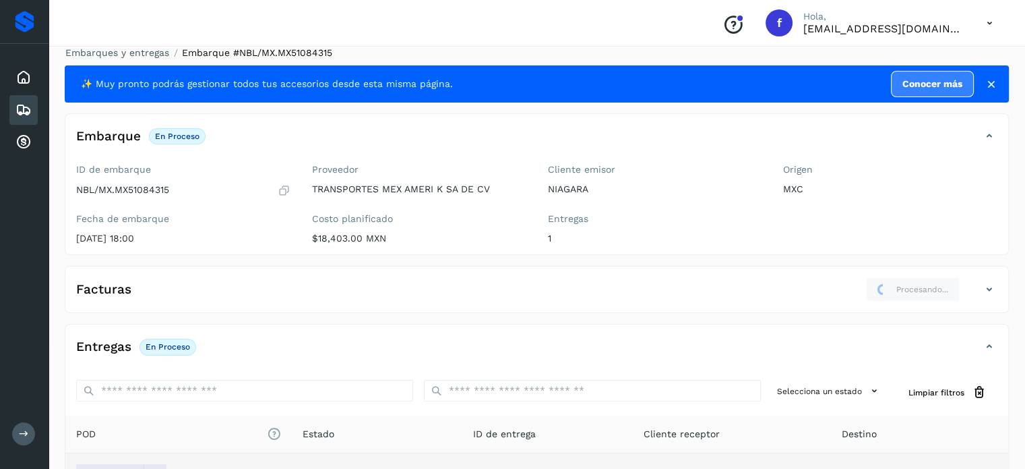
scroll to position [0, 0]
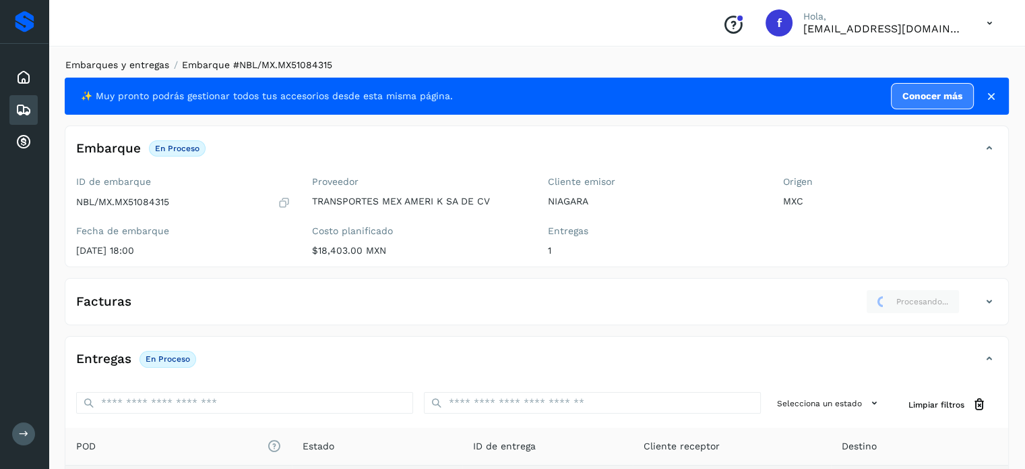
click at [138, 63] on link "Embarques y entregas" at bounding box center [117, 64] width 104 height 11
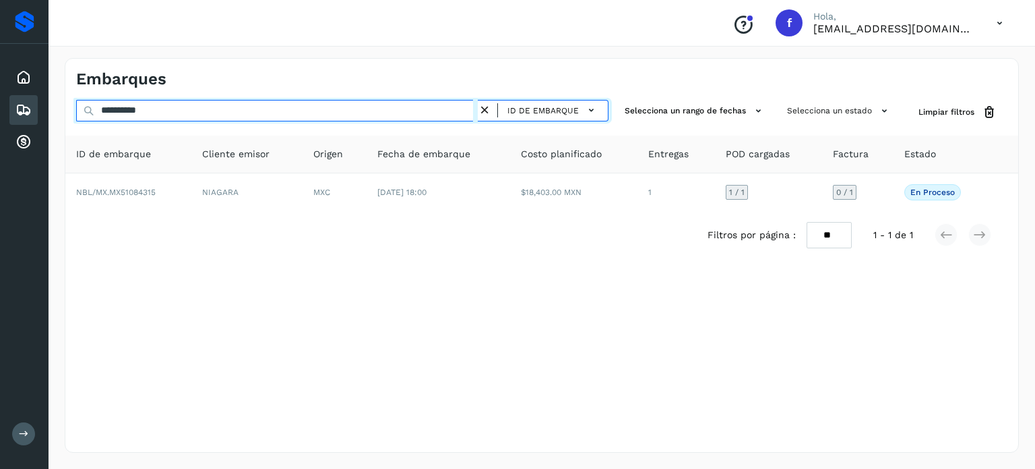
click at [145, 113] on input "**********" at bounding box center [277, 111] width 402 height 22
paste input "text"
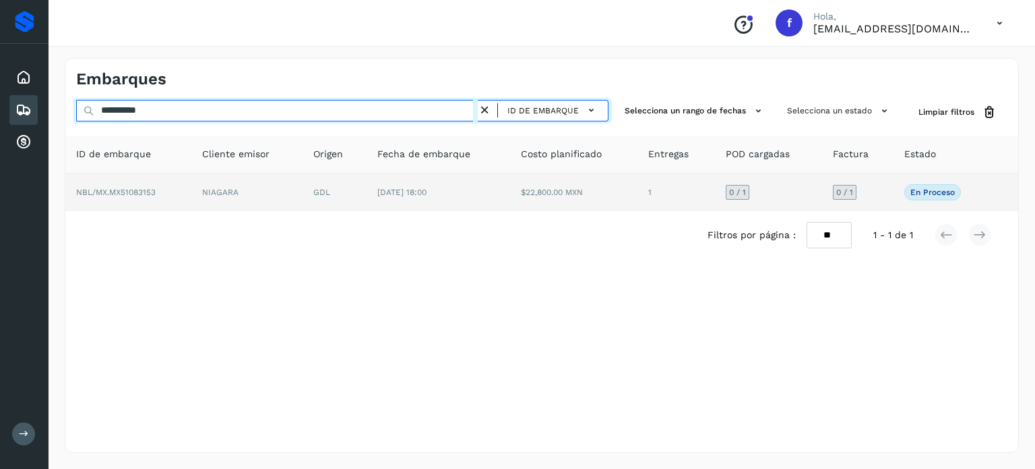
type input "**********"
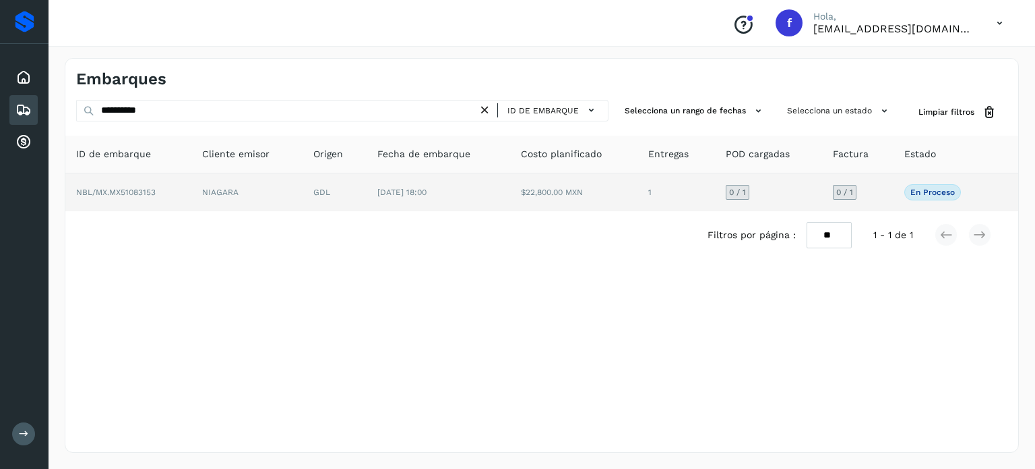
click at [456, 202] on td "[DATE] 18:00" at bounding box center [438, 192] width 143 height 38
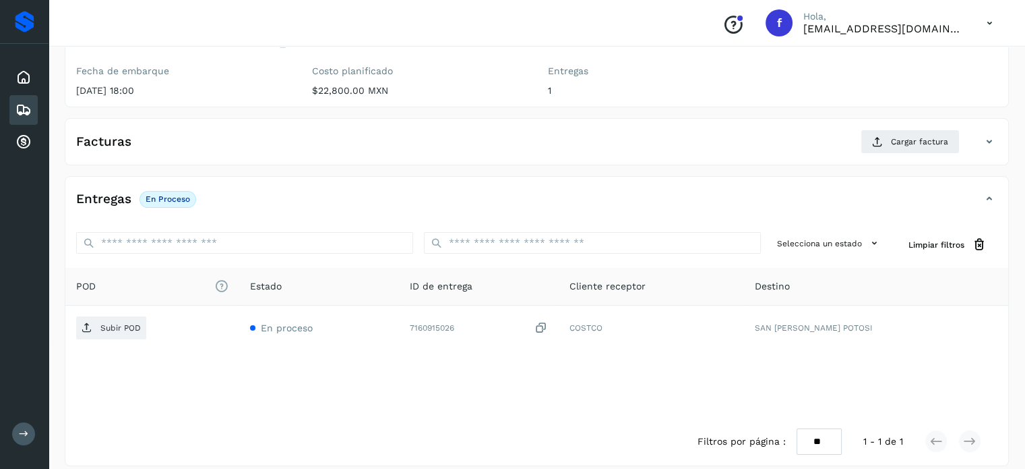
scroll to position [171, 0]
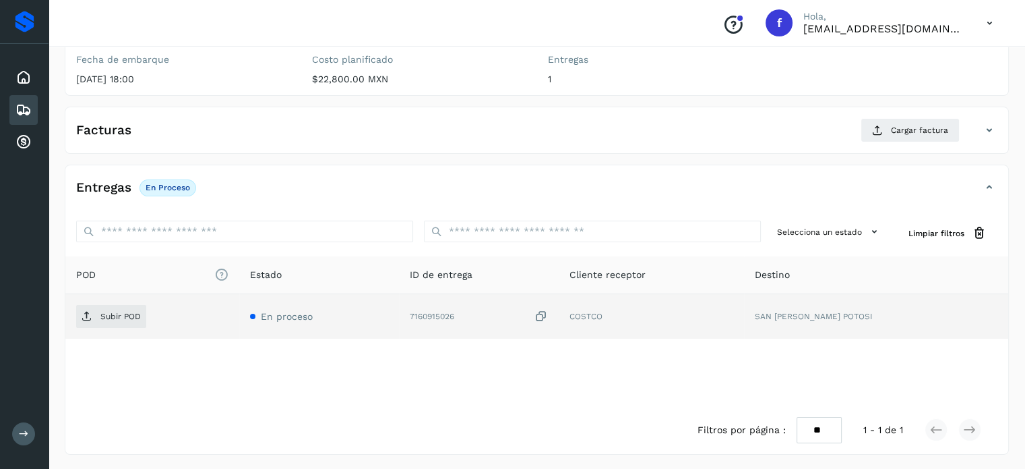
click at [548, 316] on icon at bounding box center [541, 316] width 13 height 14
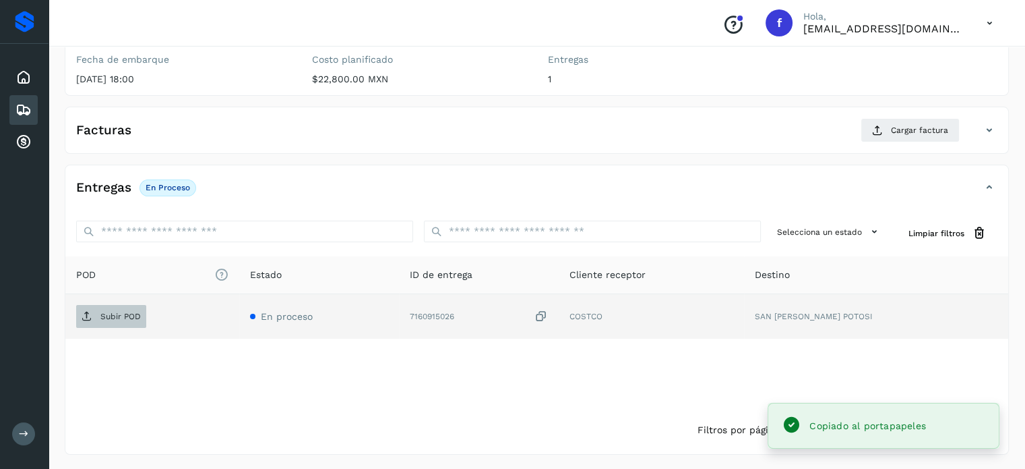
click at [119, 315] on p "Subir POD" at bounding box center [120, 315] width 40 height 9
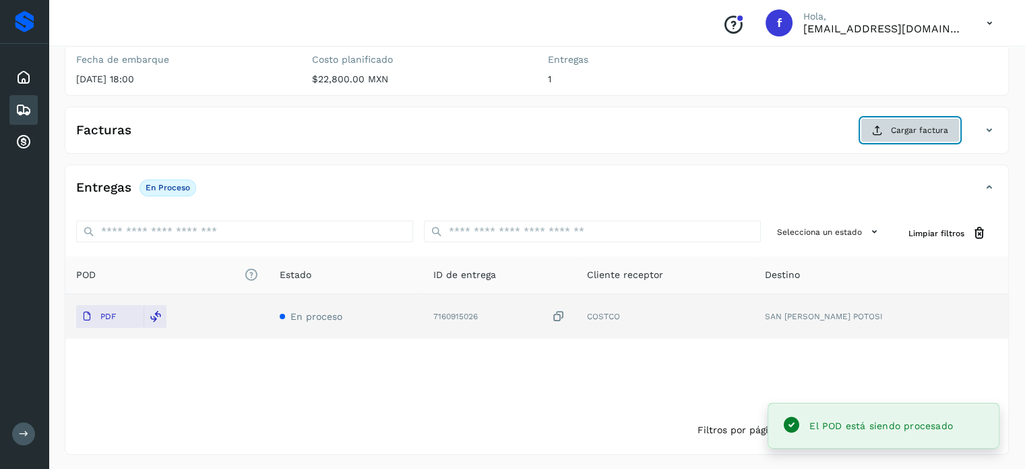
click at [914, 127] on span "Cargar factura" at bounding box center [919, 130] width 57 height 12
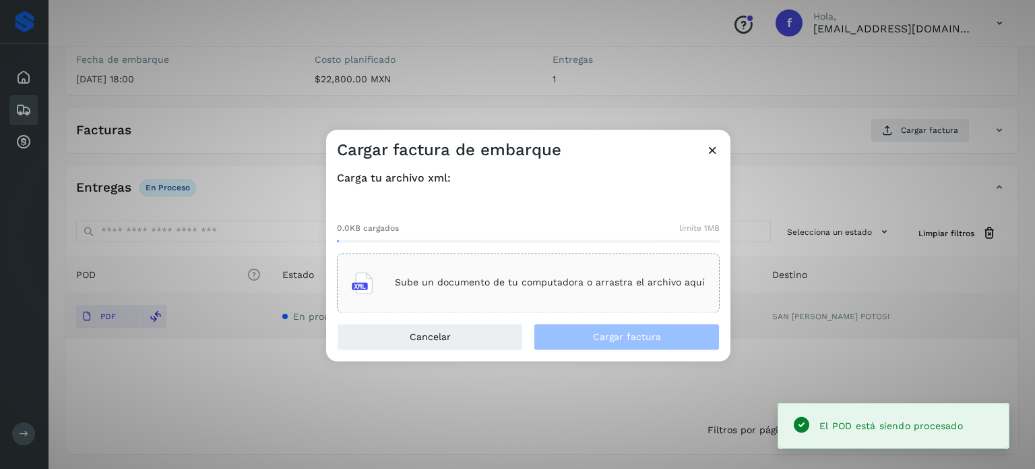
click at [587, 272] on div "Sube un documento de tu computadora o arrastra el archivo aquí" at bounding box center [528, 282] width 353 height 36
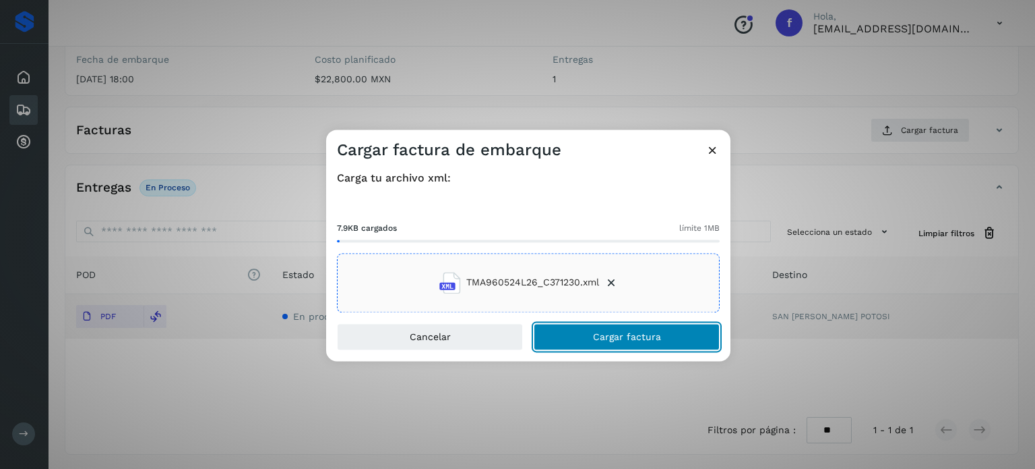
click at [629, 337] on span "Cargar factura" at bounding box center [627, 336] width 68 height 9
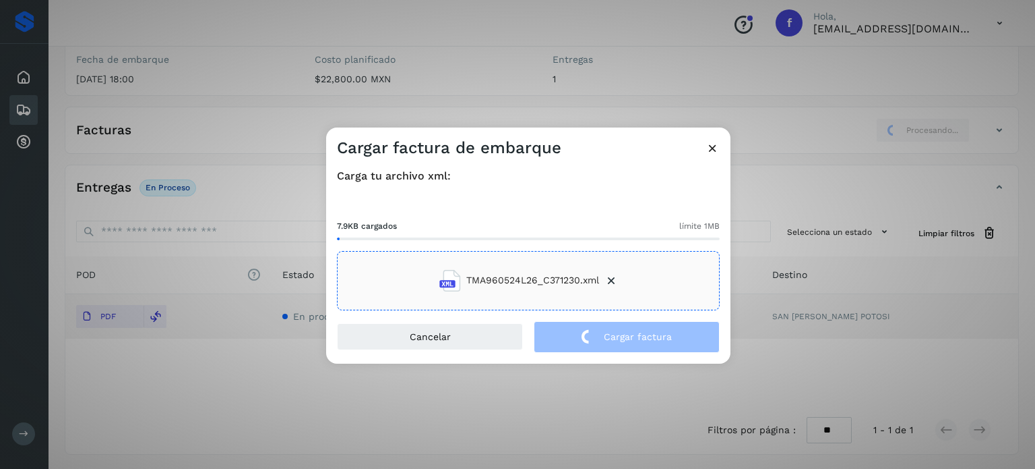
click at [283, 91] on div "Cargar factura de embarque Carga tu archivo xml: 7.9KB cargados límite 1MB TMA9…" at bounding box center [517, 234] width 1035 height 469
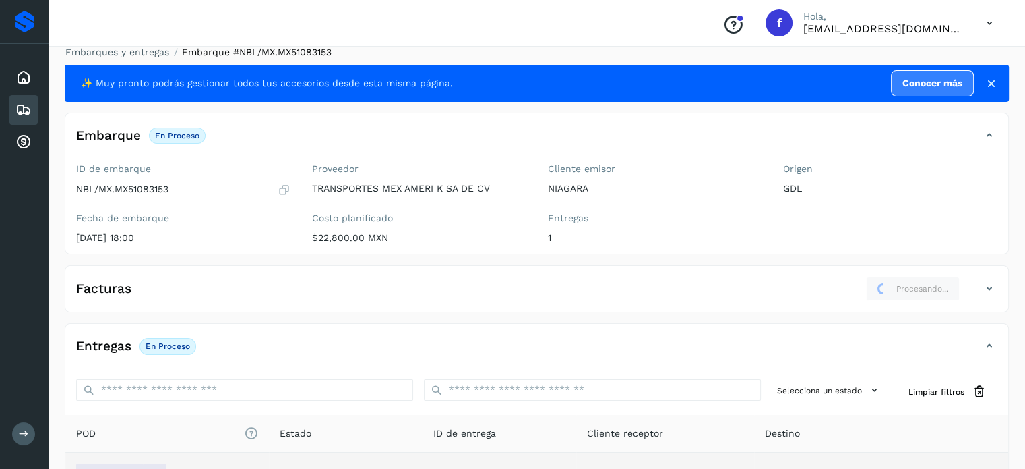
scroll to position [0, 0]
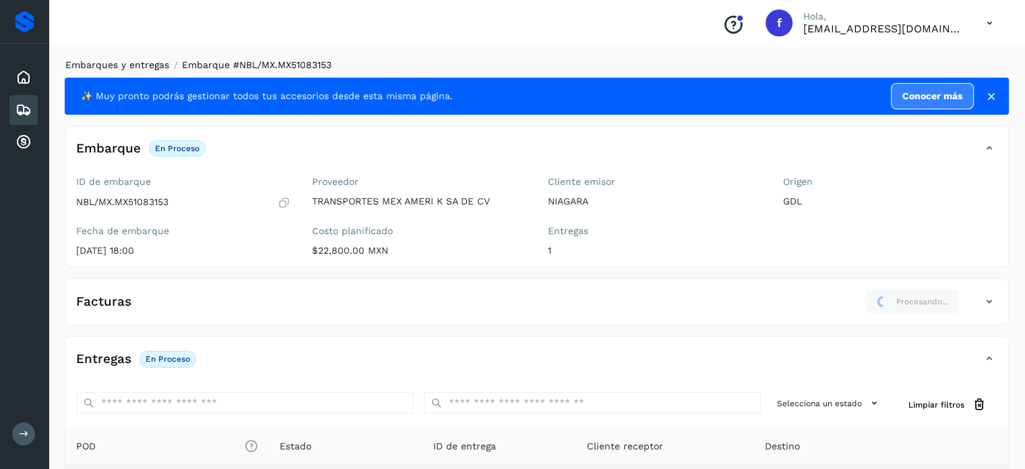
click at [150, 63] on link "Embarques y entregas" at bounding box center [117, 64] width 104 height 11
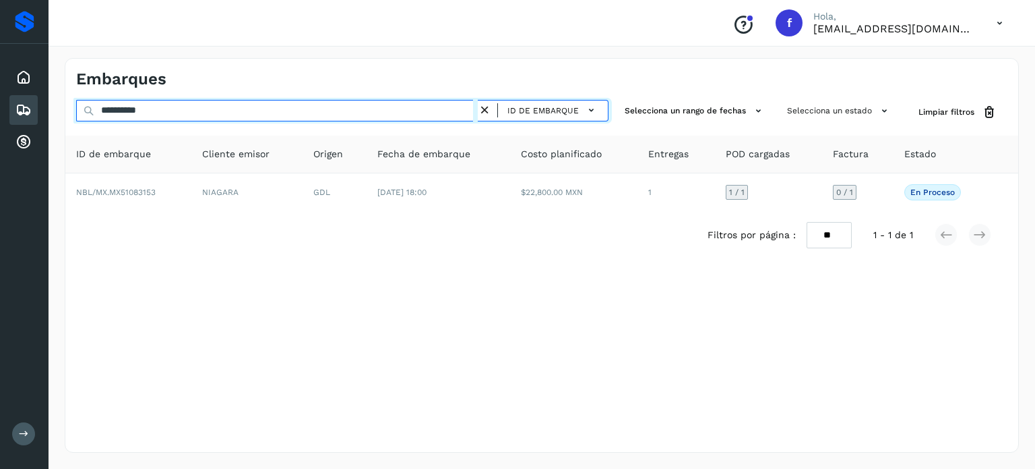
click at [146, 111] on input "**********" at bounding box center [277, 111] width 402 height 22
paste input "text"
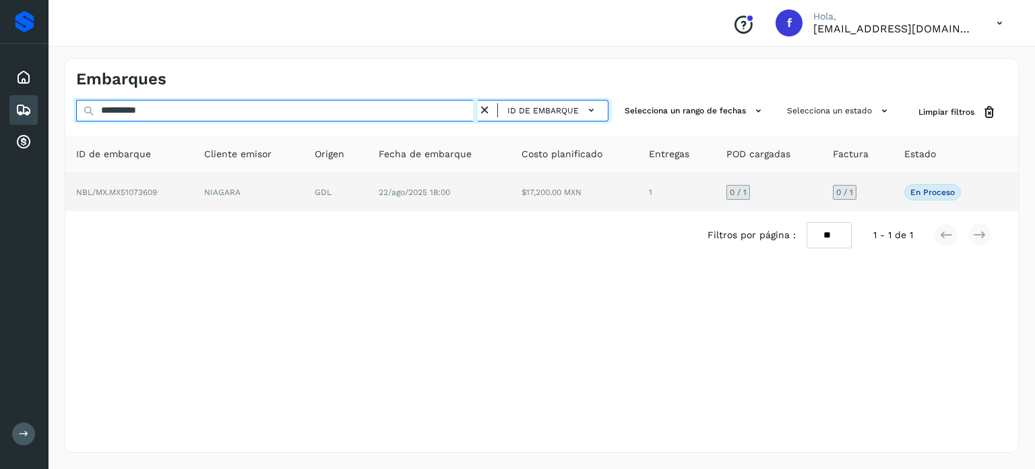
type input "**********"
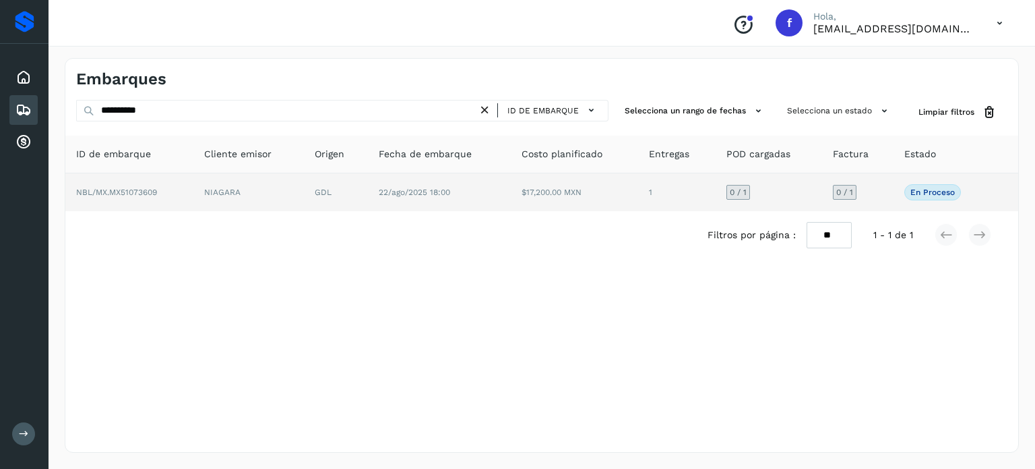
click at [292, 206] on td "NIAGARA" at bounding box center [248, 192] width 111 height 38
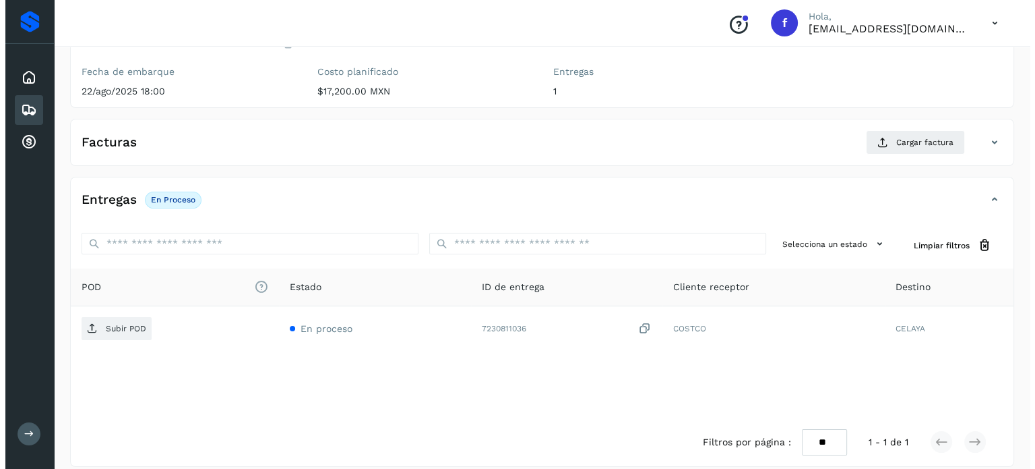
scroll to position [171, 0]
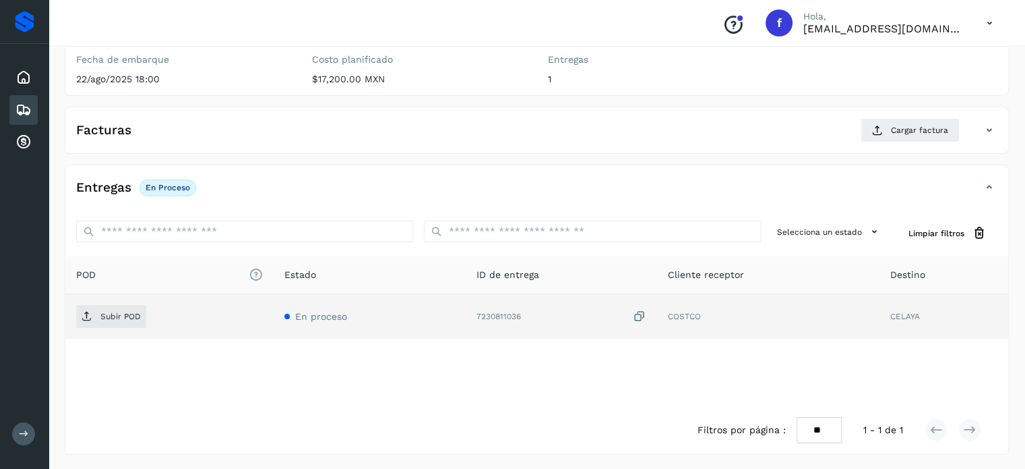
drag, startPoint x: 638, startPoint y: 312, endPoint x: 596, endPoint y: 332, distance: 47.0
click at [636, 312] on icon at bounding box center [639, 316] width 13 height 14
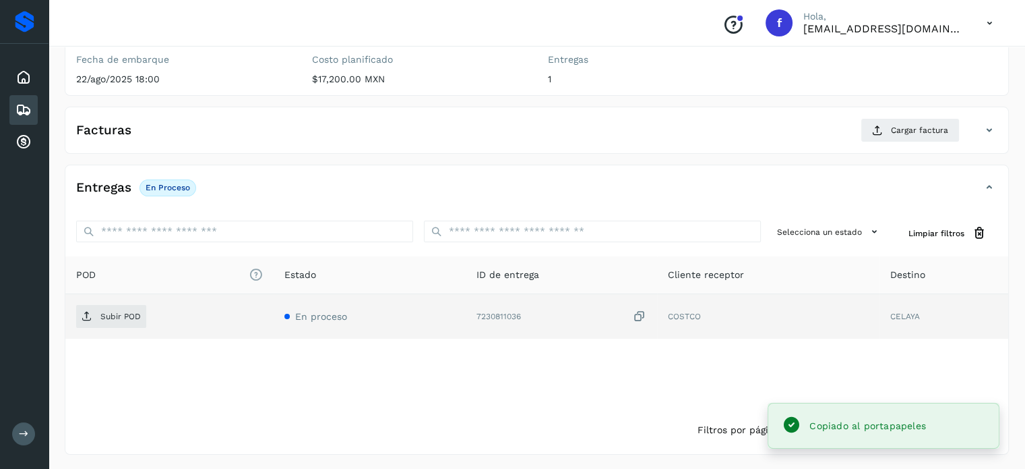
click at [127, 327] on td "Subir POD" at bounding box center [169, 316] width 208 height 44
click at [129, 322] on span "Subir POD" at bounding box center [111, 316] width 70 height 22
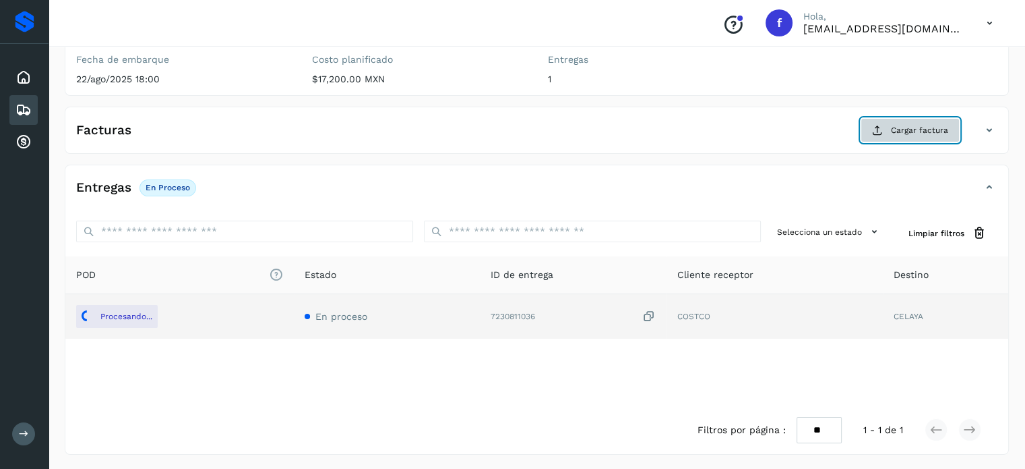
click at [876, 129] on icon at bounding box center [877, 130] width 11 height 11
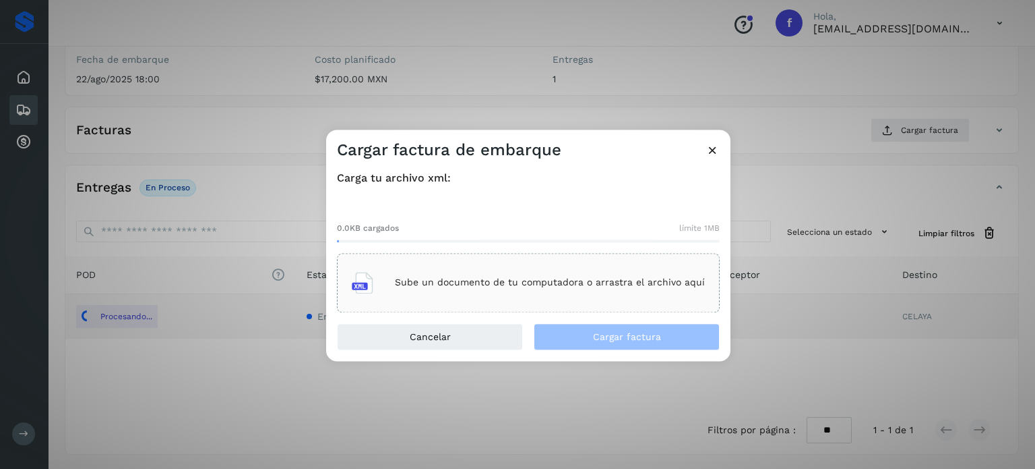
click at [502, 291] on div "Sube un documento de tu computadora o arrastra el archivo aquí" at bounding box center [528, 282] width 353 height 36
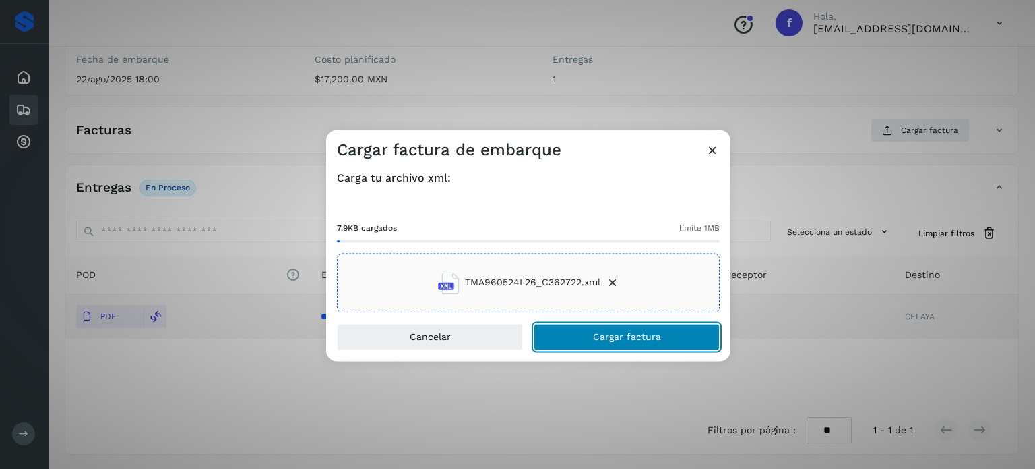
drag, startPoint x: 580, startPoint y: 335, endPoint x: 520, endPoint y: 301, distance: 69.4
click at [580, 336] on button "Cargar factura" at bounding box center [627, 336] width 186 height 27
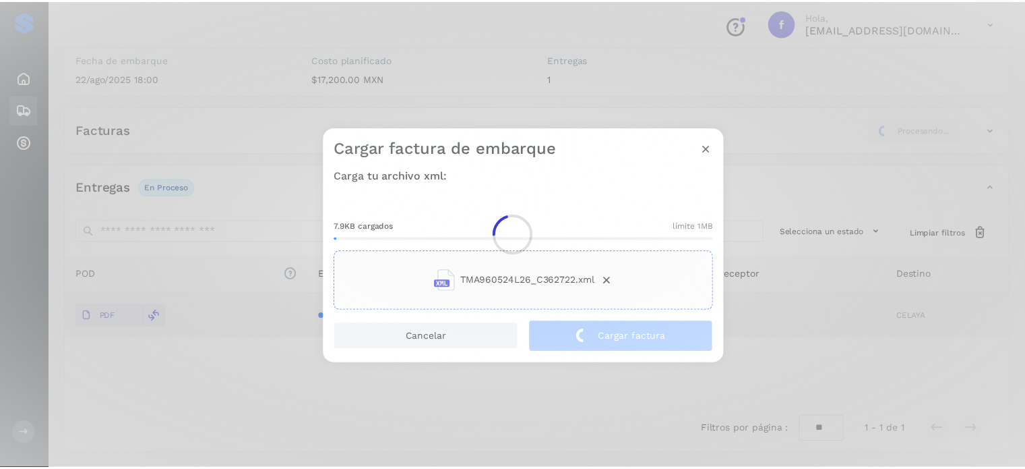
scroll to position [170, 0]
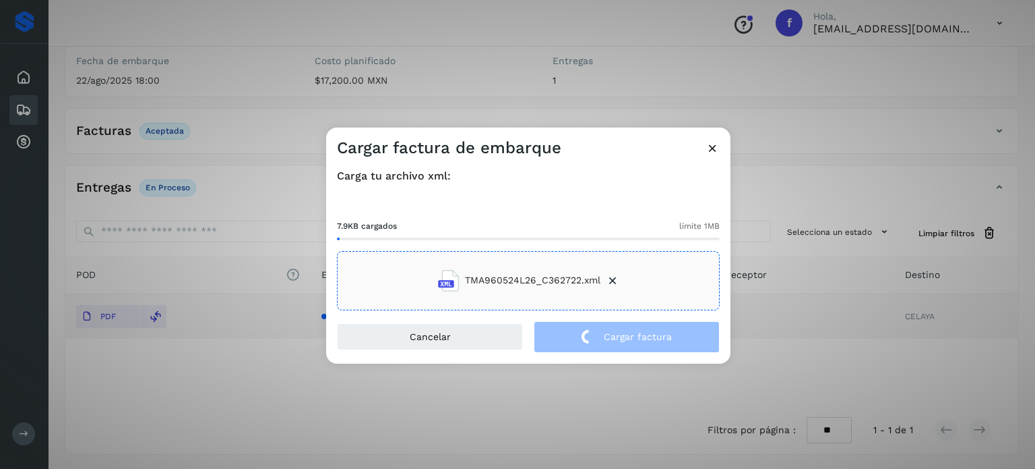
click at [195, 118] on div "Cargar factura de embarque Carga tu archivo xml: 7.9KB cargados límite 1MB TMA9…" at bounding box center [517, 234] width 1035 height 469
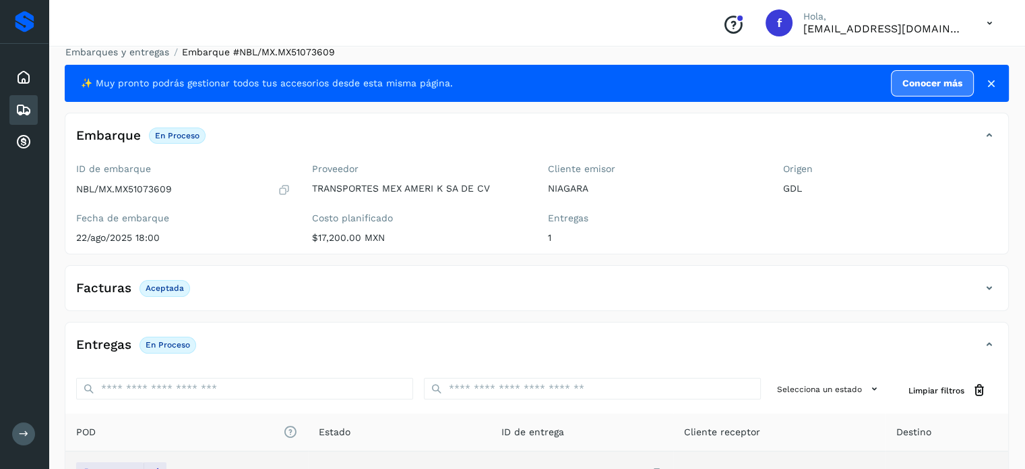
scroll to position [0, 0]
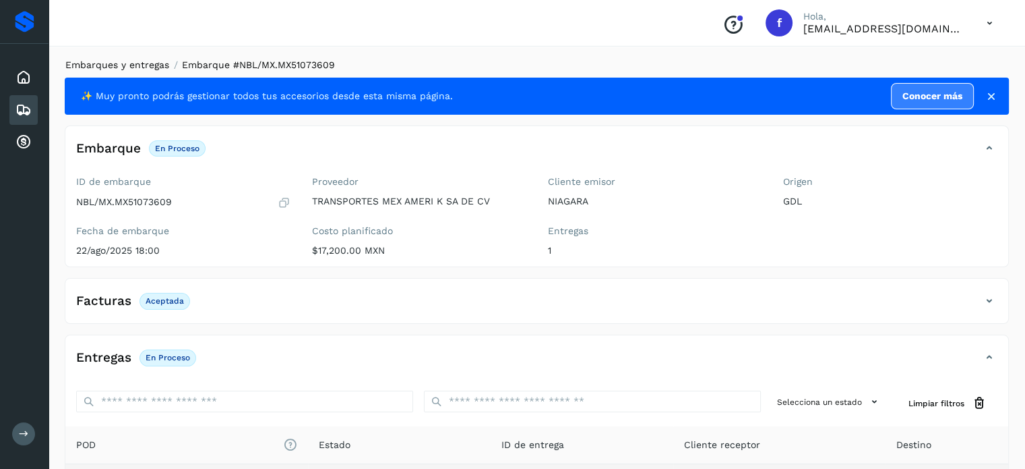
click at [147, 61] on link "Embarques y entregas" at bounding box center [117, 64] width 104 height 11
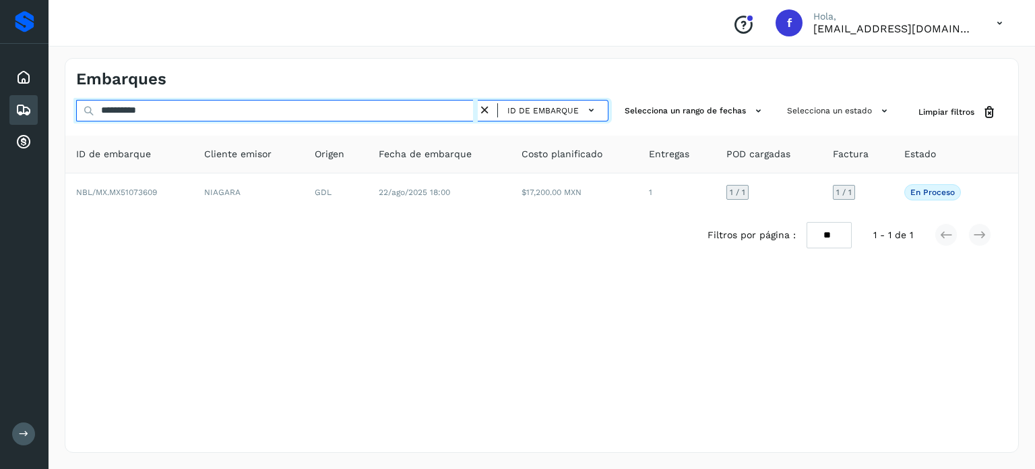
click at [139, 109] on input "**********" at bounding box center [277, 111] width 402 height 22
click at [138, 110] on input "**********" at bounding box center [277, 111] width 402 height 22
paste input "text"
click at [127, 106] on input "**********" at bounding box center [277, 111] width 402 height 22
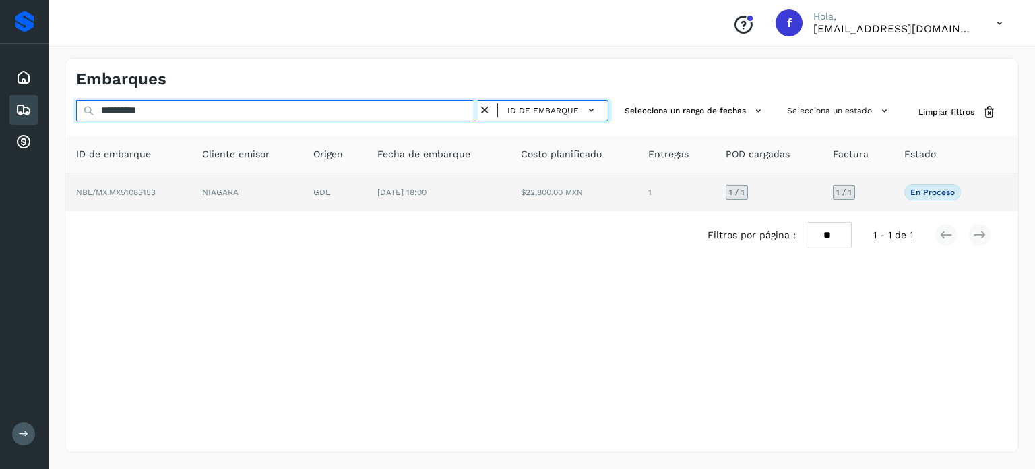
paste input "text"
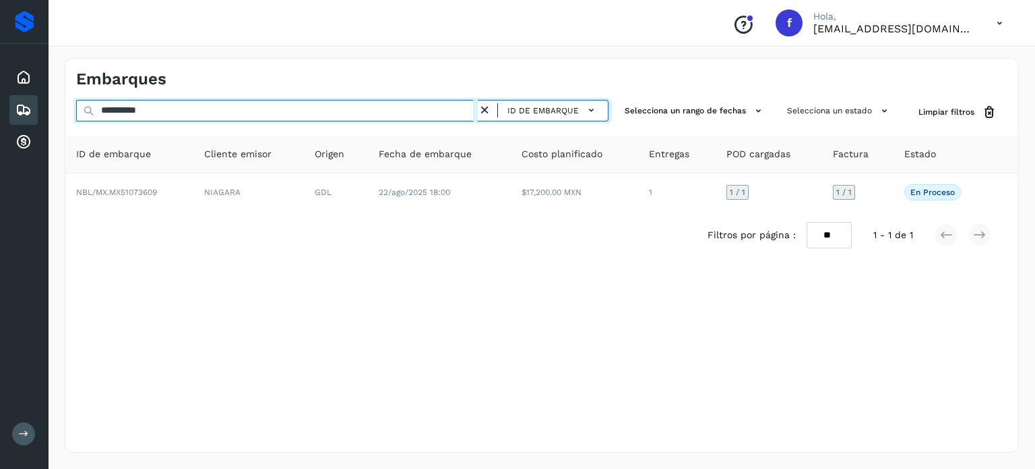
click at [152, 105] on input "**********" at bounding box center [277, 111] width 402 height 22
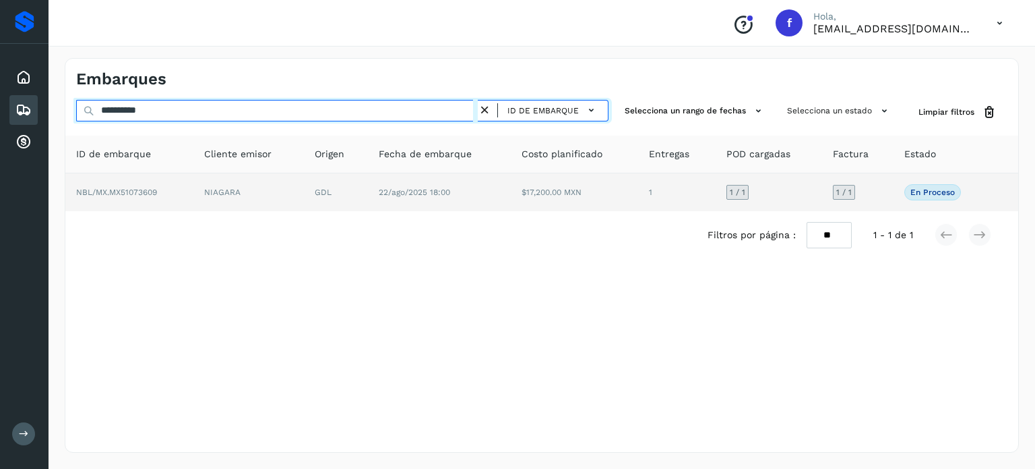
paste input "text"
type input "**********"
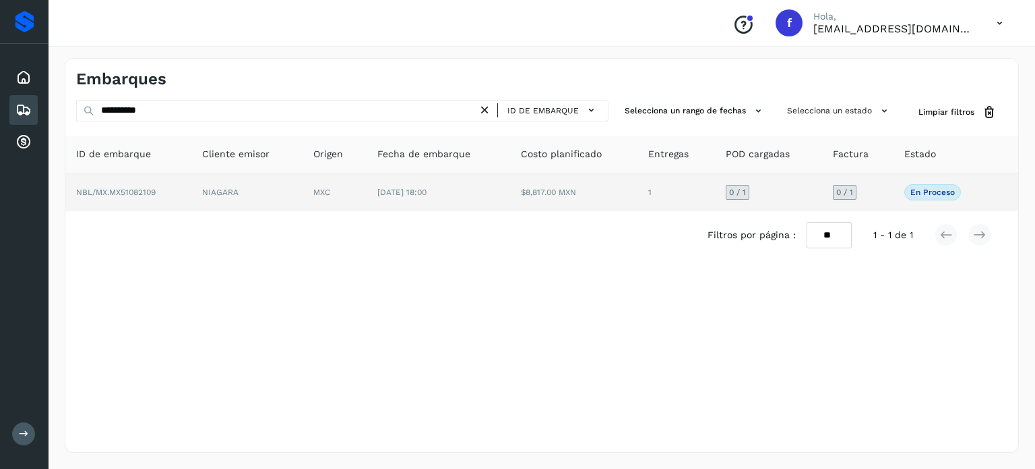
click at [498, 199] on td "[DATE] 18:00" at bounding box center [438, 192] width 143 height 38
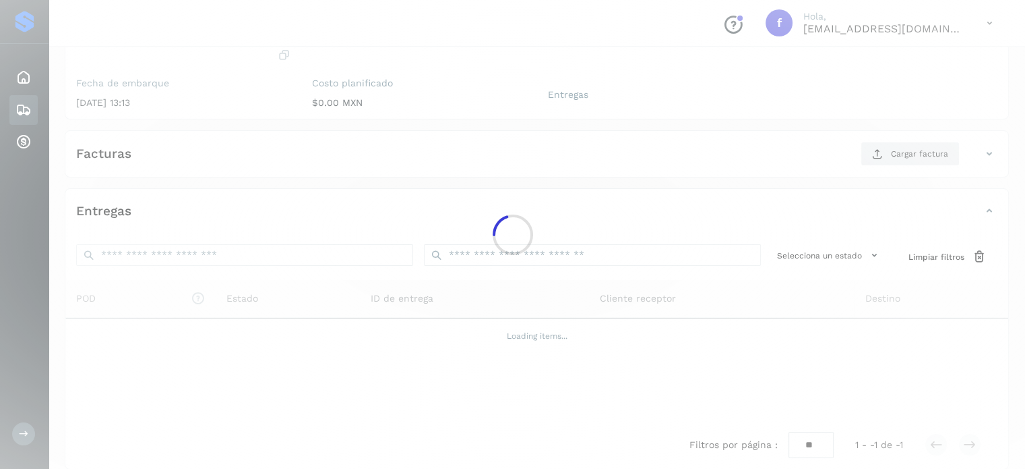
scroll to position [162, 0]
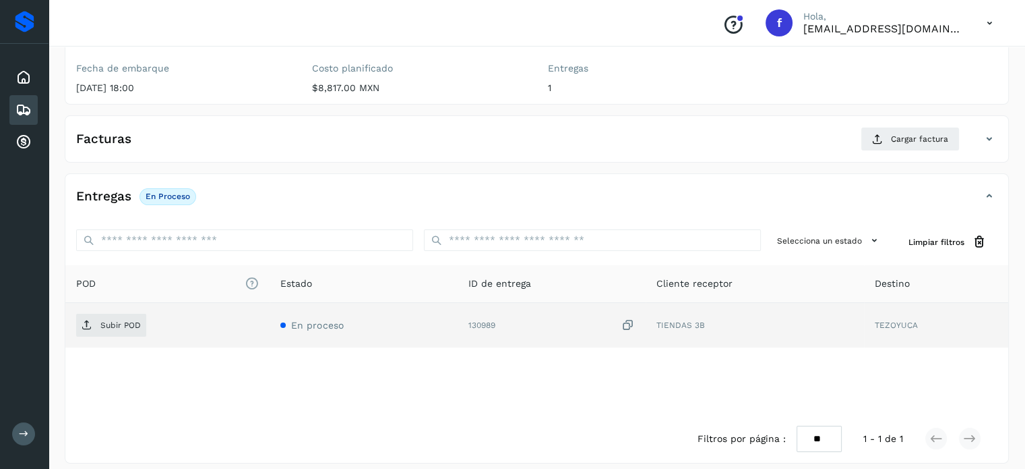
click at [628, 328] on icon at bounding box center [628, 325] width 13 height 14
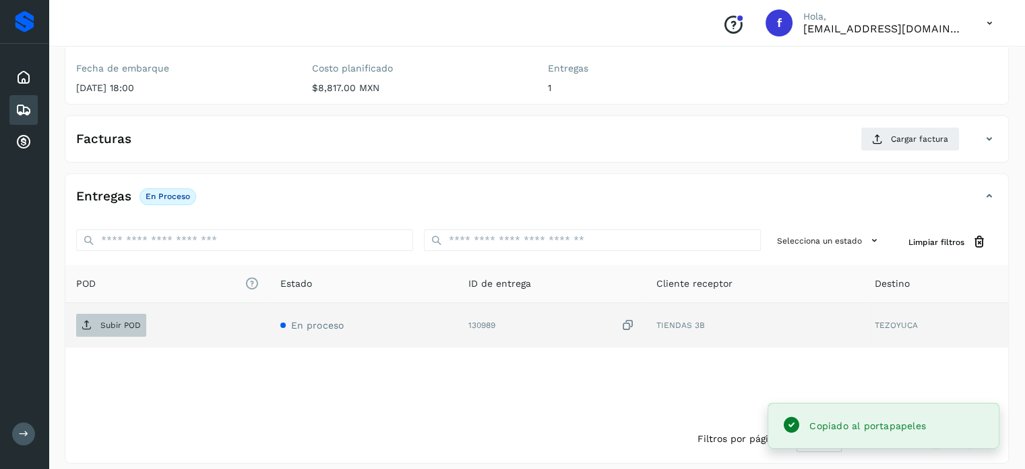
click at [100, 327] on p "Subir POD" at bounding box center [120, 324] width 40 height 9
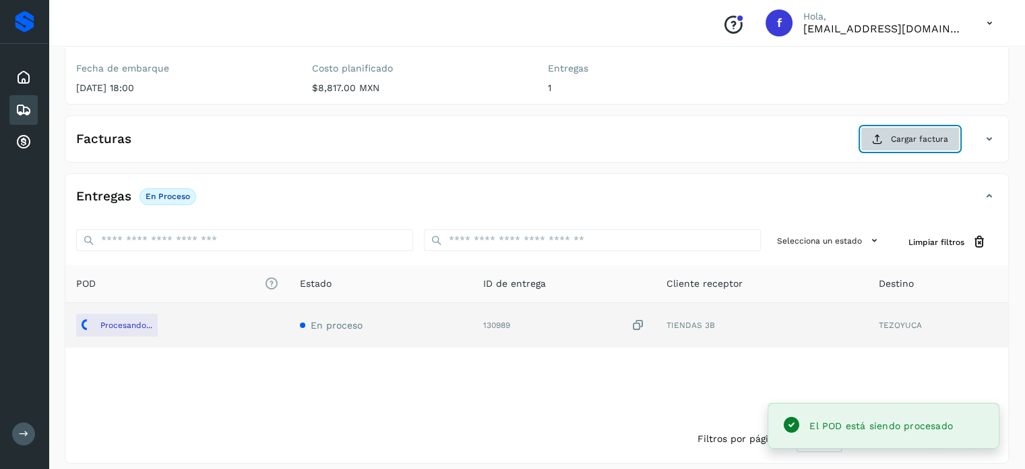
click at [916, 142] on span "Cargar factura" at bounding box center [919, 139] width 57 height 12
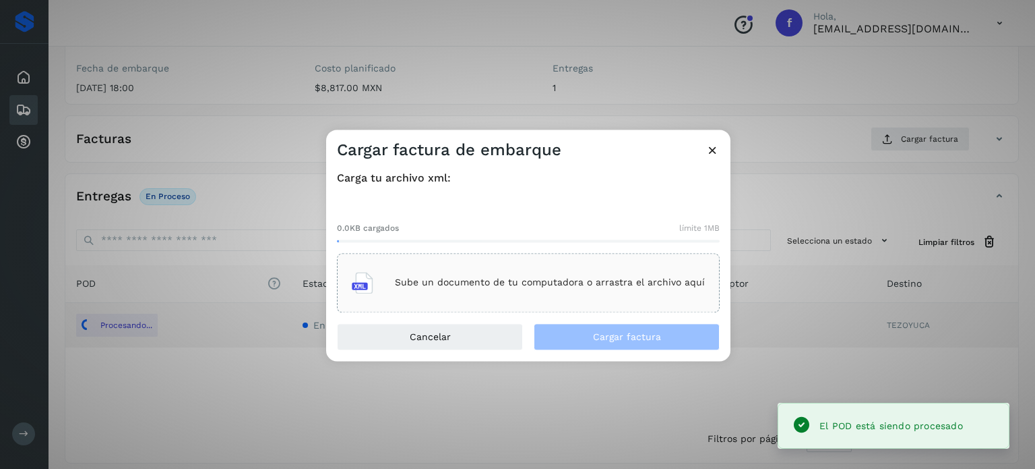
click at [516, 280] on p "Sube un documento de tu computadora o arrastra el archivo aquí" at bounding box center [550, 282] width 310 height 11
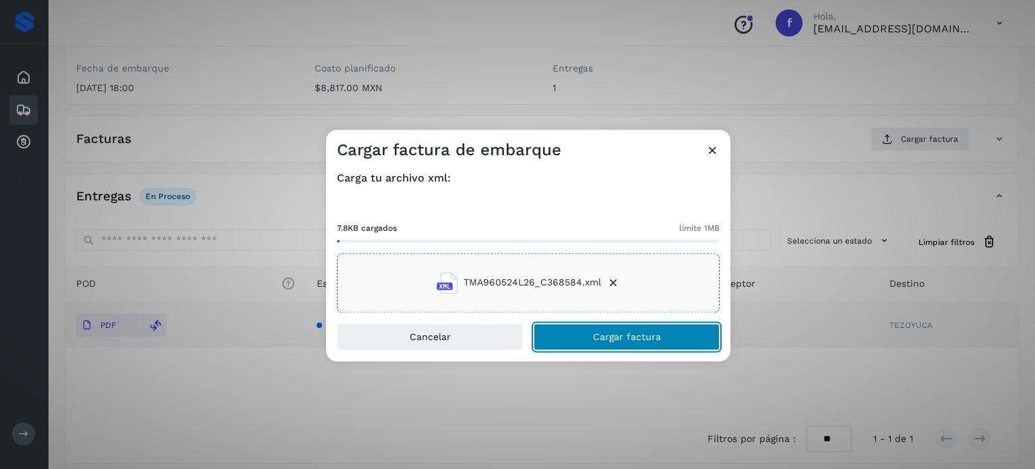
click at [585, 336] on button "Cargar factura" at bounding box center [627, 336] width 186 height 27
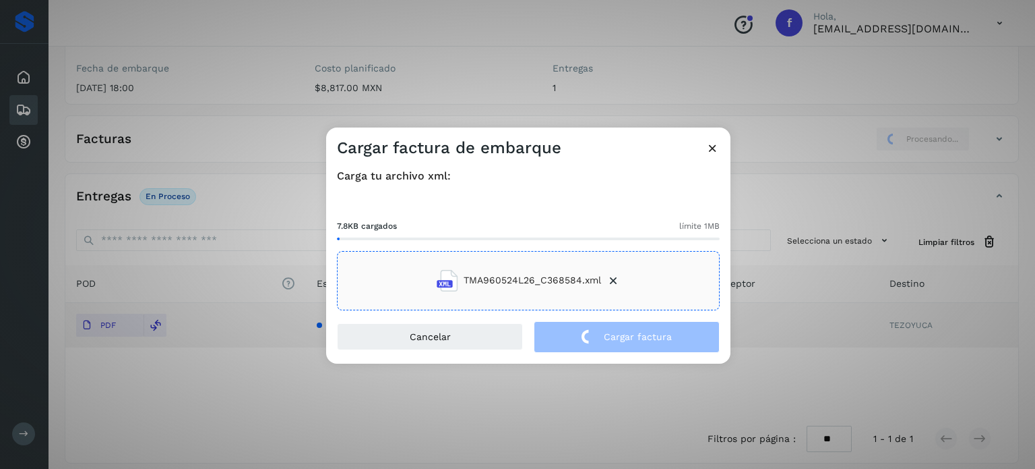
click at [206, 149] on div "Cargar factura de embarque Carga tu archivo xml: 7.8KB cargados límite 1MB TMA9…" at bounding box center [517, 234] width 1035 height 469
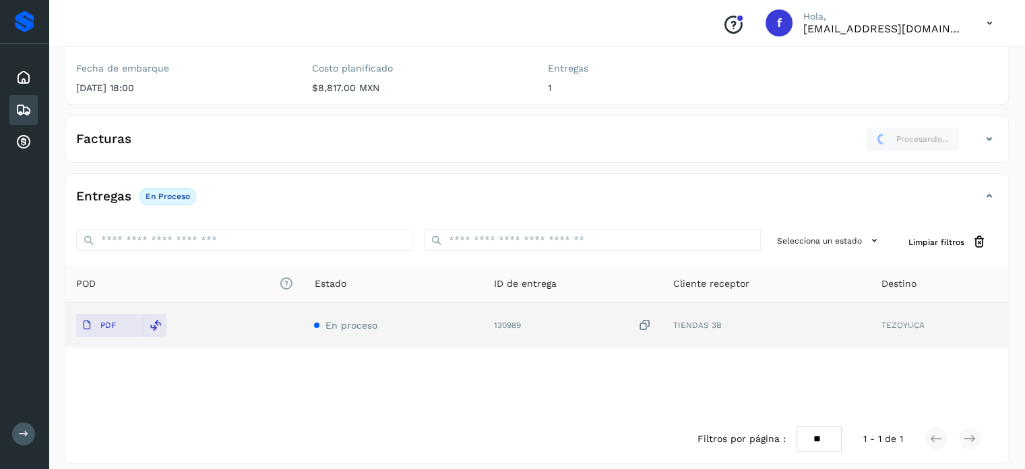
scroll to position [0, 0]
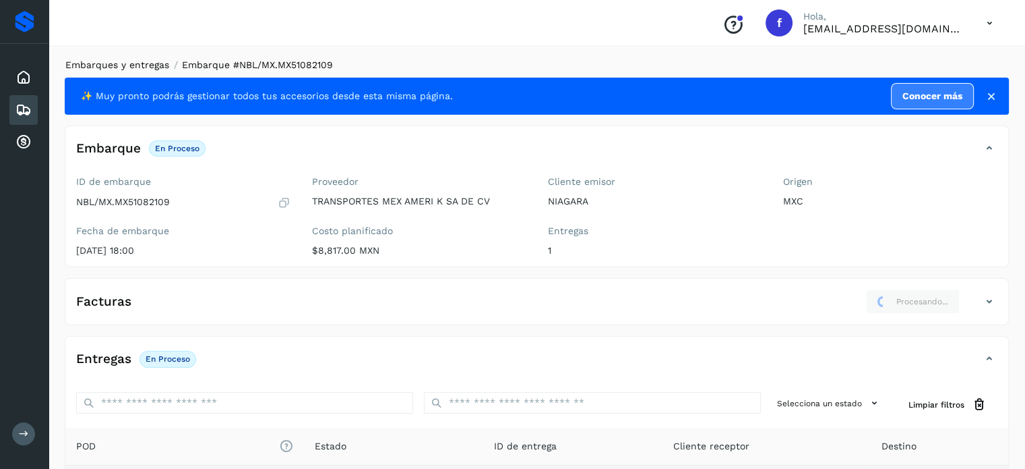
click at [146, 65] on link "Embarques y entregas" at bounding box center [117, 64] width 104 height 11
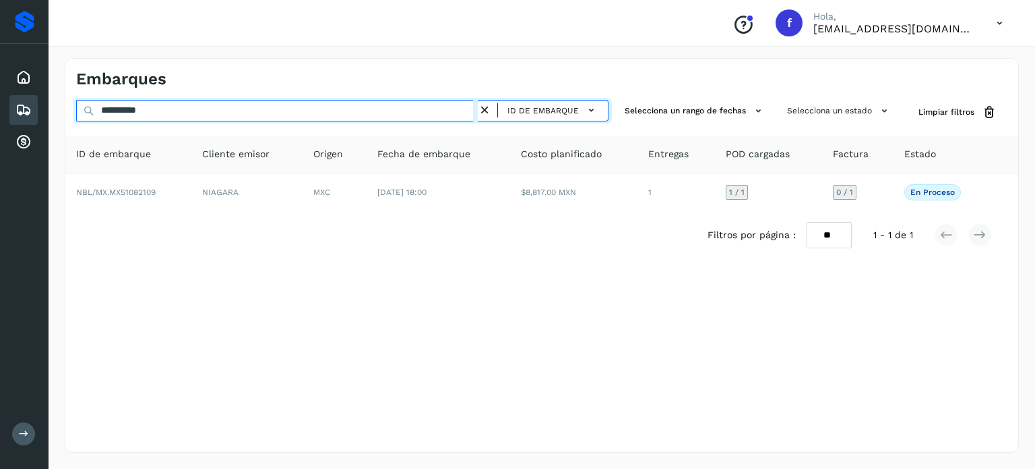
click at [146, 107] on input "**********" at bounding box center [277, 111] width 402 height 22
paste input "text"
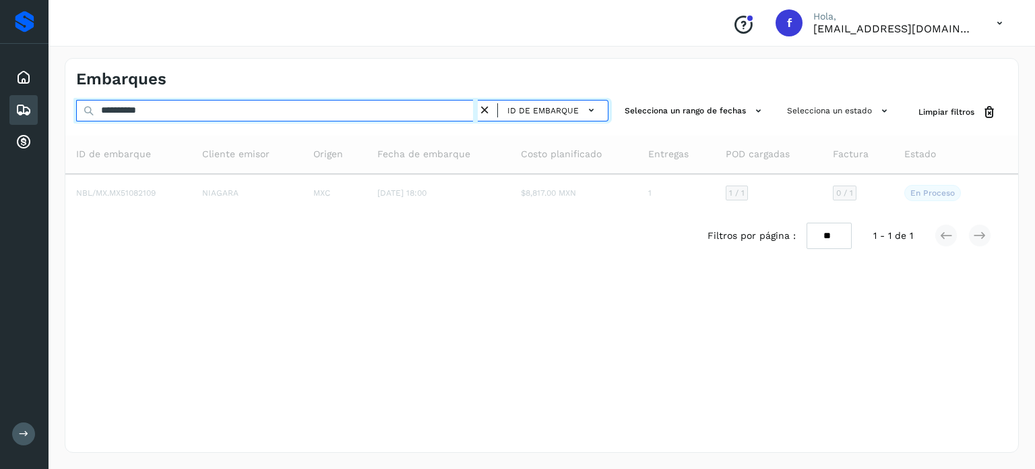
type input "**********"
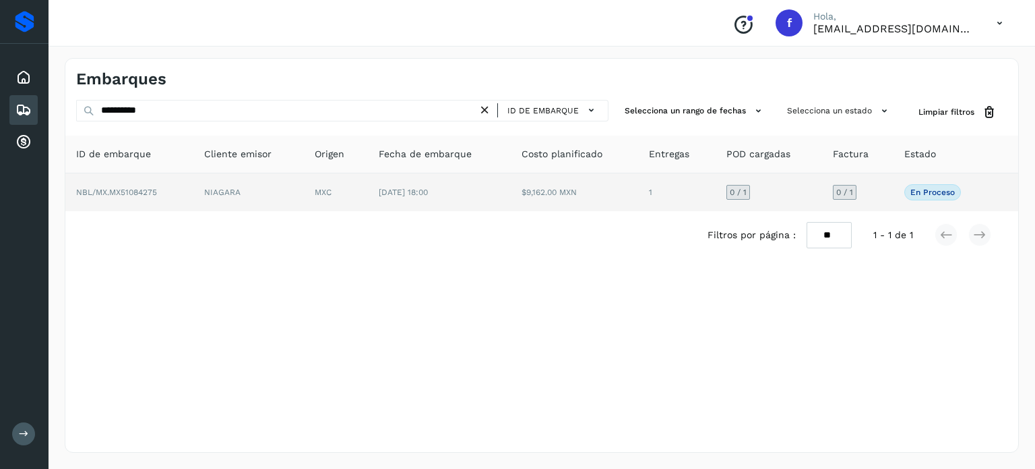
click at [442, 201] on td "[DATE] 18:00" at bounding box center [439, 192] width 143 height 38
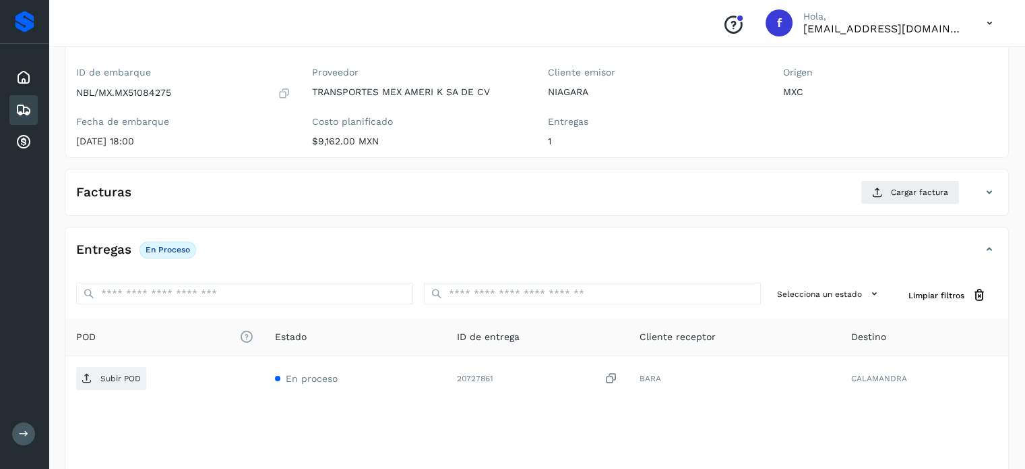
scroll to position [171, 0]
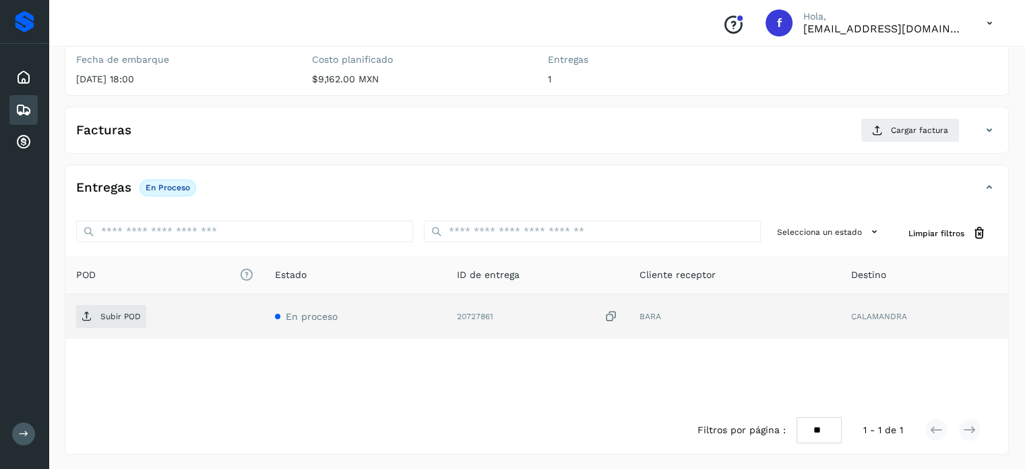
click at [609, 315] on icon at bounding box center [611, 316] width 13 height 14
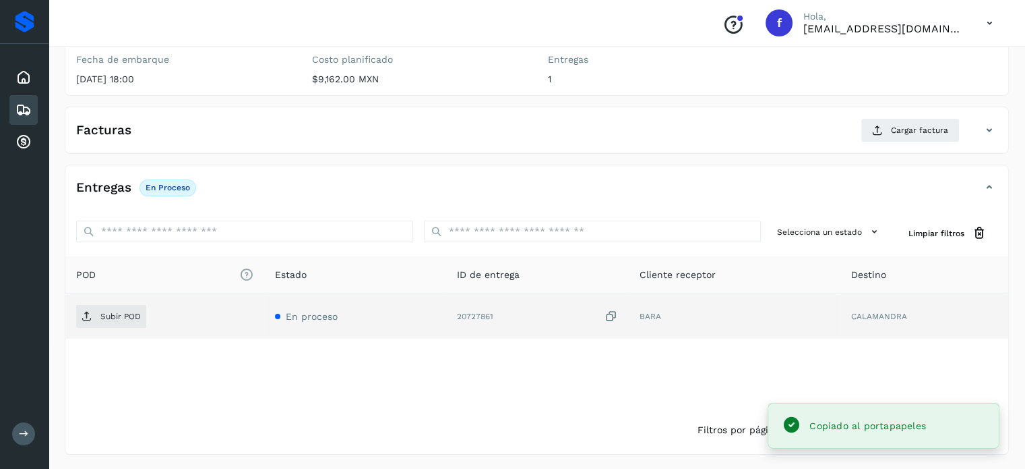
drag, startPoint x: 164, startPoint y: 307, endPoint x: 156, endPoint y: 311, distance: 9.0
click at [160, 308] on div "Subir POD" at bounding box center [164, 316] width 177 height 23
click at [139, 313] on p "Subir POD" at bounding box center [120, 315] width 40 height 9
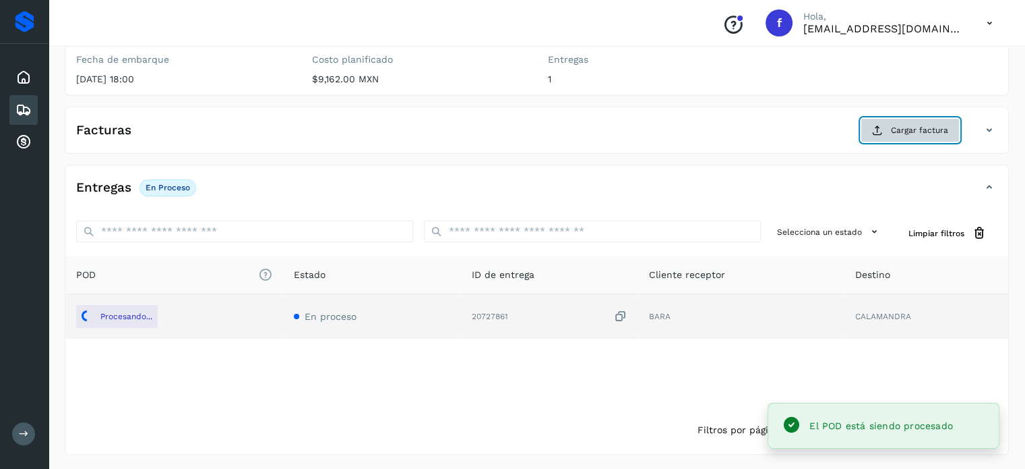
click at [886, 133] on button "Cargar factura" at bounding box center [910, 130] width 99 height 24
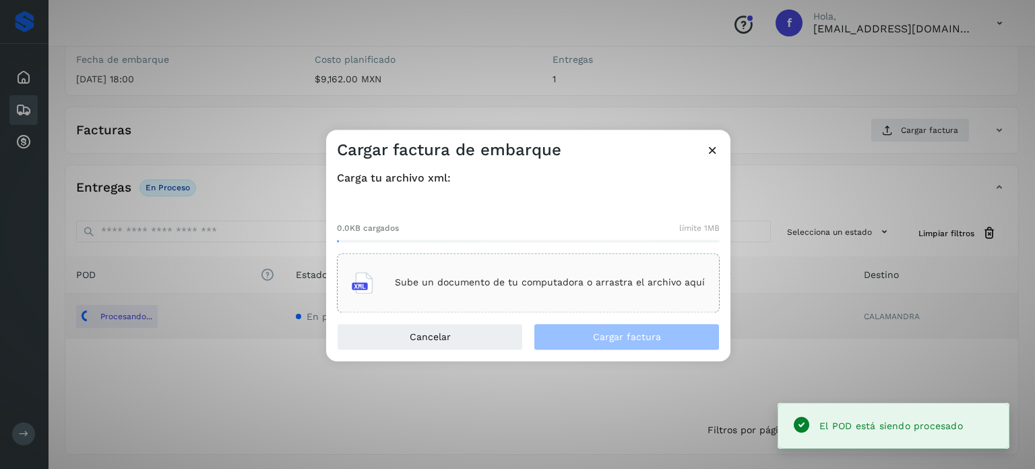
click at [551, 277] on p "Sube un documento de tu computadora o arrastra el archivo aquí" at bounding box center [550, 282] width 310 height 11
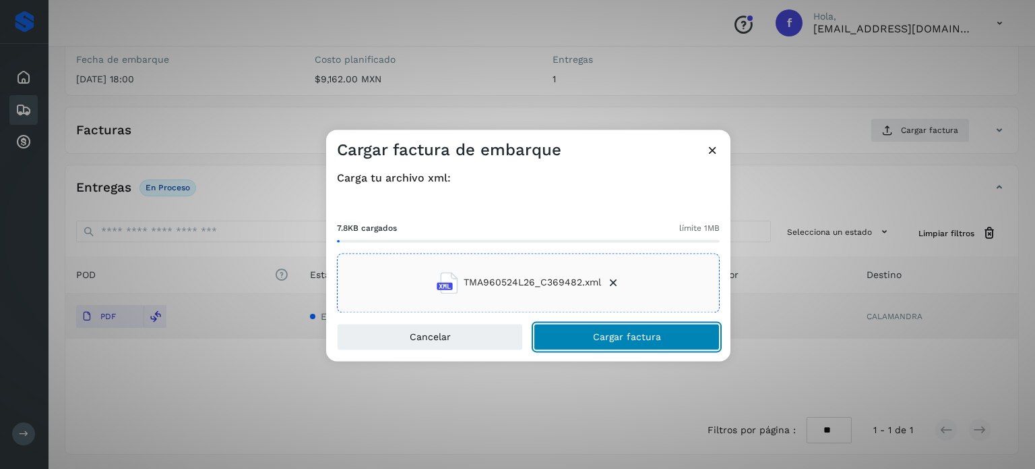
click at [657, 336] on span "Cargar factura" at bounding box center [627, 336] width 68 height 9
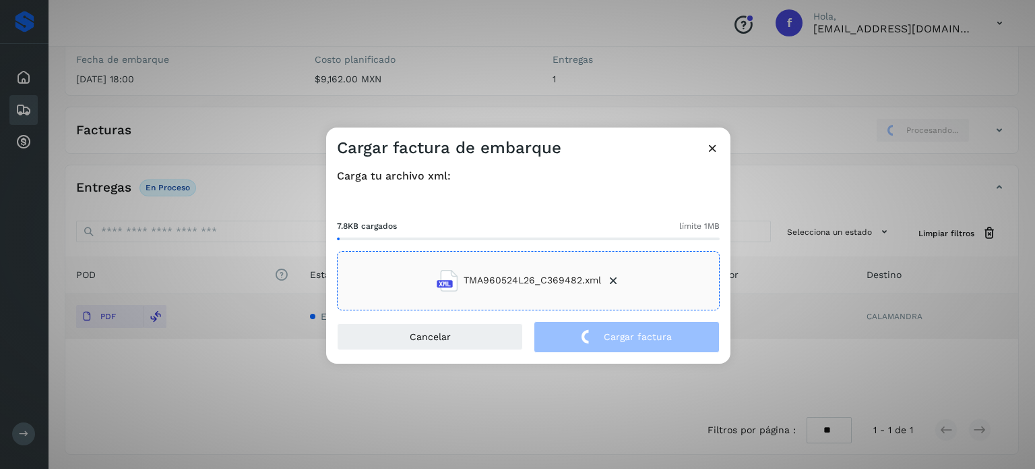
click at [222, 103] on div "Cargar factura de embarque Carga tu archivo xml: 7.8KB cargados límite 1MB TMA9…" at bounding box center [517, 234] width 1035 height 469
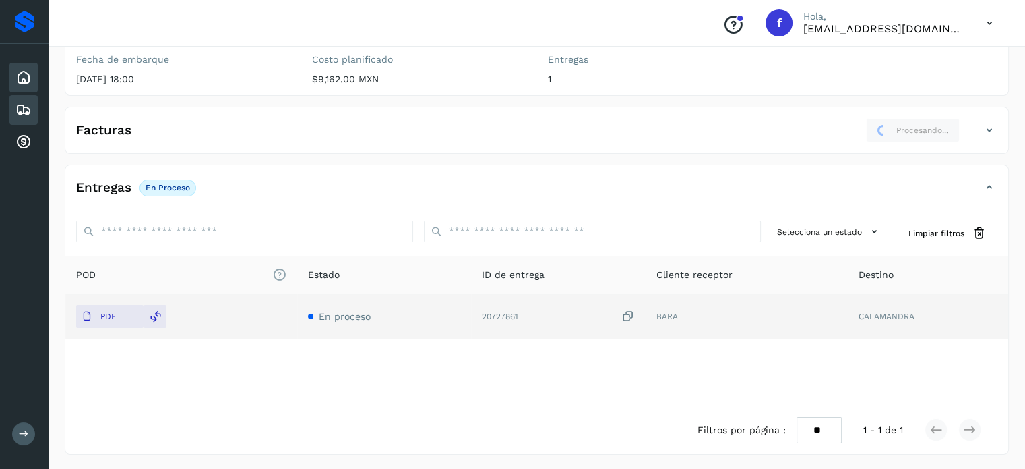
click at [13, 80] on div "Inicio" at bounding box center [23, 78] width 28 height 30
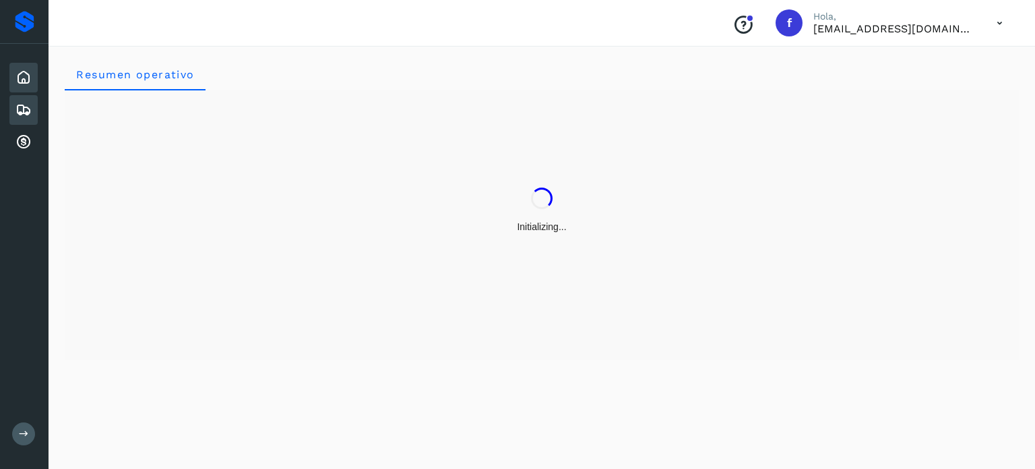
click at [29, 108] on icon at bounding box center [24, 110] width 16 height 16
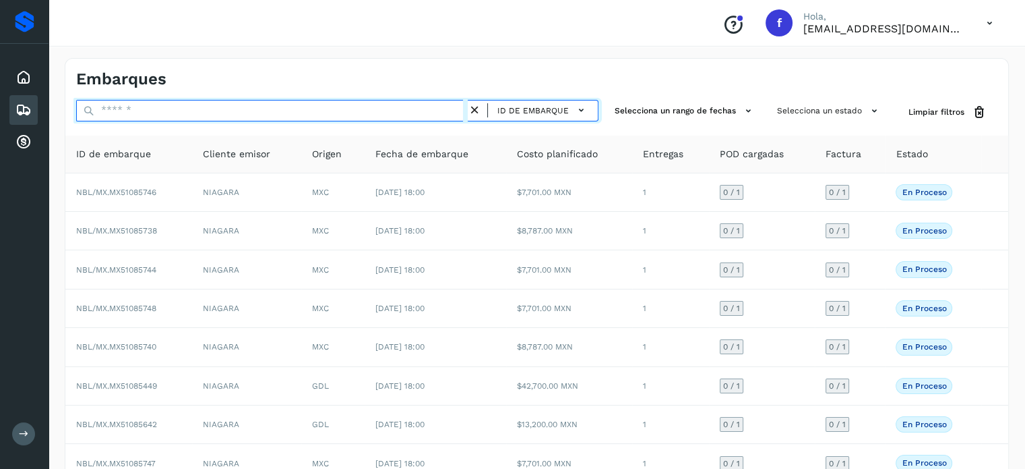
click at [128, 109] on input "text" at bounding box center [272, 111] width 392 height 22
paste input "**********"
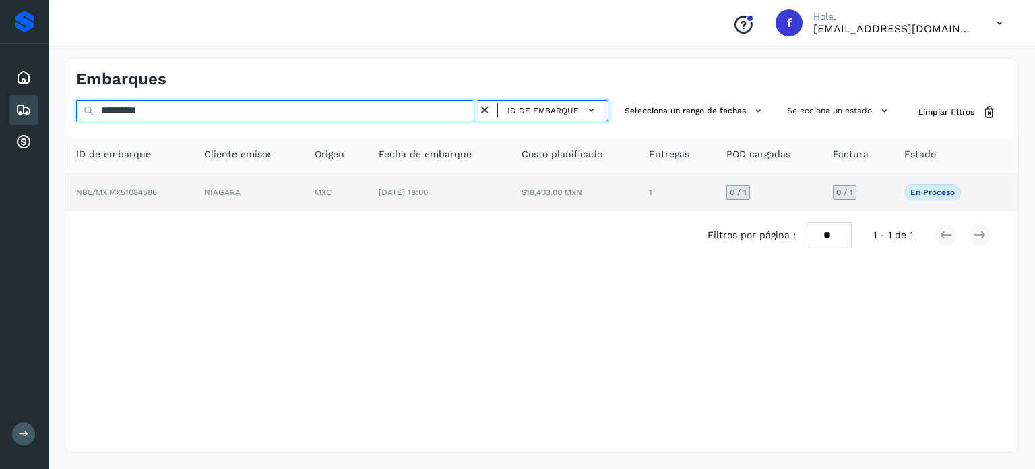
type input "**********"
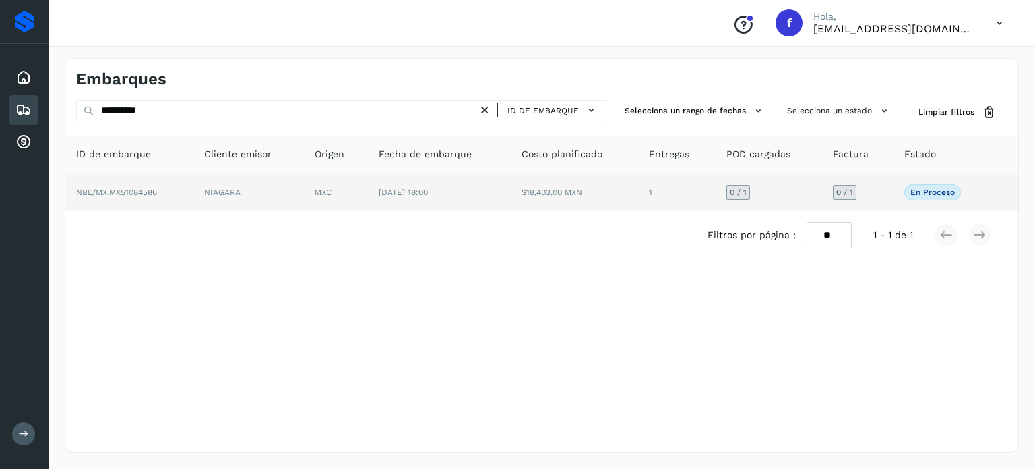
click at [243, 203] on td "NIAGARA" at bounding box center [248, 192] width 111 height 38
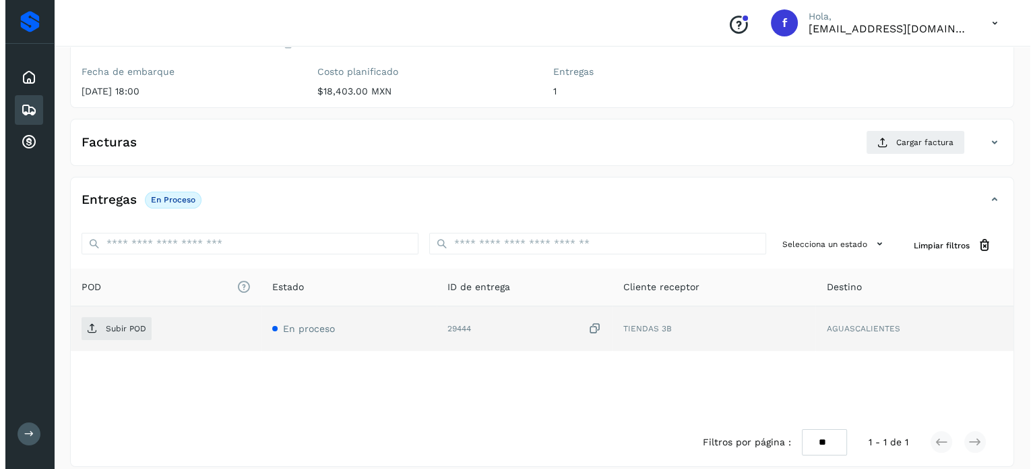
scroll to position [171, 0]
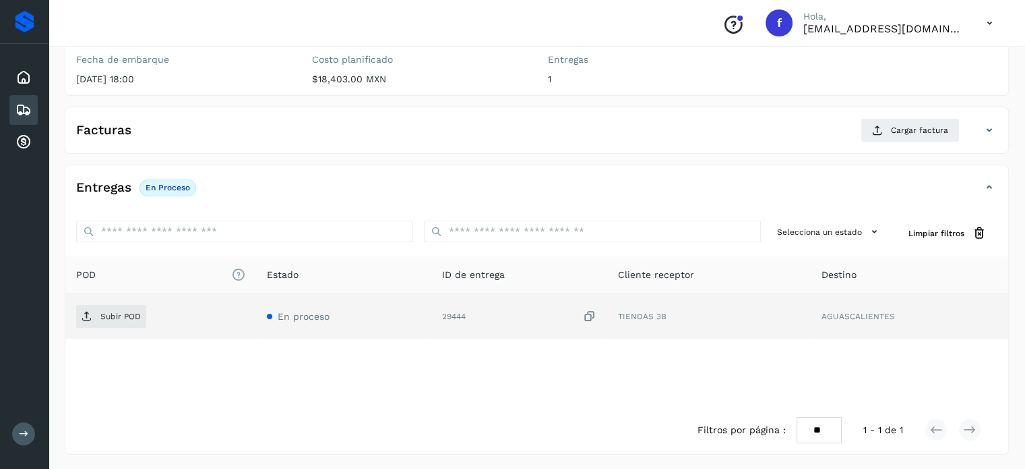
drag, startPoint x: 593, startPoint y: 315, endPoint x: 568, endPoint y: 318, distance: 25.1
click at [591, 315] on icon at bounding box center [589, 316] width 13 height 14
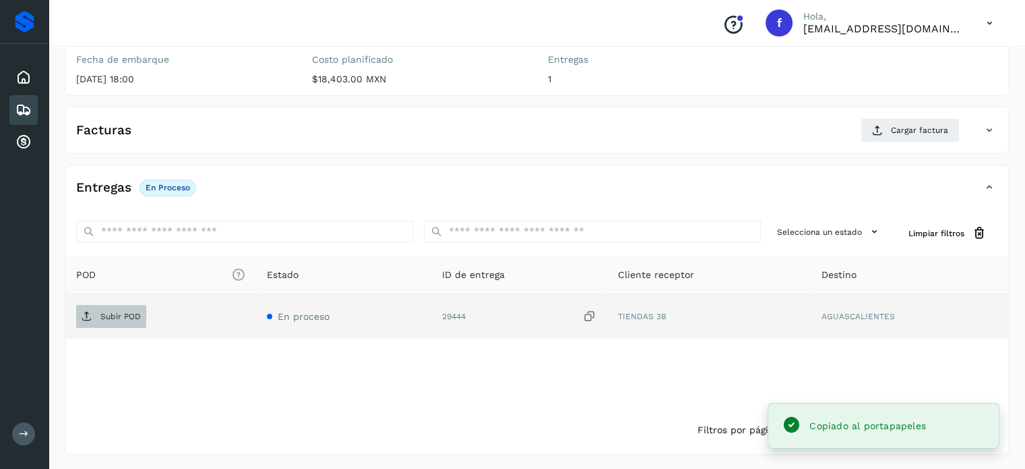
click at [83, 318] on icon at bounding box center [87, 316] width 11 height 11
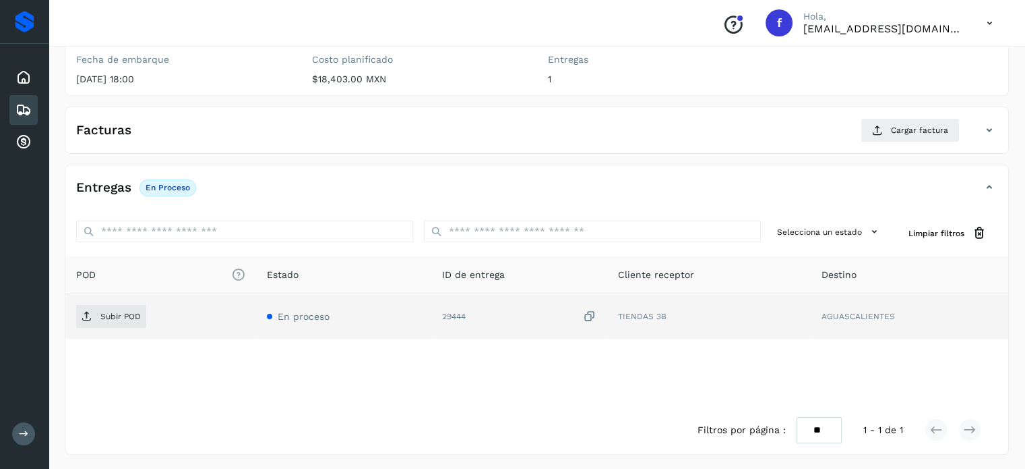
click at [591, 313] on icon at bounding box center [589, 316] width 13 height 14
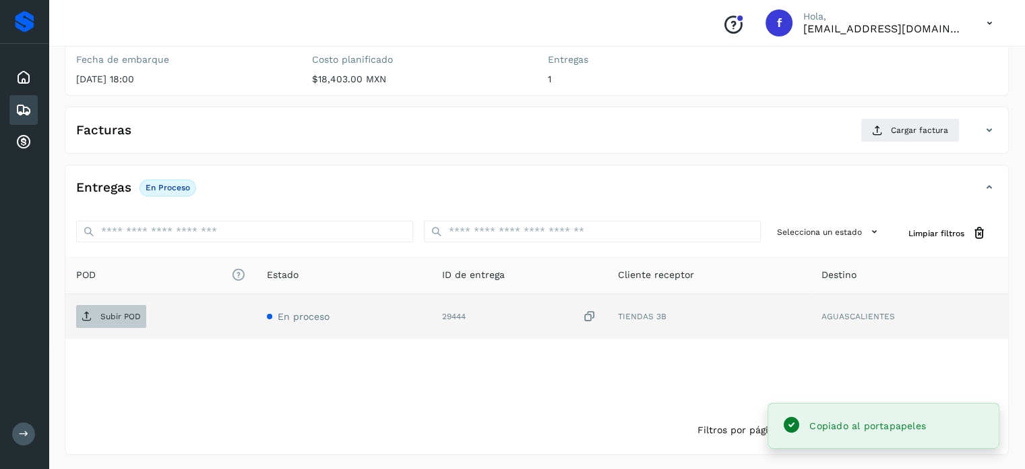
click at [137, 316] on span "Subir POD" at bounding box center [111, 316] width 70 height 22
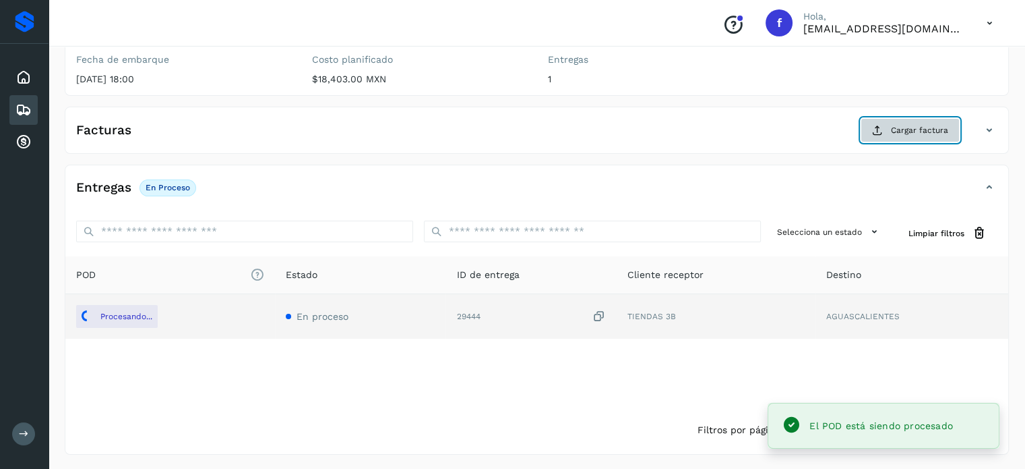
click at [907, 122] on button "Cargar factura" at bounding box center [910, 130] width 99 height 24
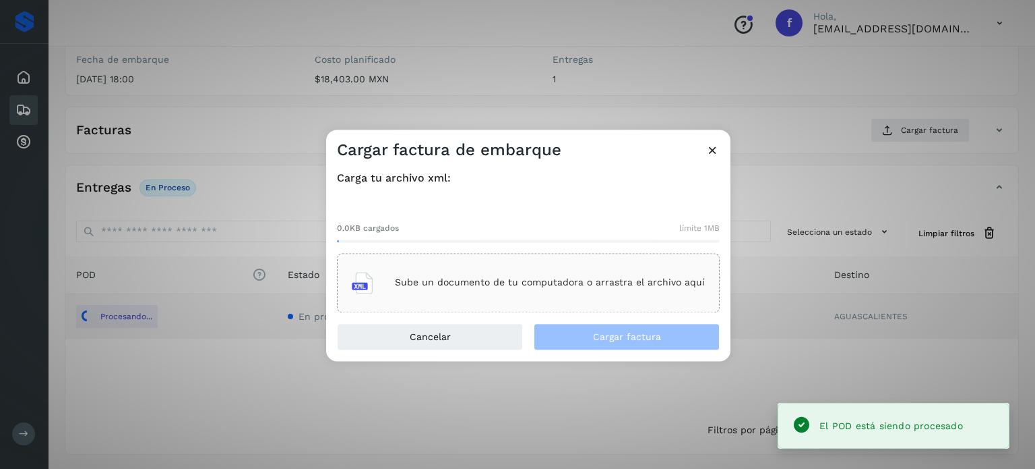
click at [429, 282] on p "Sube un documento de tu computadora o arrastra el archivo aquí" at bounding box center [550, 282] width 310 height 11
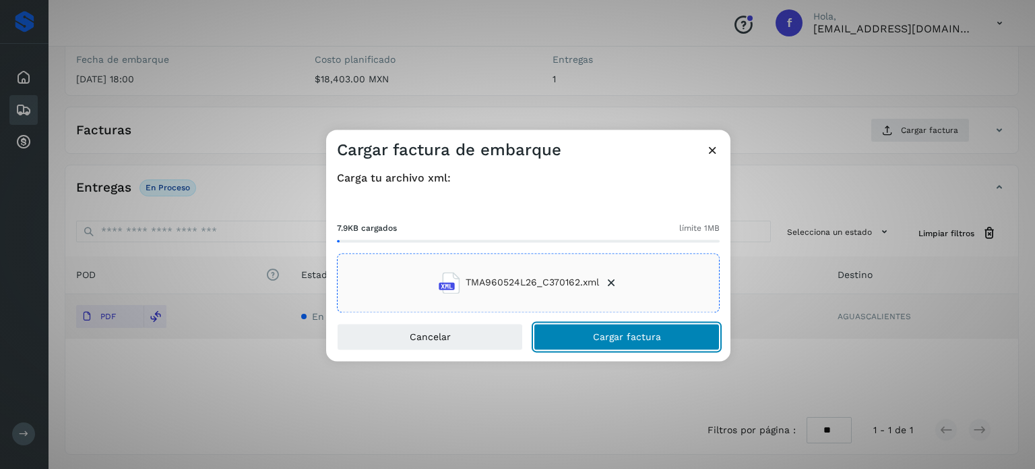
click at [601, 340] on span "Cargar factura" at bounding box center [627, 336] width 68 height 9
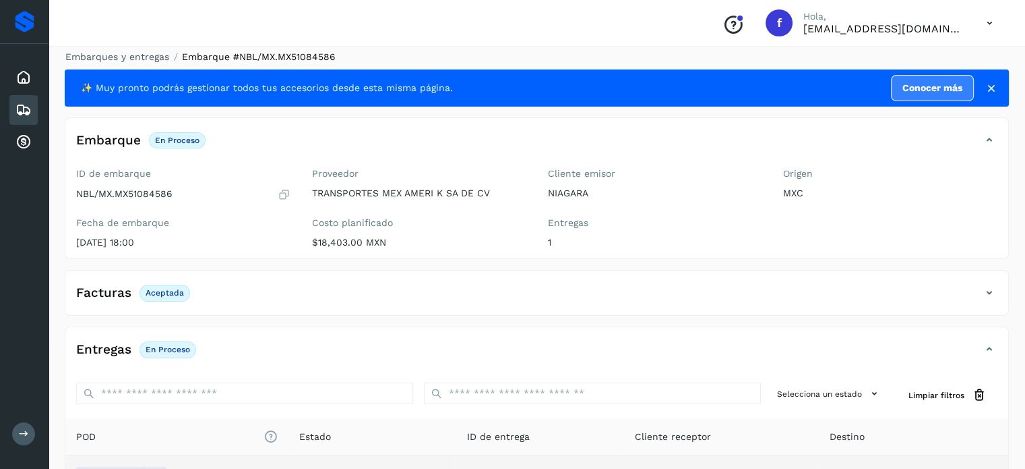
scroll to position [0, 0]
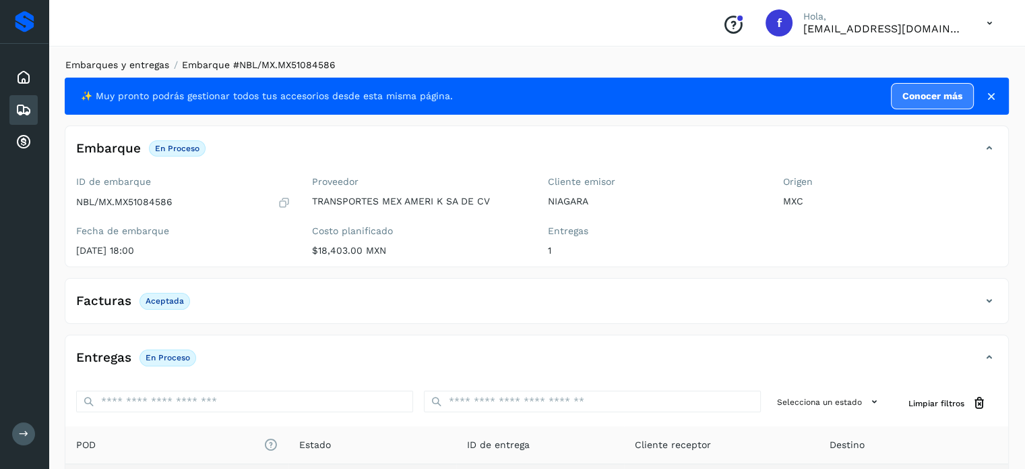
drag, startPoint x: 103, startPoint y: 72, endPoint x: 104, endPoint y: 61, distance: 10.8
click at [102, 69] on div "Embarques y entregas Embarque #NBL/MX.MX51084586 ✨ Muy pronto podrás gestionar …" at bounding box center [537, 341] width 944 height 566
click at [104, 61] on link "Embarques y entregas" at bounding box center [117, 64] width 104 height 11
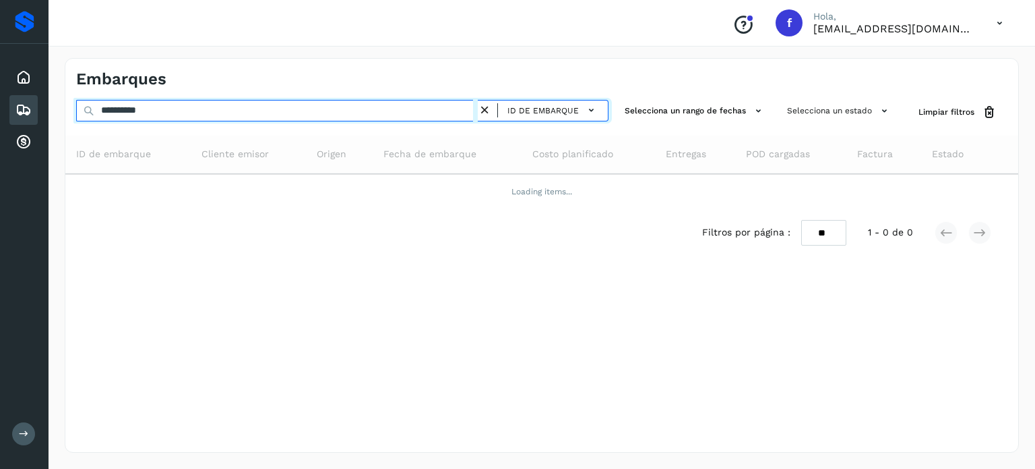
click at [150, 107] on input "**********" at bounding box center [277, 111] width 402 height 22
paste input "text"
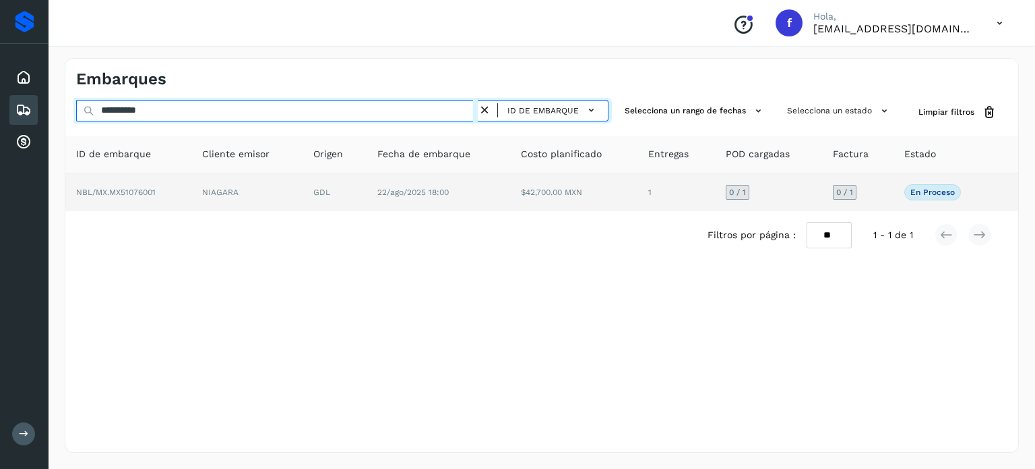
type input "**********"
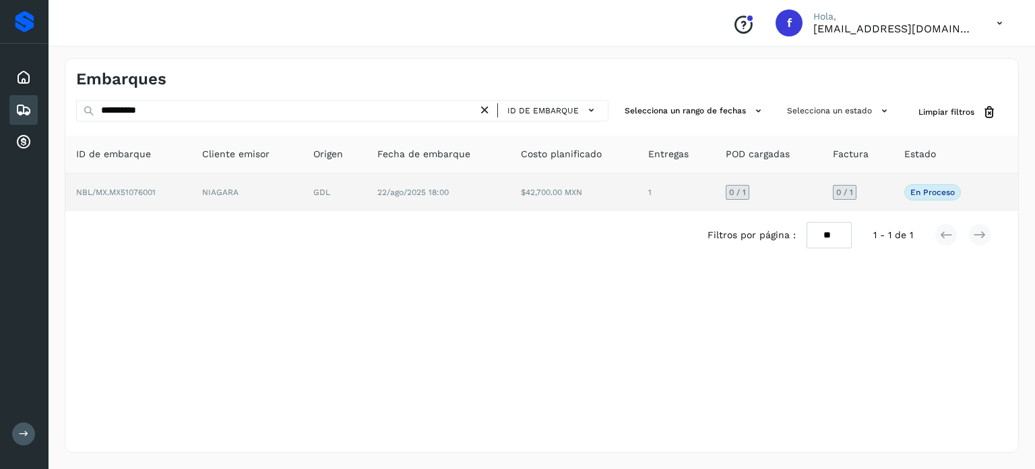
click at [578, 193] on td "$42,700.00 MXN" at bounding box center [574, 192] width 128 height 38
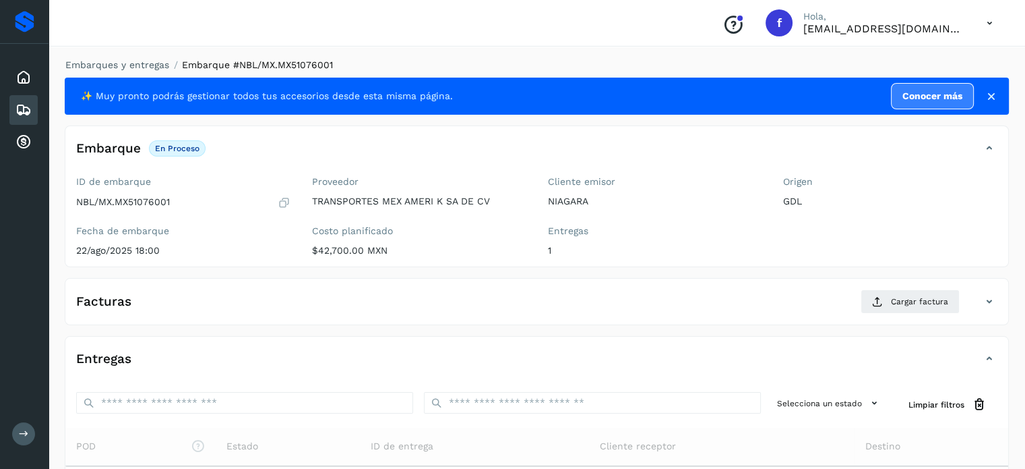
scroll to position [162, 0]
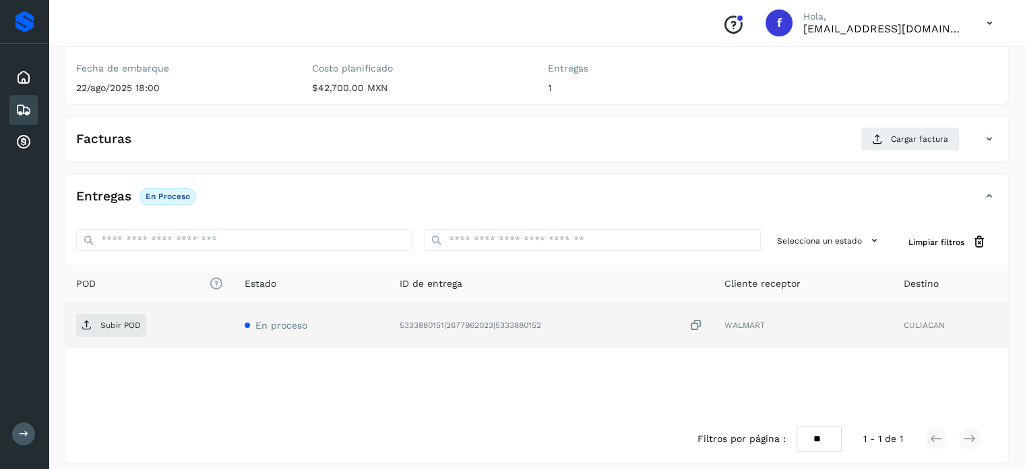
click at [696, 324] on icon at bounding box center [695, 325] width 13 height 14
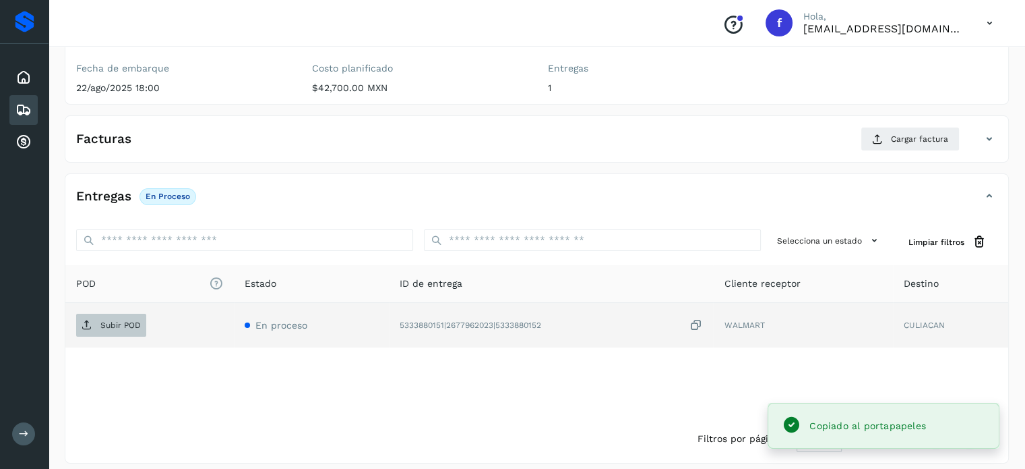
click at [116, 317] on span "Subir POD" at bounding box center [111, 325] width 70 height 22
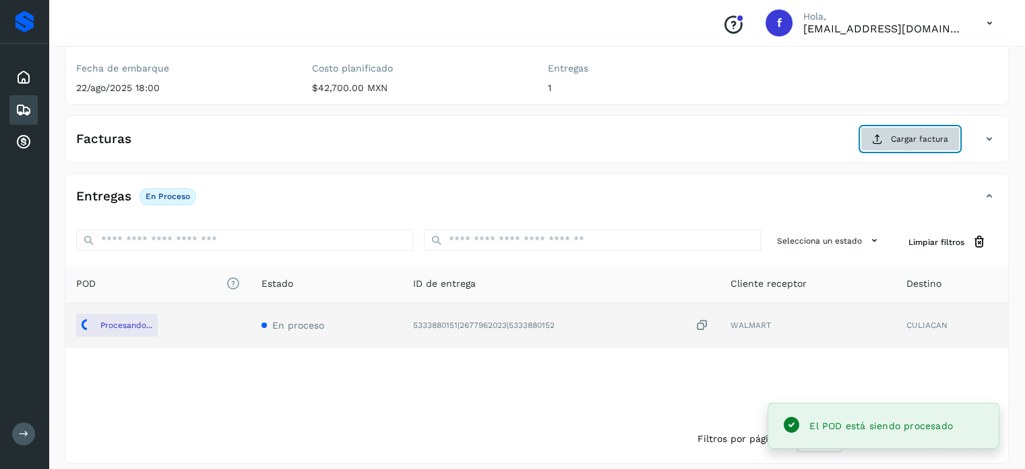
click at [901, 134] on span "Cargar factura" at bounding box center [919, 139] width 57 height 12
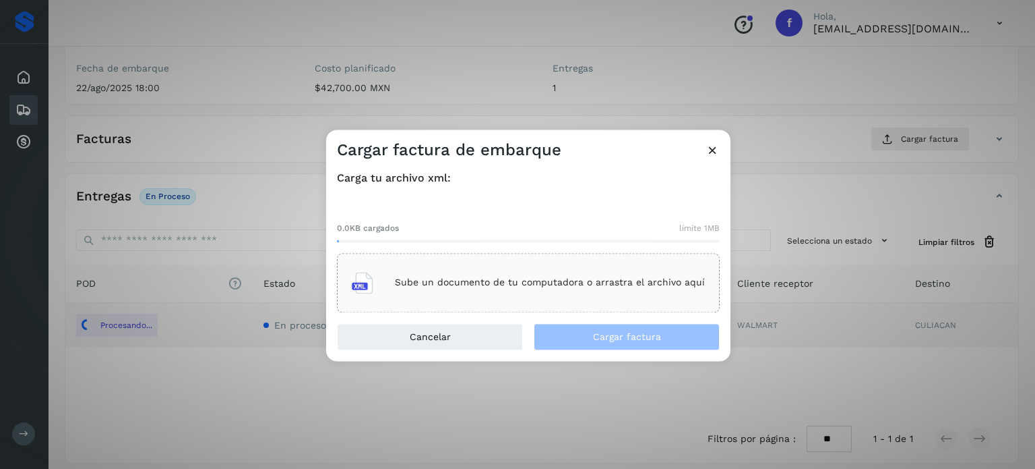
click at [590, 277] on p "Sube un documento de tu computadora o arrastra el archivo aquí" at bounding box center [550, 282] width 310 height 11
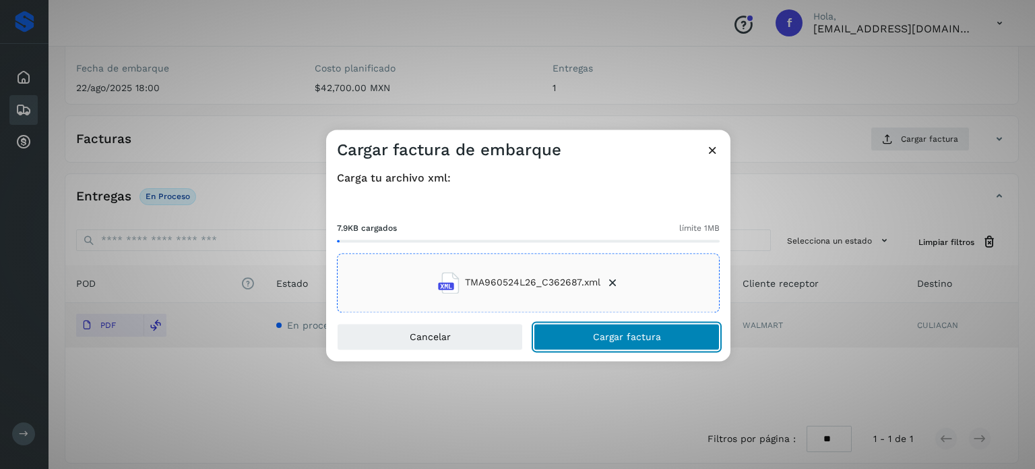
click at [613, 340] on span "Cargar factura" at bounding box center [627, 336] width 68 height 9
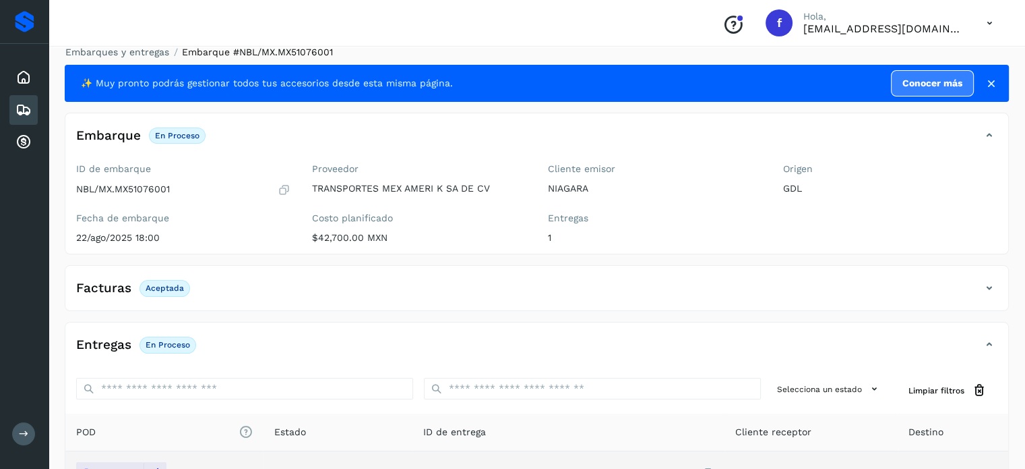
scroll to position [0, 0]
